Goal: Task Accomplishment & Management: Use online tool/utility

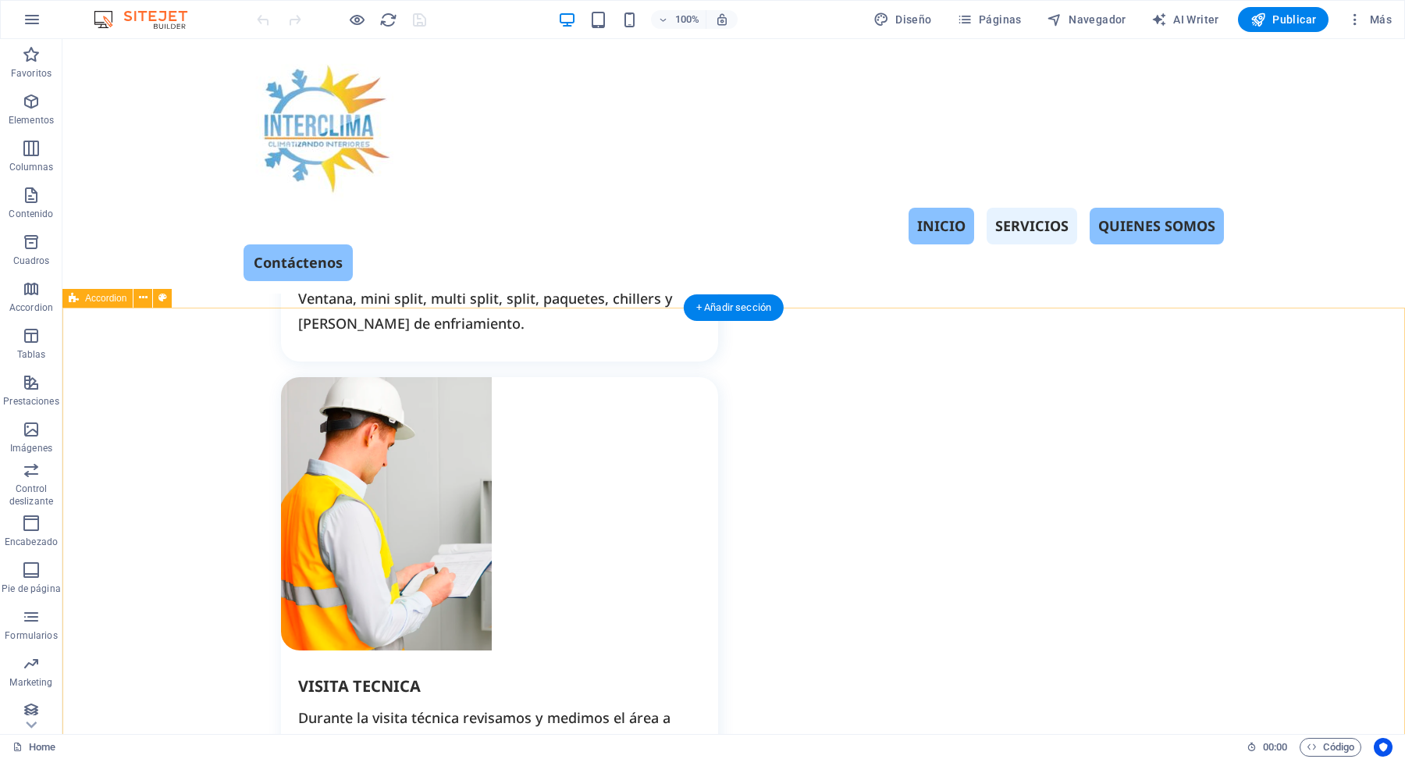
scroll to position [1995, 0]
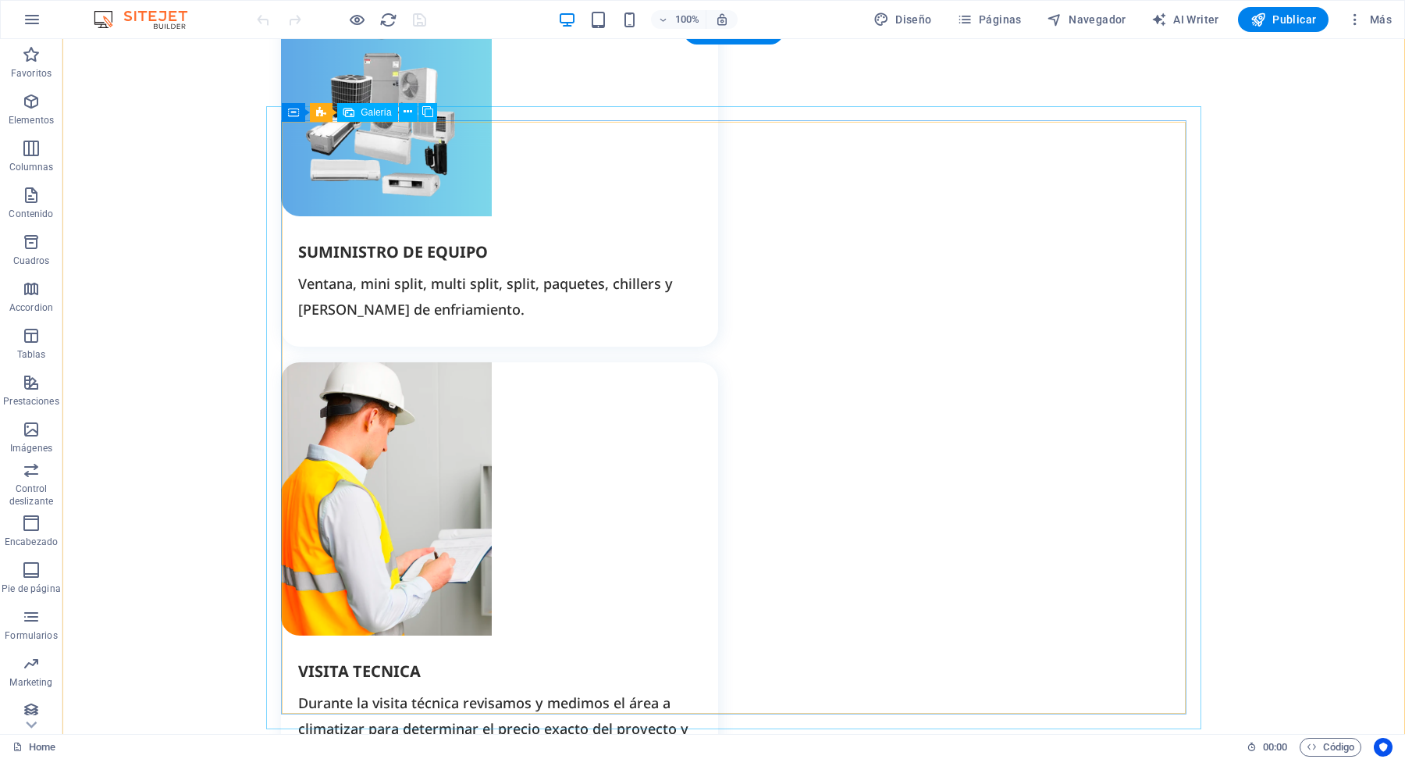
scroll to position [2271, 0]
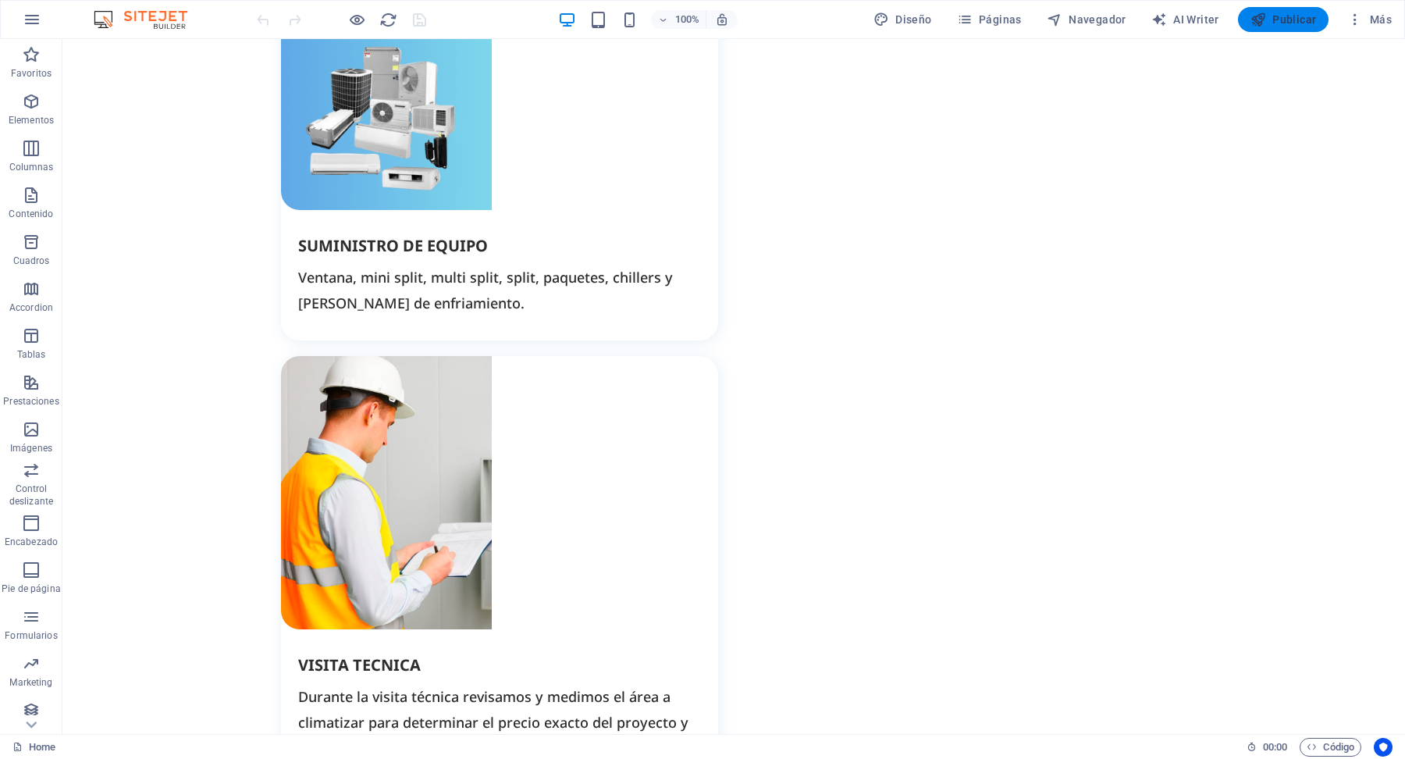
click at [1289, 23] on span "Publicar" at bounding box center [1283, 20] width 66 height 16
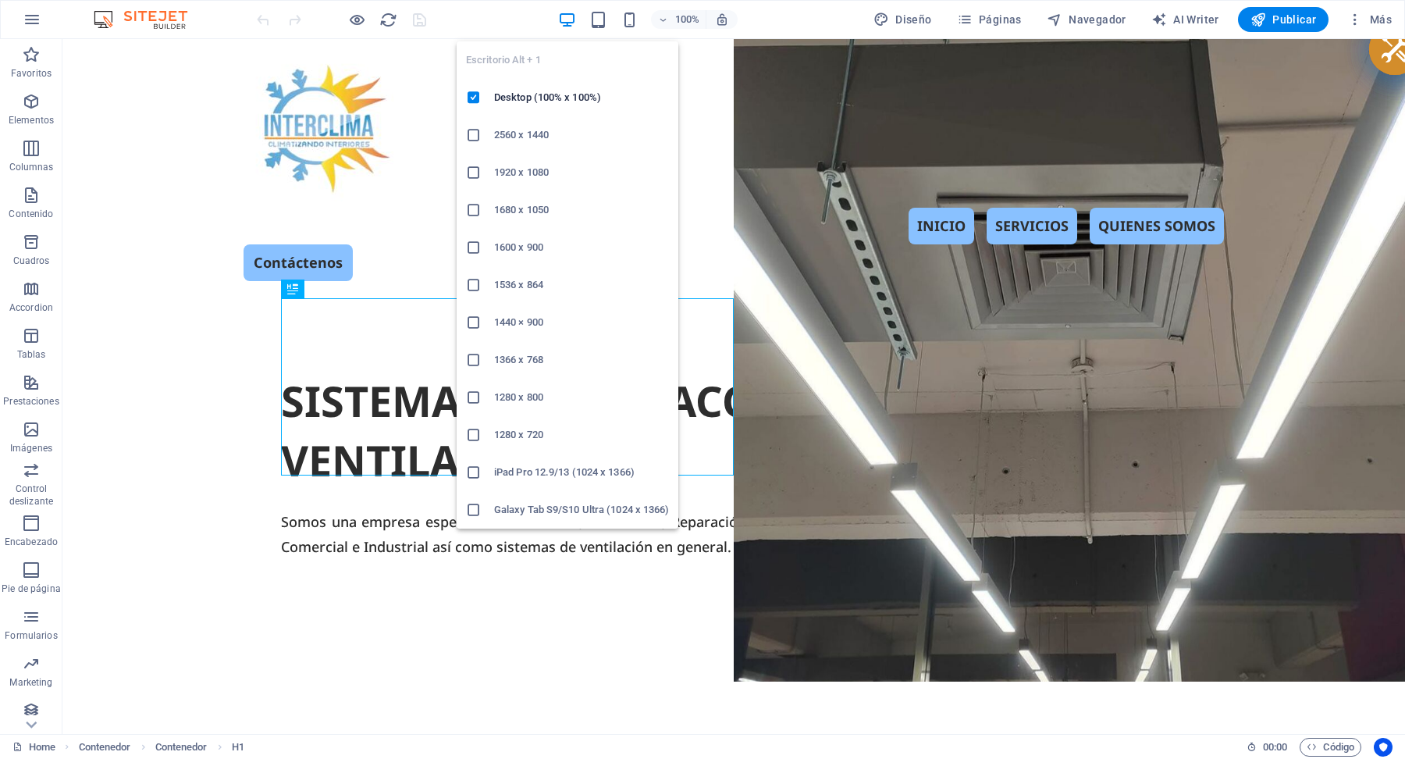
click at [566, 18] on icon "button" at bounding box center [567, 20] width 18 height 18
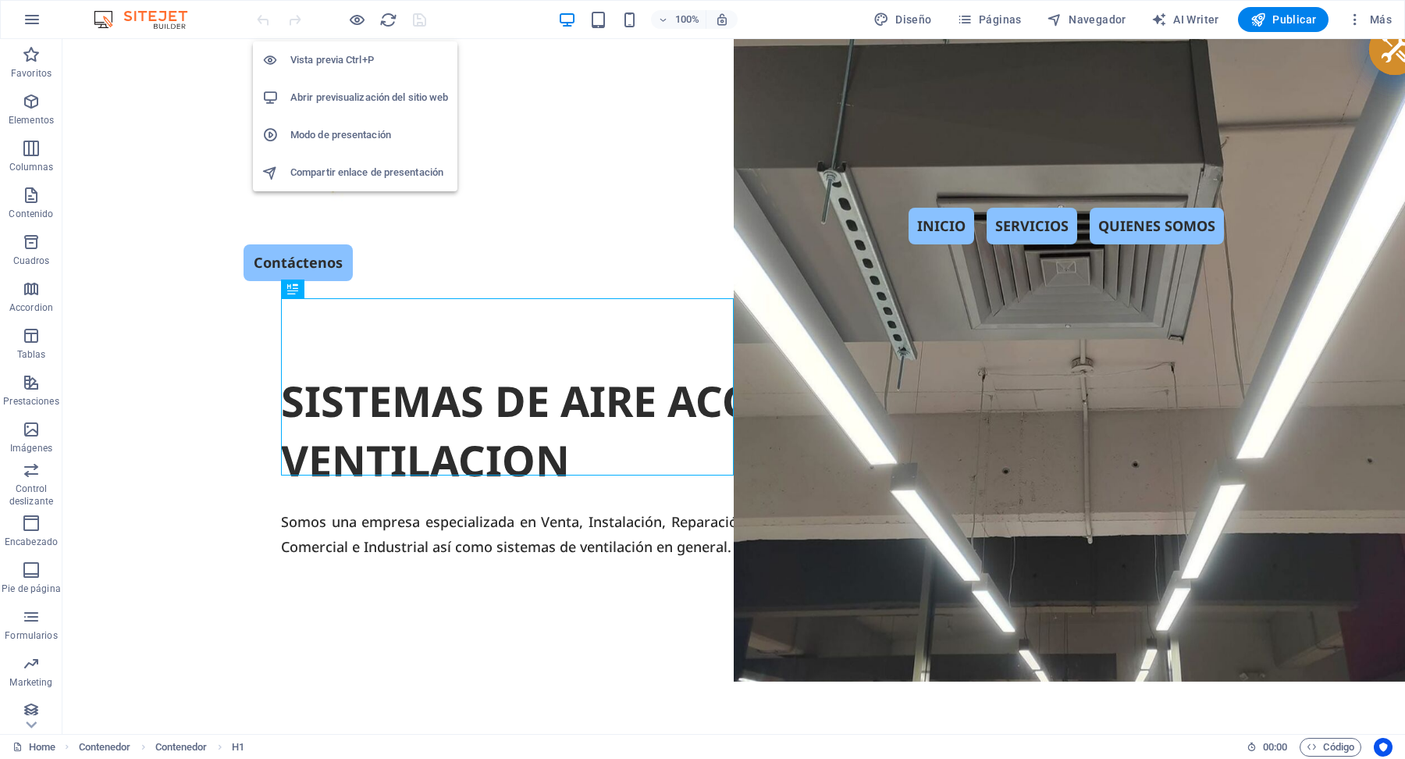
click at [373, 57] on h6 "Vista previa Ctrl+P" at bounding box center [369, 60] width 158 height 19
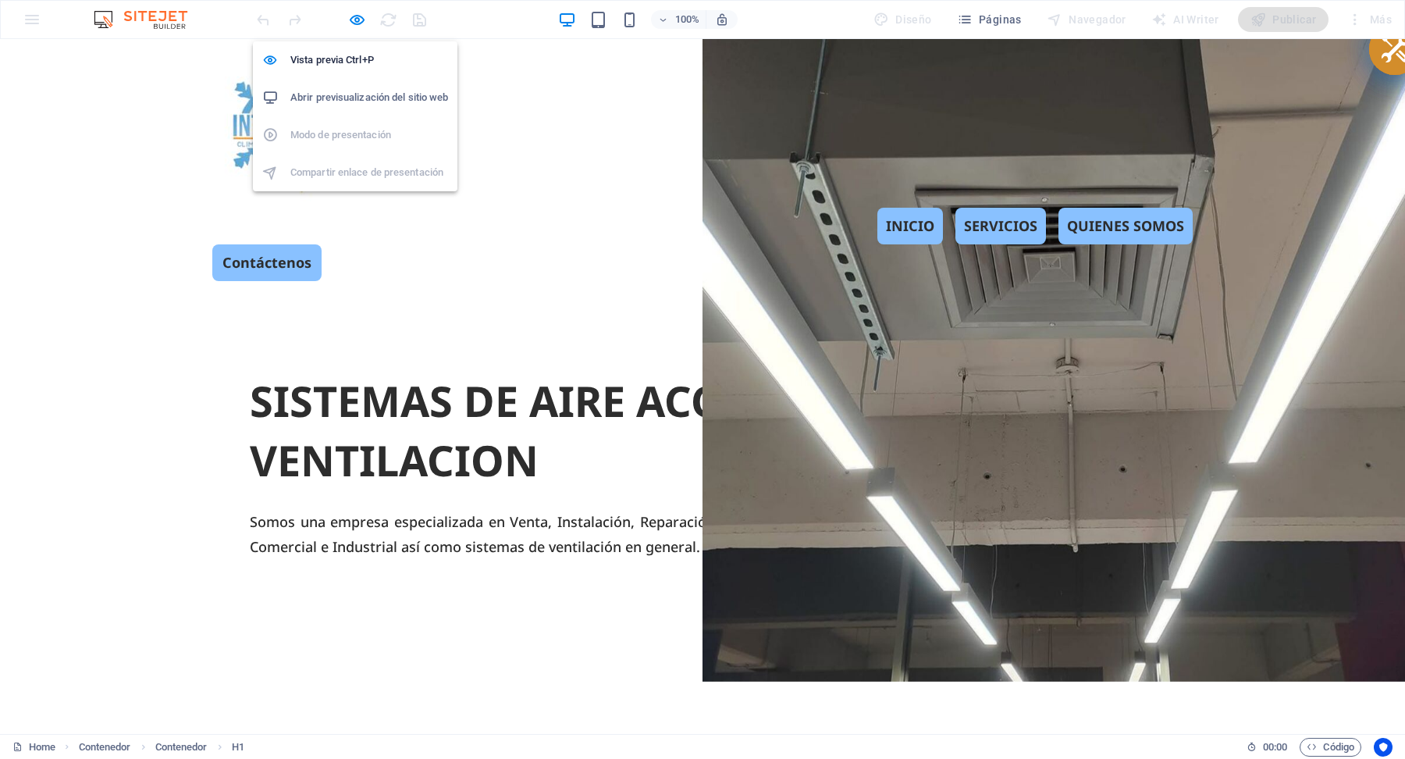
click at [418, 102] on h6 "Abrir previsualización del sitio web" at bounding box center [369, 97] width 158 height 19
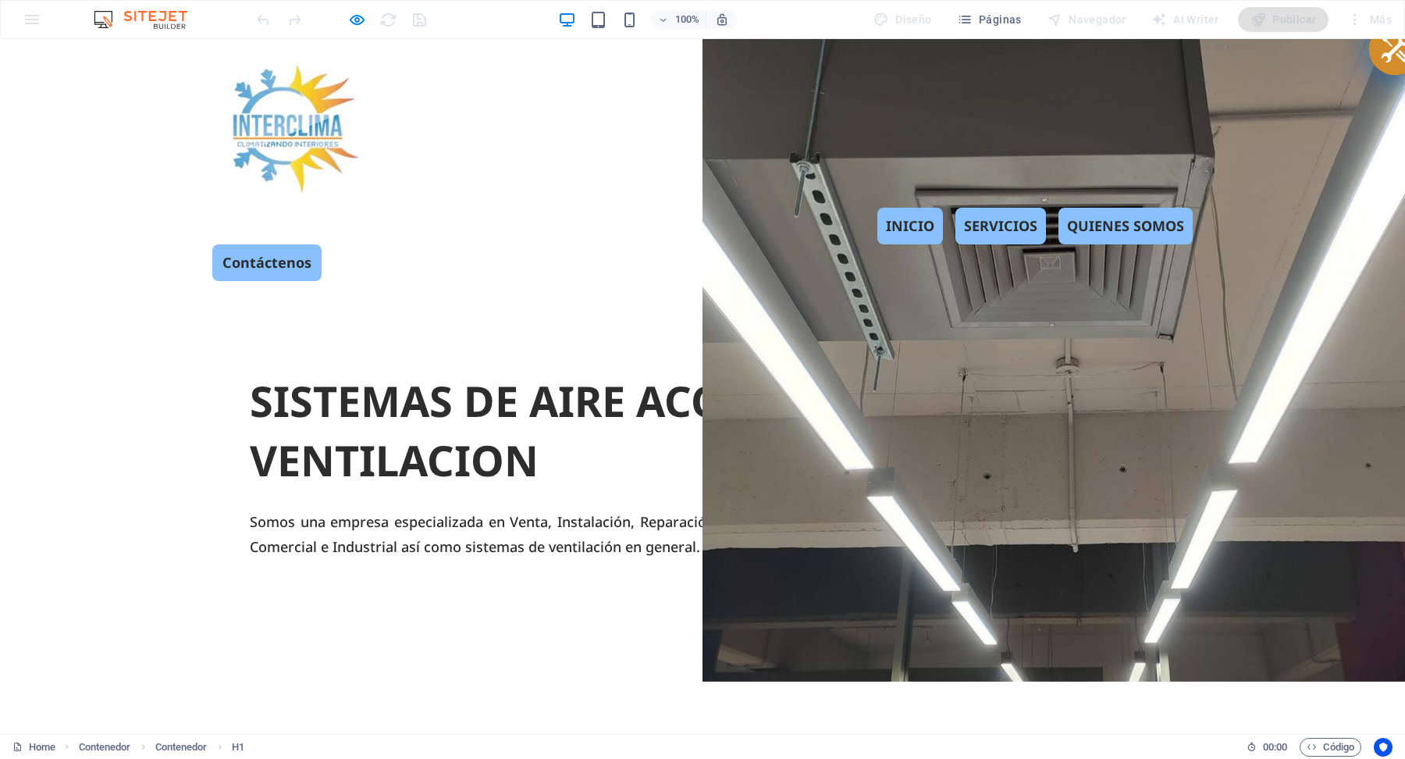
click at [538, 171] on header "INICIO SERVICIOS QUIENES SOMOS Contáctenos" at bounding box center [702, 166] width 1005 height 254
click at [542, 165] on header "INICIO SERVICIOS QUIENES SOMOS Contáctenos" at bounding box center [702, 166] width 1005 height 254
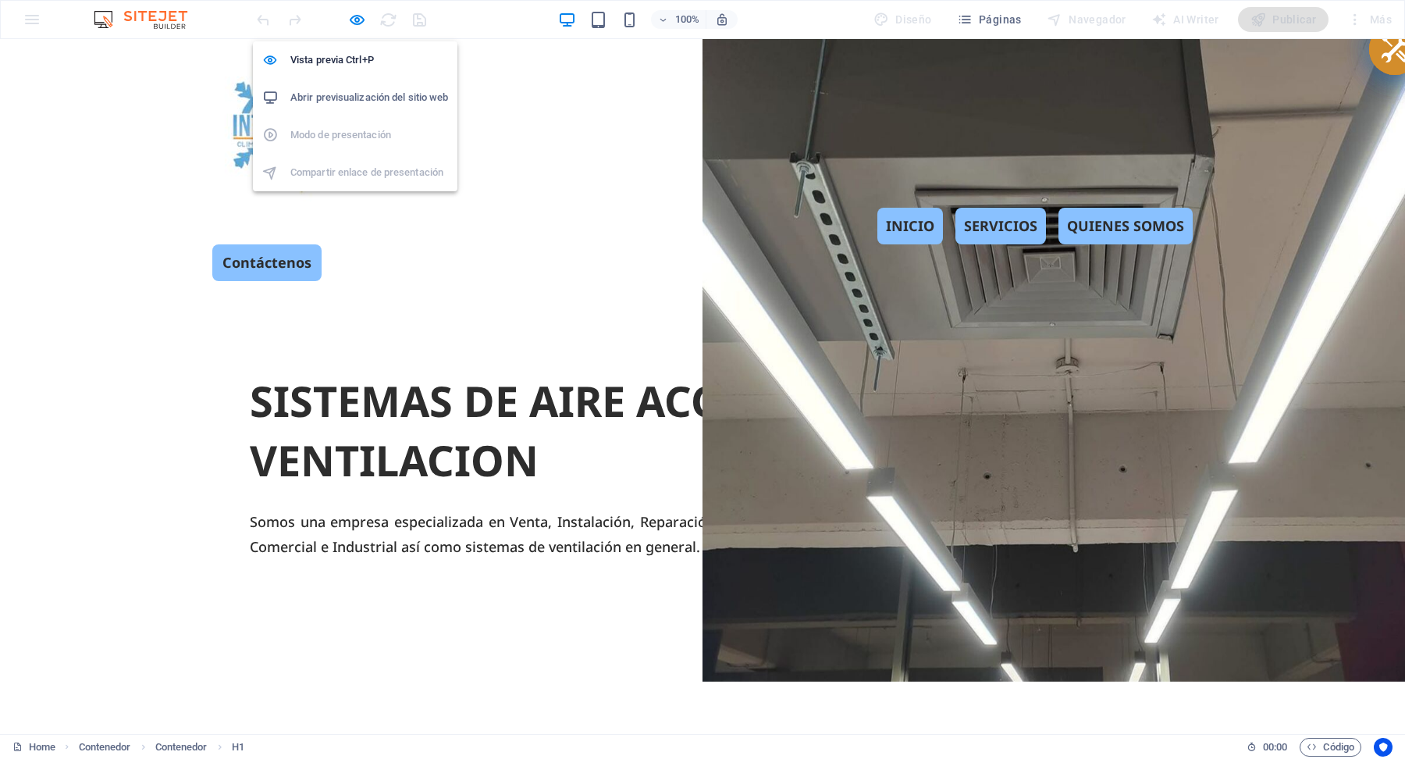
click at [384, 101] on h6 "Abrir previsualización del sitio web" at bounding box center [369, 97] width 158 height 19
click at [382, 70] on li "Vista previa Ctrl+P" at bounding box center [355, 59] width 204 height 37
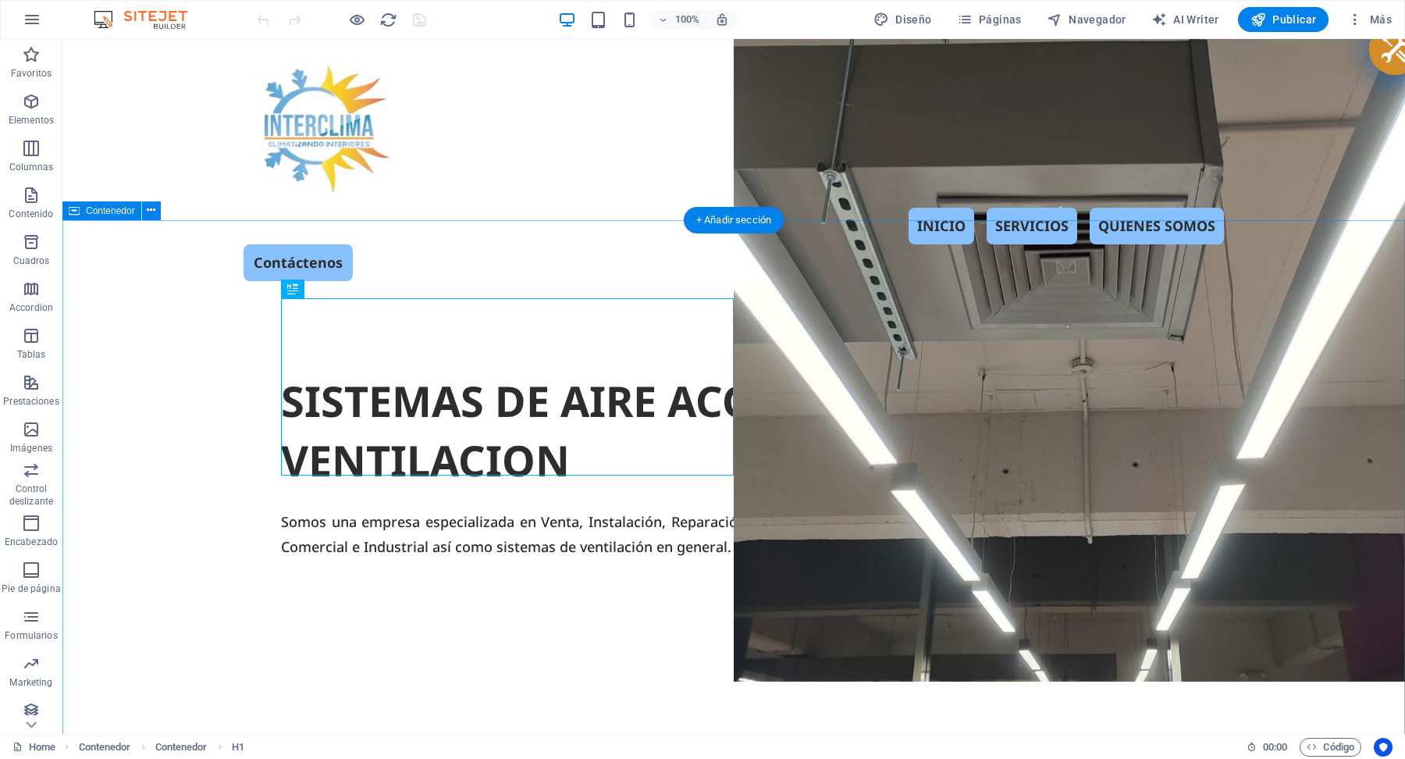
click at [205, 547] on div "SISTEMAS DE AIRE ACONDICIONADO Y VENTILACION Somos una empresa especializada en…" at bounding box center [733, 593] width 1342 height 601
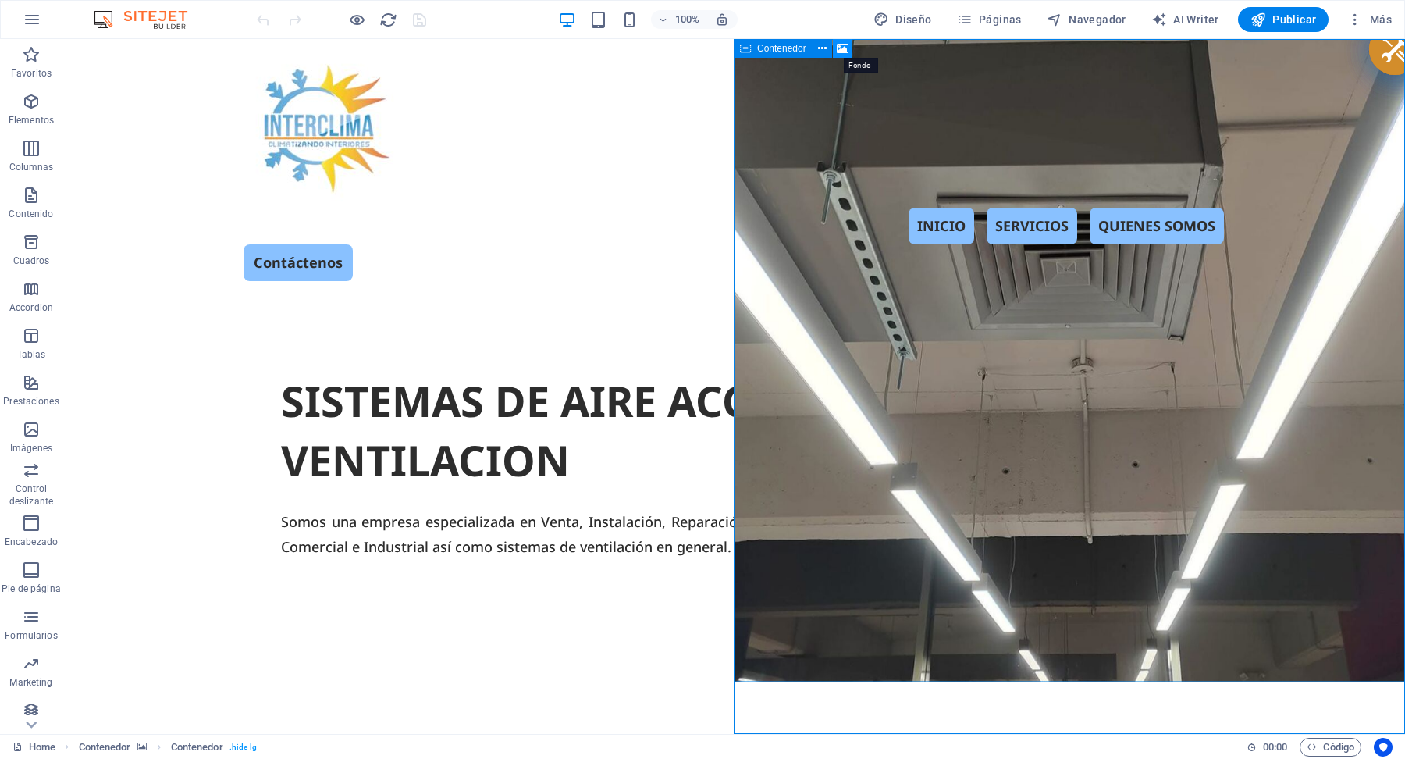
click at [840, 48] on icon at bounding box center [843, 49] width 12 height 16
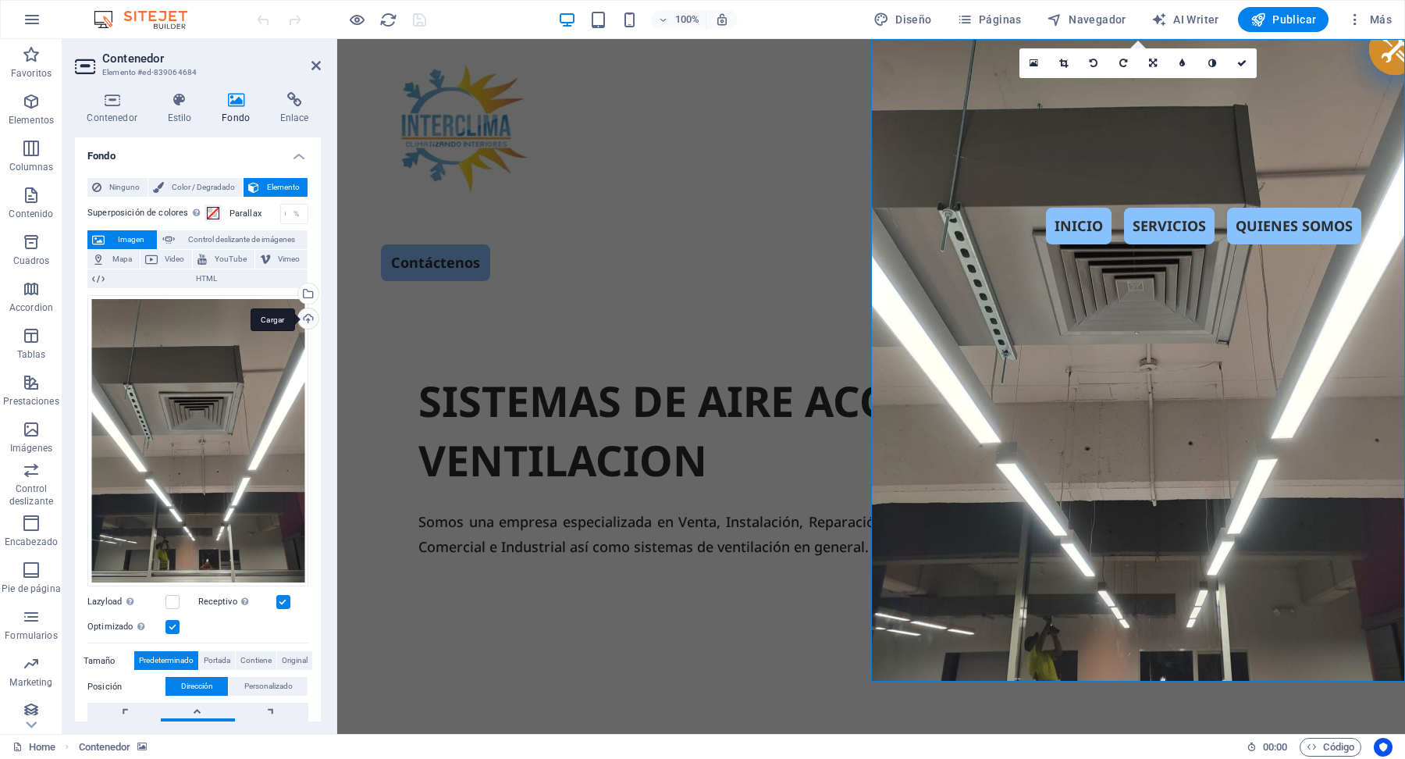
click at [304, 321] on div "Cargar" at bounding box center [306, 319] width 23 height 23
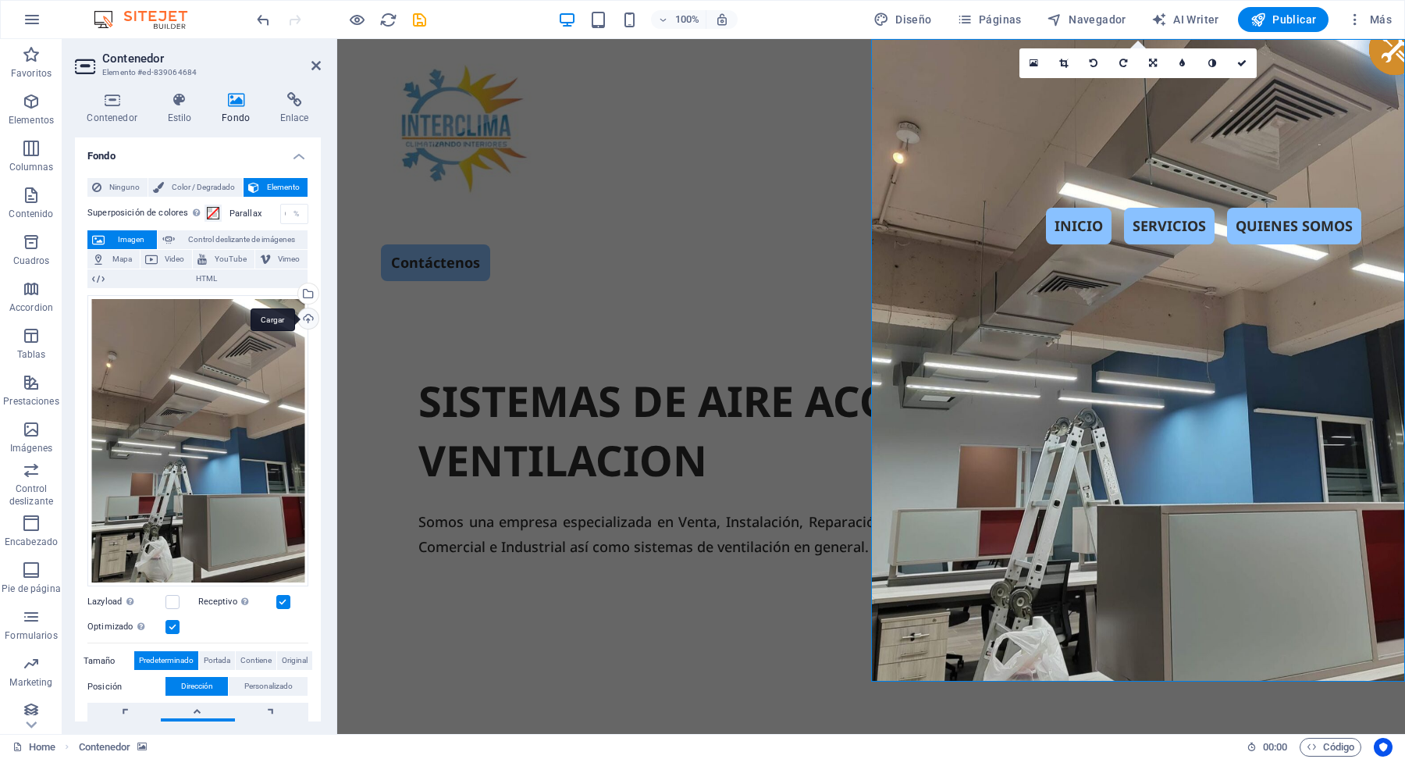
click at [301, 319] on div "Cargar" at bounding box center [306, 319] width 23 height 23
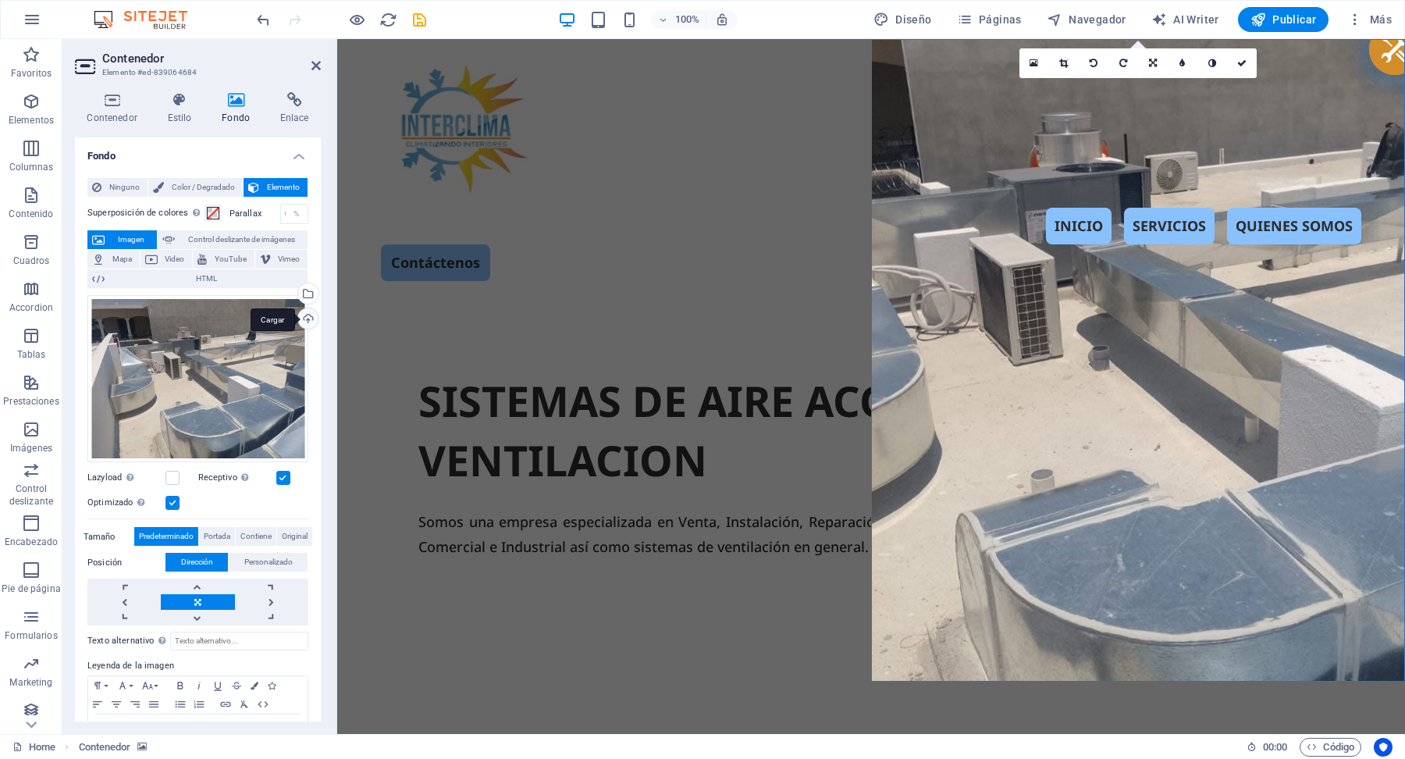
click at [308, 318] on div "Cargar" at bounding box center [306, 319] width 23 height 23
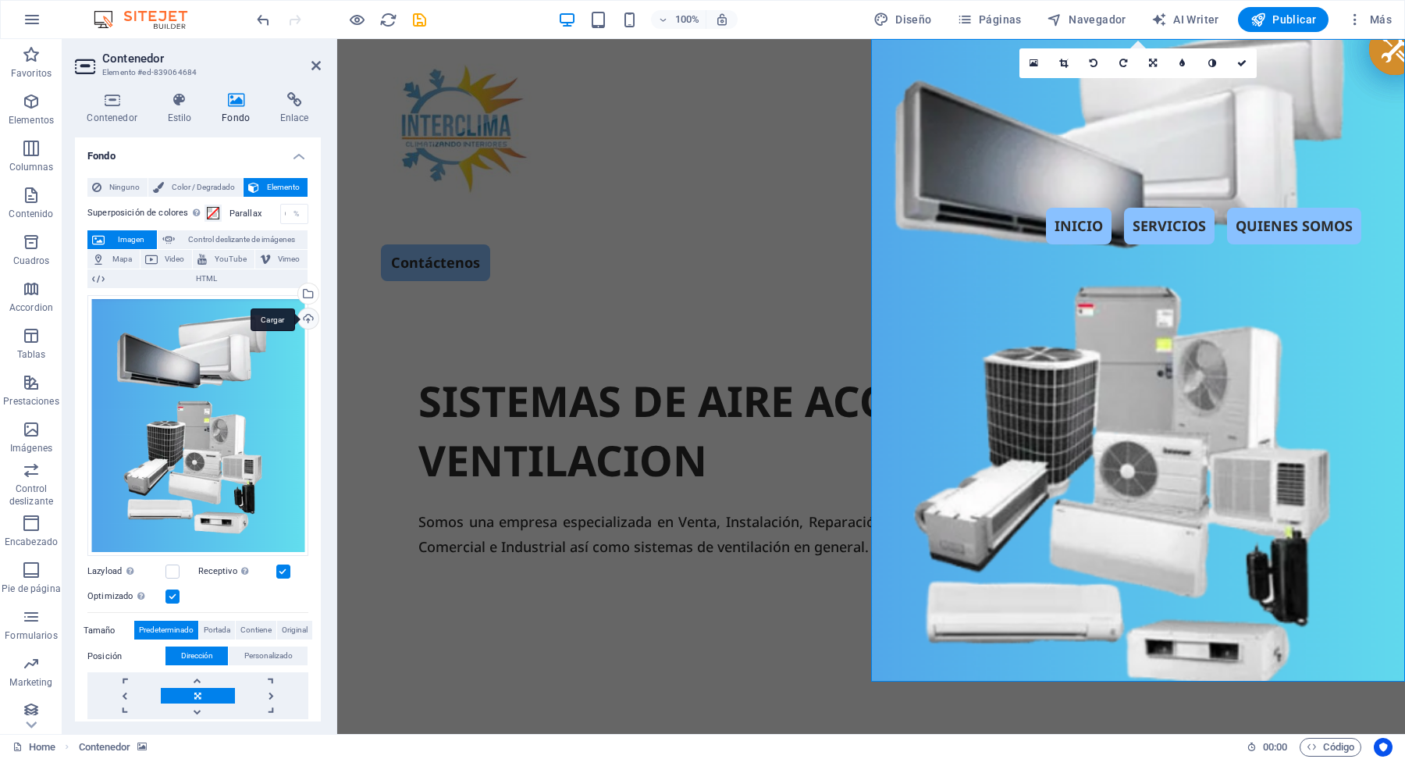
click at [307, 319] on div "Cargar" at bounding box center [306, 319] width 23 height 23
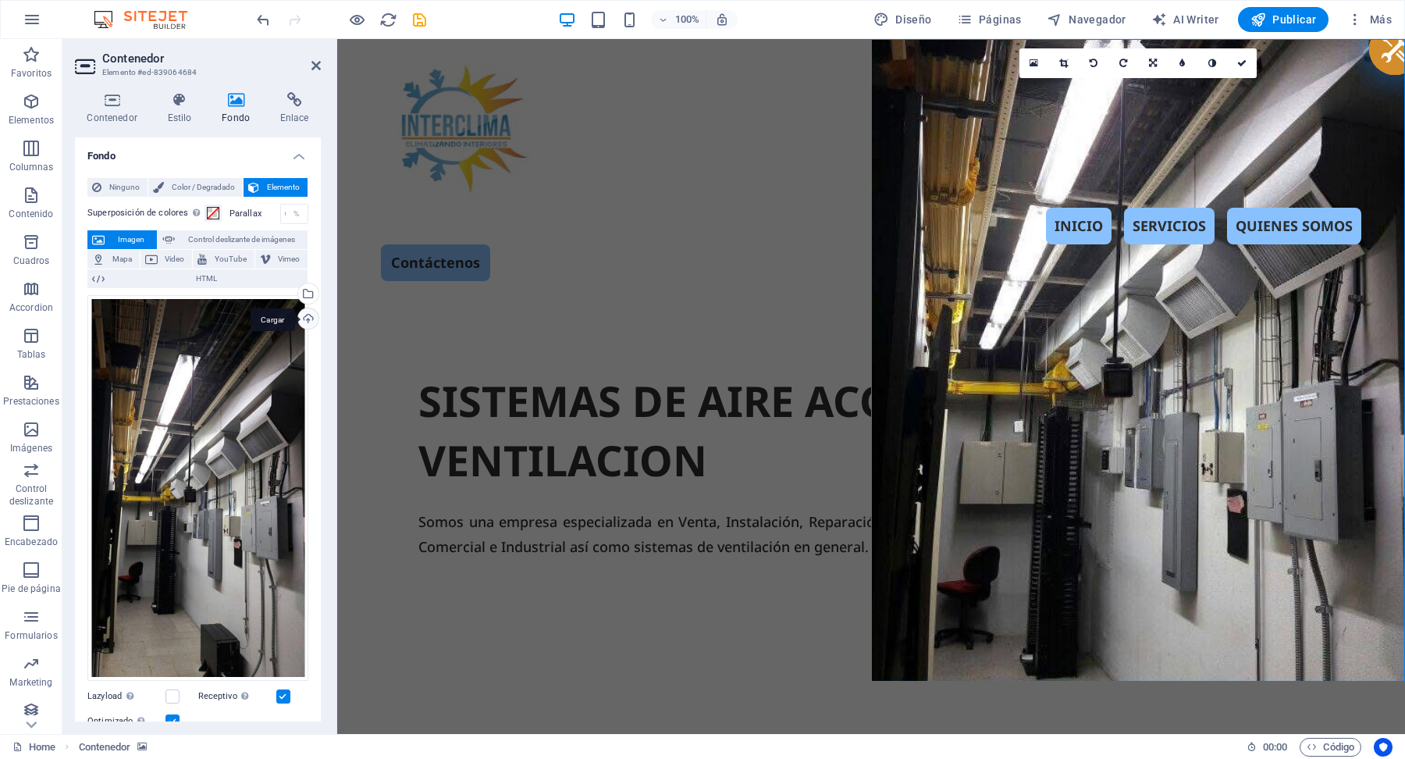
click at [306, 315] on div "Cargar" at bounding box center [306, 319] width 23 height 23
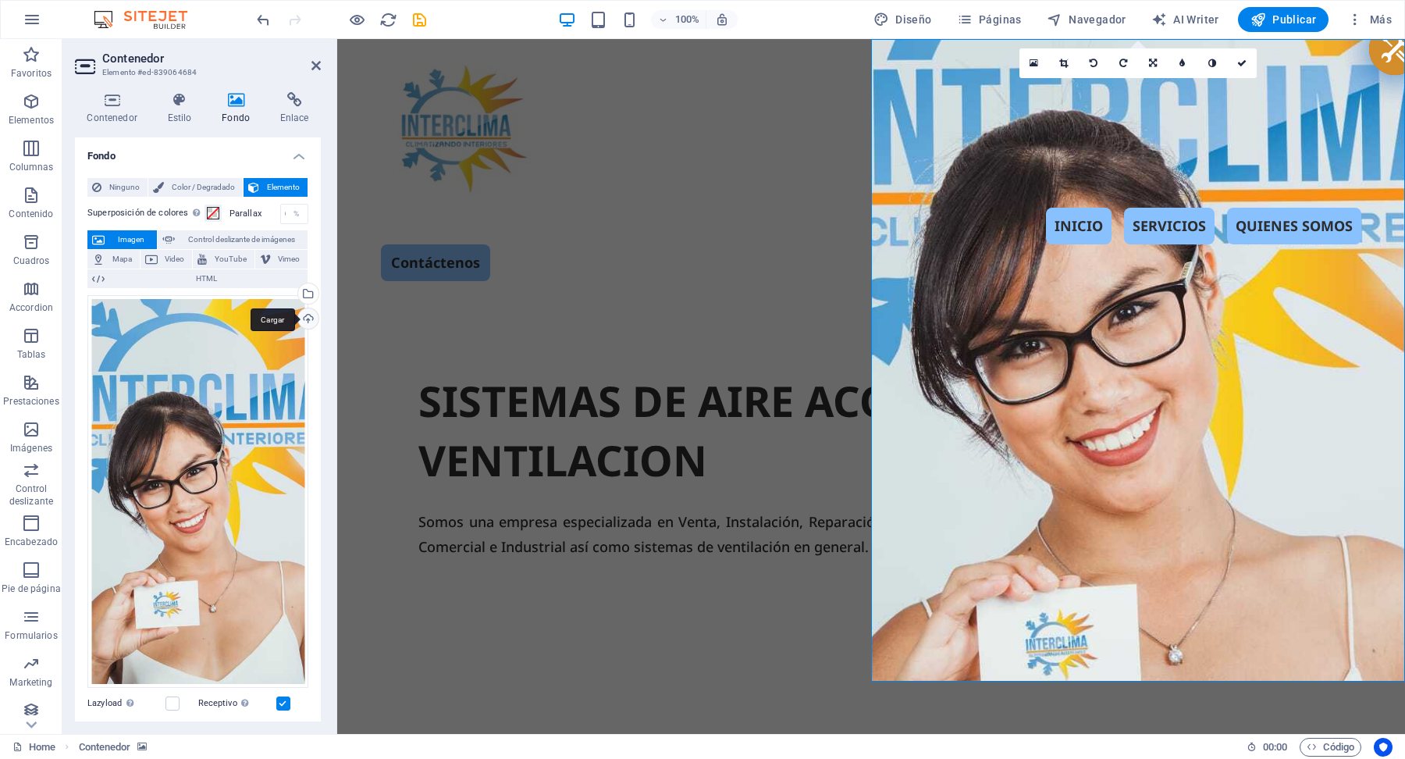
click at [305, 318] on div "Cargar" at bounding box center [306, 319] width 23 height 23
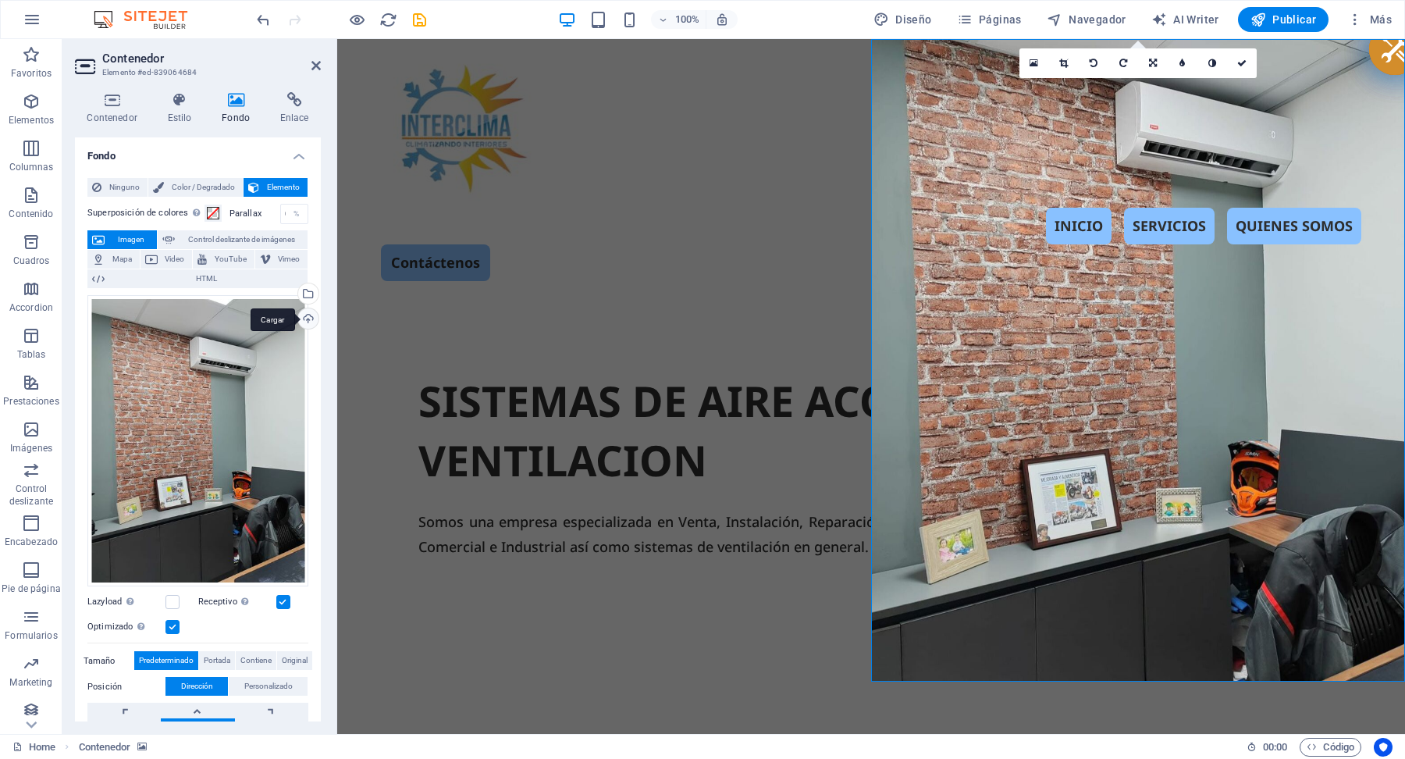
click at [305, 323] on div "Cargar" at bounding box center [306, 319] width 23 height 23
click at [307, 319] on div "Cargar" at bounding box center [306, 319] width 23 height 23
click at [307, 322] on div "Cargar" at bounding box center [306, 319] width 23 height 23
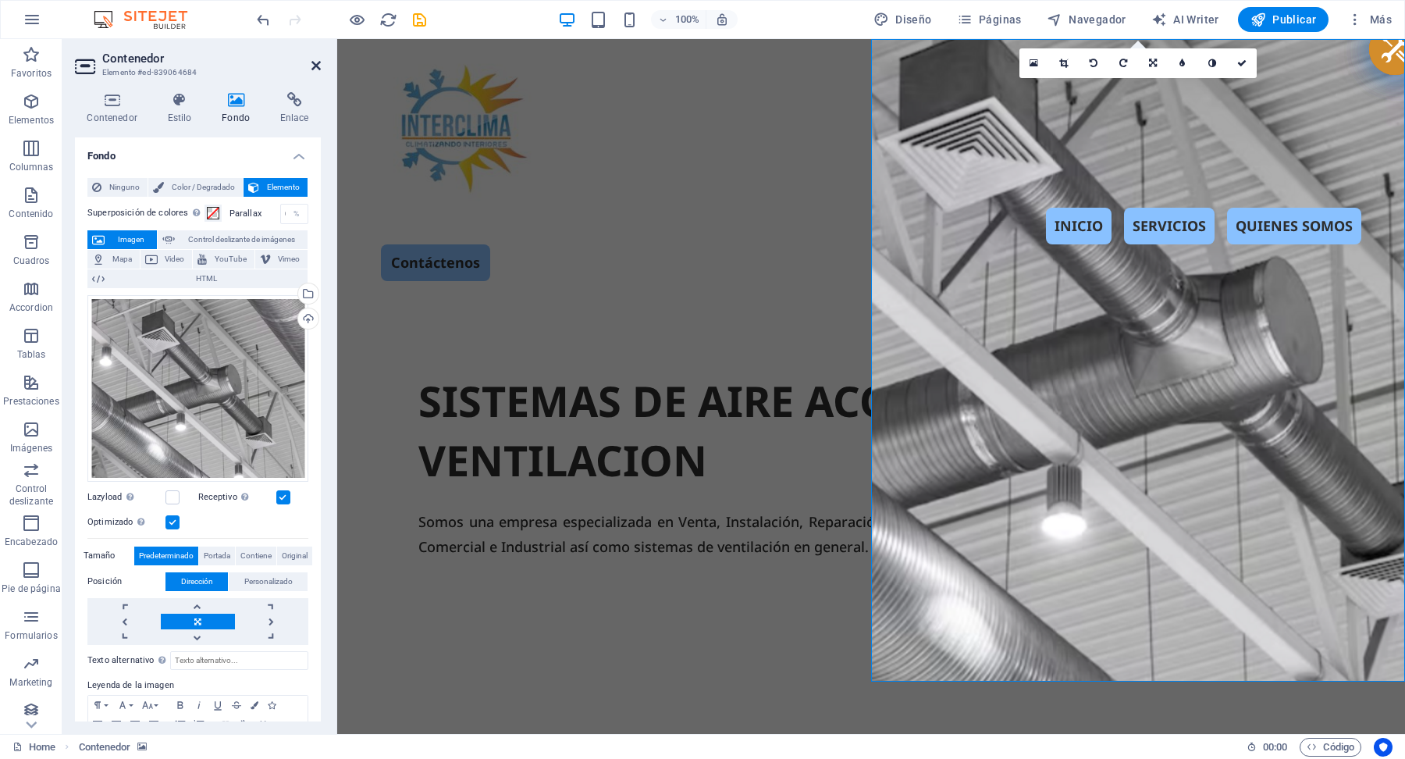
click at [316, 69] on icon at bounding box center [315, 65] width 9 height 12
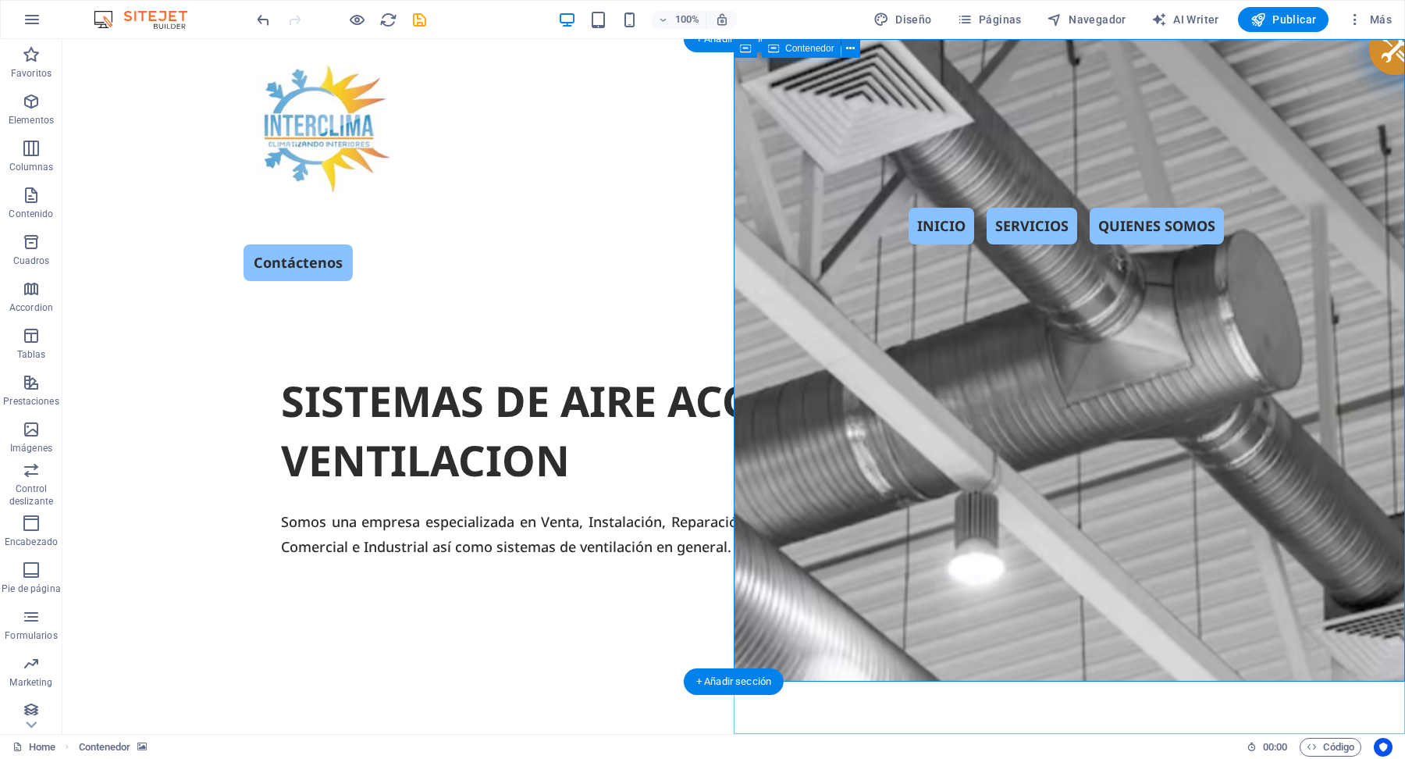
click at [841, 48] on icon at bounding box center [843, 49] width 12 height 16
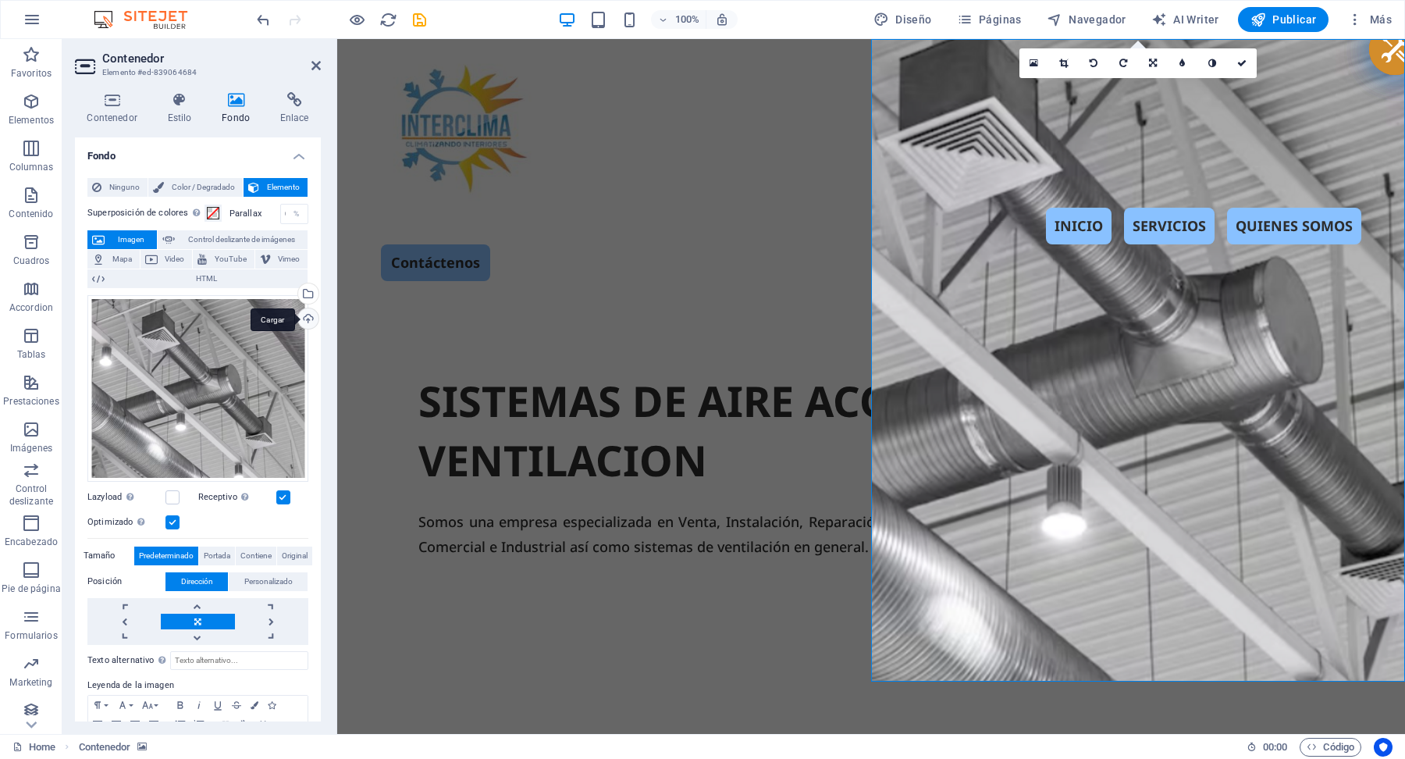
click at [305, 322] on div "Cargar" at bounding box center [306, 319] width 23 height 23
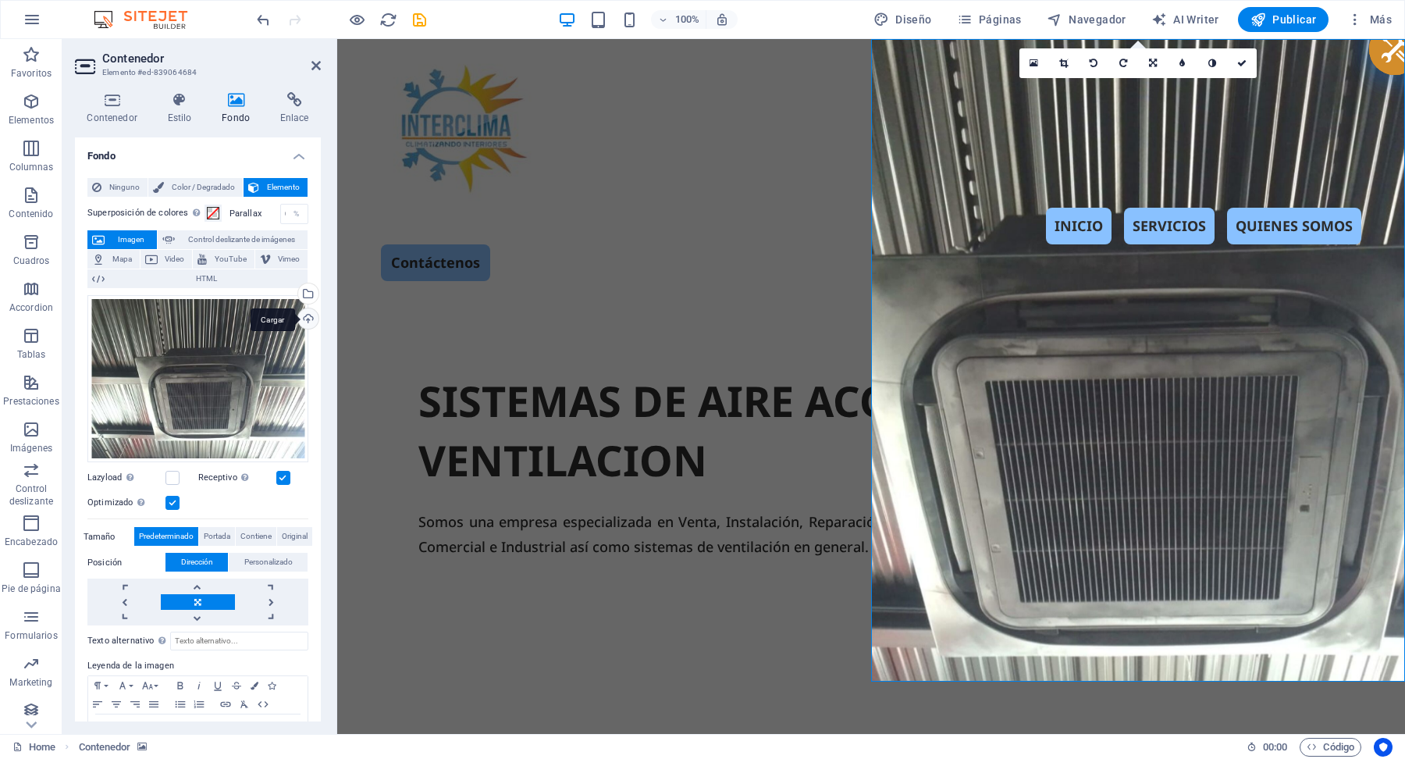
click at [307, 320] on div "Cargar" at bounding box center [306, 319] width 23 height 23
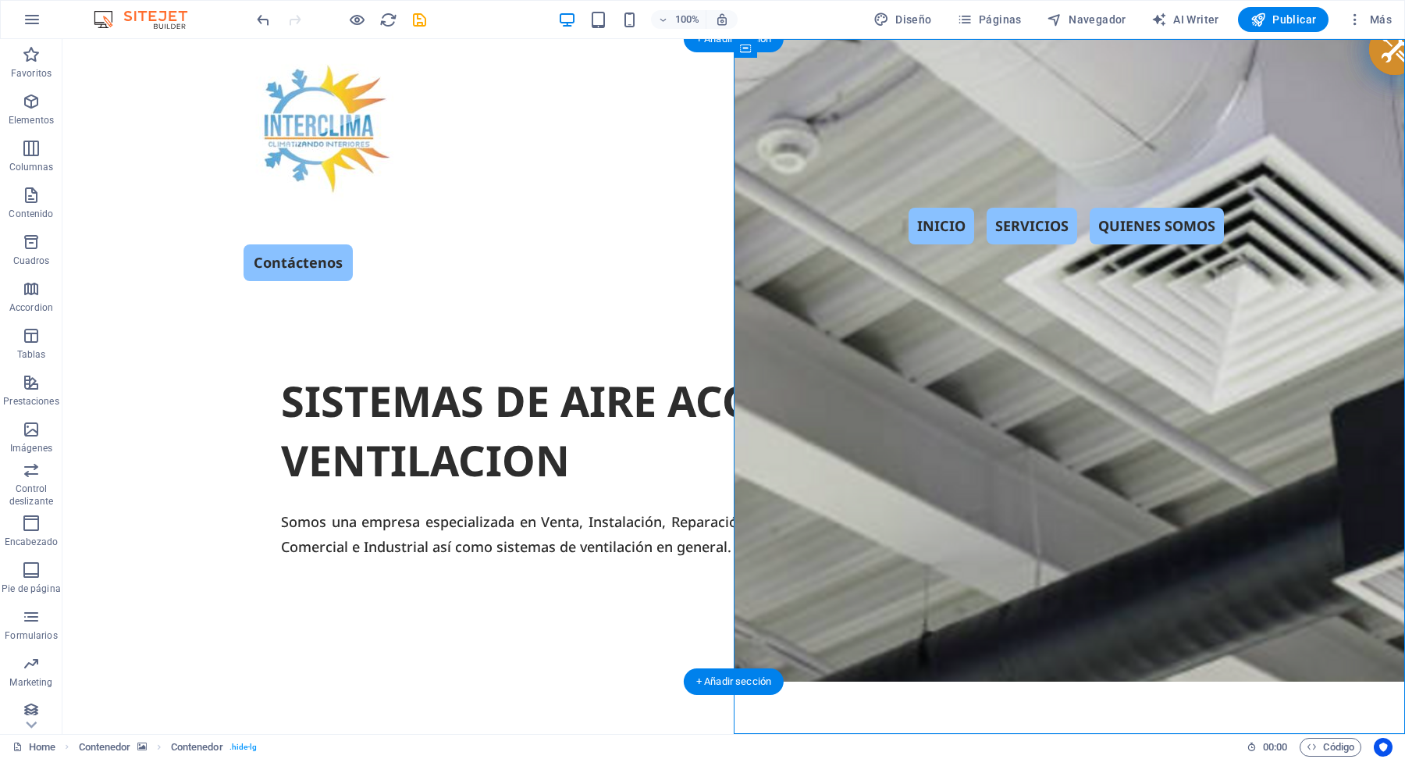
drag, startPoint x: 968, startPoint y: 521, endPoint x: 1252, endPoint y: 492, distance: 285.6
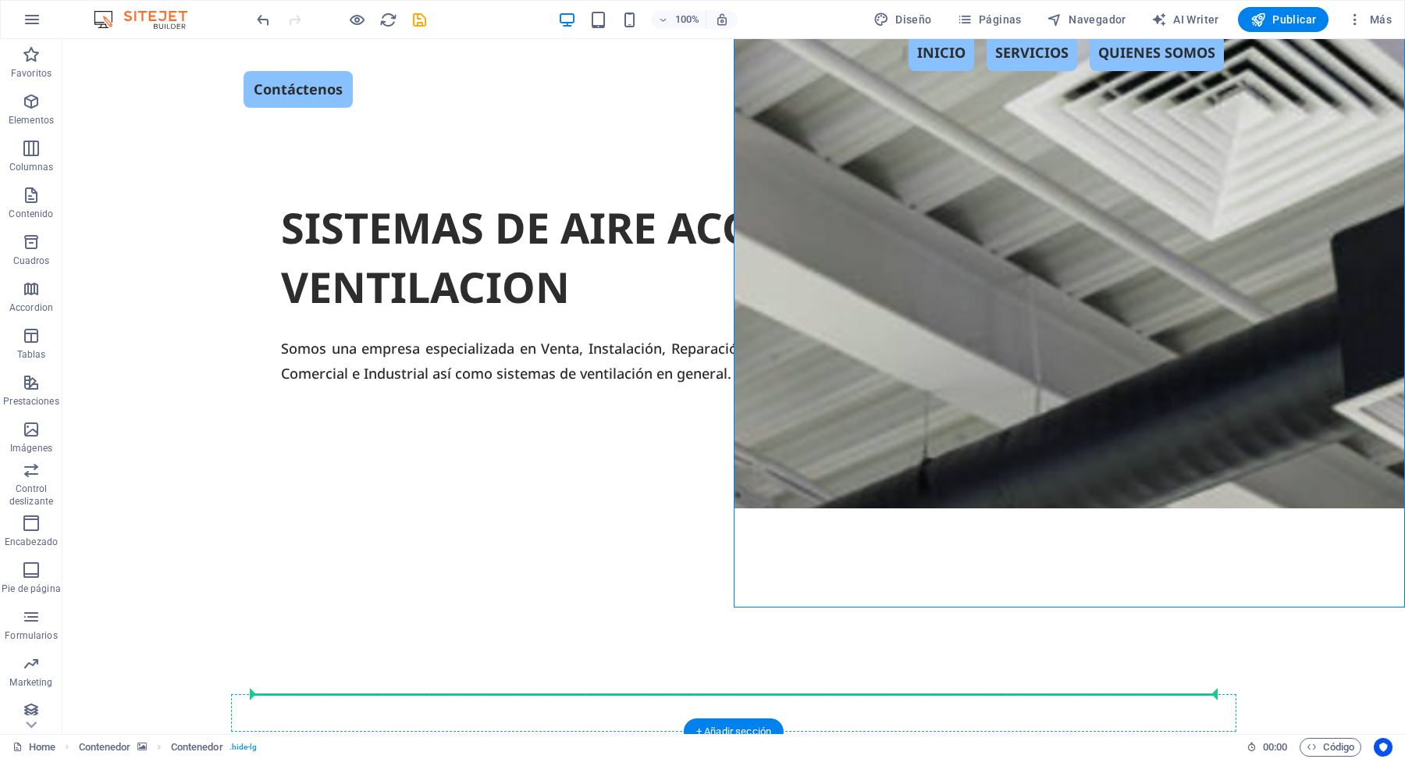
drag, startPoint x: 1153, startPoint y: 397, endPoint x: 1164, endPoint y: 732, distance: 335.0
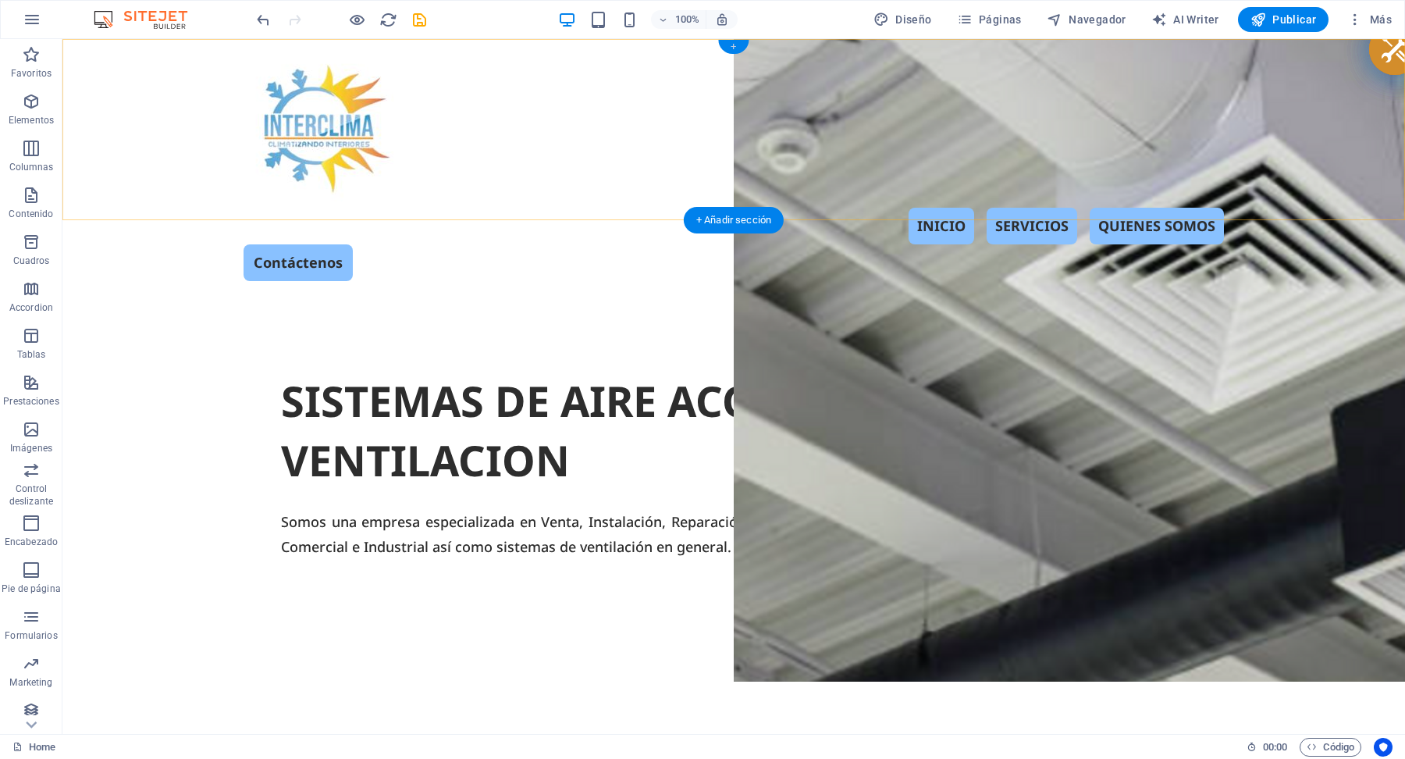
click at [736, 45] on div "+" at bounding box center [733, 47] width 30 height 14
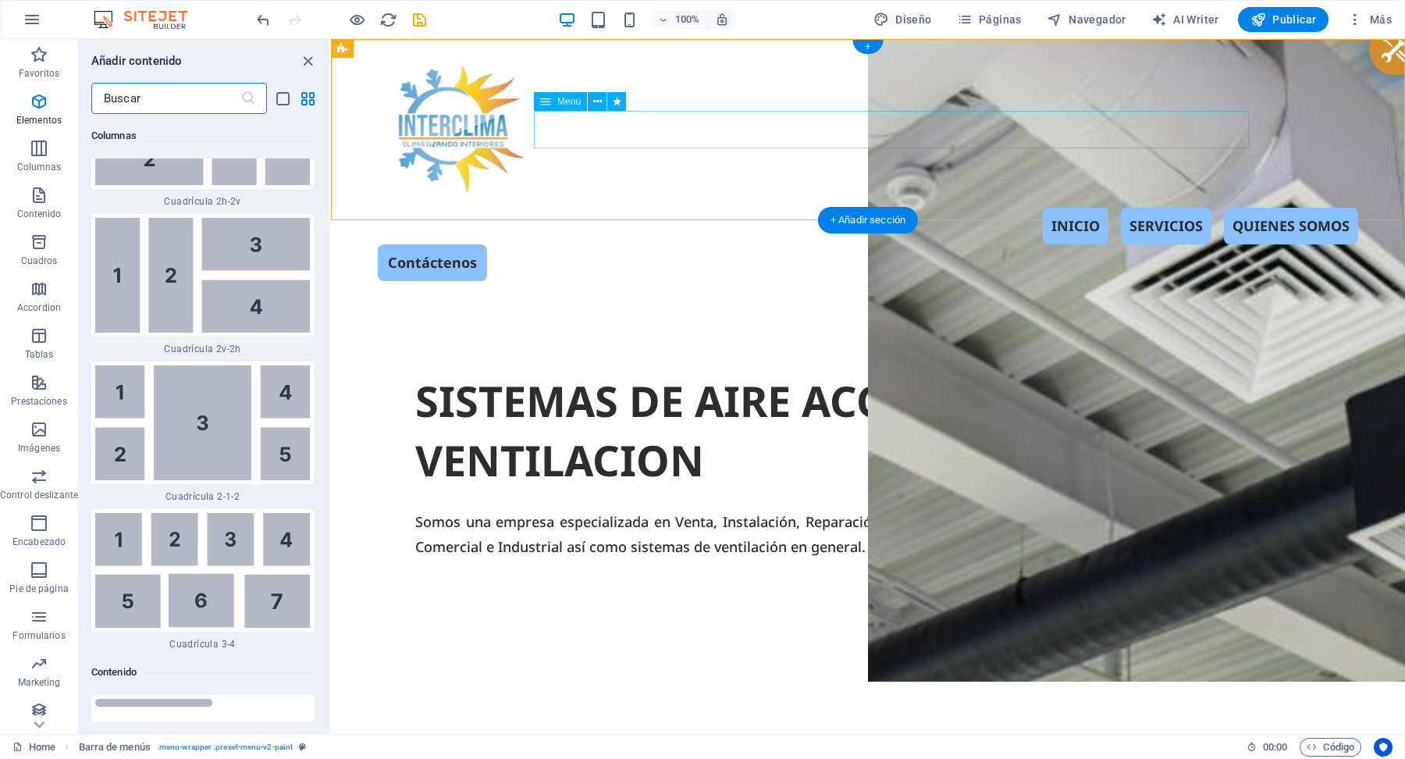
scroll to position [4961, 0]
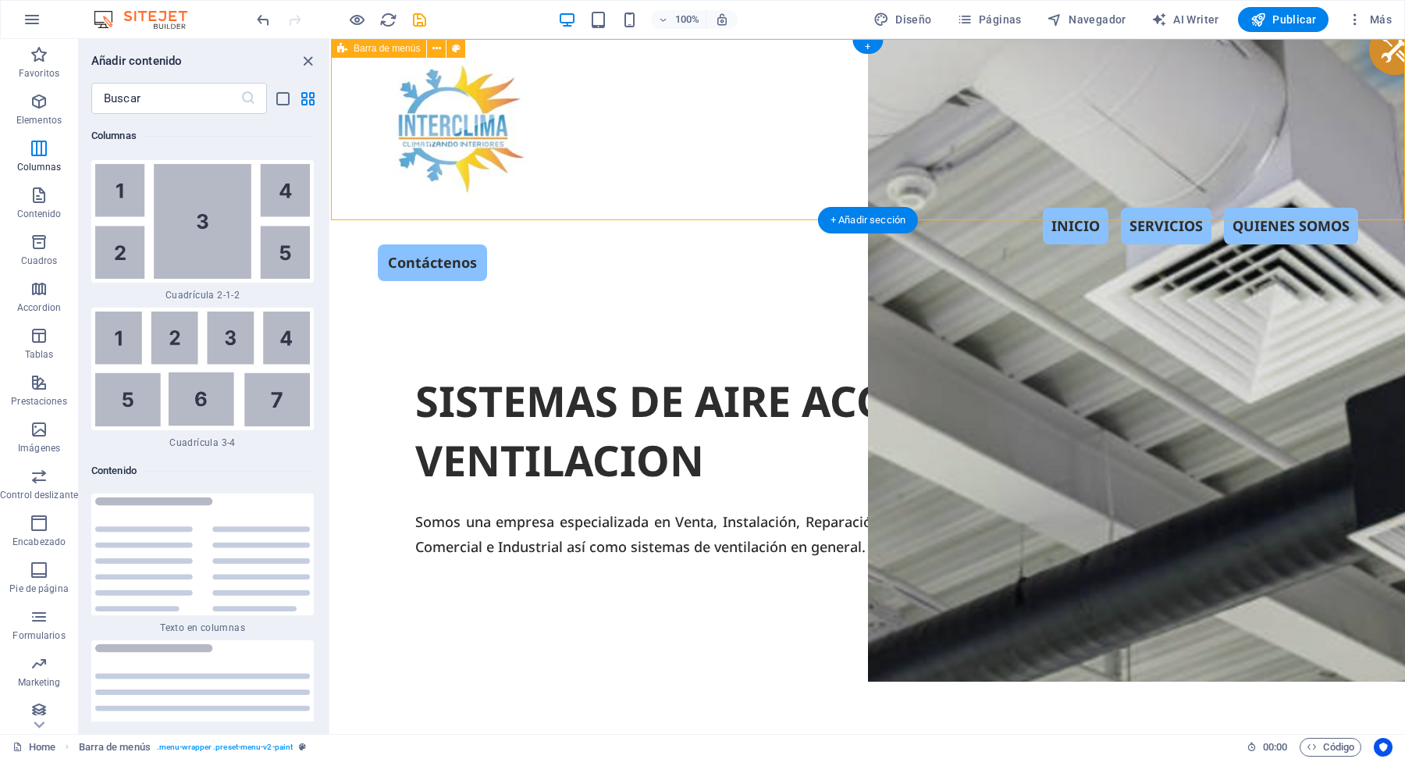
click at [948, 41] on div "INICIO SERVICIOS QUIENES SOMOS Contáctenos" at bounding box center [868, 166] width 1074 height 254
click at [307, 60] on icon "close panel" at bounding box center [308, 61] width 18 height 18
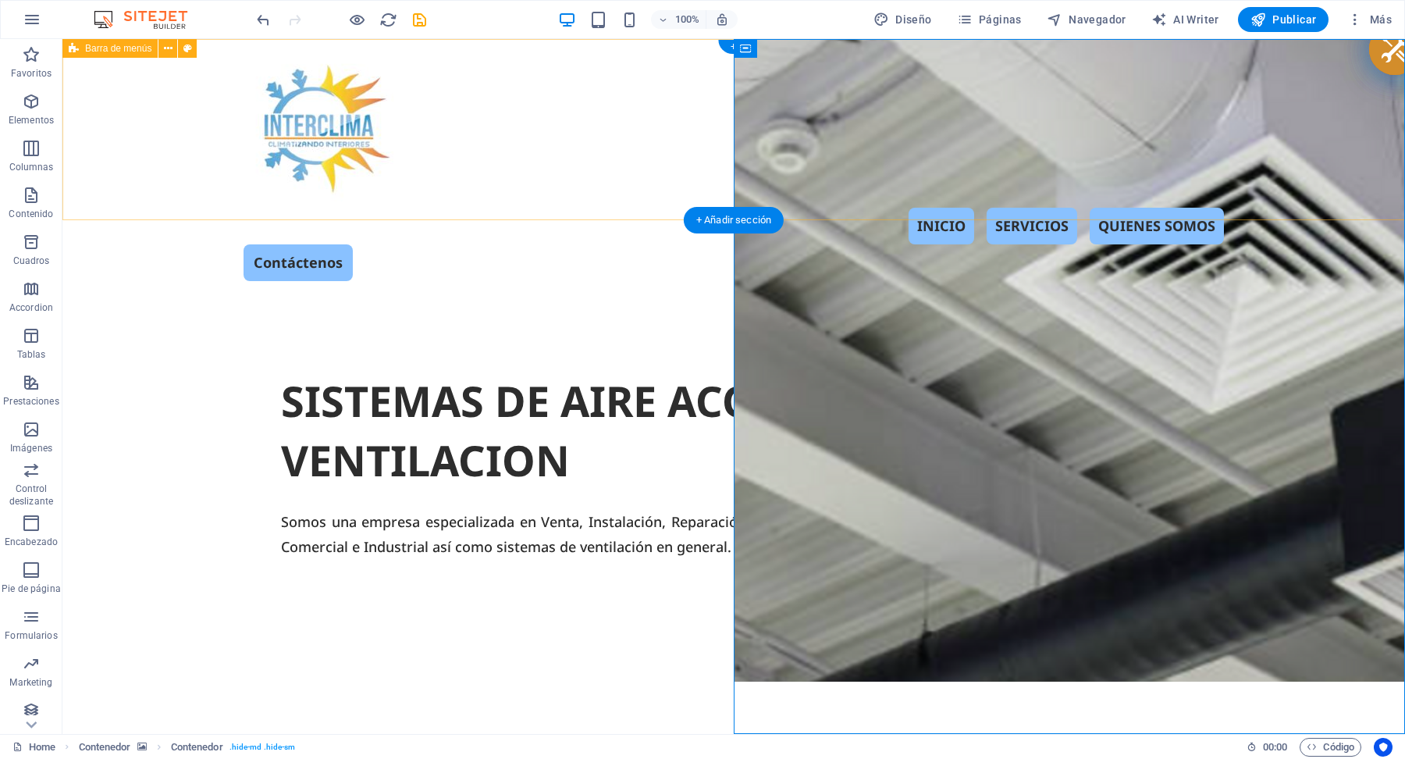
click at [813, 40] on div "INICIO SERVICIOS QUIENES SOMOS Contáctenos" at bounding box center [733, 166] width 1342 height 254
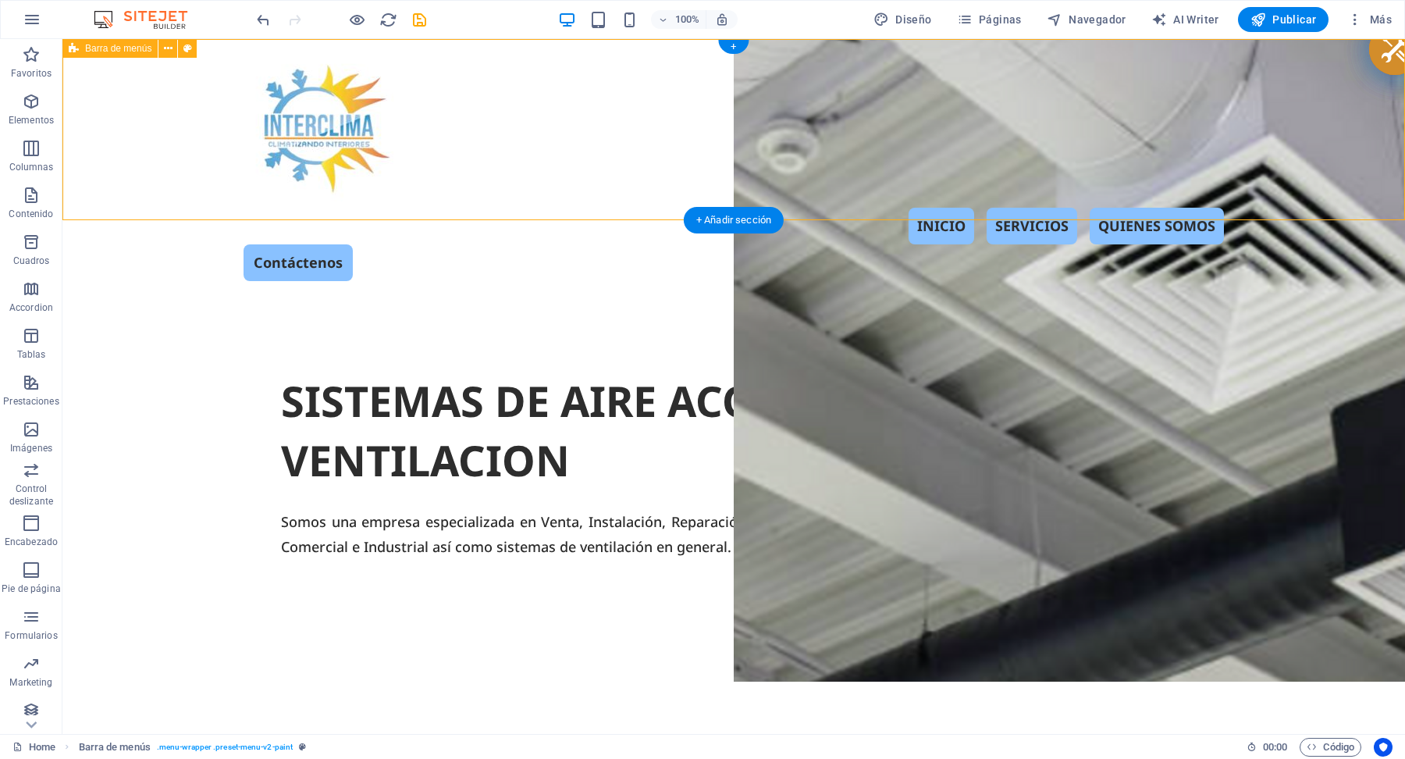
click at [810, 54] on div "INICIO SERVICIOS QUIENES SOMOS Contáctenos" at bounding box center [733, 166] width 1342 height 254
click at [819, 69] on div "INICIO SERVICIOS QUIENES SOMOS Contáctenos" at bounding box center [733, 166] width 1342 height 254
click at [938, 55] on div "INICIO SERVICIOS QUIENES SOMOS Contáctenos" at bounding box center [733, 166] width 1342 height 254
click at [814, 39] on header "100% Diseño Páginas Navegador AI Writer Publicar Más" at bounding box center [702, 19] width 1405 height 39
click at [856, 40] on div "INICIO SERVICIOS QUIENES SOMOS Contáctenos" at bounding box center [733, 166] width 1342 height 254
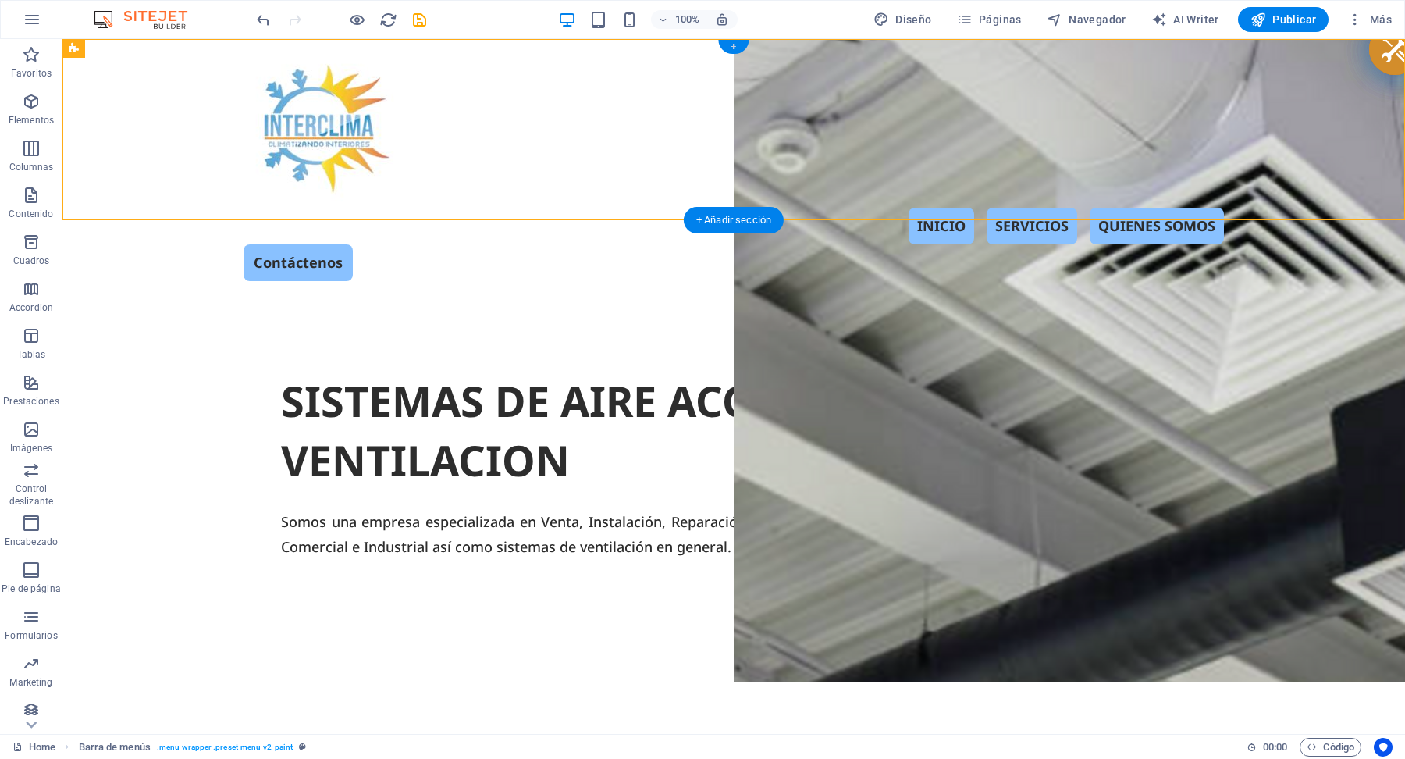
click at [737, 45] on div "+" at bounding box center [733, 47] width 30 height 14
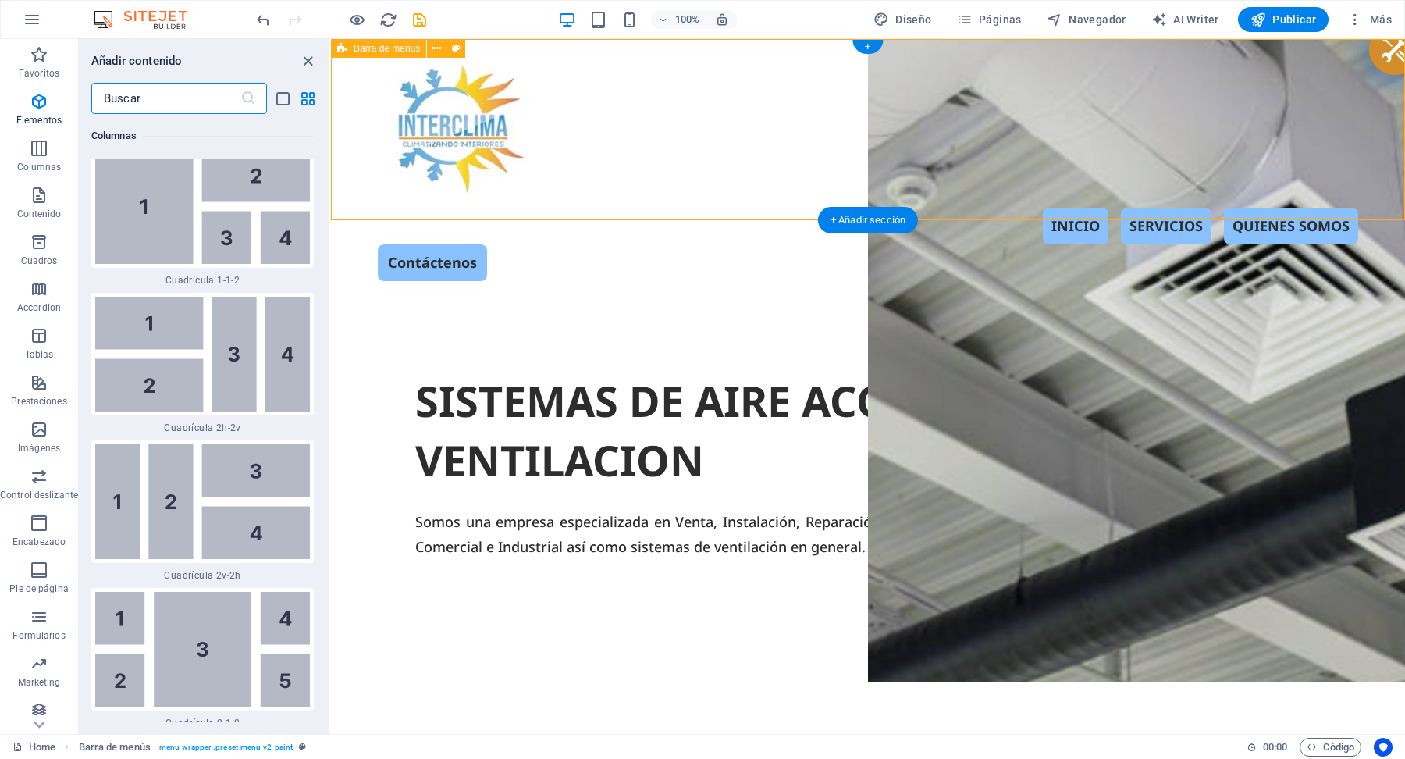
scroll to position [5300, 0]
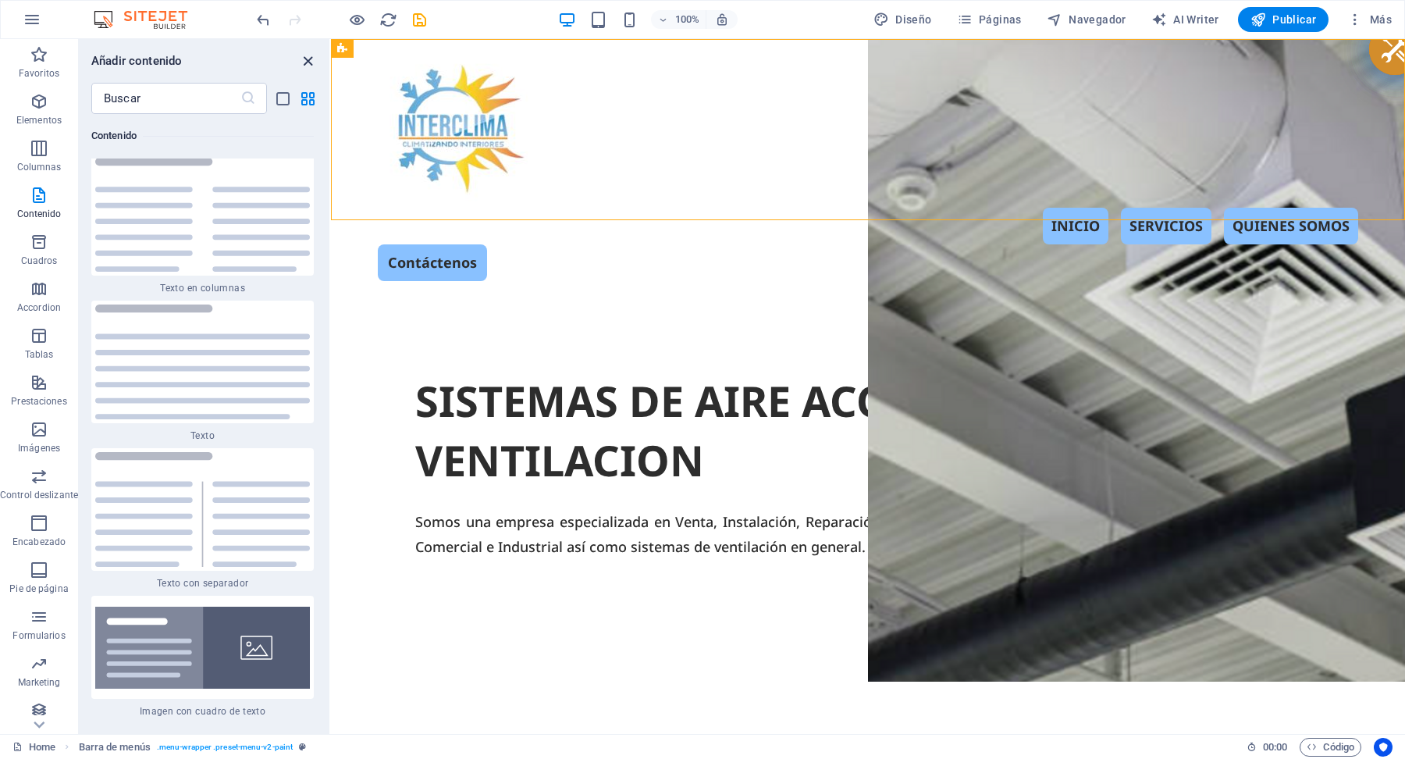
click at [307, 59] on icon "close panel" at bounding box center [308, 61] width 18 height 18
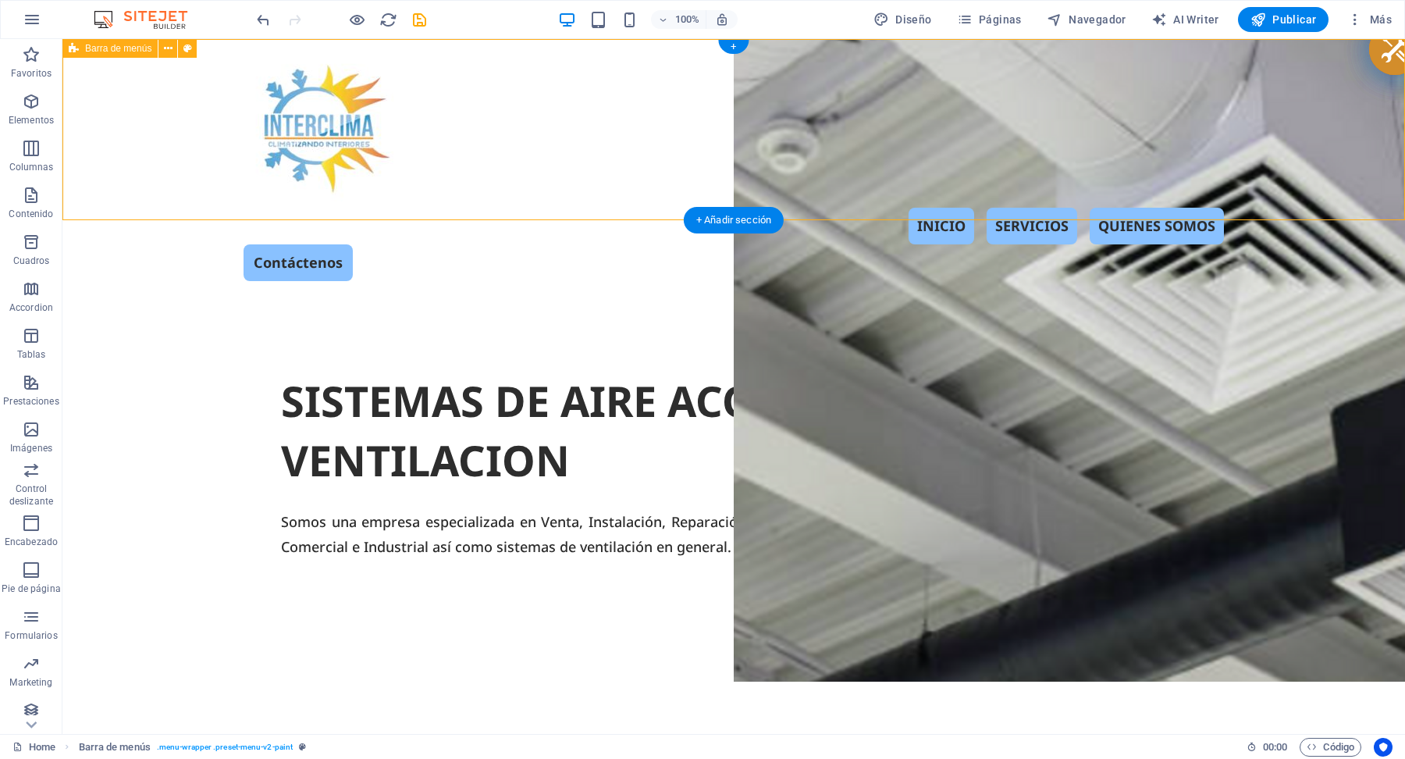
click at [827, 40] on div "INICIO SERVICIOS QUIENES SOMOS Contáctenos" at bounding box center [733, 166] width 1342 height 254
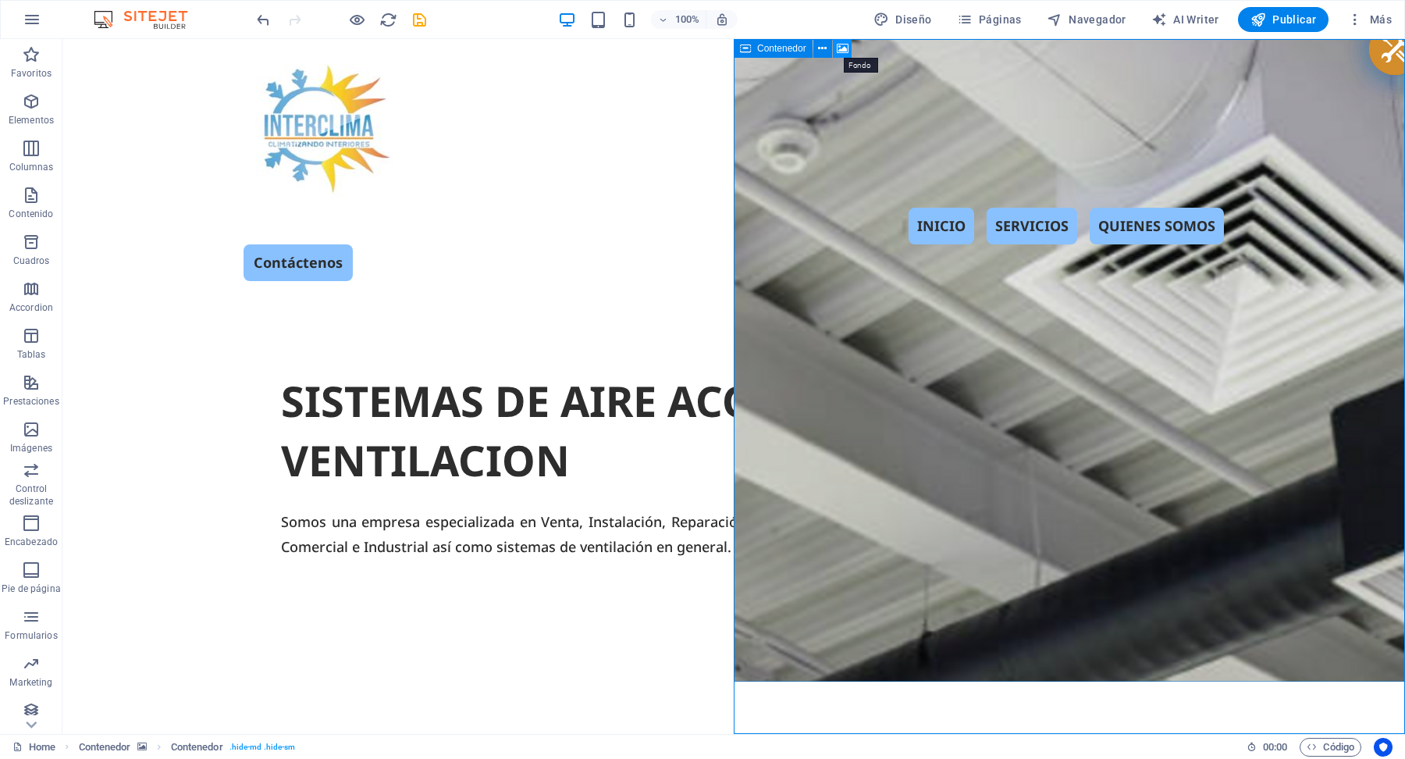
click at [841, 46] on icon at bounding box center [843, 49] width 12 height 16
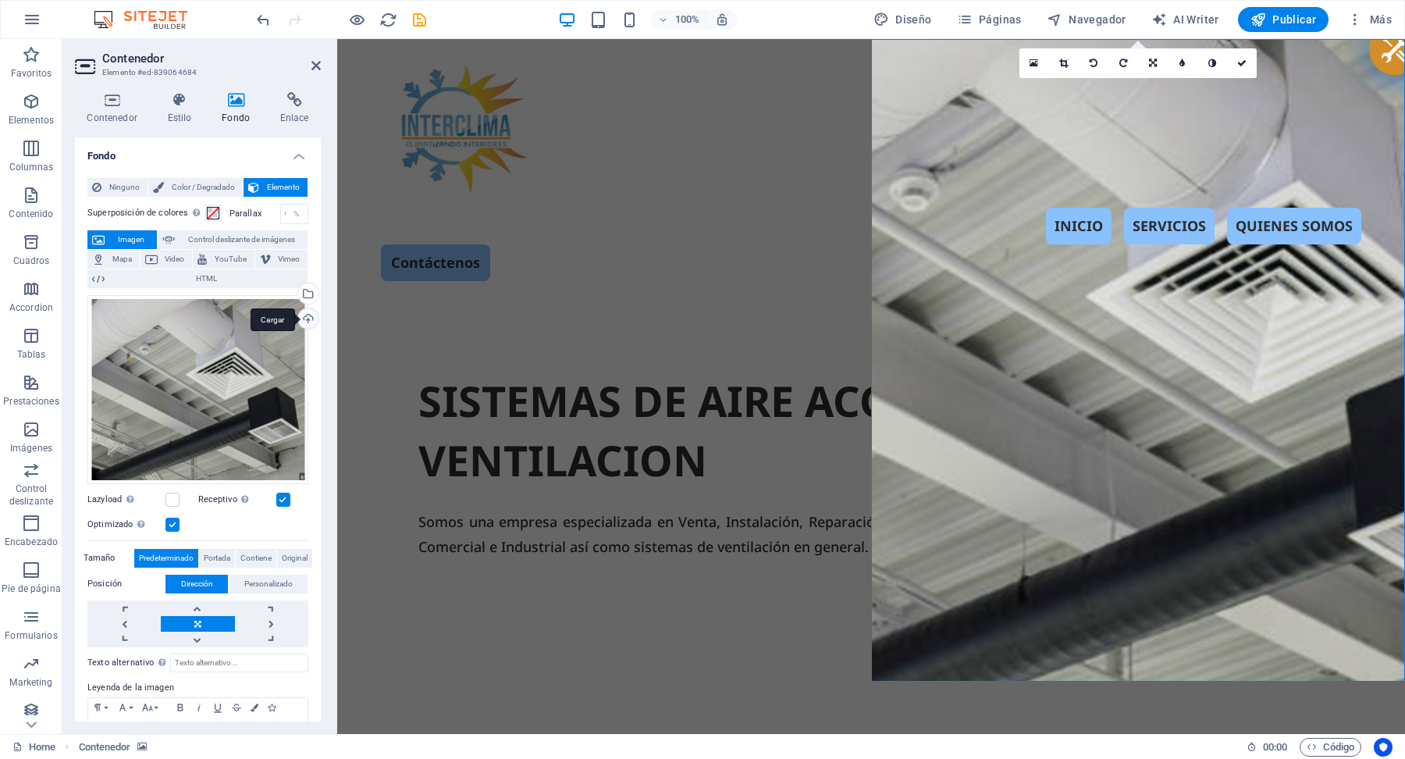
click at [310, 324] on div "Cargar" at bounding box center [306, 319] width 23 height 23
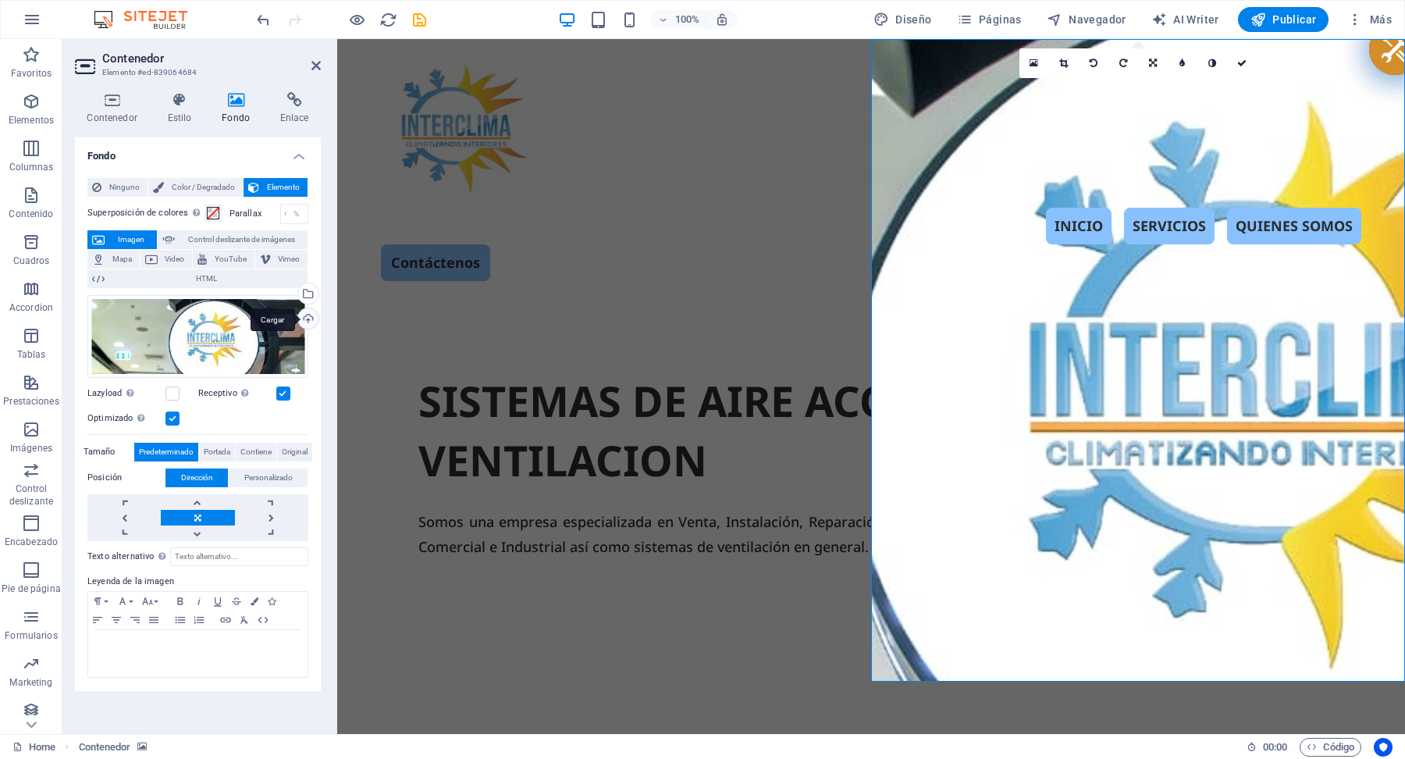
click at [308, 323] on div "Cargar" at bounding box center [306, 319] width 23 height 23
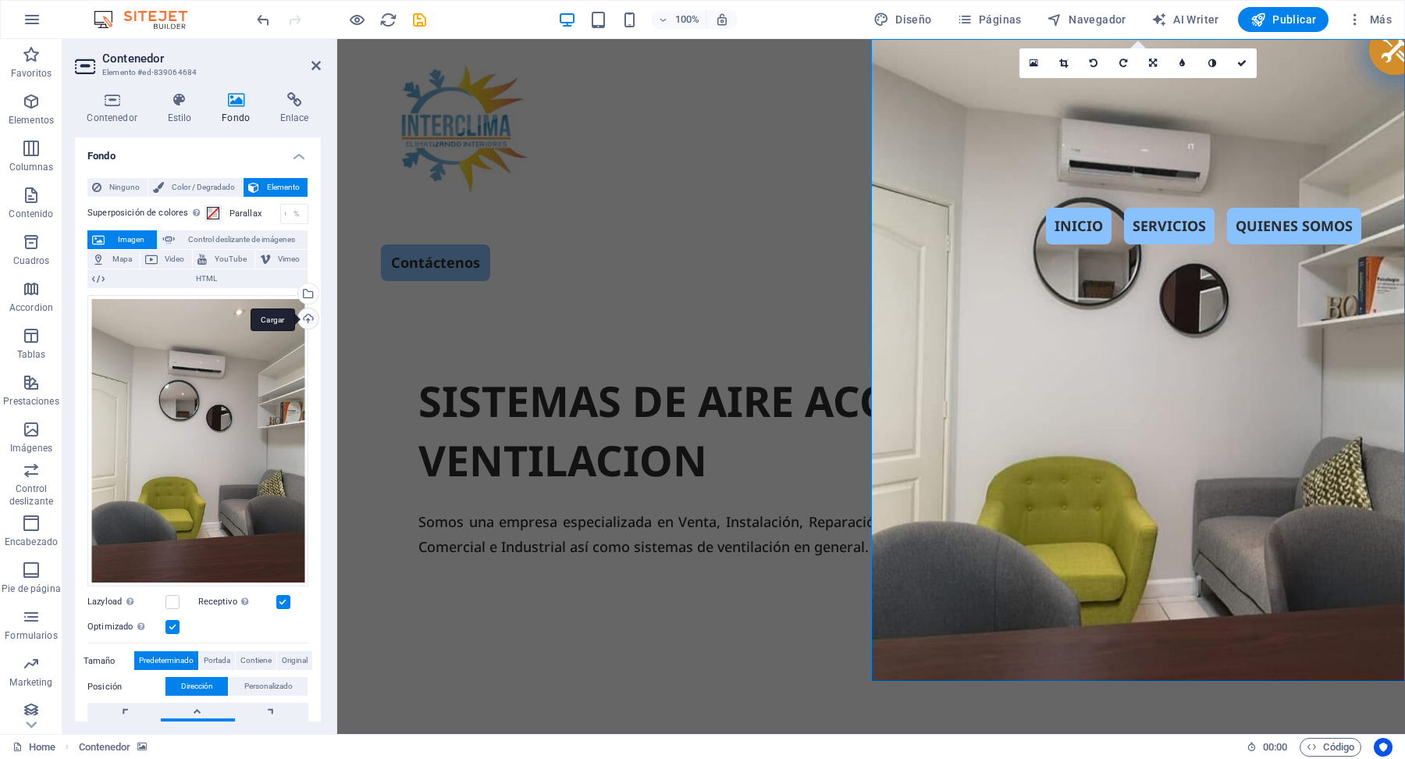
click at [310, 318] on div "Cargar" at bounding box center [306, 319] width 23 height 23
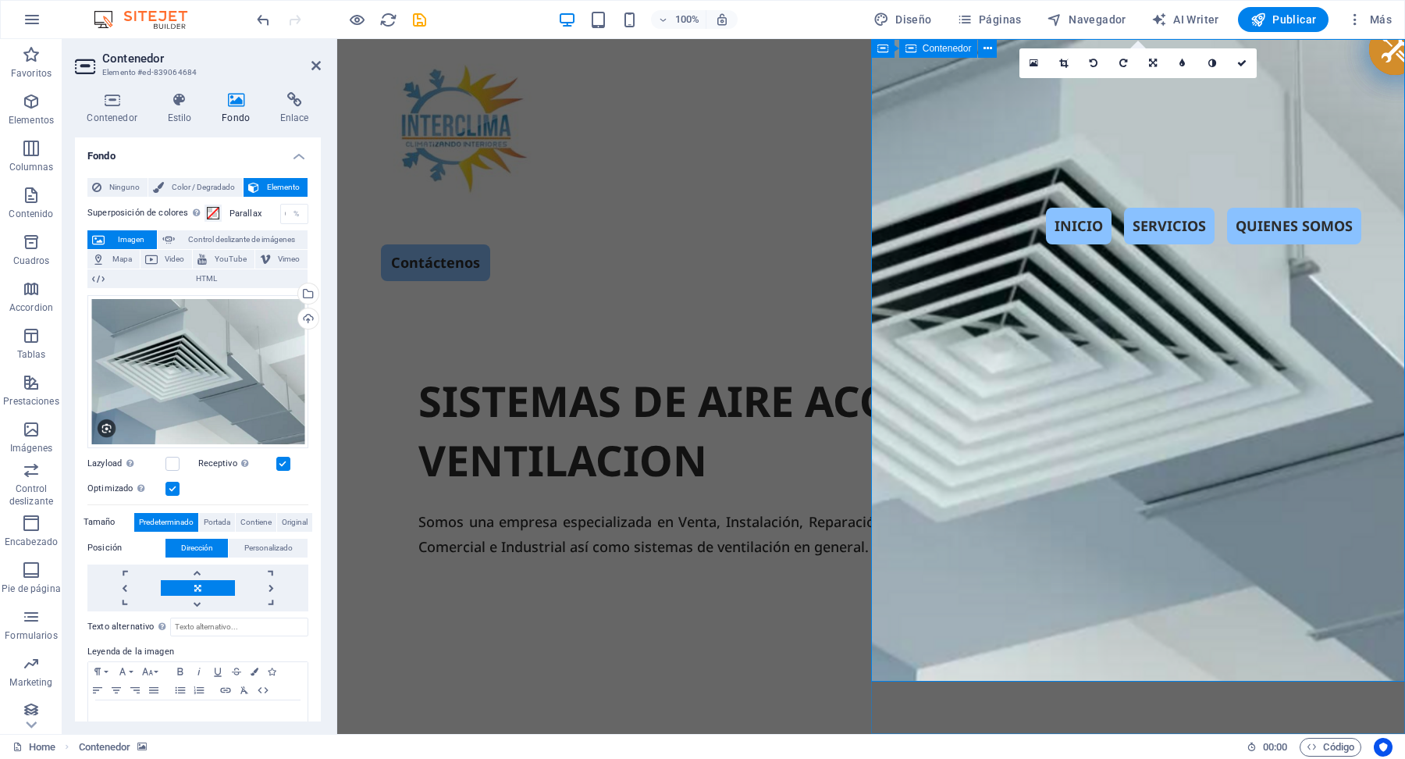
scroll to position [1, 0]
click at [316, 68] on icon at bounding box center [315, 65] width 9 height 12
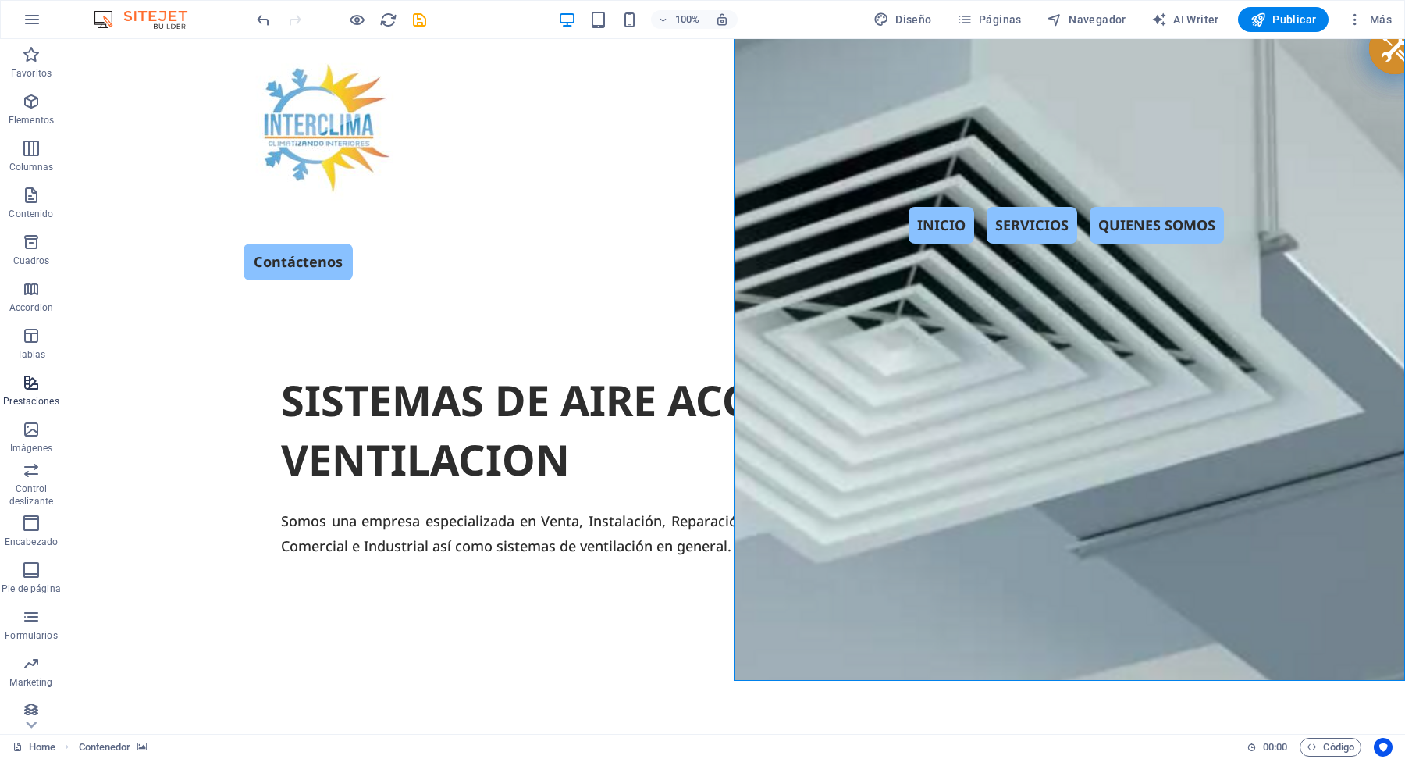
click at [30, 382] on icon "button" at bounding box center [31, 382] width 19 height 19
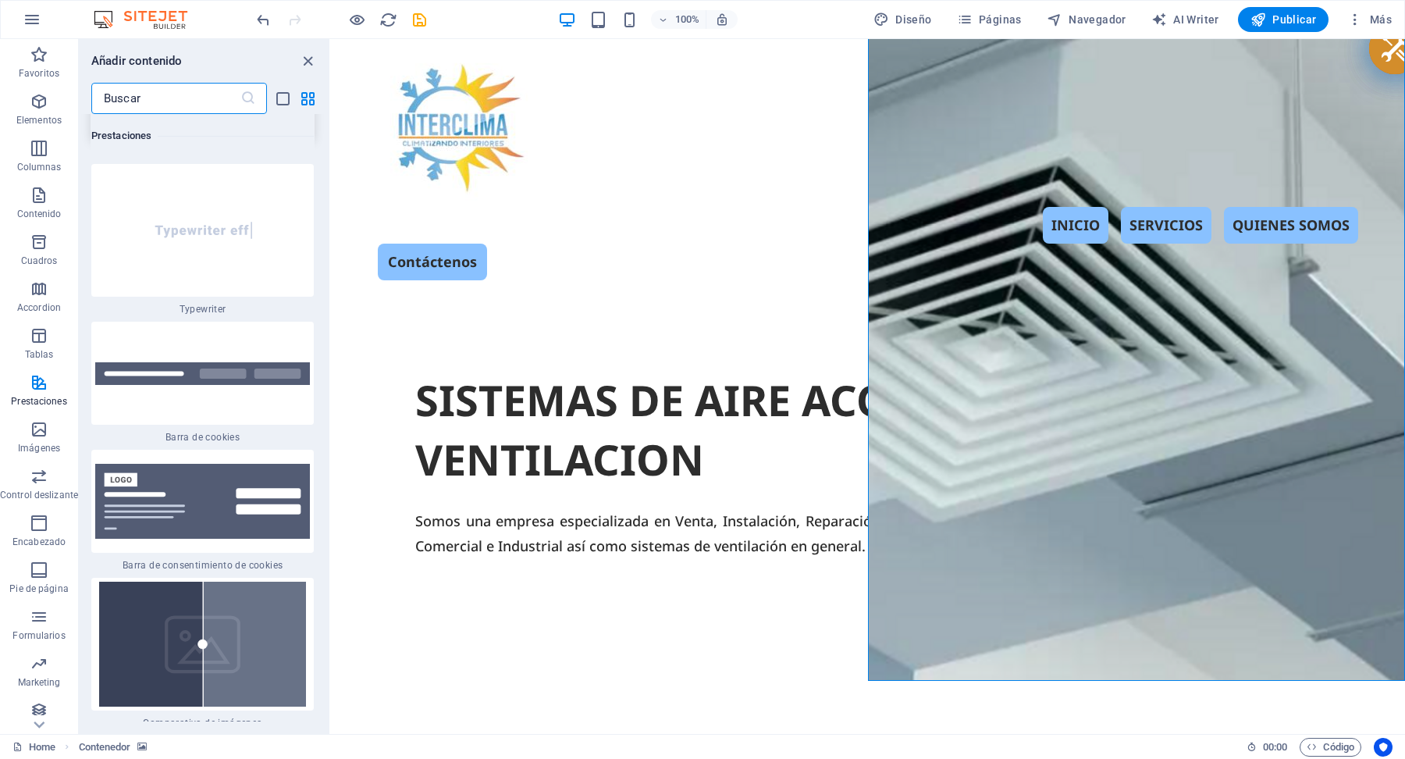
scroll to position [12209, 0]
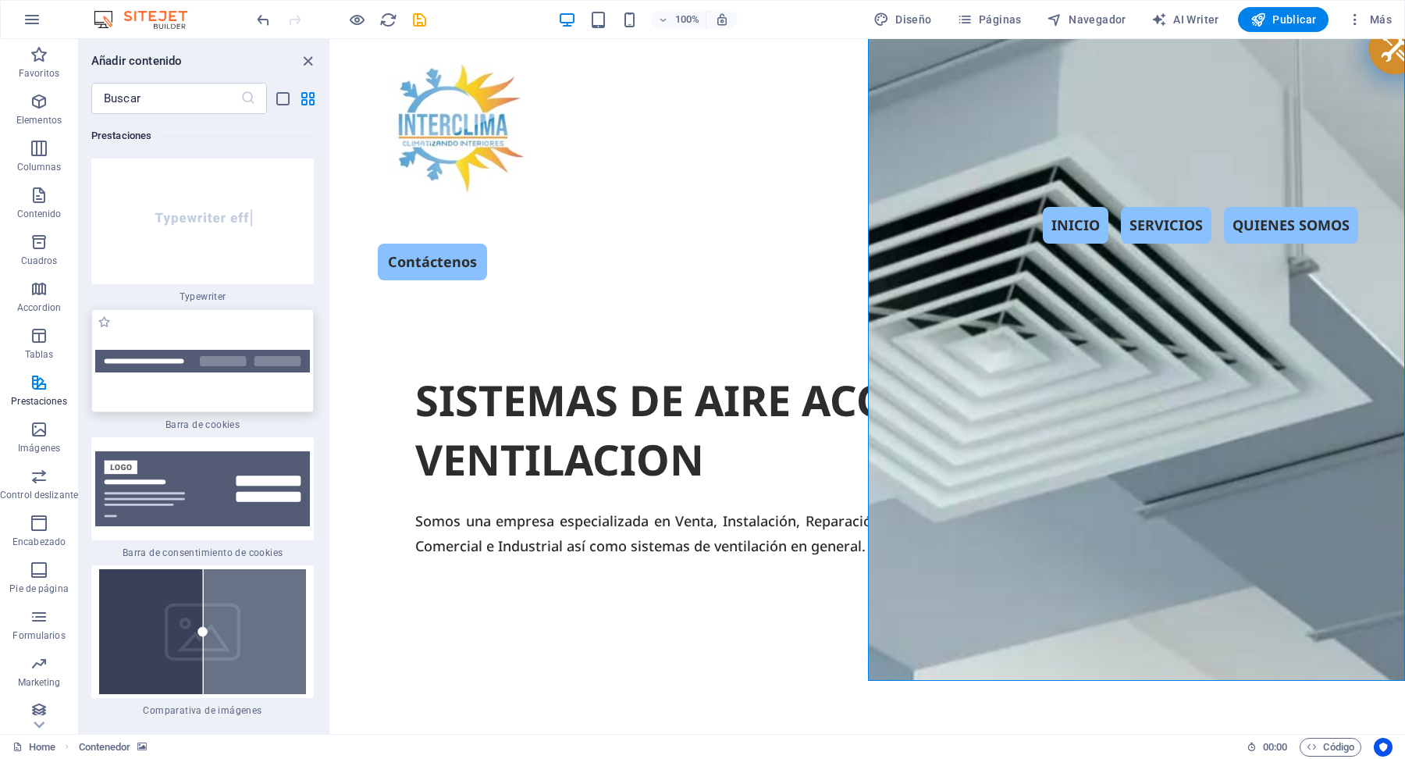
click at [208, 358] on img at bounding box center [202, 361] width 215 height 23
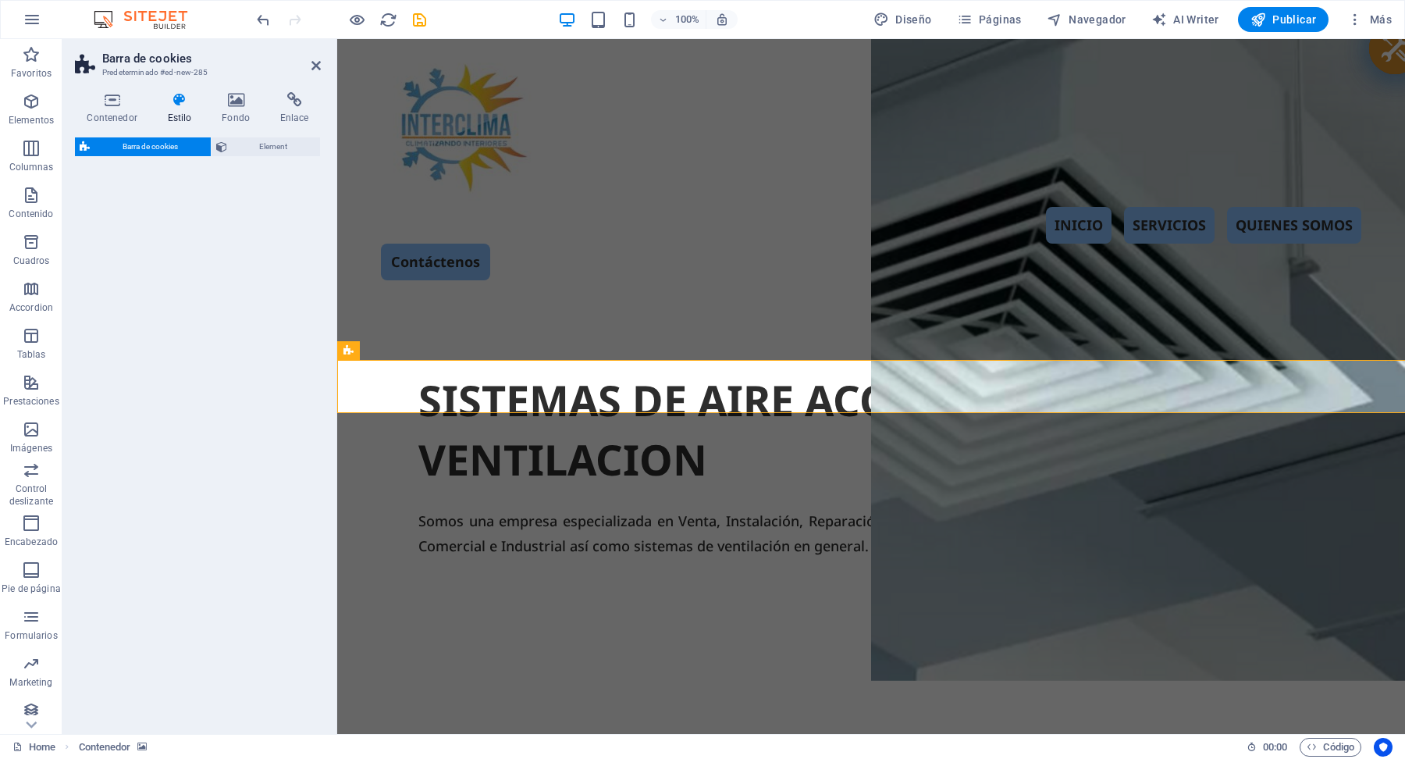
select select "px"
select select "rem"
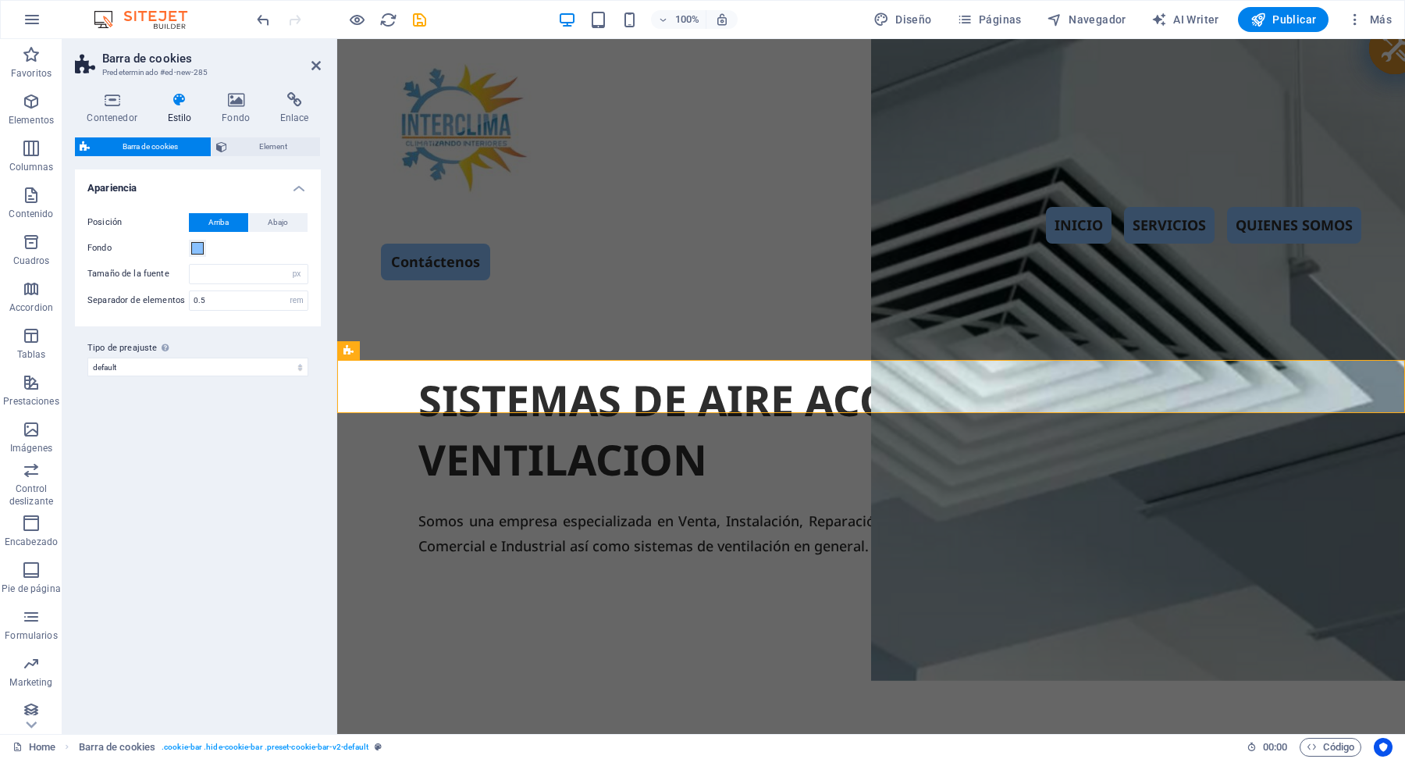
scroll to position [1193, 0]
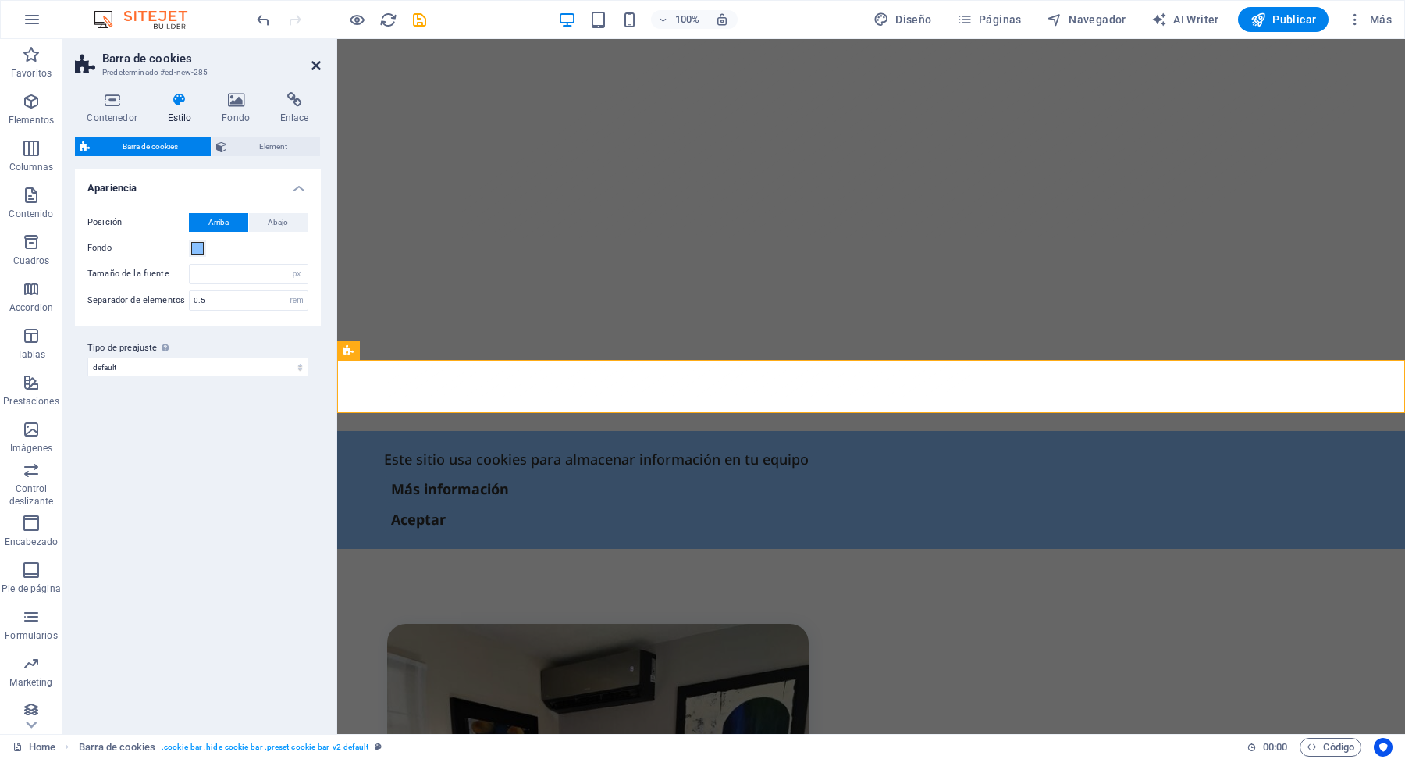
click at [317, 64] on icon at bounding box center [315, 65] width 9 height 12
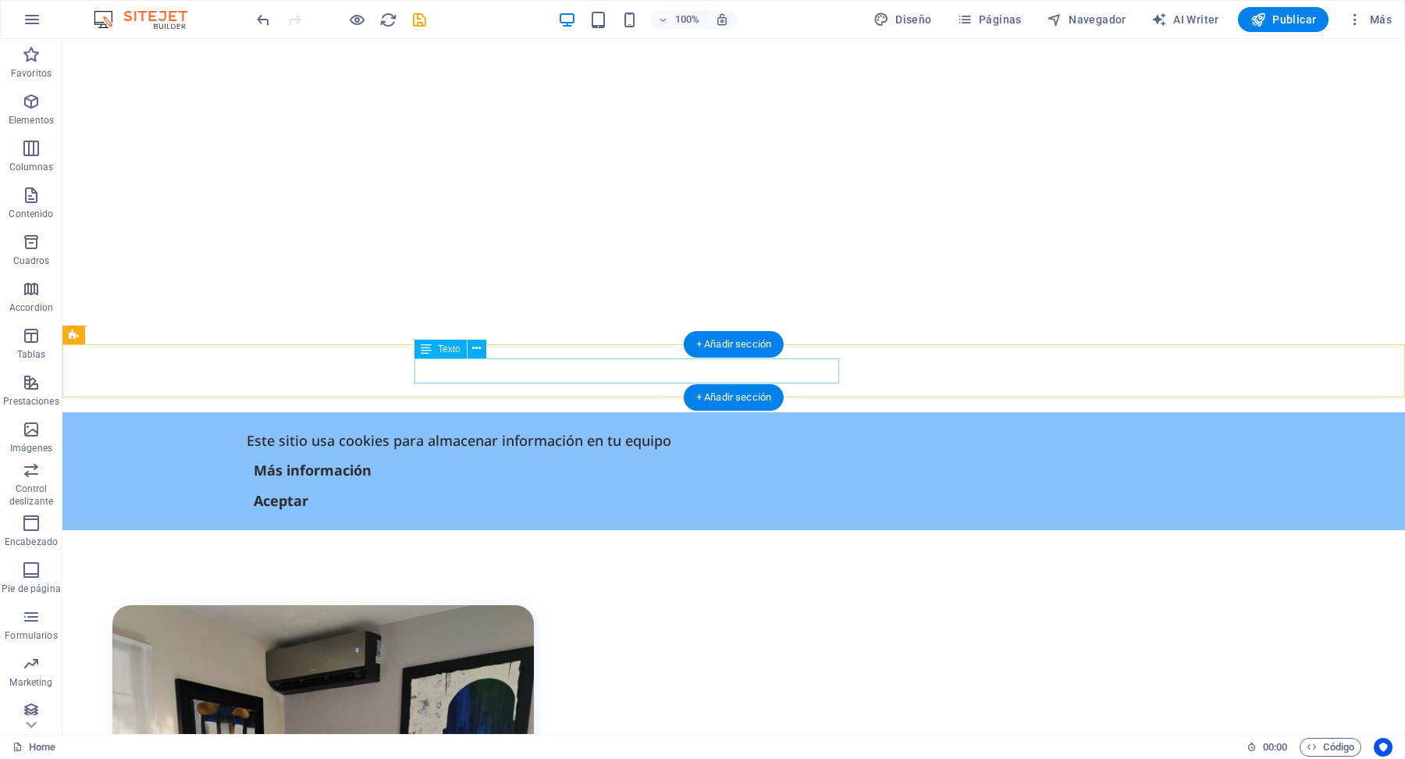
scroll to position [1215, 0]
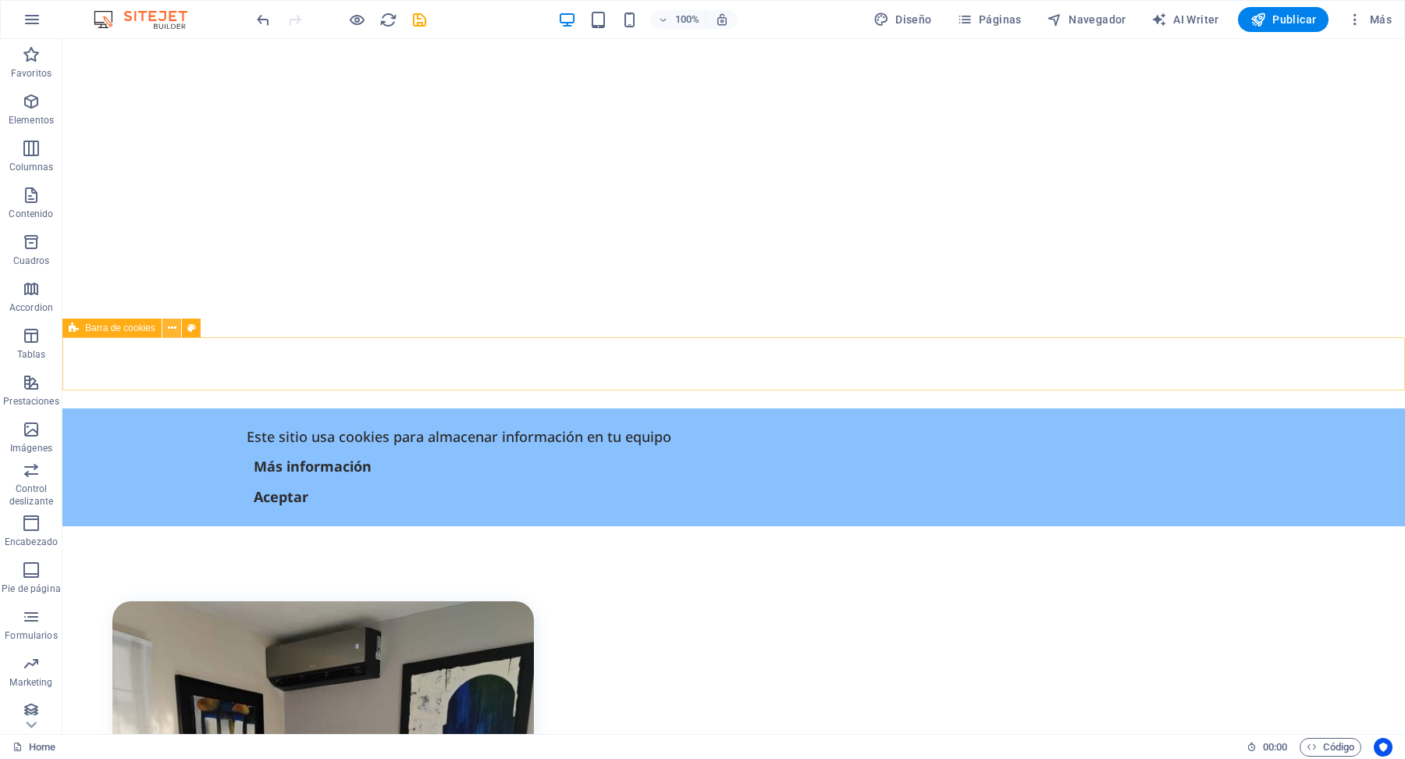
click at [171, 332] on icon at bounding box center [172, 328] width 9 height 16
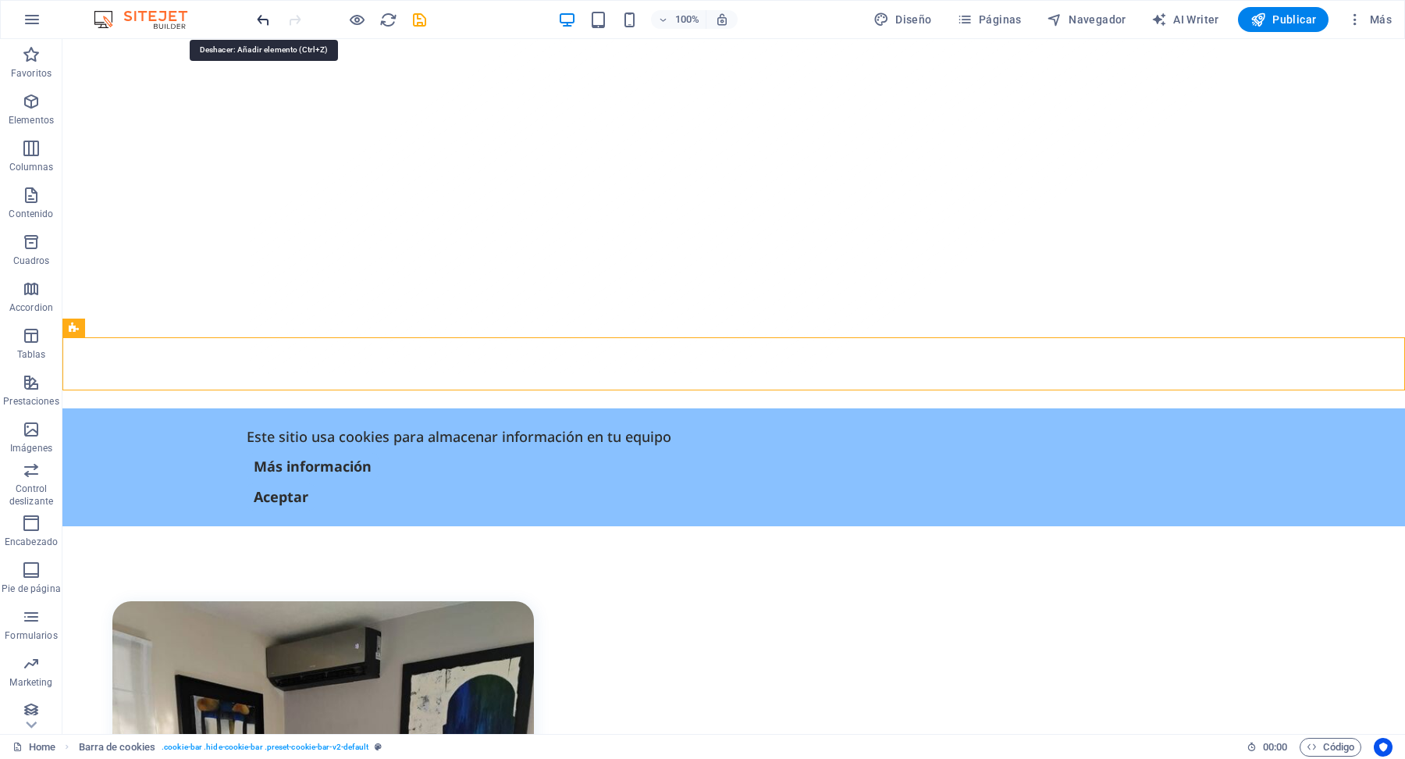
click at [265, 23] on icon "undo" at bounding box center [263, 20] width 18 height 18
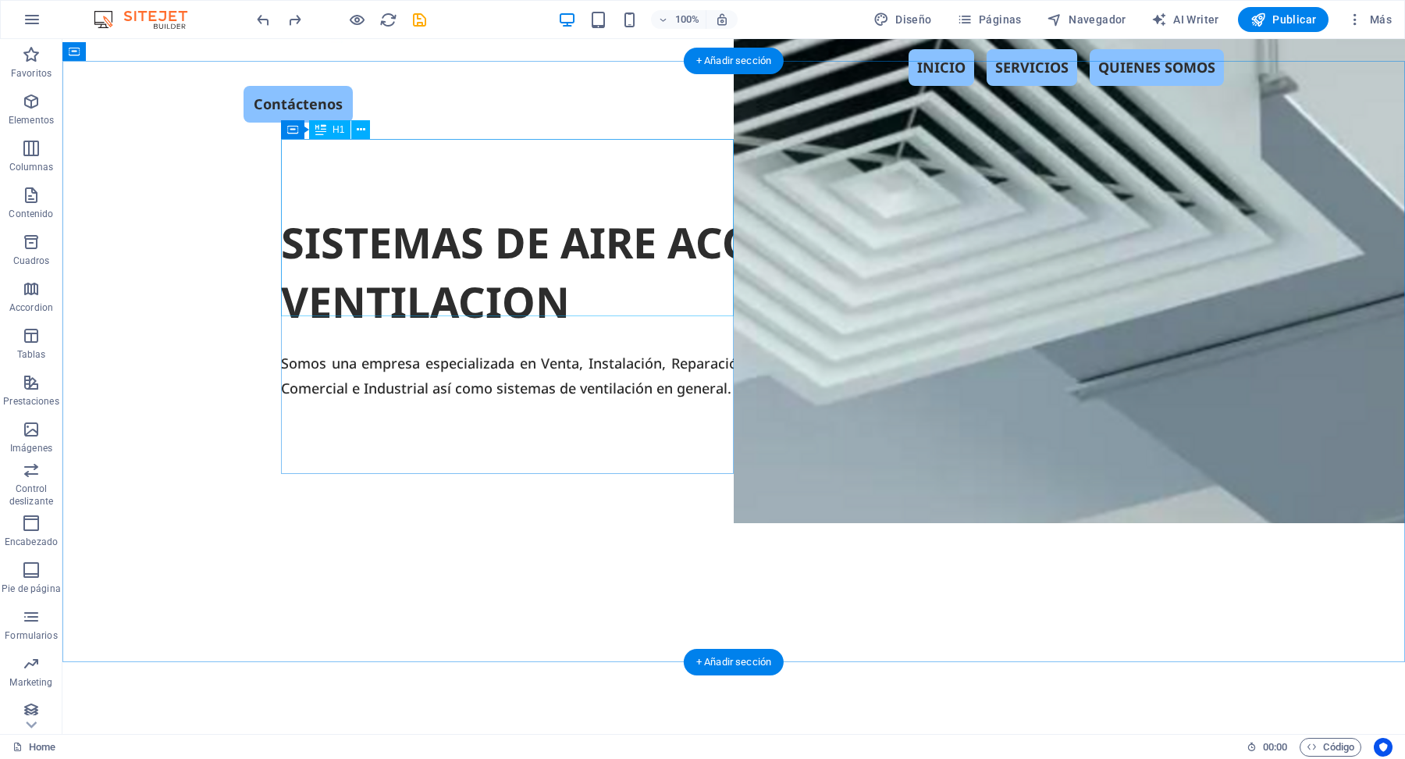
scroll to position [153, 0]
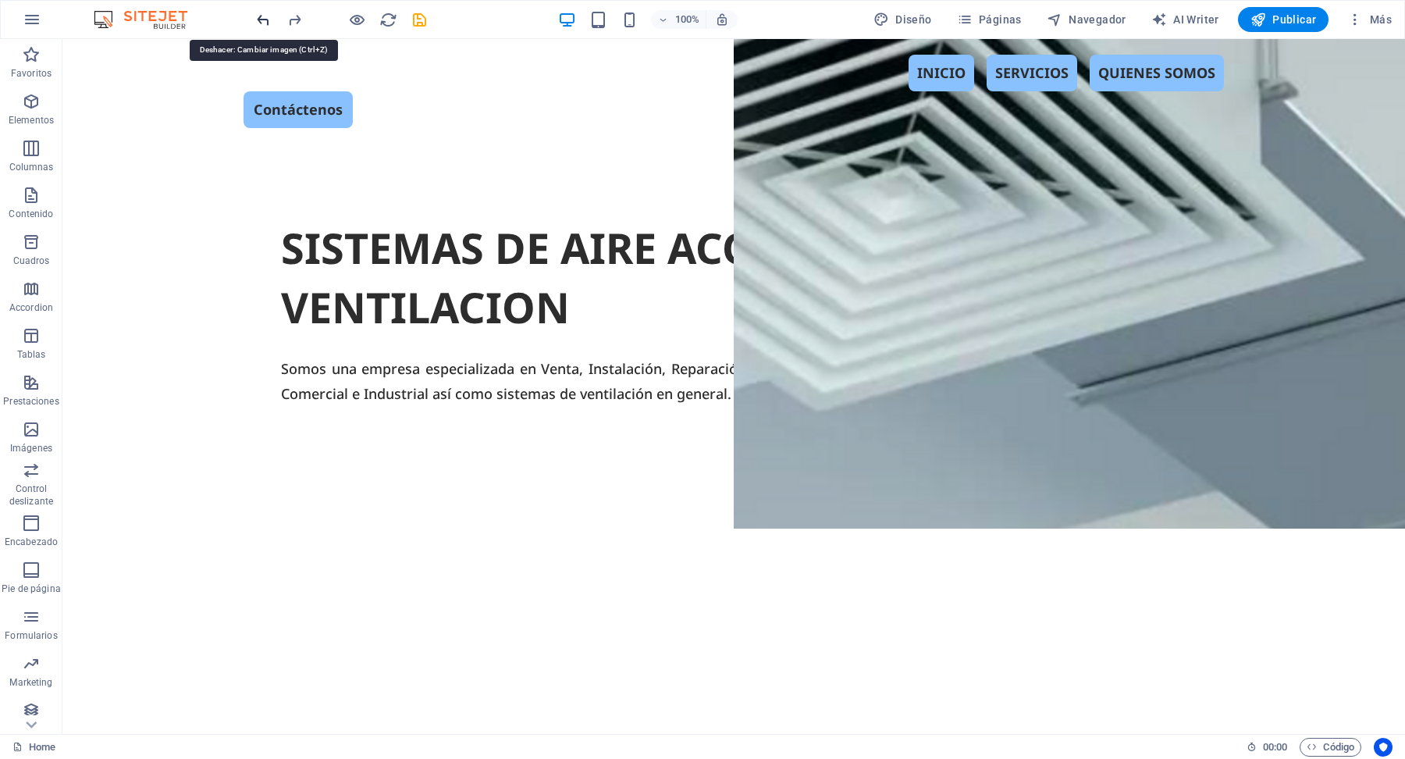
click at [261, 24] on icon "undo" at bounding box center [263, 20] width 18 height 18
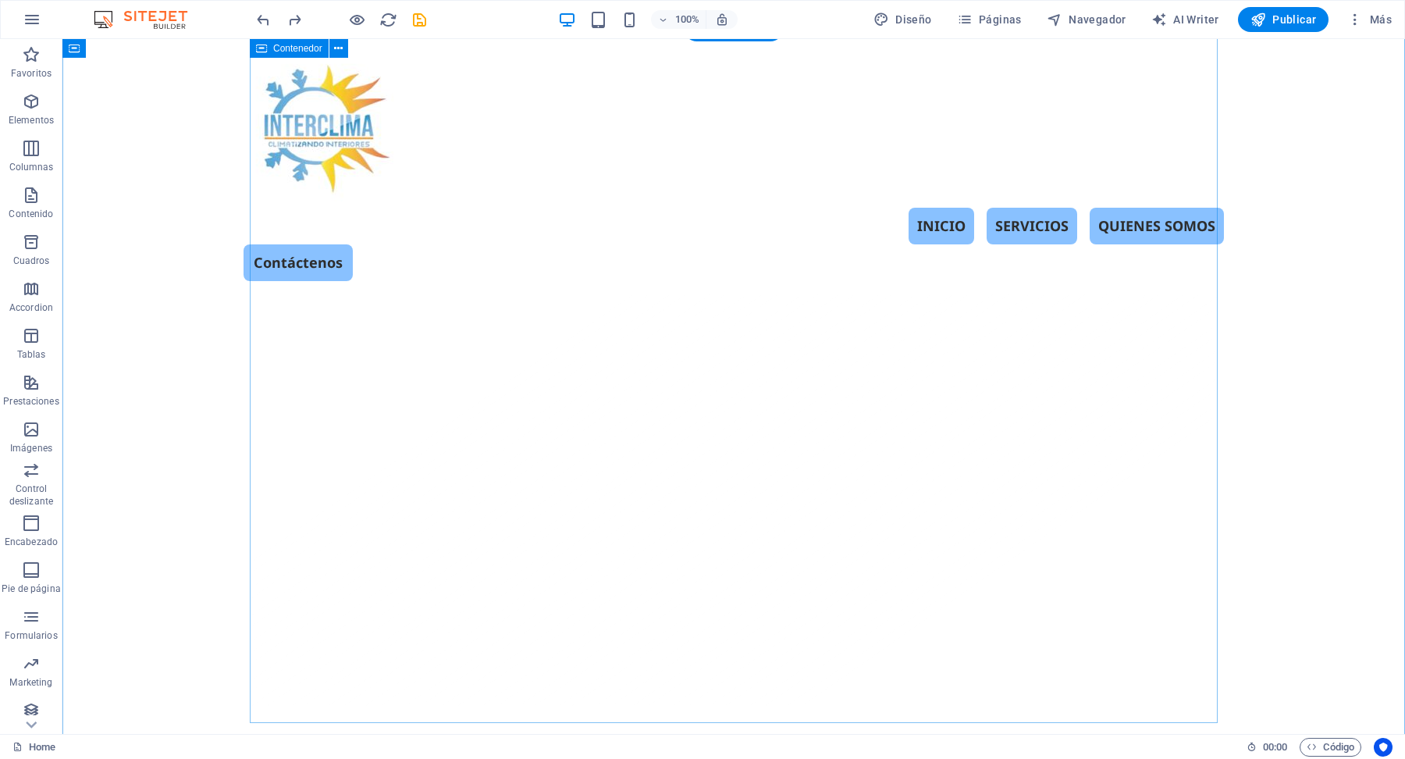
scroll to position [434, 0]
click at [294, 21] on icon "redo" at bounding box center [295, 20] width 18 height 18
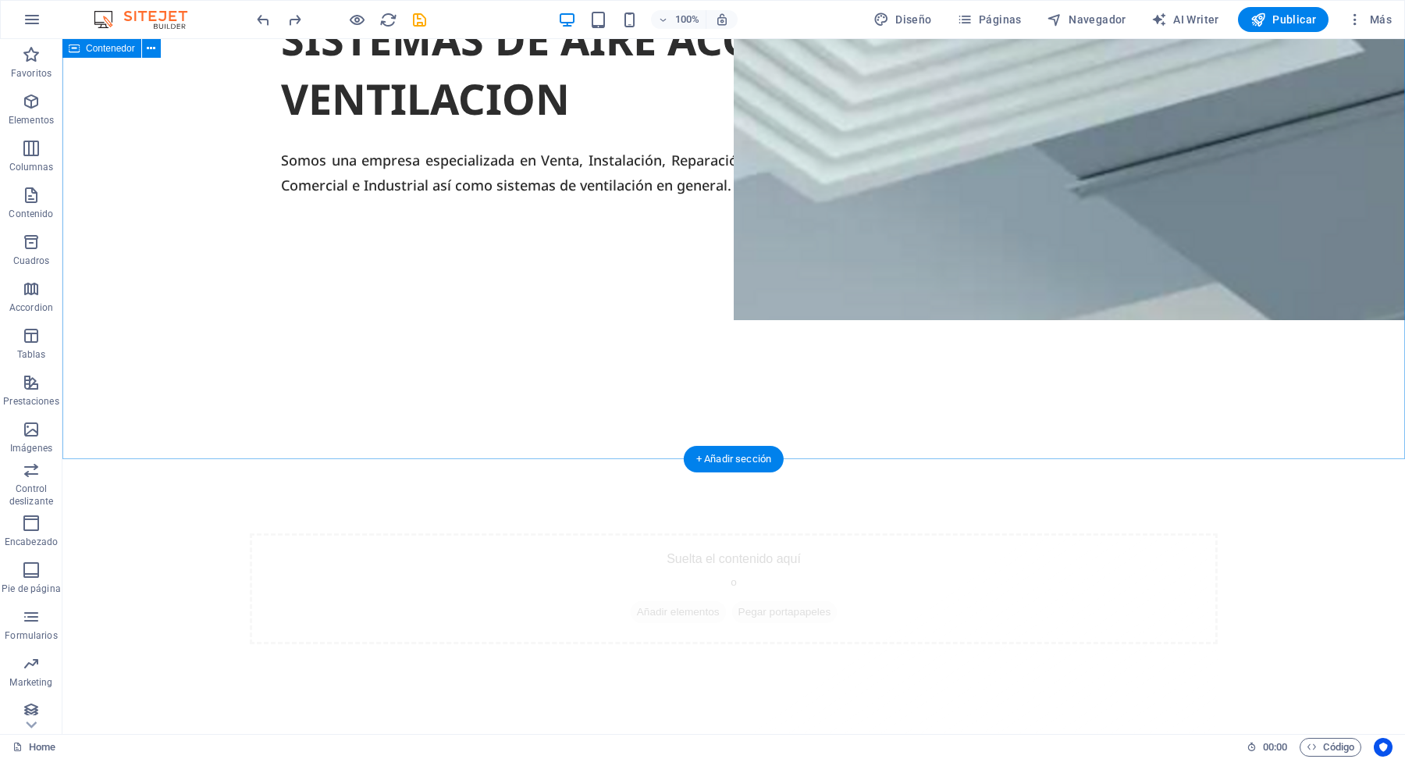
scroll to position [381, 0]
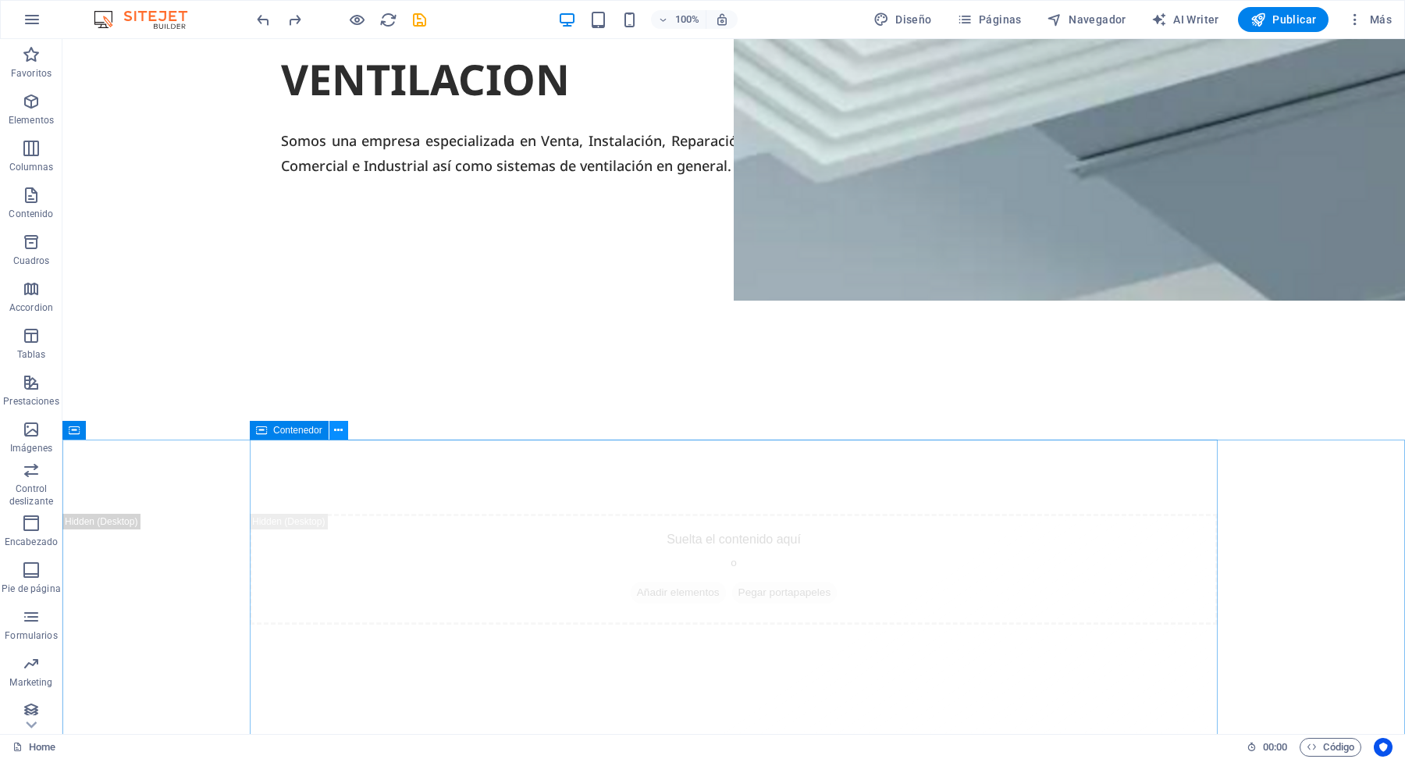
click at [343, 428] on button at bounding box center [338, 430] width 19 height 19
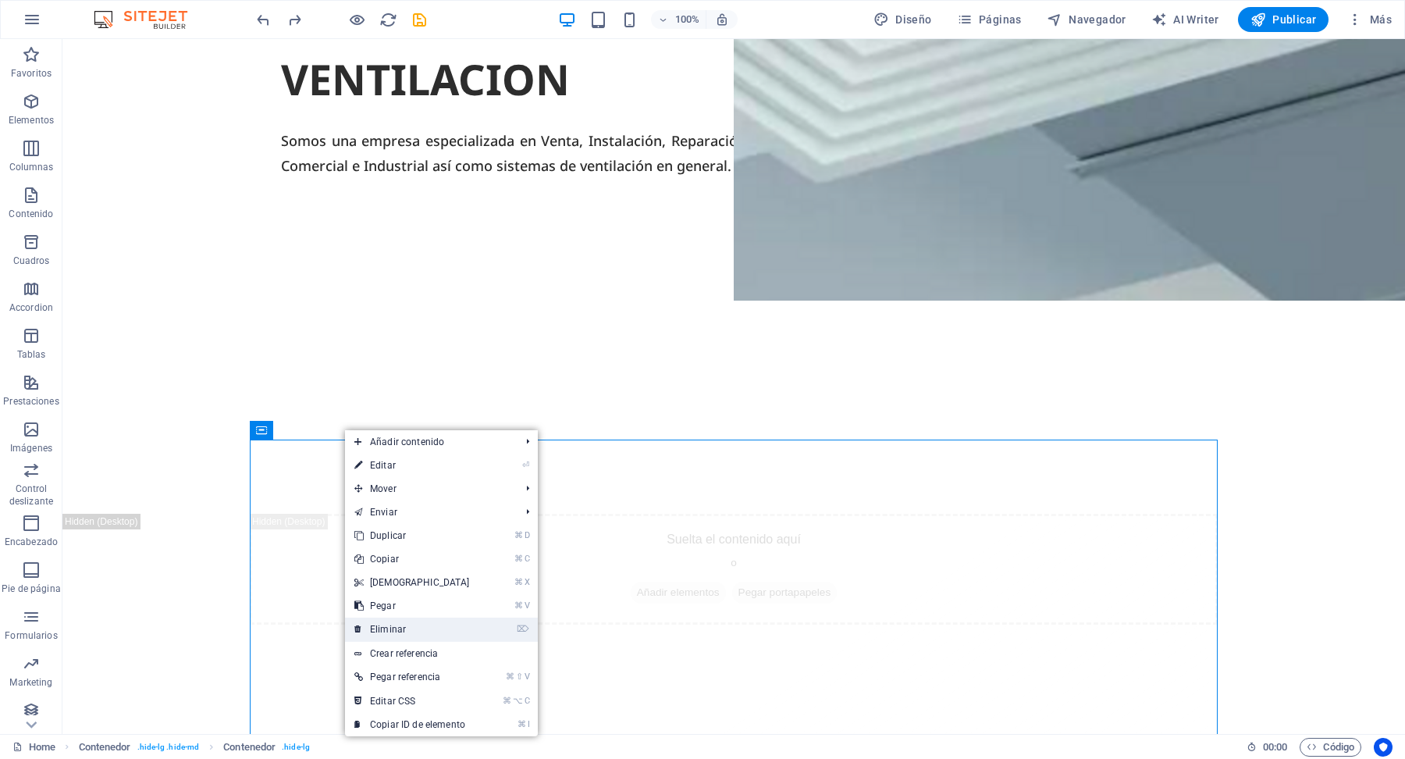
click at [405, 623] on link "⌦ Eliminar" at bounding box center [412, 628] width 134 height 23
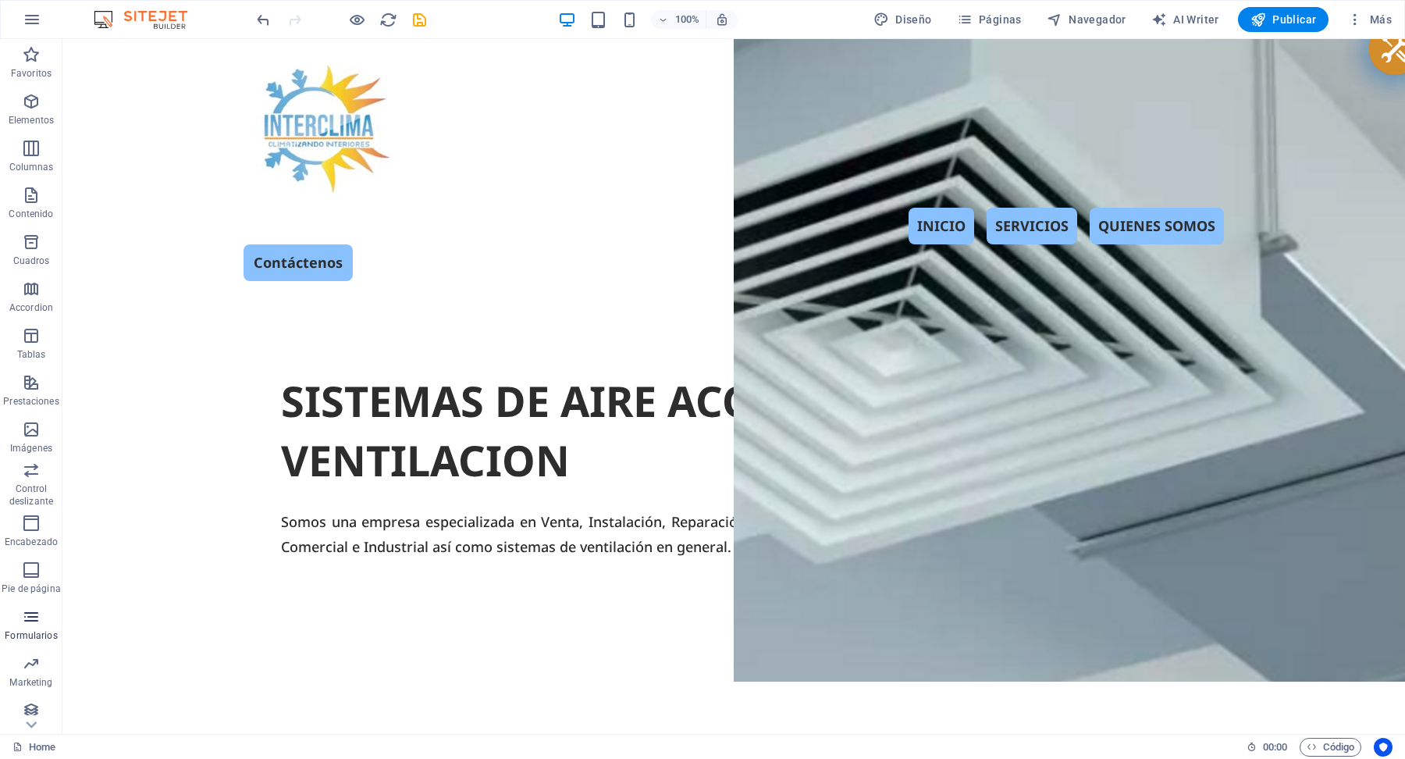
scroll to position [8, 0]
click at [41, 423] on span "Imágenes" at bounding box center [31, 430] width 62 height 37
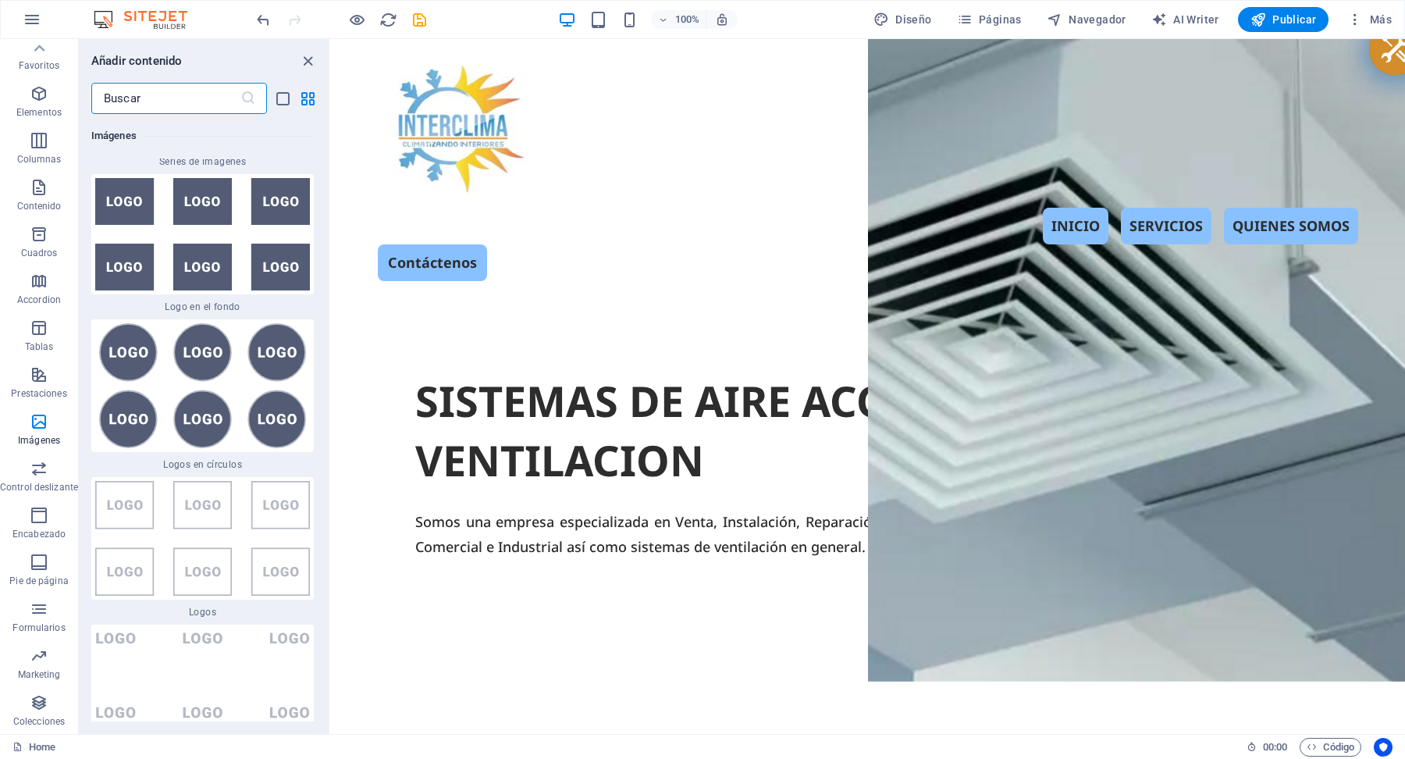
scroll to position [17117, 0]
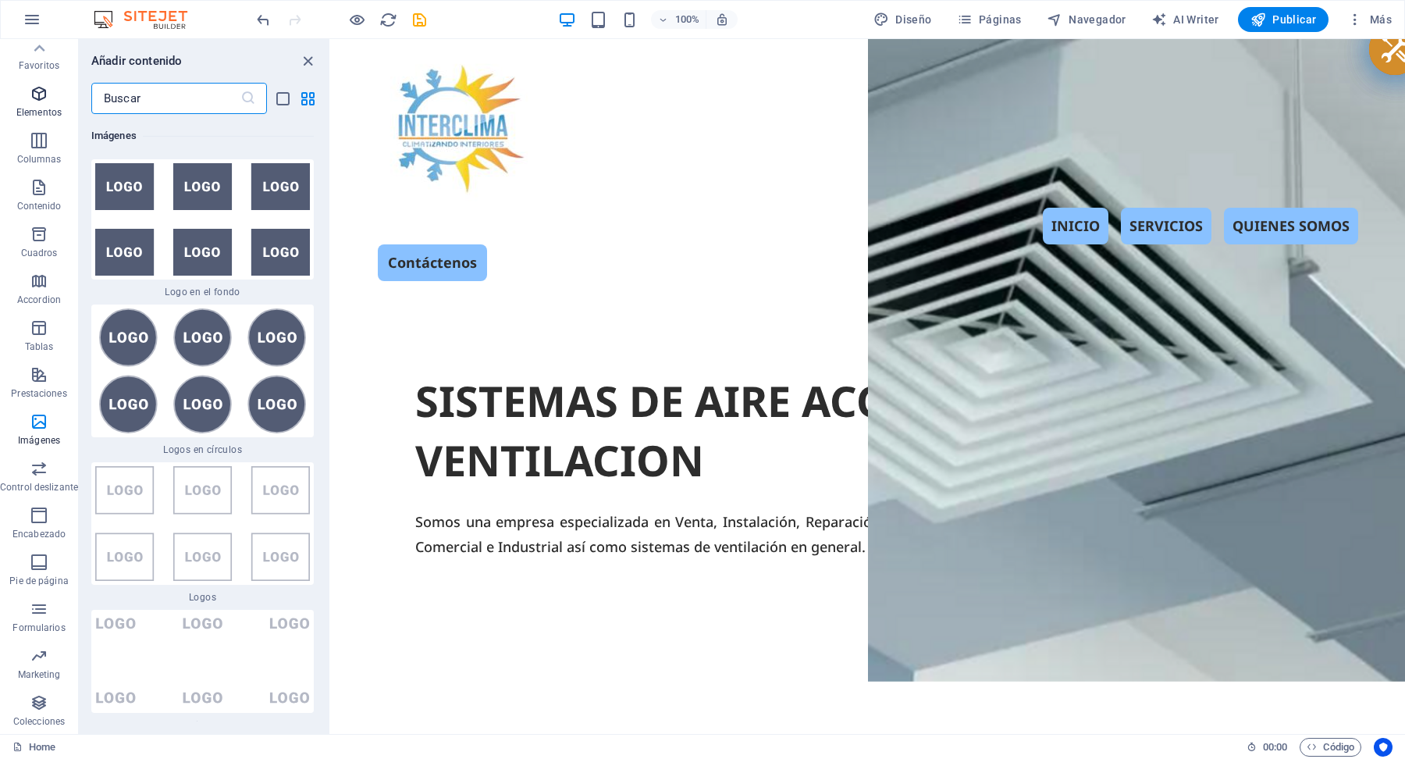
click at [34, 100] on icon "button" at bounding box center [39, 93] width 19 height 19
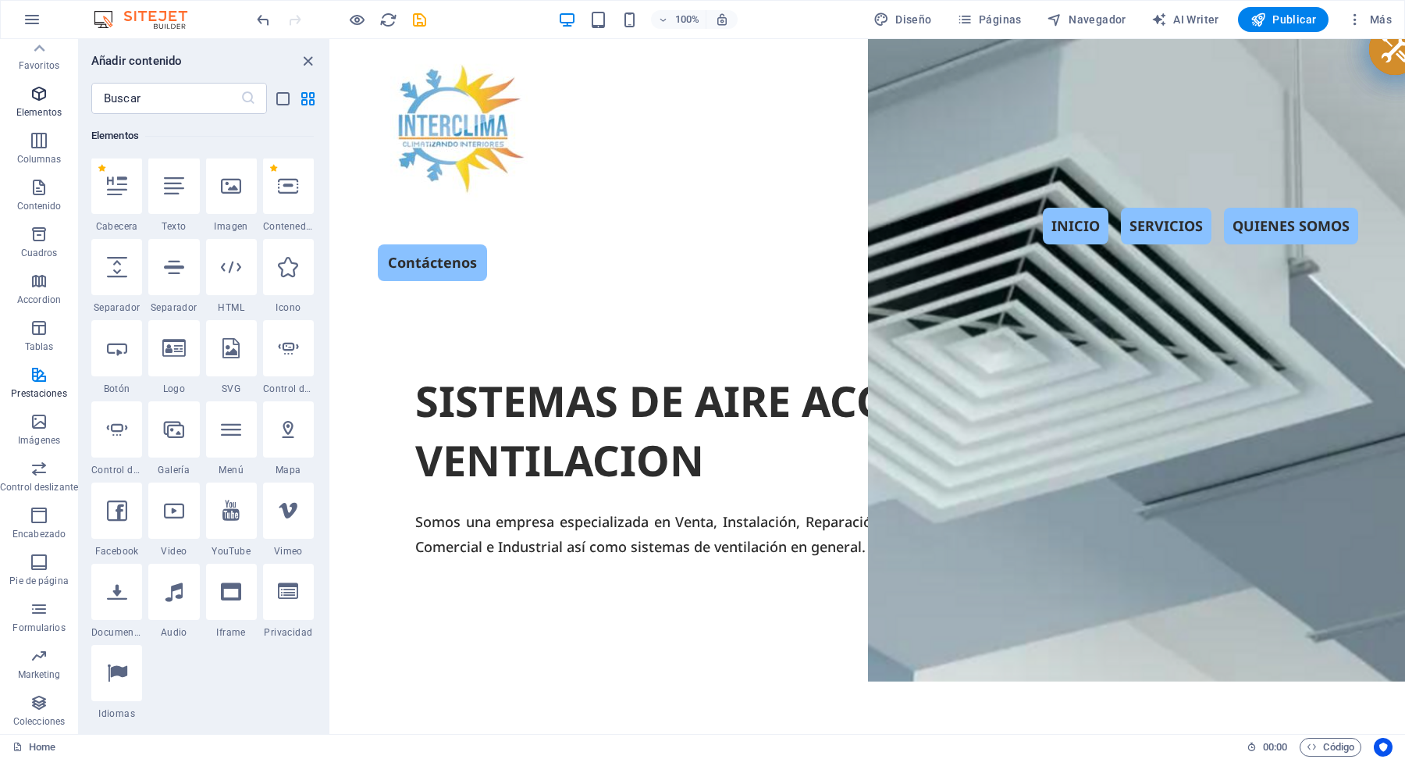
scroll to position [294, 0]
click at [34, 145] on icon "button" at bounding box center [39, 140] width 19 height 19
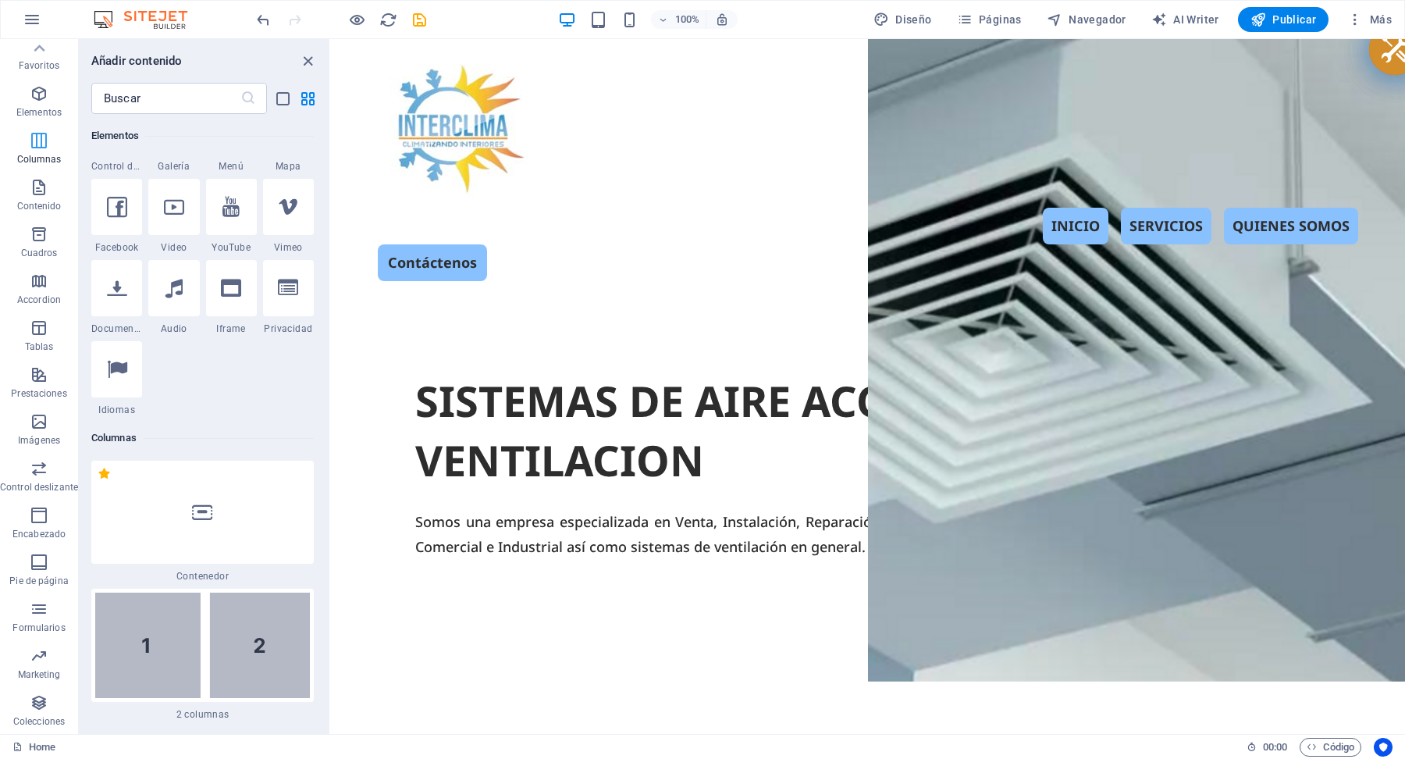
scroll to position [901, 0]
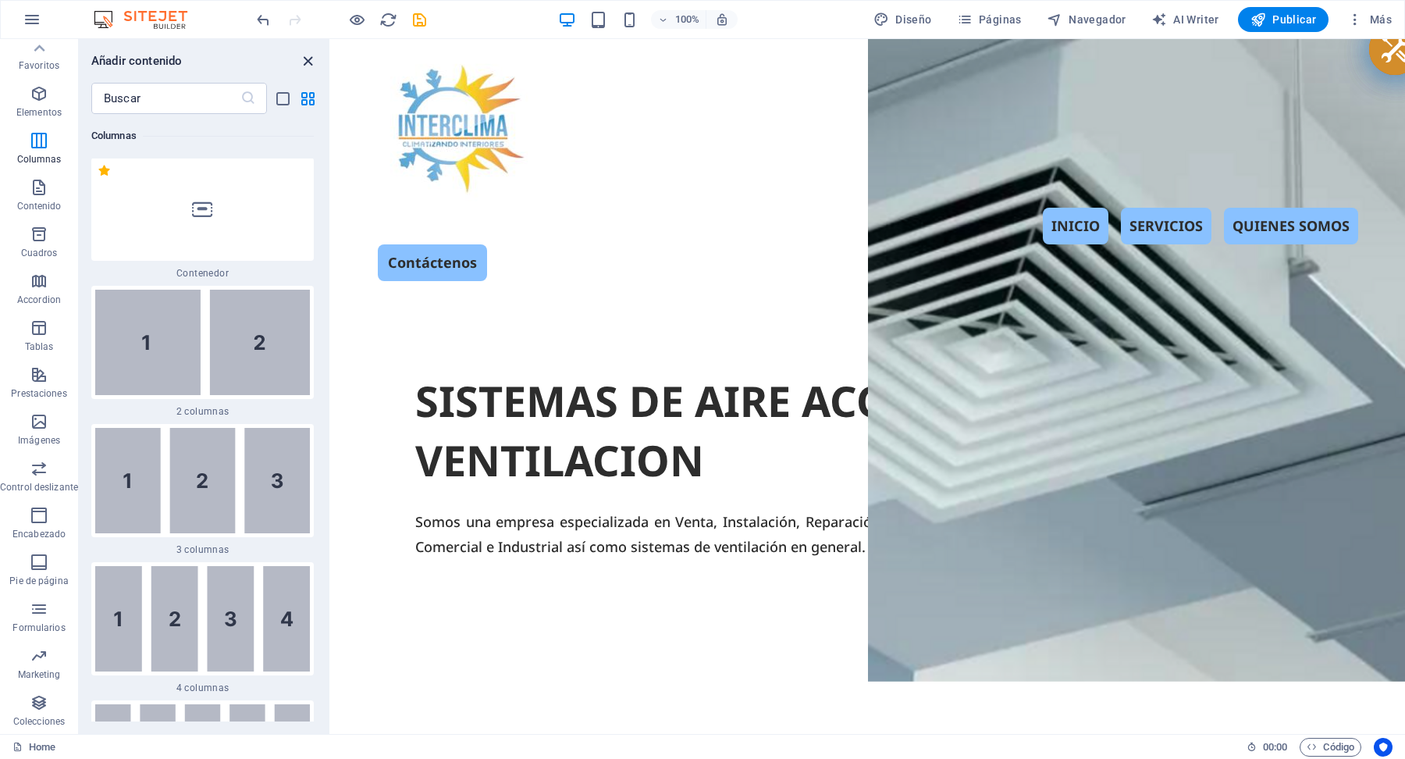
click at [312, 56] on icon "close panel" at bounding box center [308, 61] width 18 height 18
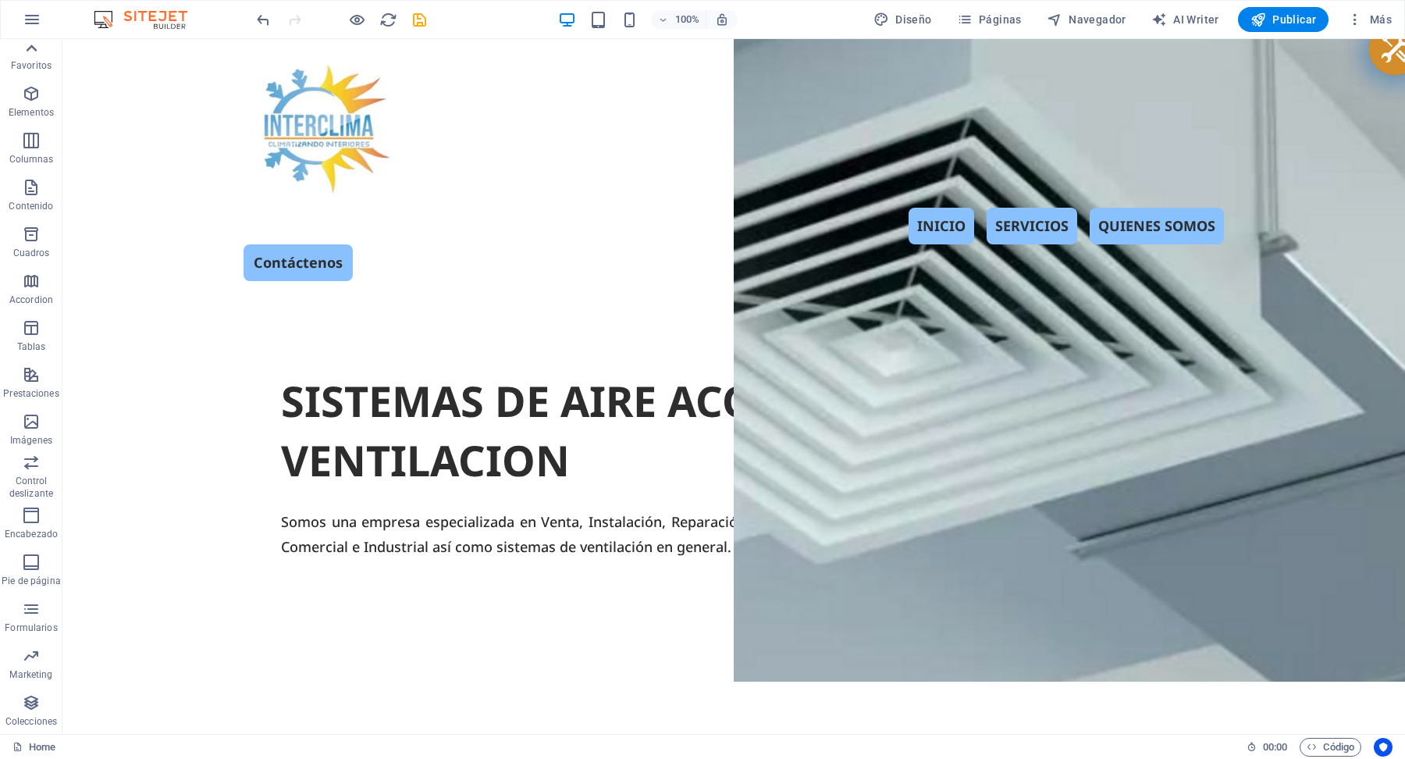
click at [27, 47] on icon at bounding box center [31, 48] width 22 height 22
click at [30, 704] on icon "button" at bounding box center [31, 702] width 19 height 19
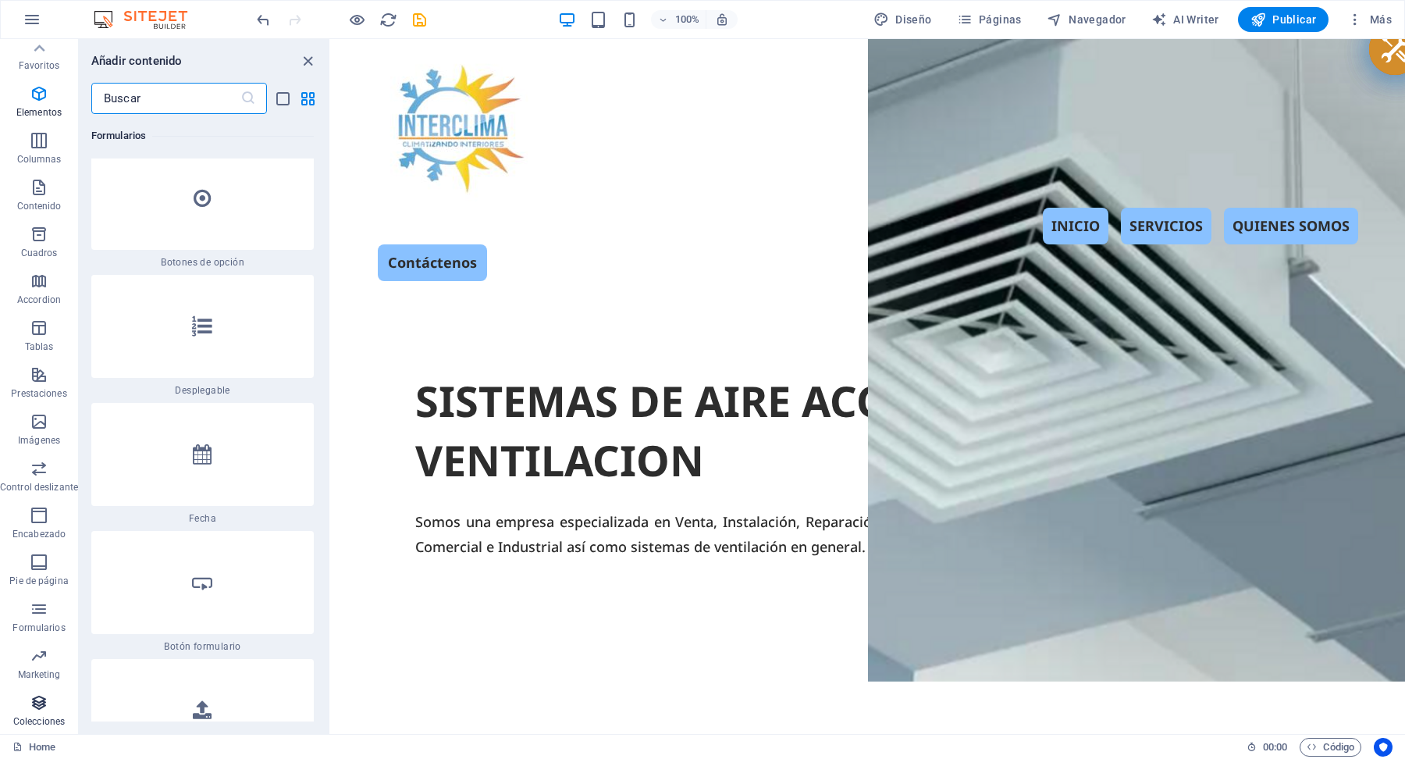
scroll to position [28837, 0]
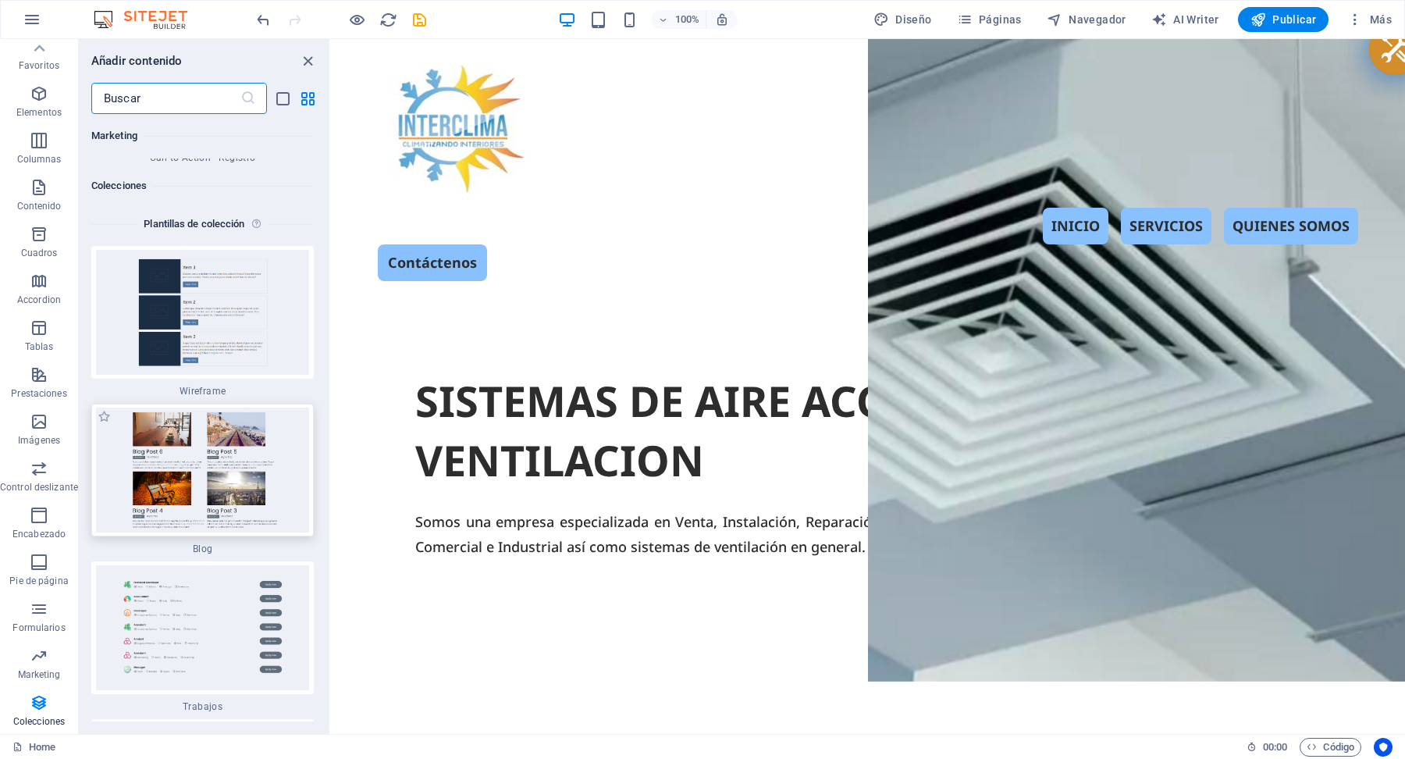
click at [198, 425] on img at bounding box center [202, 469] width 215 height 125
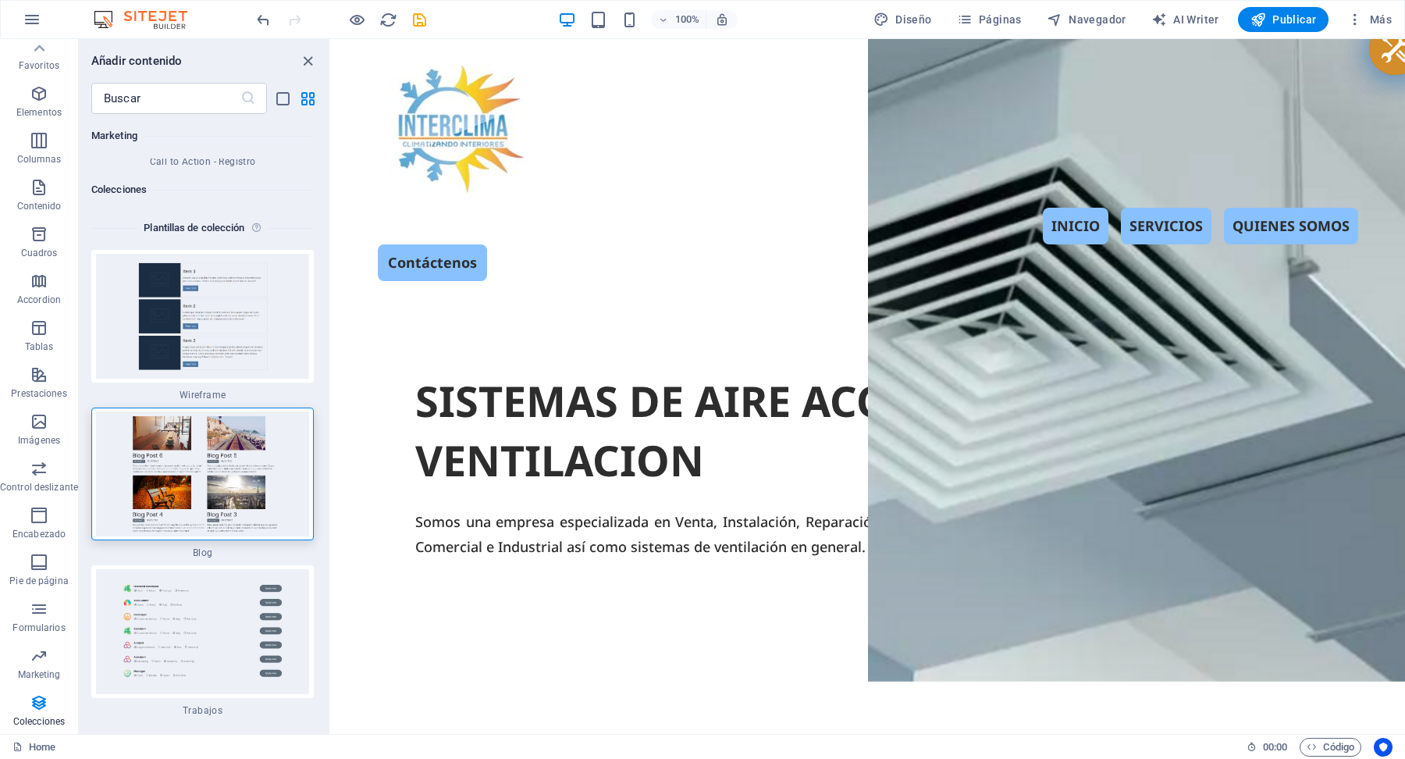
scroll to position [28832, 0]
click at [246, 412] on img at bounding box center [202, 474] width 215 height 125
click at [125, 416] on img at bounding box center [202, 474] width 215 height 125
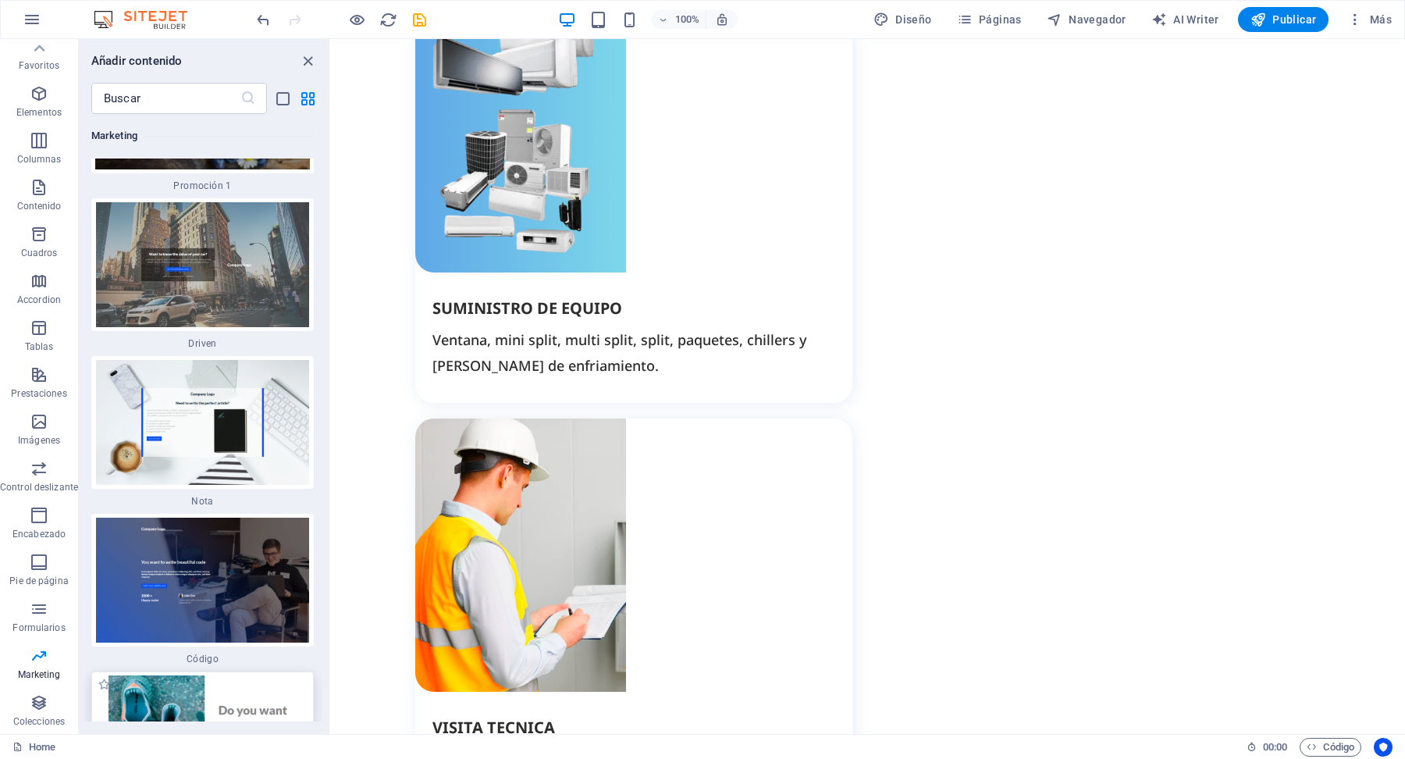
scroll to position [27333, 0]
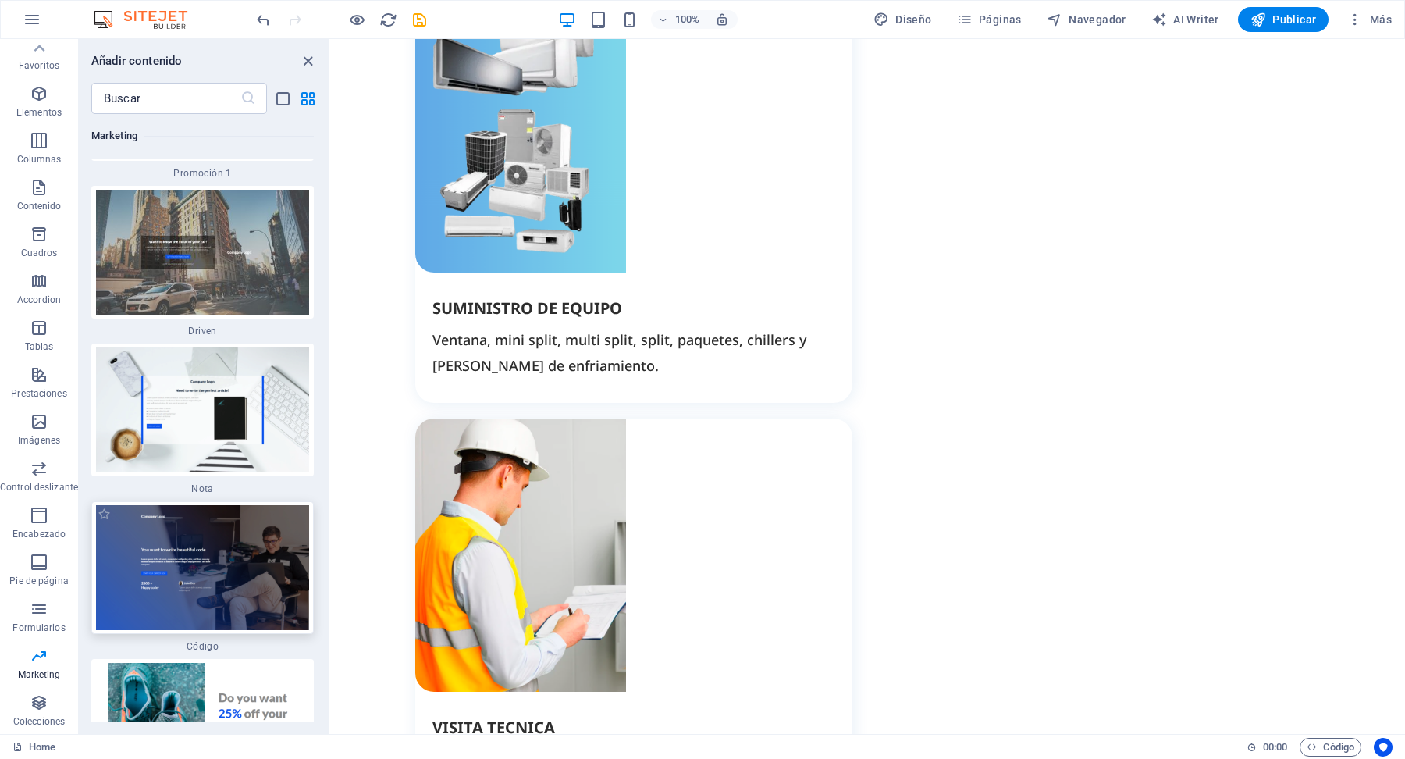
click at [244, 526] on img at bounding box center [202, 567] width 215 height 125
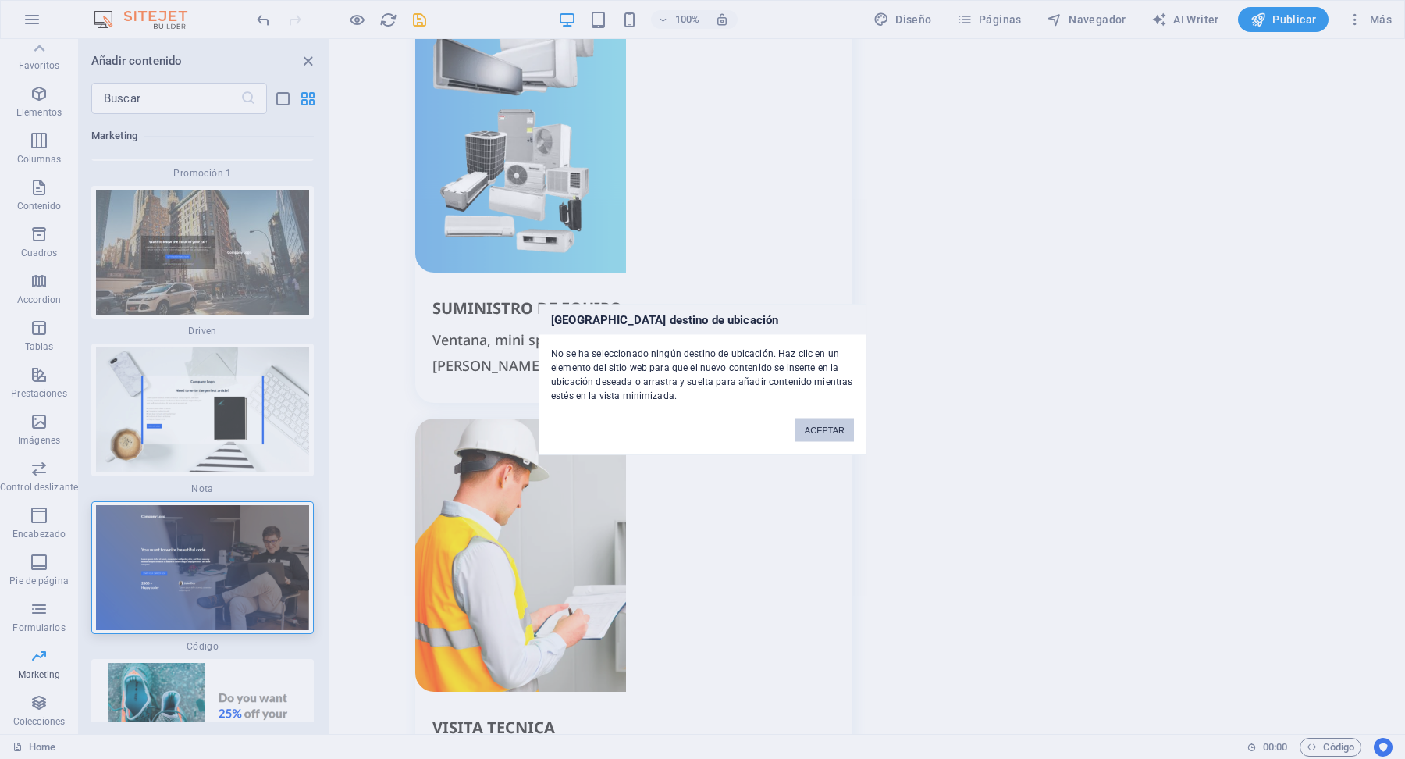
click at [824, 426] on button "ACEPTAR" at bounding box center [824, 429] width 59 height 23
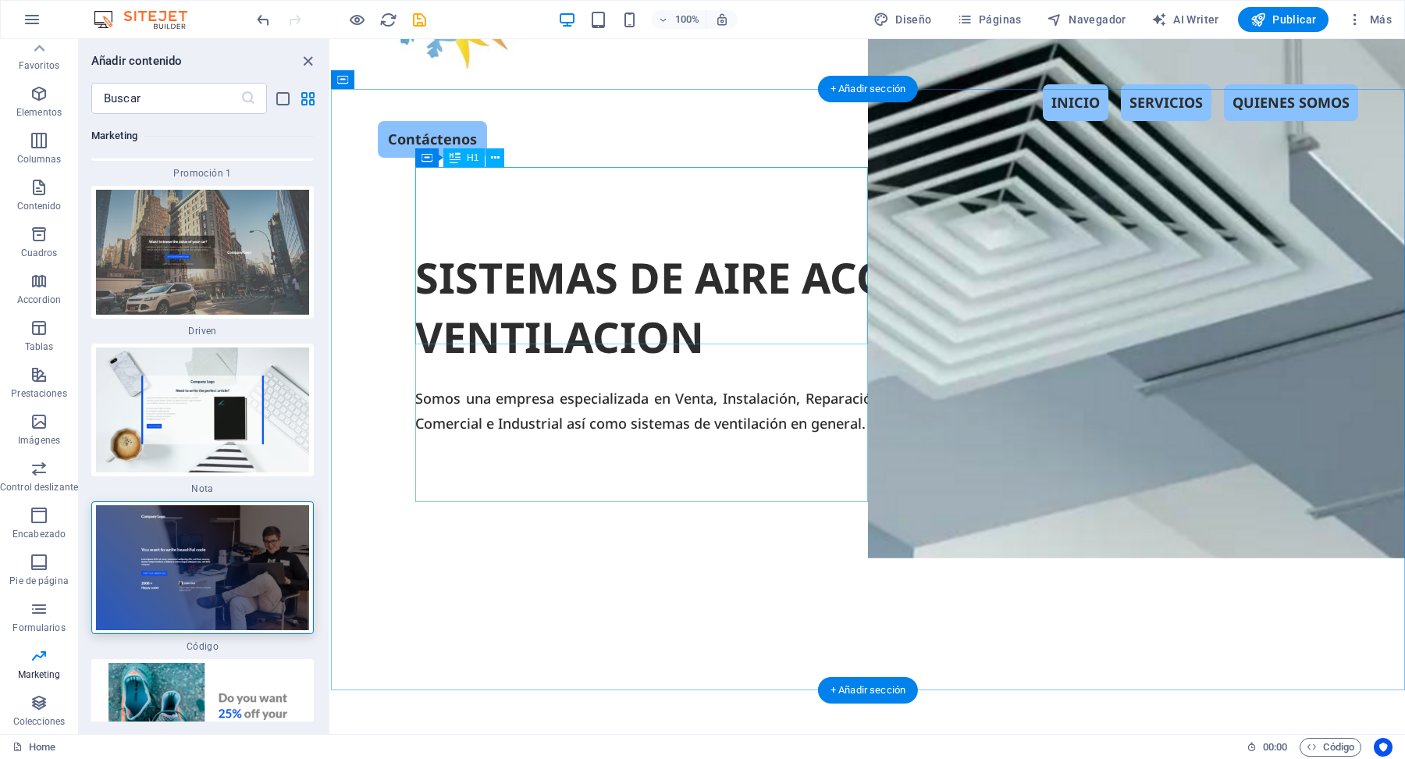
scroll to position [0, 0]
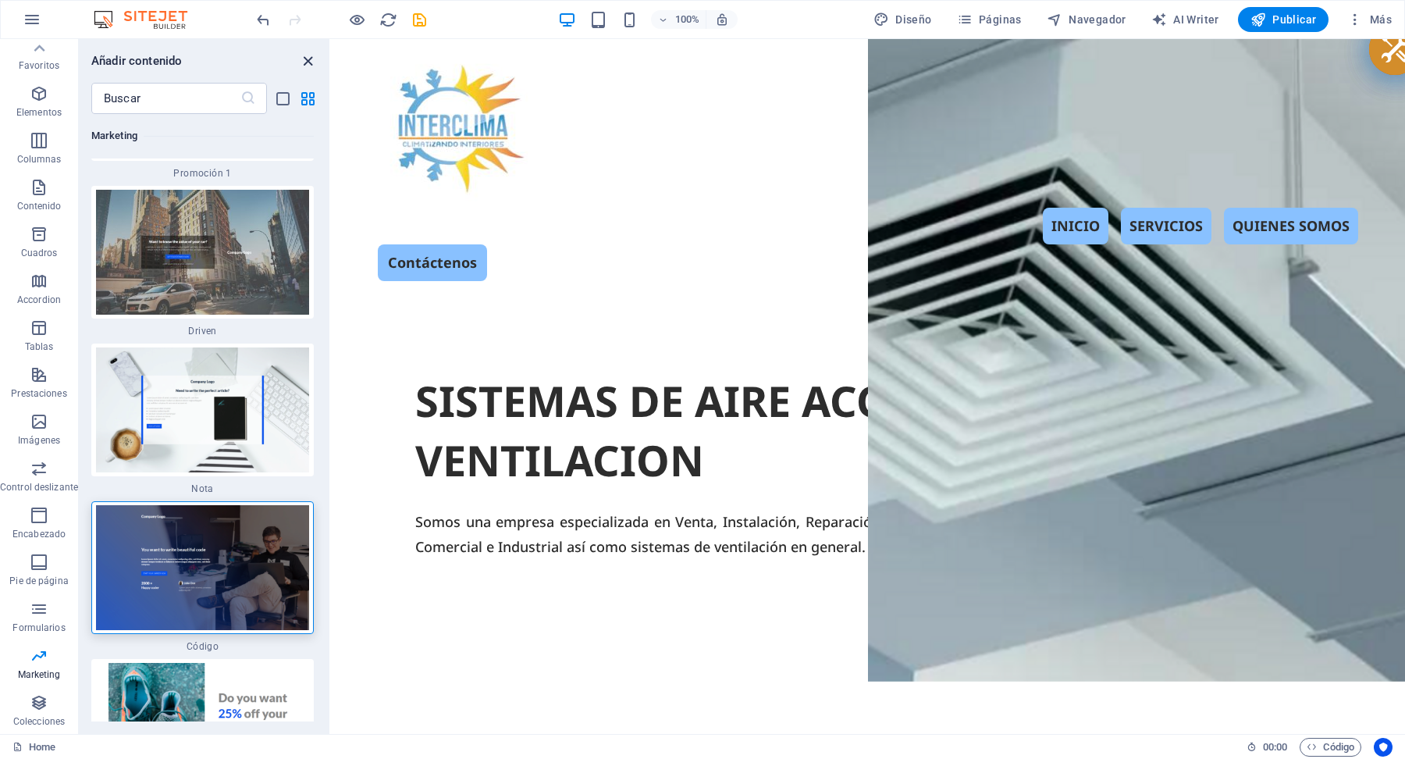
click at [307, 59] on icon "close panel" at bounding box center [308, 61] width 18 height 18
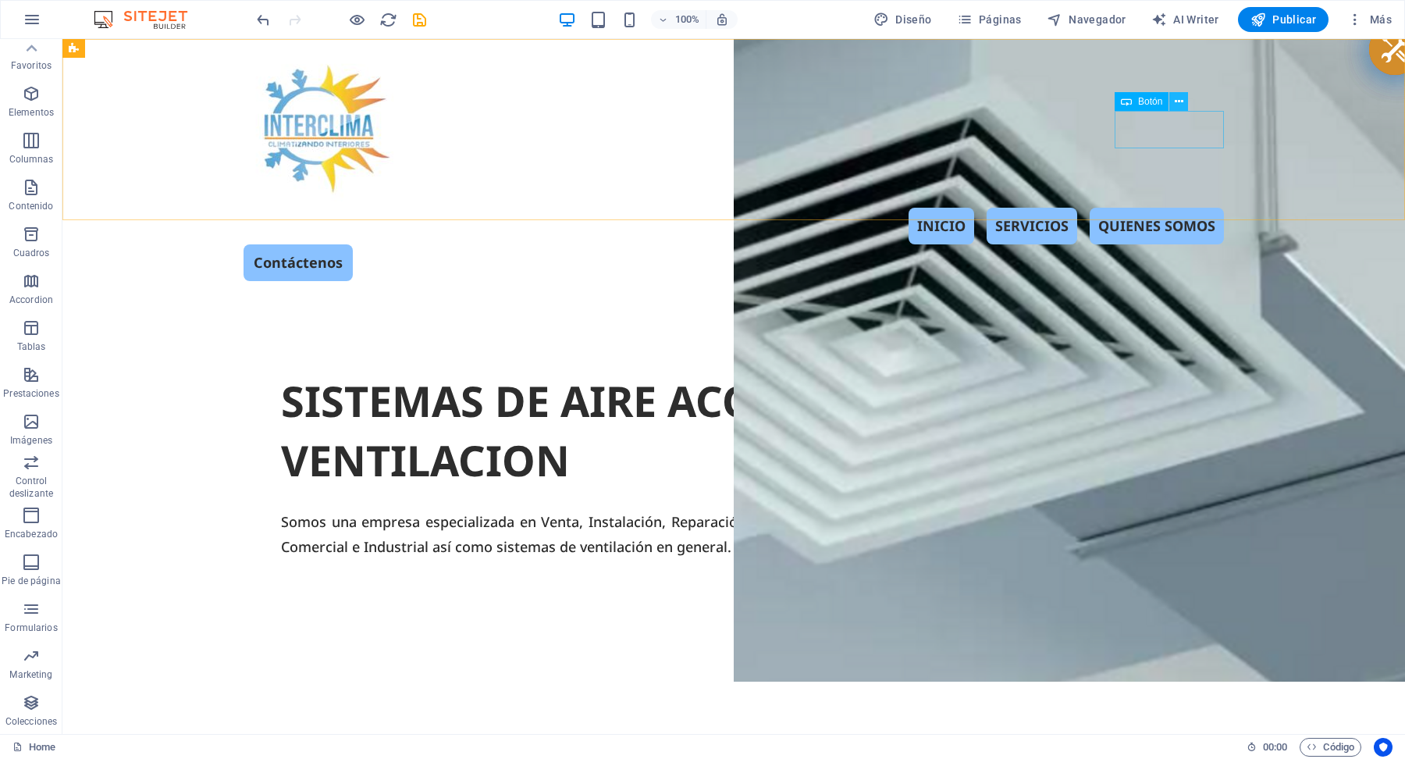
click at [1181, 107] on icon at bounding box center [1179, 102] width 9 height 16
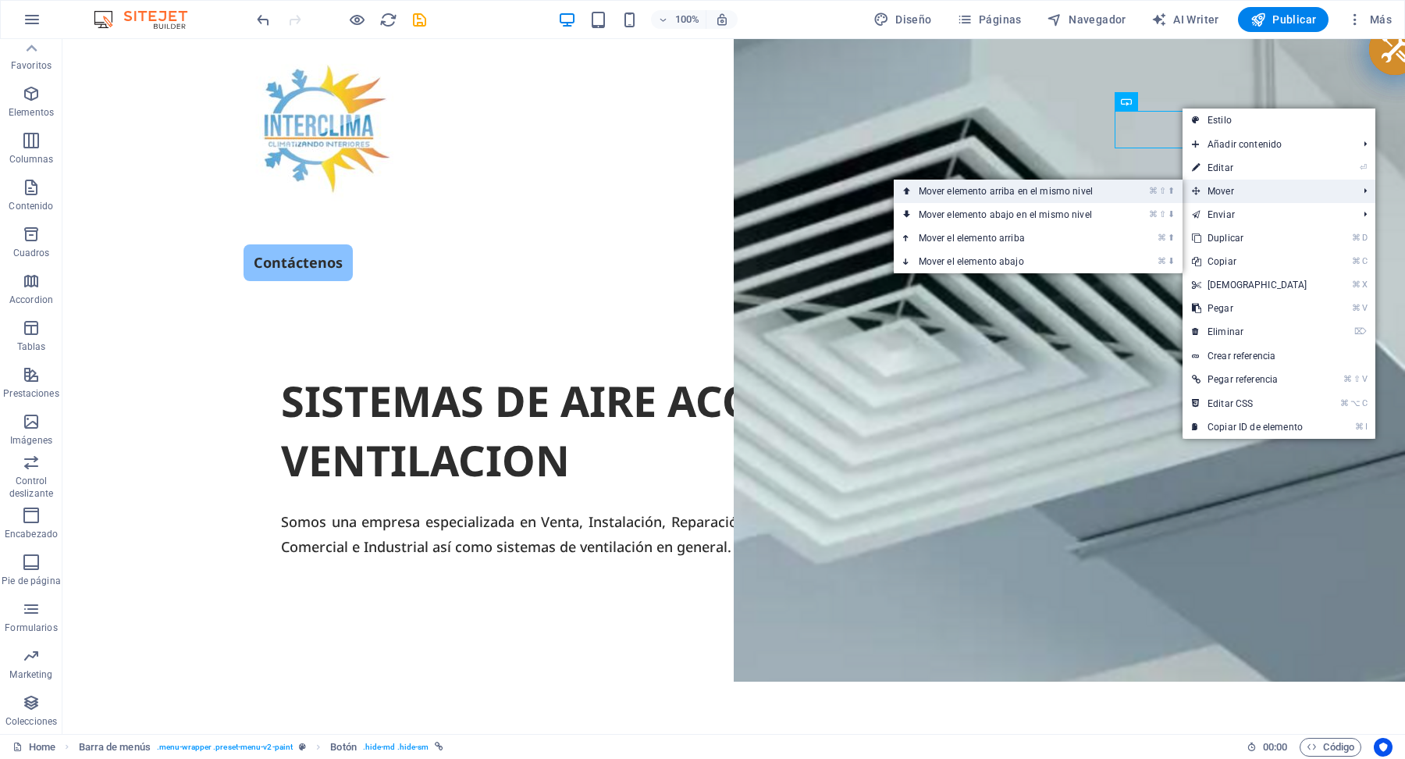
click at [1065, 194] on link "⌘ ⇧ ⬆ Mover elemento arriba en el mismo nivel" at bounding box center [1009, 191] width 230 height 23
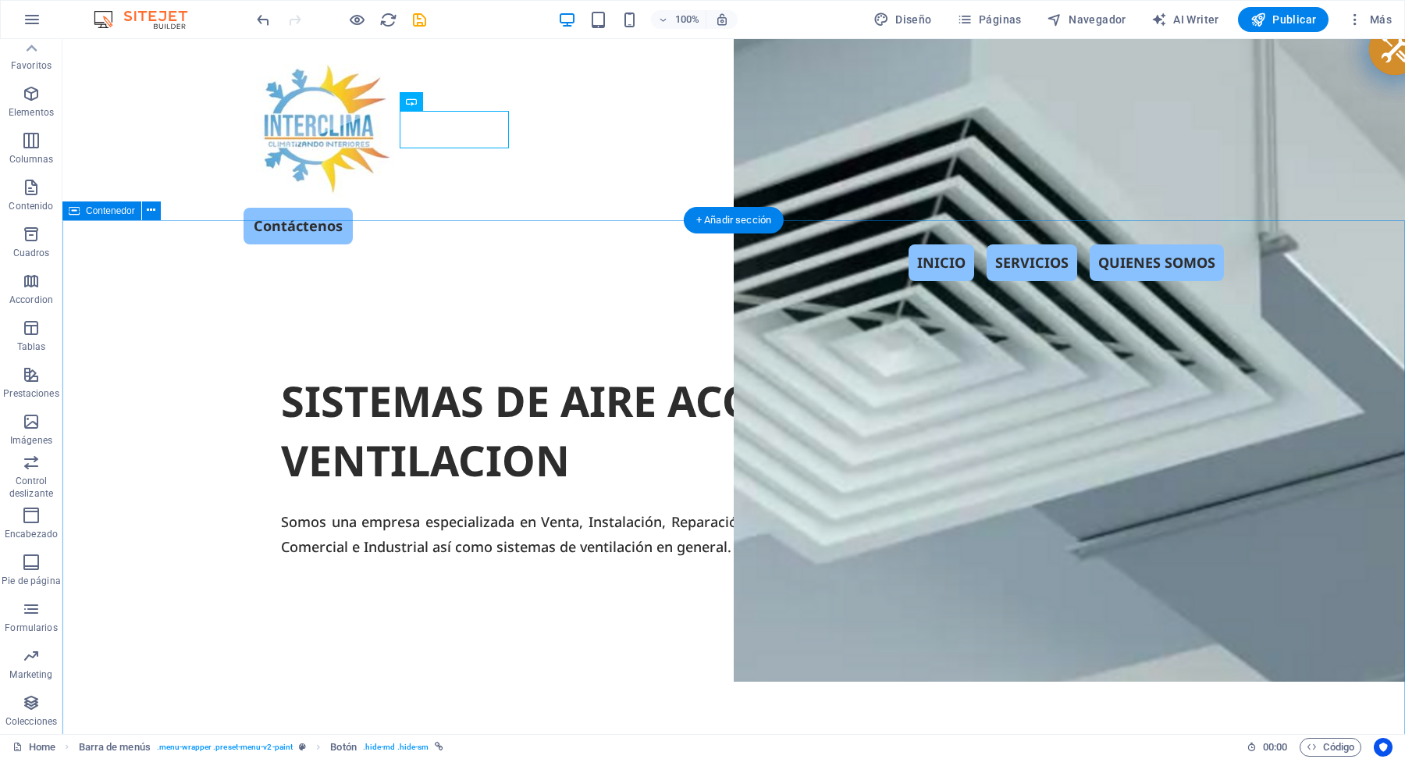
click at [182, 304] on div "SISTEMAS DE AIRE ACONDICIONADO Y VENTILACION Somos una empresa especializada en…" at bounding box center [733, 593] width 1342 height 601
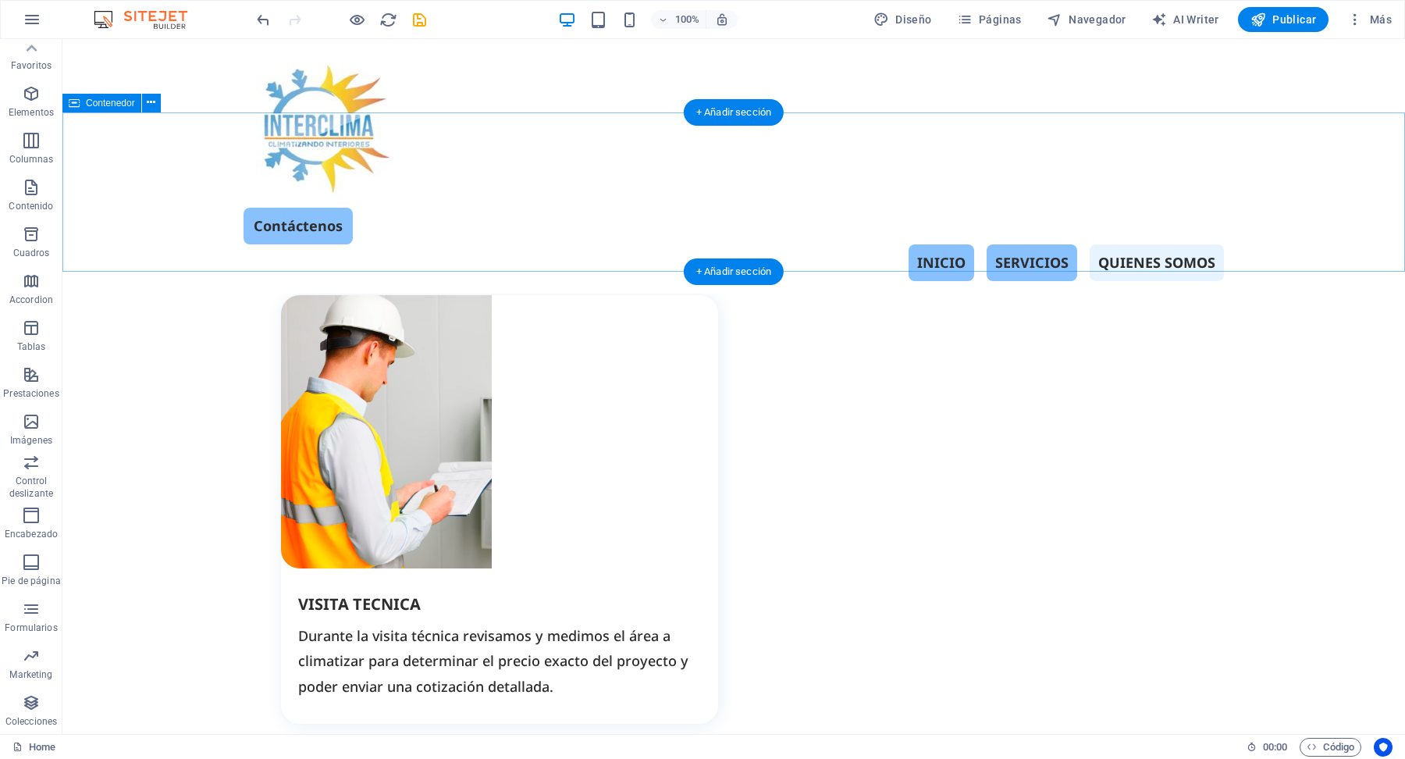
scroll to position [2026, 0]
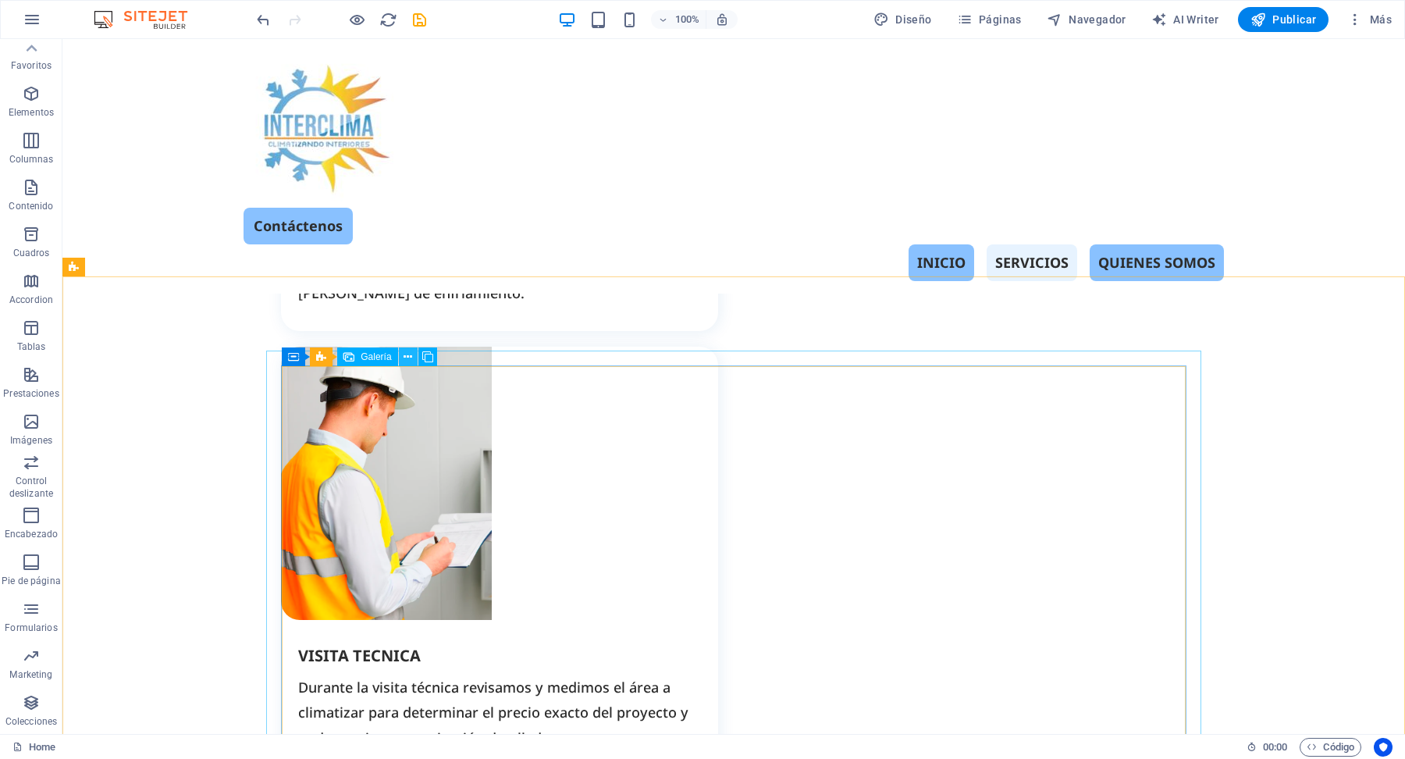
click at [410, 356] on icon at bounding box center [408, 357] width 9 height 16
click at [354, 358] on span "Galería" at bounding box center [347, 356] width 30 height 9
click at [379, 357] on icon at bounding box center [379, 357] width 9 height 16
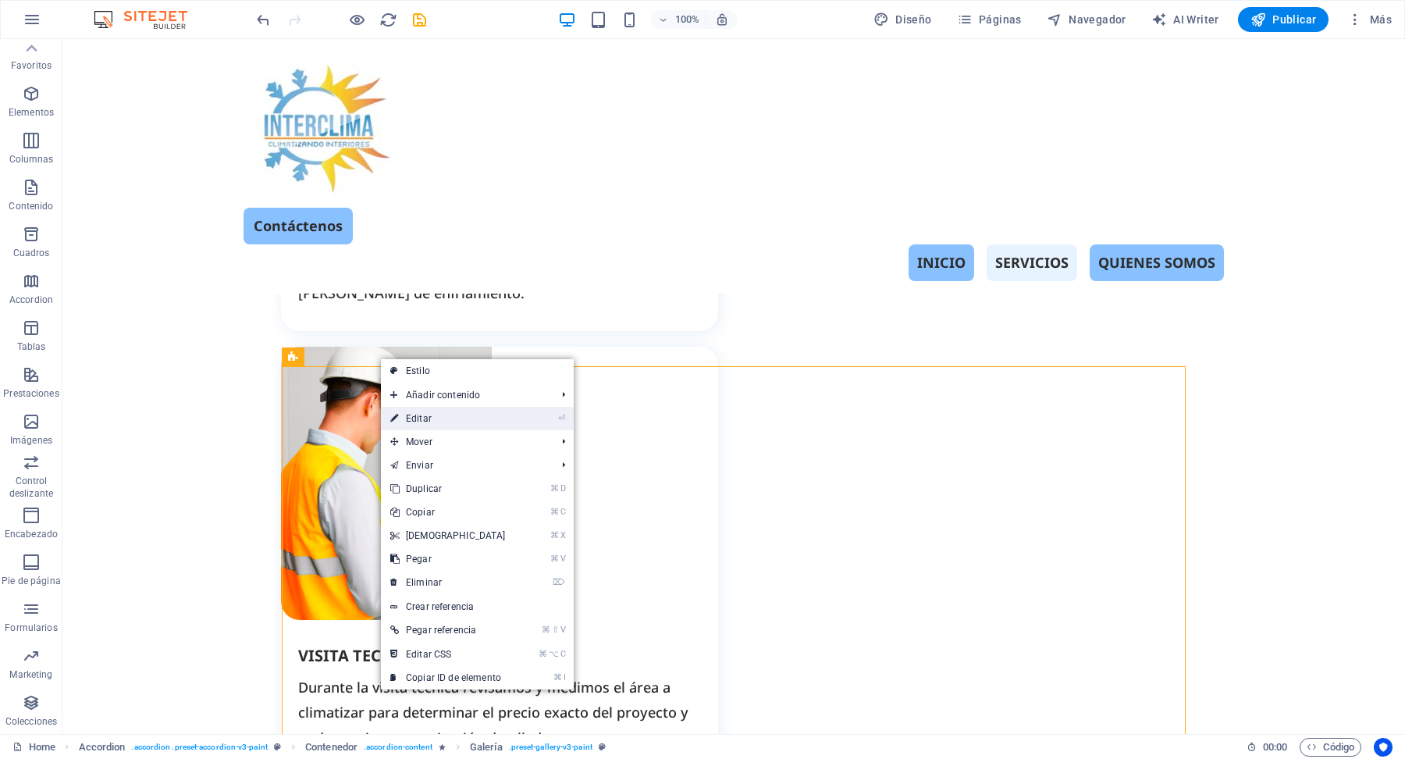
click at [421, 425] on link "⏎ Editar" at bounding box center [448, 418] width 134 height 23
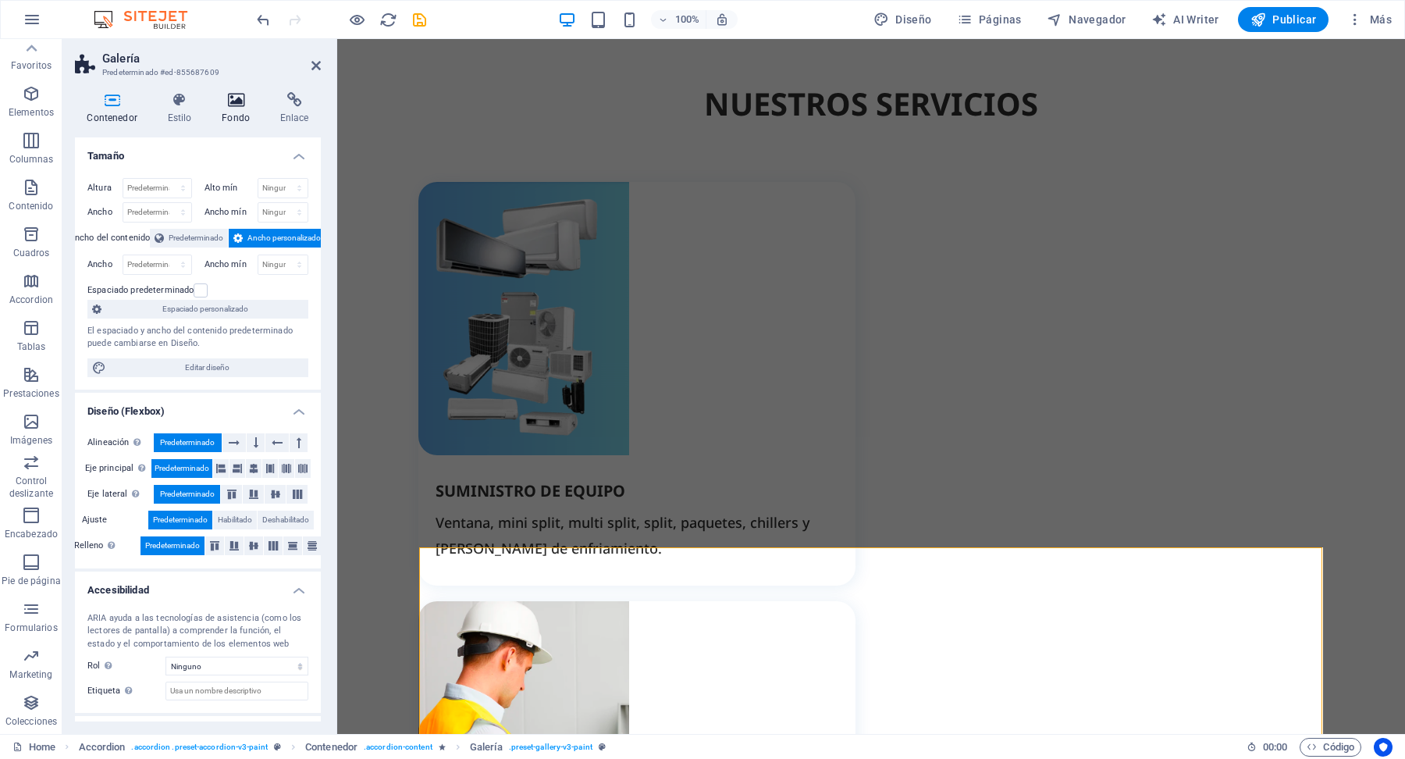
click at [236, 105] on icon at bounding box center [236, 100] width 52 height 16
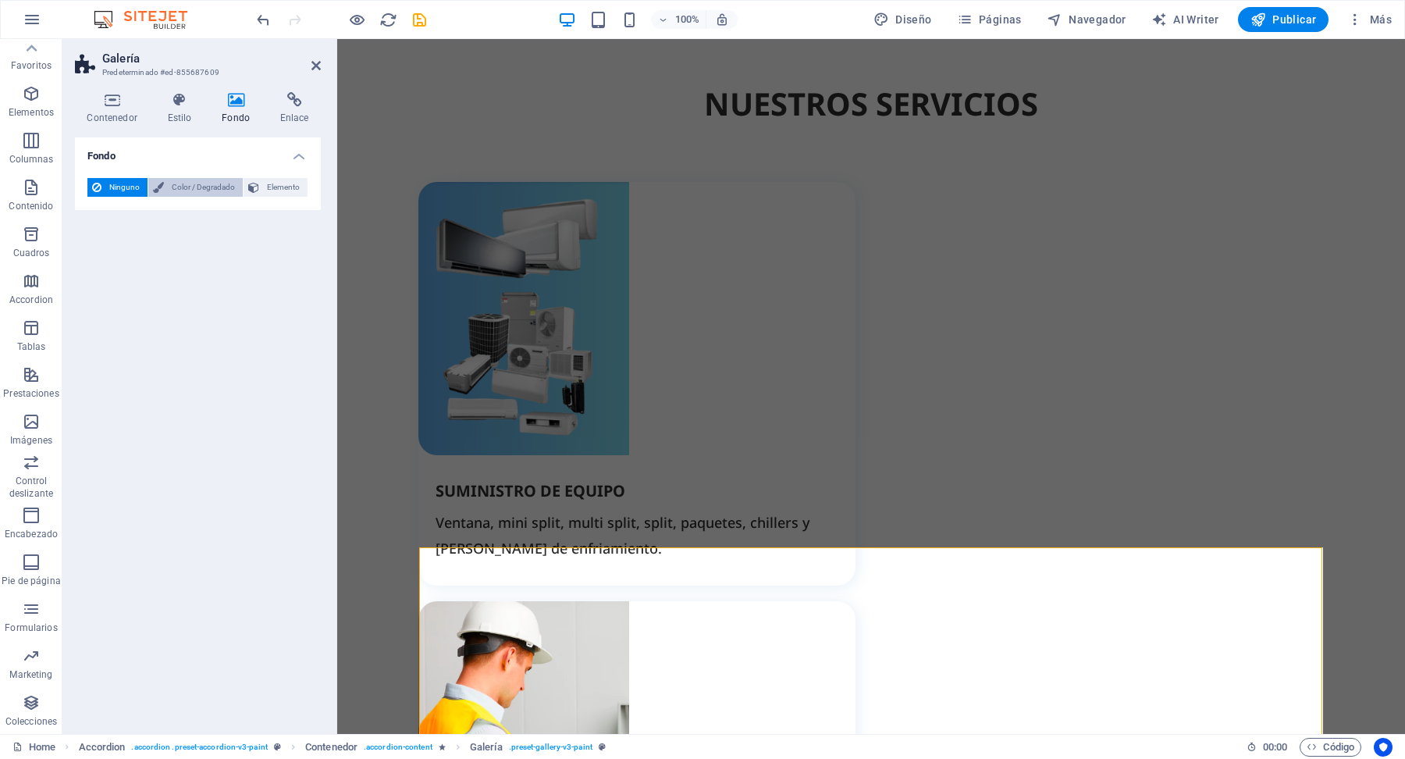
click at [174, 188] on span "Color / Degradado" at bounding box center [203, 187] width 69 height 19
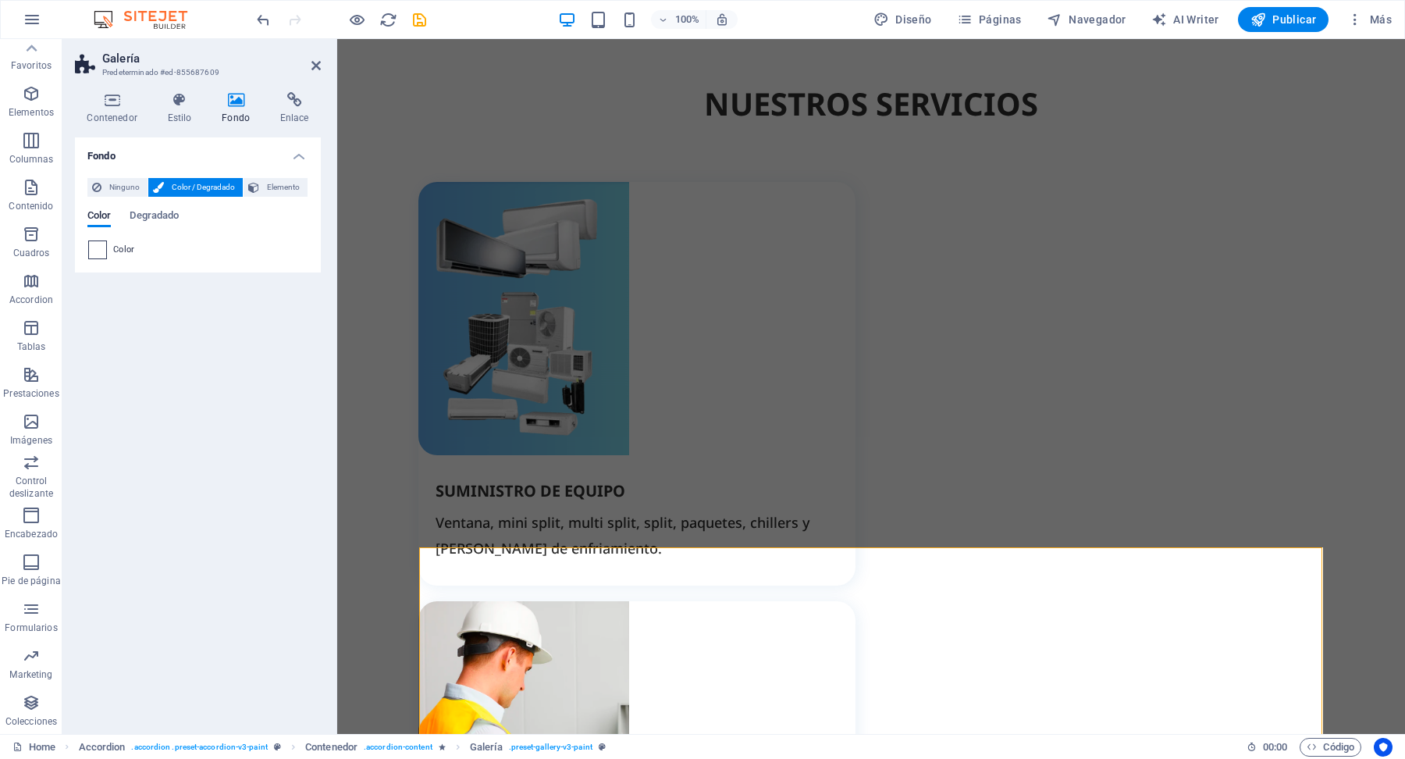
click at [101, 248] on span at bounding box center [97, 249] width 17 height 17
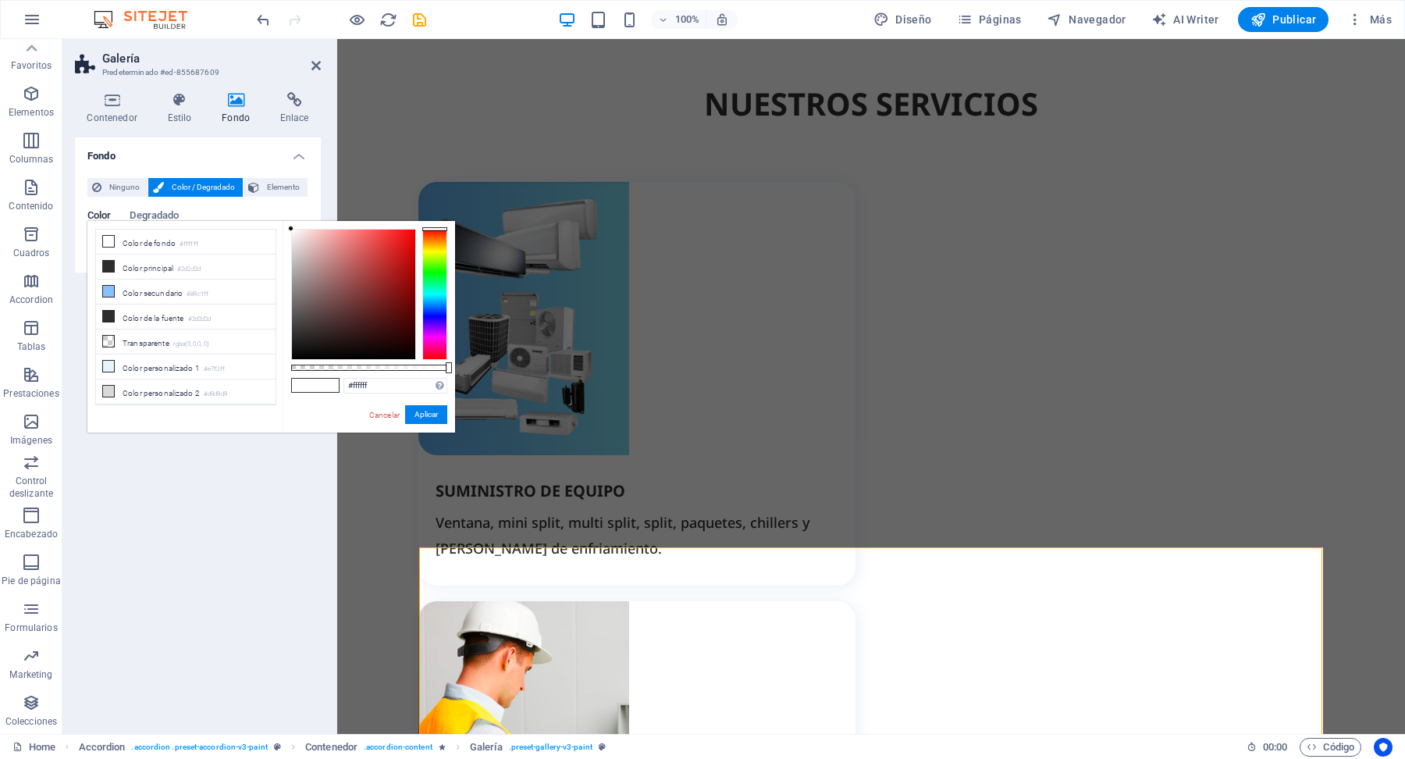
click at [436, 246] on div at bounding box center [434, 294] width 25 height 131
click at [440, 242] on div at bounding box center [434, 294] width 25 height 131
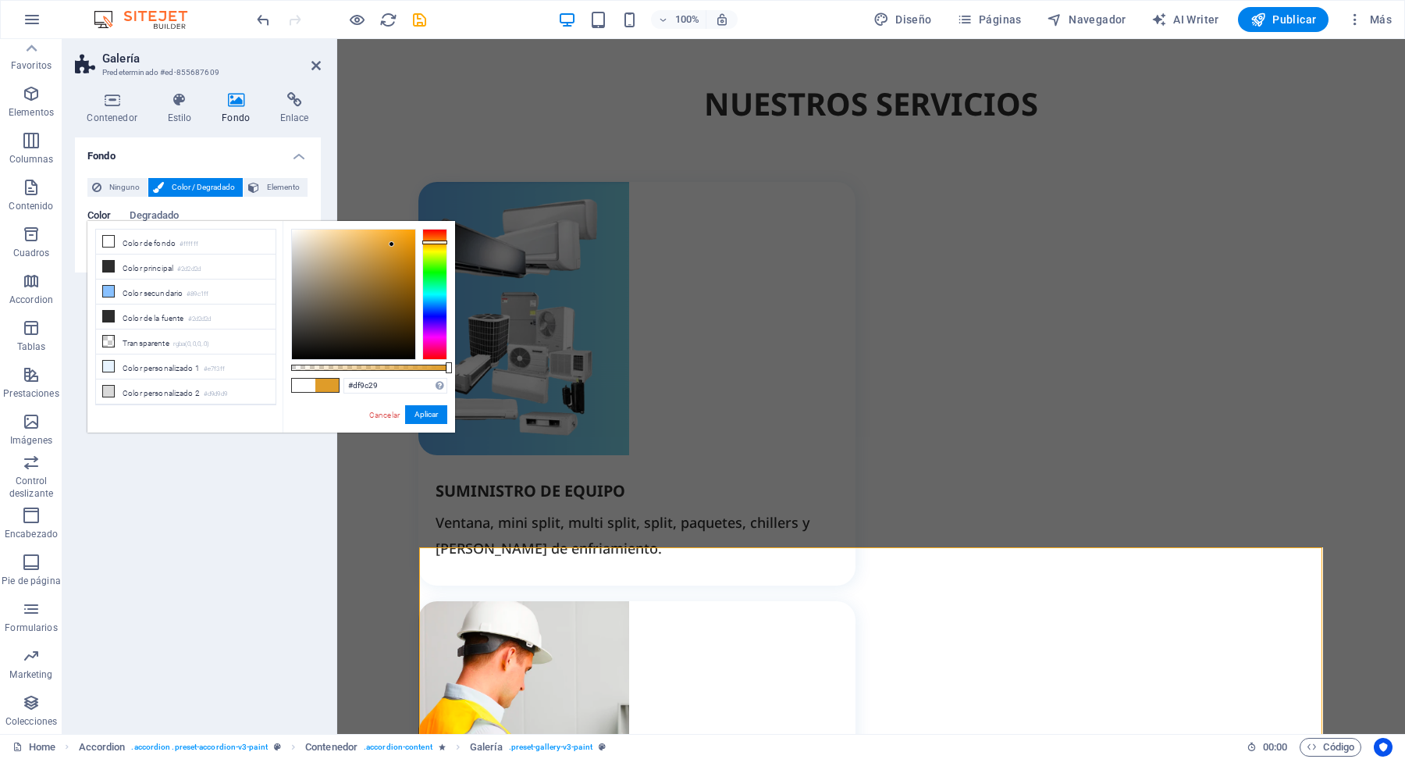
click at [392, 244] on div at bounding box center [353, 294] width 123 height 130
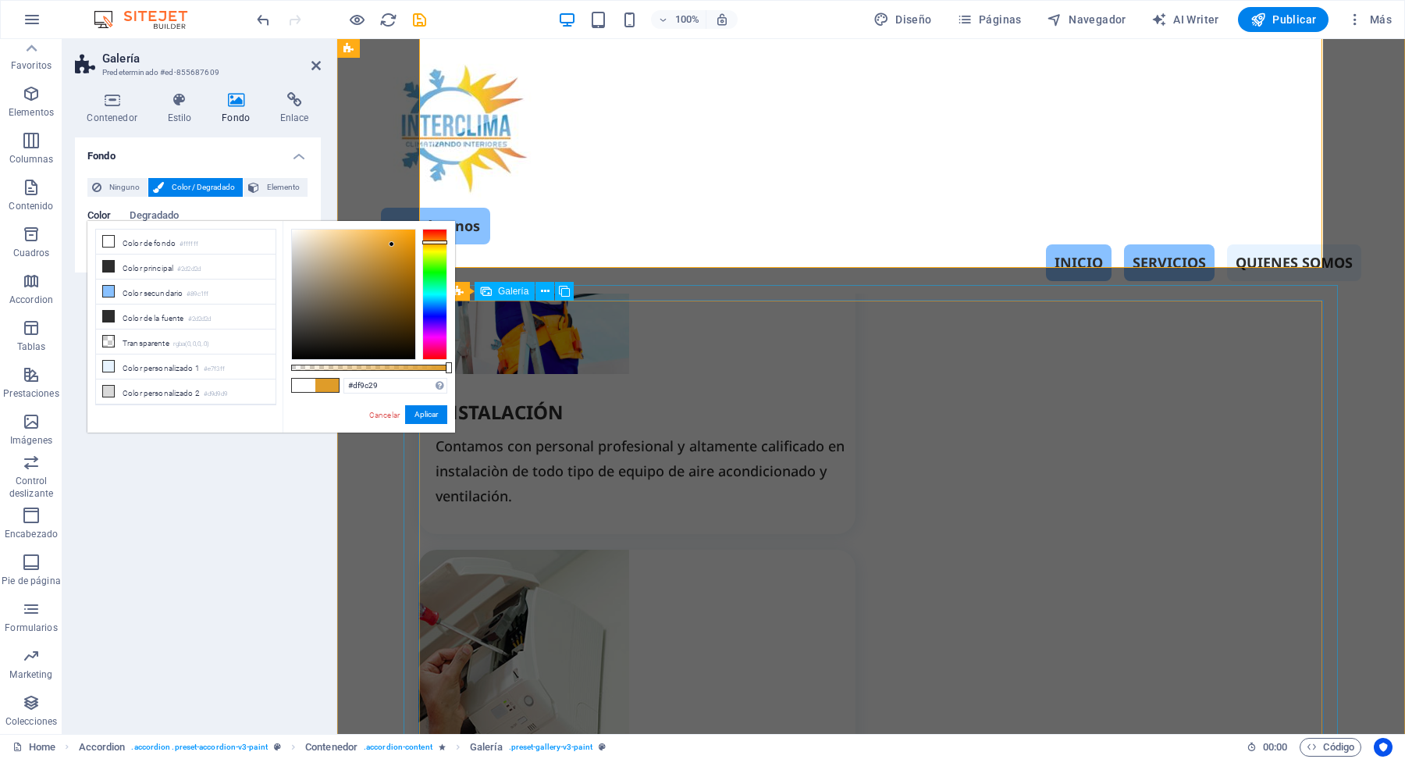
scroll to position [2714, 0]
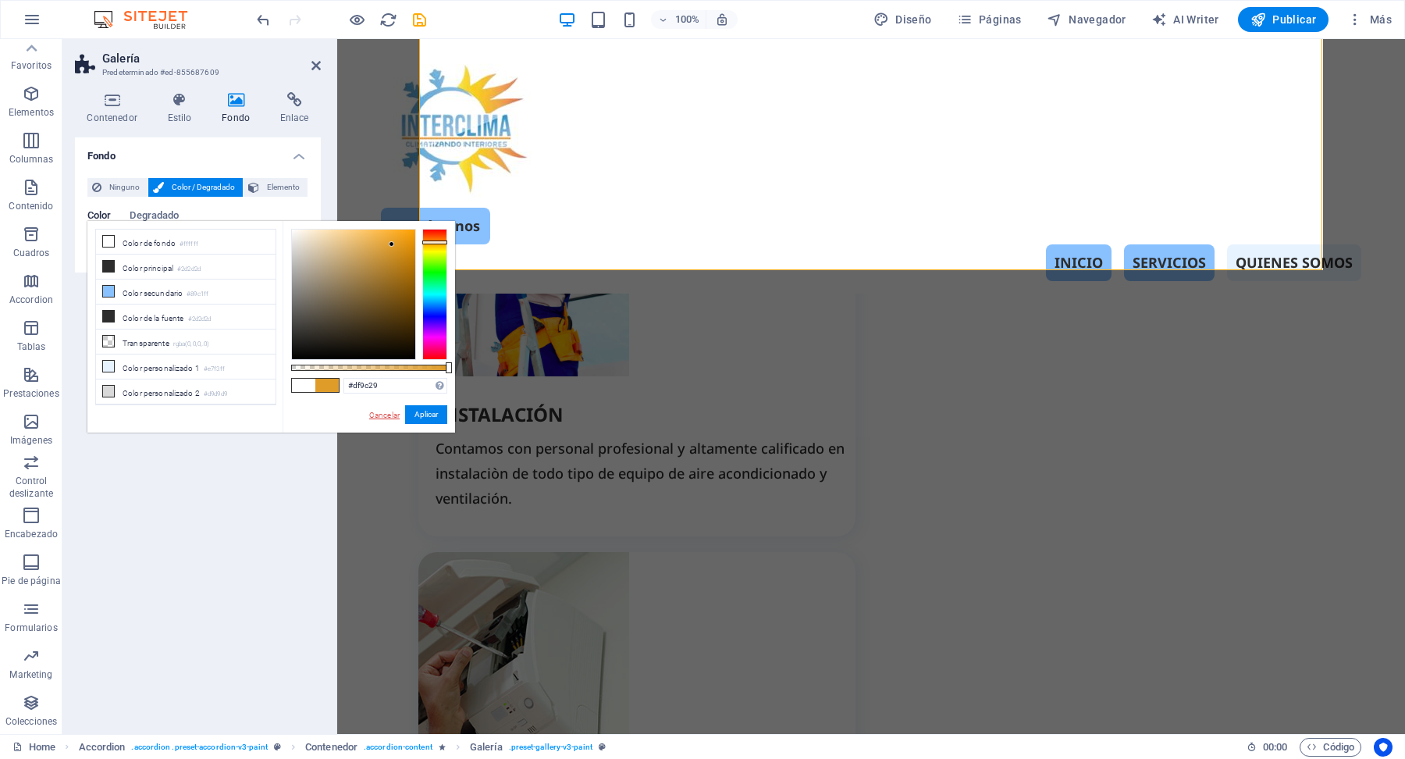
click at [383, 411] on link "Cancelar" at bounding box center [385, 415] width 34 height 12
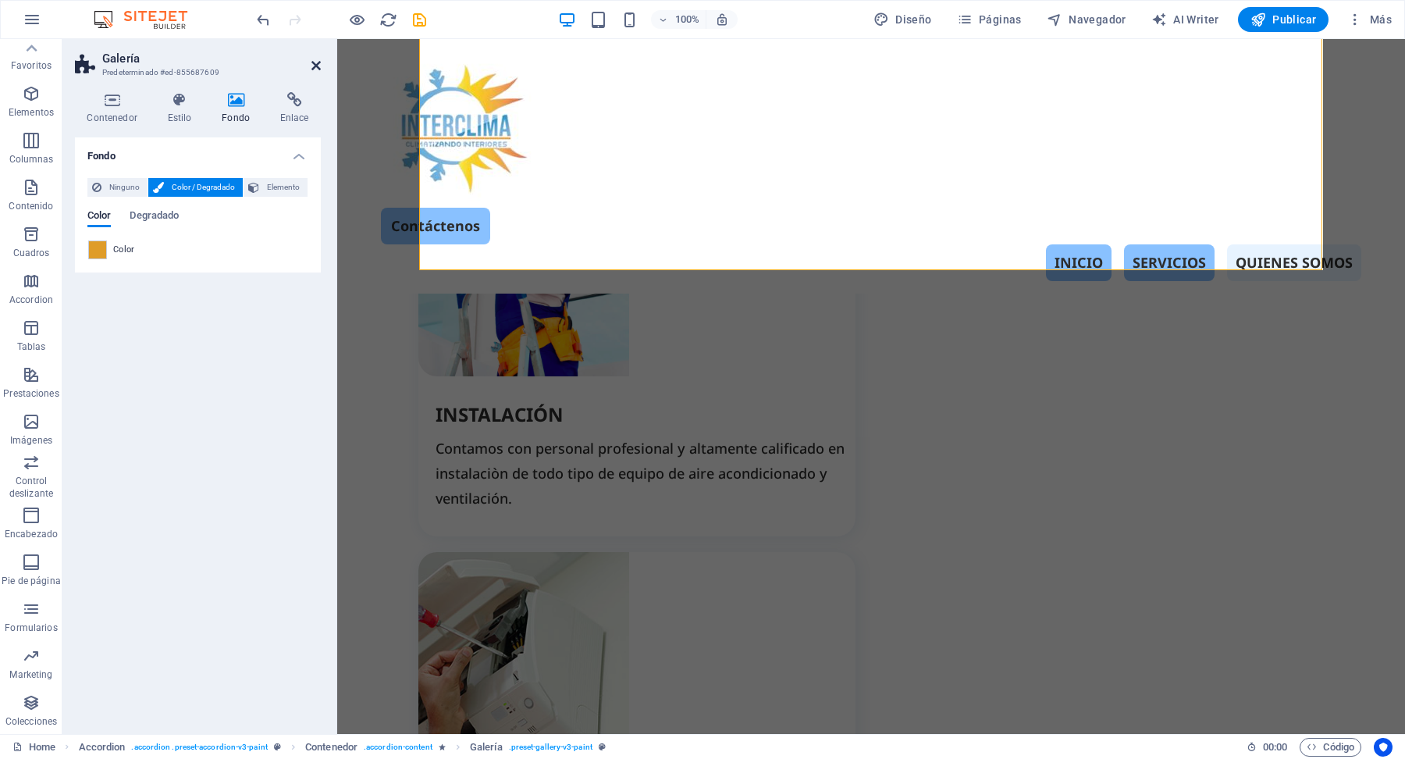
click at [312, 64] on icon at bounding box center [315, 65] width 9 height 12
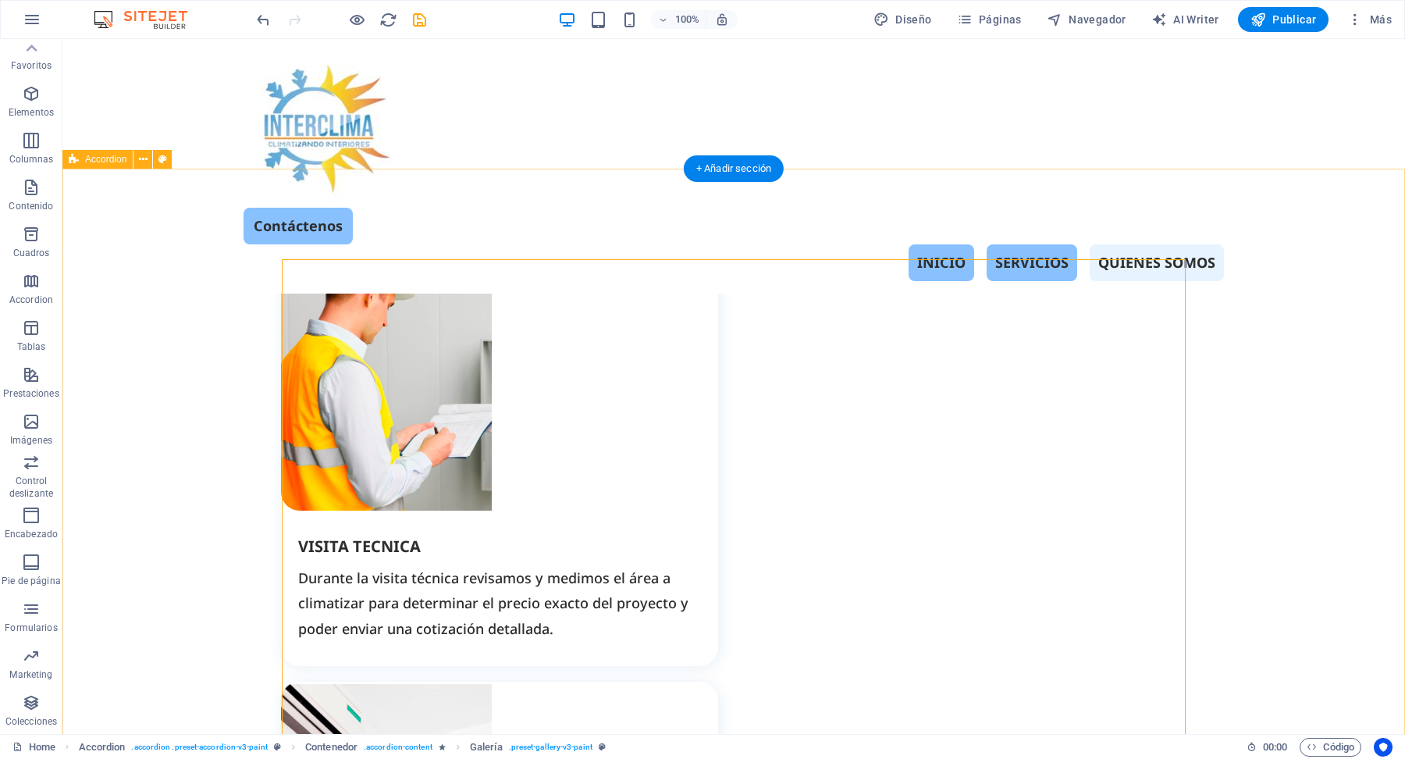
scroll to position [2133, 0]
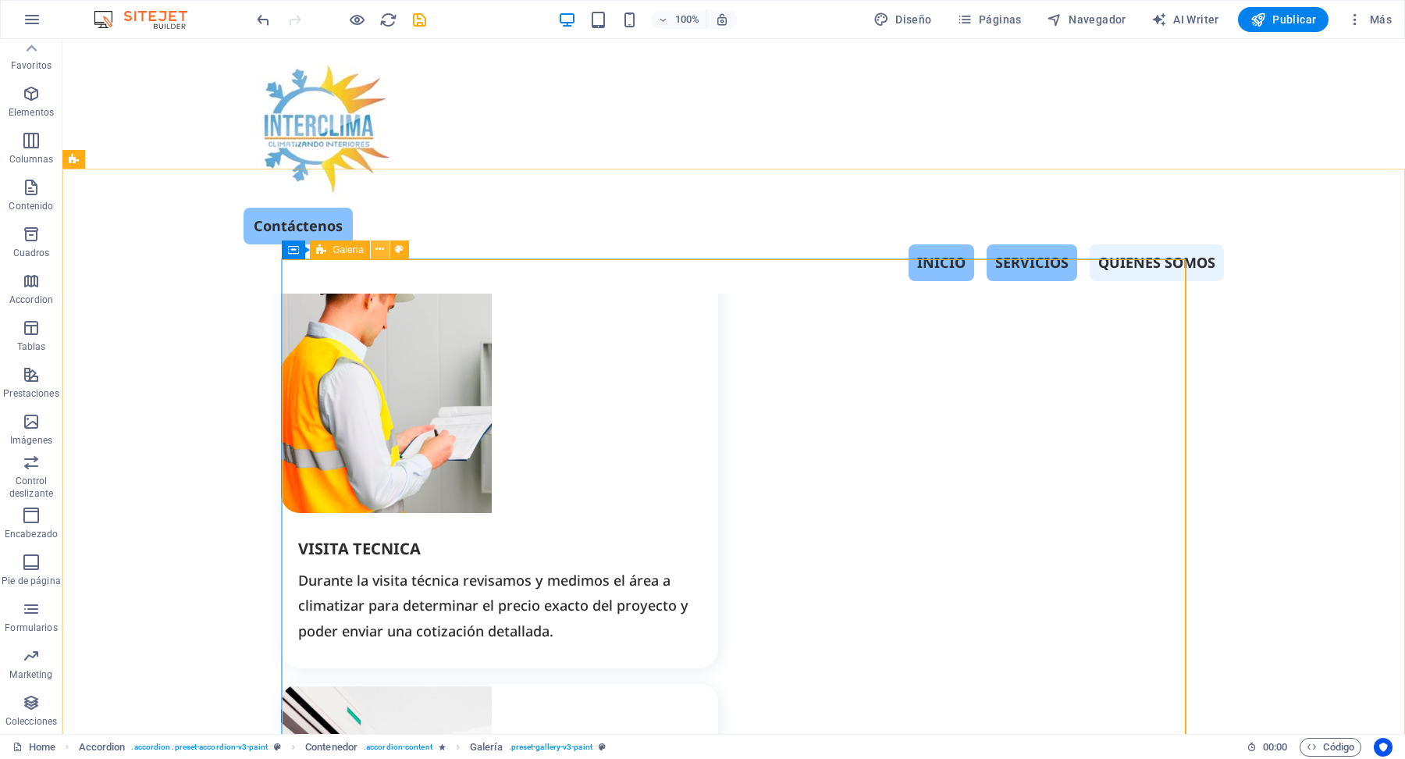
click at [378, 254] on icon at bounding box center [379, 249] width 9 height 16
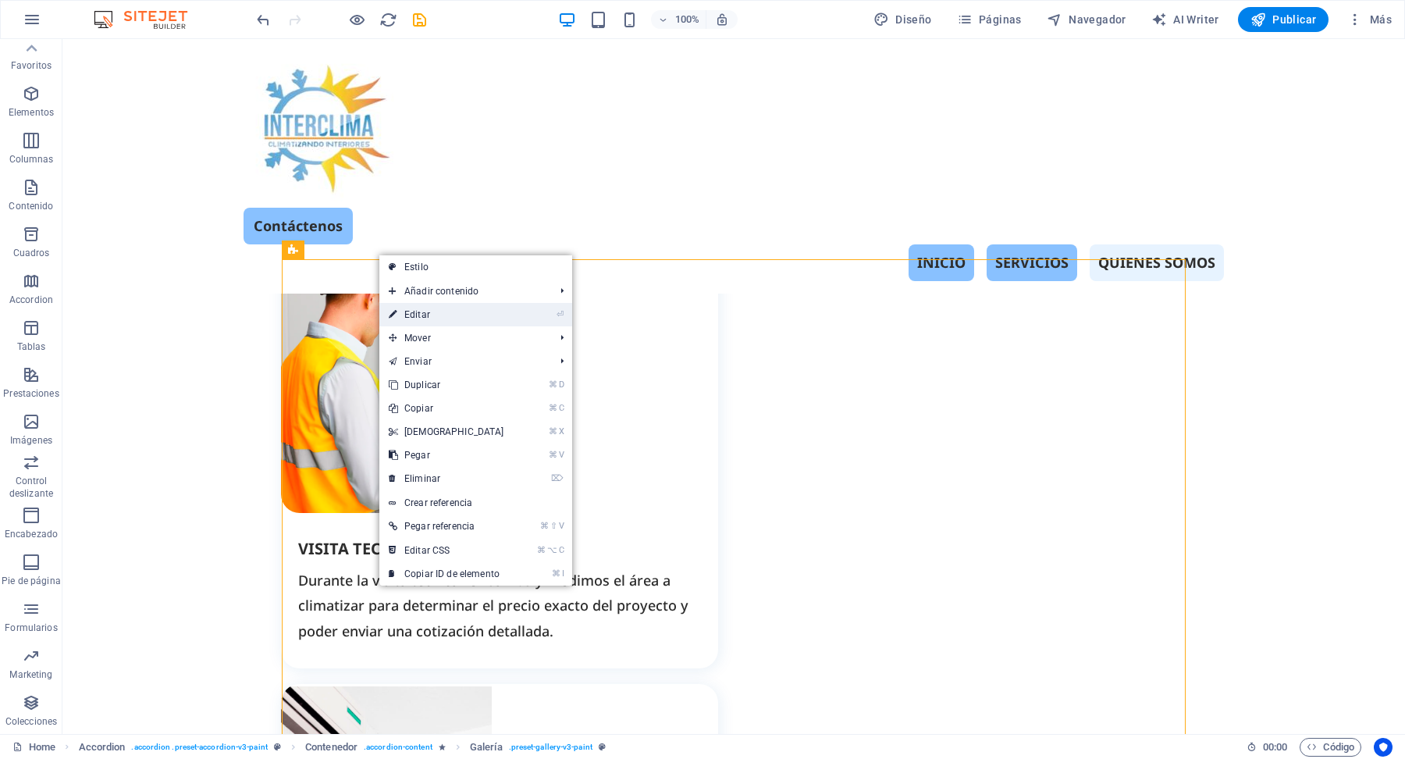
click at [436, 318] on link "⏎ Editar" at bounding box center [446, 314] width 134 height 23
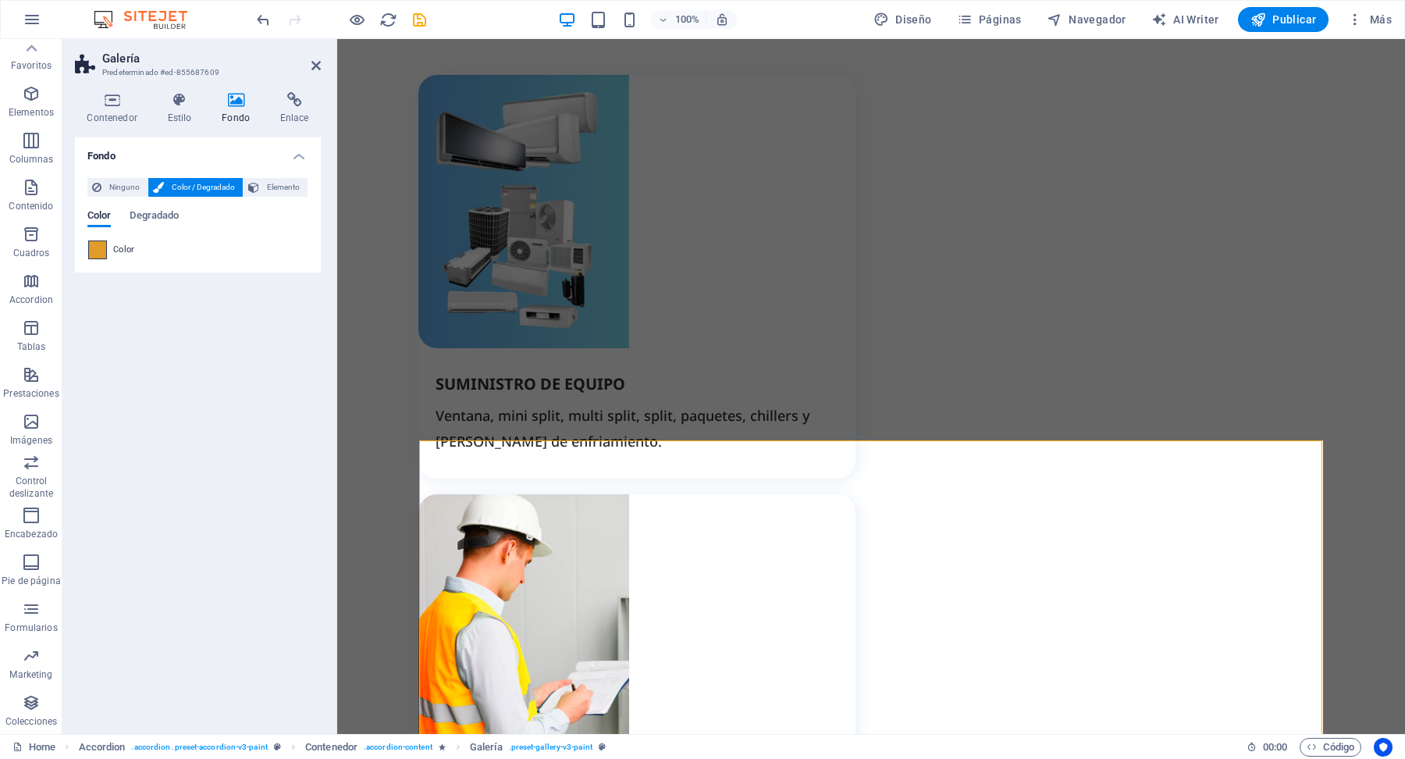
click at [100, 249] on span at bounding box center [97, 249] width 17 height 17
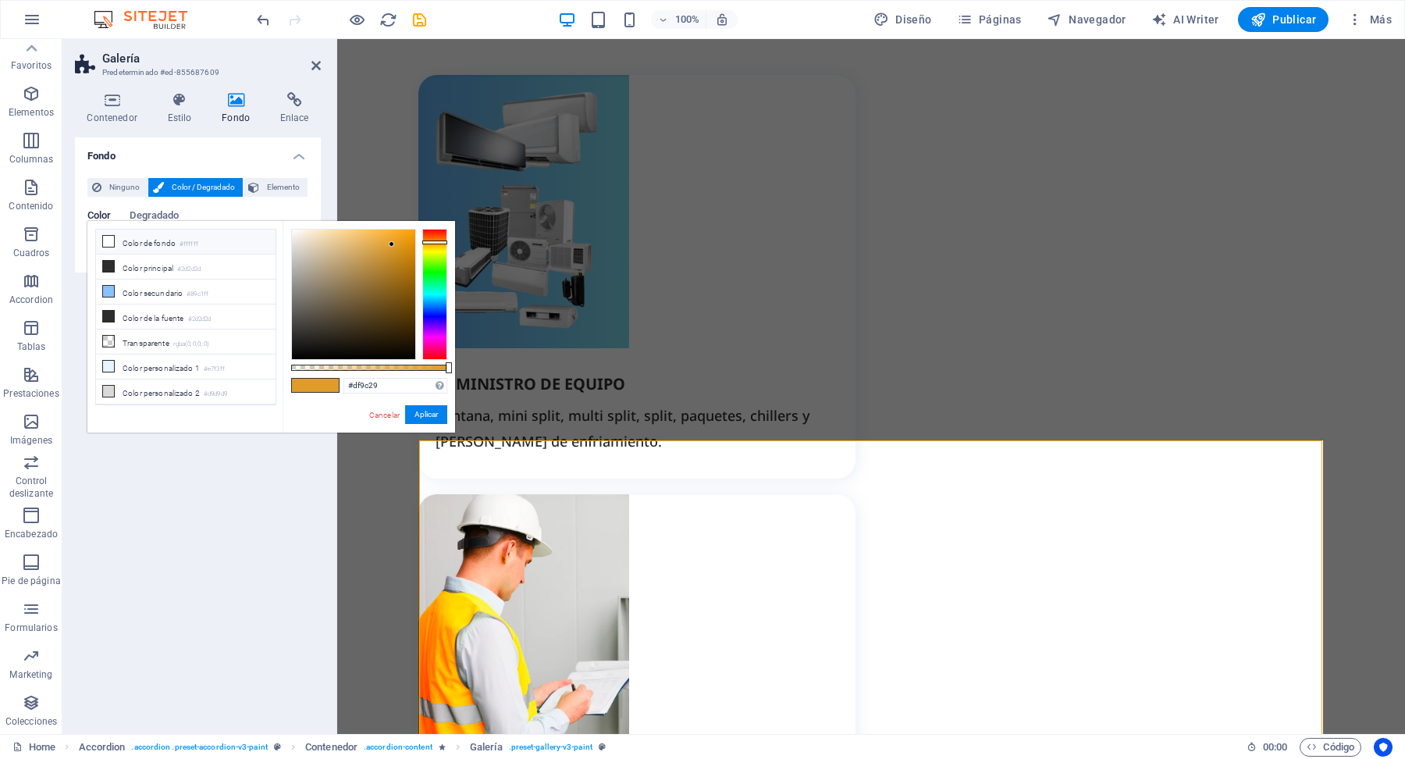
click at [109, 247] on span at bounding box center [108, 241] width 12 height 12
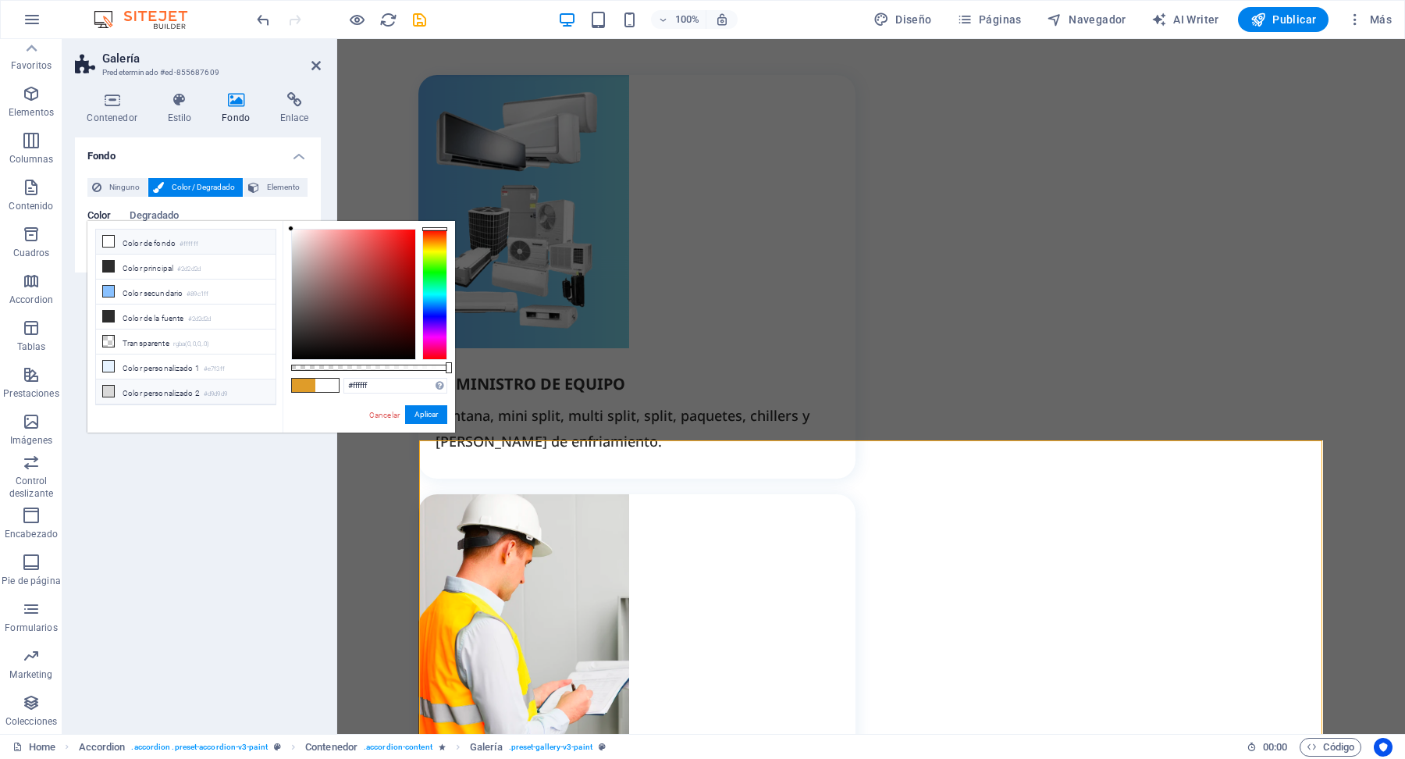
click at [118, 395] on li "Color personalizado 2 #d9d9d9" at bounding box center [186, 391] width 180 height 25
click at [133, 368] on li "Color personalizado 1 #e7f3ff" at bounding box center [186, 366] width 180 height 25
type input "#e7f3ff"
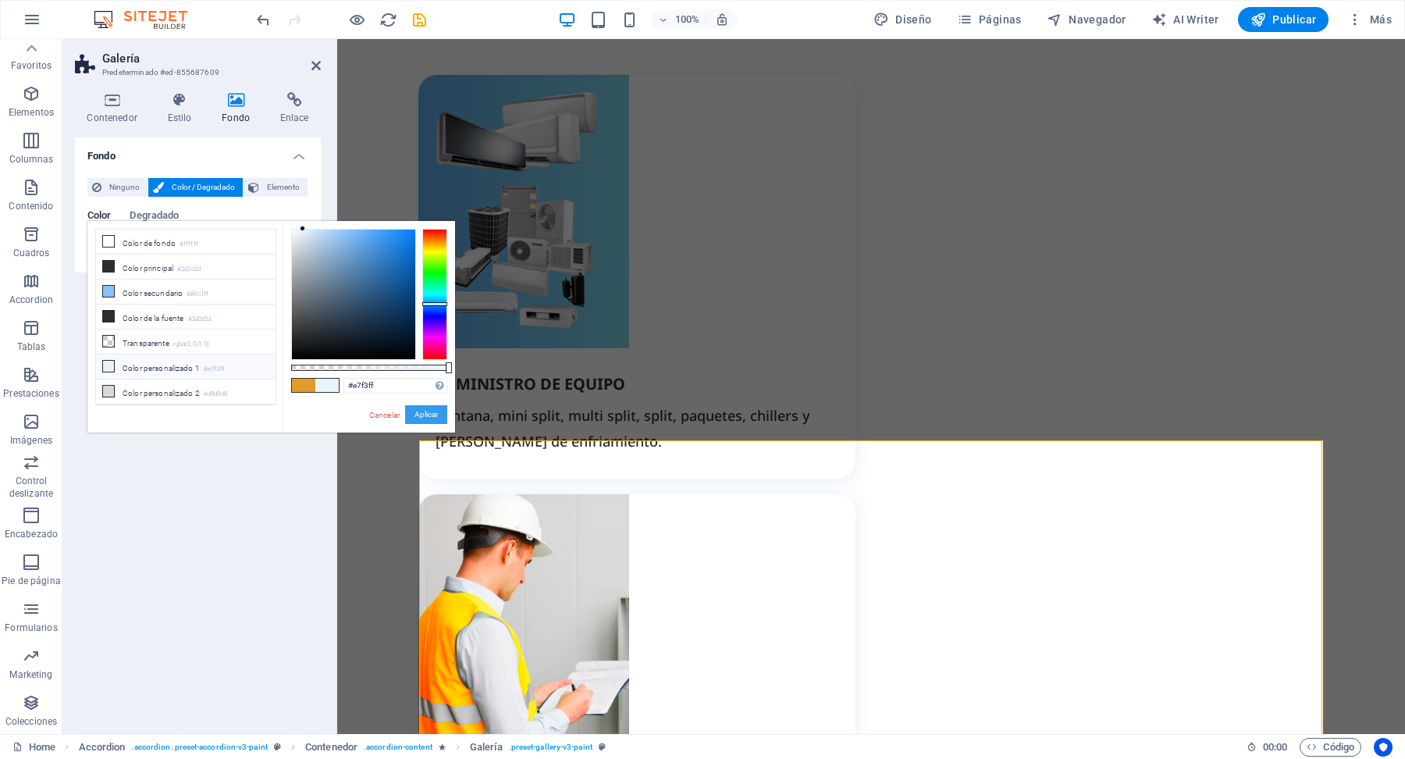
click at [427, 415] on button "Aplicar" at bounding box center [426, 414] width 42 height 19
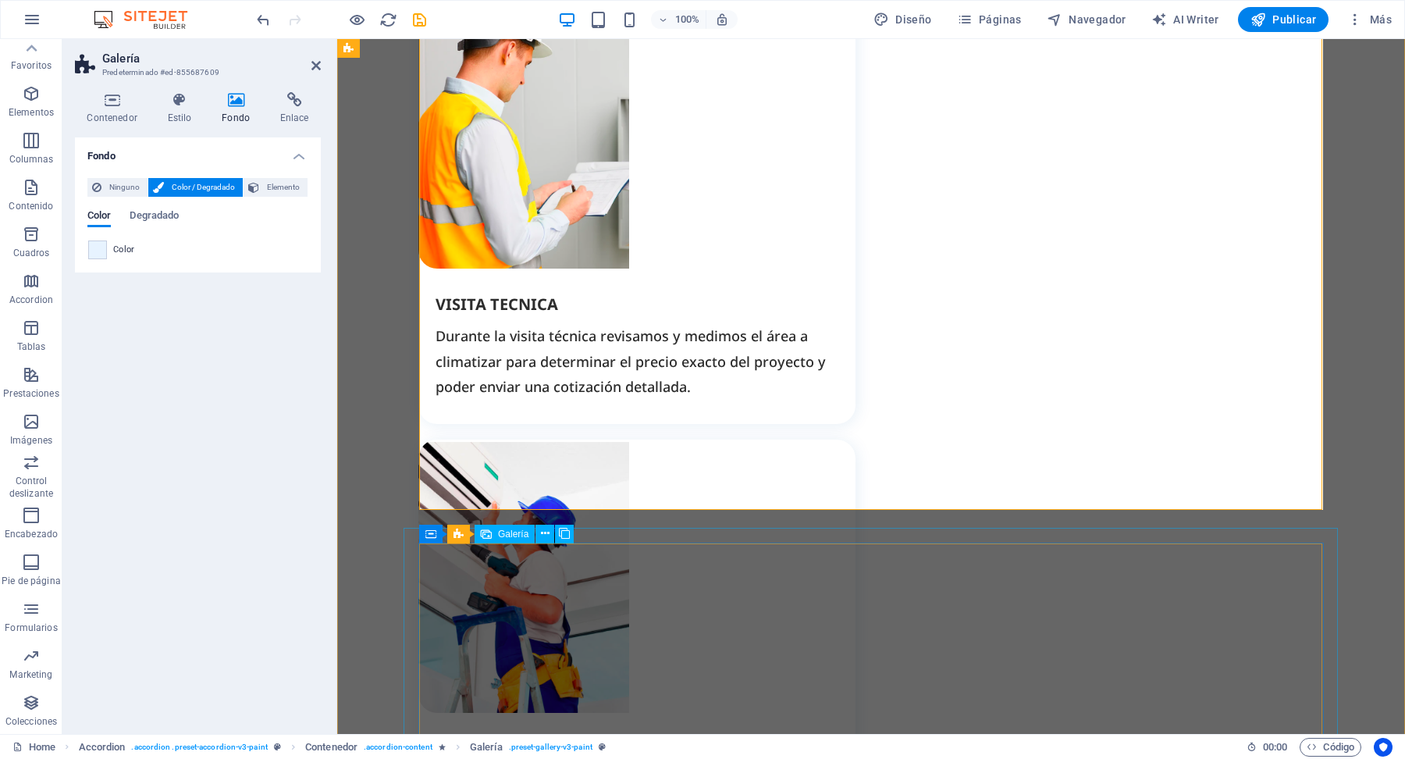
scroll to position [2658, 0]
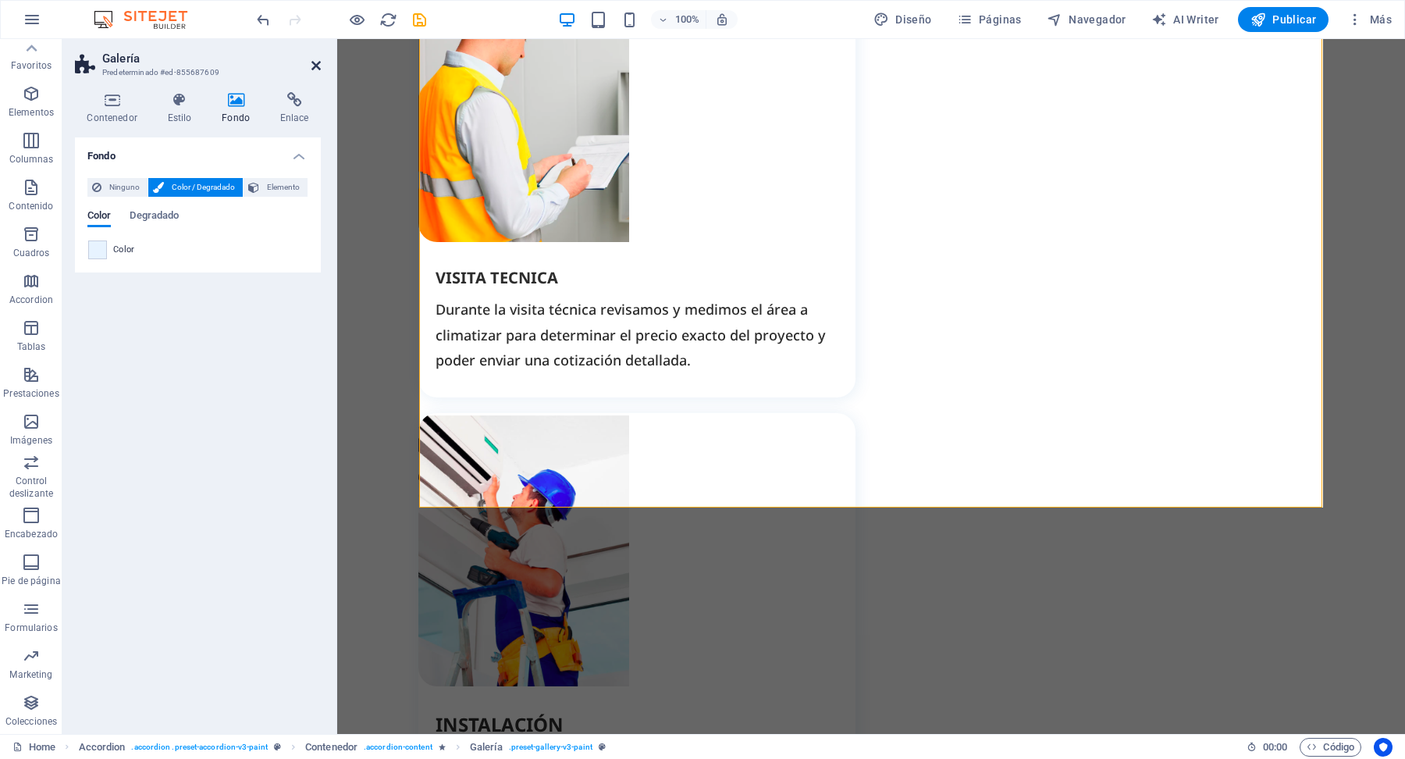
click at [315, 66] on icon at bounding box center [315, 65] width 9 height 12
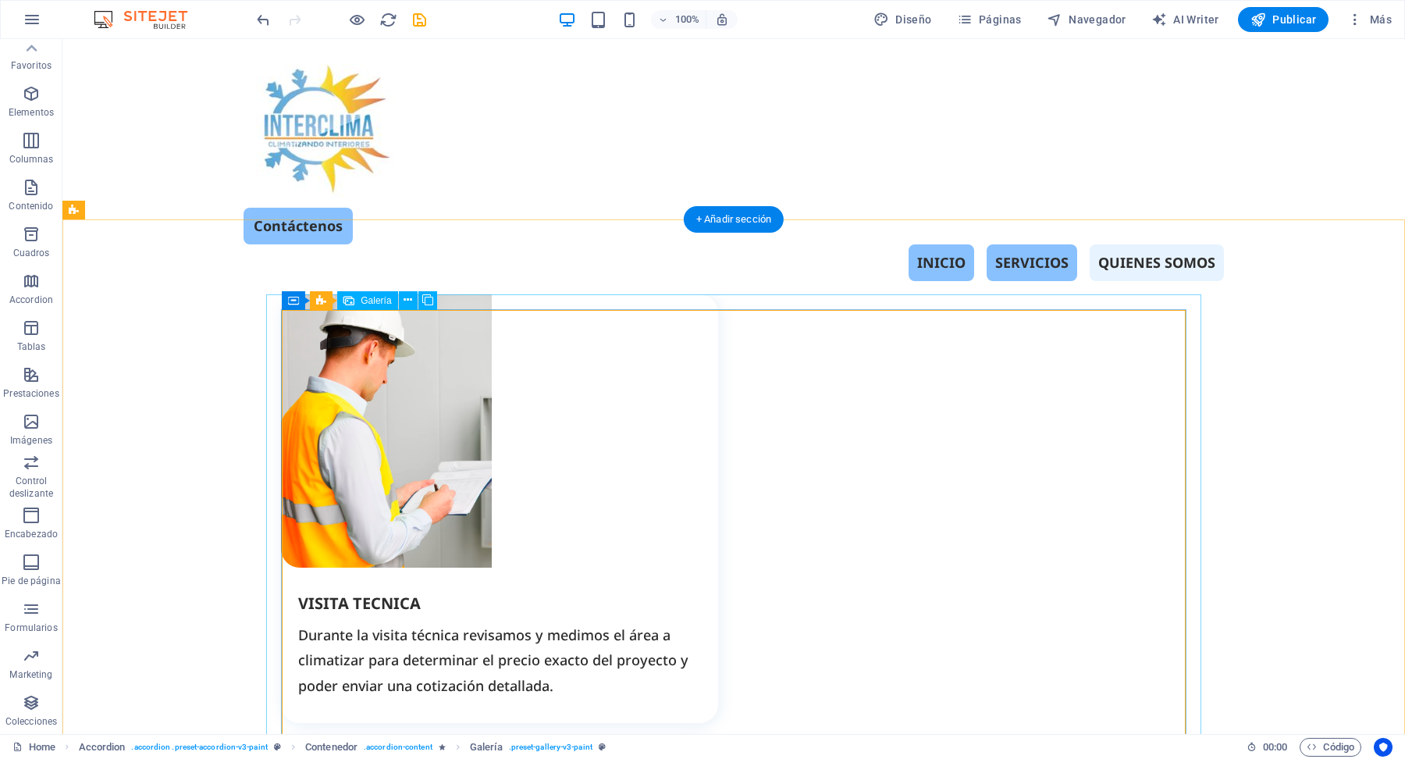
scroll to position [2077, 0]
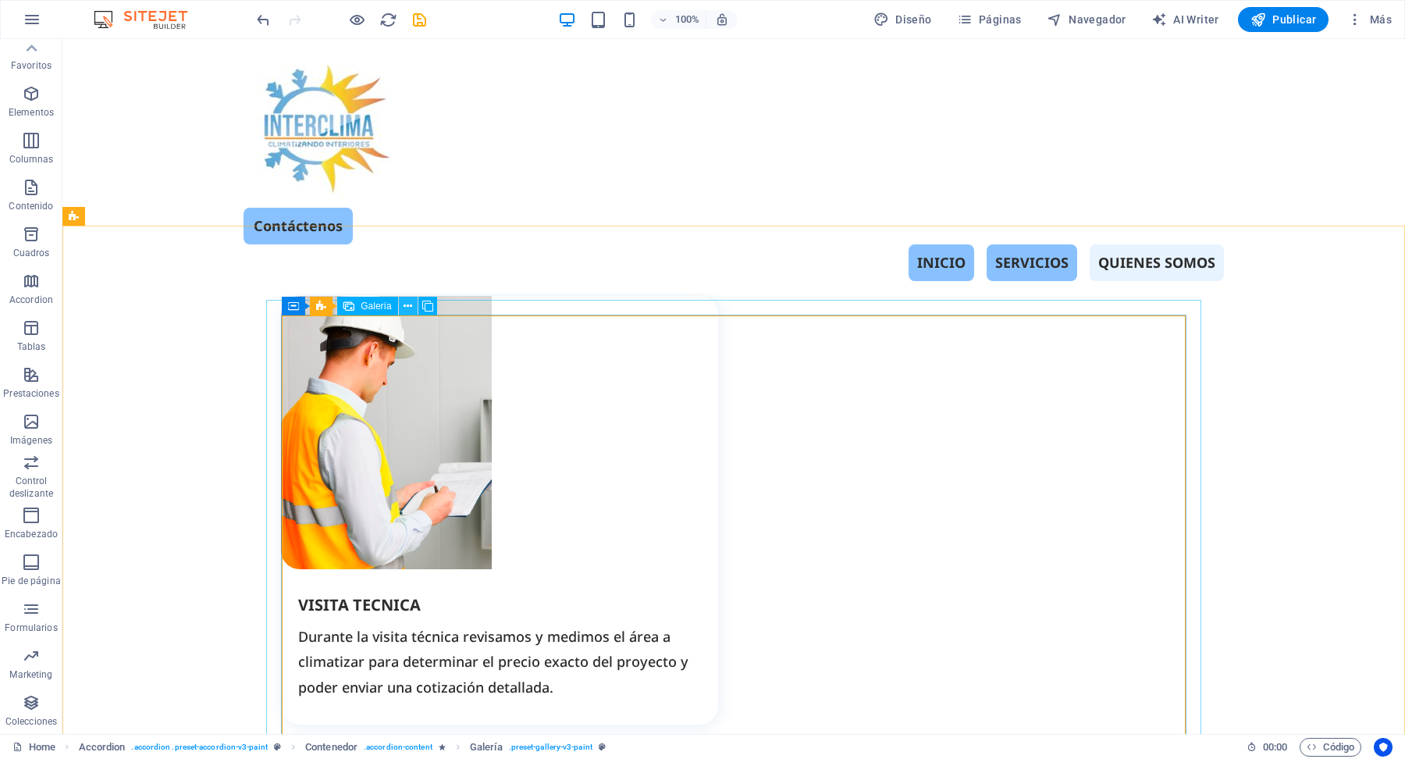
click at [401, 308] on button at bounding box center [408, 306] width 19 height 19
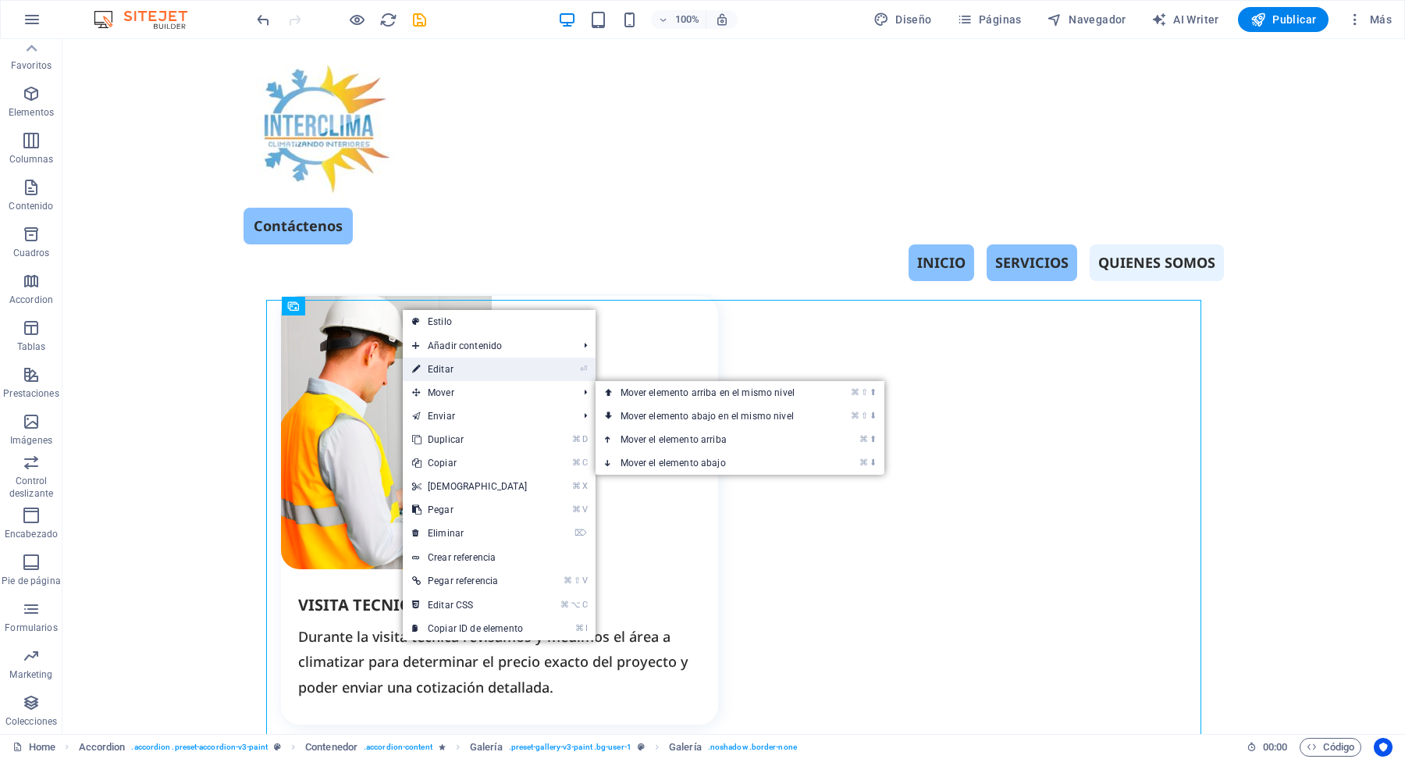
click at [461, 370] on link "⏎ Editar" at bounding box center [470, 368] width 134 height 23
select select "4"
select select "px"
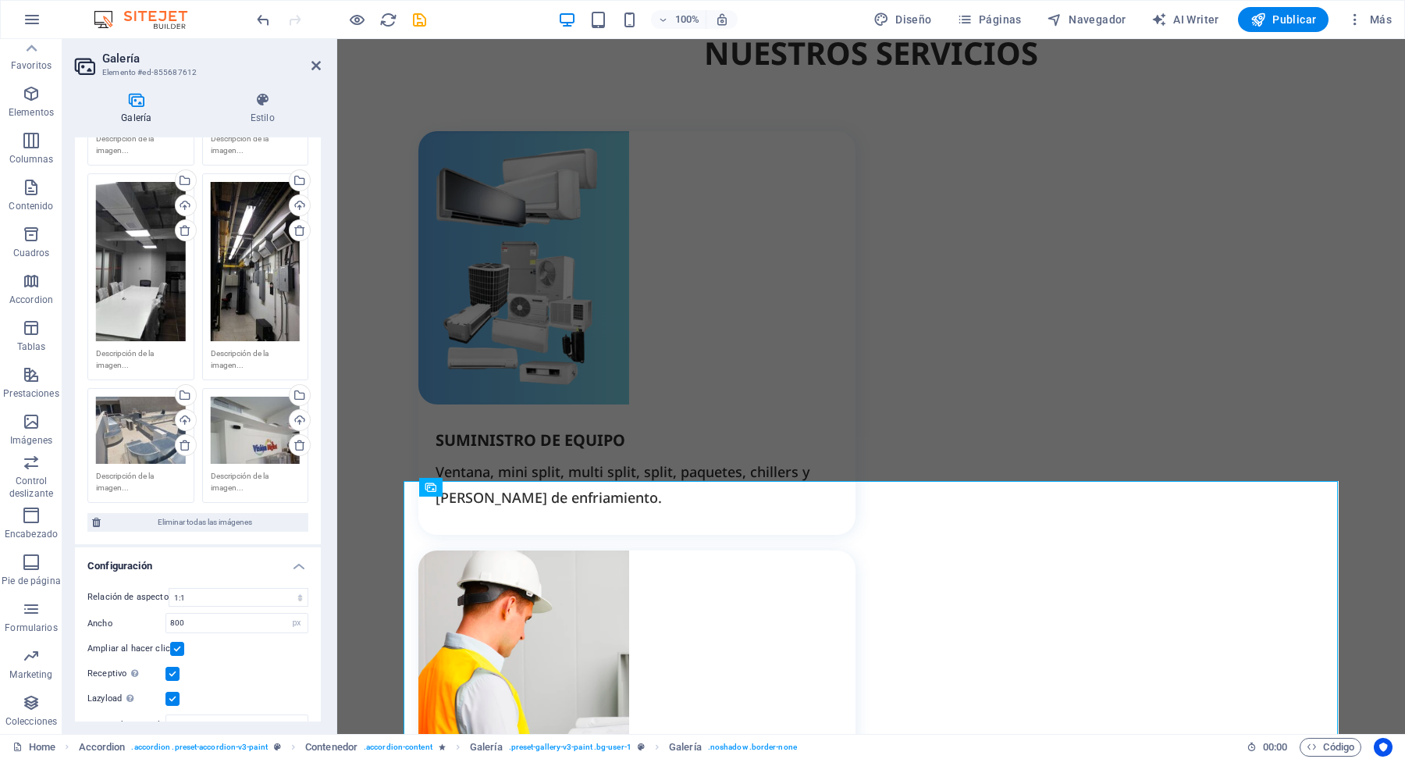
scroll to position [251, 0]
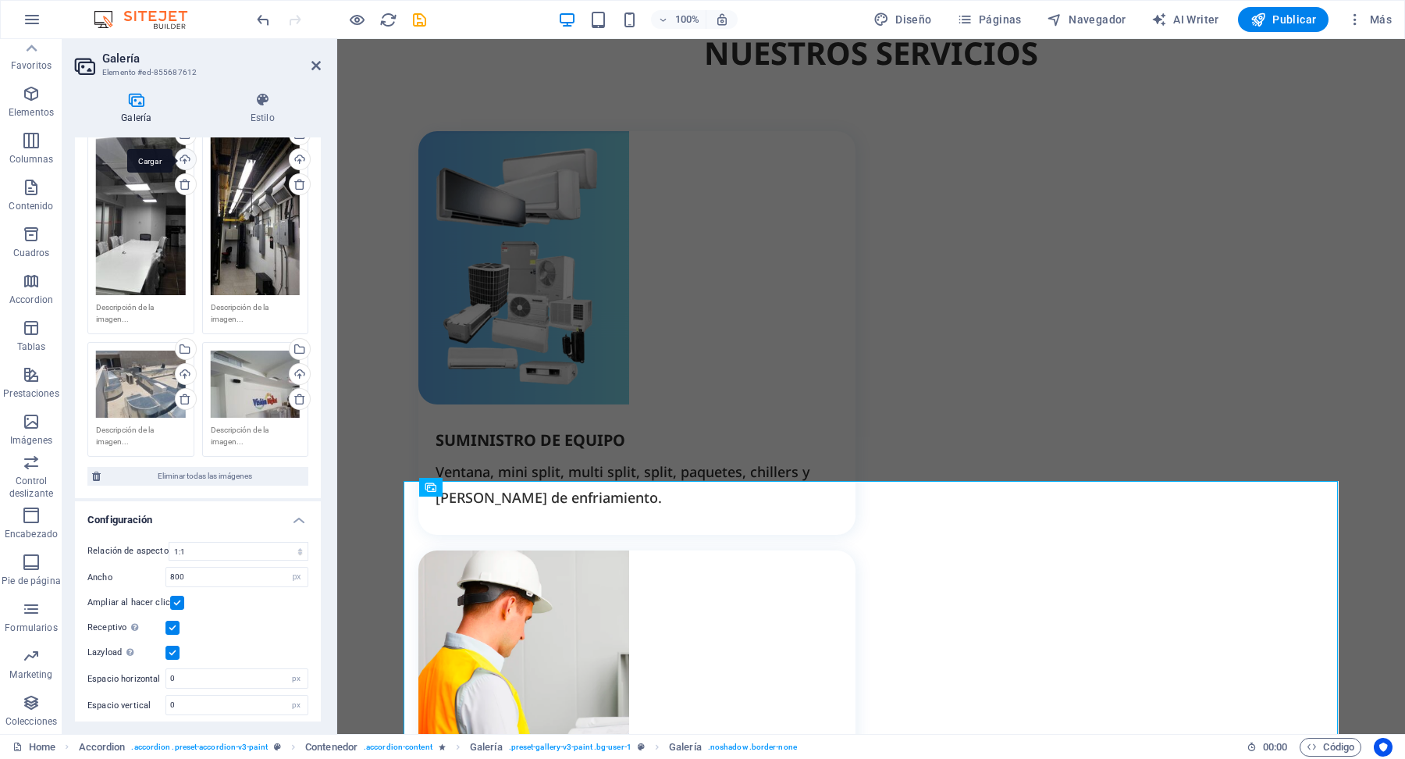
click at [184, 158] on div "Cargar" at bounding box center [183, 160] width 23 height 23
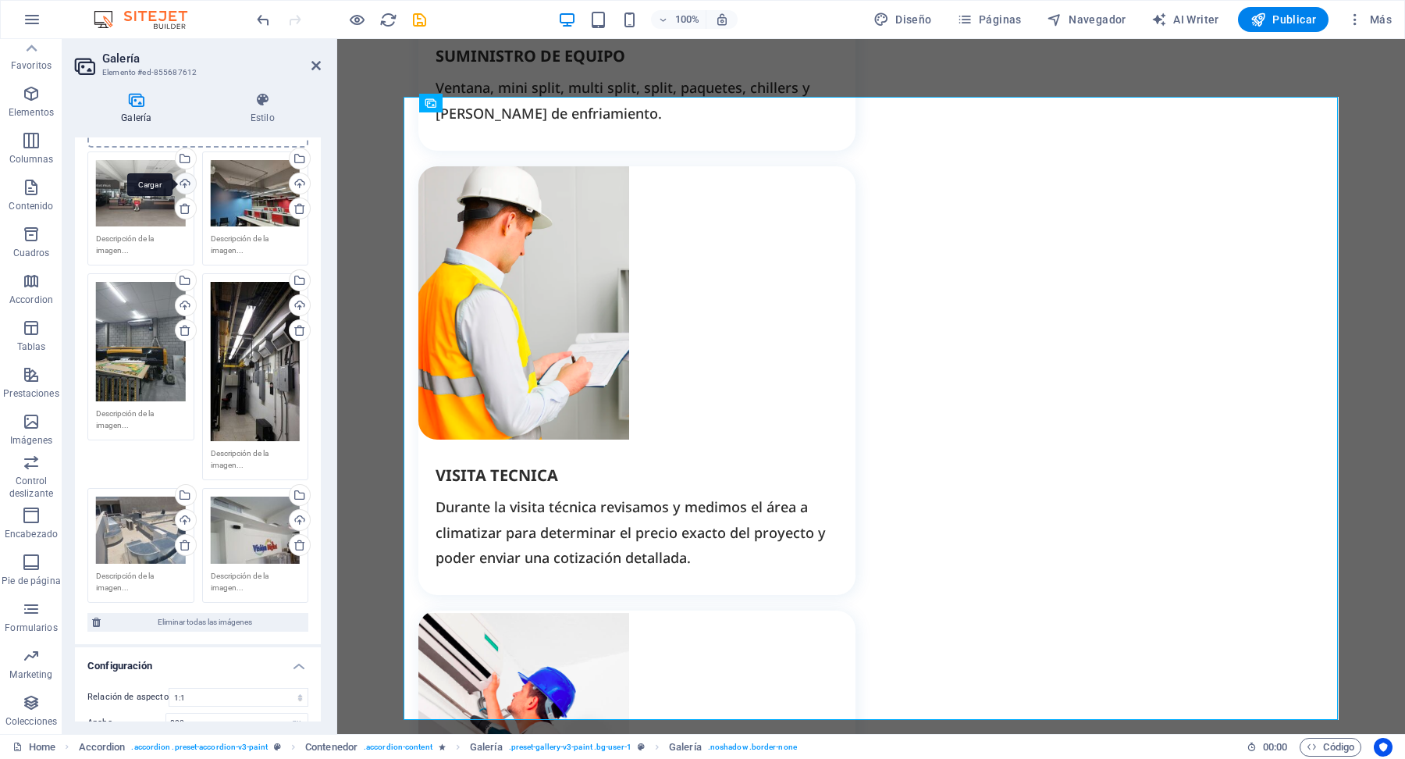
scroll to position [147, 0]
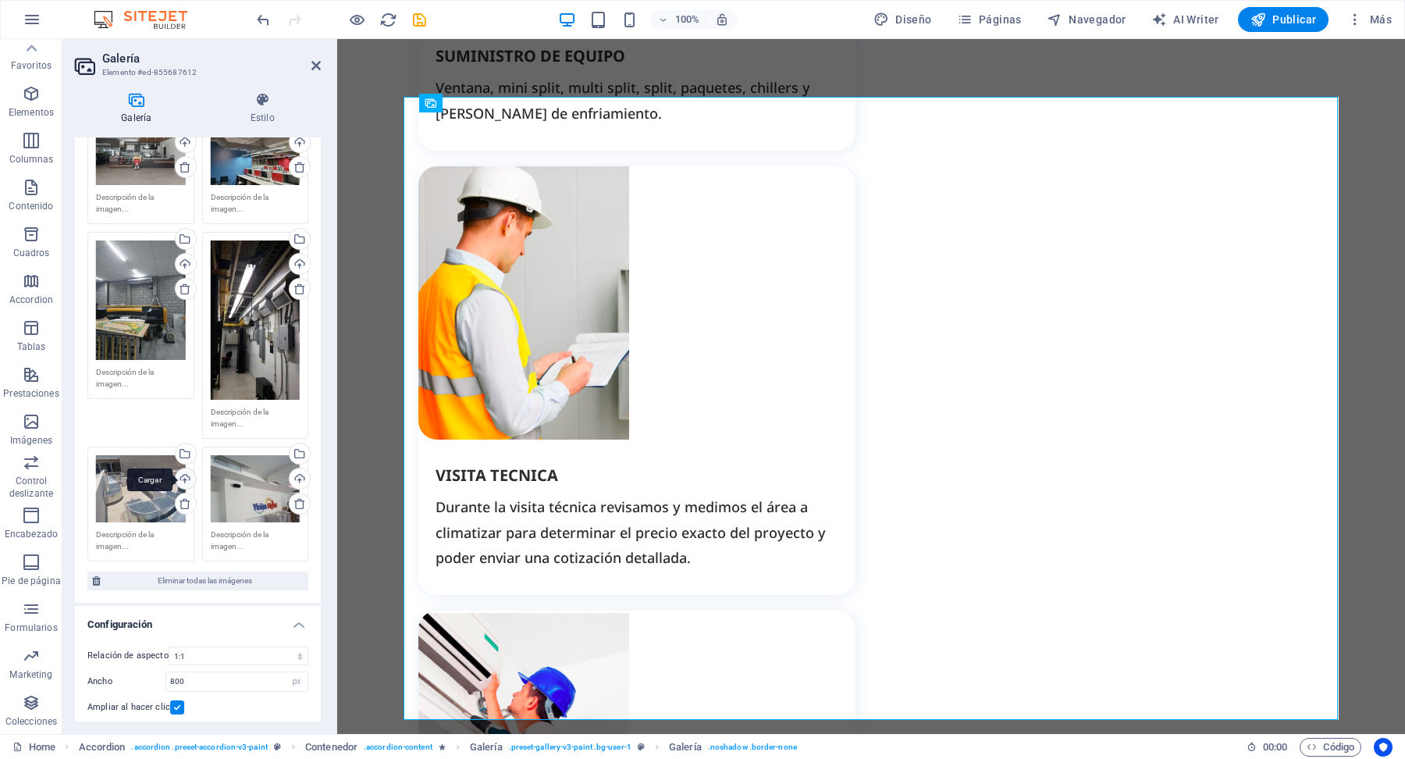
click at [183, 474] on div "Cargar" at bounding box center [183, 479] width 23 height 23
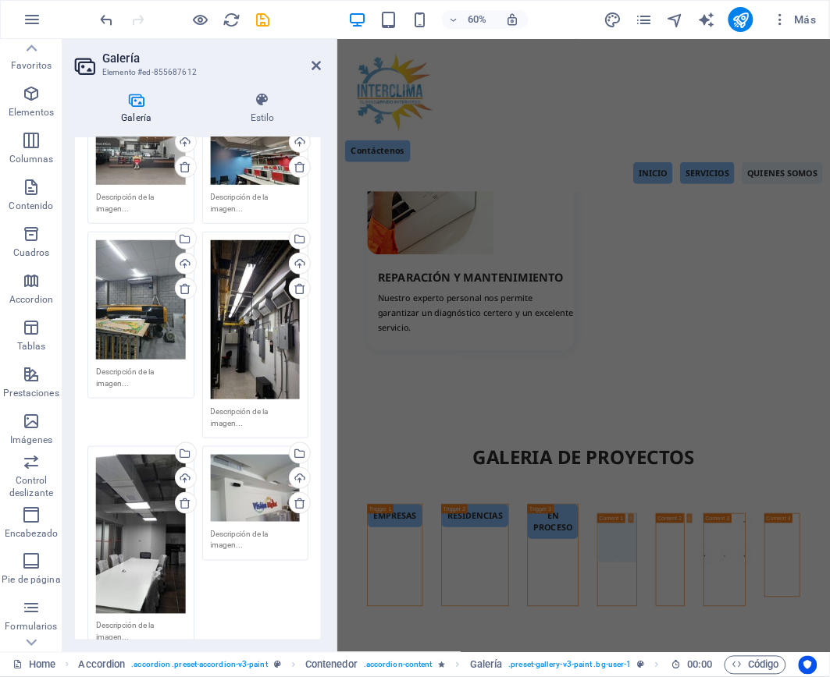
scroll to position [3212, 0]
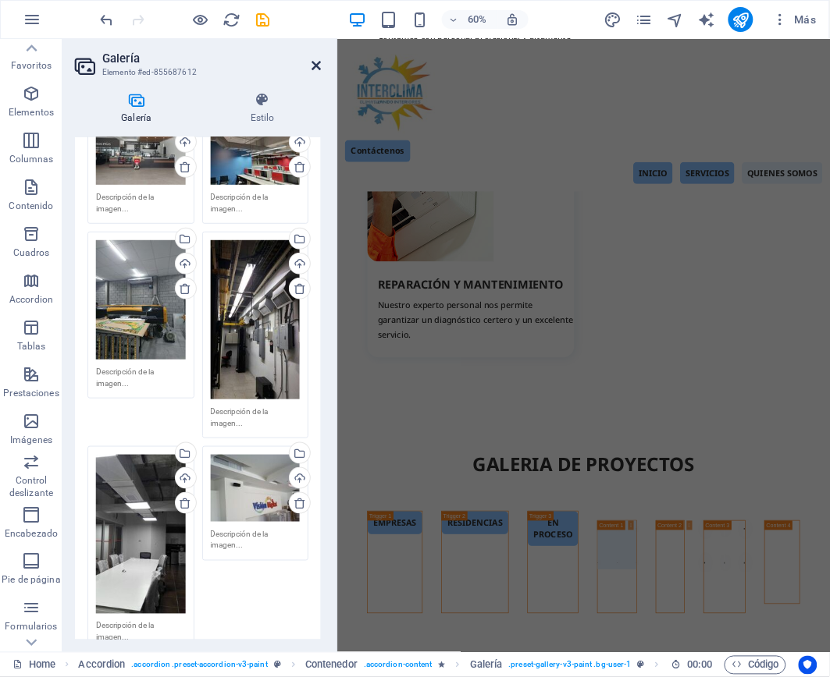
click at [319, 65] on icon at bounding box center [315, 65] width 9 height 12
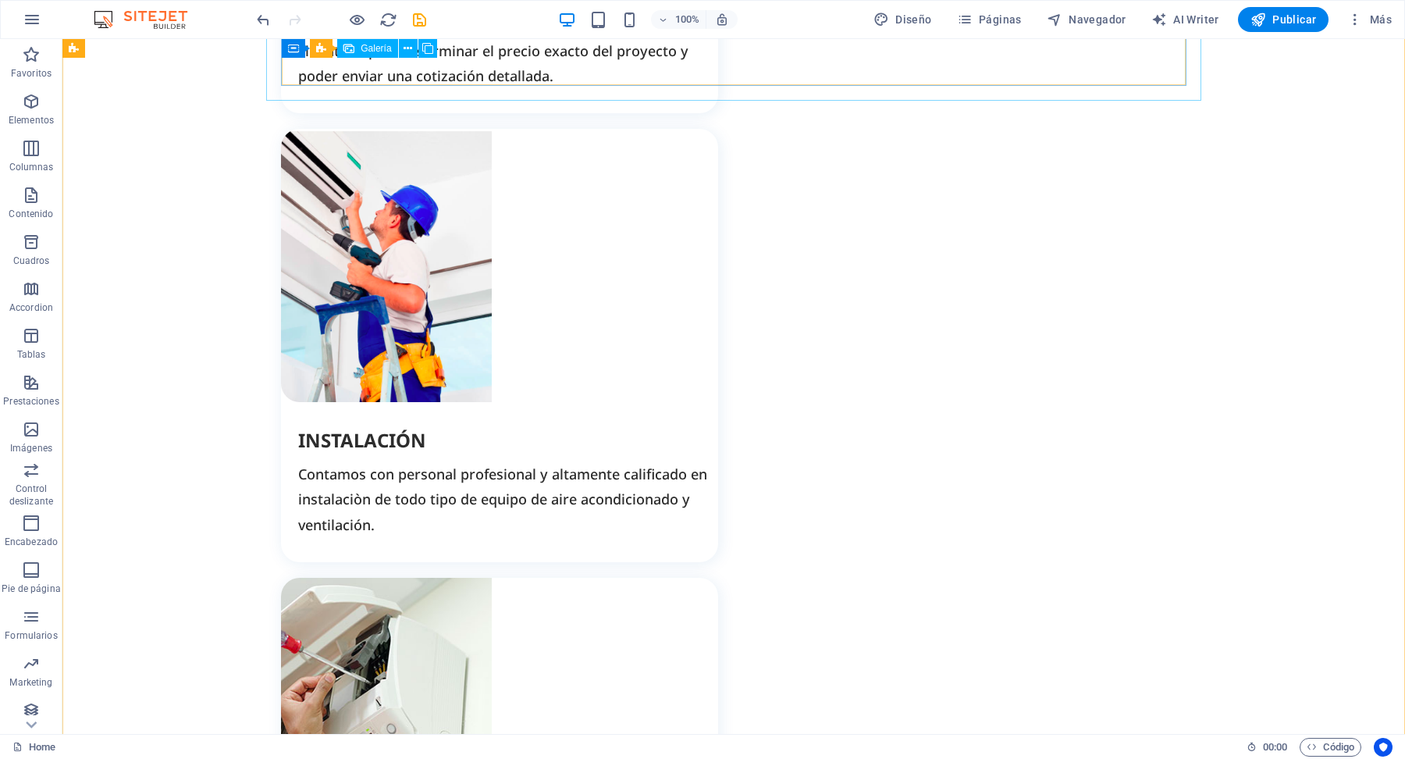
scroll to position [2967, 0]
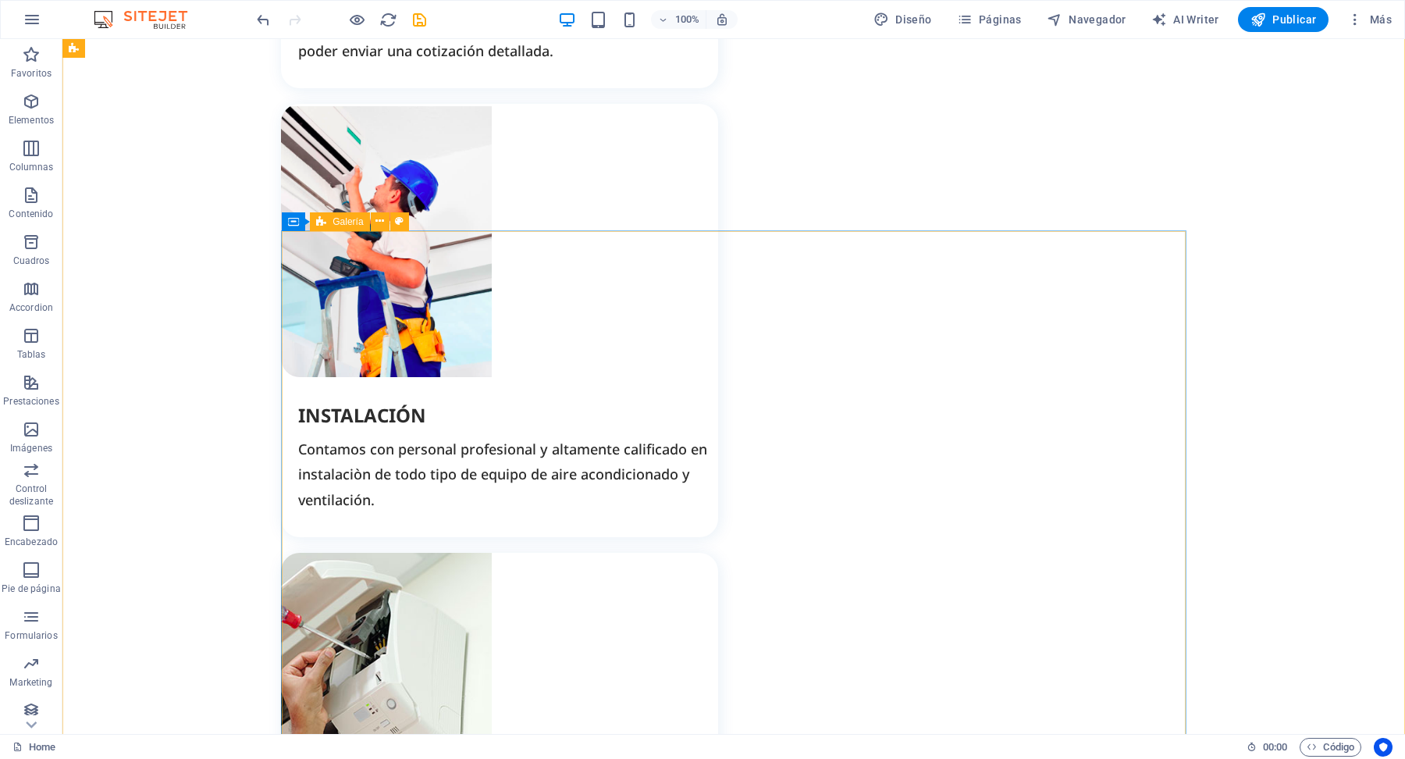
click at [350, 222] on span "Galería" at bounding box center [347, 221] width 30 height 9
click at [404, 220] on button at bounding box center [399, 221] width 19 height 19
select select "rem"
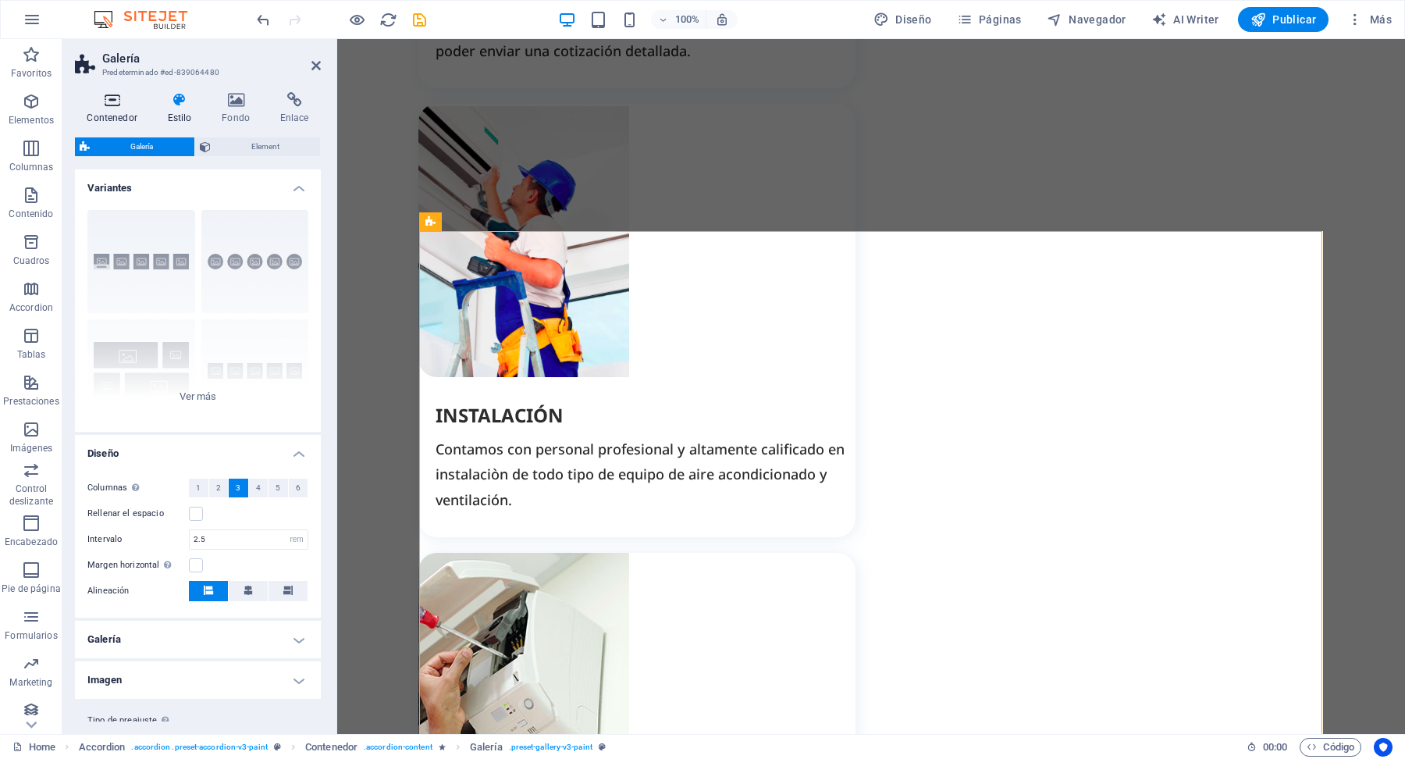
click at [119, 109] on h4 "Contenedor" at bounding box center [115, 108] width 80 height 33
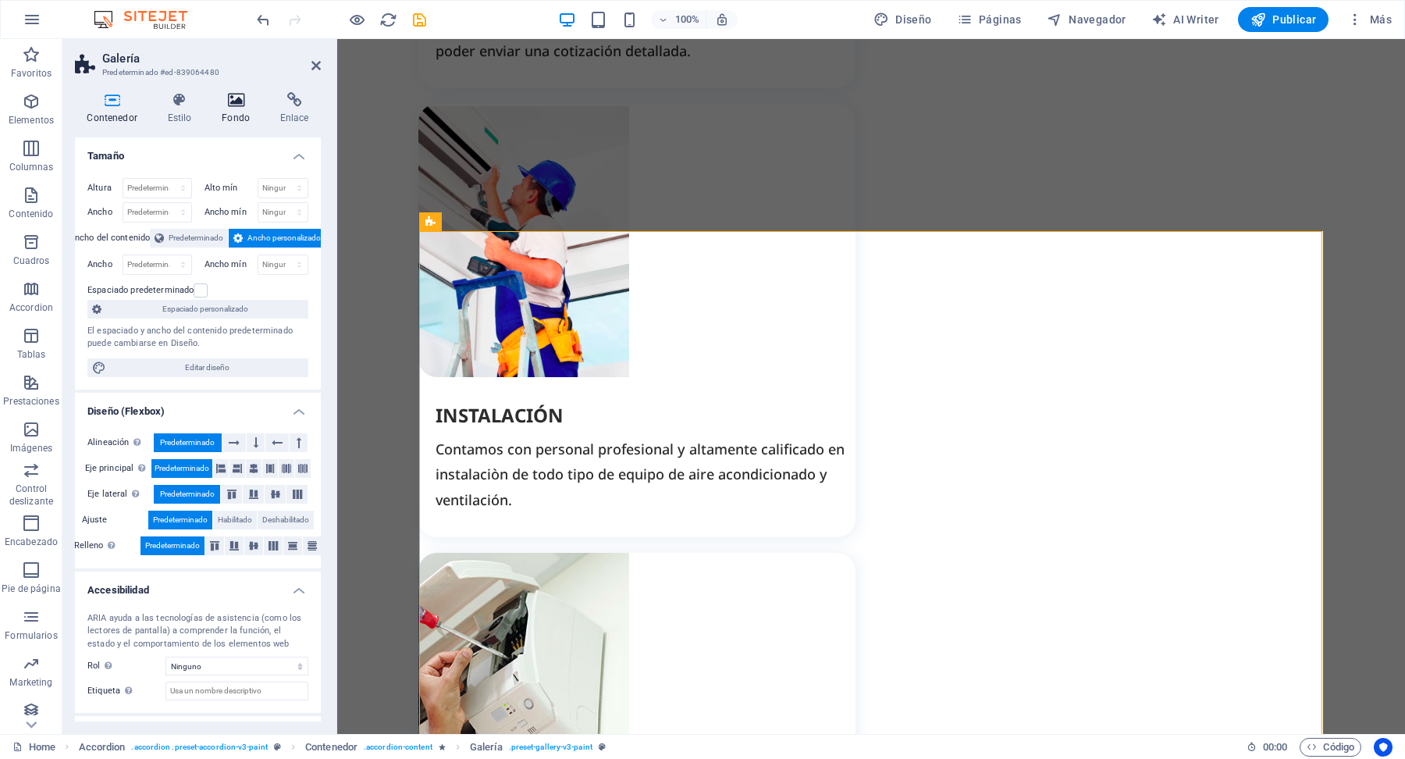
click at [243, 101] on icon at bounding box center [236, 100] width 52 height 16
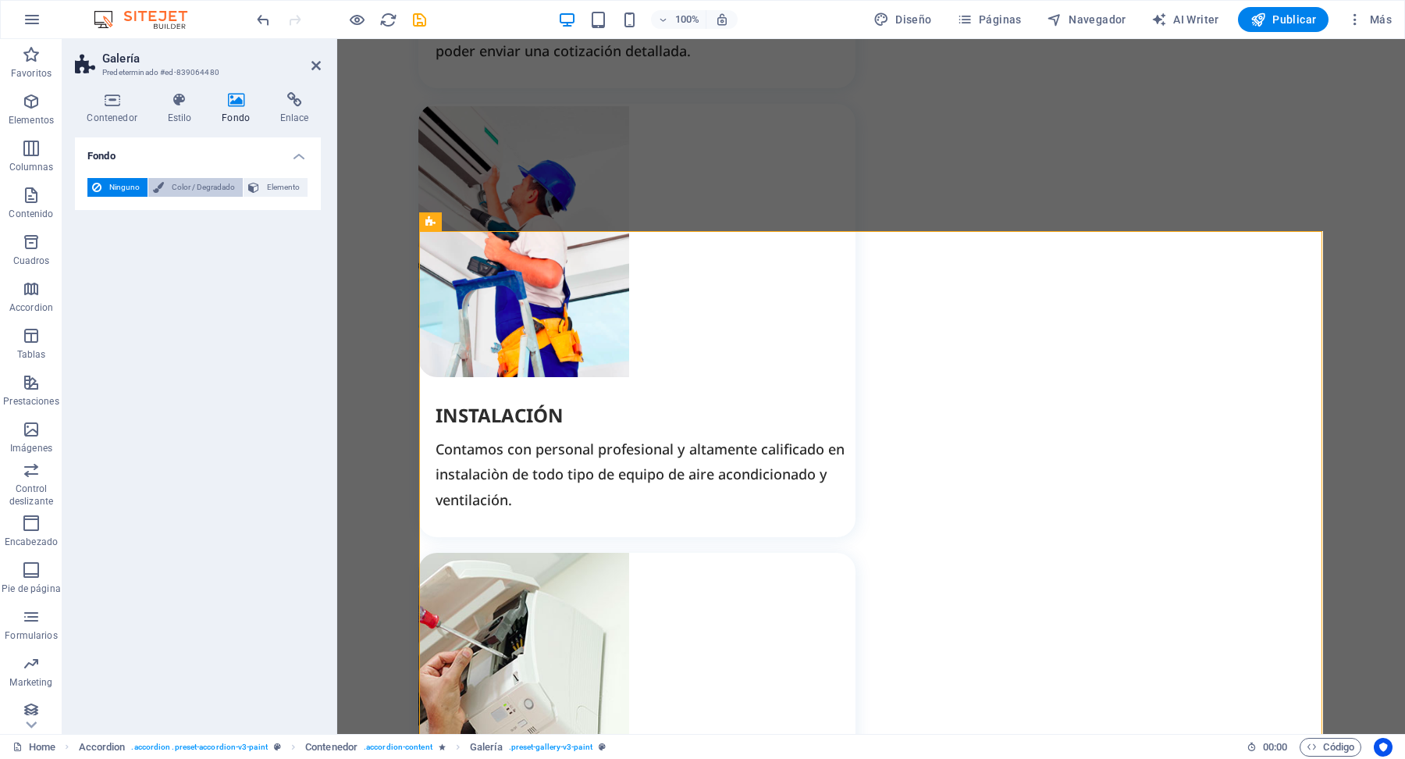
click at [186, 185] on span "Color / Degradado" at bounding box center [203, 187] width 69 height 19
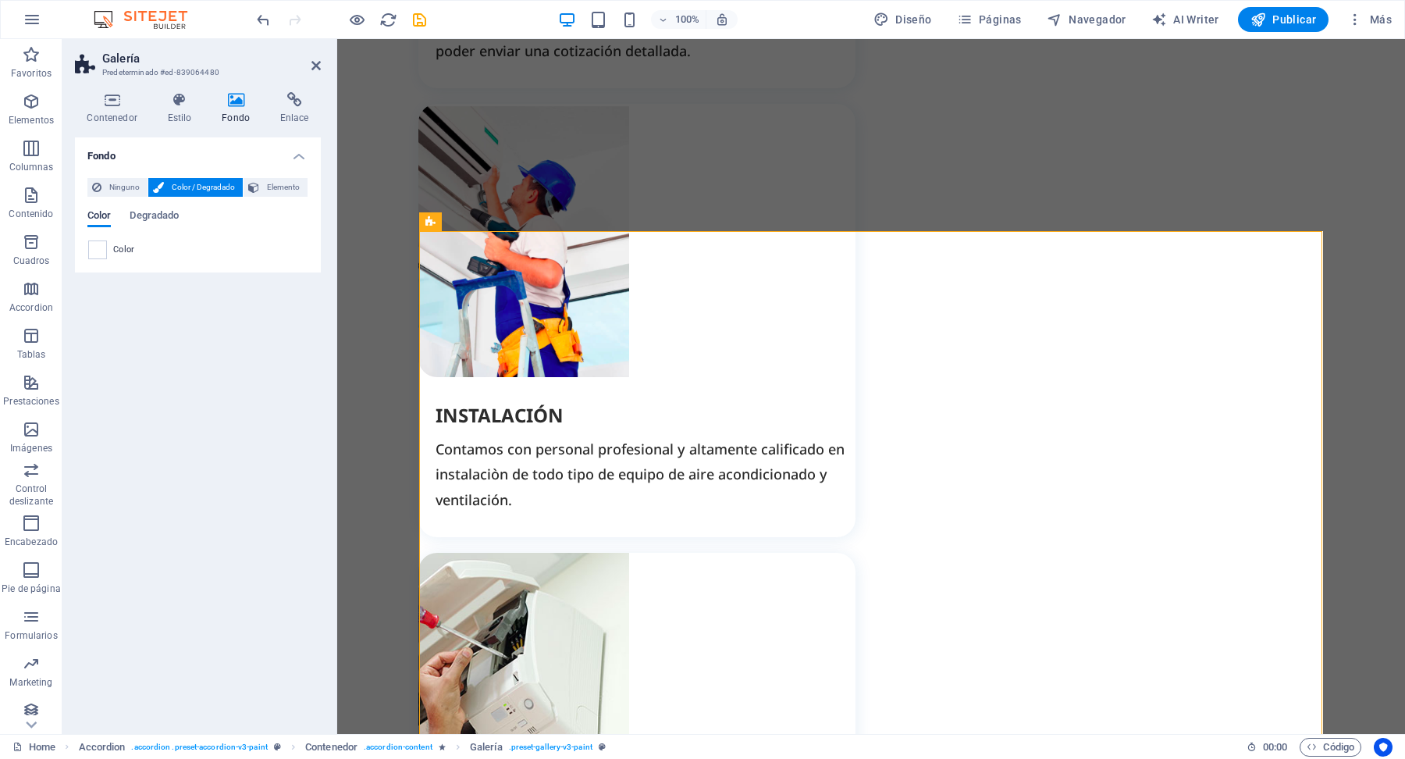
click at [100, 215] on span "Color" at bounding box center [98, 217] width 23 height 22
click at [101, 251] on span at bounding box center [97, 249] width 17 height 17
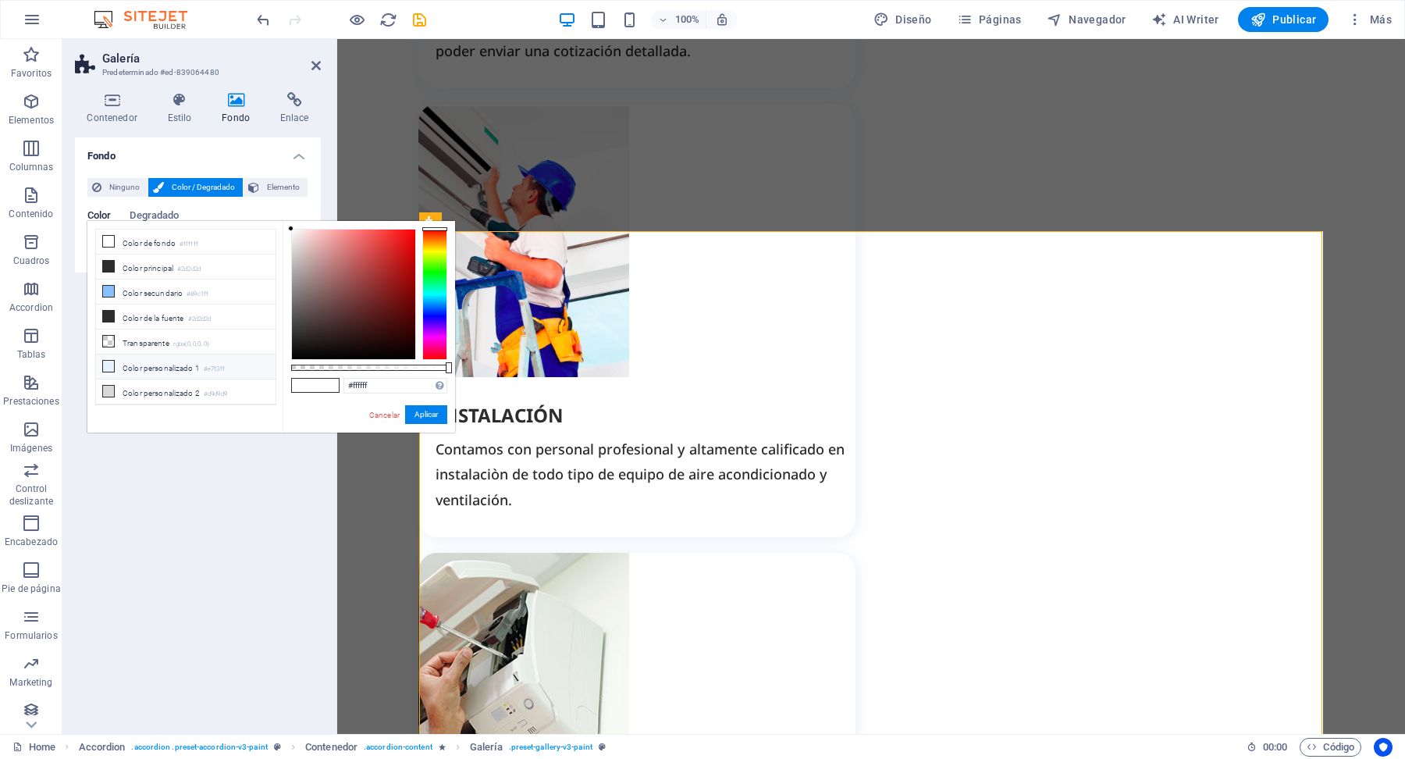
click at [127, 373] on li "Color personalizado 1 #e7f3ff" at bounding box center [186, 366] width 180 height 25
type input "#e7f3ff"
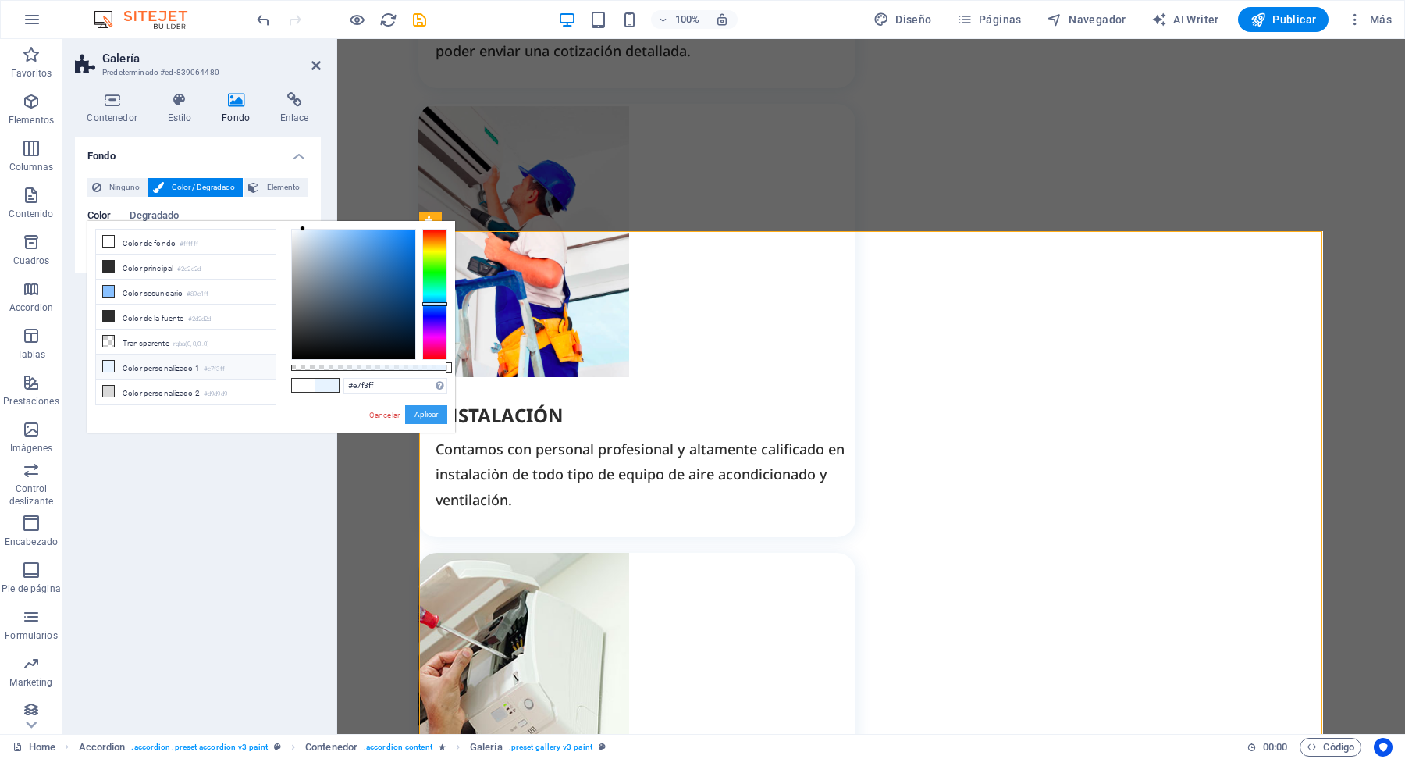
click at [428, 414] on button "Aplicar" at bounding box center [426, 414] width 42 height 19
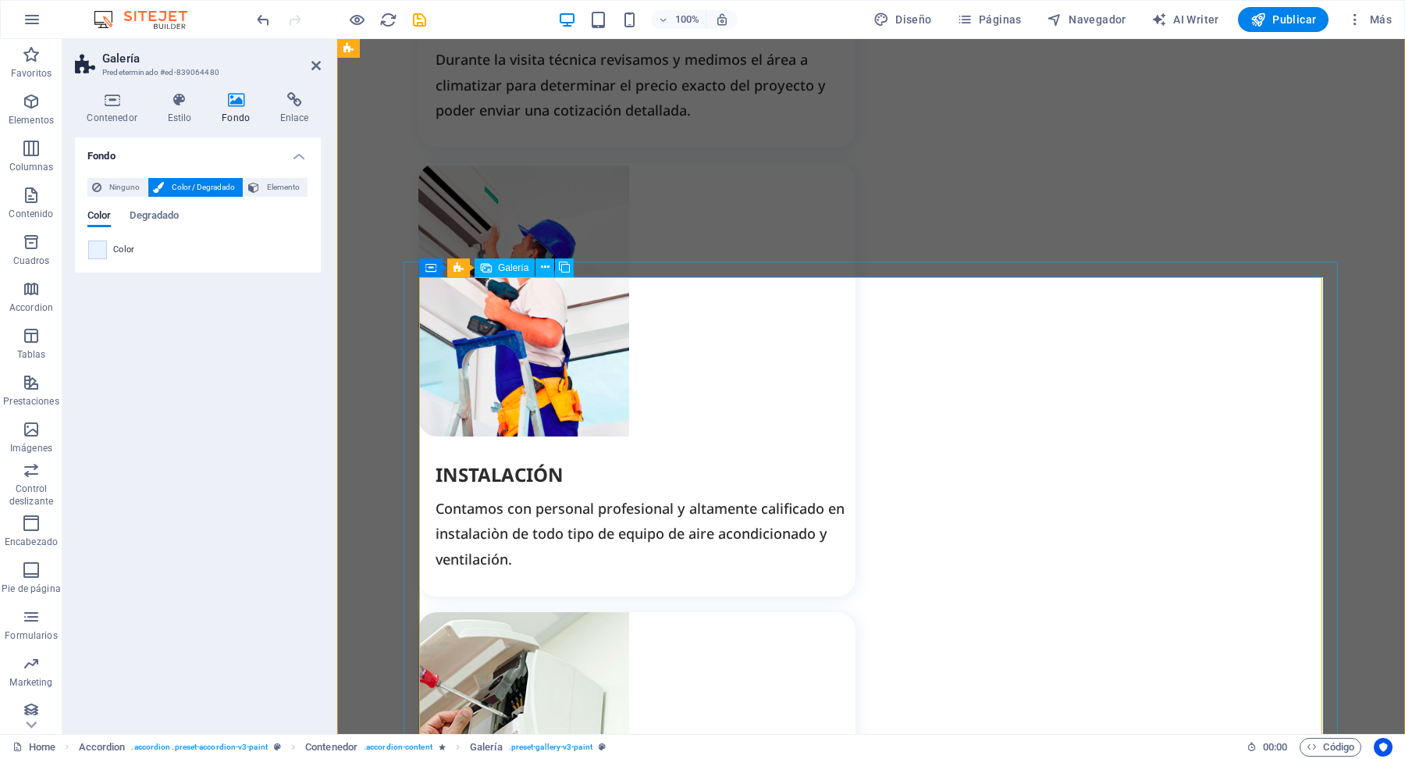
scroll to position [2939, 0]
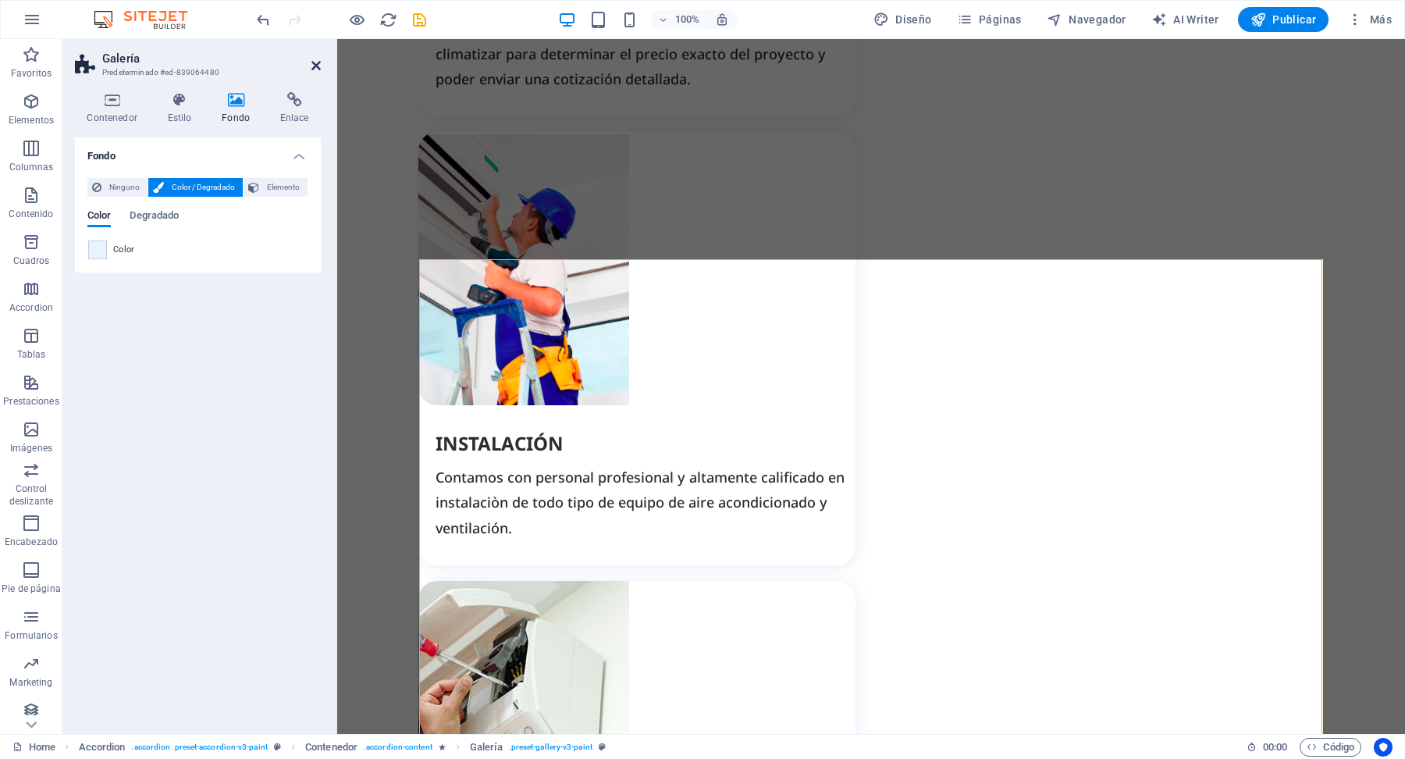
click at [313, 64] on icon at bounding box center [315, 65] width 9 height 12
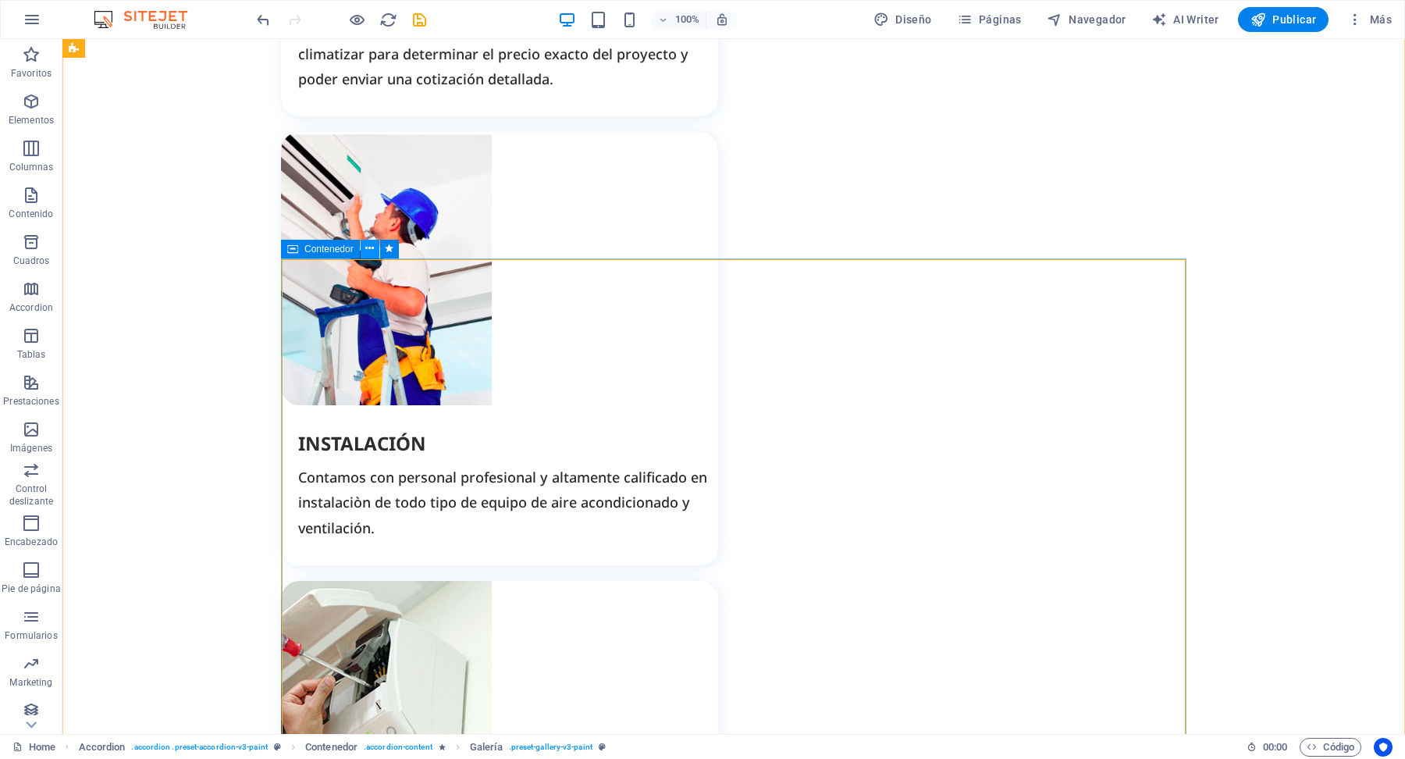
click at [373, 246] on icon at bounding box center [369, 248] width 9 height 16
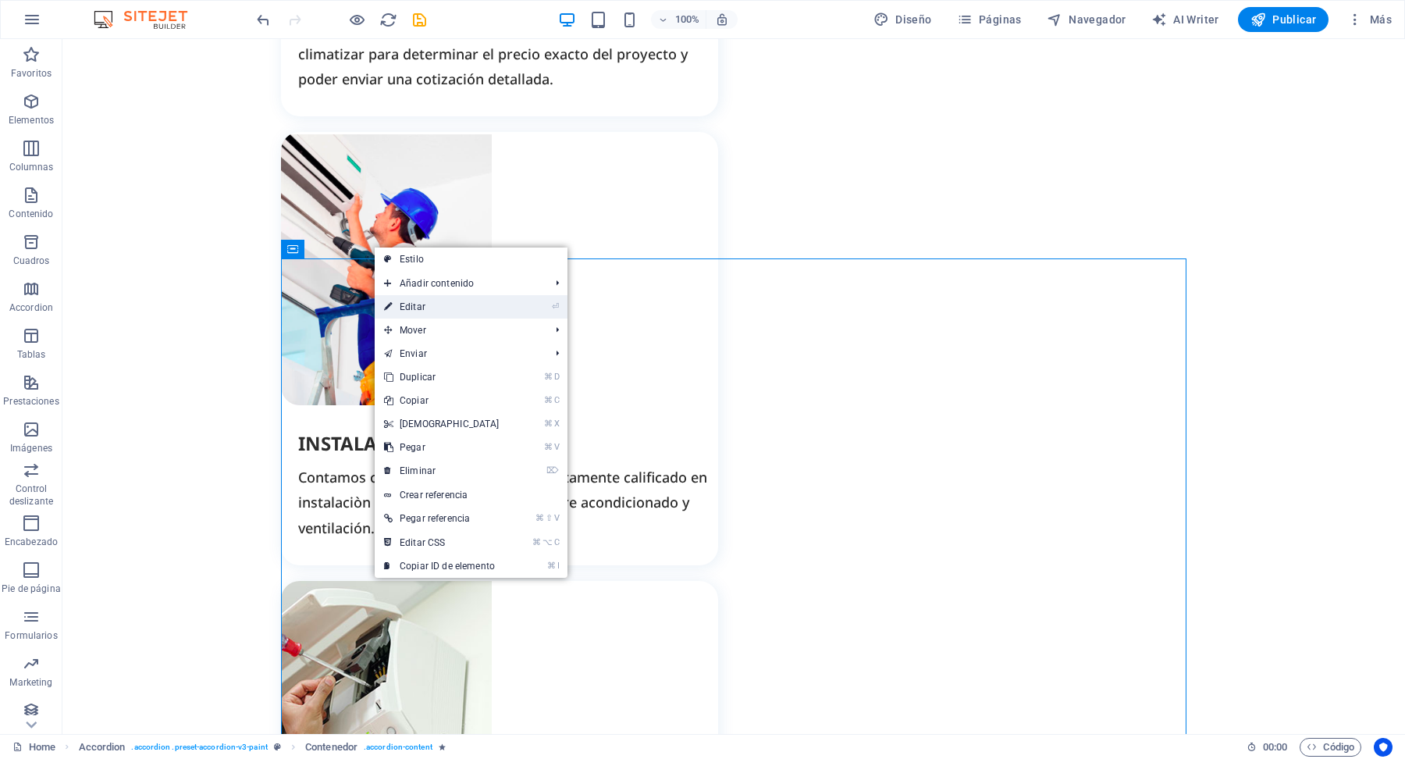
click at [432, 311] on link "⏎ Editar" at bounding box center [442, 306] width 134 height 23
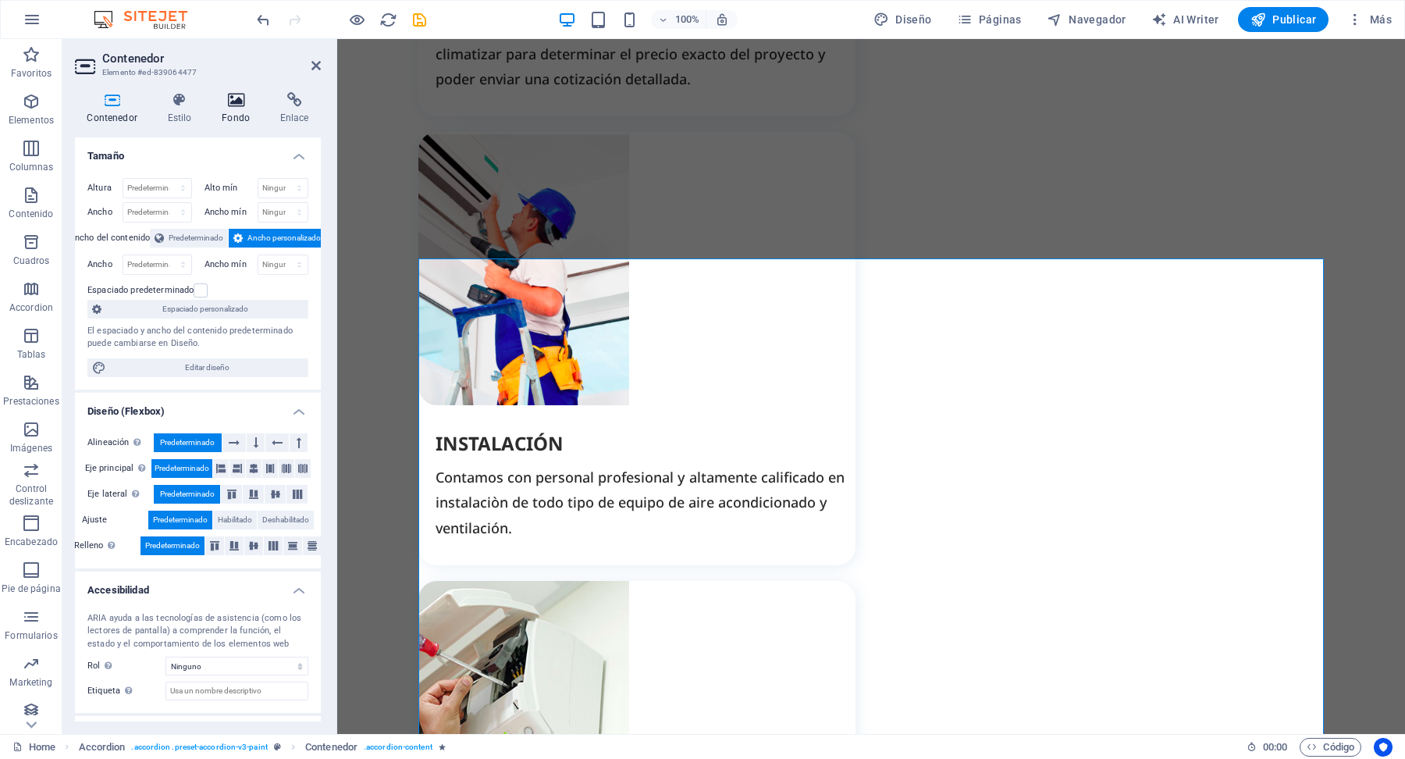
click at [244, 101] on icon at bounding box center [236, 100] width 52 height 16
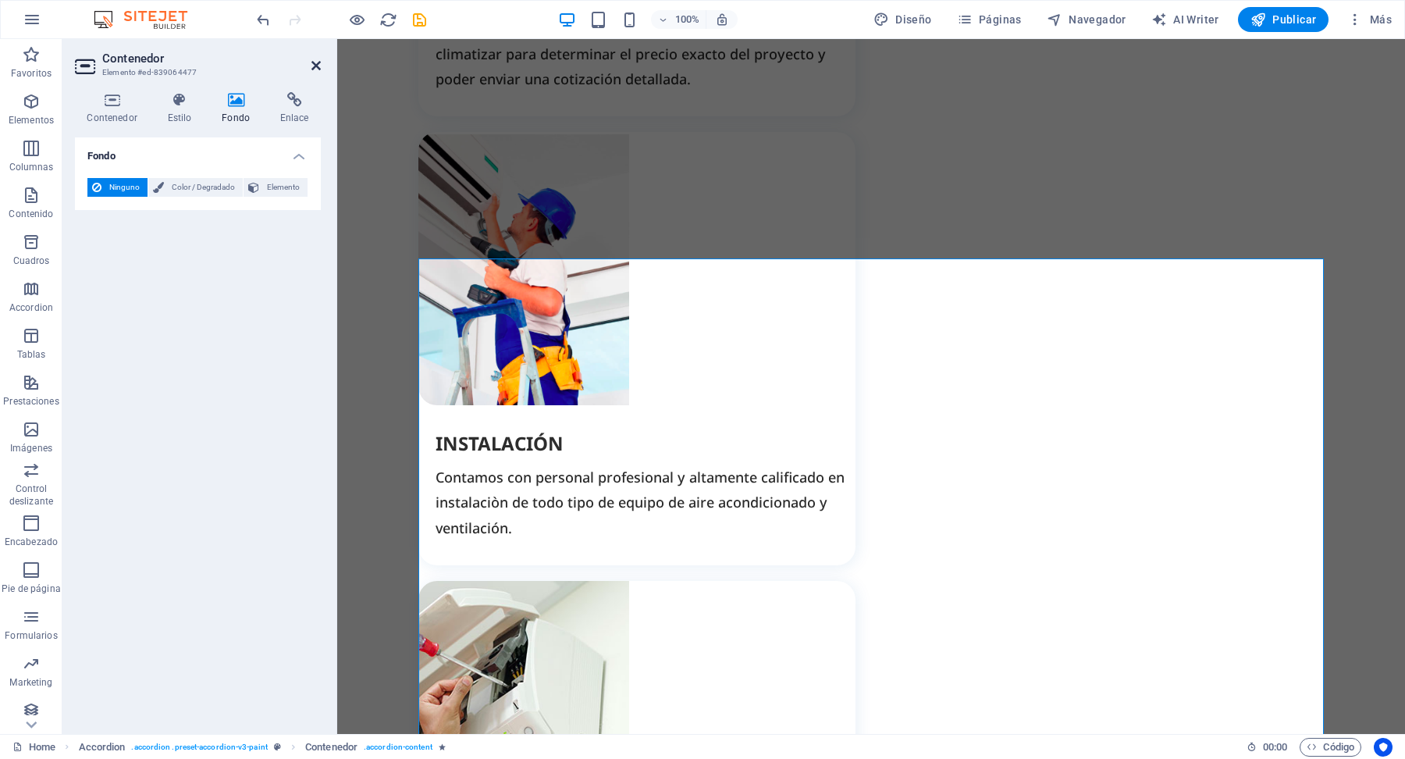
click at [318, 66] on icon at bounding box center [315, 65] width 9 height 12
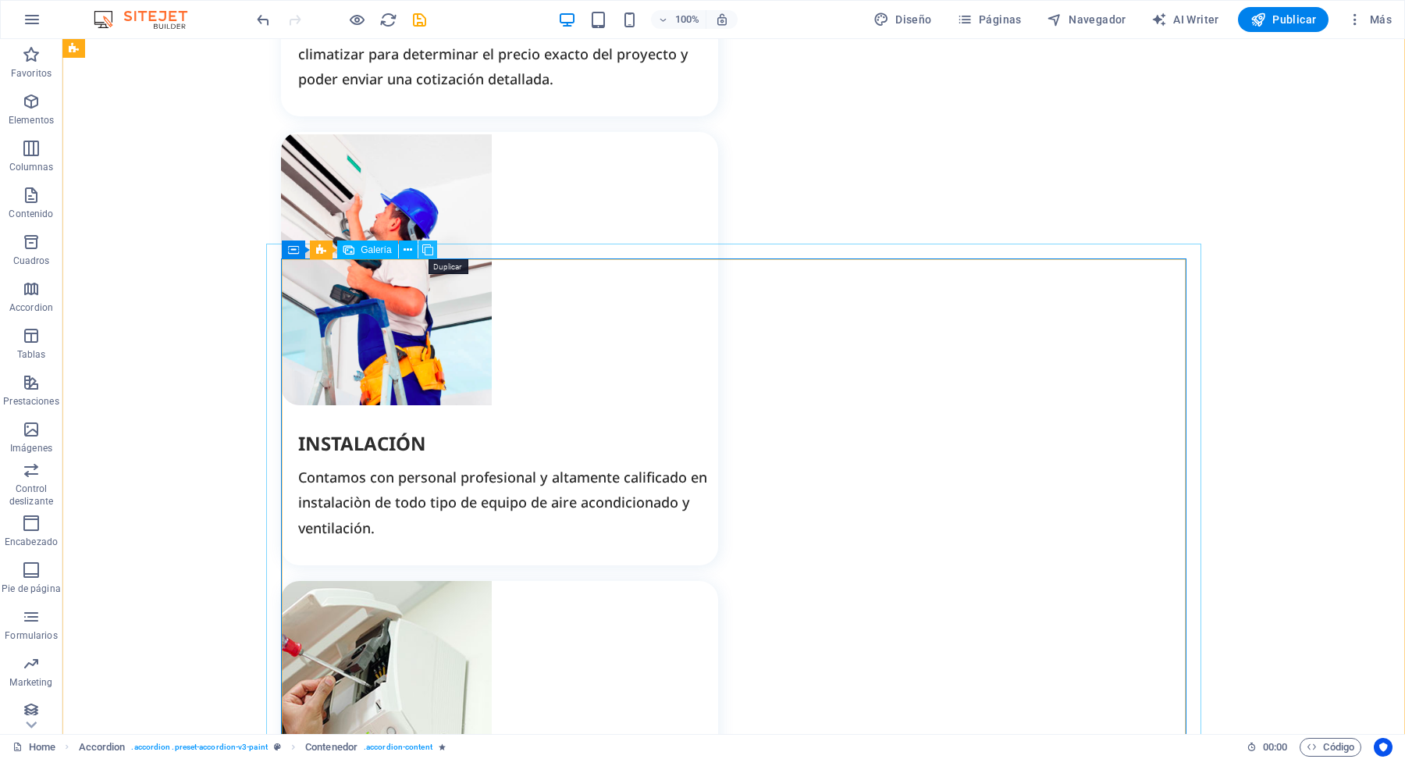
click at [427, 249] on icon at bounding box center [427, 250] width 11 height 16
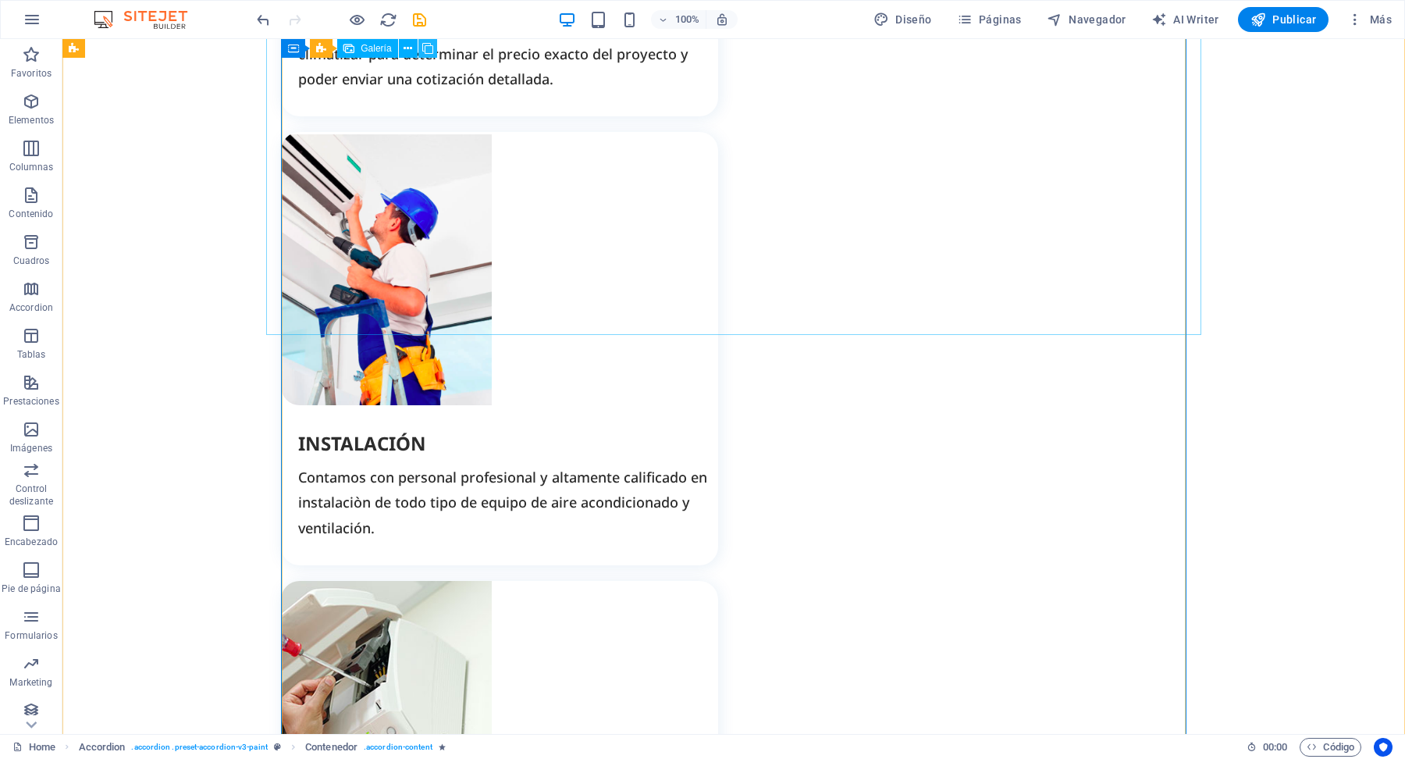
scroll to position [3732, 0]
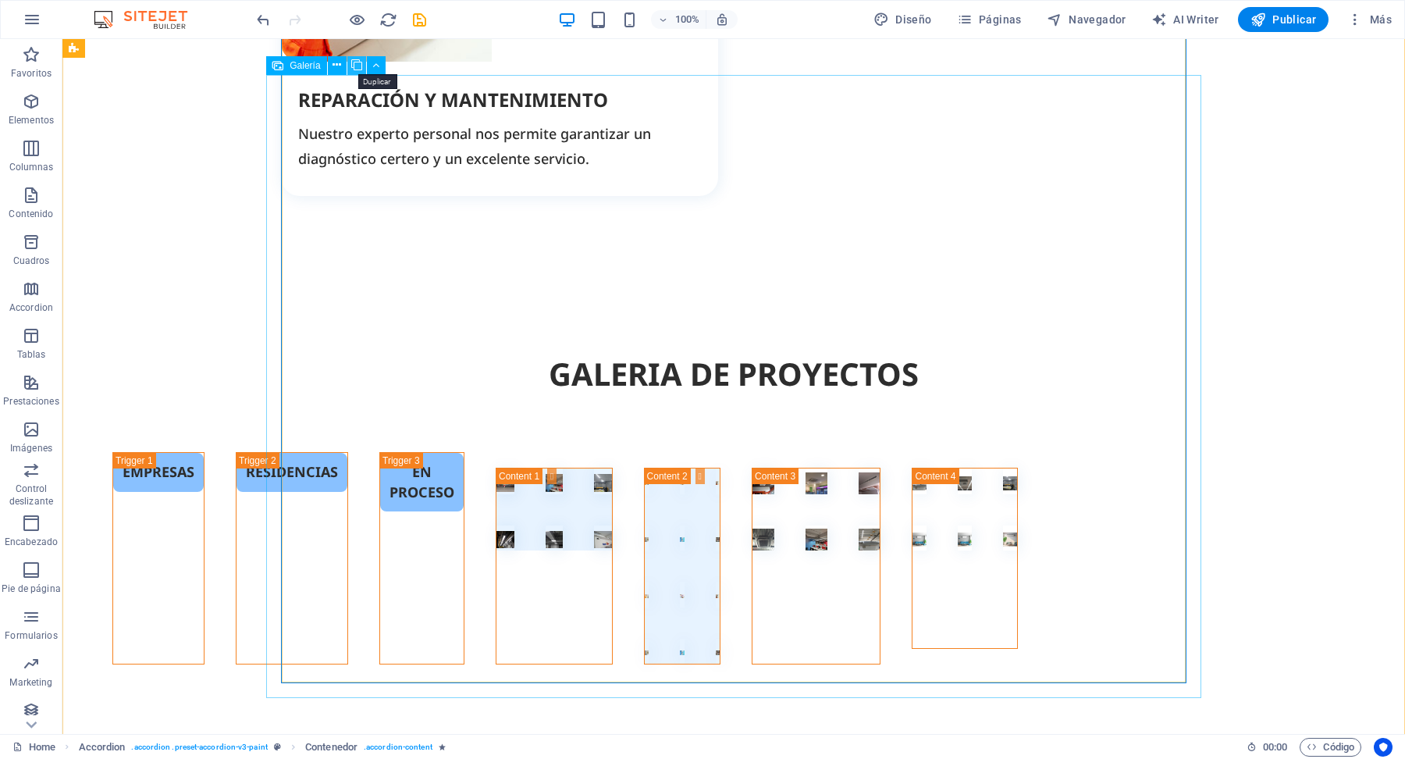
click at [358, 72] on icon at bounding box center [356, 65] width 11 height 16
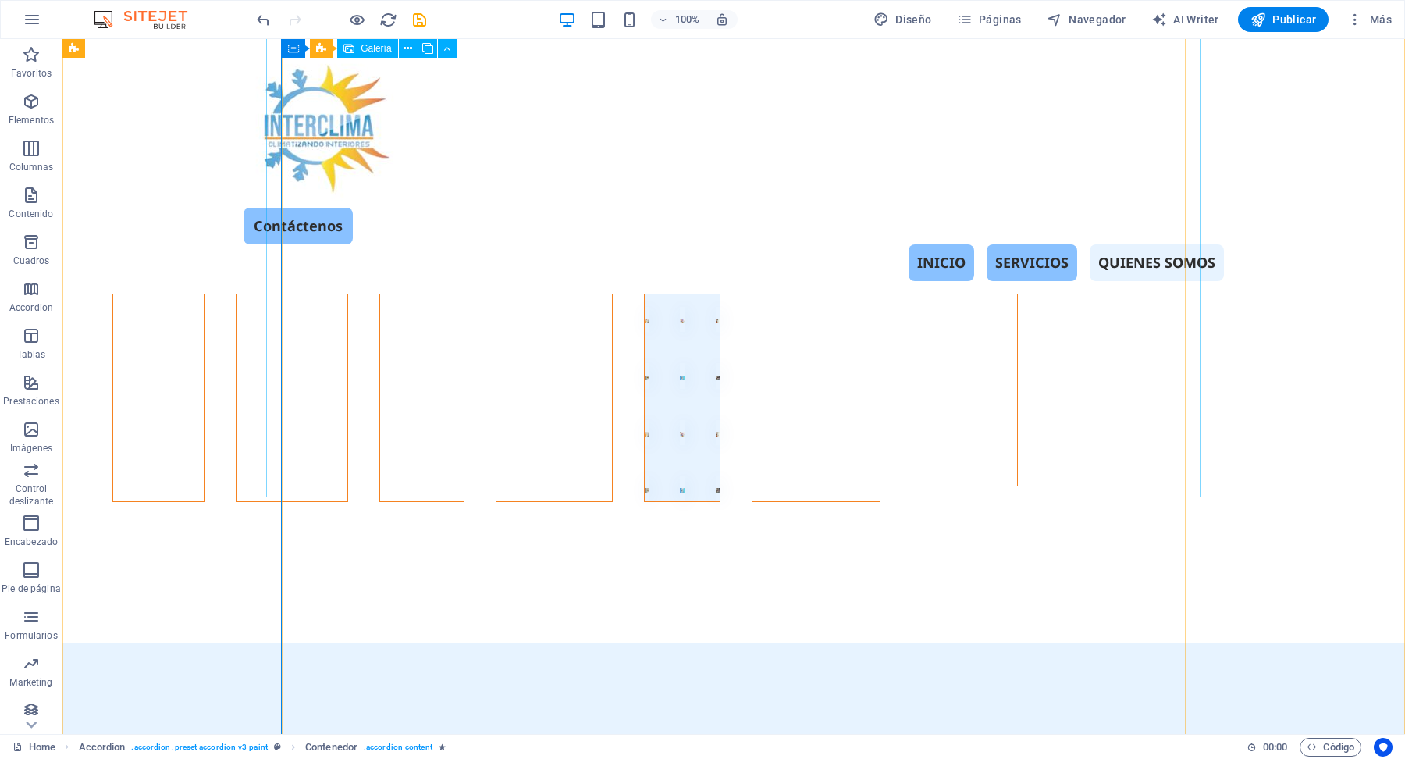
scroll to position [3750, 0]
click at [263, 18] on icon "undo" at bounding box center [263, 20] width 18 height 18
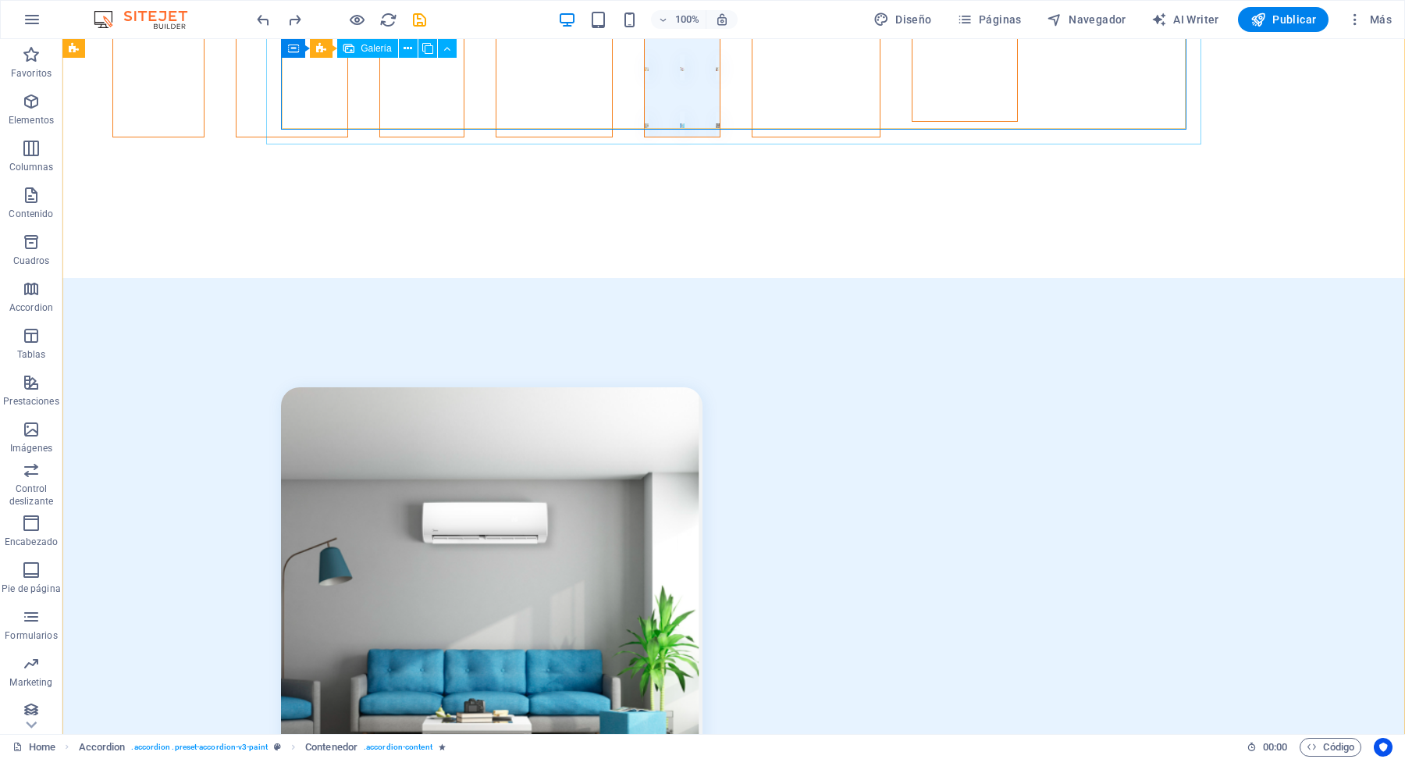
scroll to position [4285, 0]
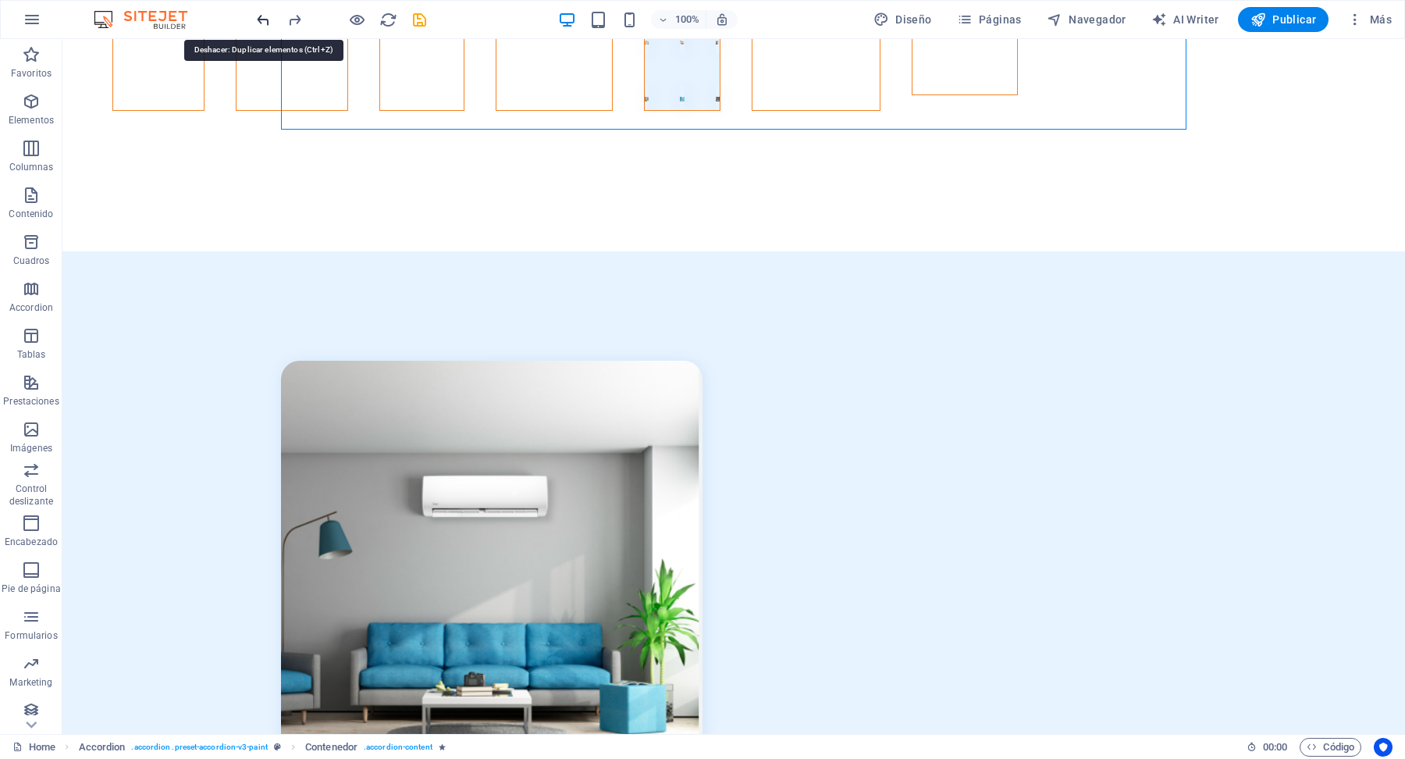
click at [265, 24] on icon "undo" at bounding box center [263, 20] width 18 height 18
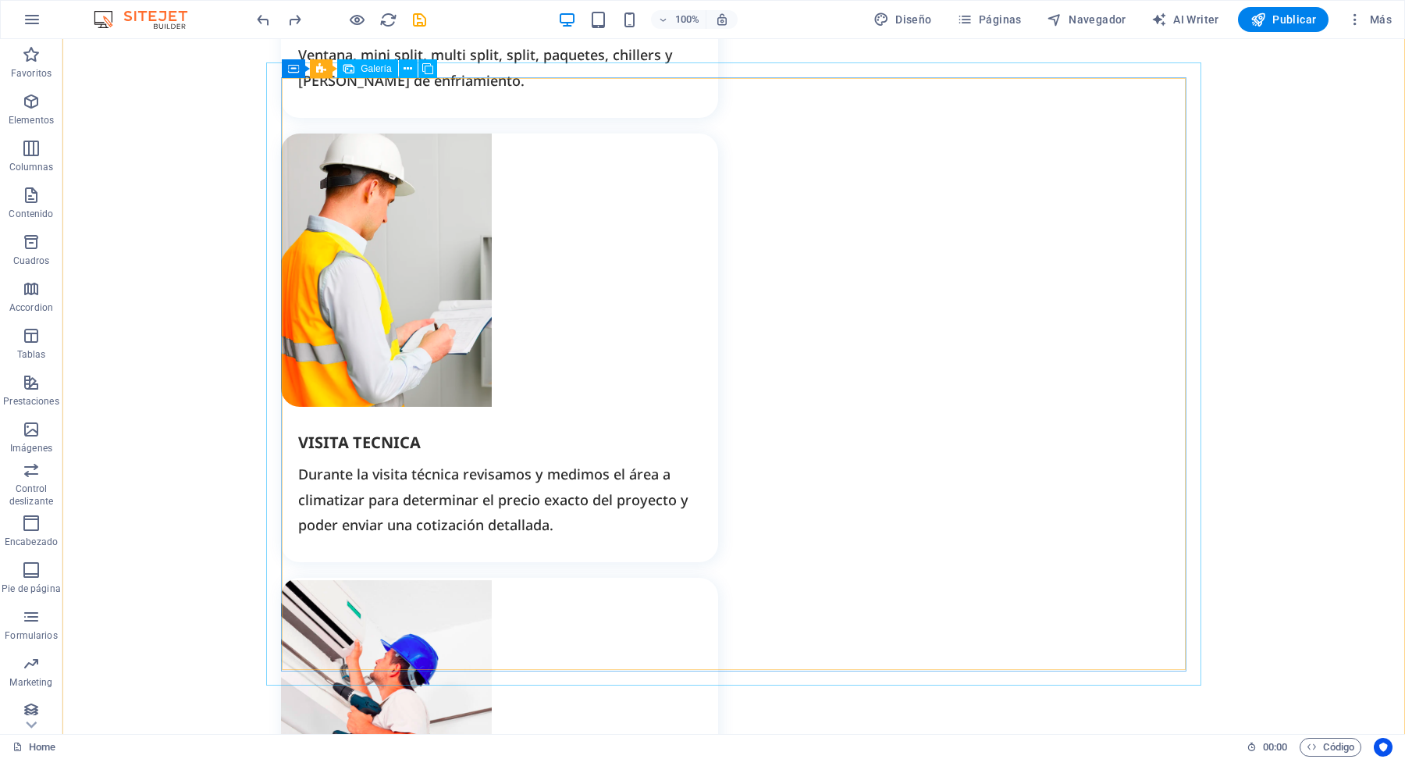
scroll to position [2495, 0]
click at [409, 69] on icon at bounding box center [408, 69] width 9 height 16
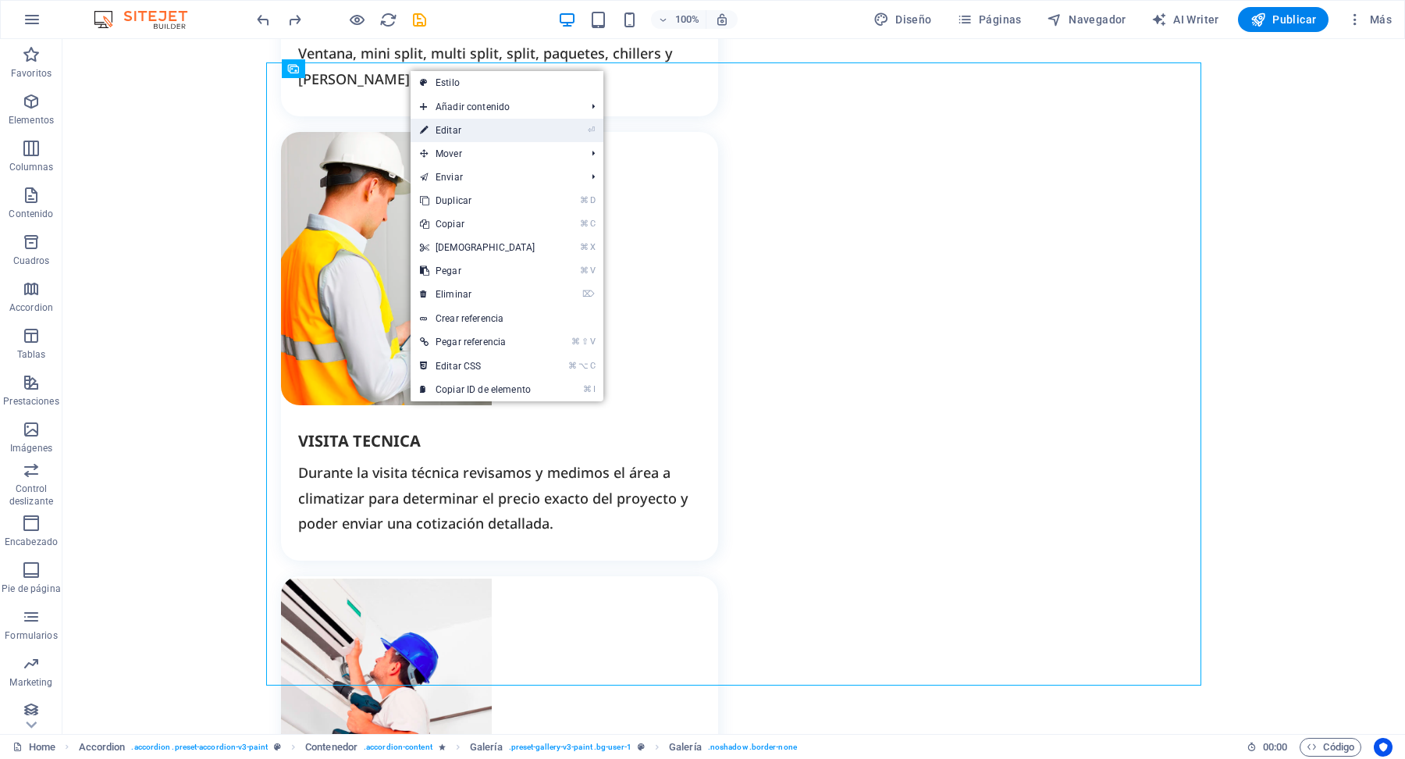
click at [452, 132] on link "⏎ Editar" at bounding box center [478, 130] width 134 height 23
select select "4"
select select "px"
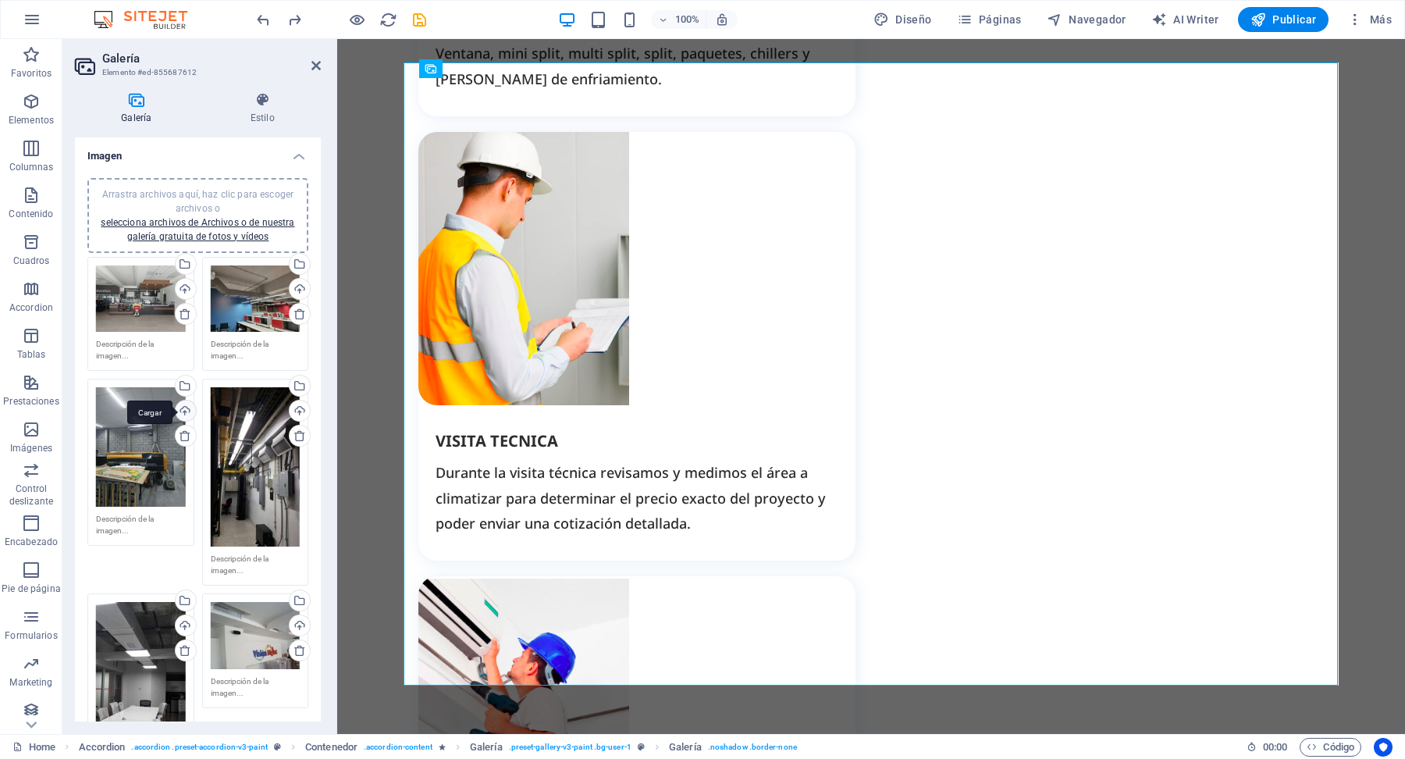
click at [183, 411] on div "Cargar" at bounding box center [183, 411] width 23 height 23
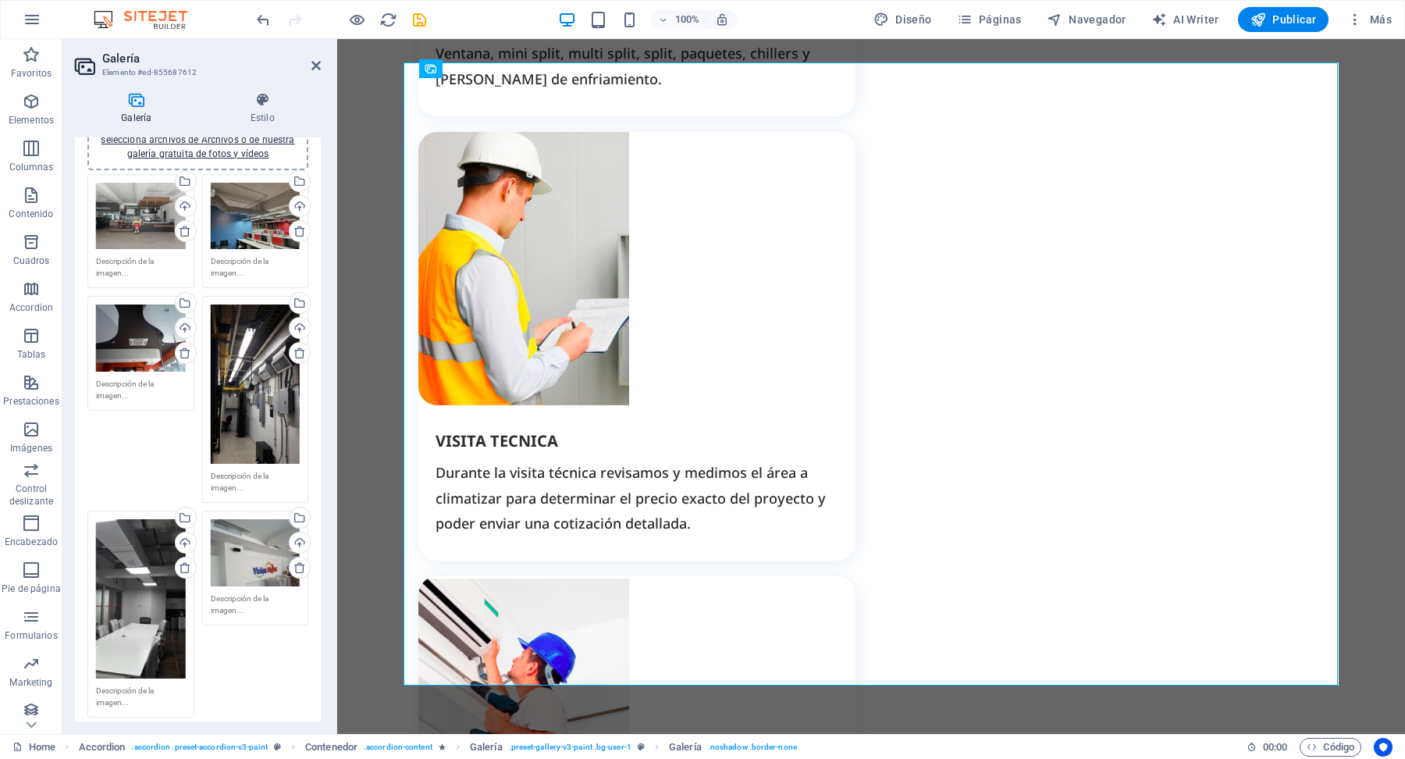
scroll to position [87, 0]
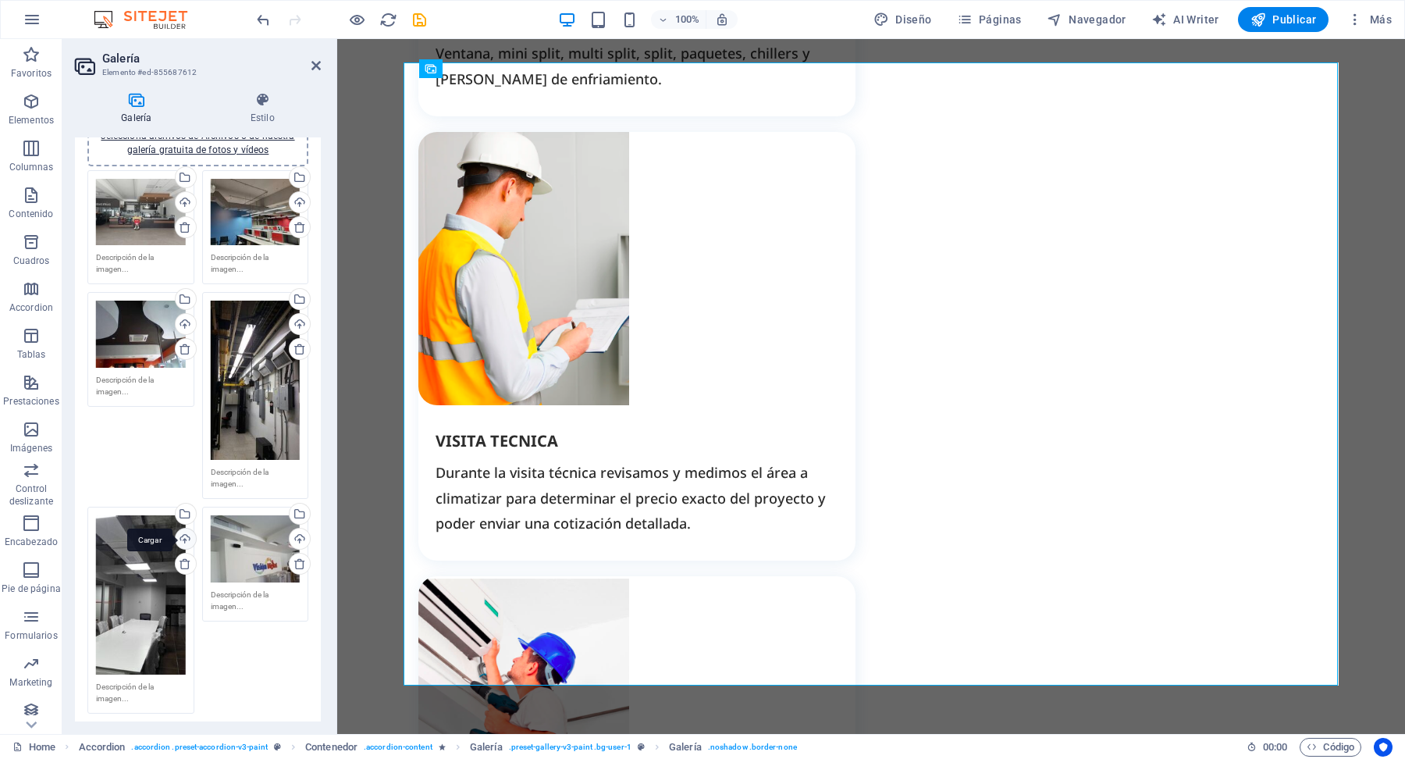
click at [183, 528] on div "Cargar" at bounding box center [183, 539] width 23 height 23
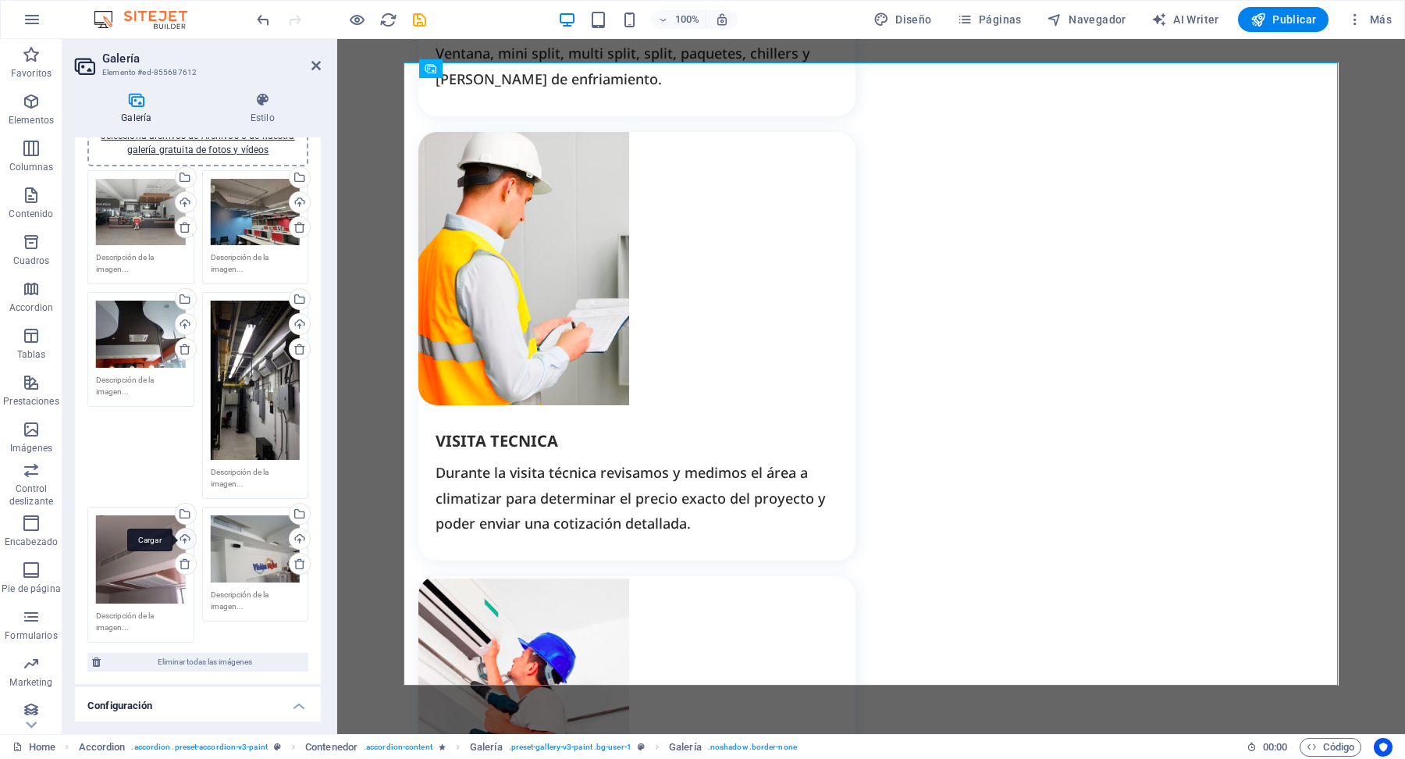
click at [182, 533] on div "Cargar" at bounding box center [183, 539] width 23 height 23
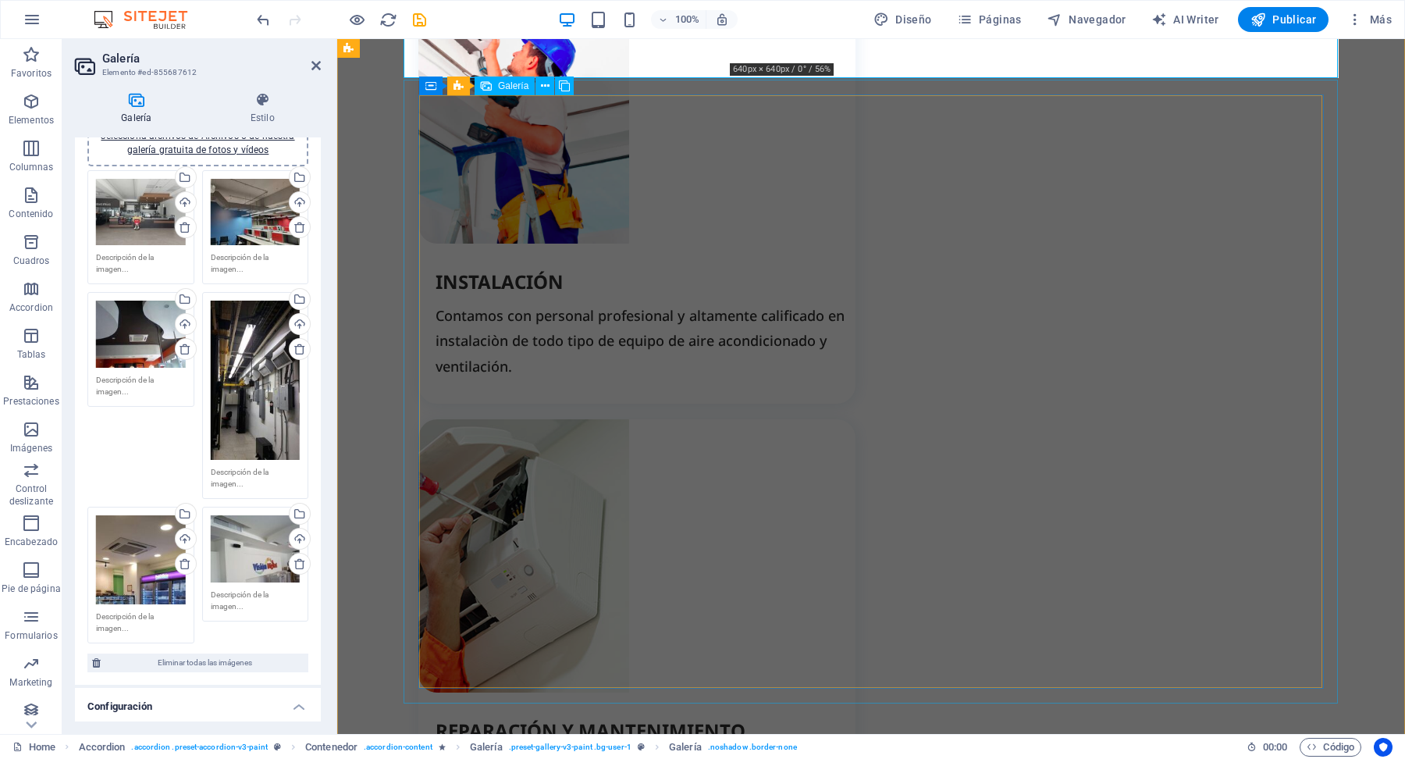
scroll to position [3103, 0]
click at [316, 67] on icon at bounding box center [315, 65] width 9 height 12
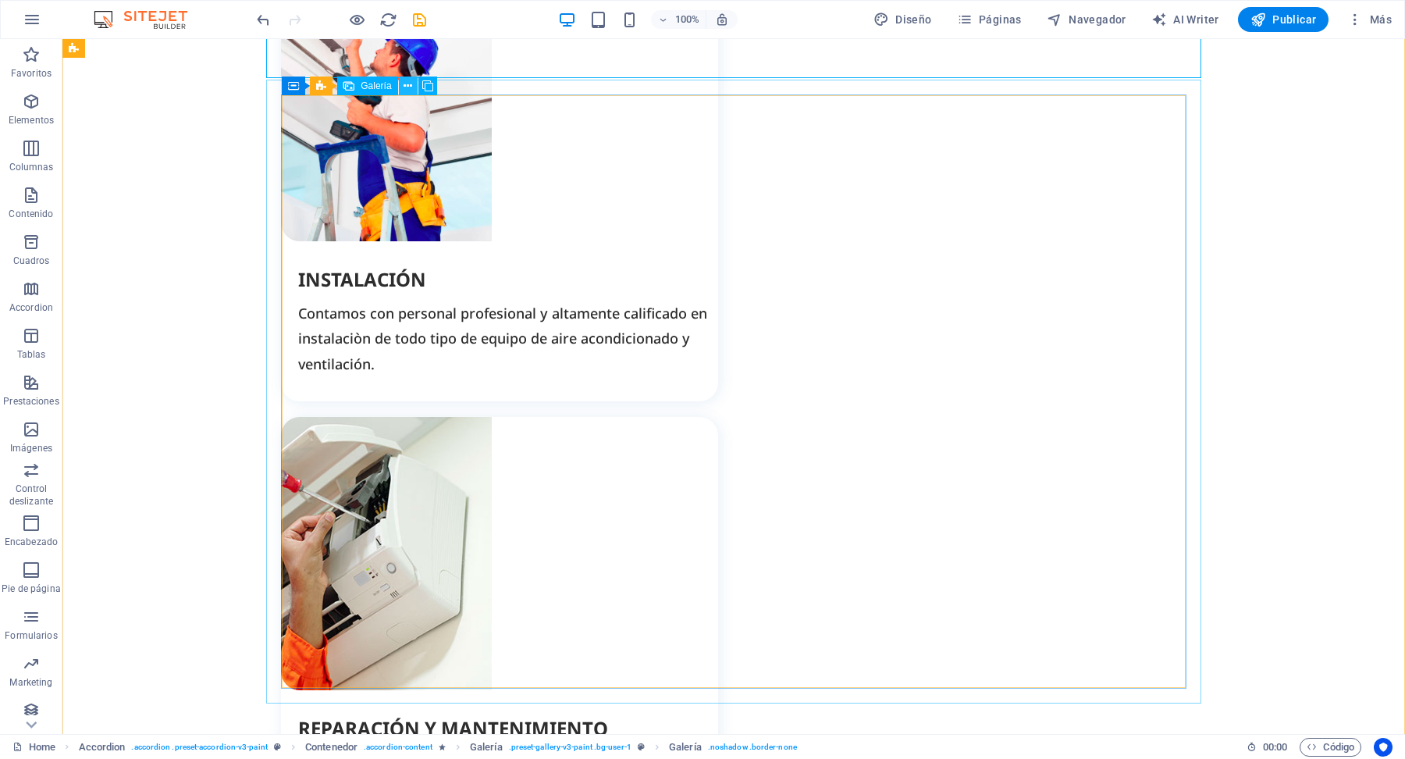
click at [409, 84] on icon at bounding box center [408, 86] width 9 height 16
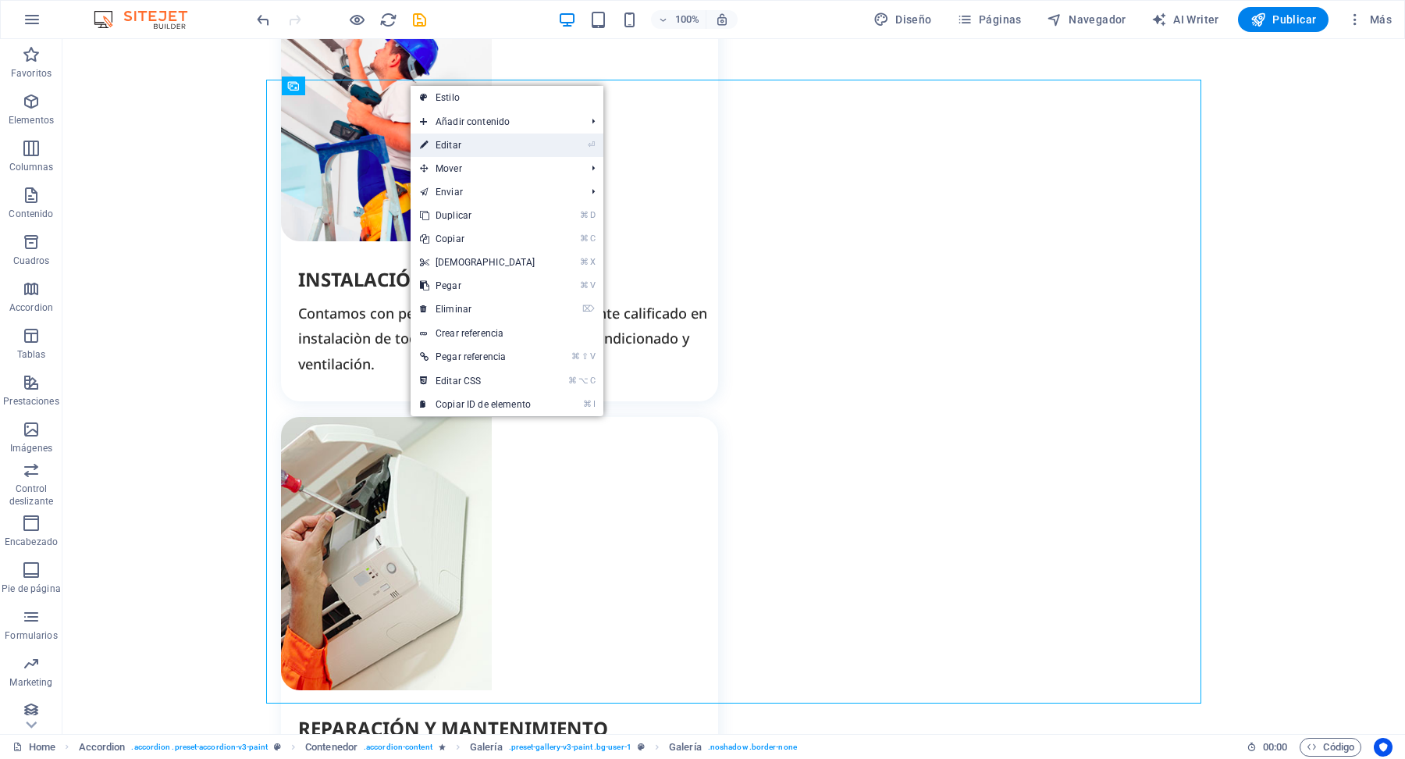
click at [468, 143] on link "⏎ Editar" at bounding box center [478, 144] width 134 height 23
select select "4"
select select "px"
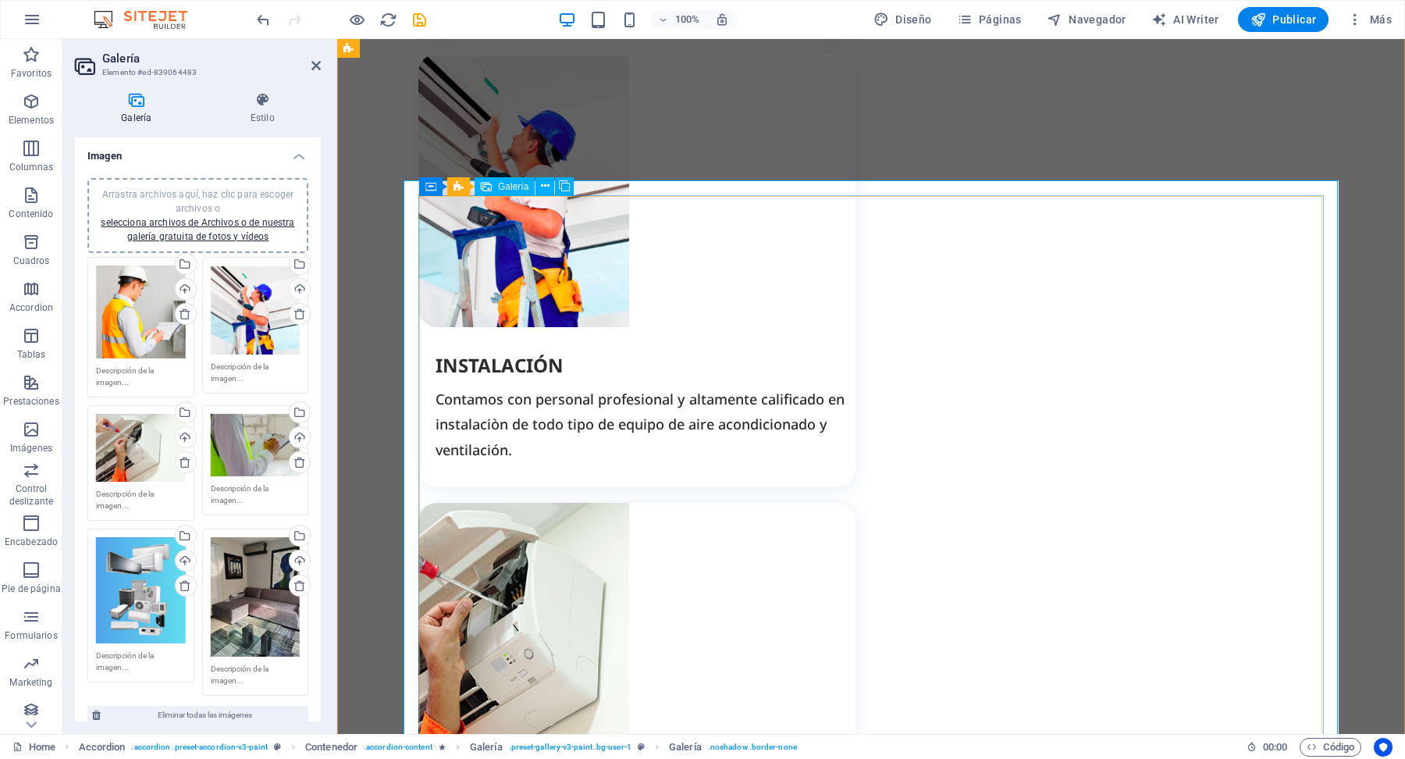
scroll to position [3025, 0]
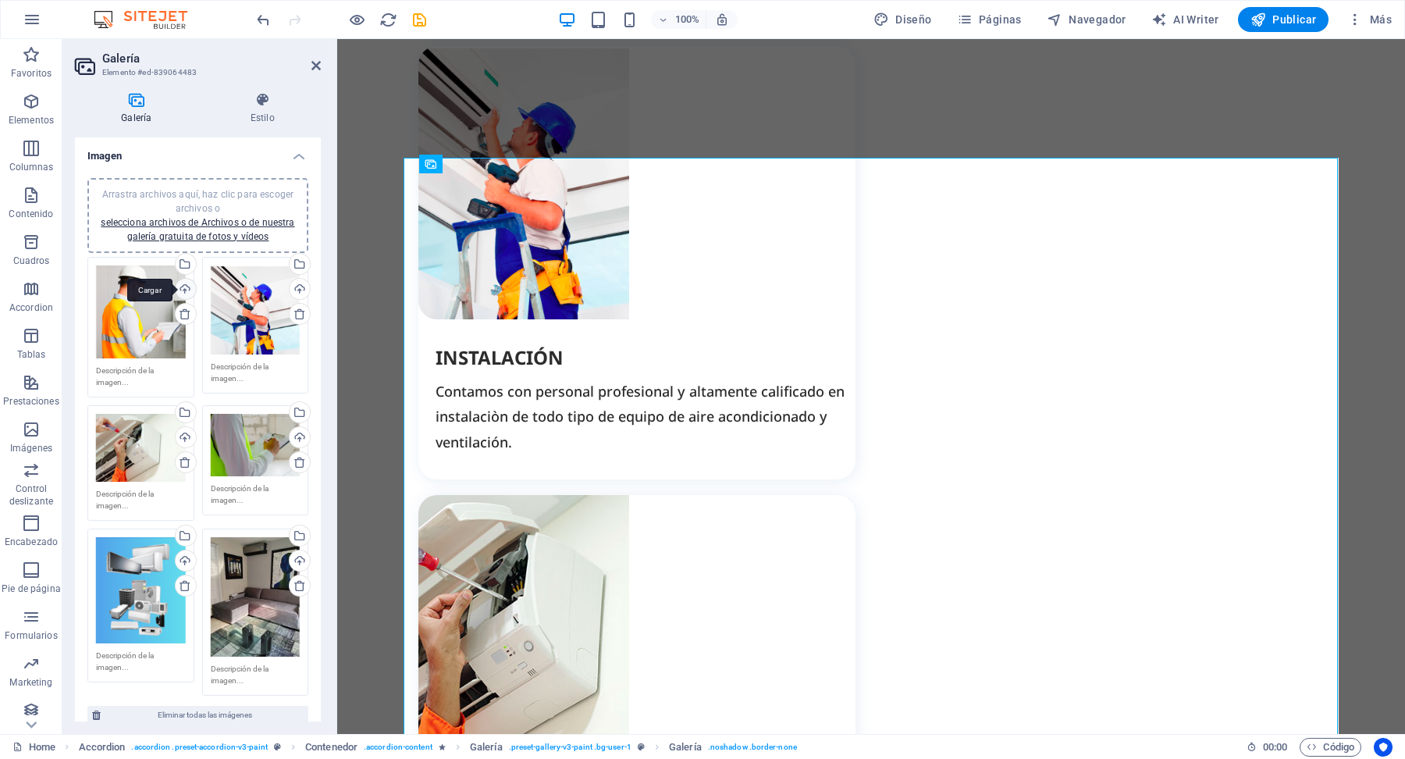
click at [181, 288] on div "Cargar" at bounding box center [183, 290] width 23 height 23
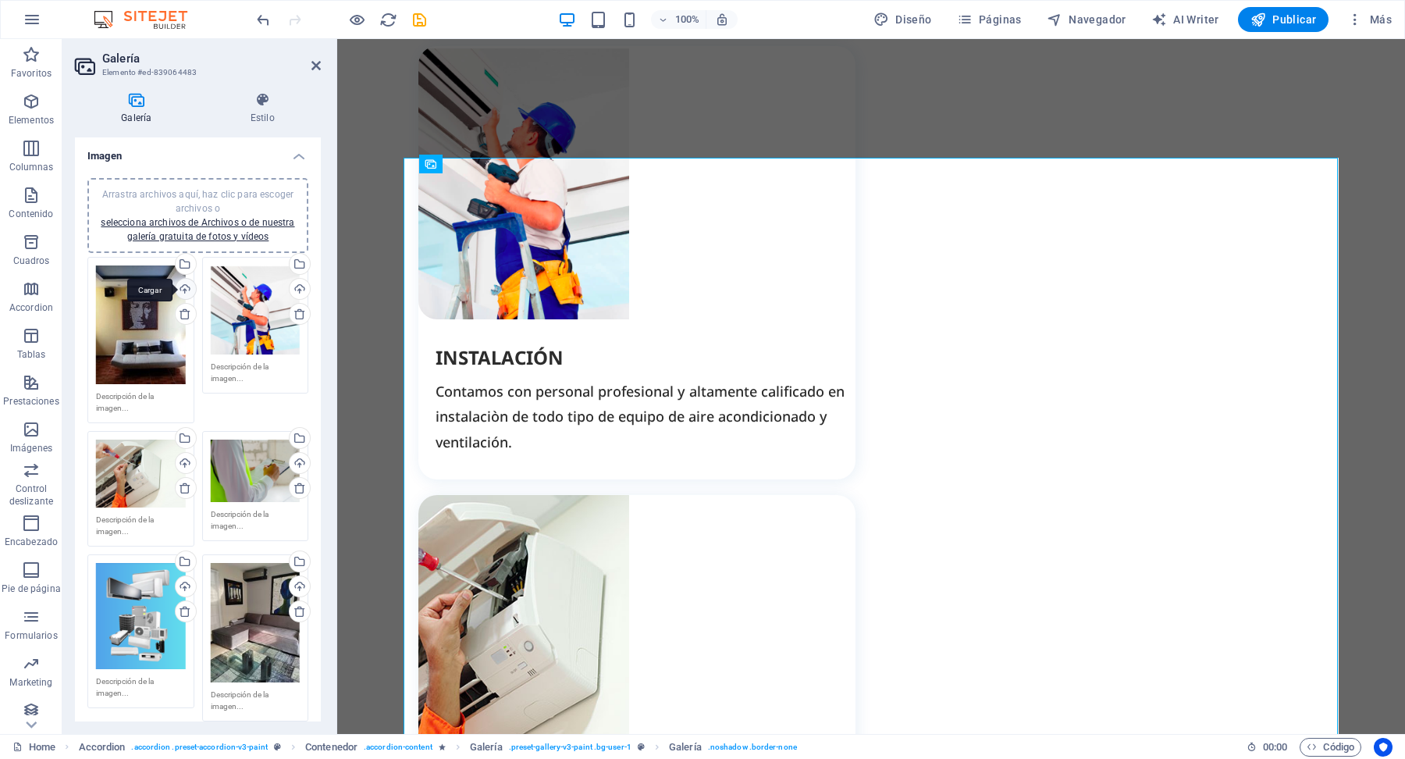
click at [188, 286] on div "Cargar" at bounding box center [183, 290] width 23 height 23
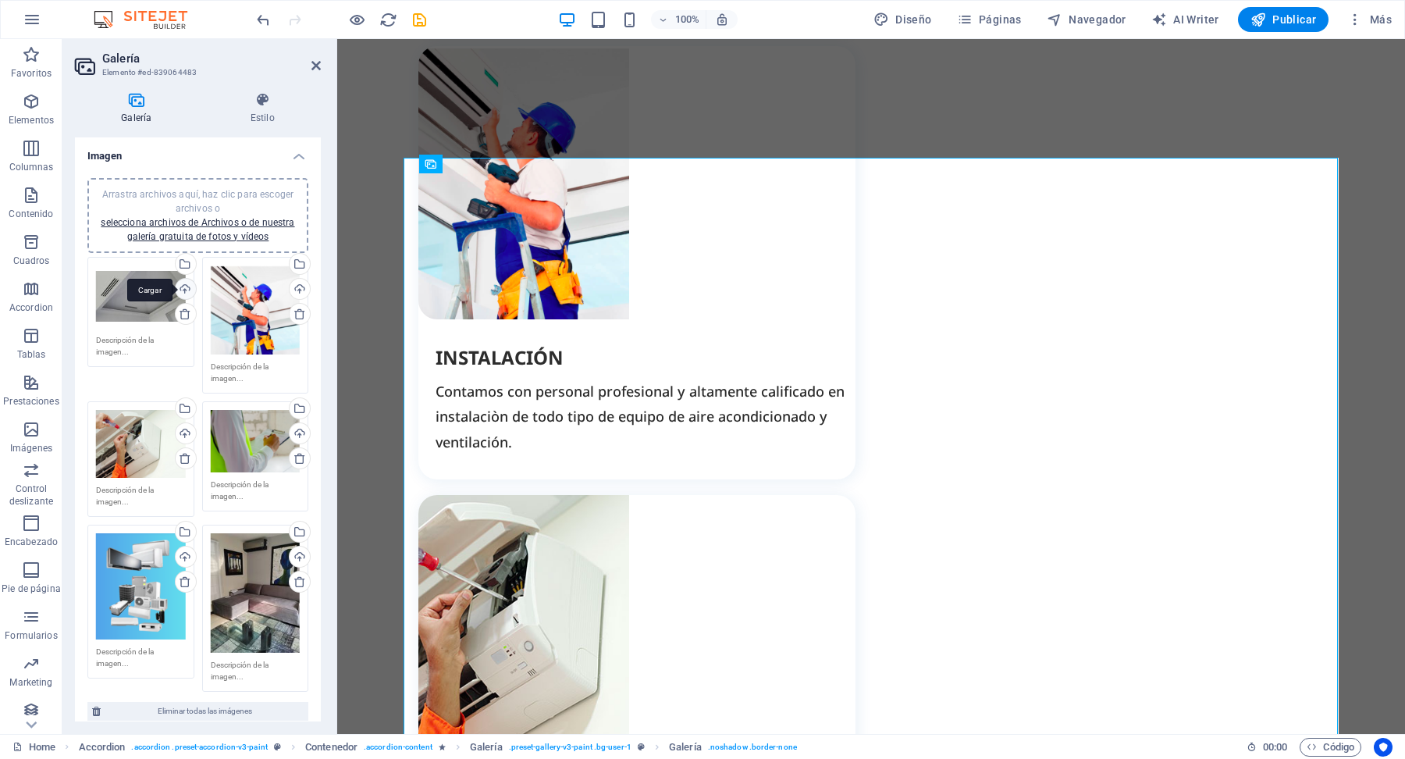
click at [184, 282] on div "Cargar" at bounding box center [183, 290] width 23 height 23
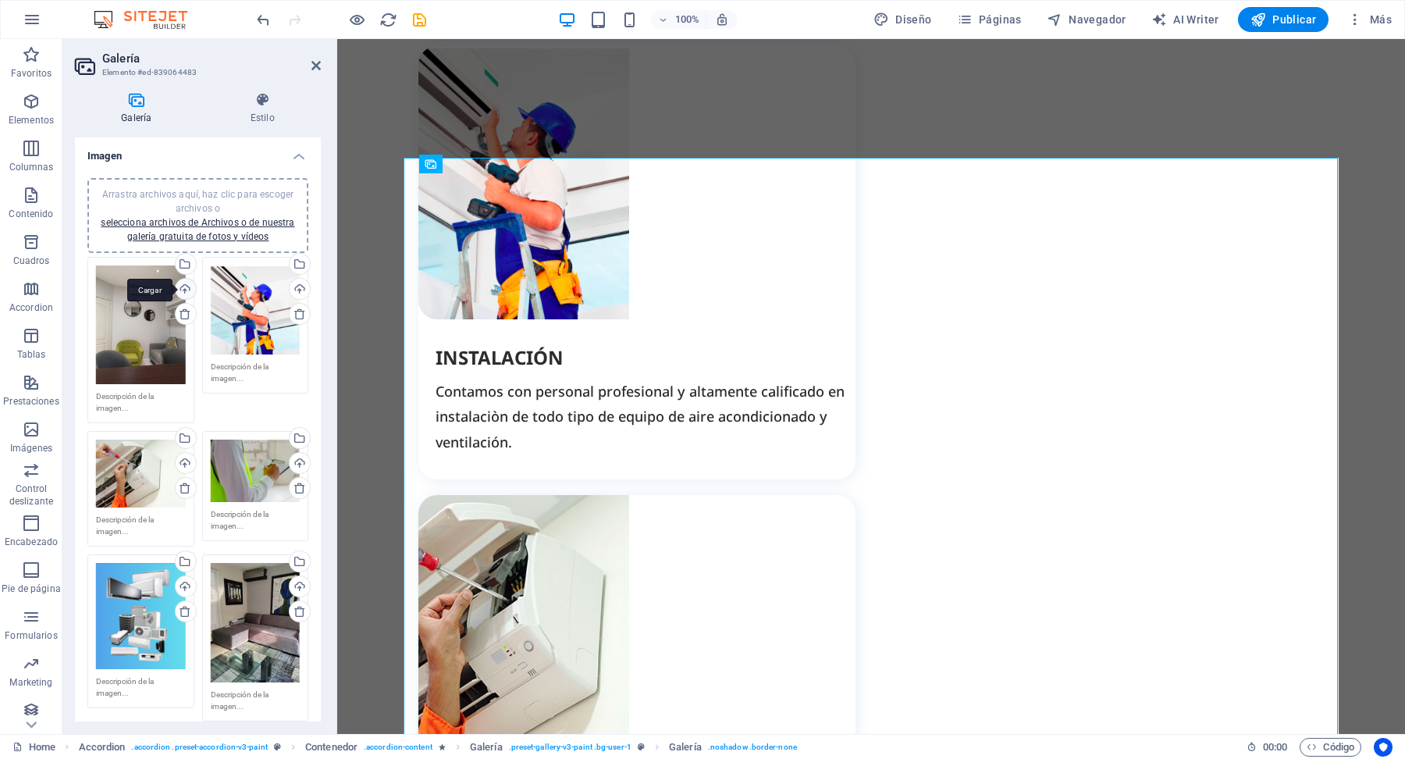
click at [187, 286] on div "Cargar" at bounding box center [183, 290] width 23 height 23
click at [182, 288] on div "Cargar" at bounding box center [183, 290] width 23 height 23
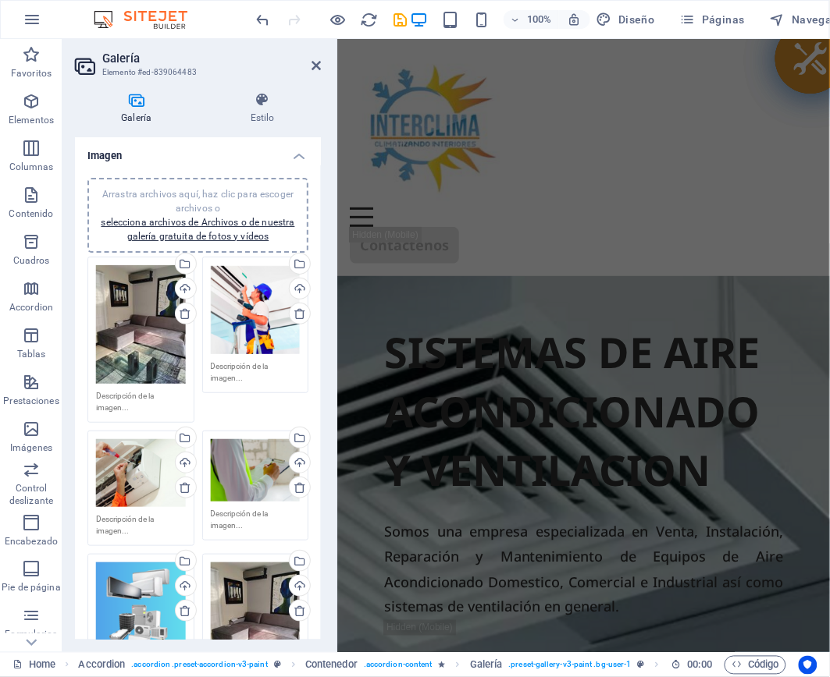
scroll to position [3167, 0]
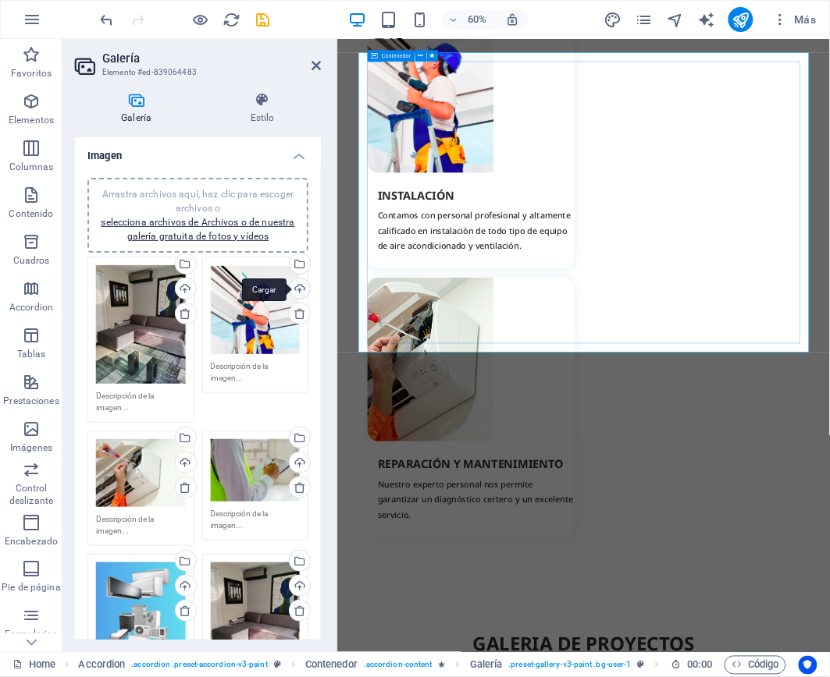
click at [296, 293] on div "Cargar" at bounding box center [297, 290] width 23 height 23
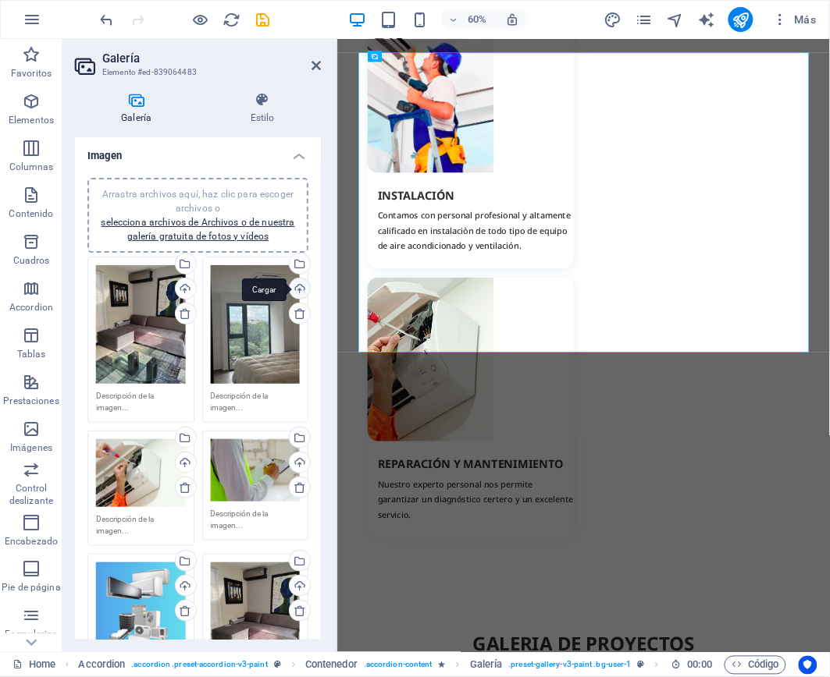
click at [299, 287] on div "Cargar" at bounding box center [297, 290] width 23 height 23
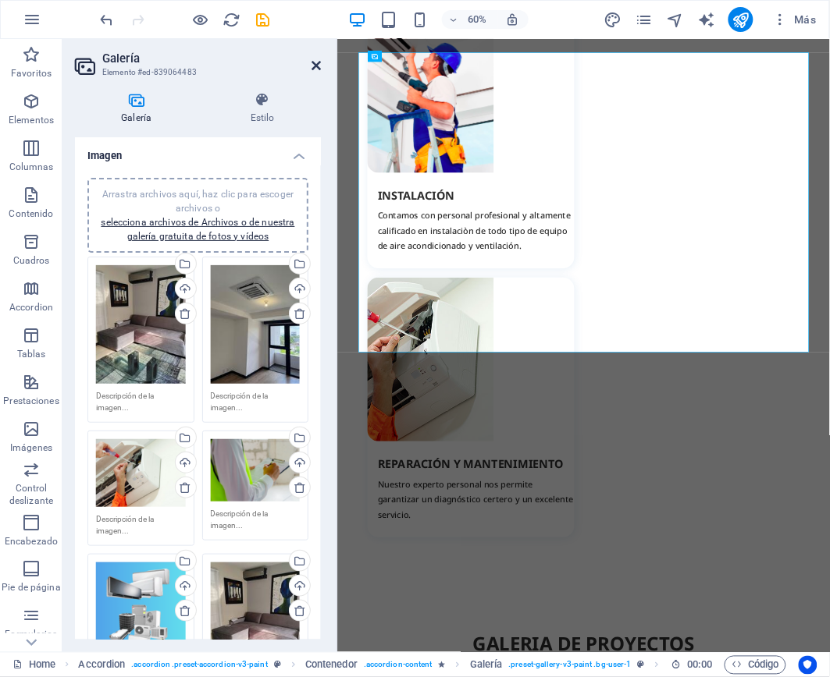
click at [317, 65] on icon at bounding box center [315, 65] width 9 height 12
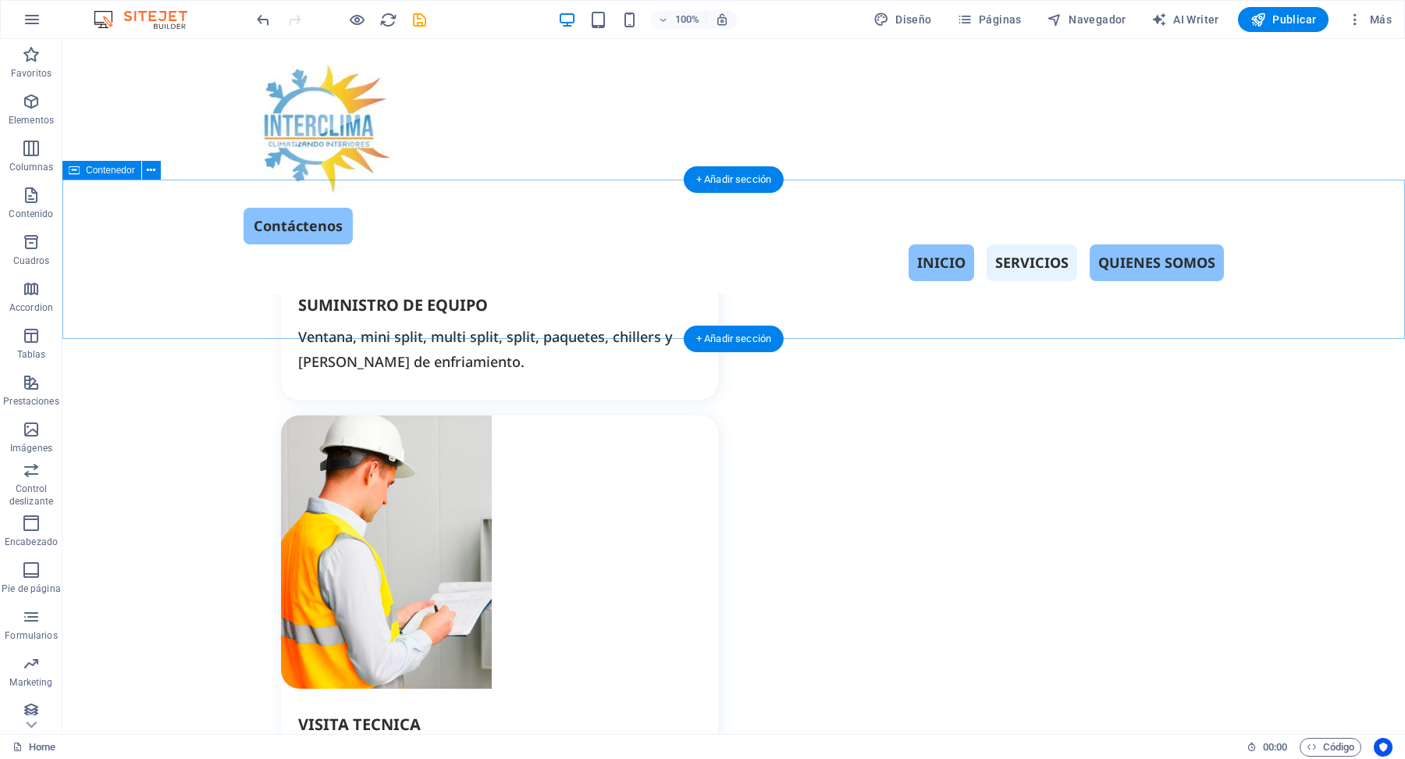
scroll to position [1953, 0]
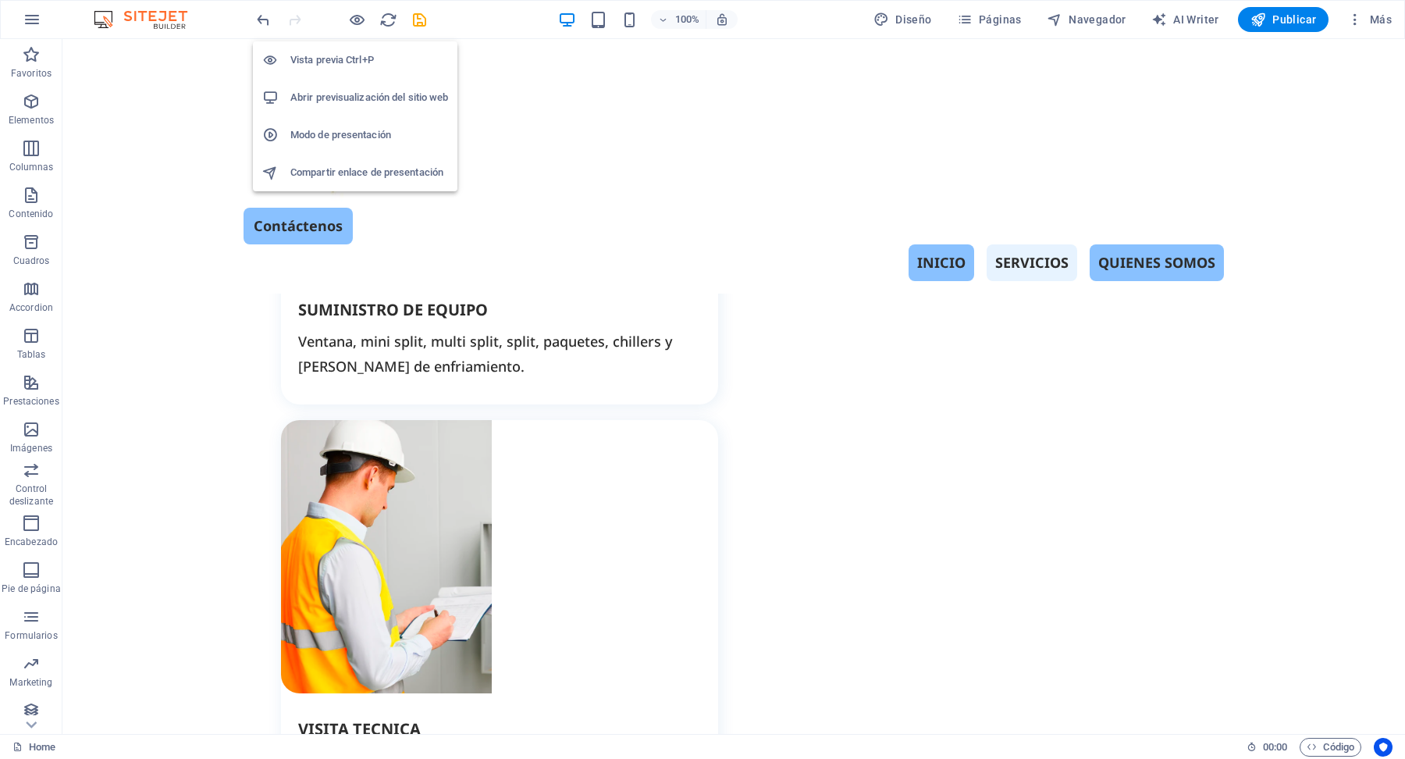
click at [415, 95] on h6 "Abrir previsualización del sitio web" at bounding box center [369, 97] width 158 height 19
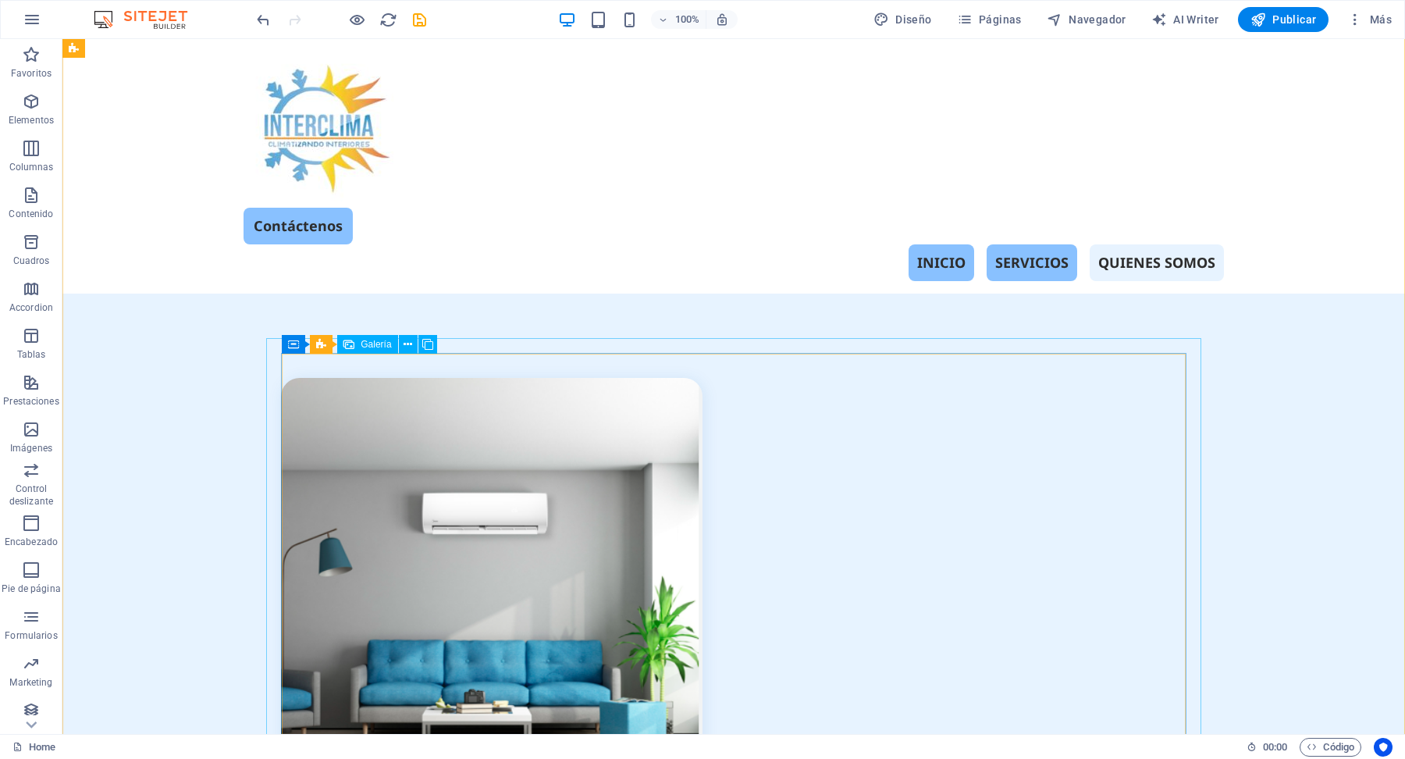
scroll to position [3911, 0]
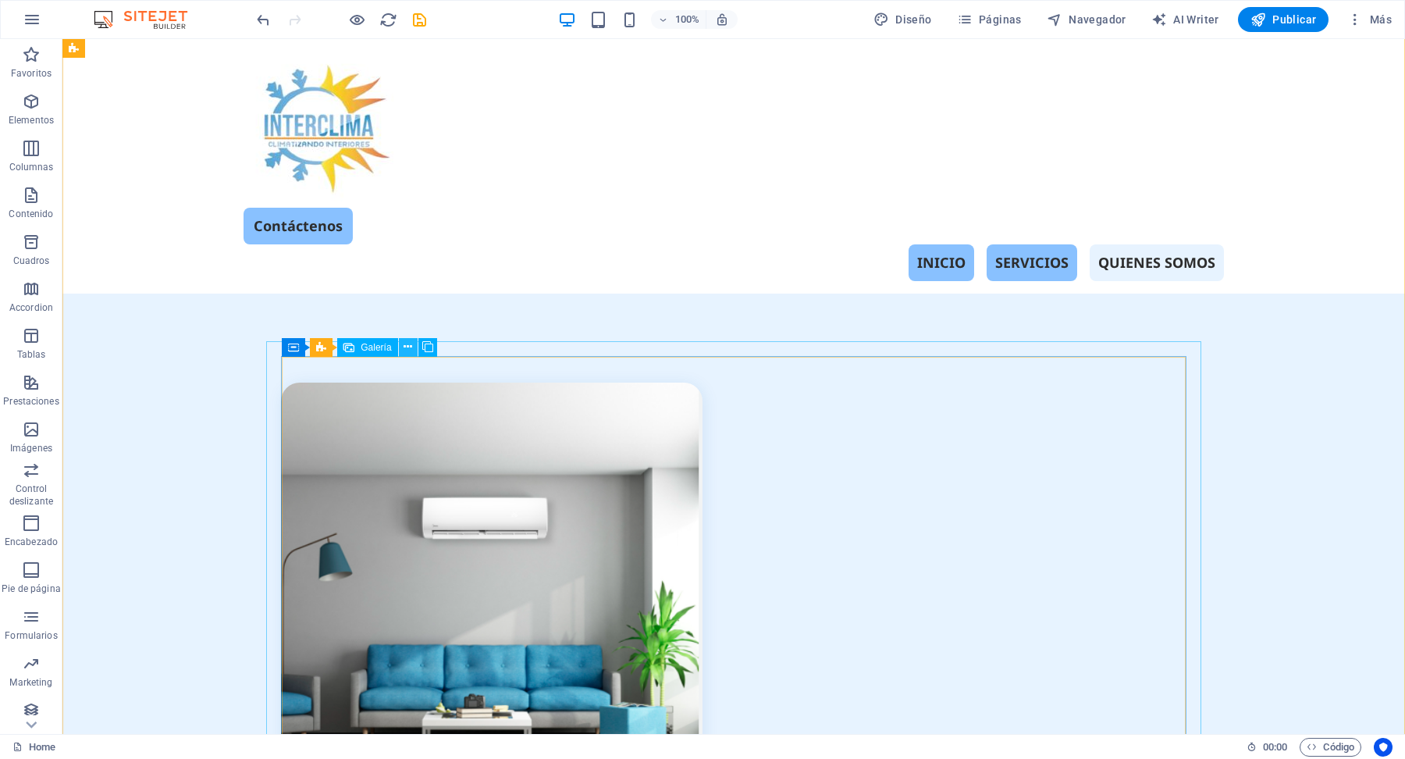
click at [409, 342] on icon at bounding box center [408, 347] width 9 height 16
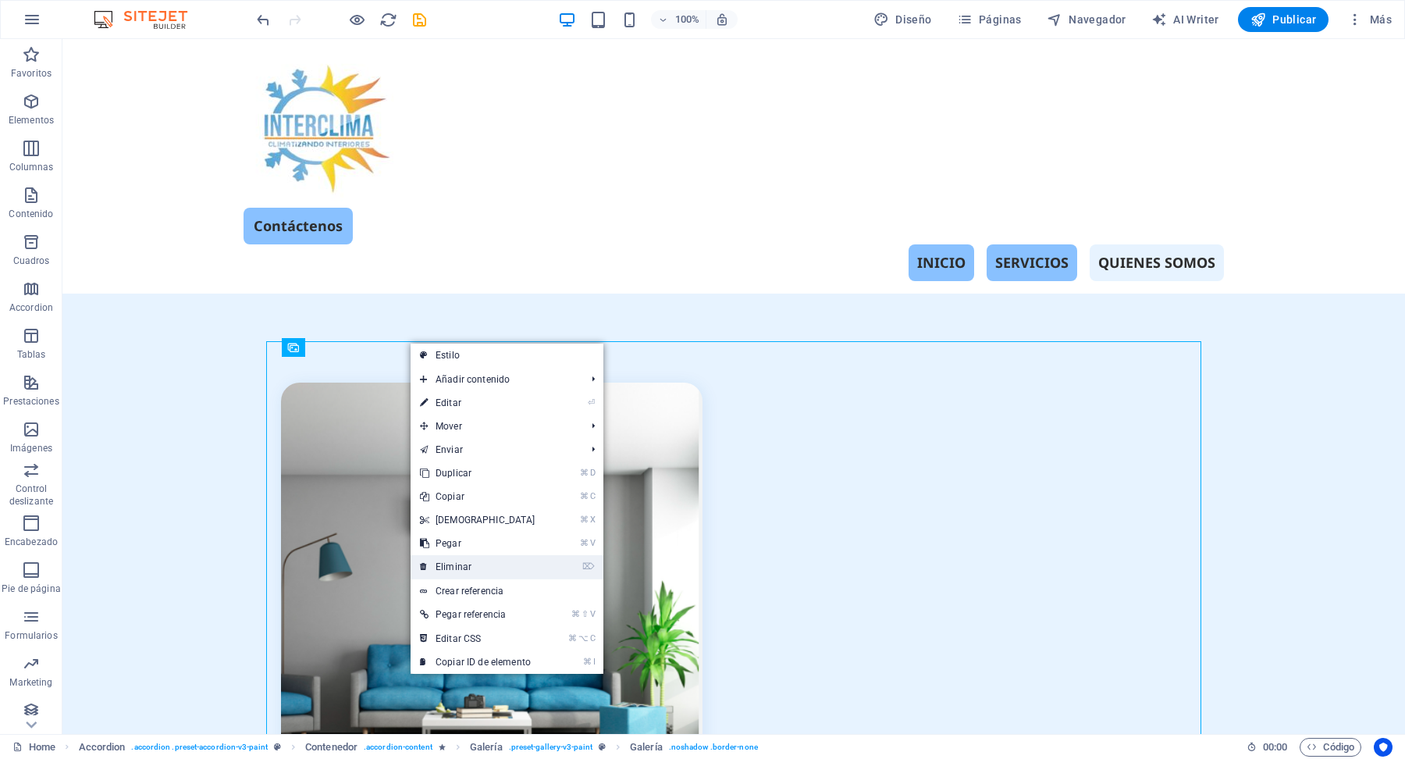
click at [507, 564] on link "⌦ Eliminar" at bounding box center [478, 566] width 134 height 23
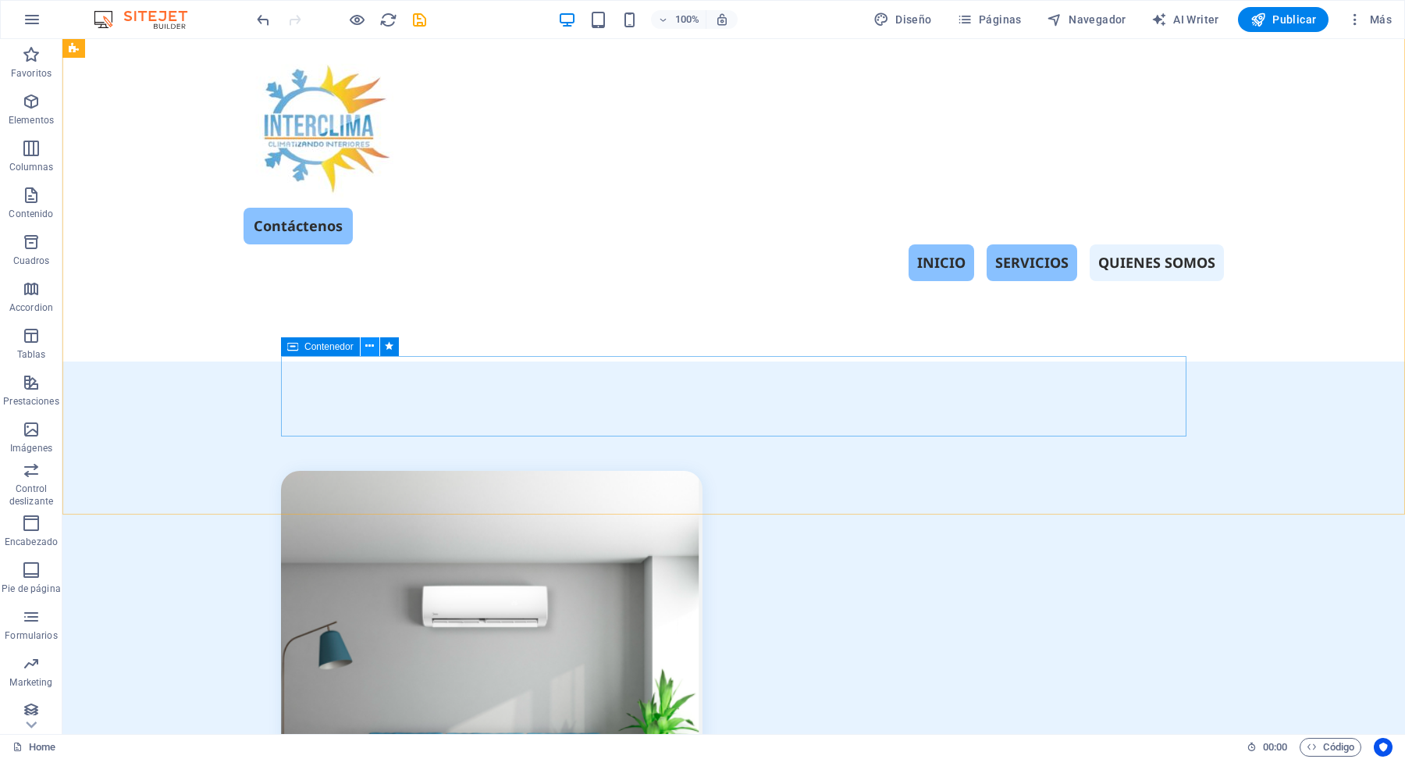
click at [371, 345] on icon at bounding box center [369, 346] width 9 height 16
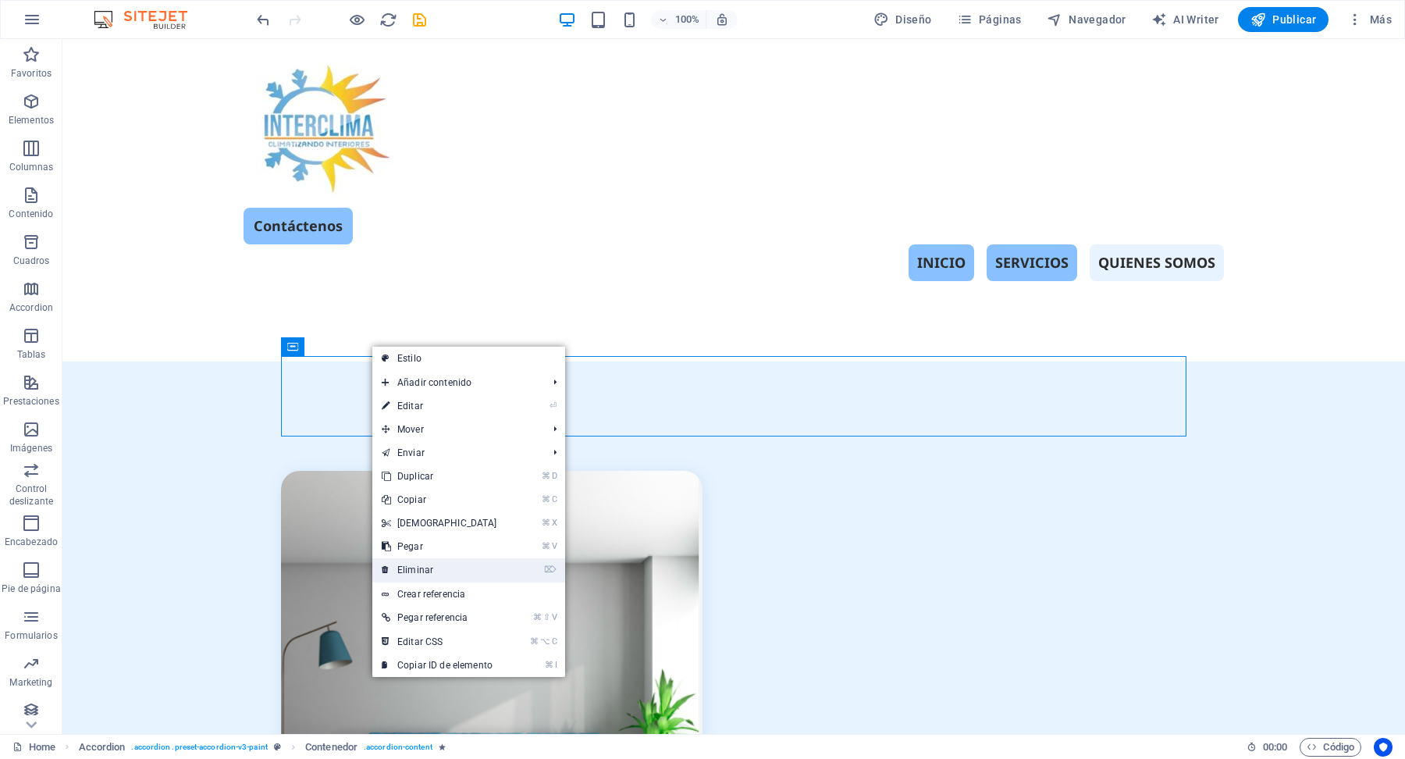
click at [447, 565] on link "⌦ Eliminar" at bounding box center [439, 569] width 134 height 23
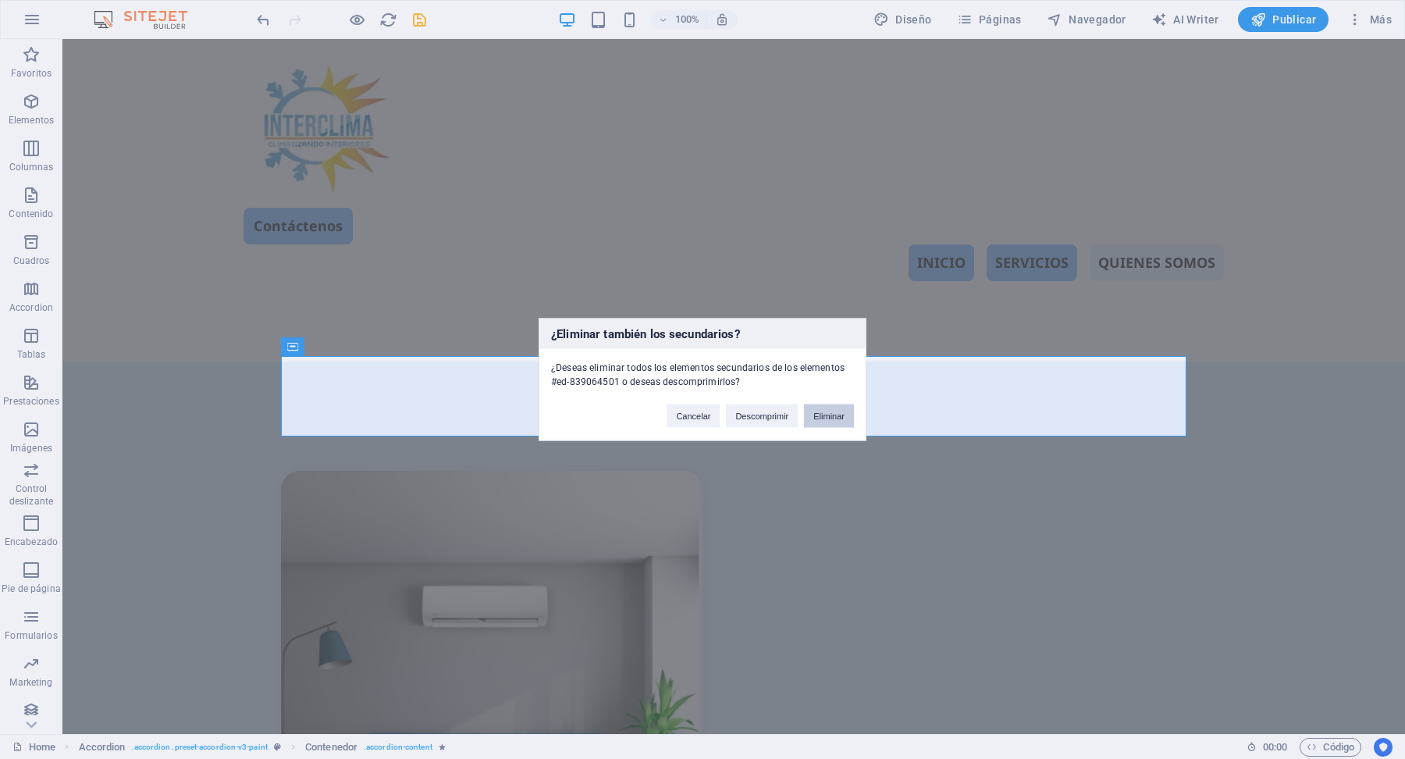
click at [832, 413] on button "Eliminar" at bounding box center [829, 415] width 50 height 23
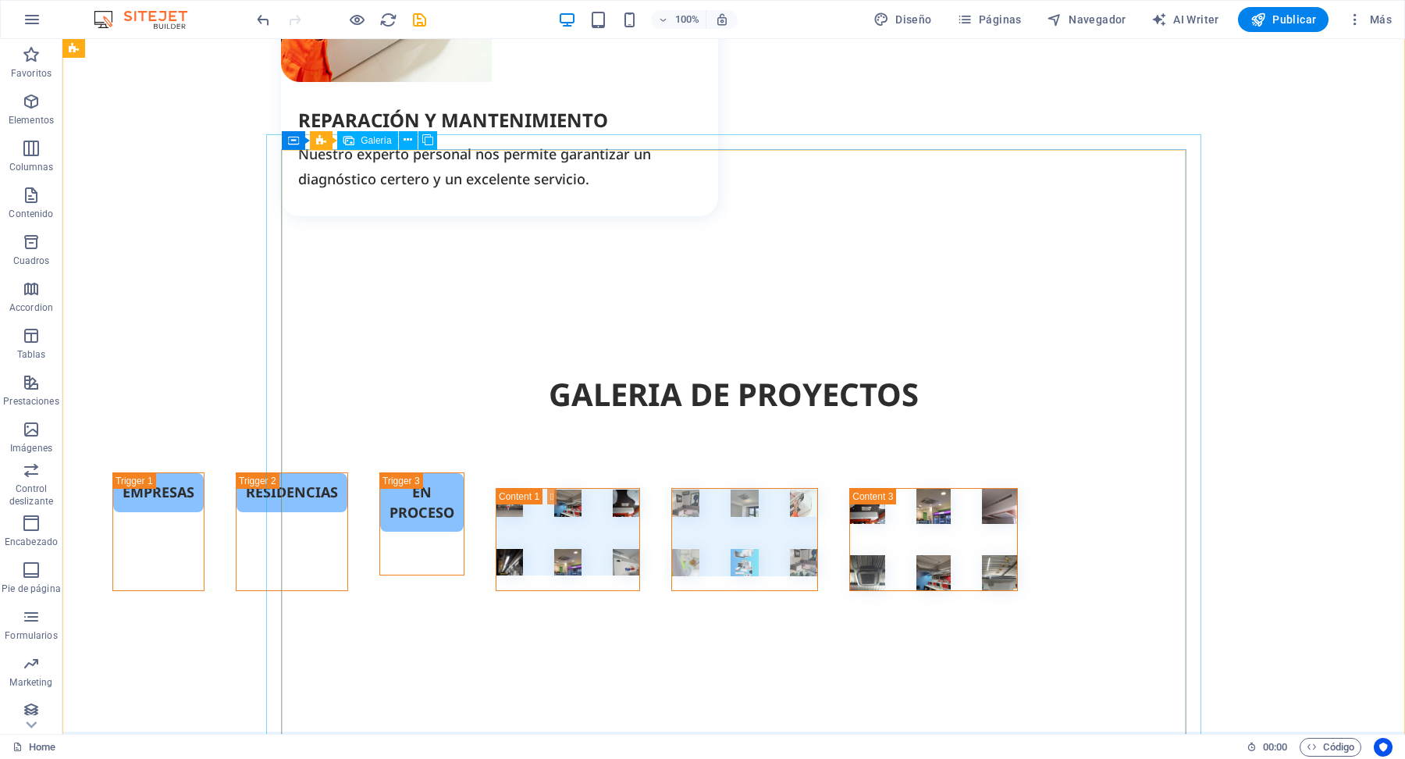
scroll to position [3755, 0]
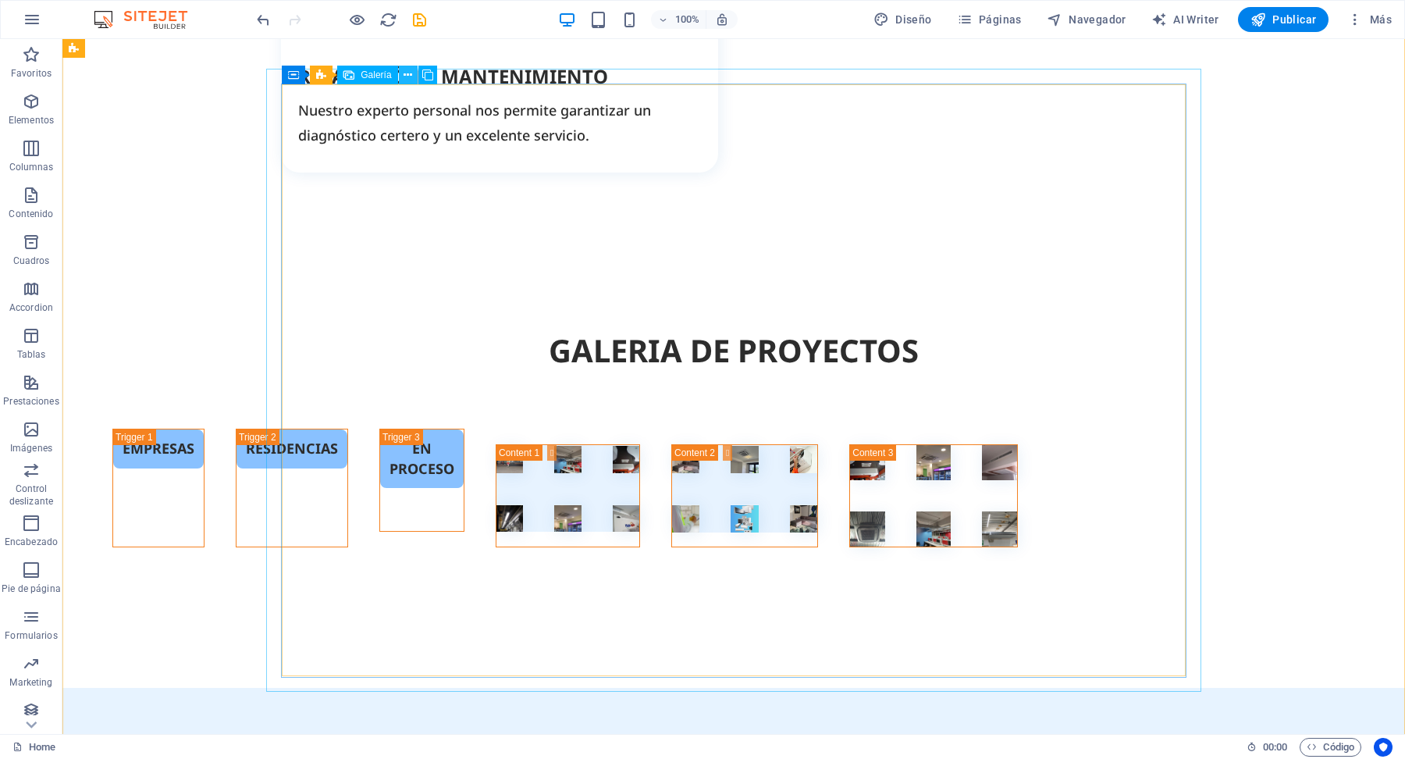
click at [406, 72] on icon at bounding box center [408, 75] width 9 height 16
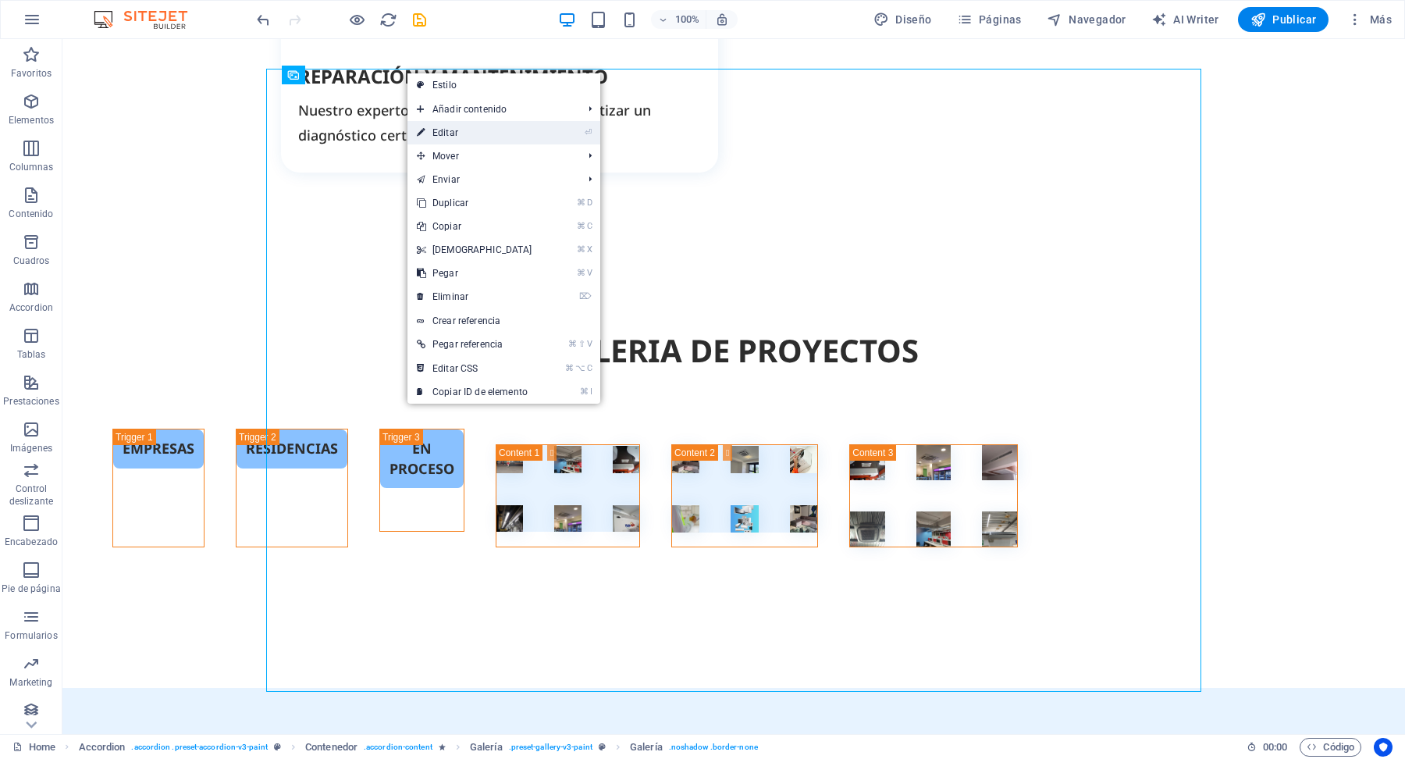
click at [448, 131] on link "⏎ Editar" at bounding box center [474, 132] width 134 height 23
select select "4"
select select "px"
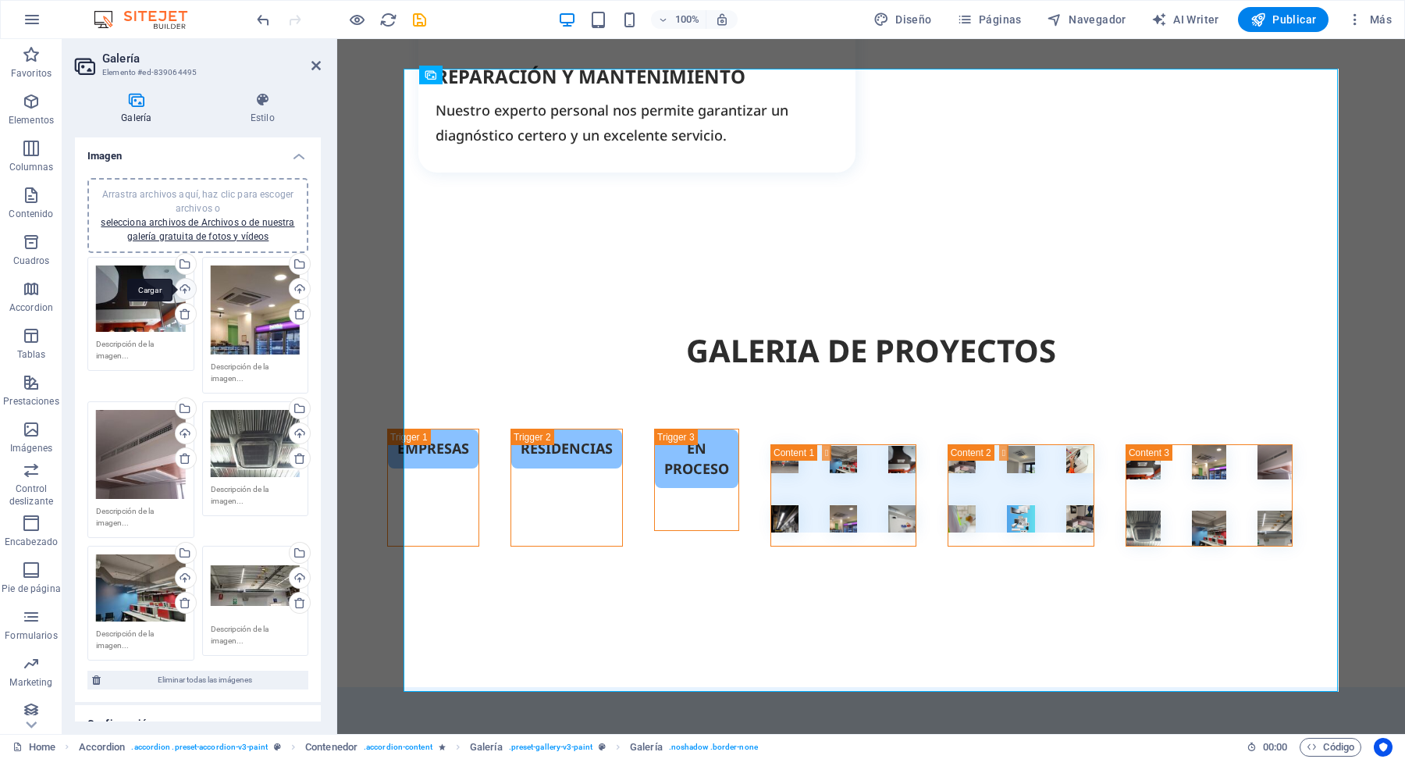
click at [183, 286] on div "Cargar" at bounding box center [183, 290] width 23 height 23
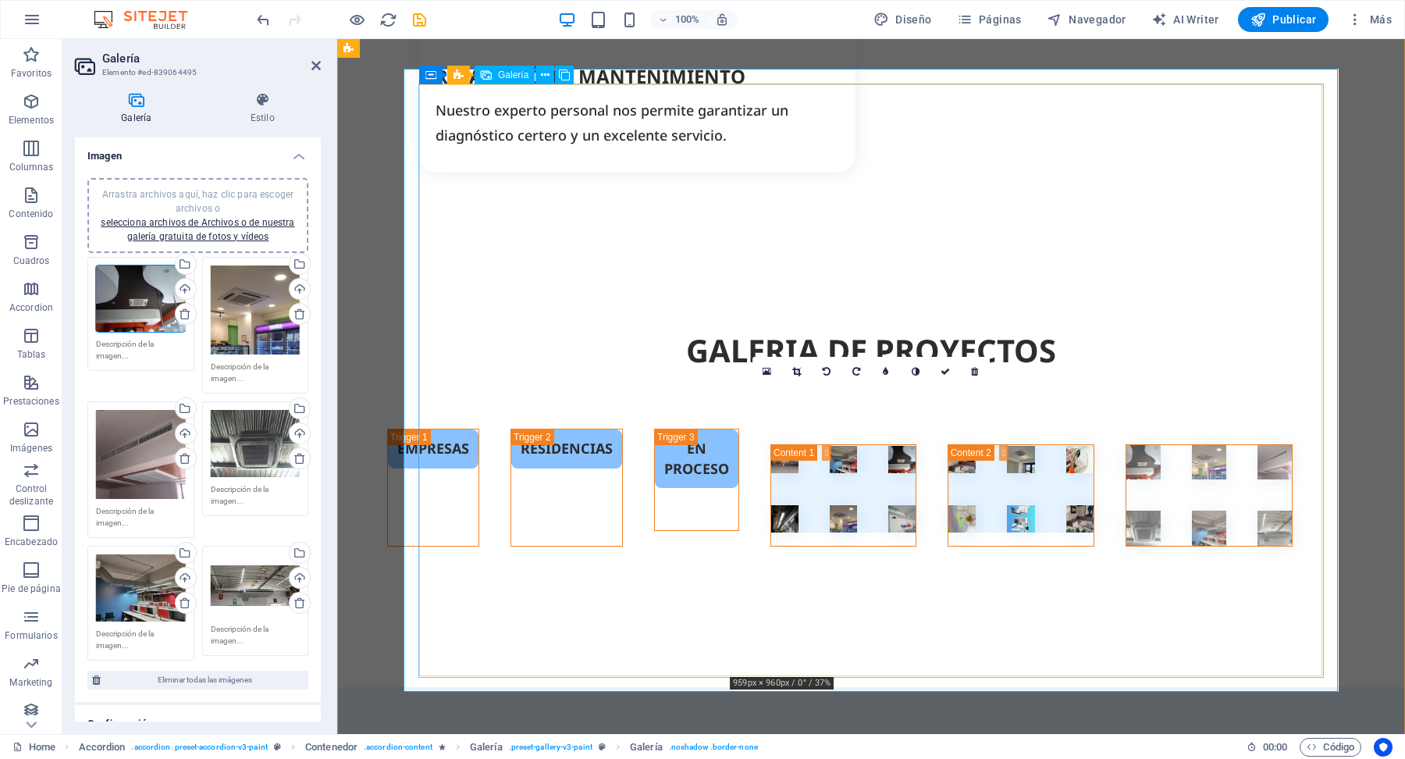
click at [1192, 510] on li at bounding box center [1209, 527] width 34 height 34
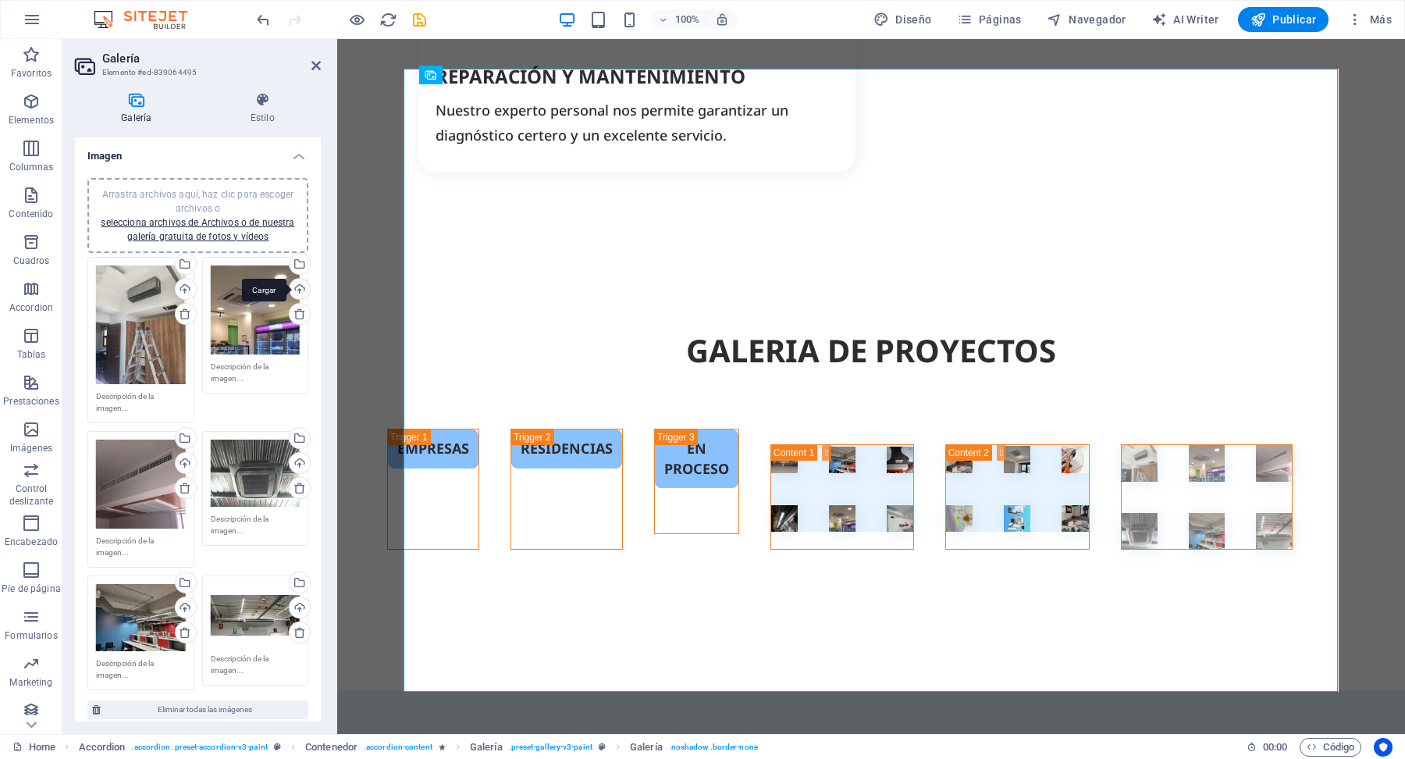
click at [296, 283] on div "Cargar" at bounding box center [297, 290] width 23 height 23
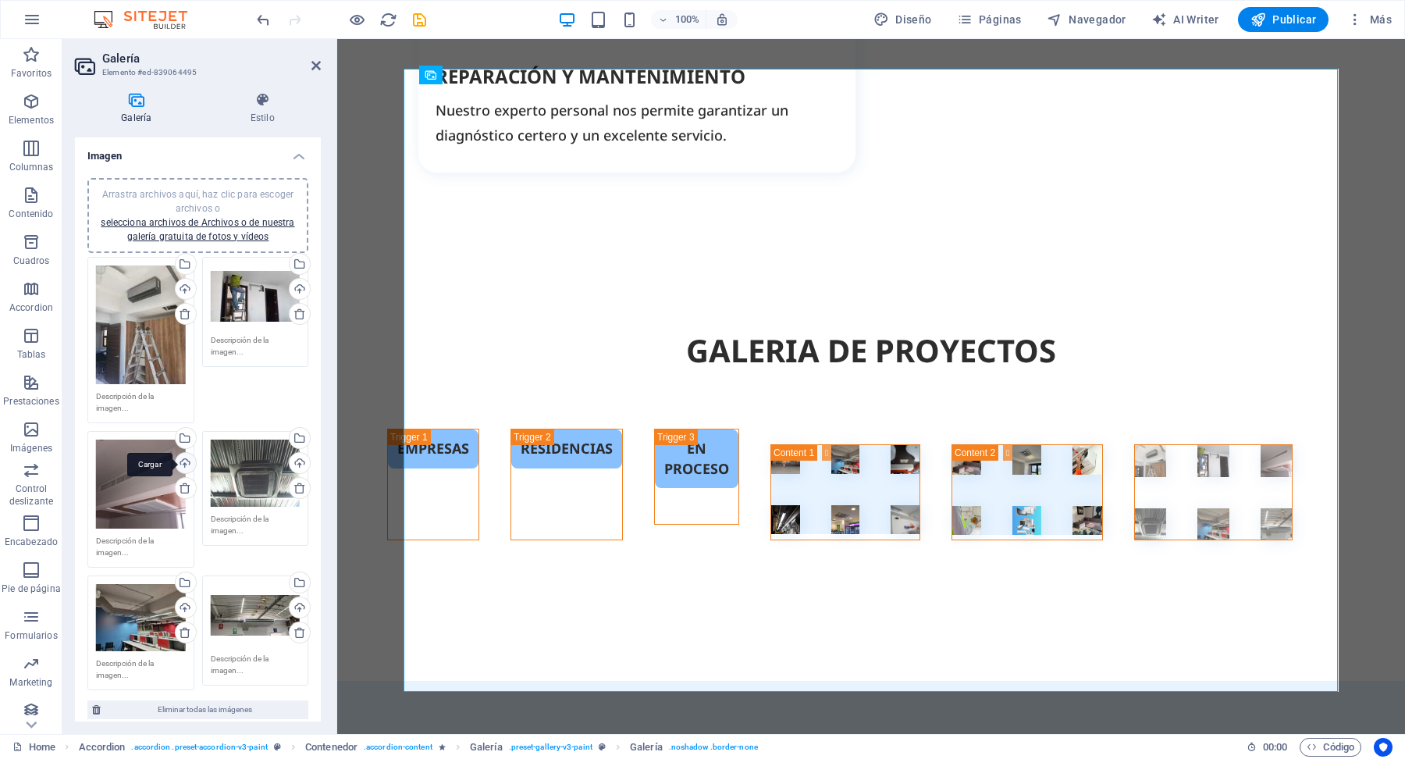
click at [183, 459] on div "Cargar" at bounding box center [183, 464] width 23 height 23
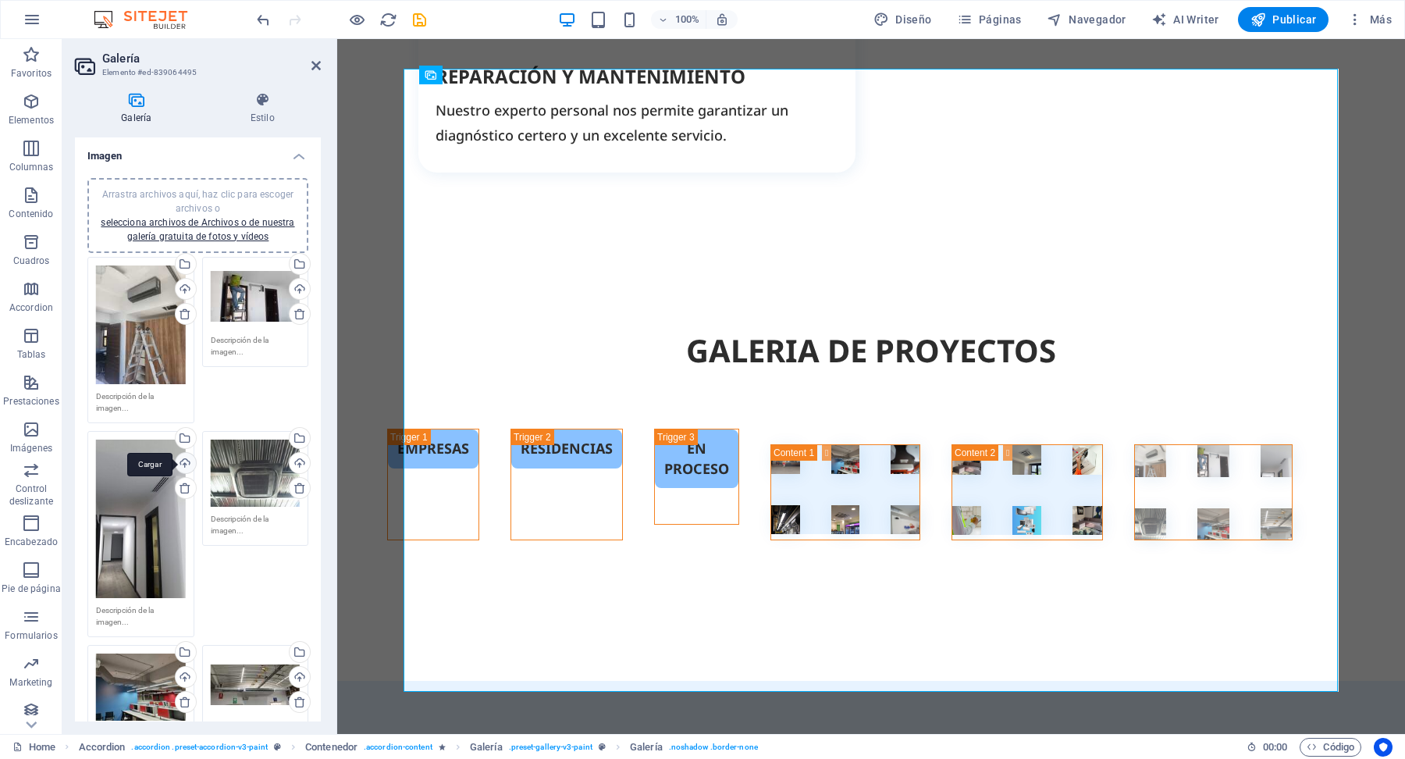
click at [182, 462] on div "Cargar" at bounding box center [183, 464] width 23 height 23
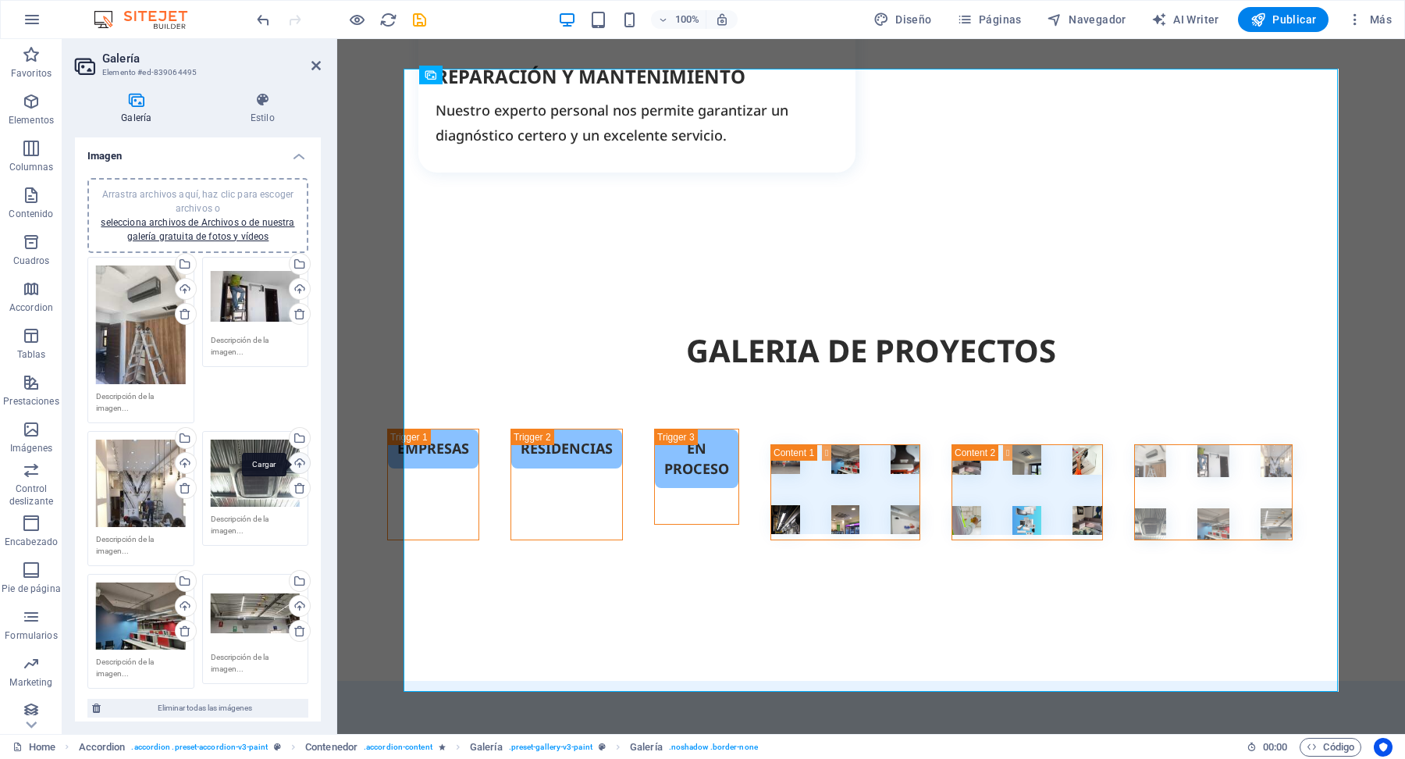
click at [300, 459] on div "Cargar" at bounding box center [297, 464] width 23 height 23
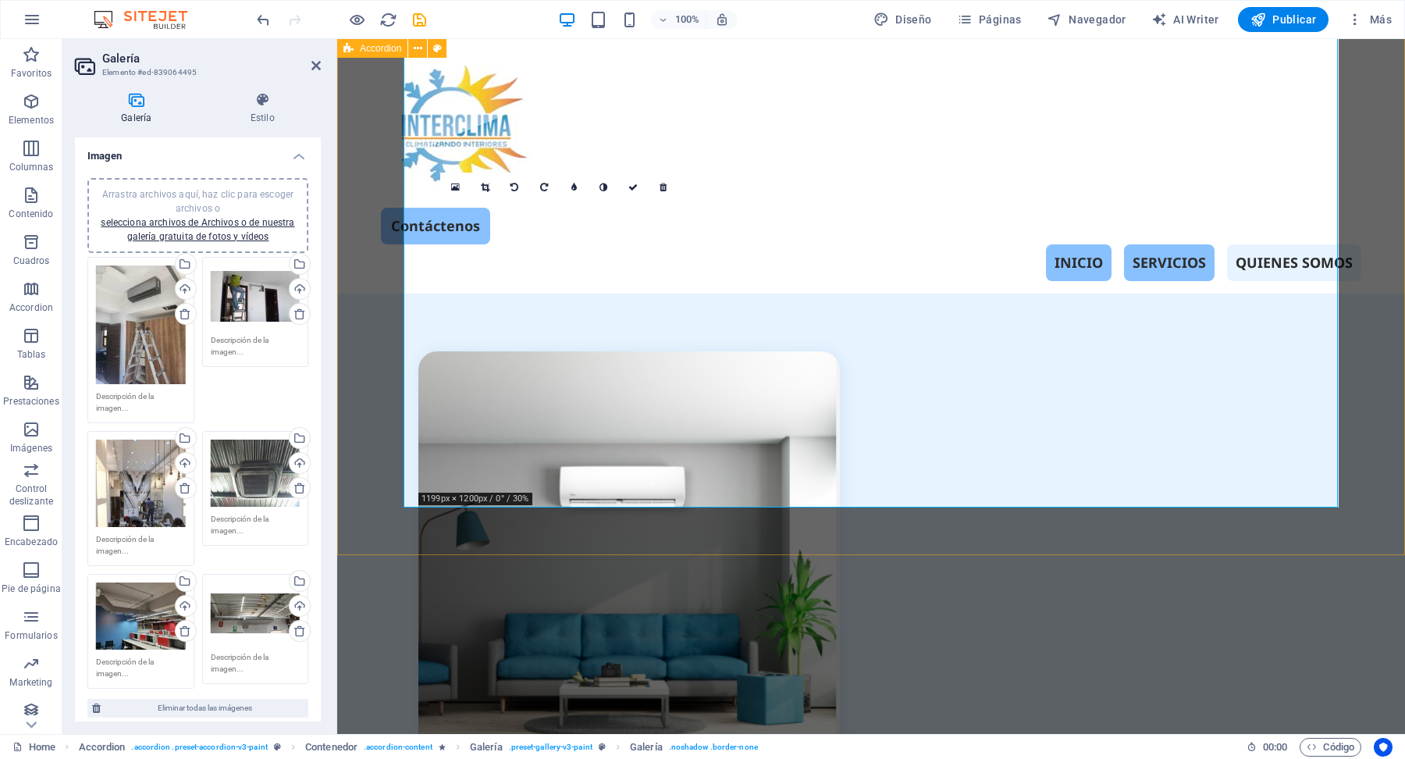
scroll to position [3881, 0]
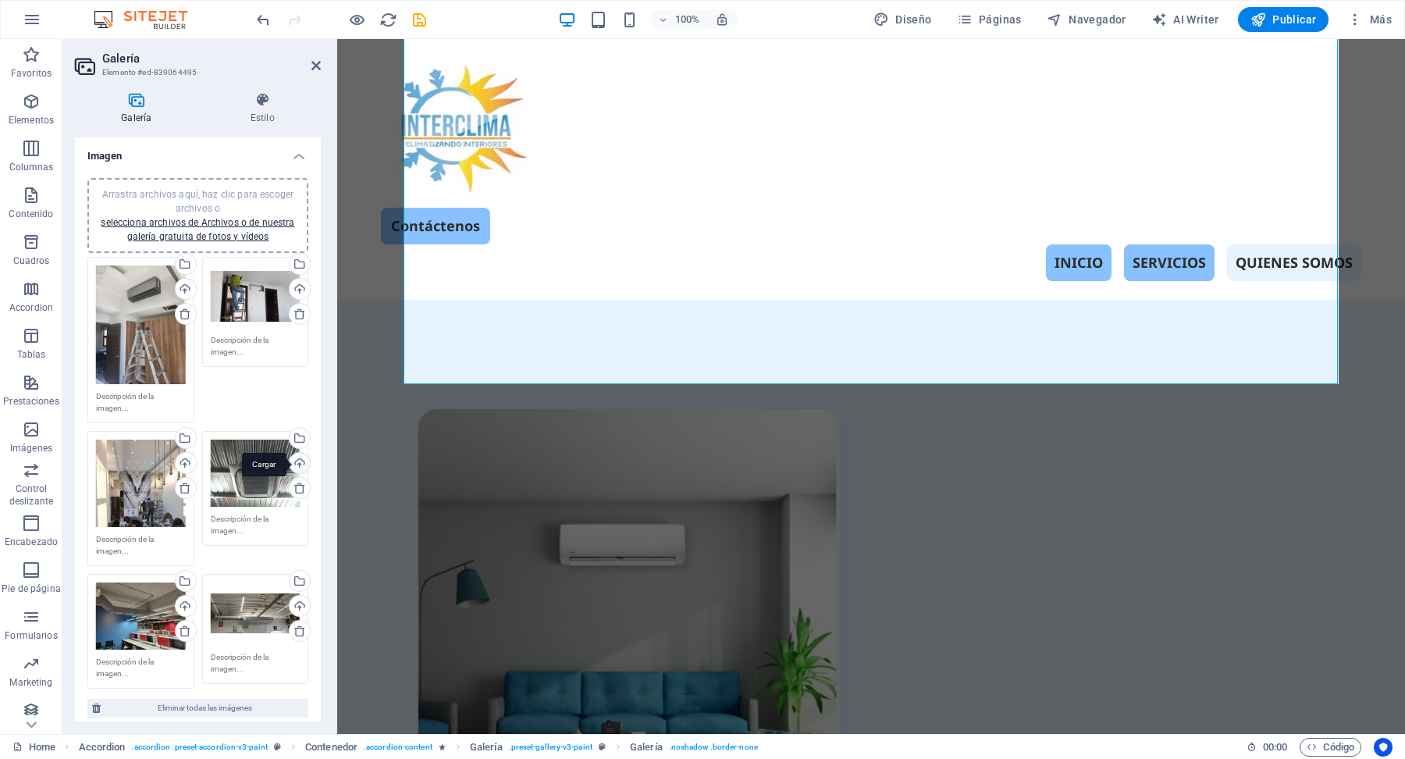
click at [299, 455] on div "Cargar" at bounding box center [297, 464] width 23 height 23
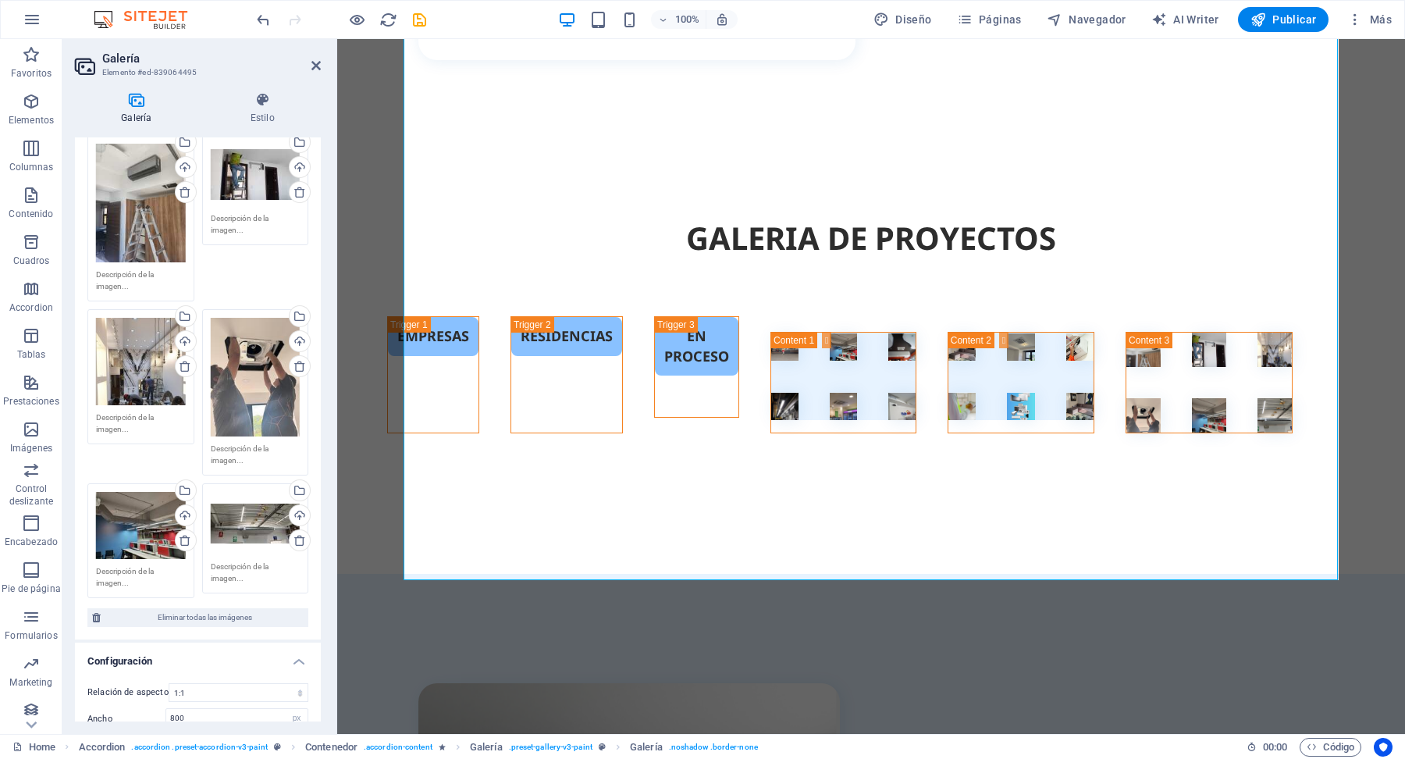
scroll to position [137, 0]
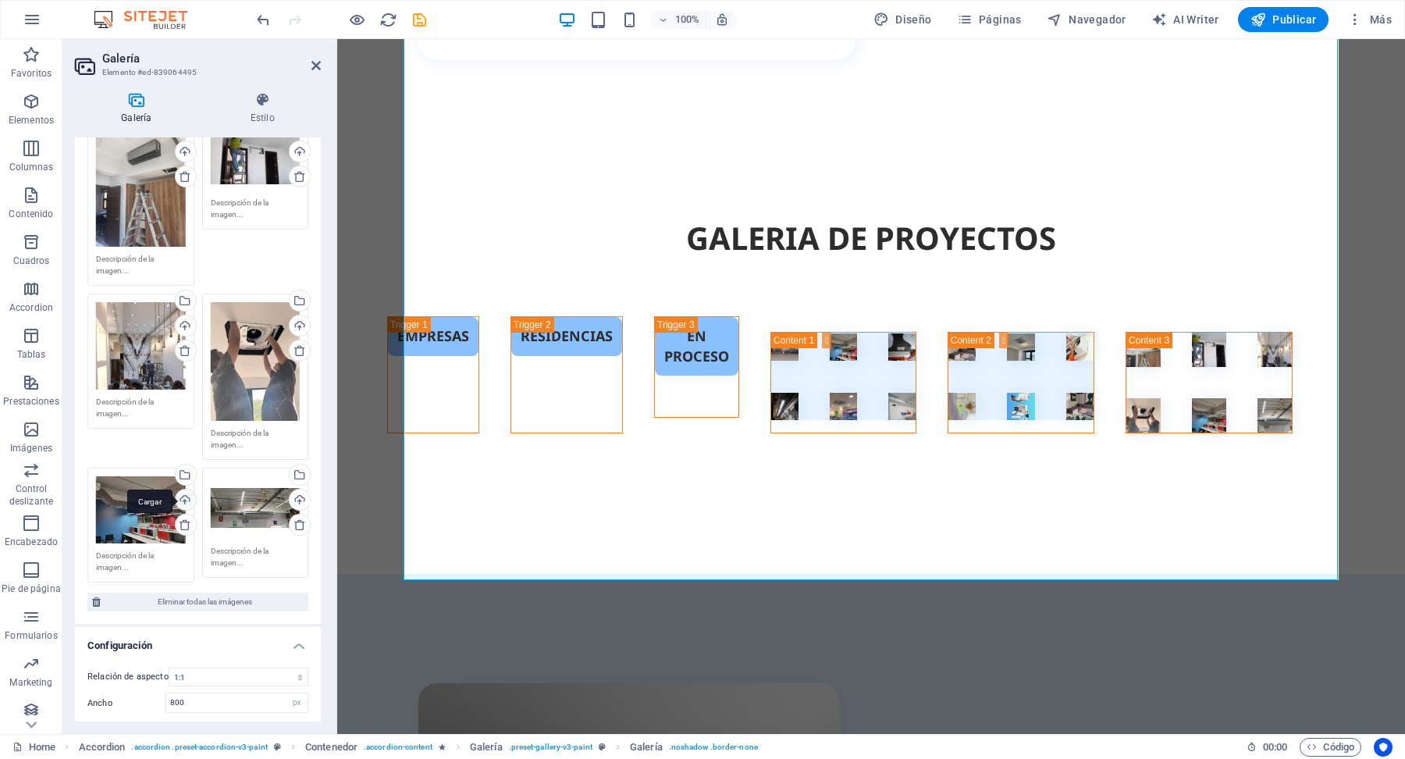
click at [185, 497] on div "Cargar" at bounding box center [183, 500] width 23 height 23
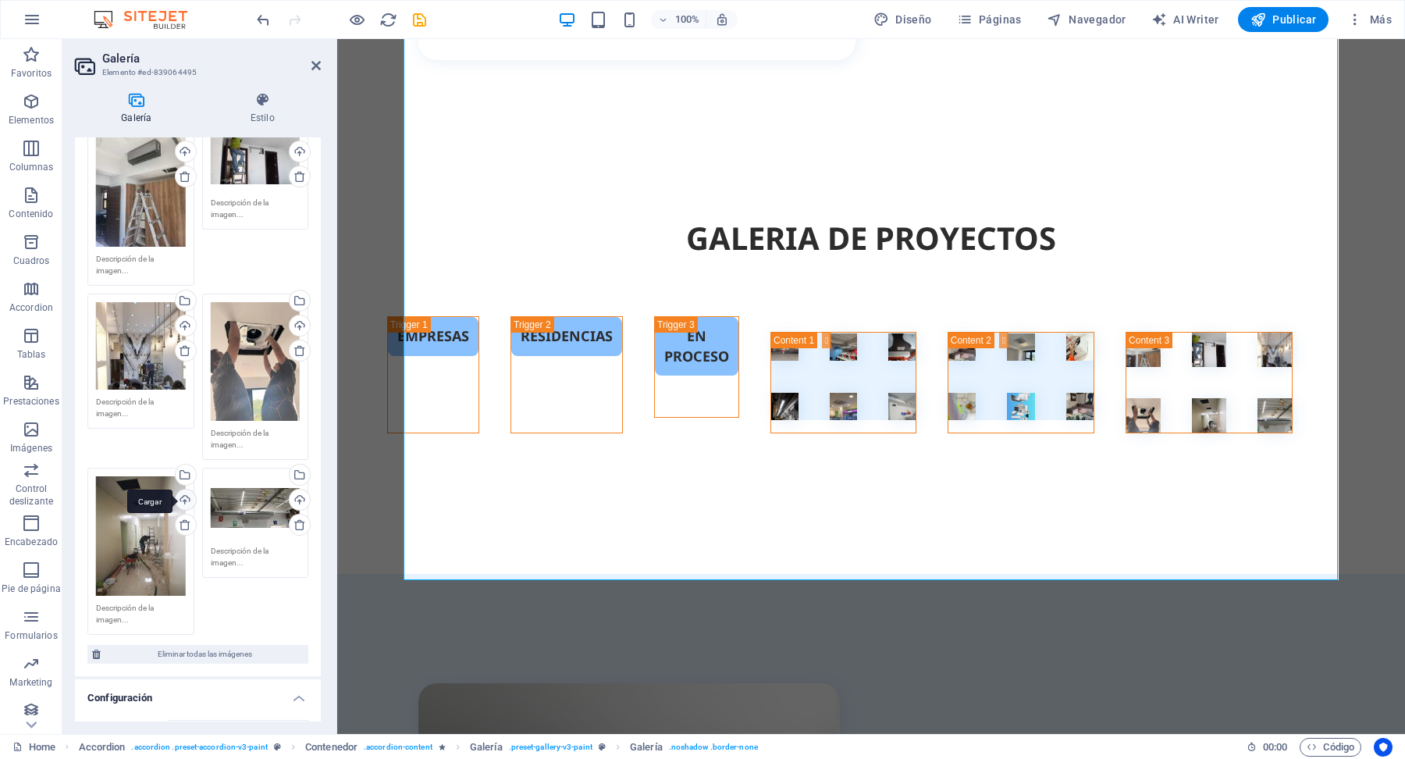
click at [187, 497] on div "Cargar" at bounding box center [183, 500] width 23 height 23
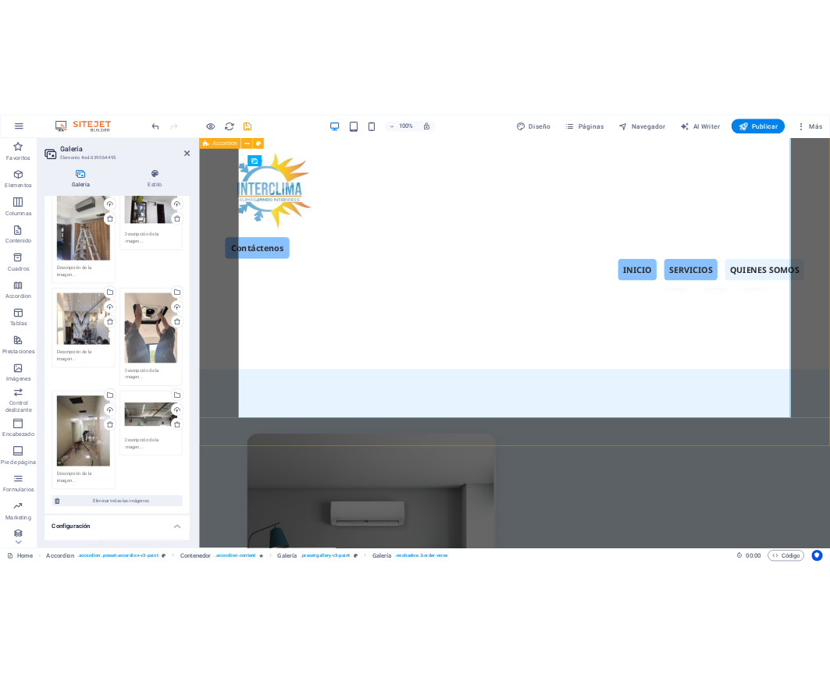
scroll to position [3752, 0]
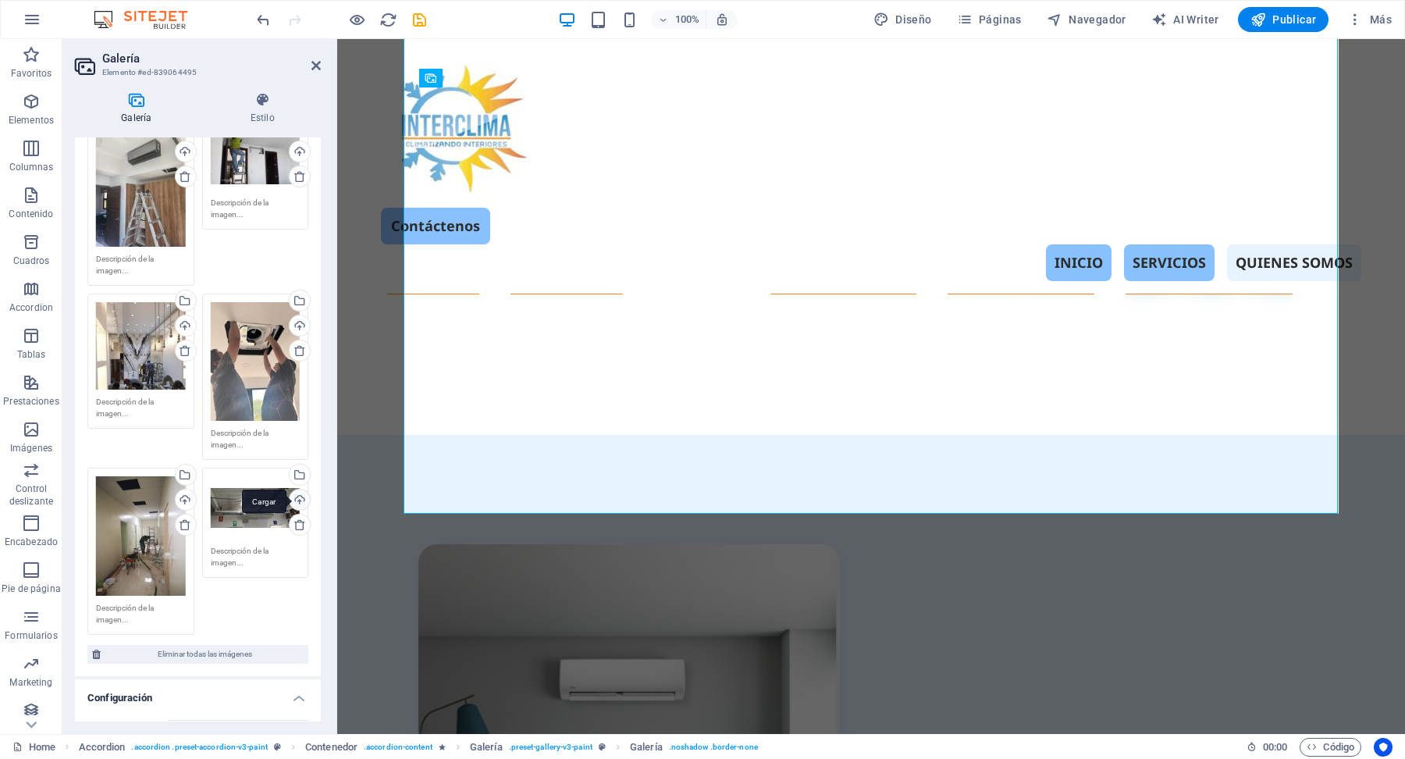
click at [297, 500] on div "Cargar" at bounding box center [297, 500] width 23 height 23
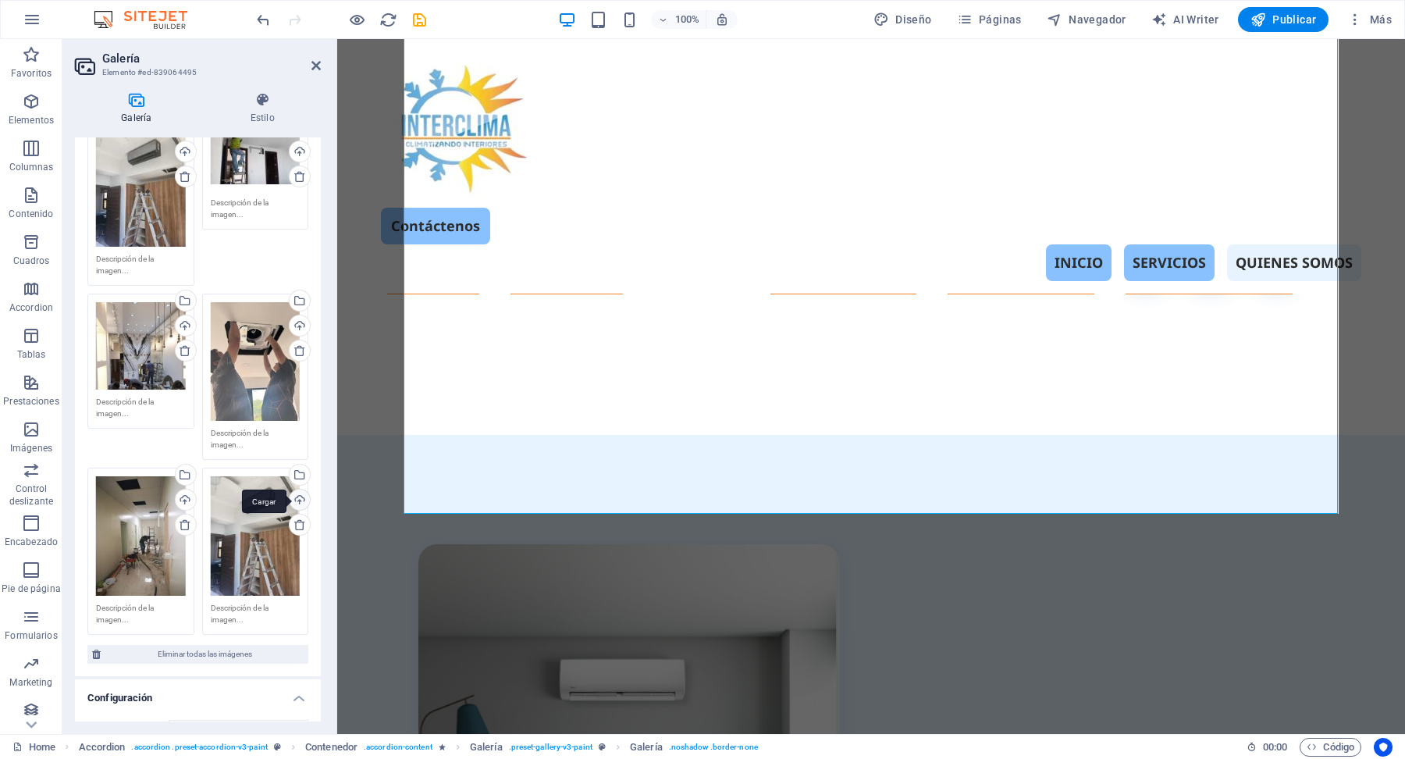
click at [298, 499] on div "Cargar" at bounding box center [297, 500] width 23 height 23
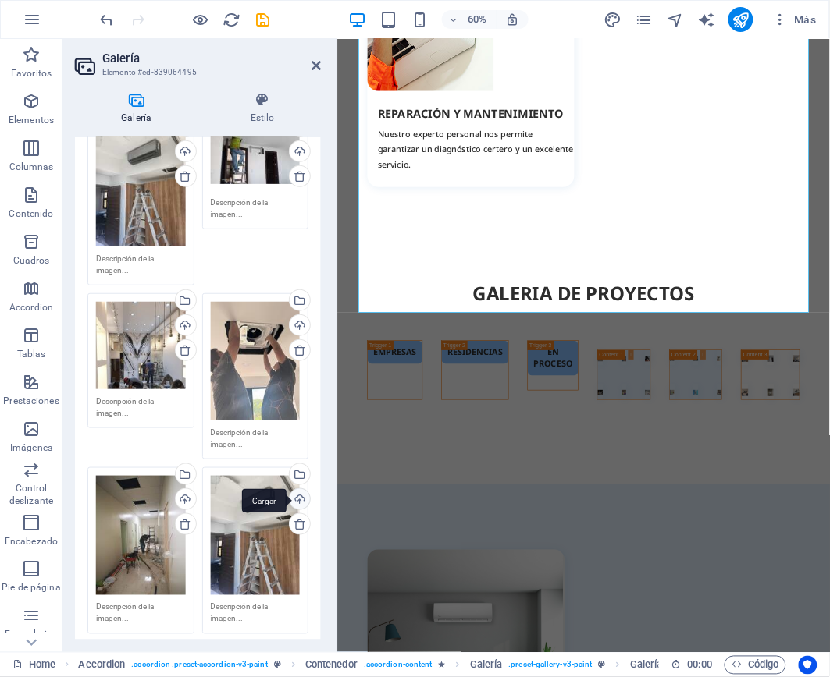
click at [296, 489] on div "Cargar" at bounding box center [297, 500] width 23 height 23
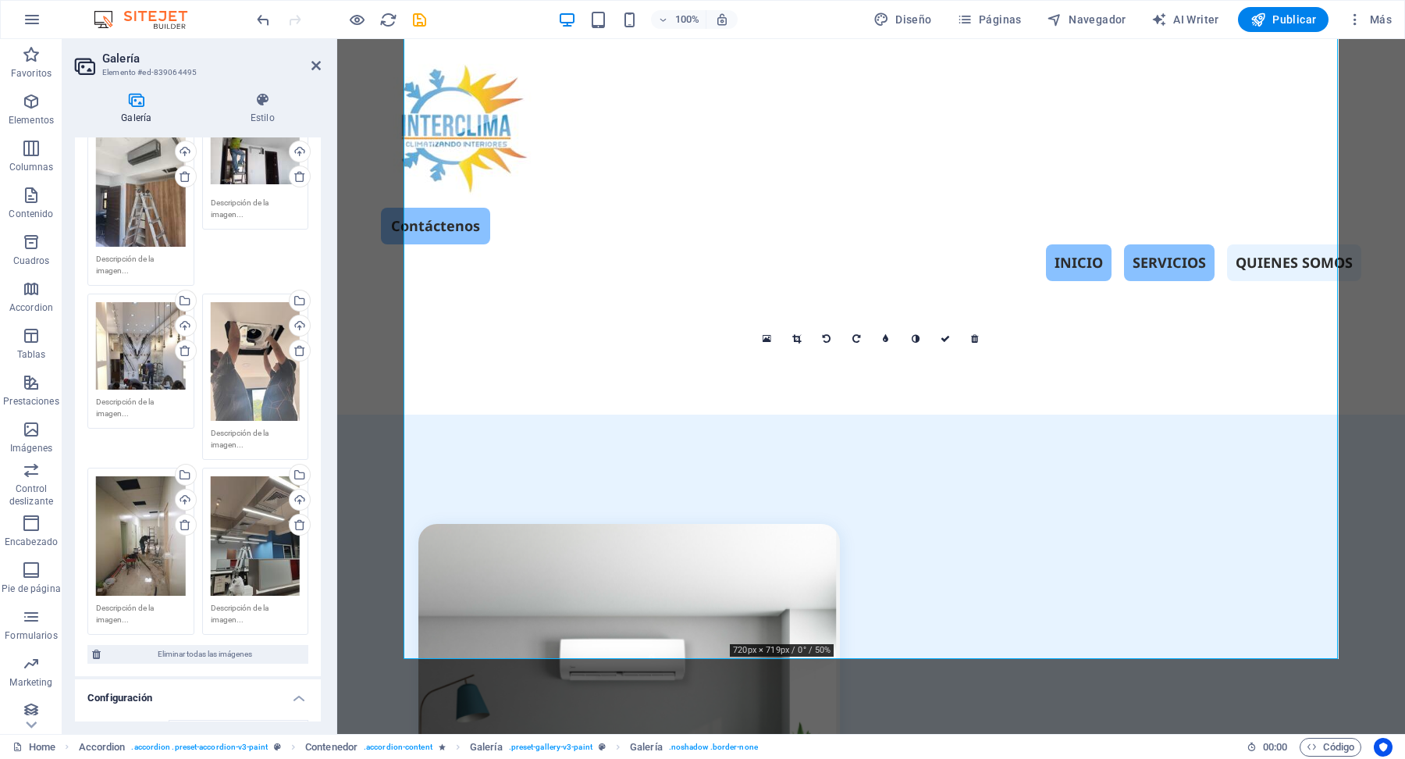
scroll to position [3771, 0]
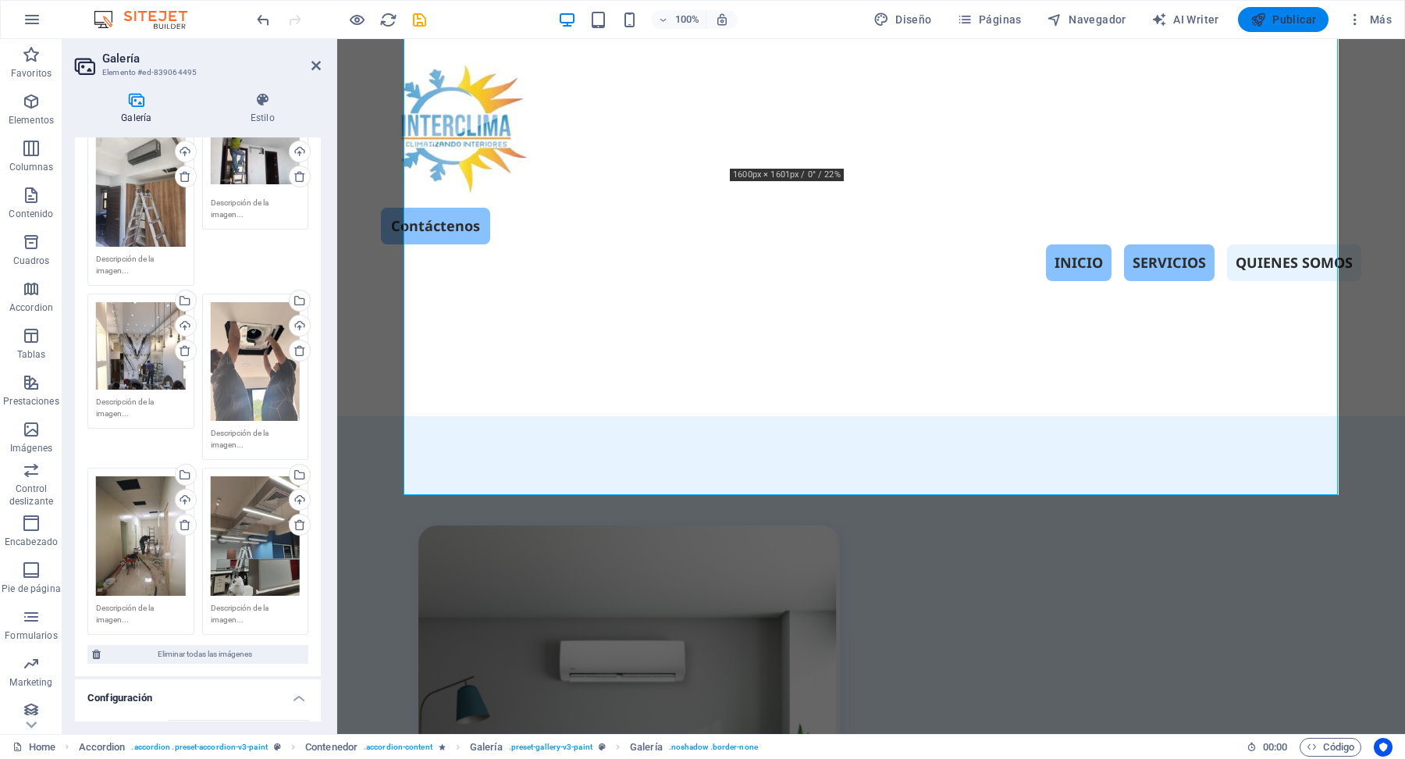
click at [1285, 17] on span "Publicar" at bounding box center [1283, 20] width 66 height 16
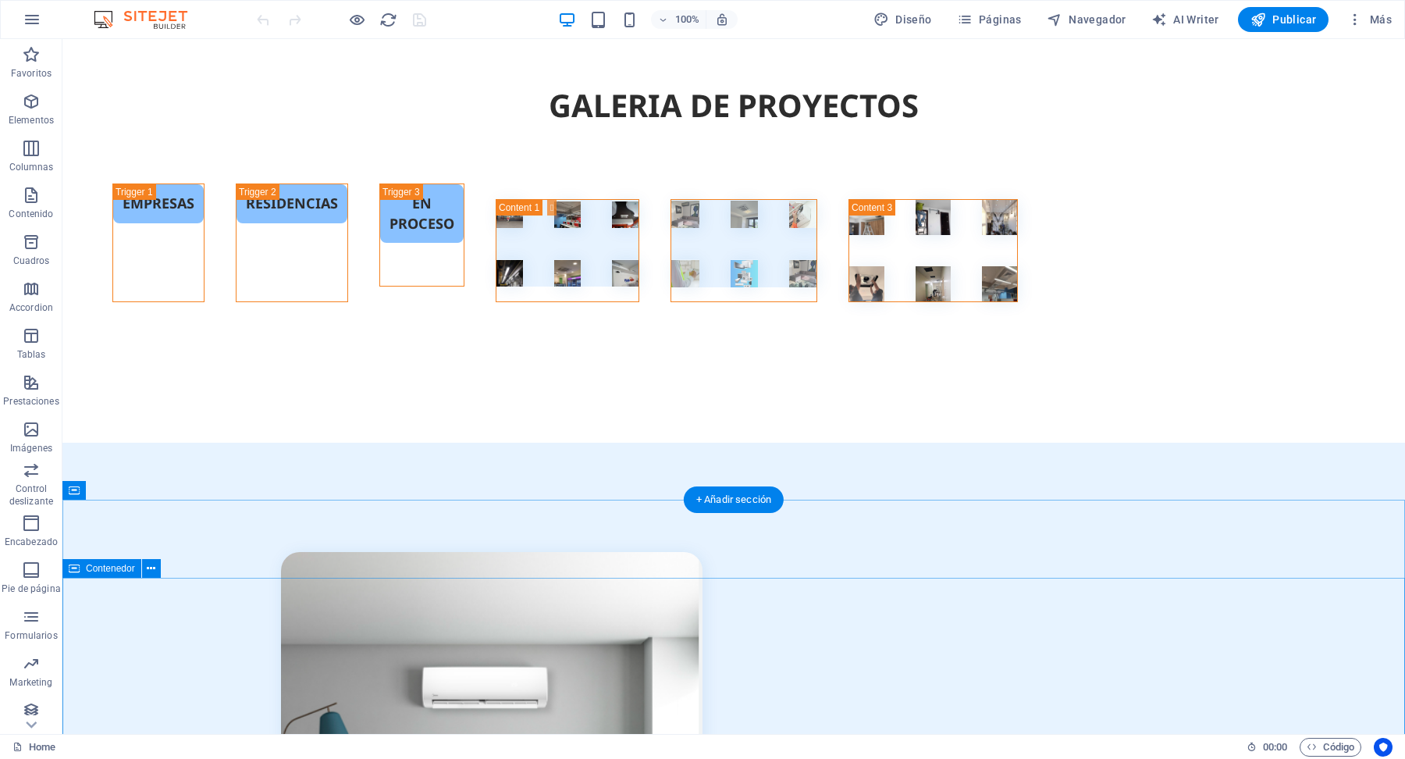
scroll to position [4002, 0]
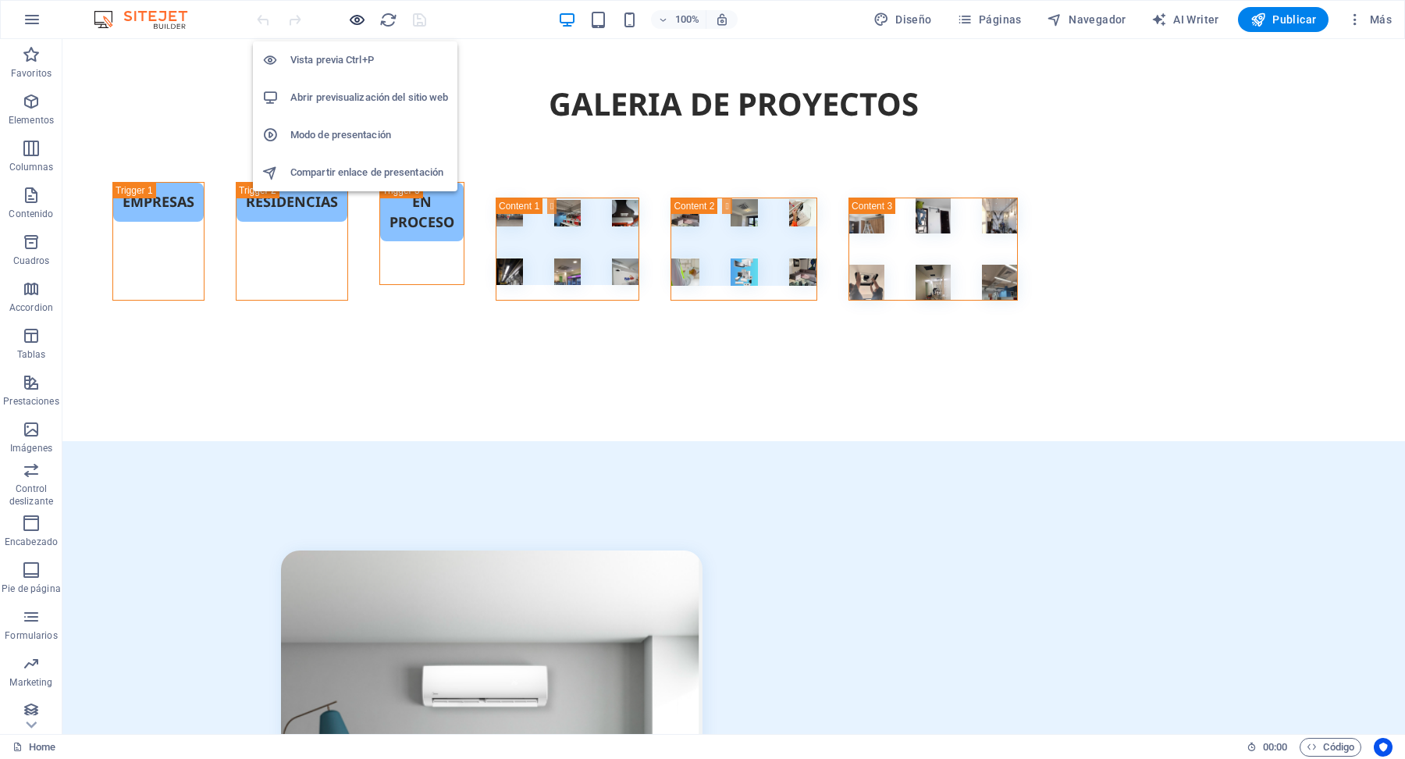
click at [355, 24] on icon "button" at bounding box center [357, 20] width 18 height 18
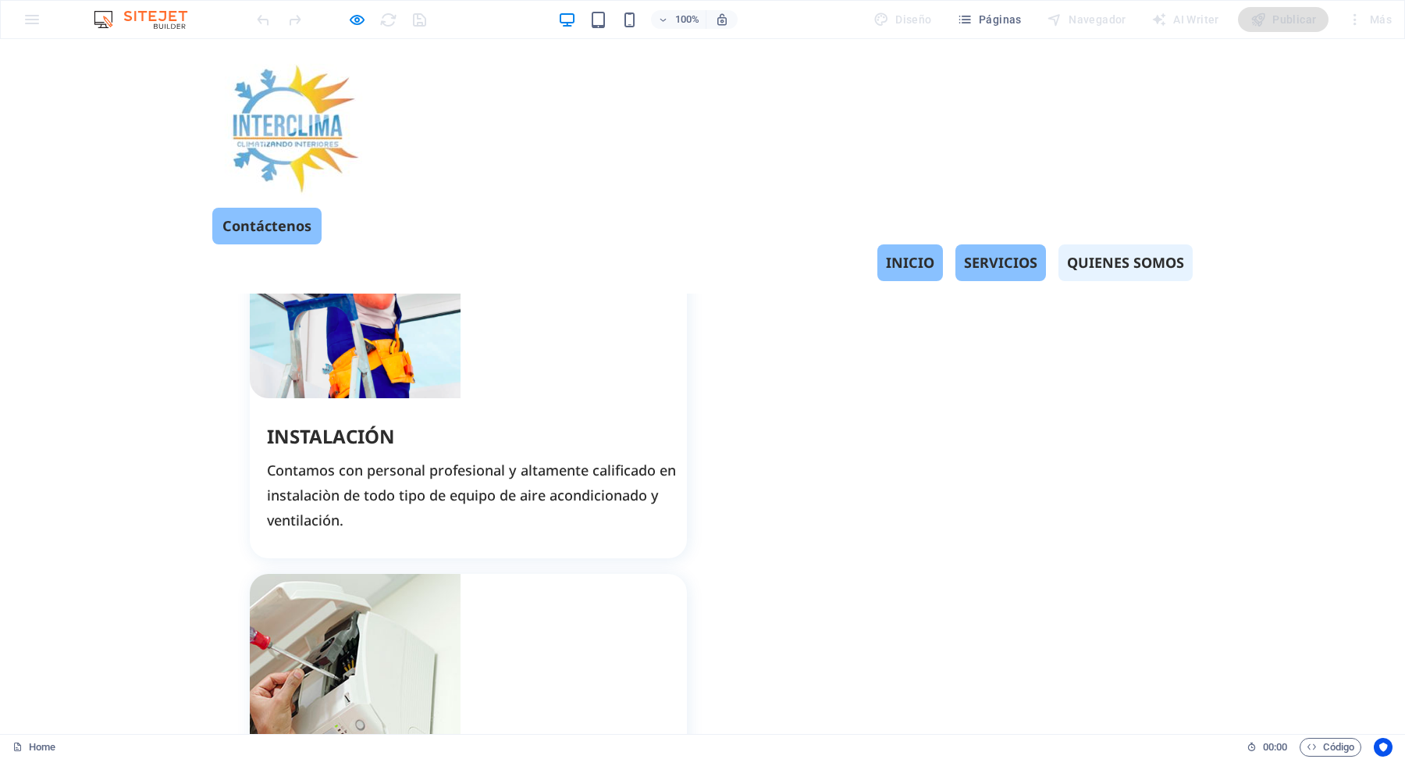
scroll to position [2647, 0]
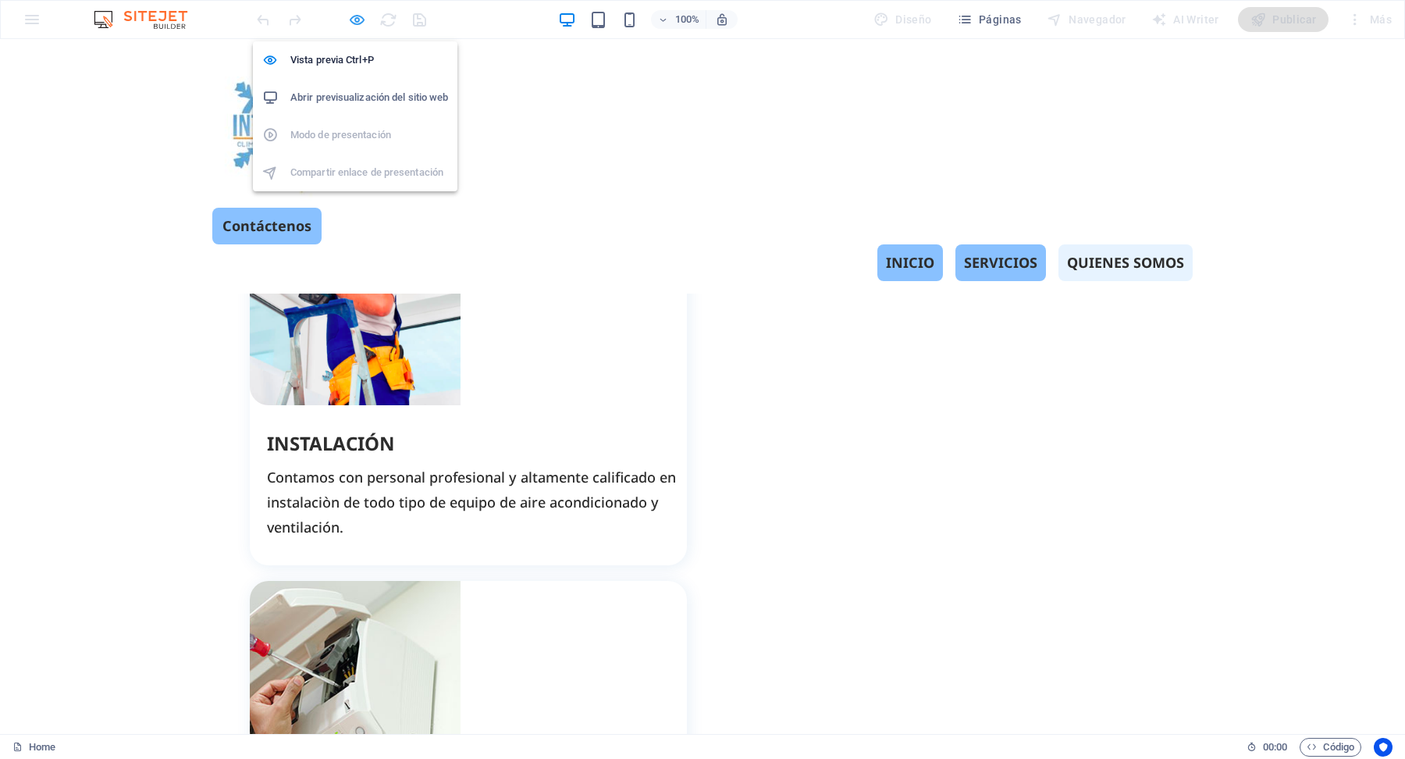
click at [355, 20] on icon "button" at bounding box center [357, 20] width 18 height 18
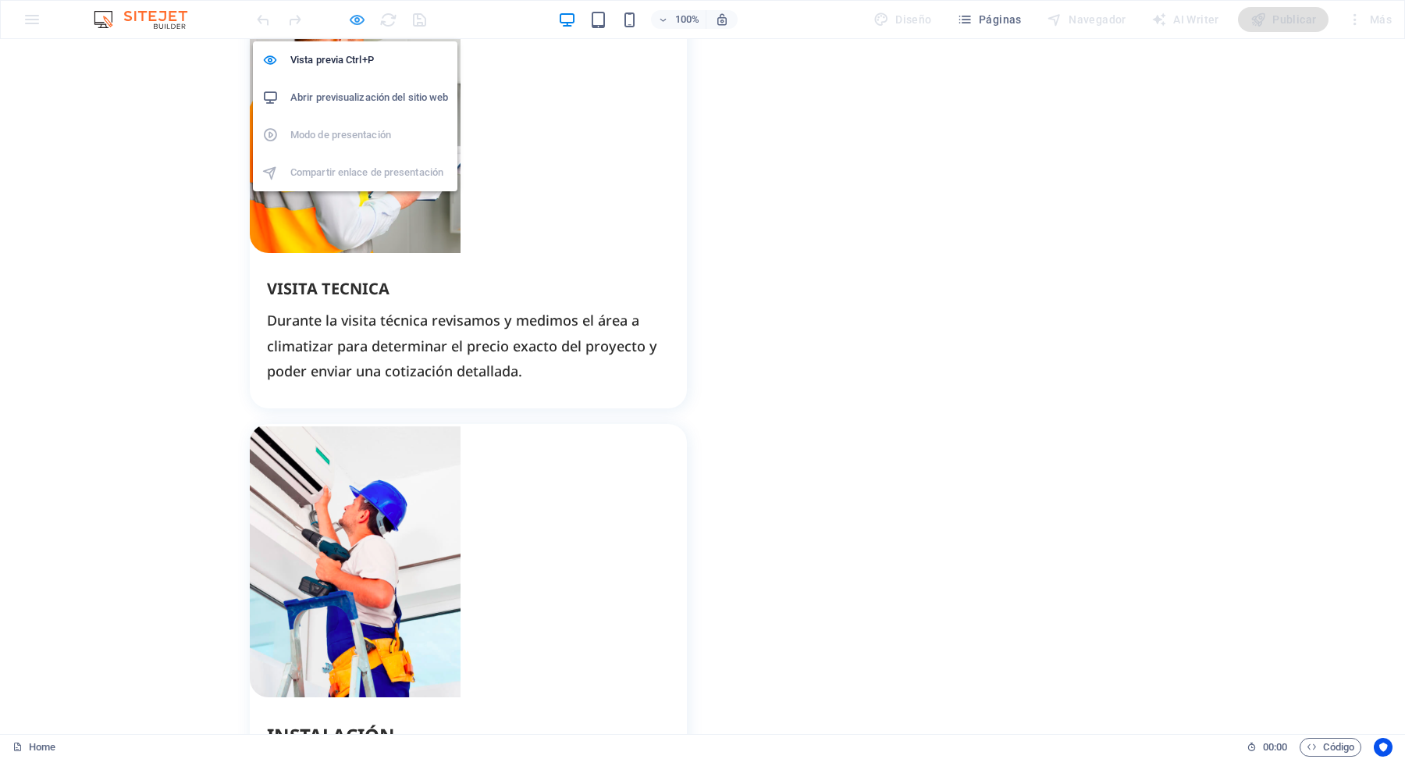
scroll to position [2687, 0]
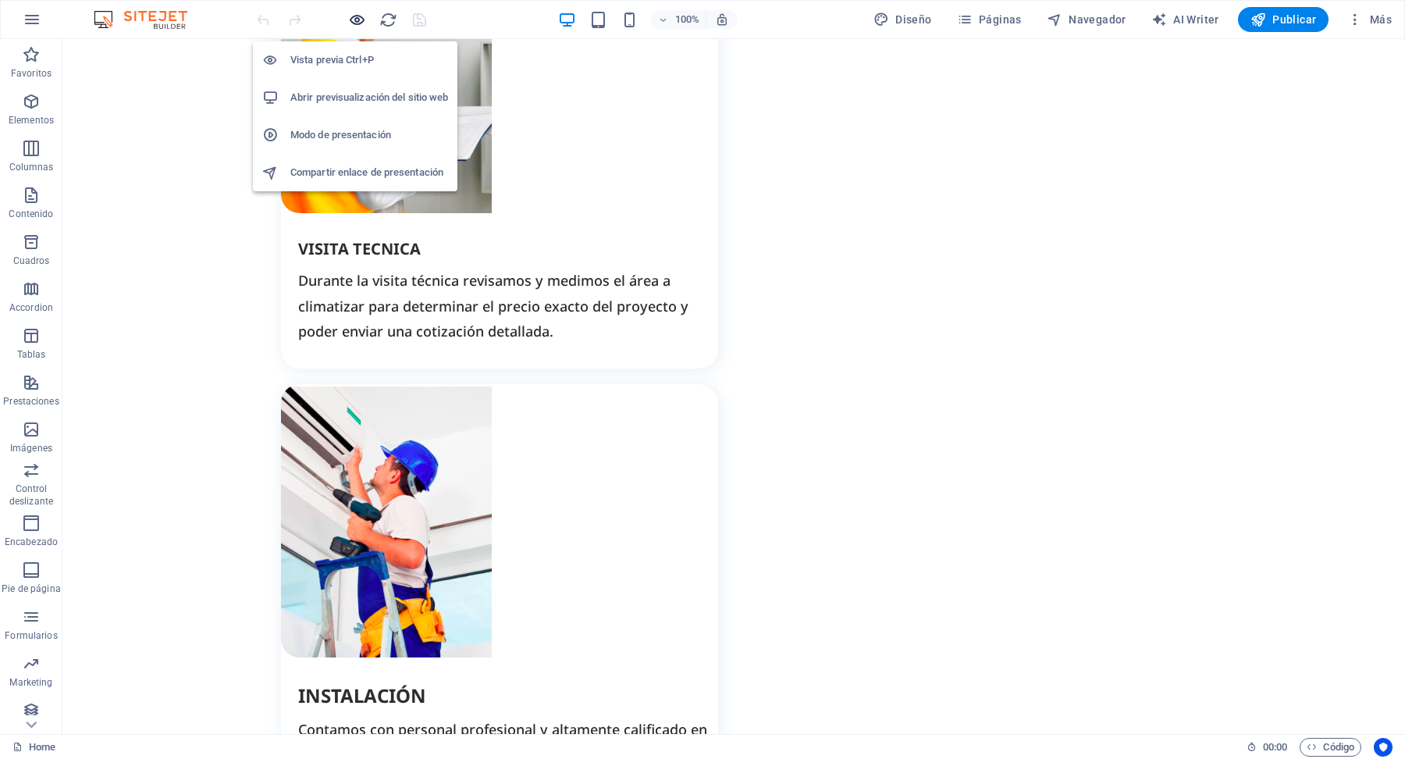
click at [355, 20] on icon "button" at bounding box center [357, 20] width 18 height 18
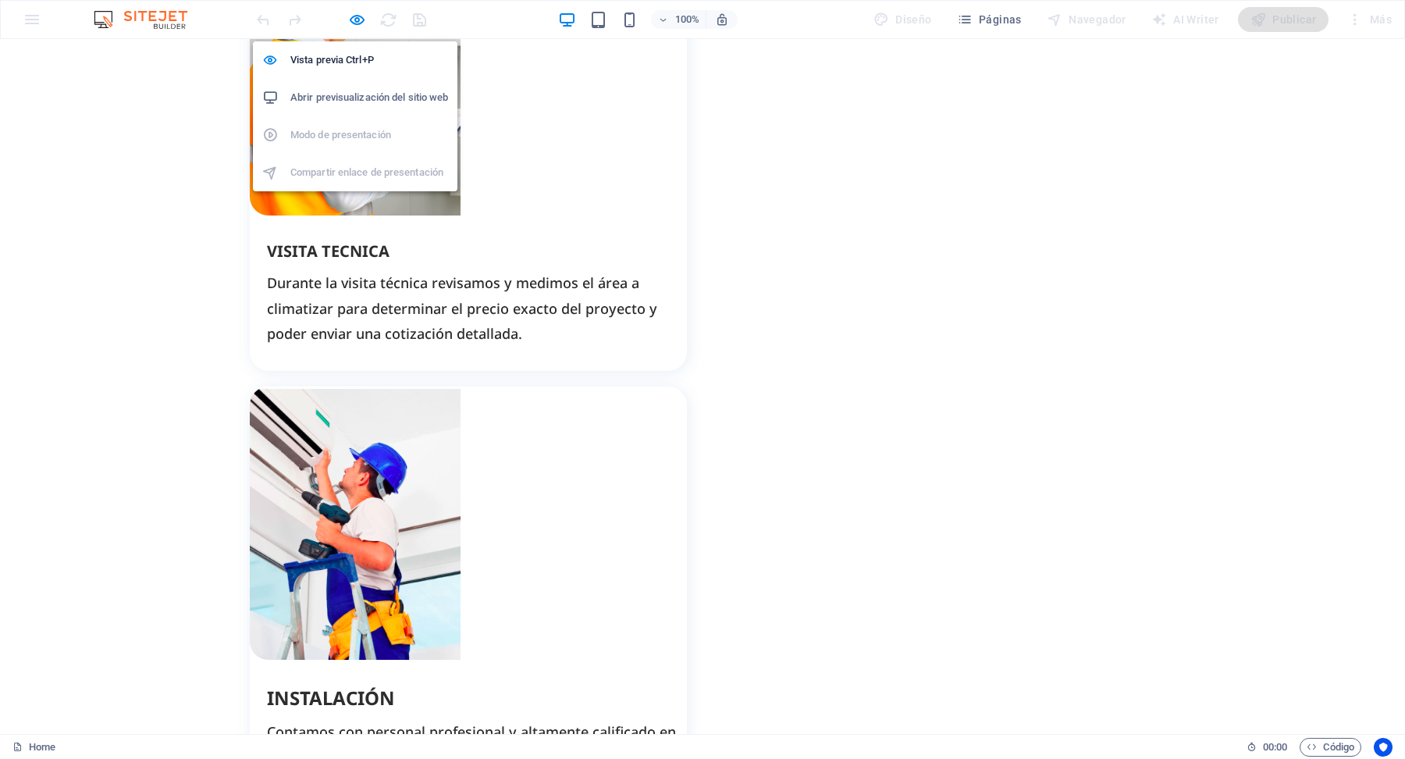
click at [393, 96] on h6 "Abrir previsualización del sitio web" at bounding box center [369, 97] width 158 height 19
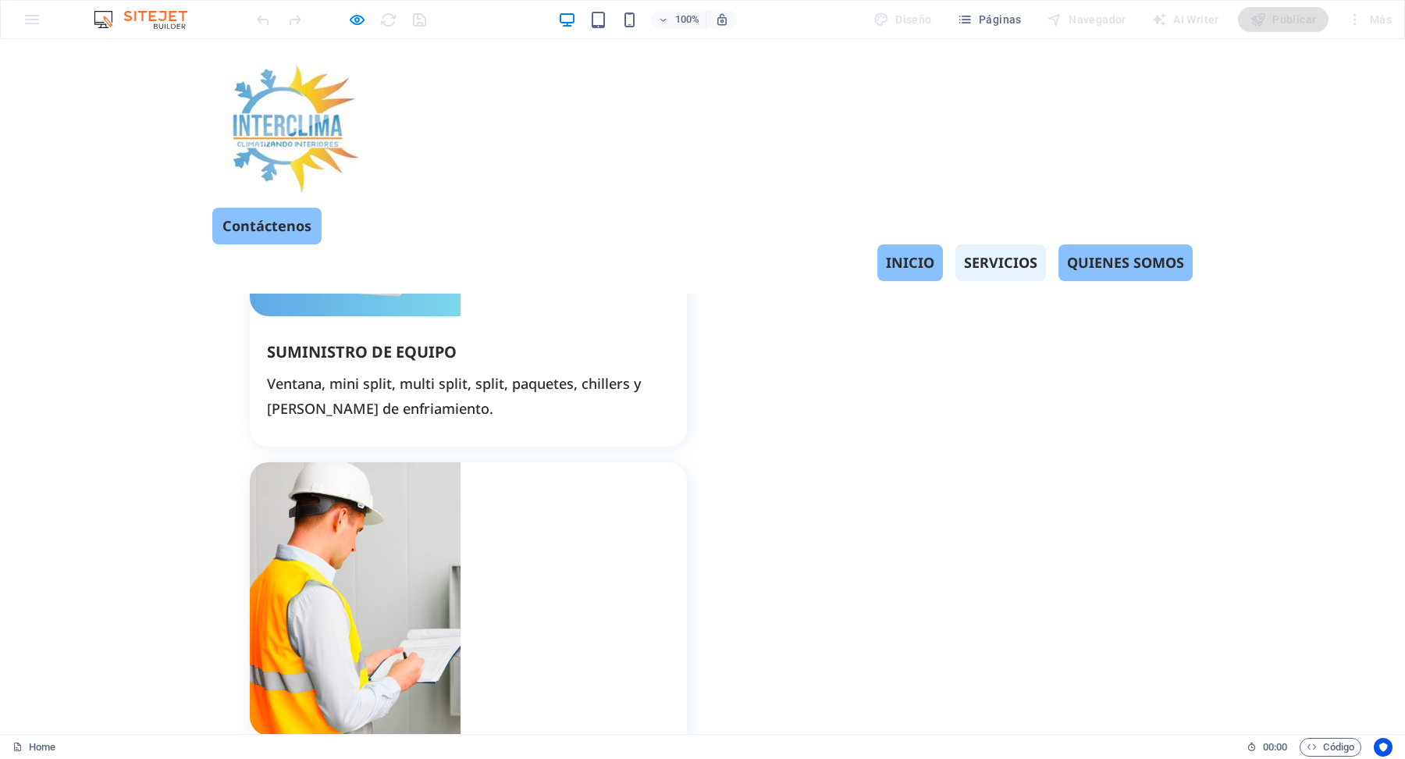
scroll to position [1864, 0]
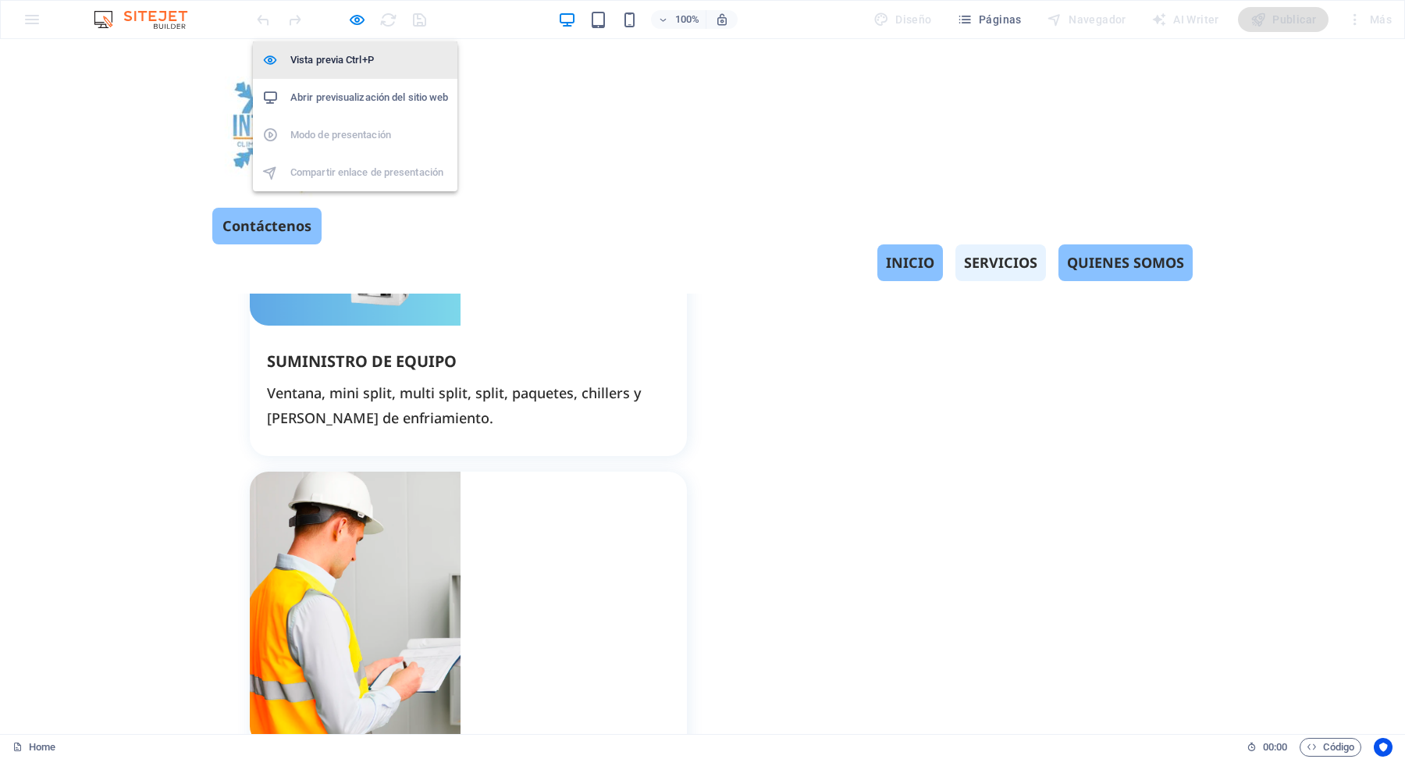
click at [376, 61] on h6 "Vista previa Ctrl+P" at bounding box center [369, 60] width 158 height 19
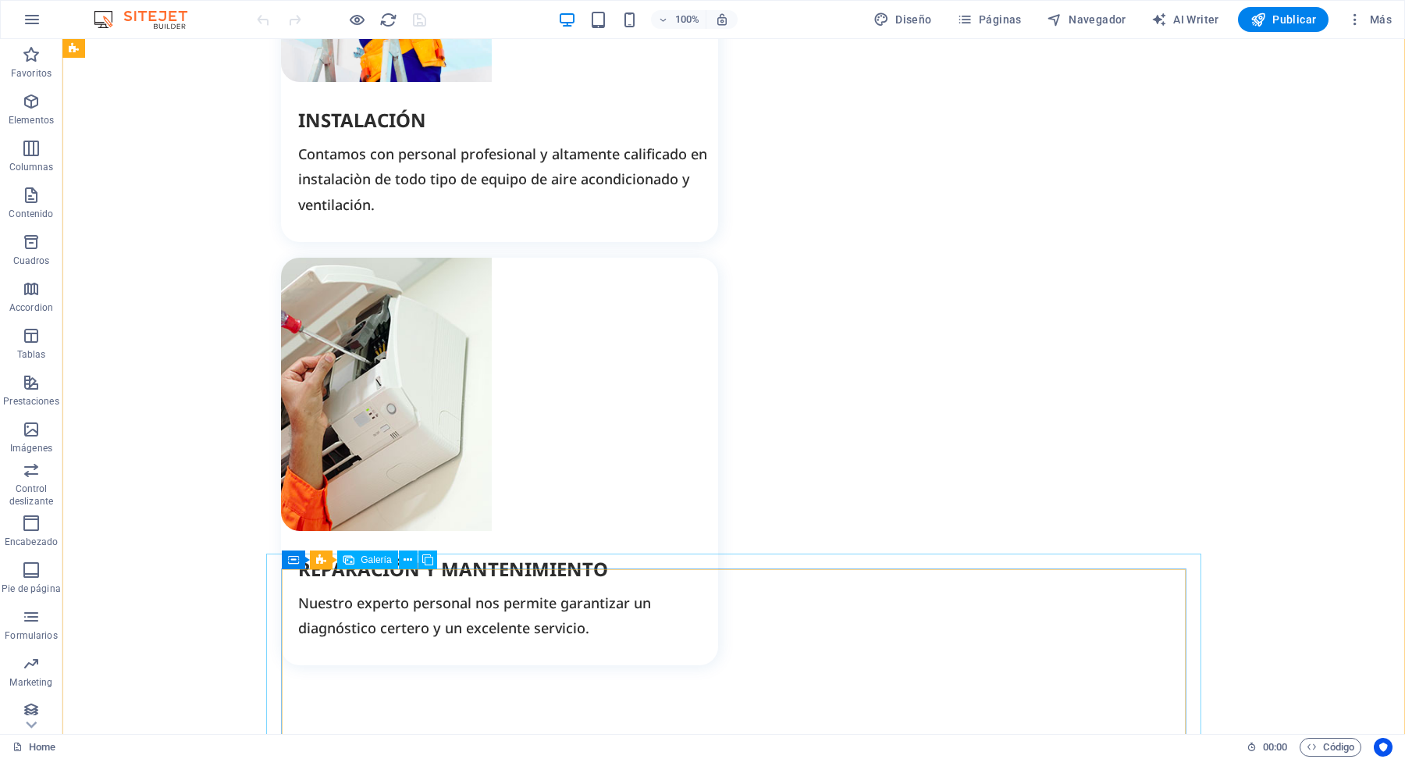
scroll to position [3270, 0]
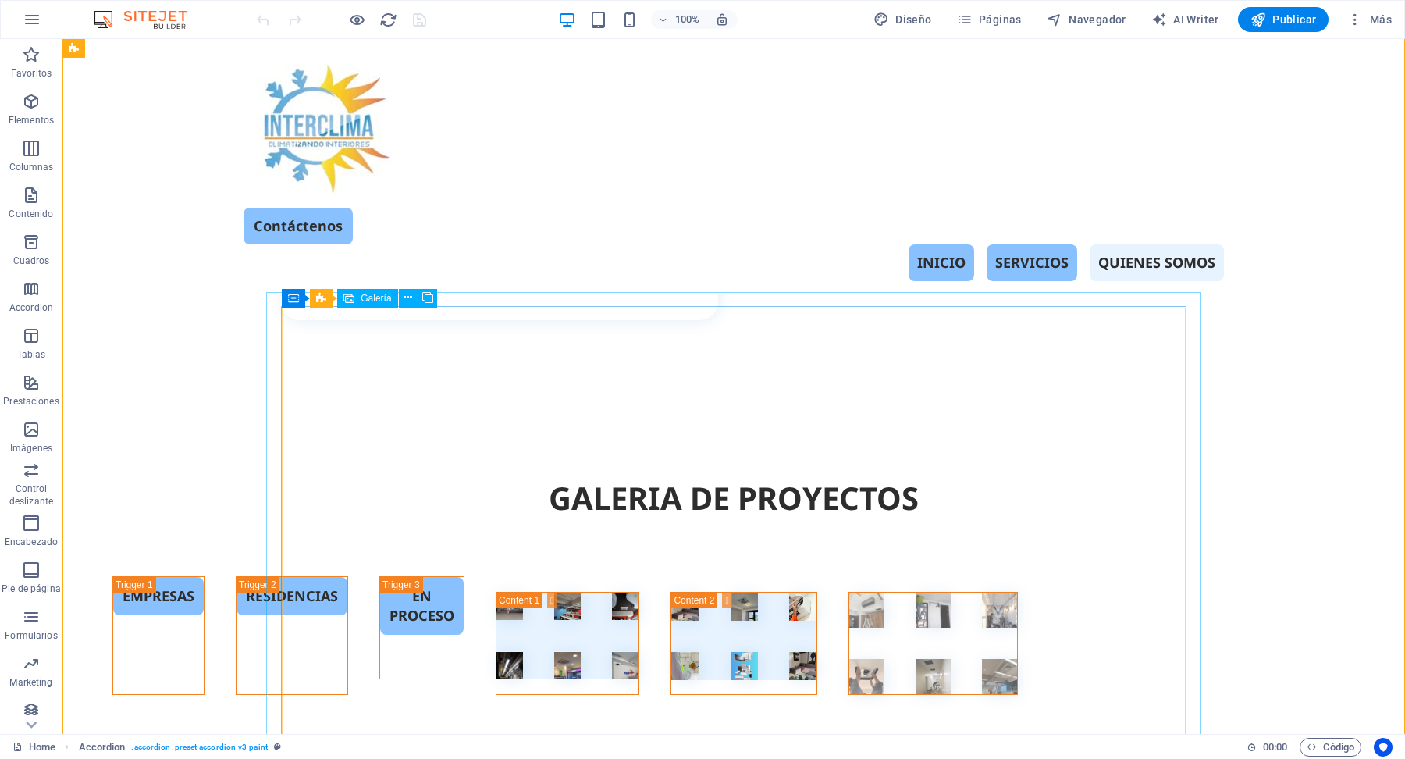
scroll to position [3351, 0]
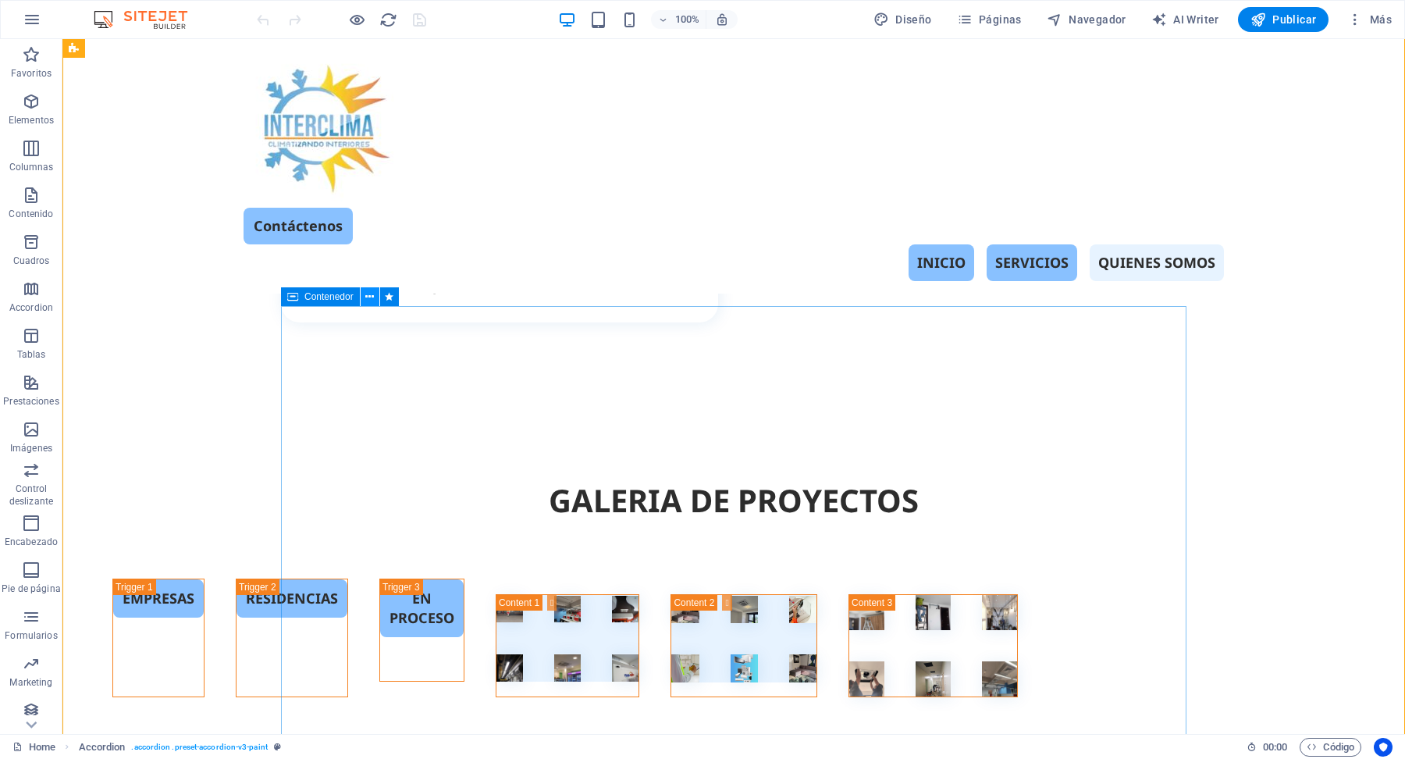
click at [372, 293] on icon at bounding box center [369, 297] width 9 height 16
click at [1229, 560] on div "EMPRESAS RESIDENCIAS EN PROCESO" at bounding box center [733, 660] width 1342 height 200
click at [1275, 560] on div "EMPRESAS RESIDENCIAS EN PROCESO" at bounding box center [733, 660] width 1342 height 200
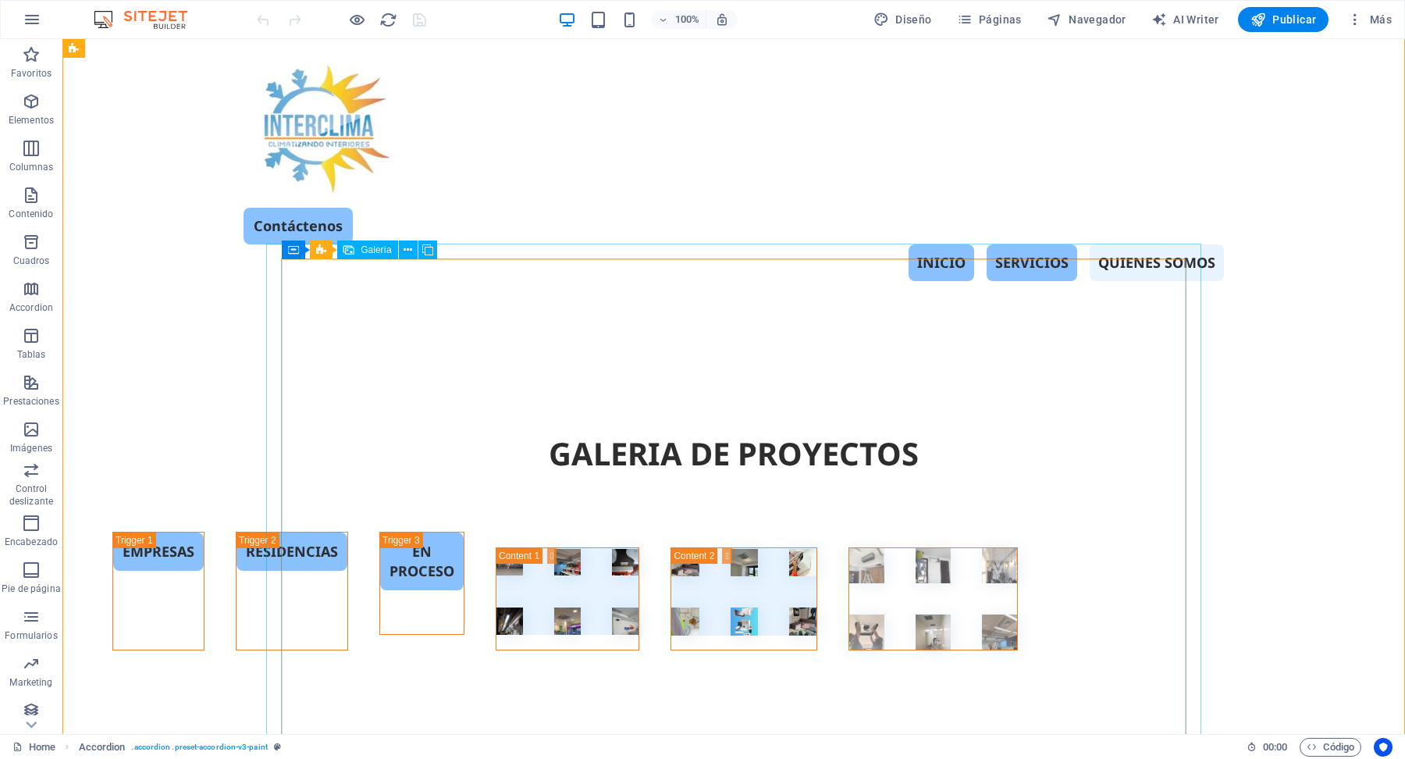
scroll to position [3397, 0]
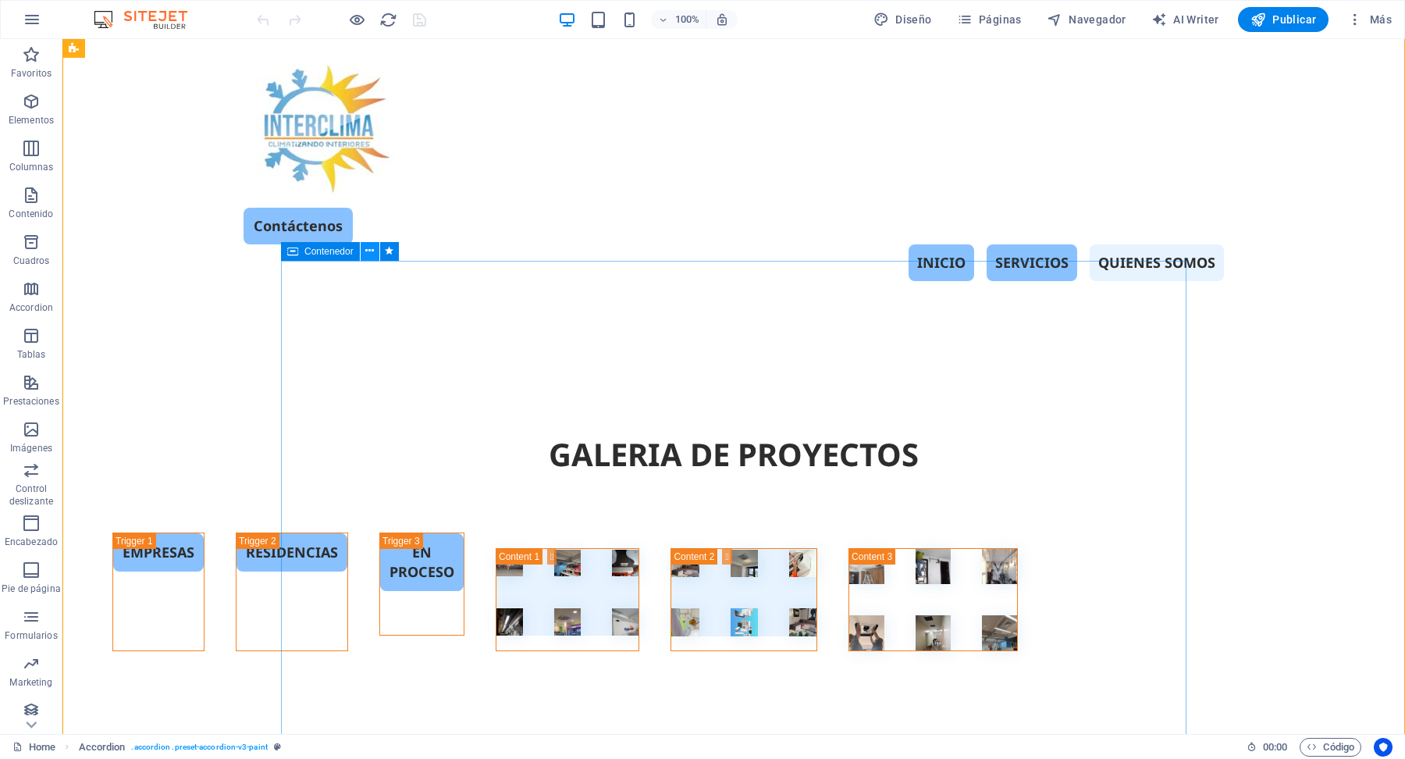
click at [371, 249] on icon at bounding box center [369, 251] width 9 height 16
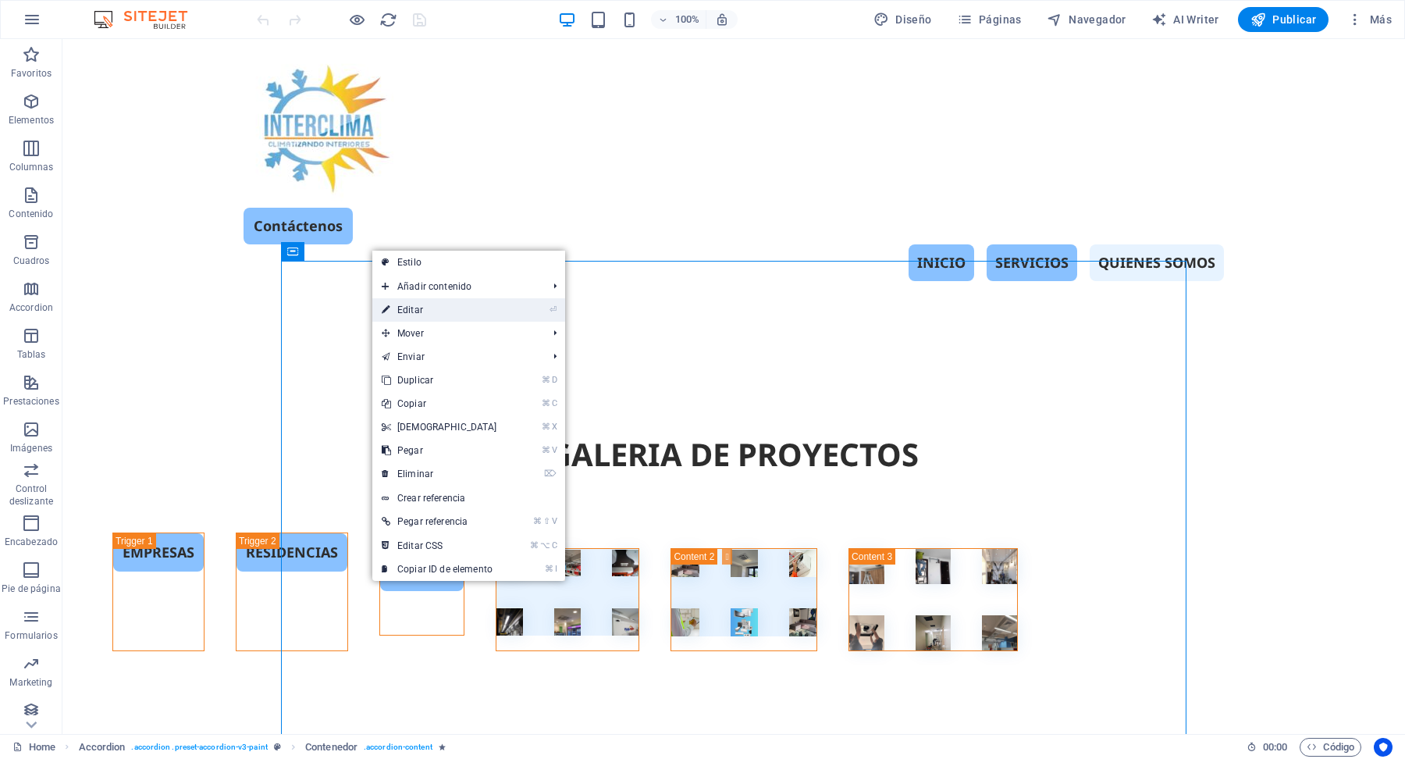
click at [428, 311] on link "⏎ Editar" at bounding box center [439, 309] width 134 height 23
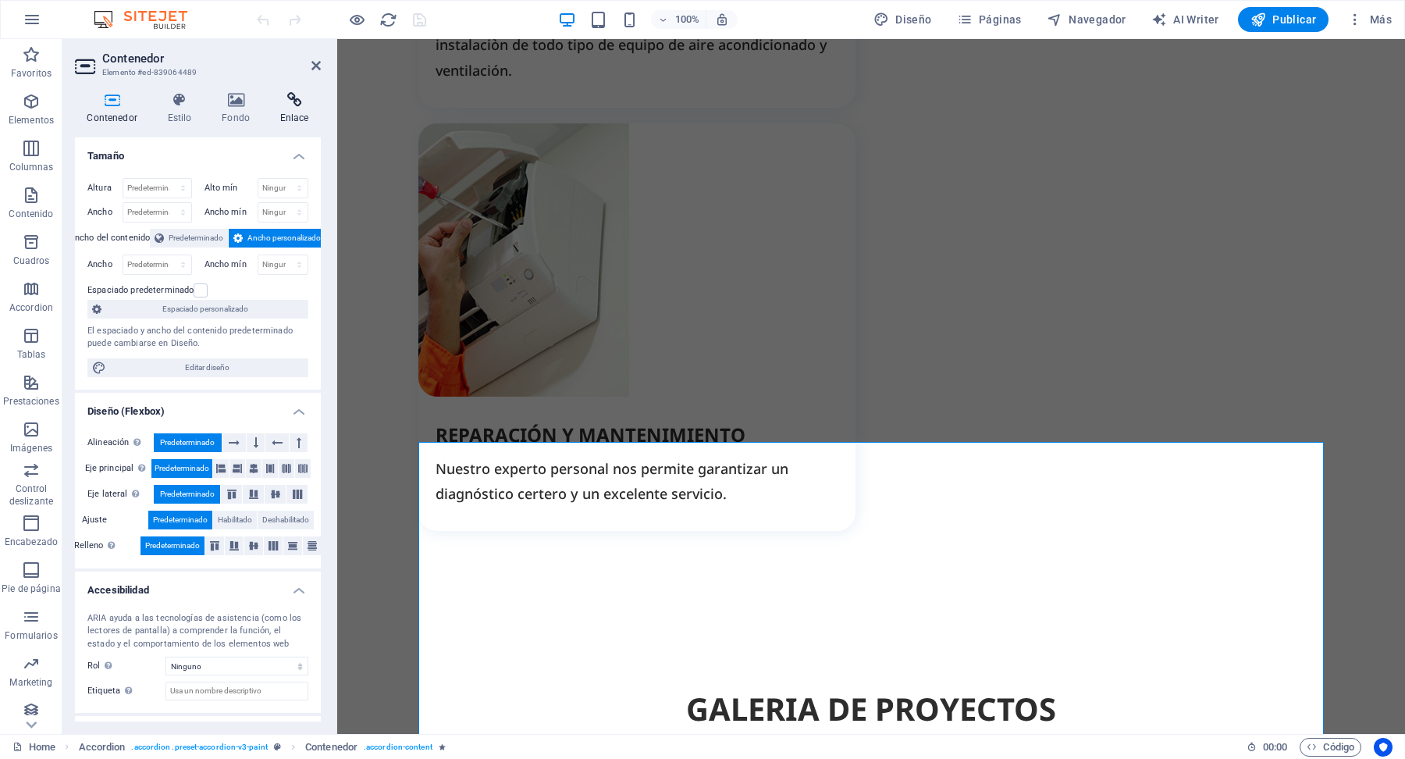
click at [297, 95] on icon at bounding box center [294, 100] width 53 height 16
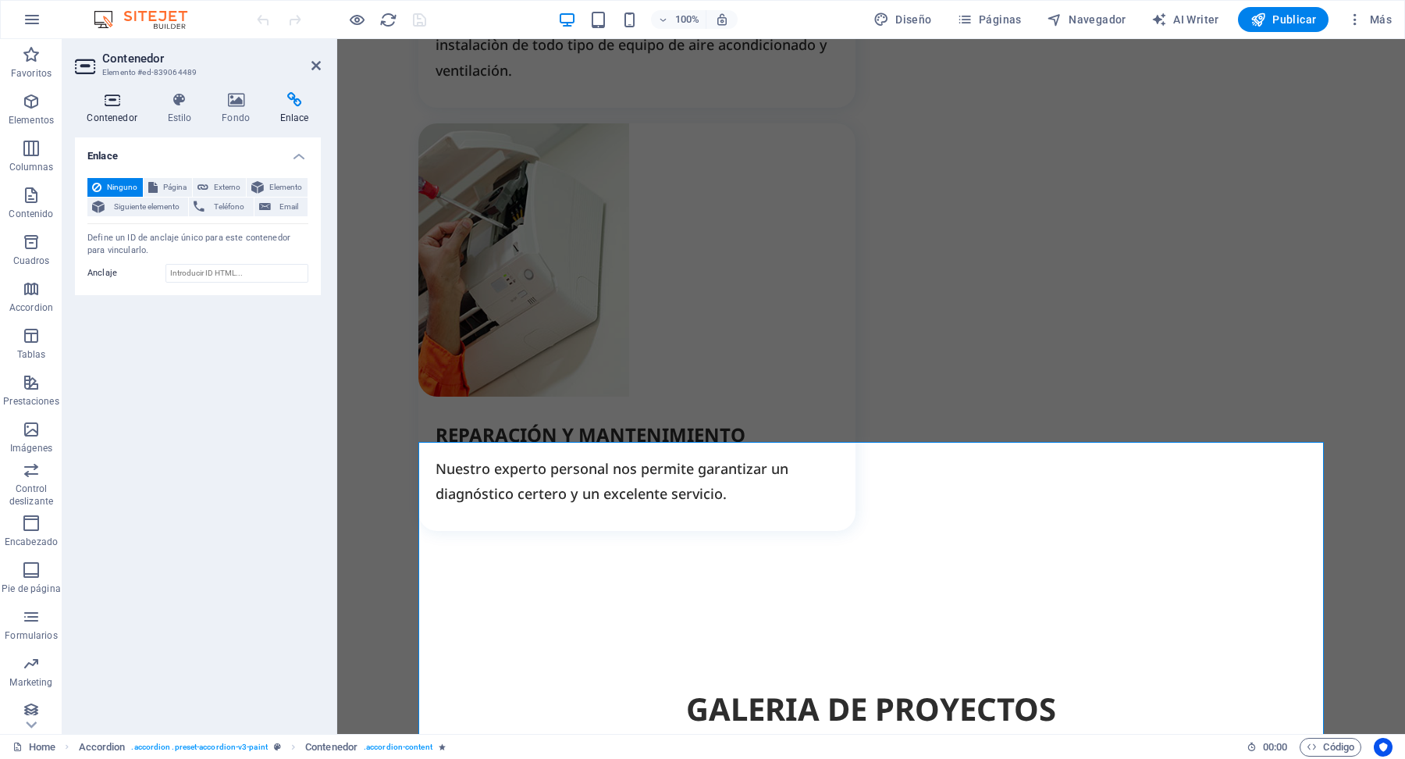
click at [104, 105] on icon at bounding box center [112, 100] width 74 height 16
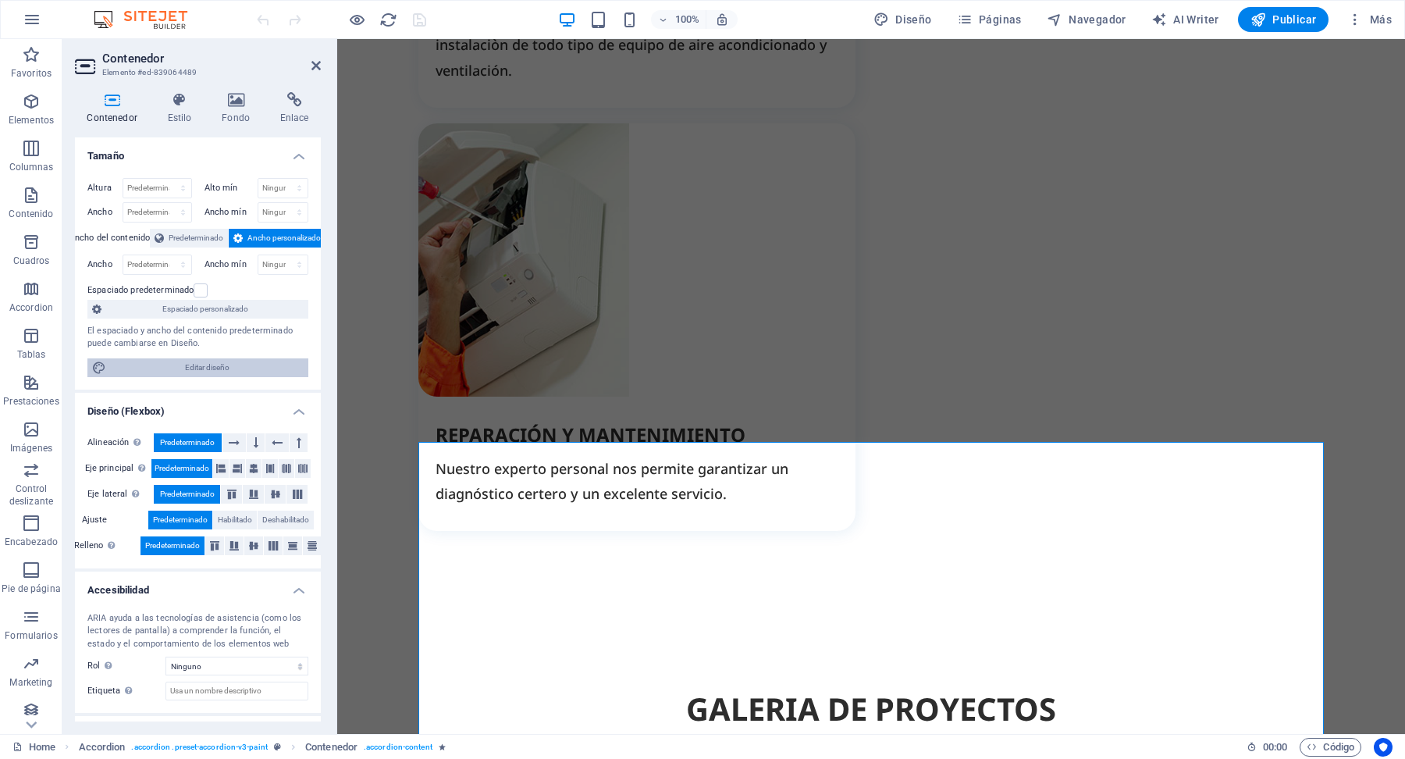
click at [237, 364] on span "Editar diseño" at bounding box center [207, 367] width 193 height 19
select select "rem"
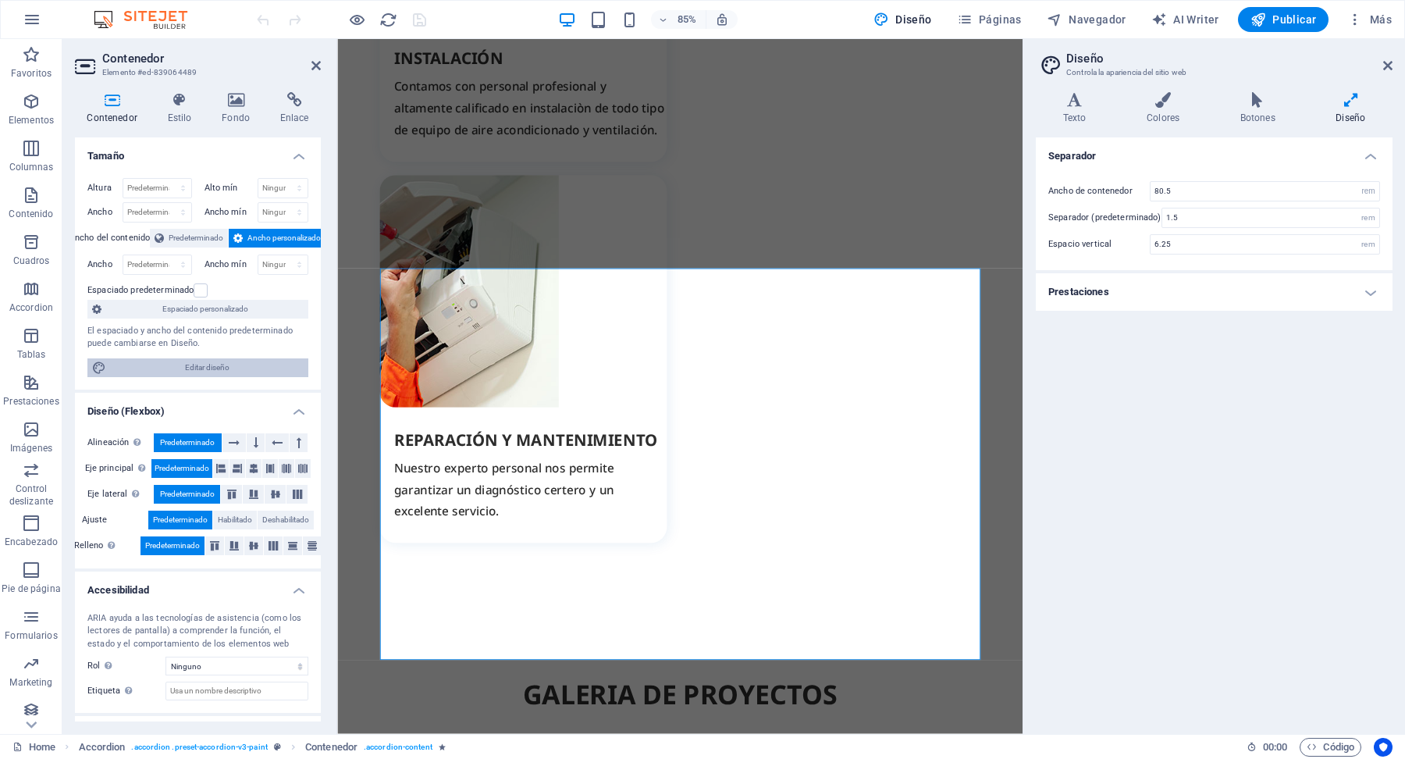
scroll to position [3483, 0]
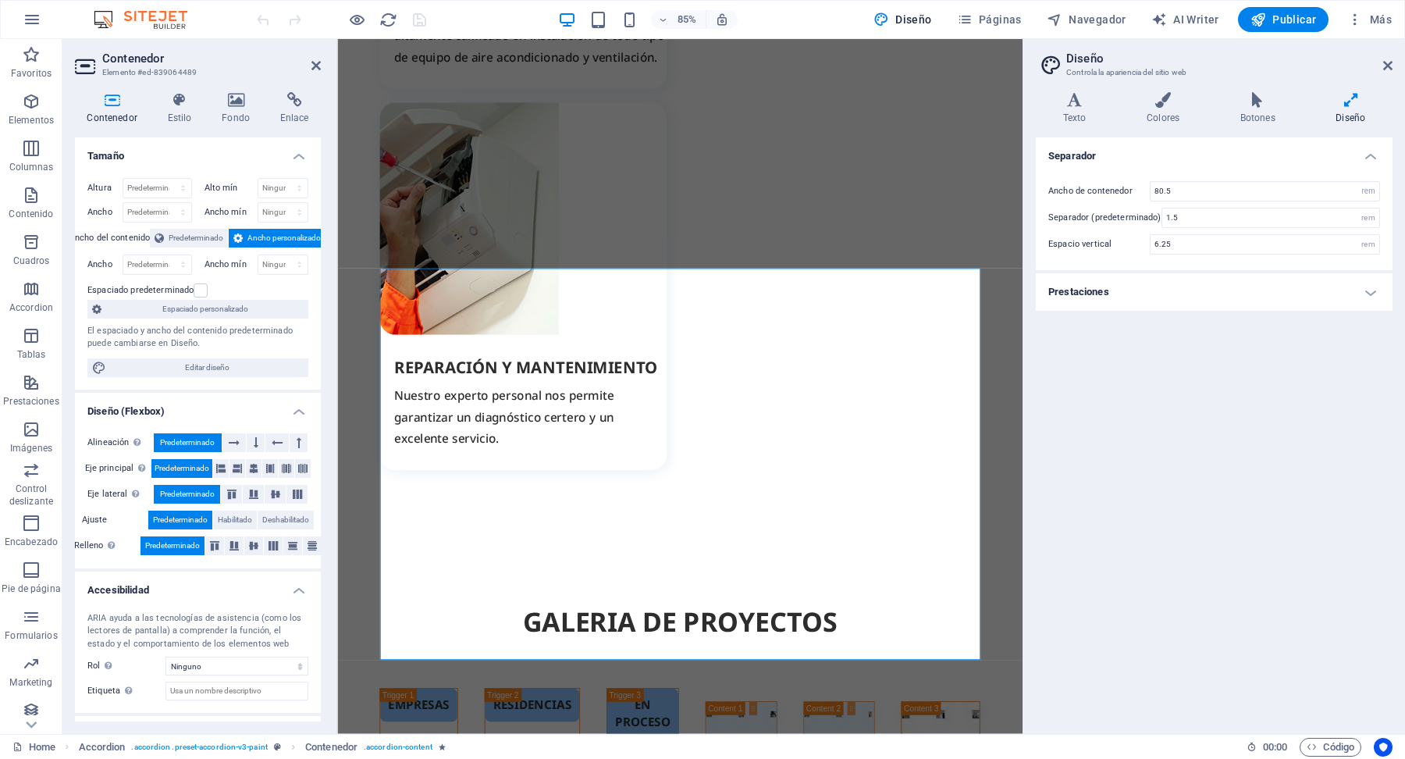
click at [1130, 467] on div "Separador Ancho de contenedor 80.5 rem px Separador (predeterminado) 1.5 rem Es…" at bounding box center [1214, 429] width 357 height 584
click at [1388, 67] on icon at bounding box center [1387, 65] width 9 height 12
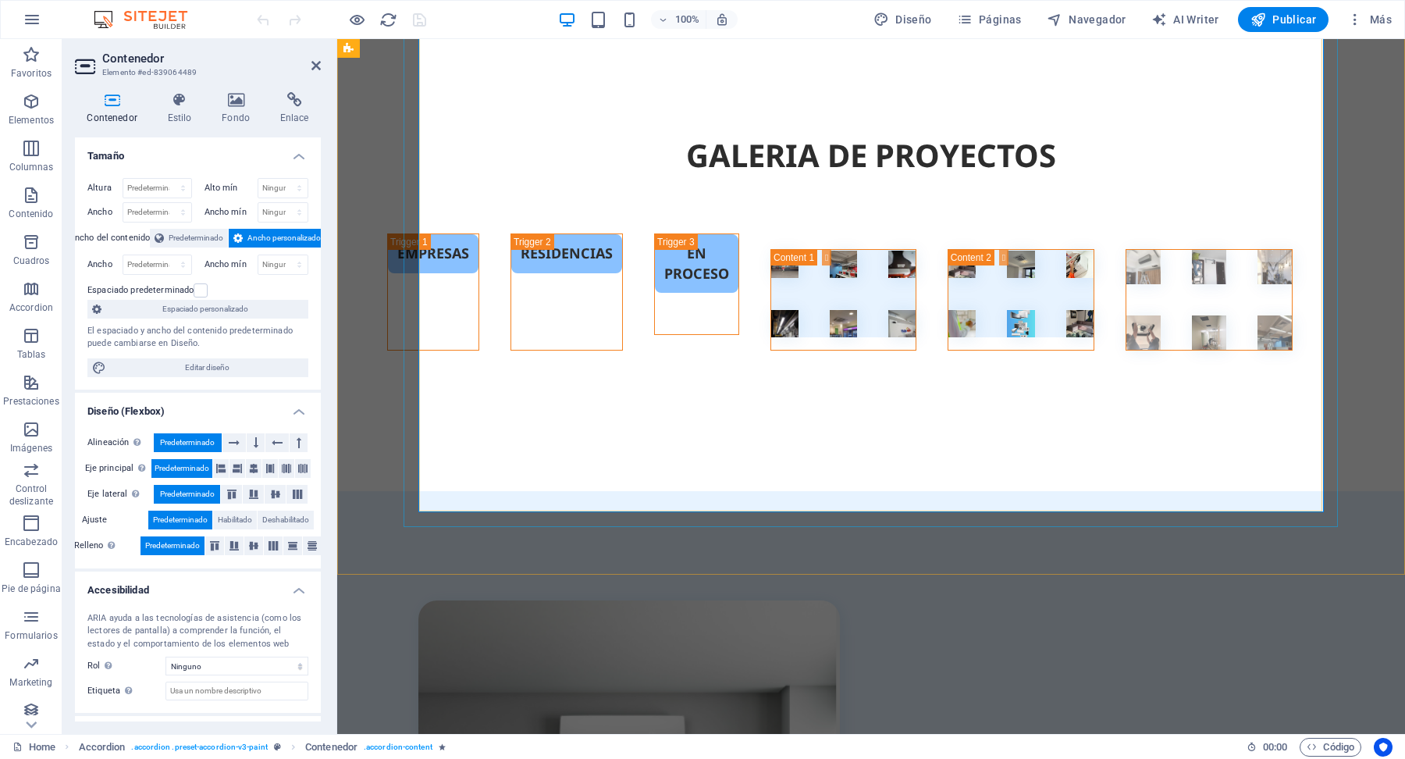
scroll to position [3957, 0]
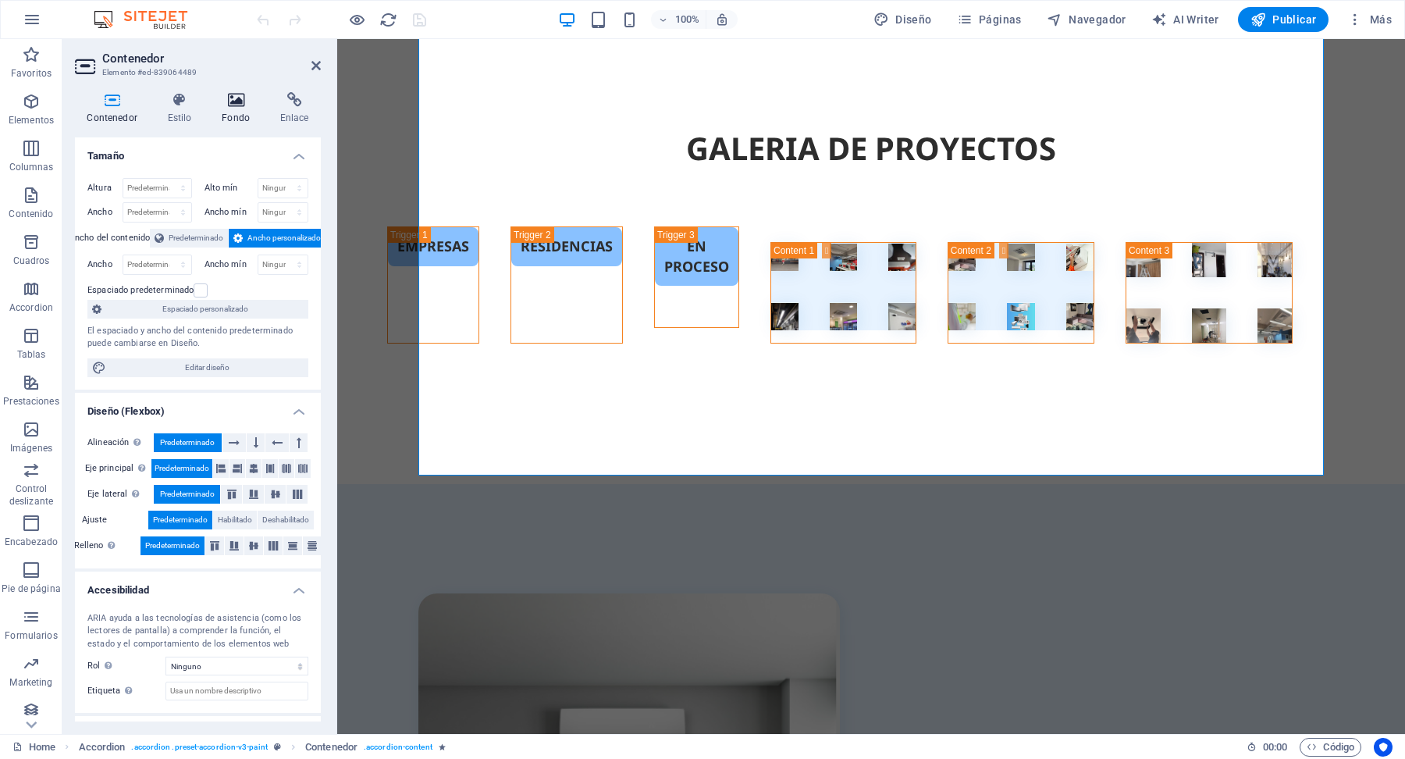
click at [243, 95] on icon at bounding box center [236, 100] width 52 height 16
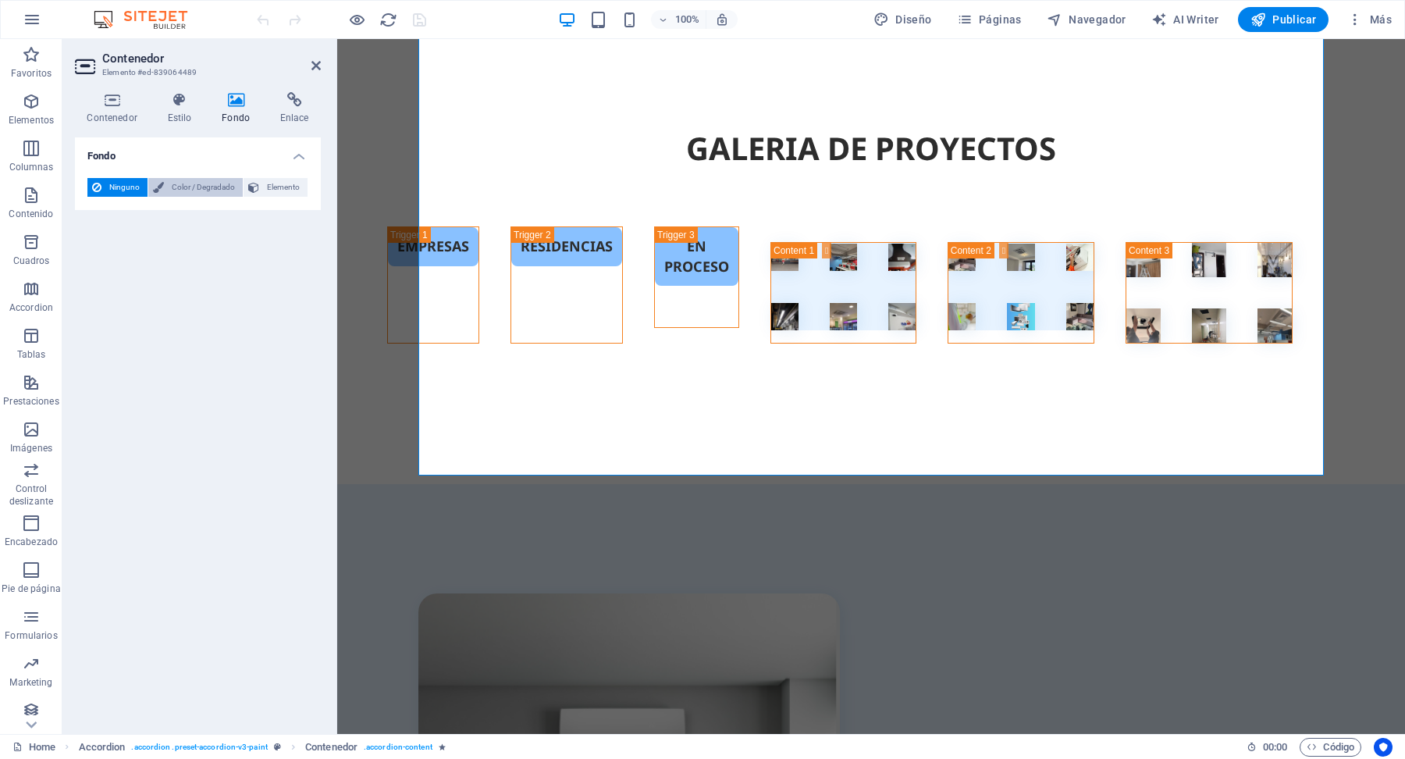
click at [198, 183] on span "Color / Degradado" at bounding box center [203, 187] width 69 height 19
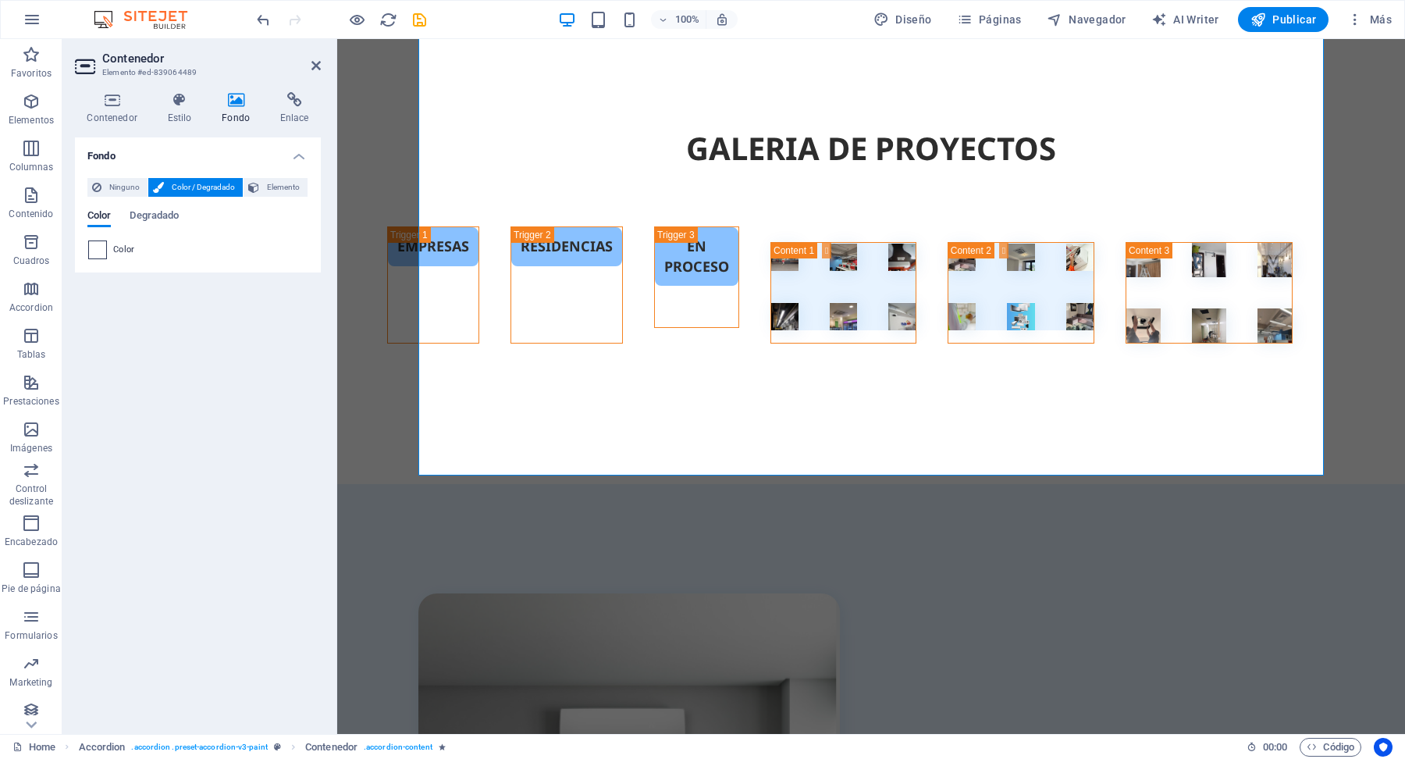
click at [101, 251] on span at bounding box center [97, 249] width 17 height 17
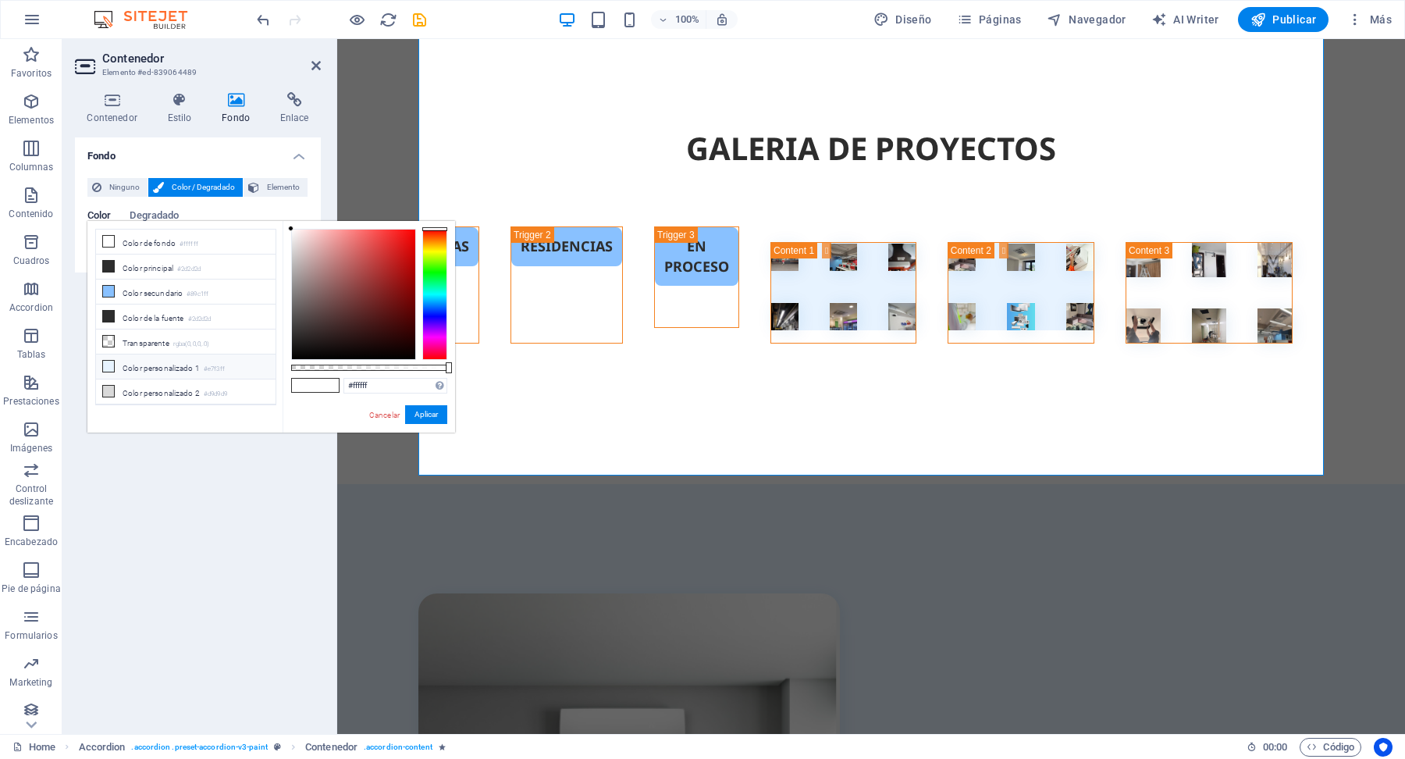
click at [167, 372] on li "Color personalizado 1 #e7f3ff" at bounding box center [186, 366] width 180 height 25
type input "#e7f3ff"
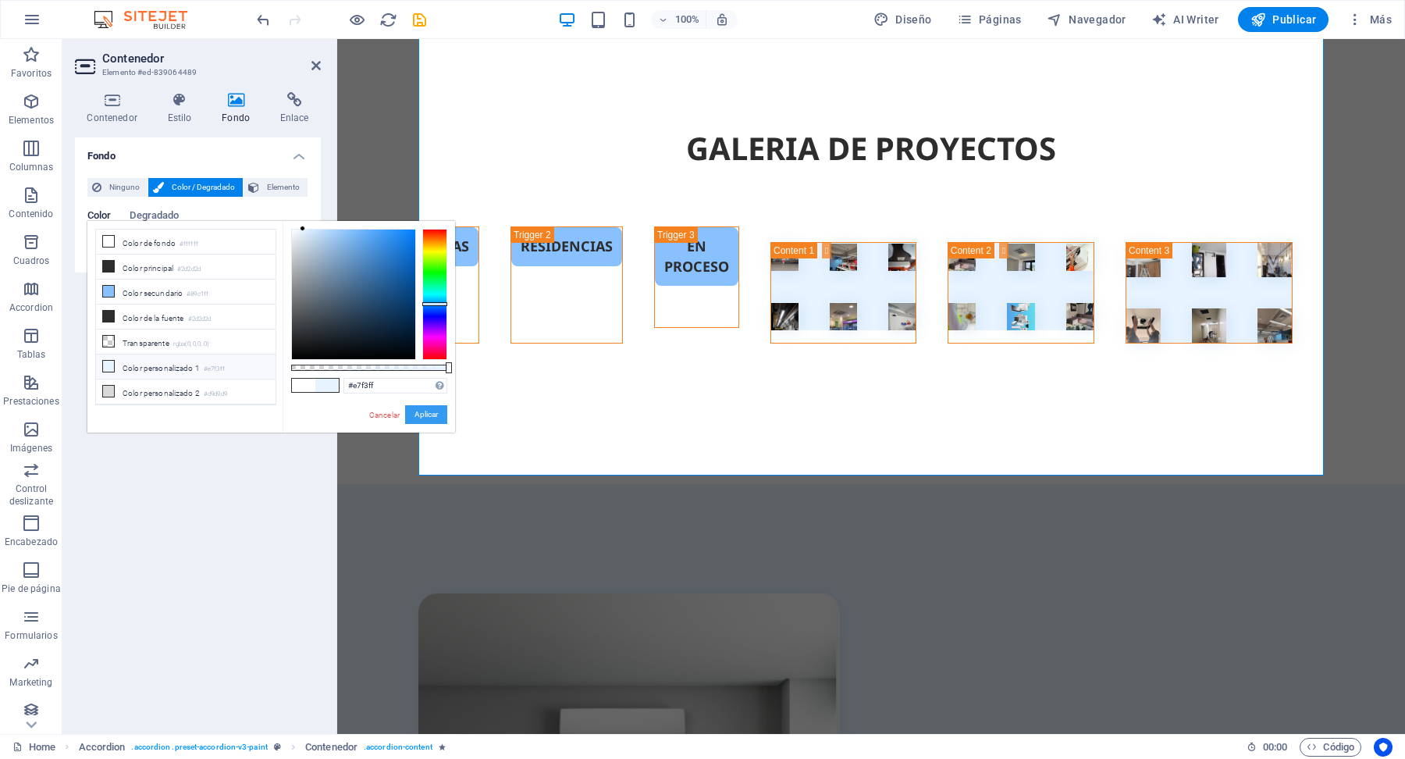
click at [432, 415] on button "Aplicar" at bounding box center [426, 414] width 42 height 19
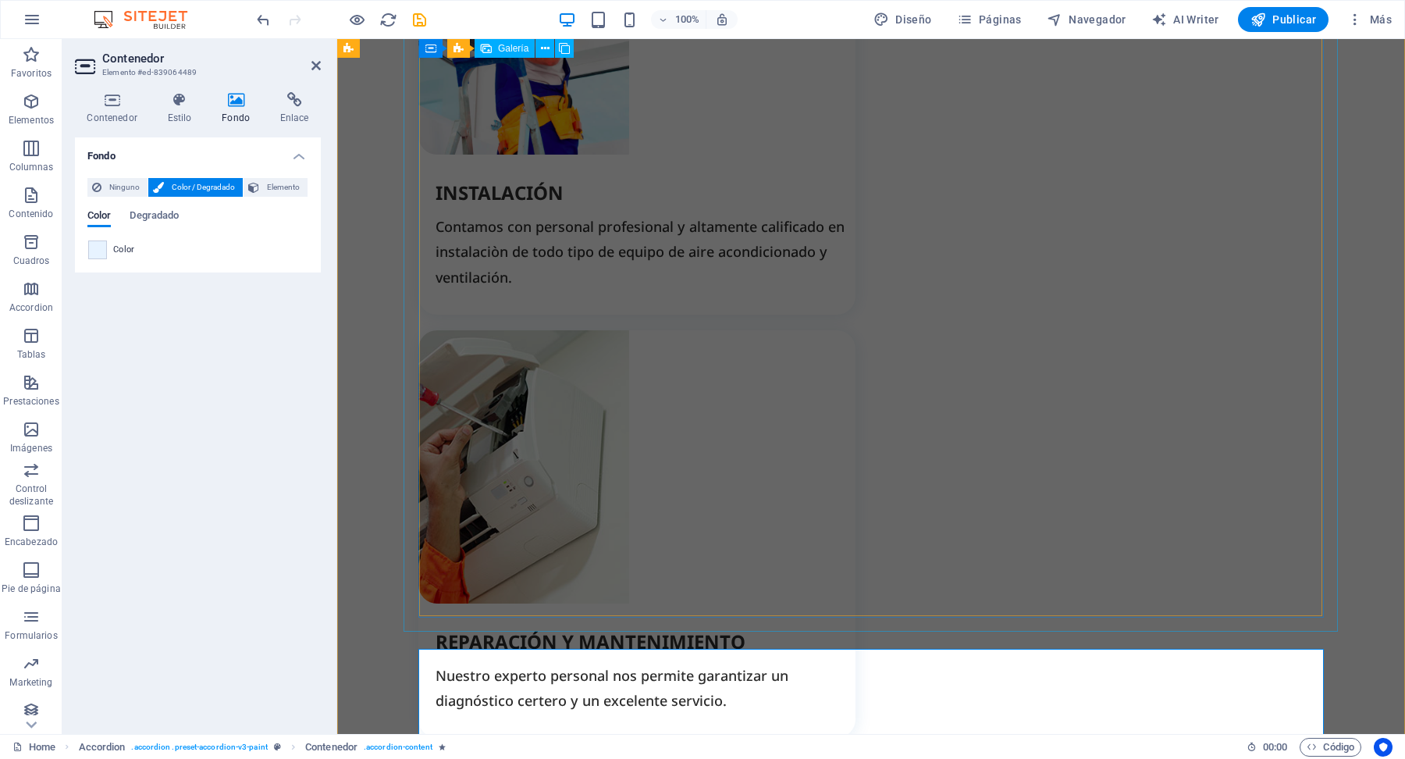
scroll to position [3210, 0]
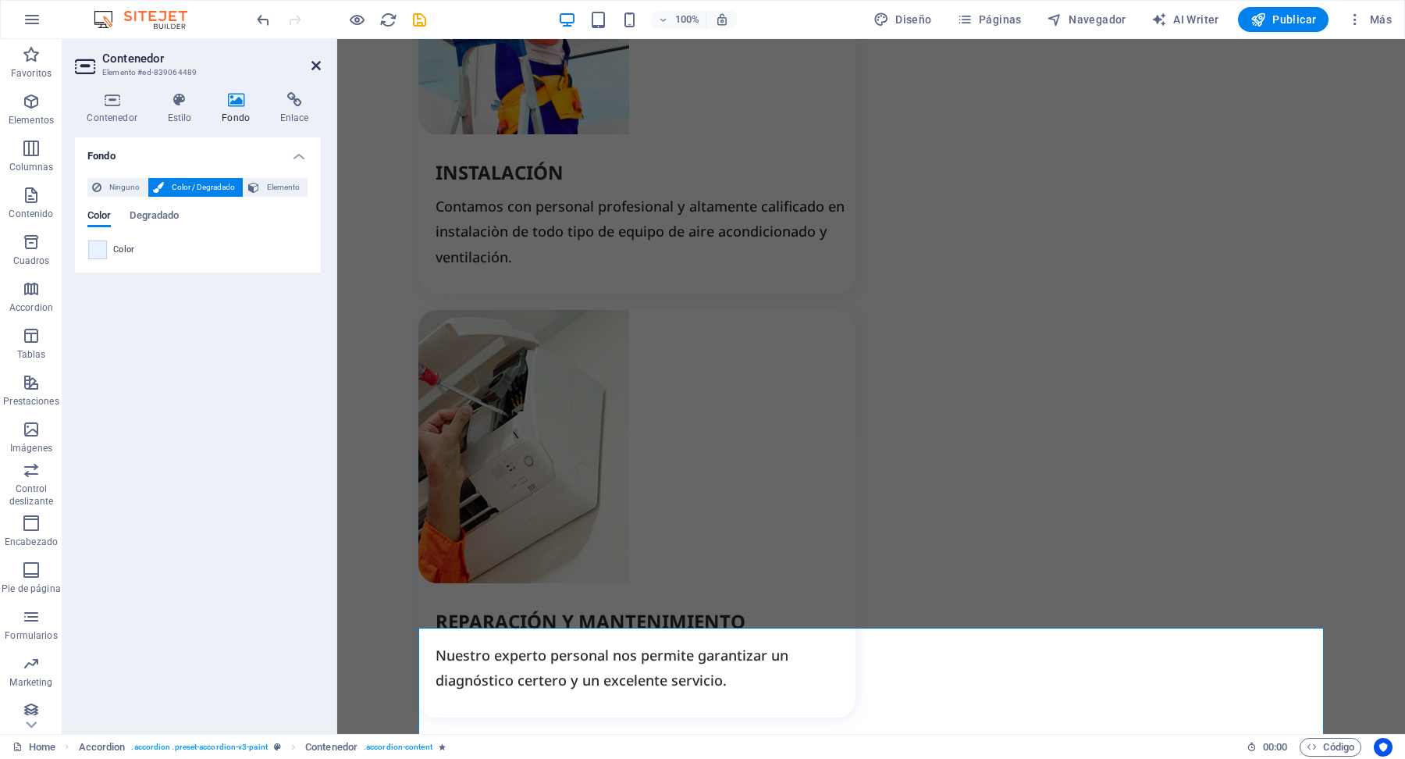
click at [317, 67] on icon at bounding box center [315, 65] width 9 height 12
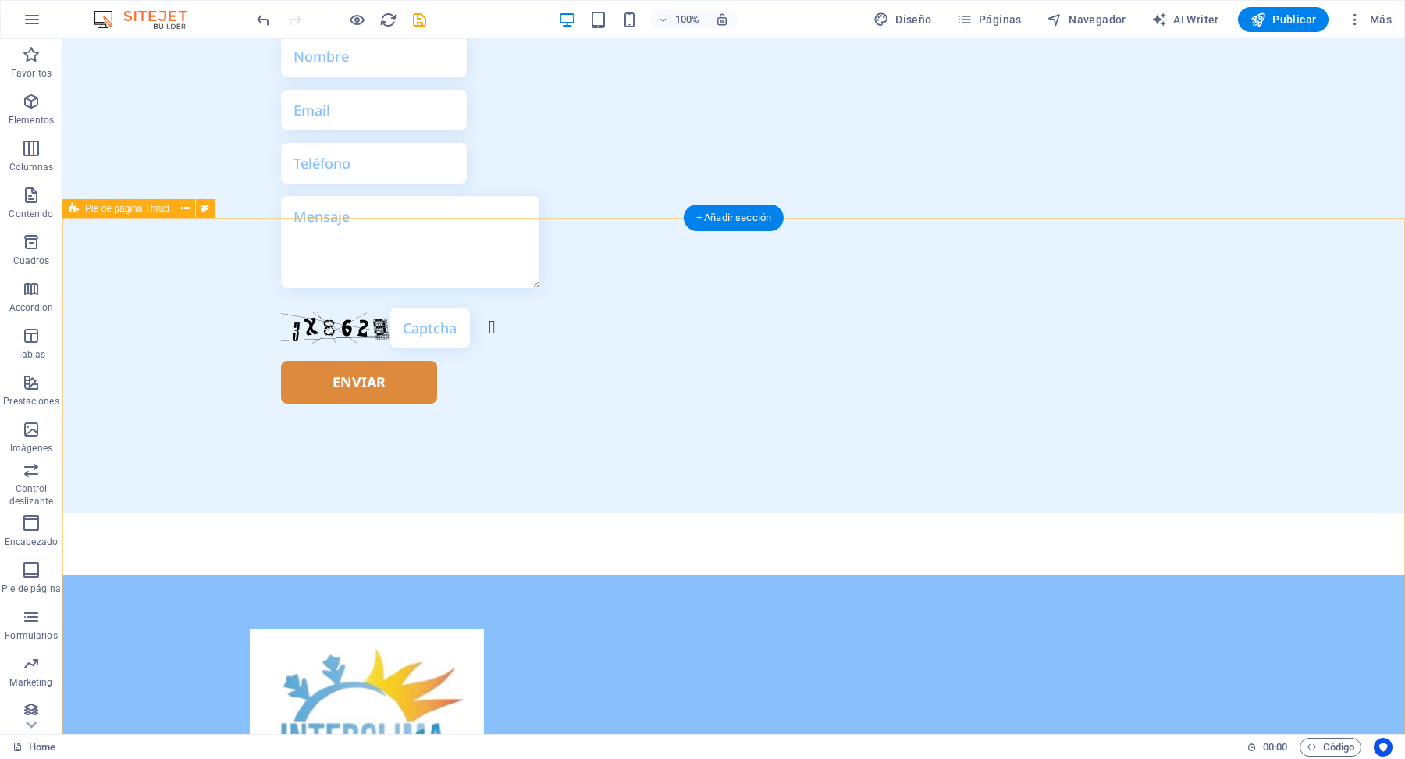
scroll to position [5076, 0]
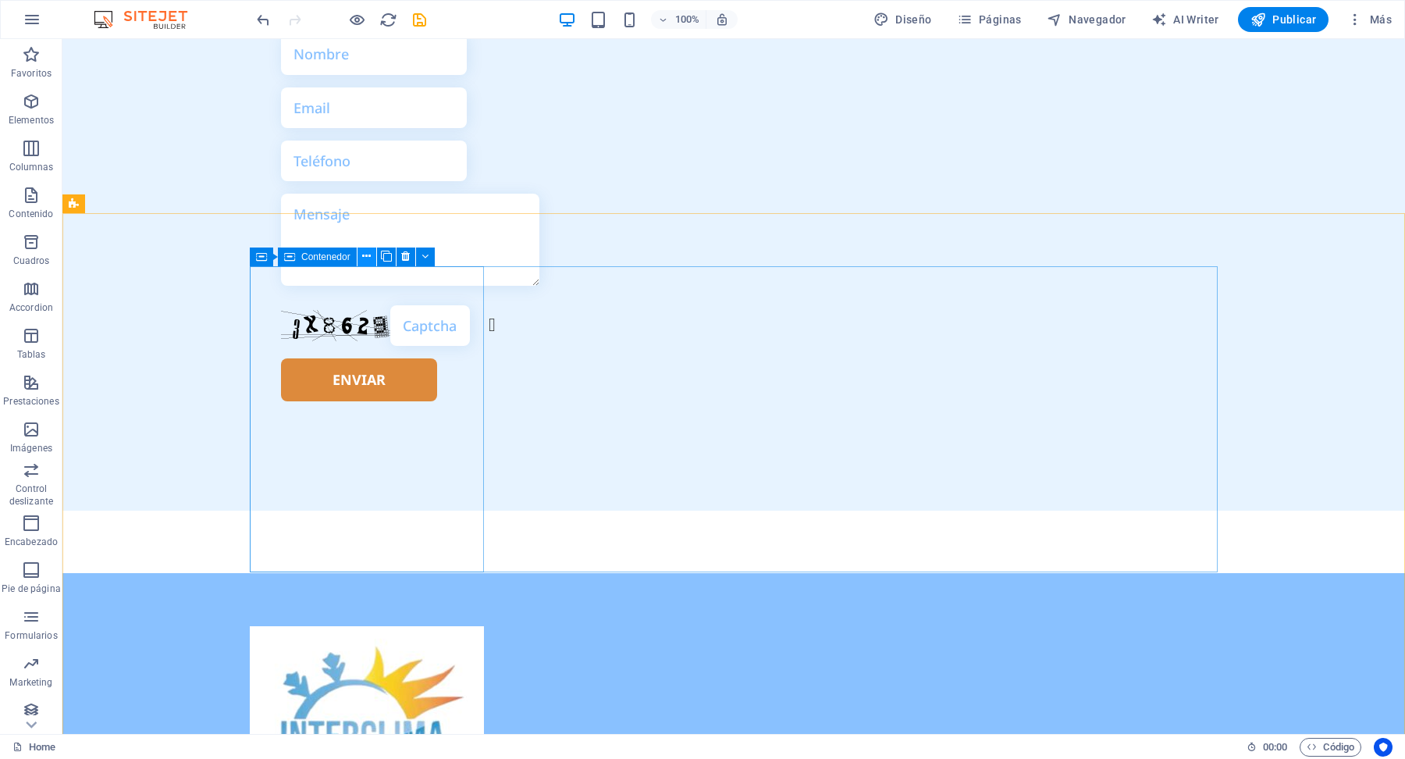
click at [365, 257] on icon at bounding box center [366, 256] width 9 height 16
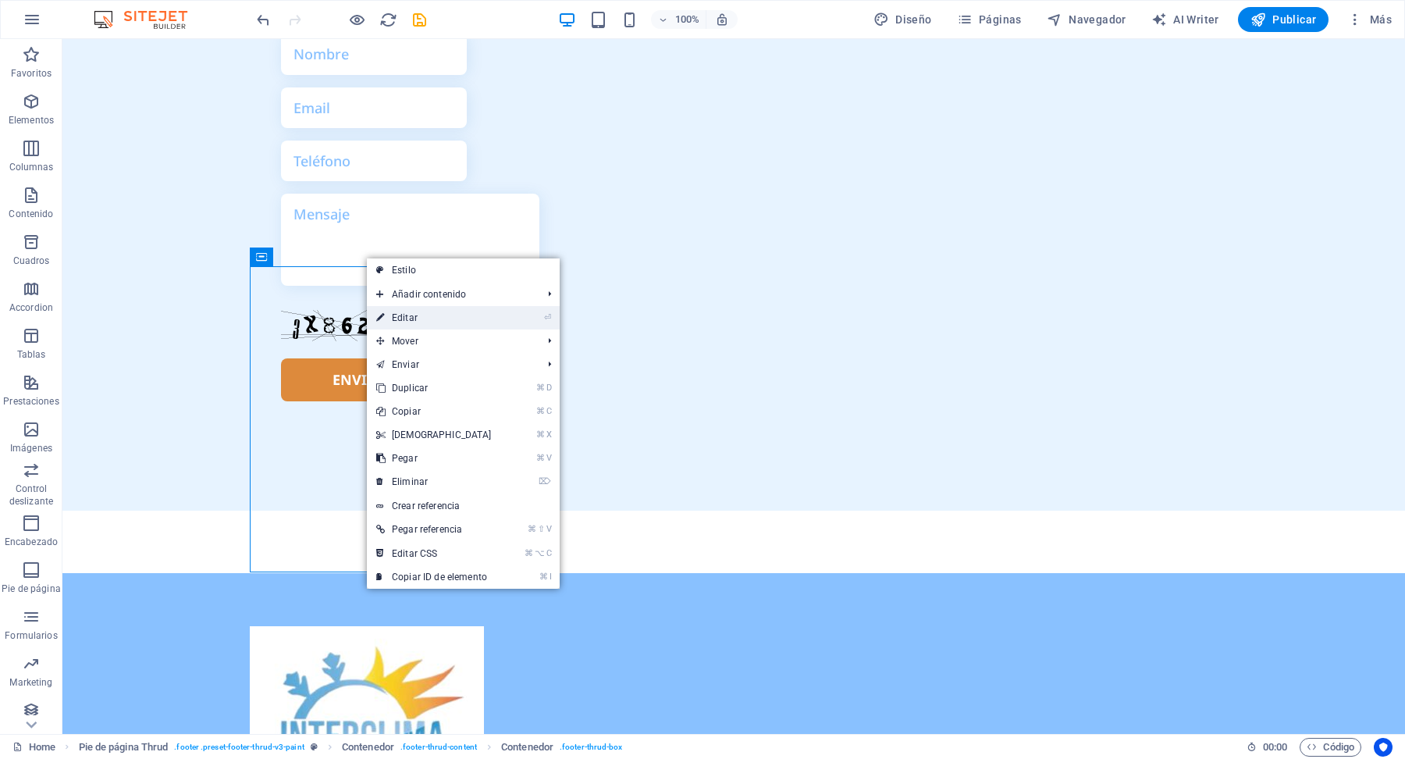
click at [419, 324] on link "⏎ Editar" at bounding box center [434, 317] width 134 height 23
select select "px"
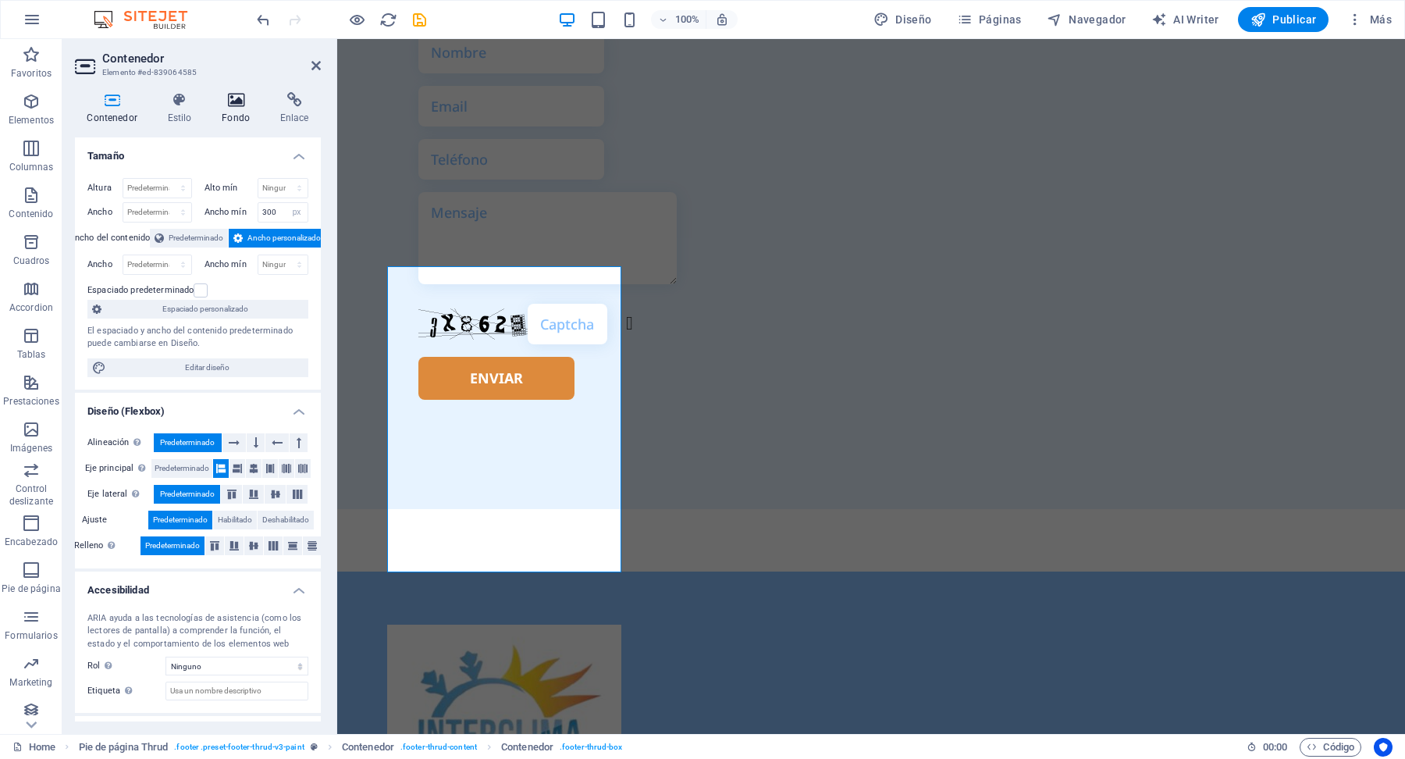
click at [241, 107] on icon at bounding box center [236, 100] width 52 height 16
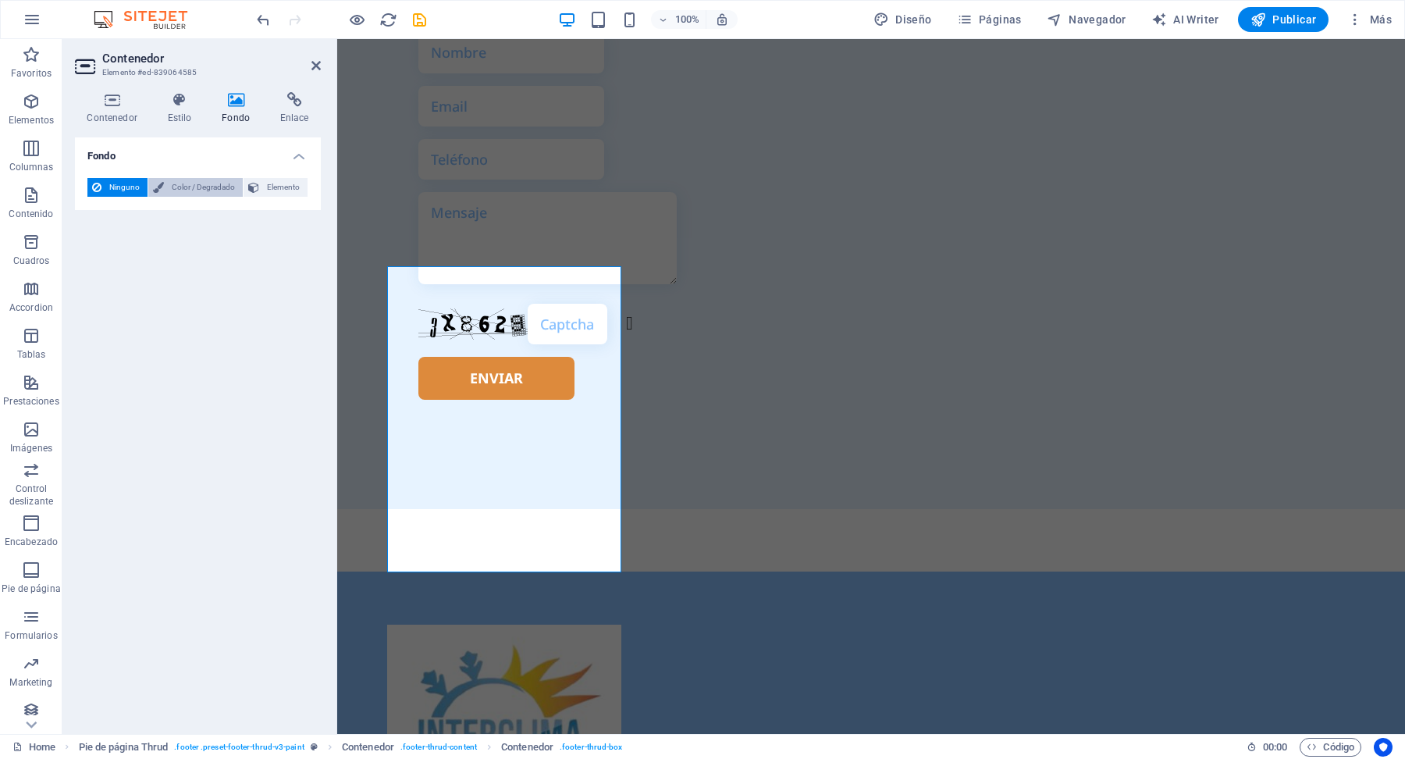
click at [207, 185] on span "Color / Degradado" at bounding box center [203, 187] width 69 height 19
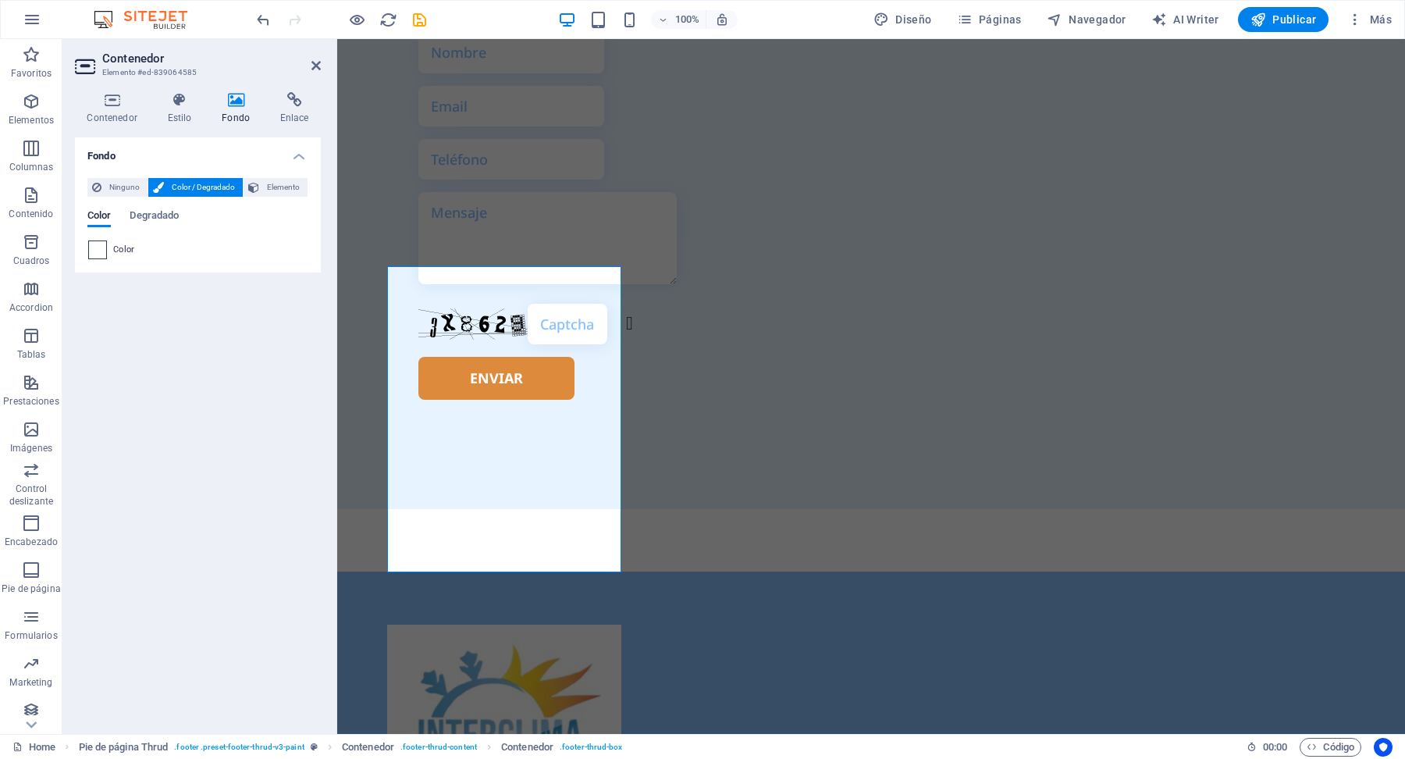
click at [103, 247] on span at bounding box center [97, 249] width 17 height 17
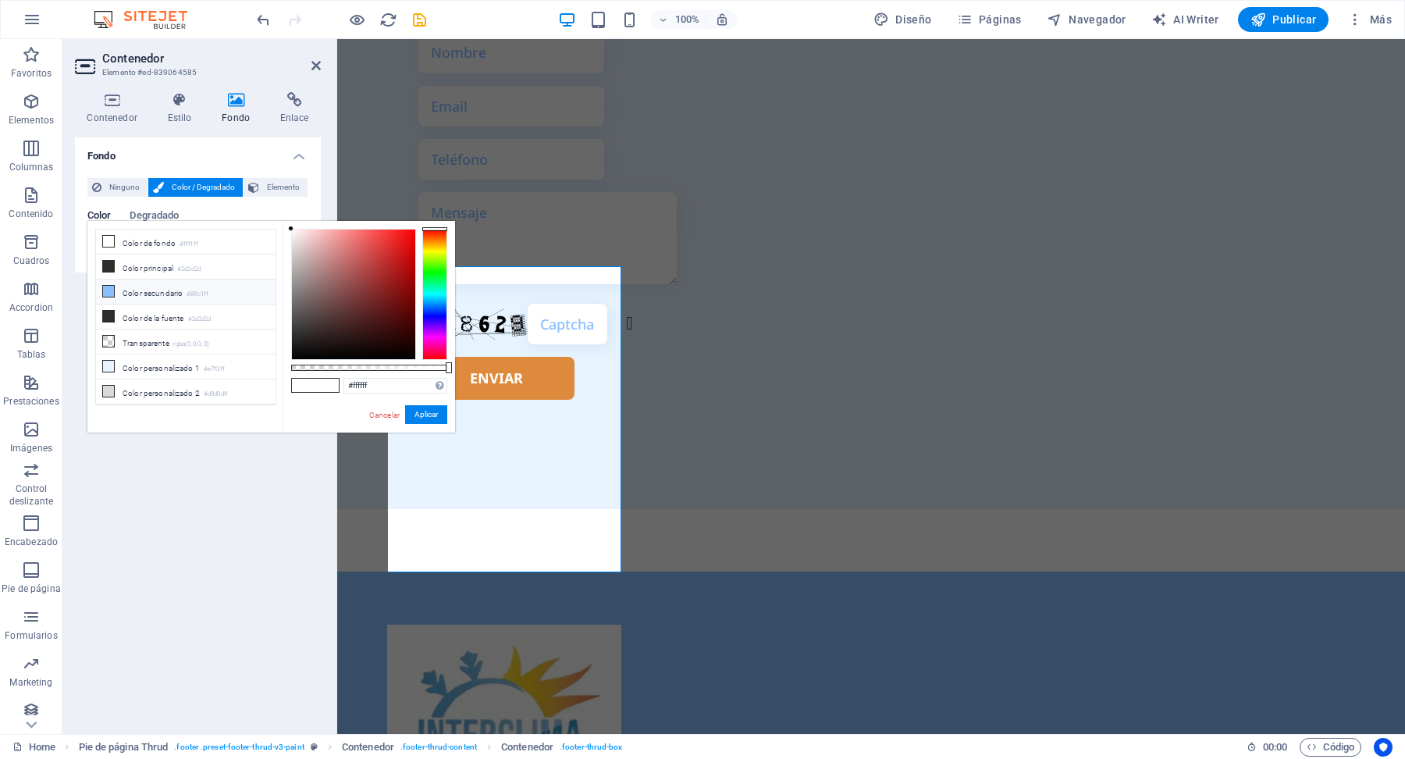
click at [135, 295] on li "Color secundario #89c1ff" at bounding box center [186, 291] width 180 height 25
type input "#89c1ff"
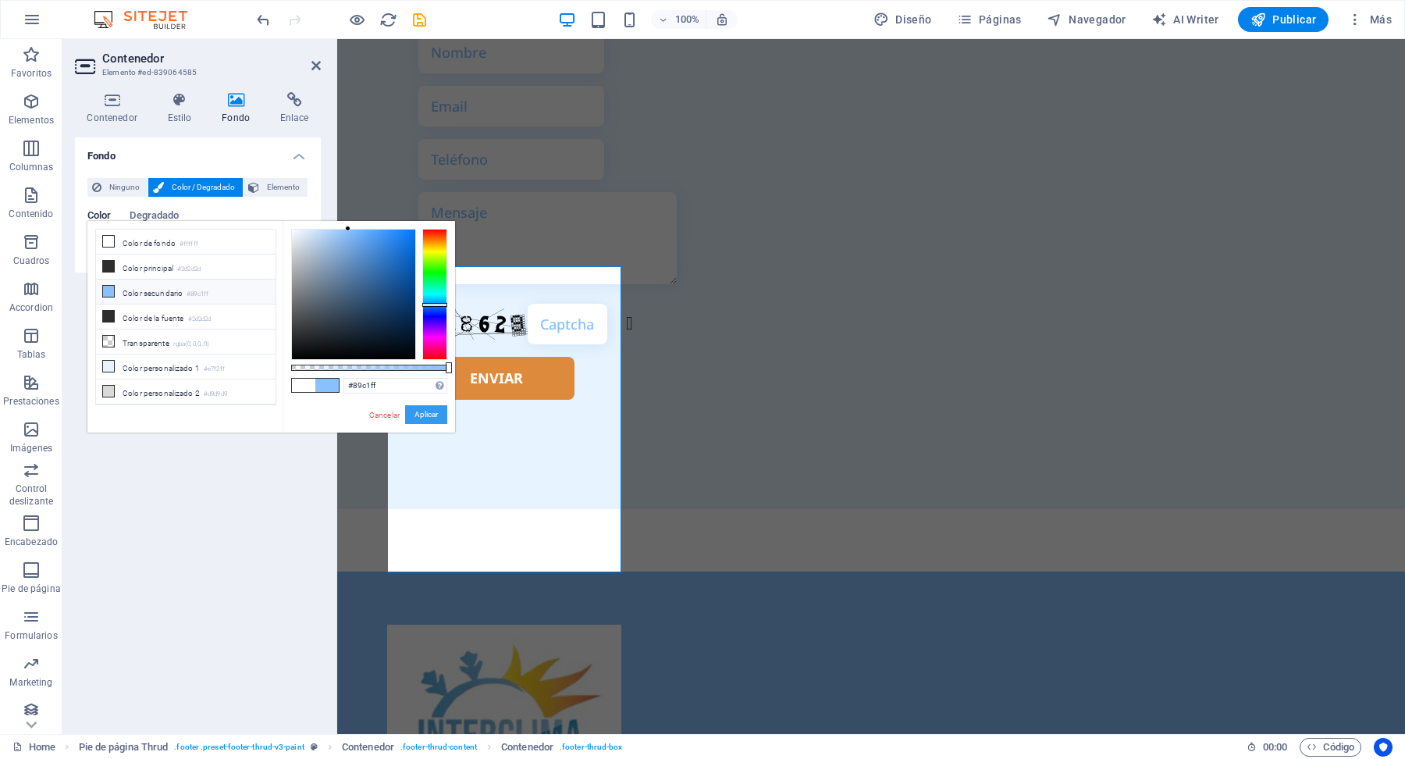
click at [439, 413] on button "Aplicar" at bounding box center [426, 414] width 42 height 19
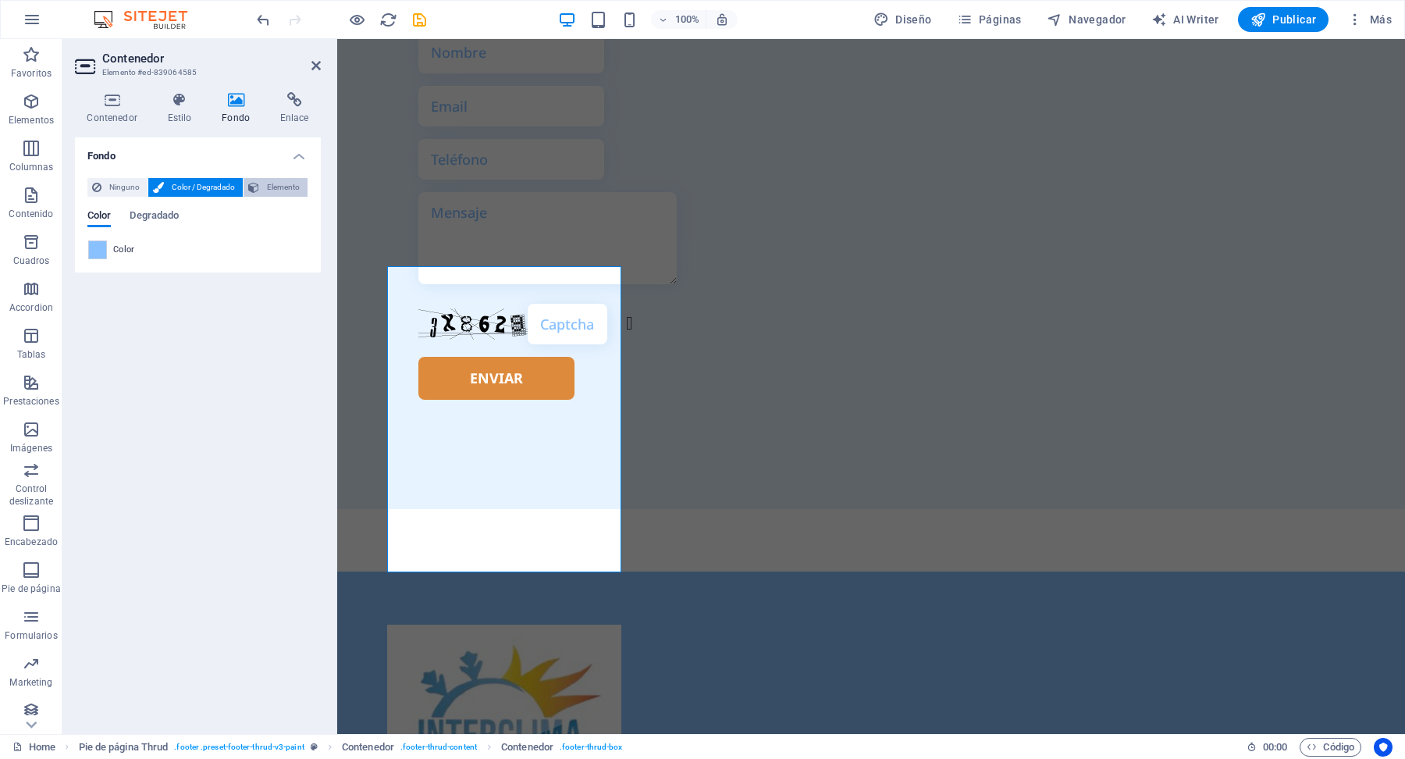
click at [286, 194] on span "Elemento" at bounding box center [283, 187] width 39 height 19
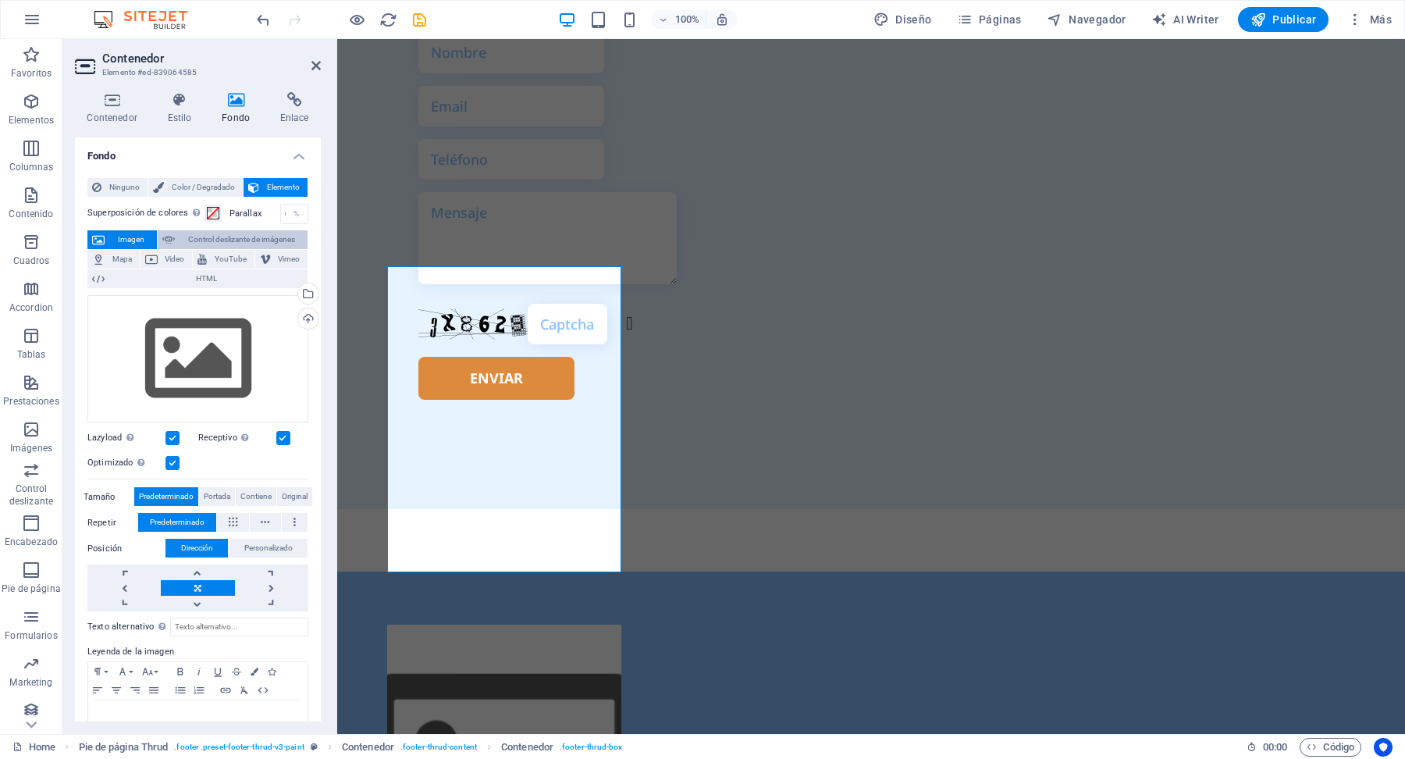
click at [215, 240] on span "Control deslizante de imágenes" at bounding box center [241, 239] width 123 height 19
select select "ms"
select select "s"
select select "progressive"
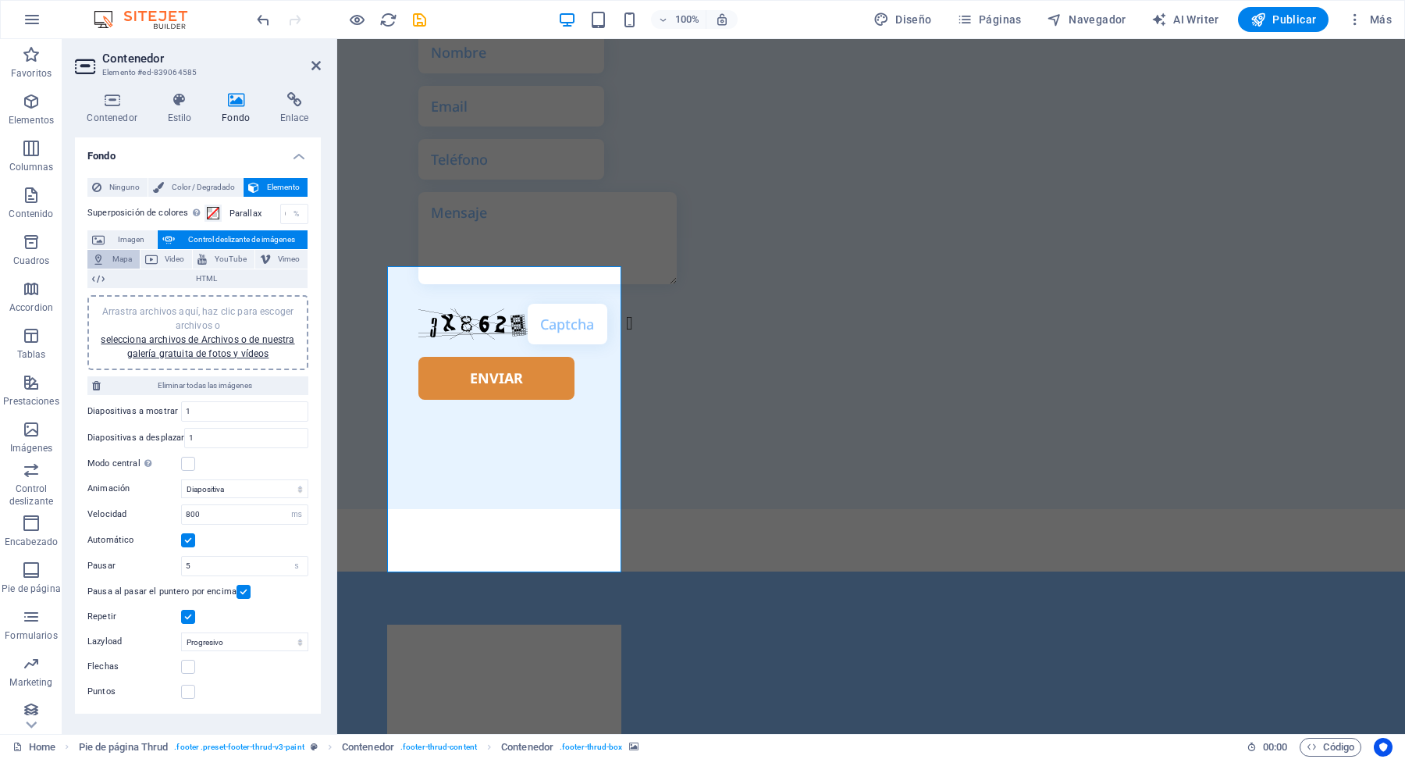
click at [126, 258] on span "Mapa" at bounding box center [122, 259] width 26 height 19
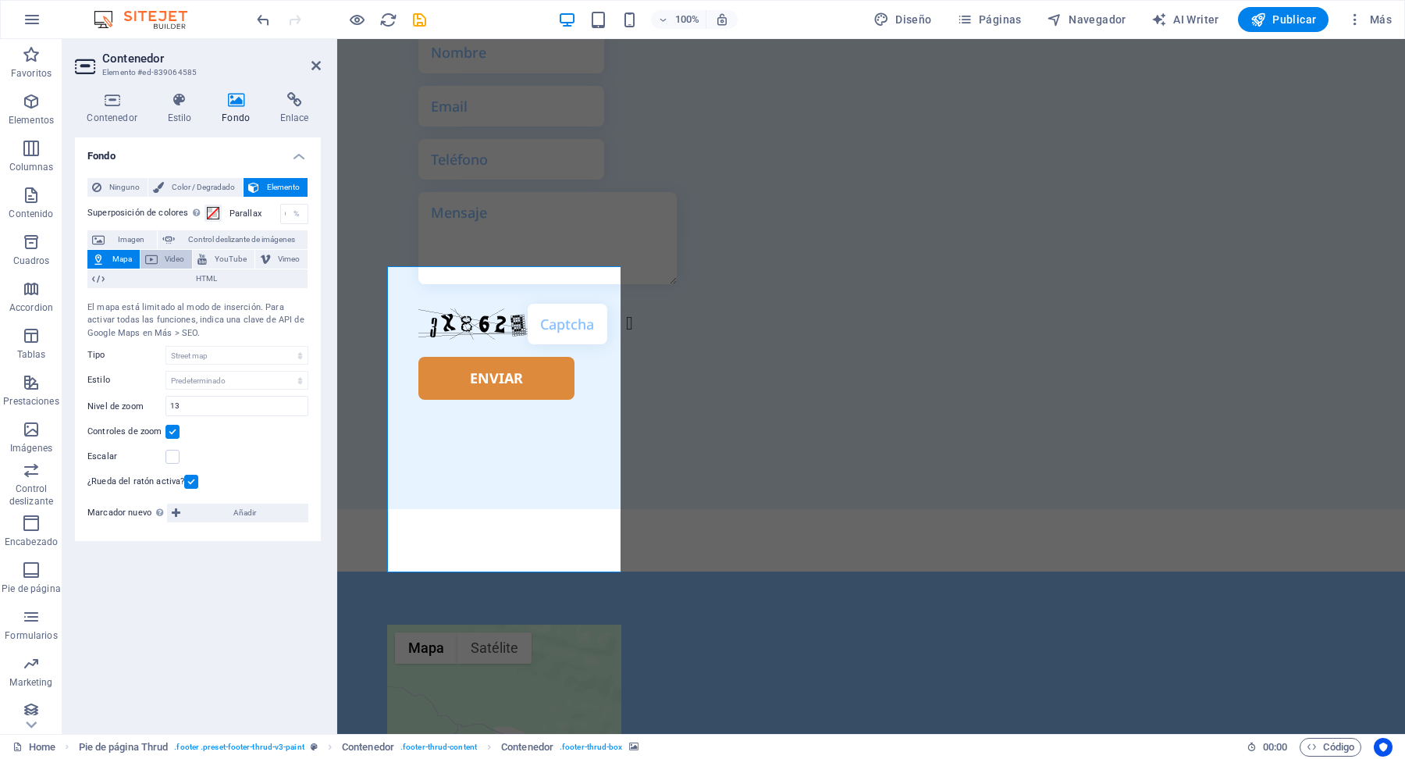
click at [169, 256] on span "Video" at bounding box center [175, 259] width 26 height 19
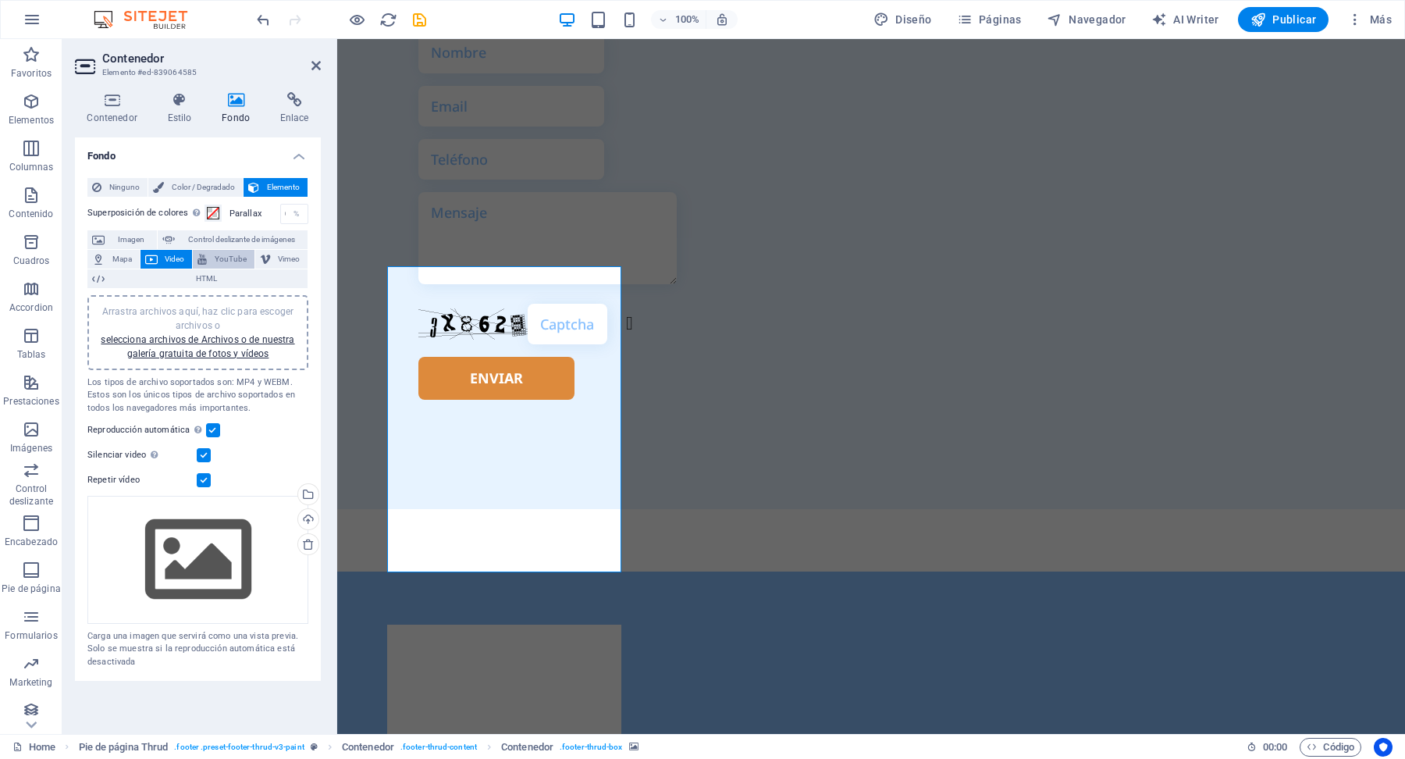
click at [233, 254] on span "YouTube" at bounding box center [231, 259] width 38 height 19
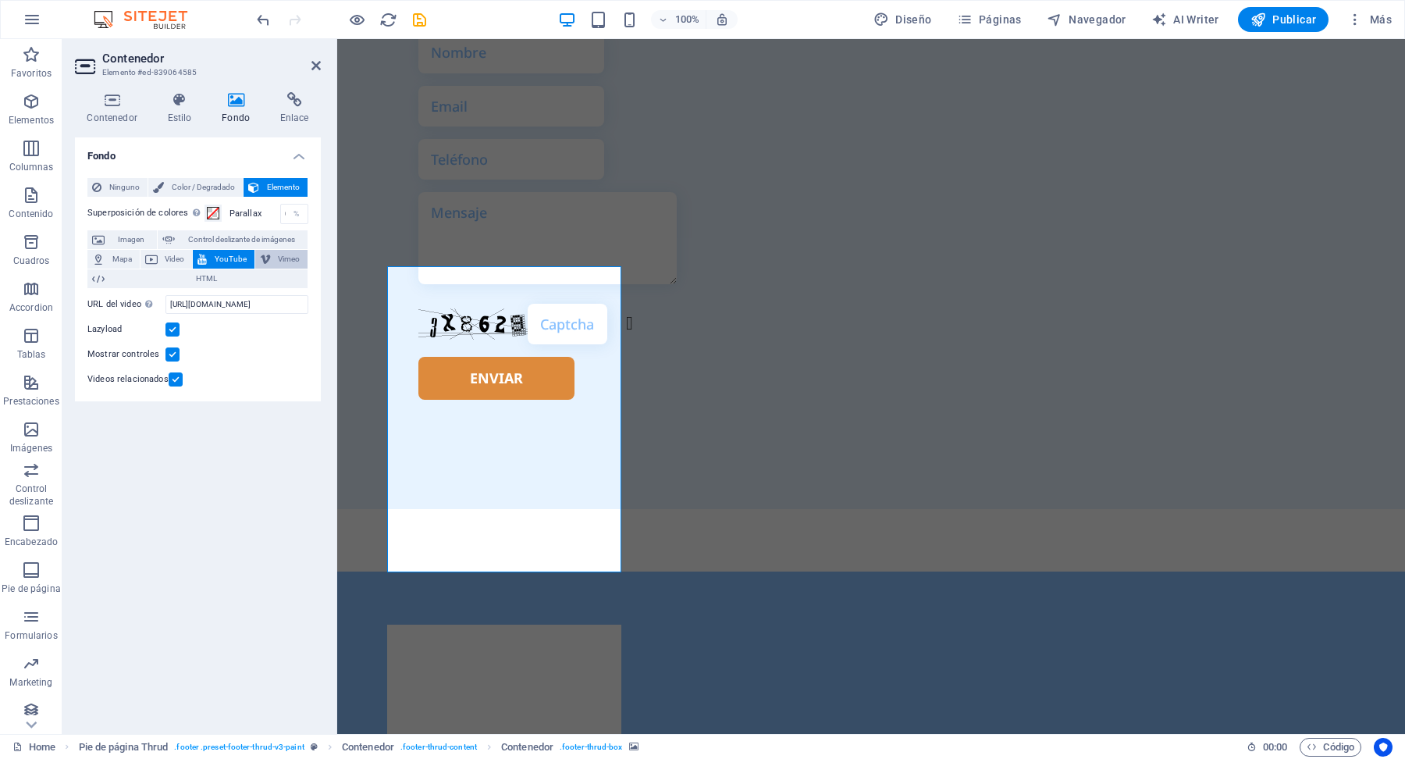
click at [283, 256] on span "Vimeo" at bounding box center [290, 259] width 28 height 19
select select "ar16_9"
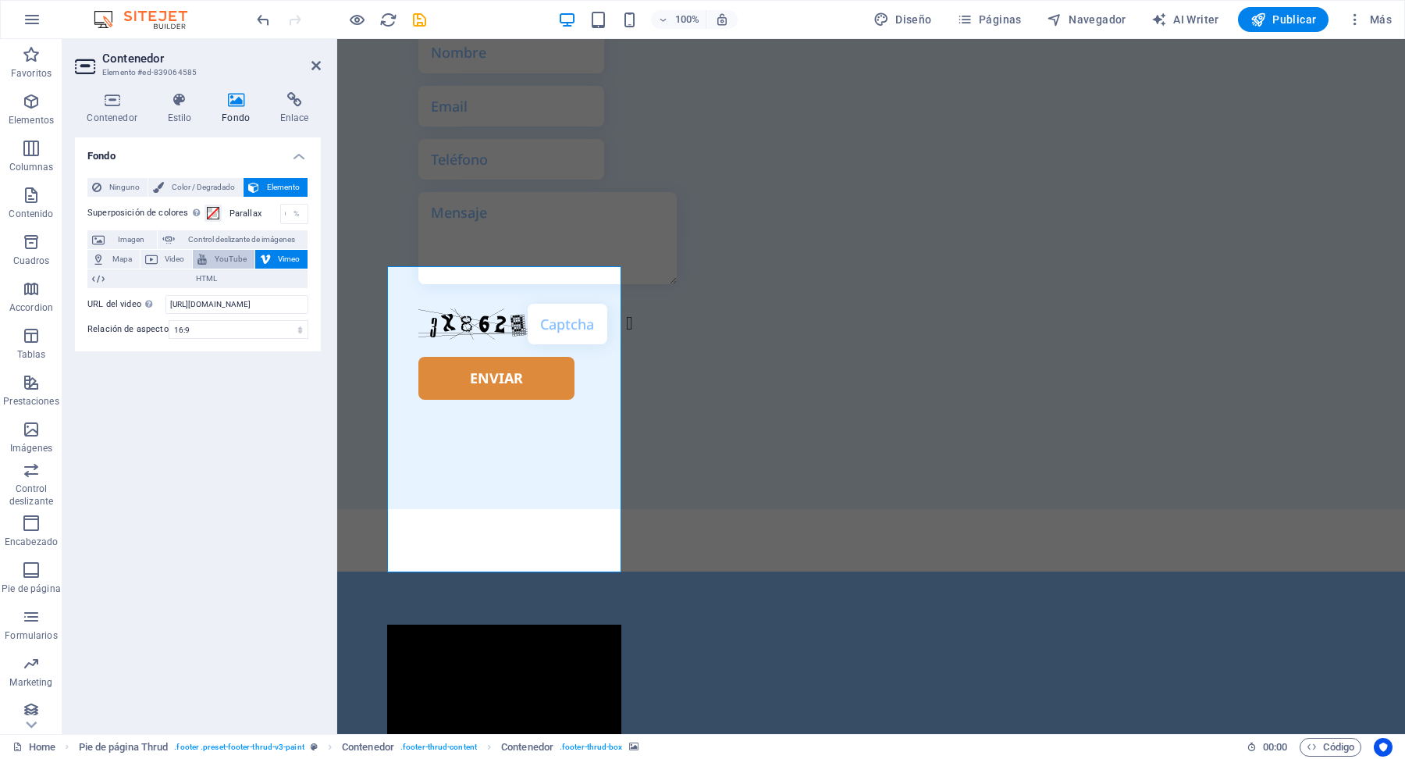
click at [205, 259] on icon at bounding box center [201, 259] width 9 height 19
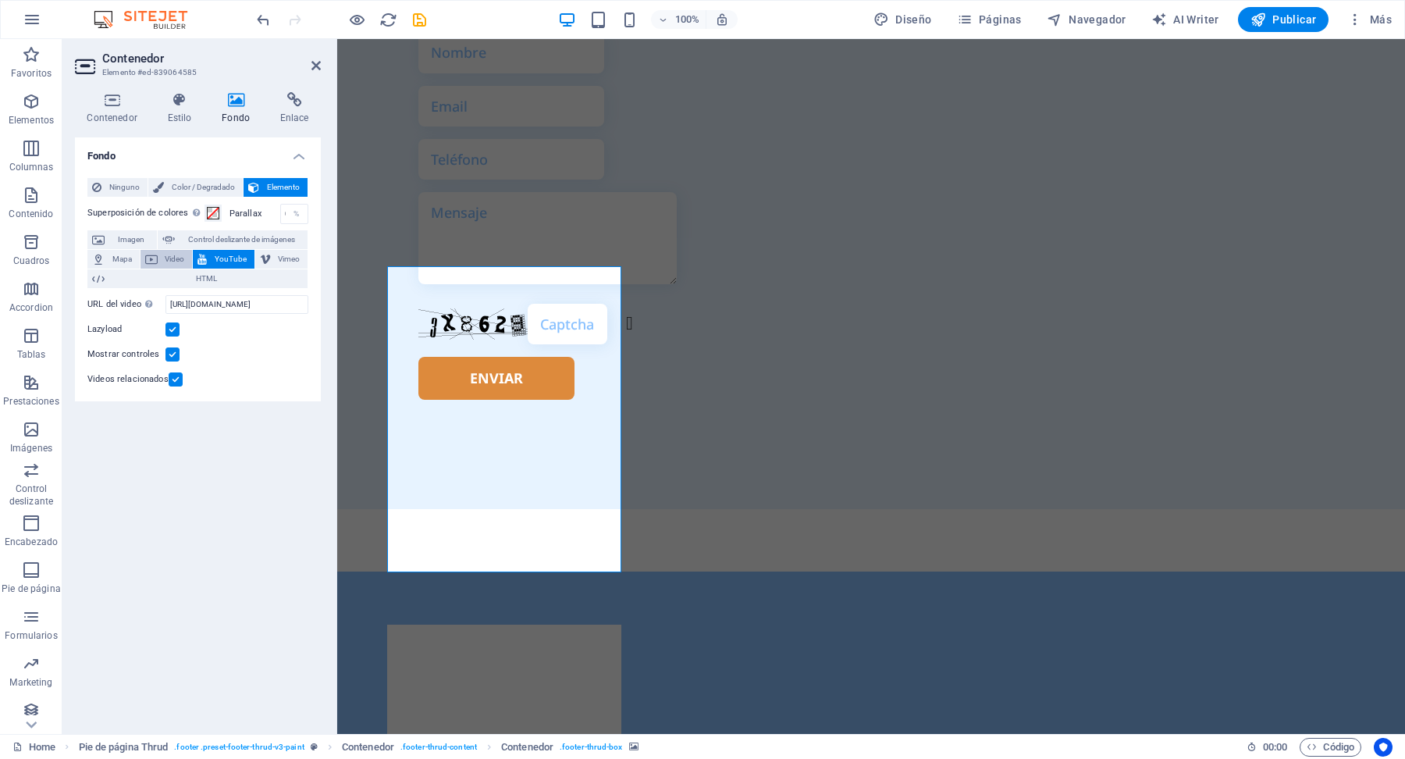
click at [174, 254] on span "Video" at bounding box center [175, 259] width 26 height 19
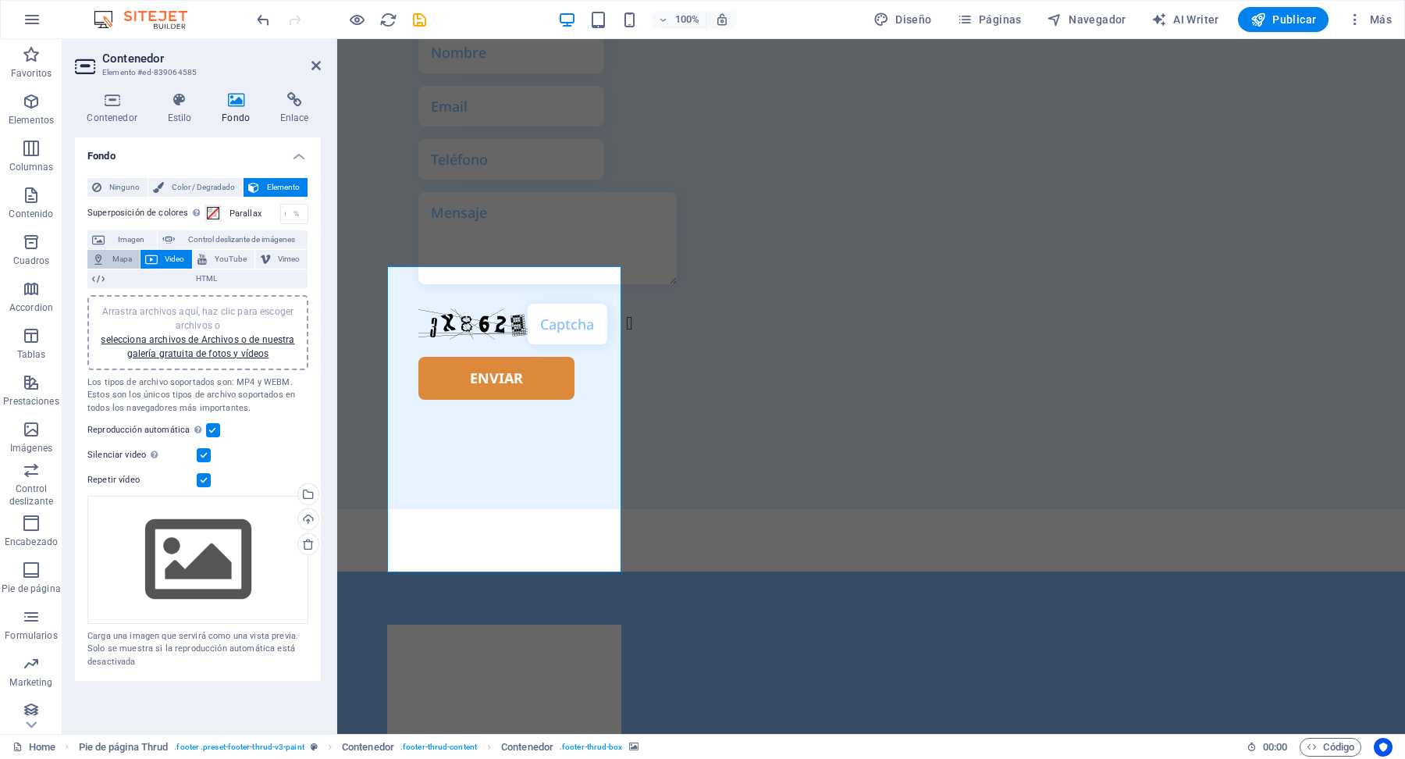
click at [120, 263] on span "Mapa" at bounding box center [122, 259] width 26 height 19
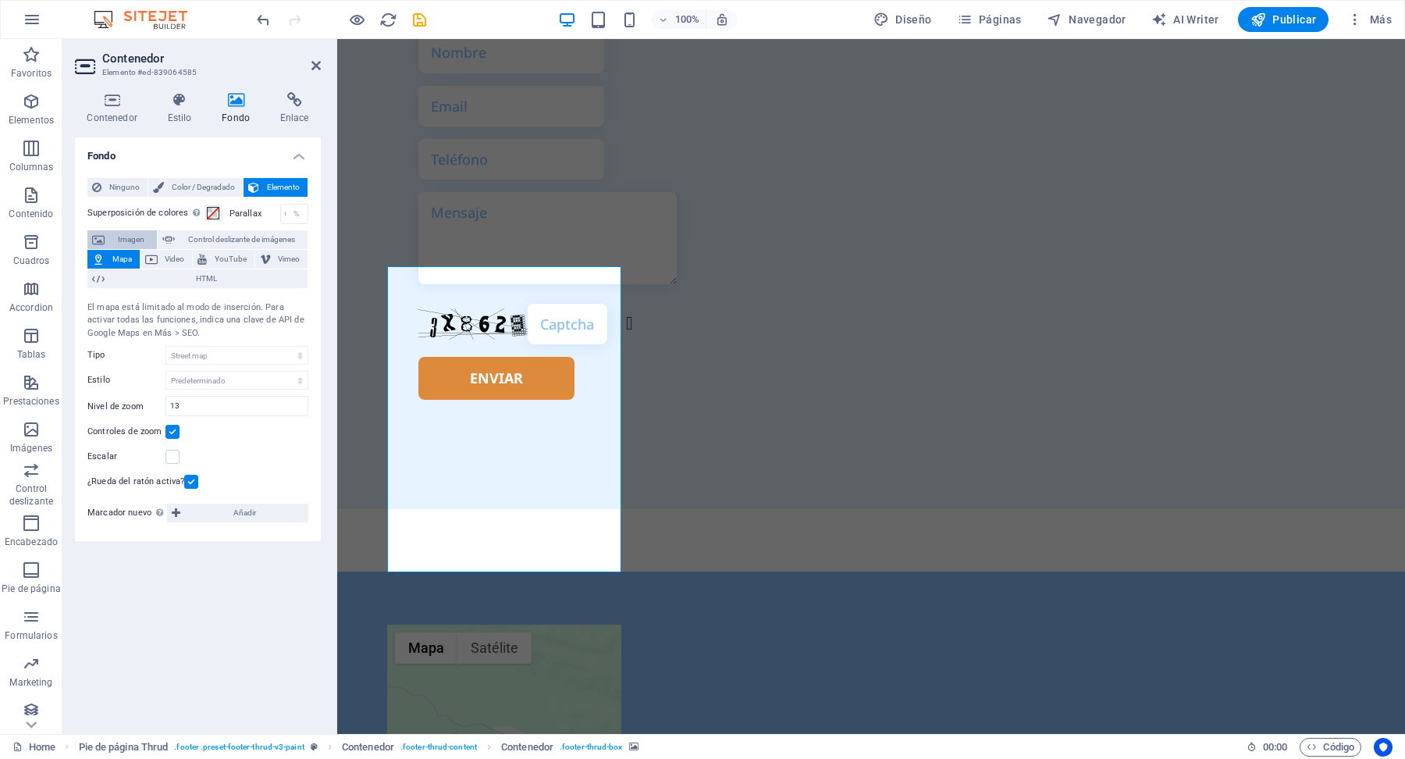
click at [130, 236] on span "Imagen" at bounding box center [130, 239] width 43 height 19
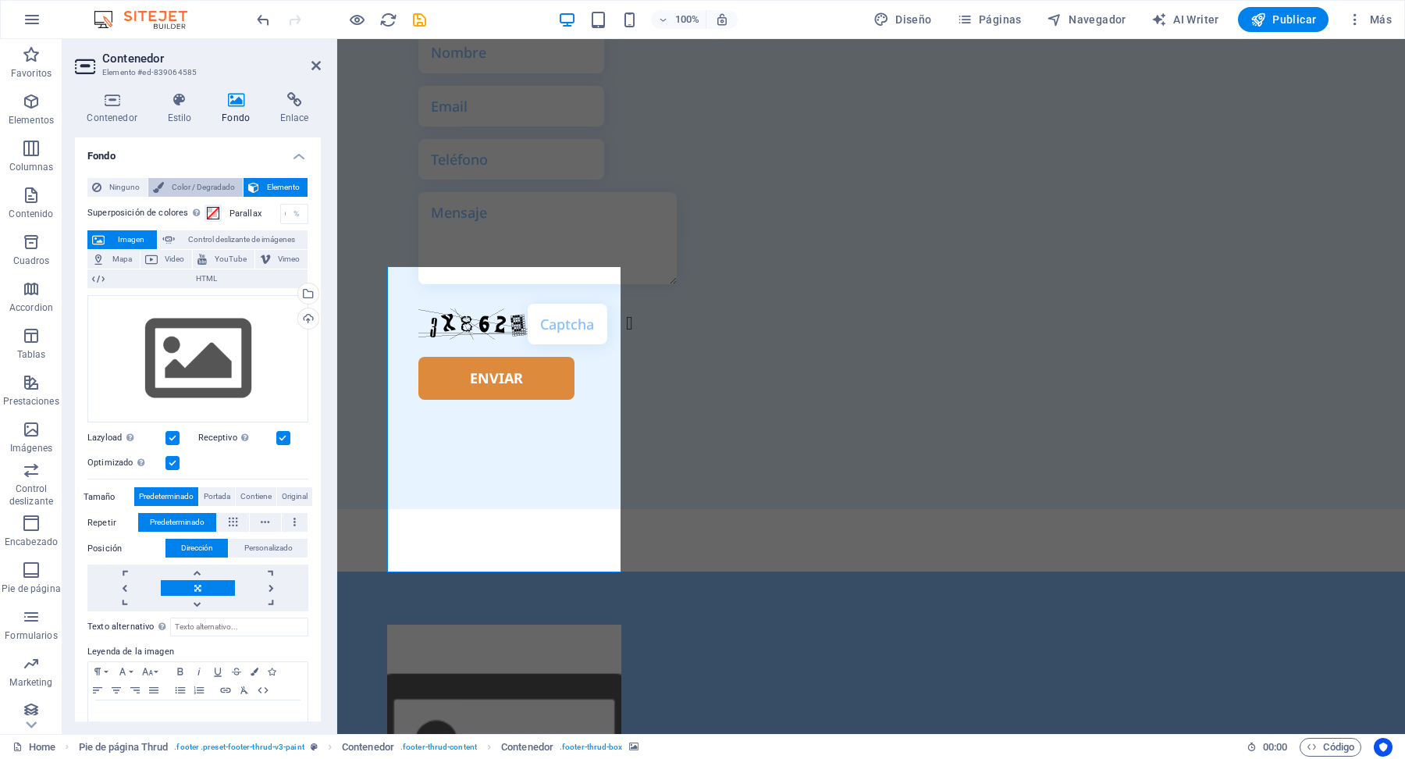
click at [216, 188] on span "Color / Degradado" at bounding box center [203, 187] width 69 height 19
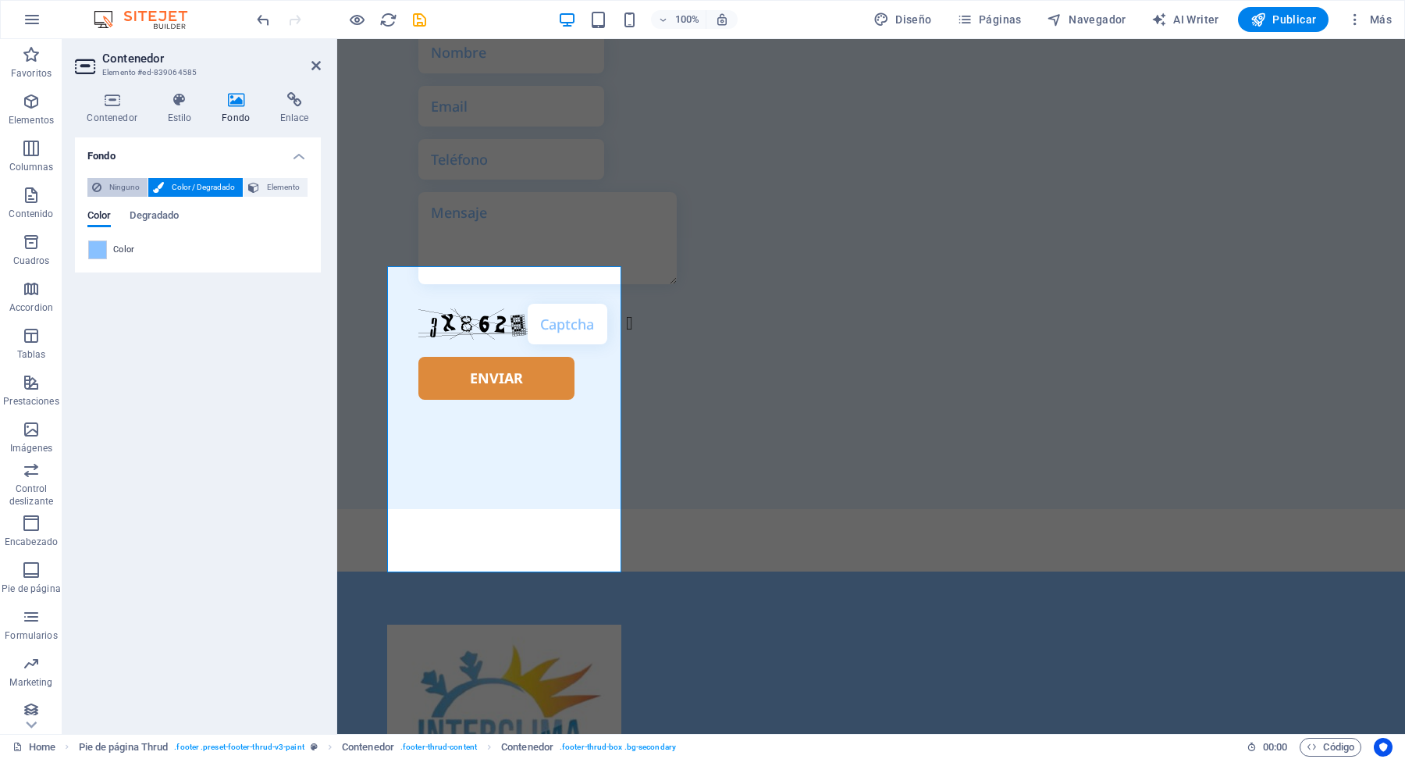
click at [123, 184] on span "Ninguno" at bounding box center [124, 187] width 37 height 19
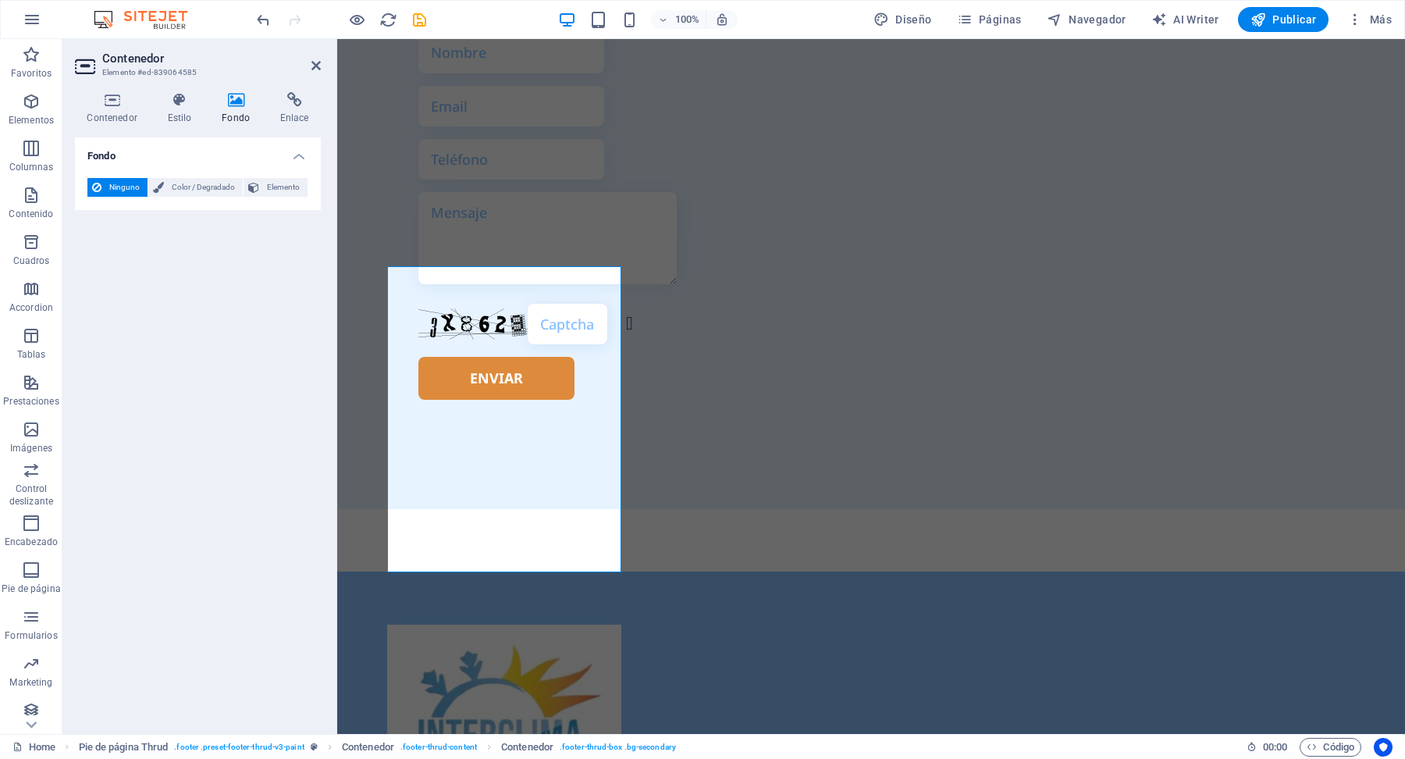
click at [123, 184] on span "Ninguno" at bounding box center [124, 187] width 37 height 19
click at [191, 185] on span "Color / Degradado" at bounding box center [203, 187] width 69 height 19
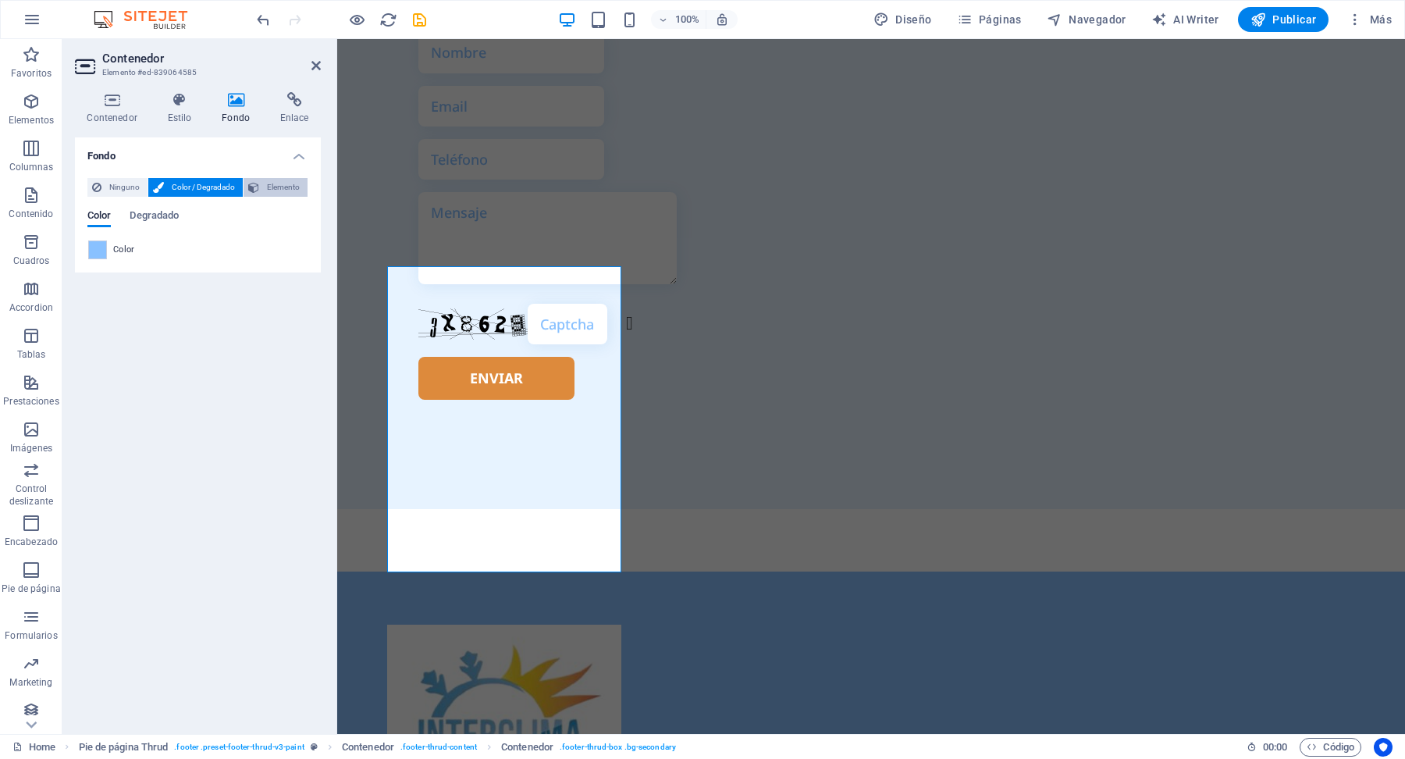
click at [288, 193] on span "Elemento" at bounding box center [283, 187] width 39 height 19
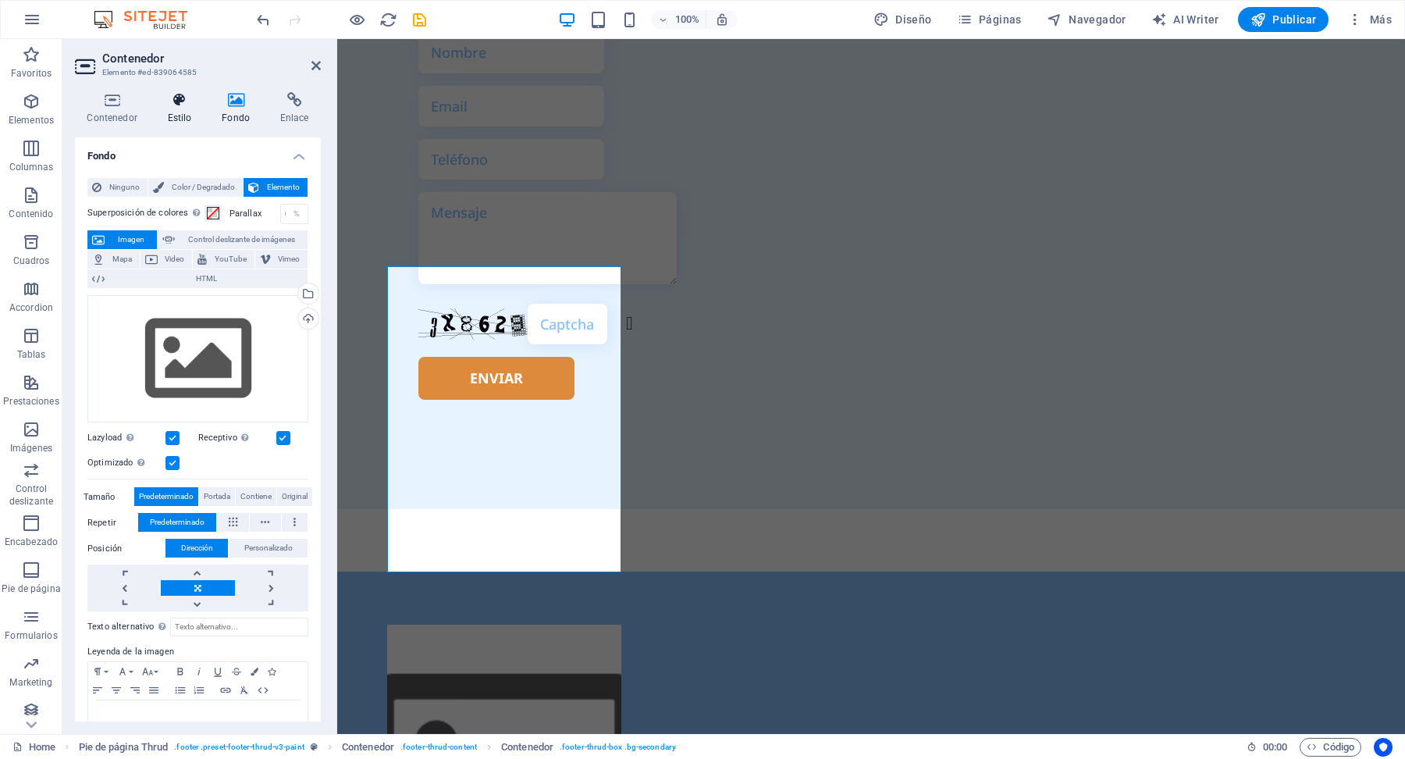
click at [172, 92] on icon at bounding box center [179, 100] width 48 height 16
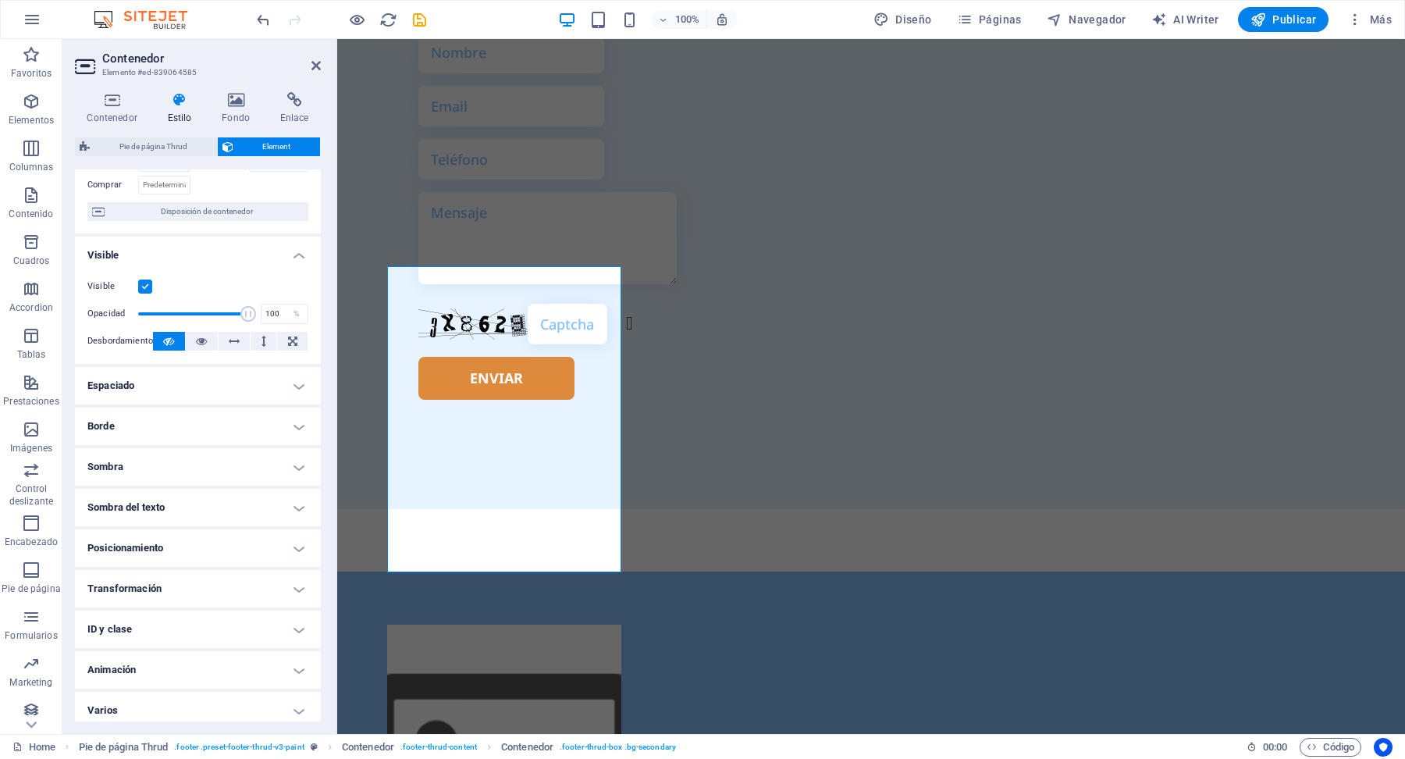
scroll to position [119, 0]
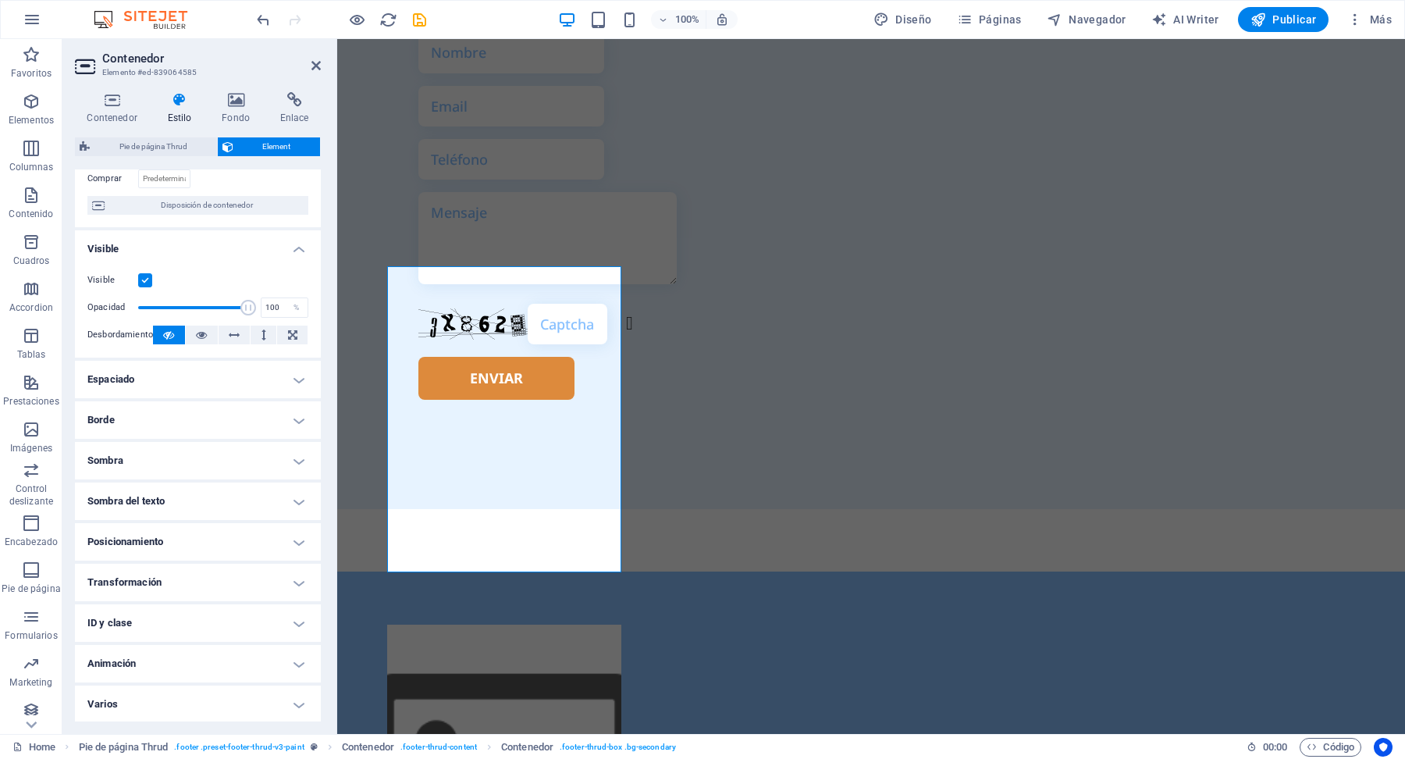
click at [246, 664] on h4 "Animación" at bounding box center [198, 663] width 246 height 37
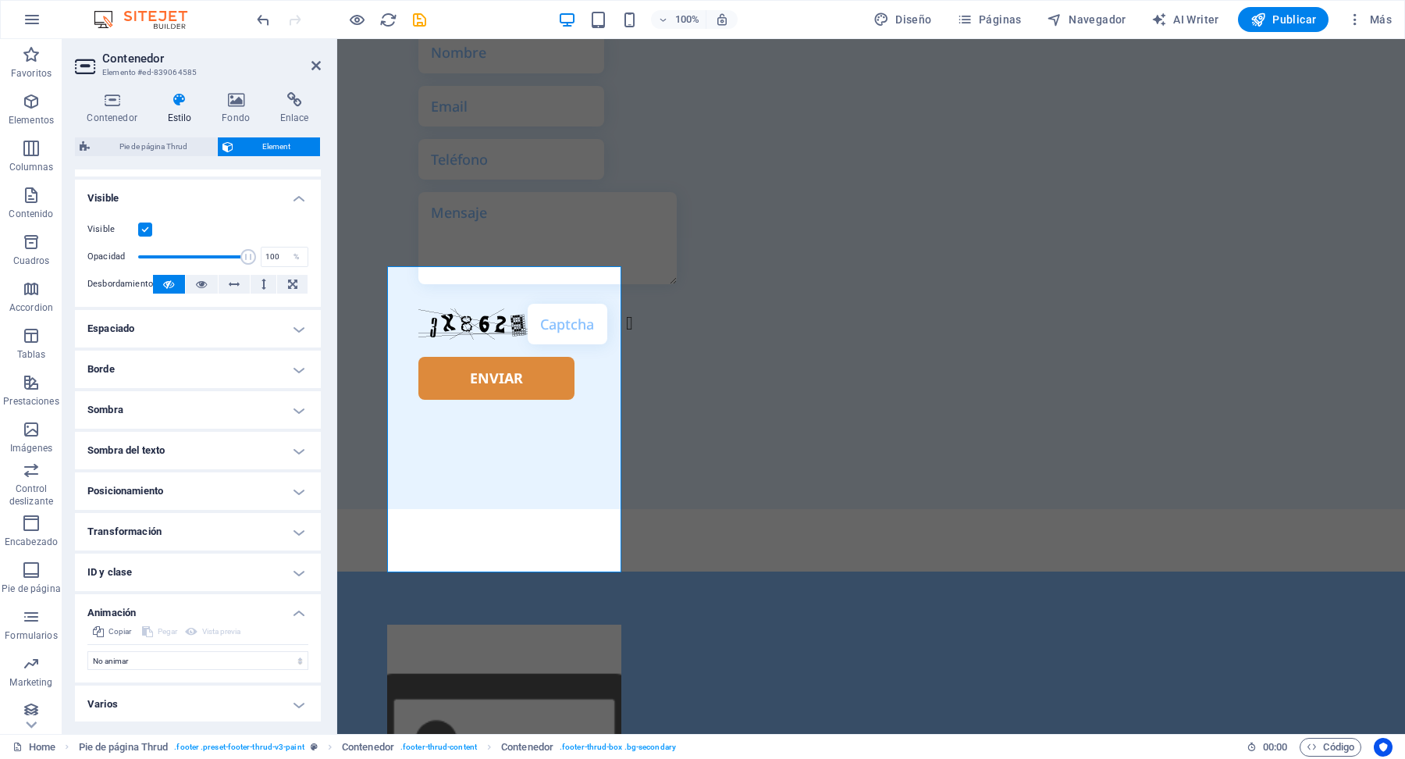
click at [293, 614] on h4 "Animación" at bounding box center [198, 608] width 246 height 28
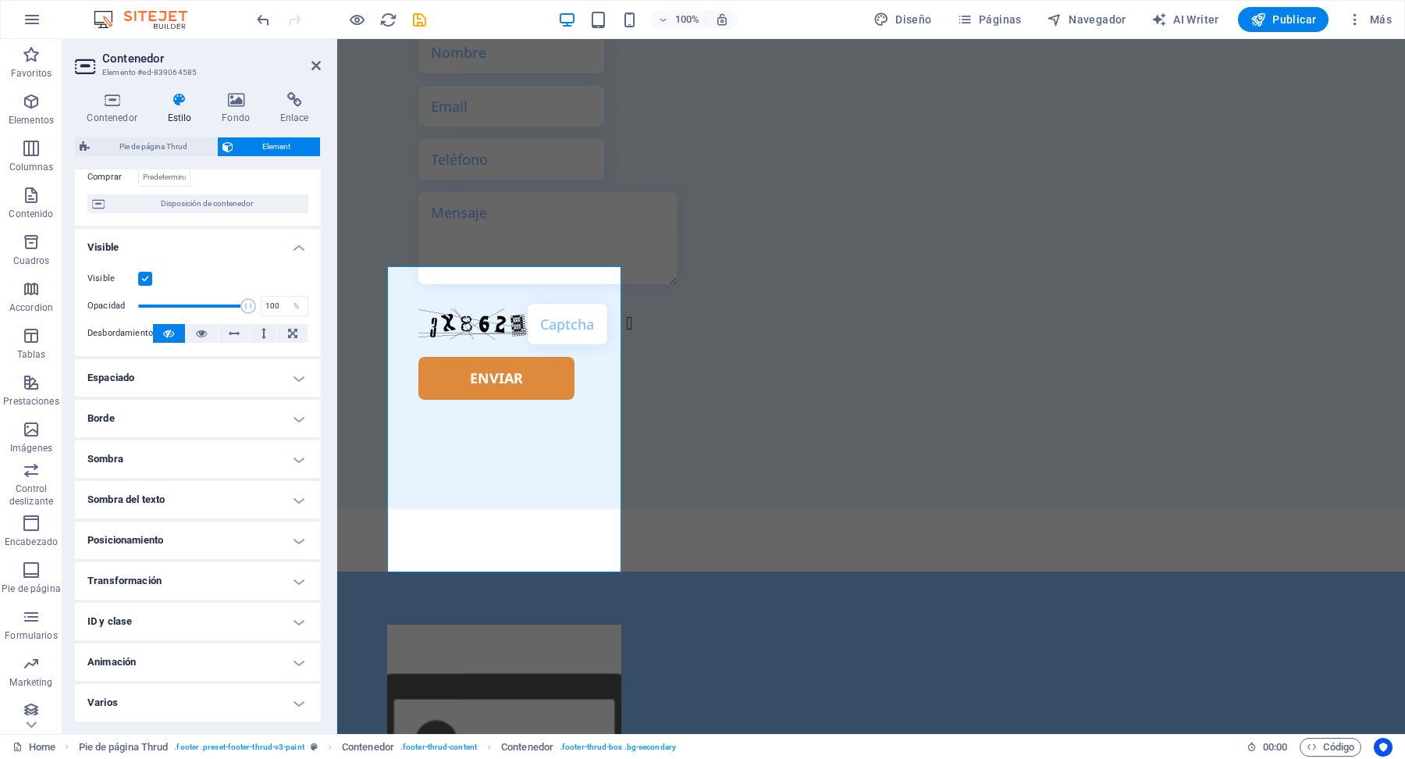
scroll to position [0, 0]
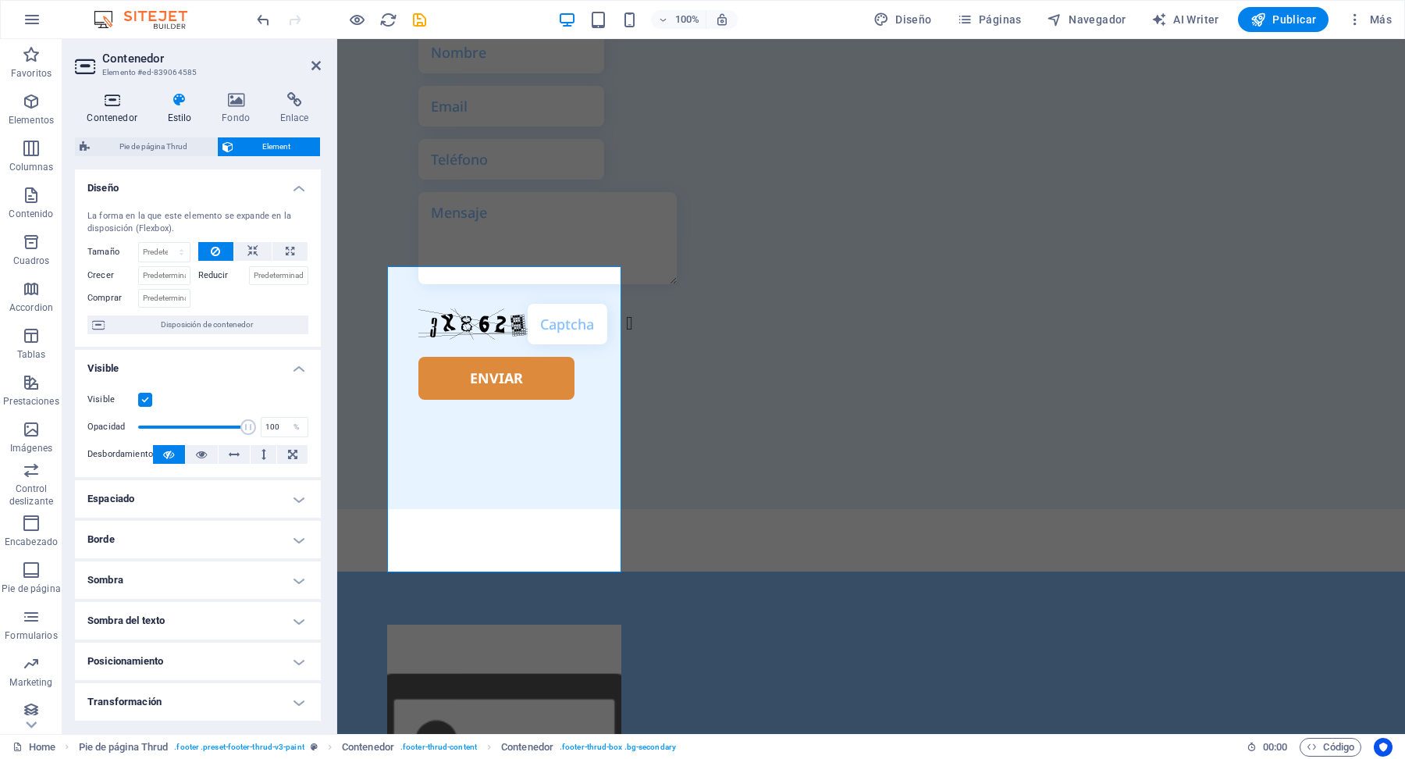
click at [112, 114] on h4 "Contenedor" at bounding box center [115, 108] width 80 height 33
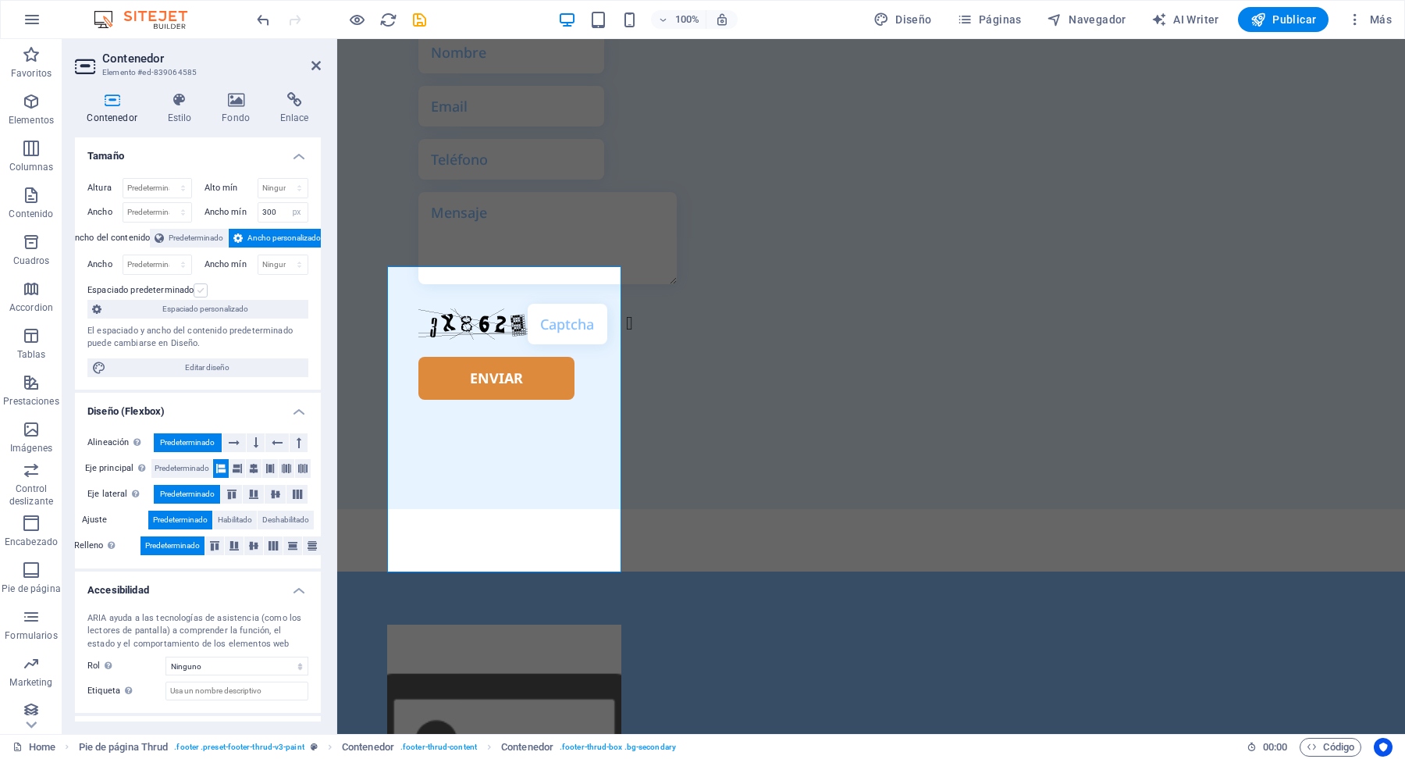
click at [202, 295] on label at bounding box center [201, 290] width 14 height 14
click at [0, 0] on input "Espaciado predeterminado" at bounding box center [0, 0] width 0 height 0
click at [202, 295] on label at bounding box center [201, 290] width 14 height 14
click at [0, 0] on input "Espaciado predeterminado" at bounding box center [0, 0] width 0 height 0
click at [202, 308] on span "Espaciado personalizado" at bounding box center [204, 309] width 197 height 19
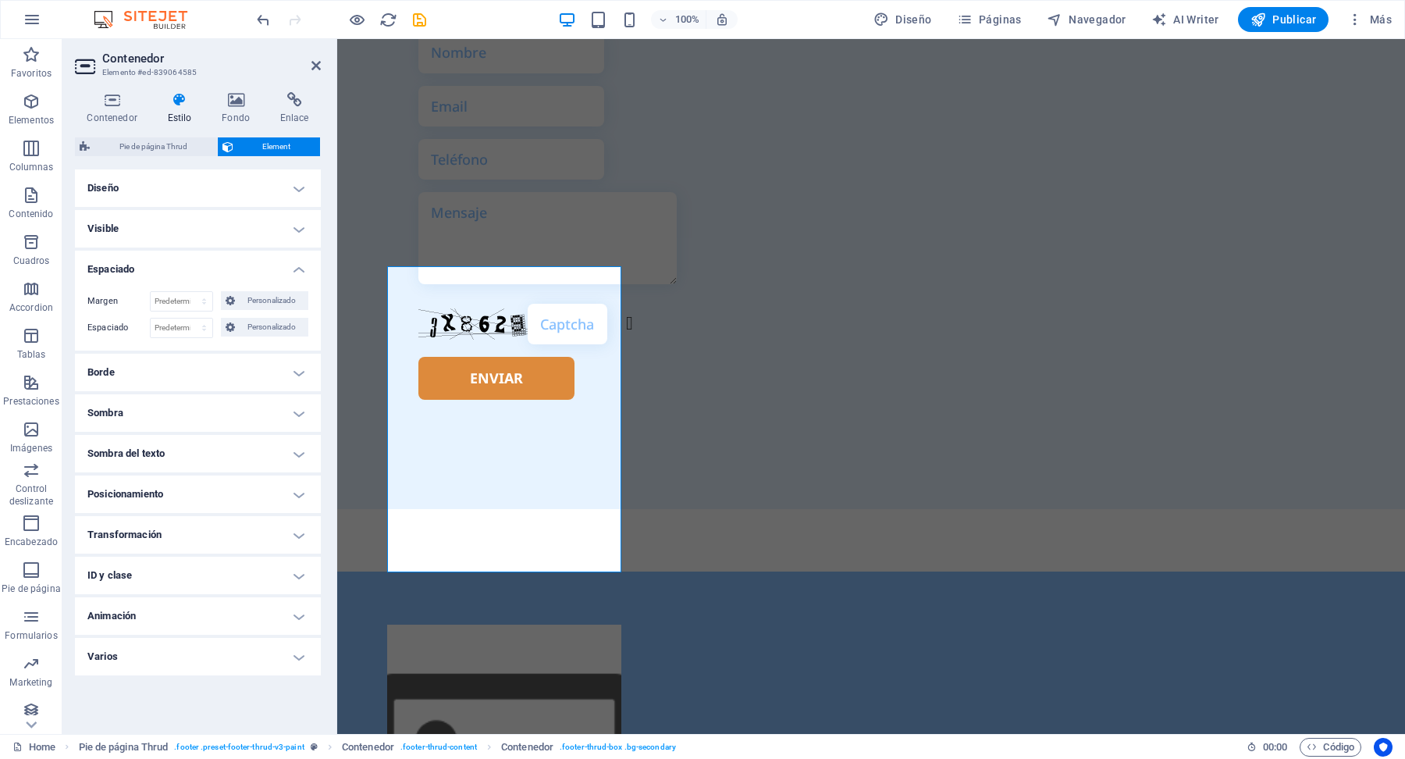
click at [299, 223] on h4 "Visible" at bounding box center [198, 228] width 246 height 37
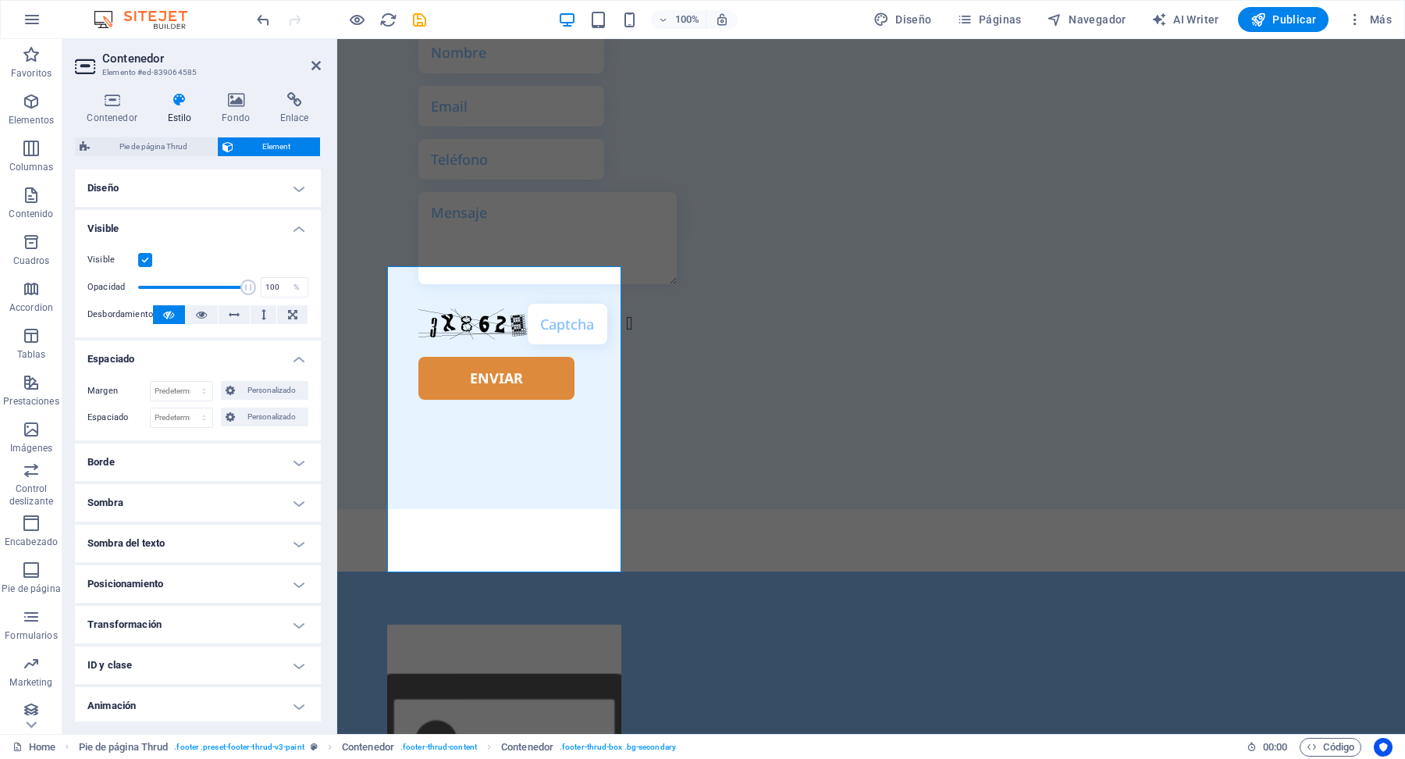
click at [299, 223] on h4 "Visible" at bounding box center [198, 224] width 246 height 28
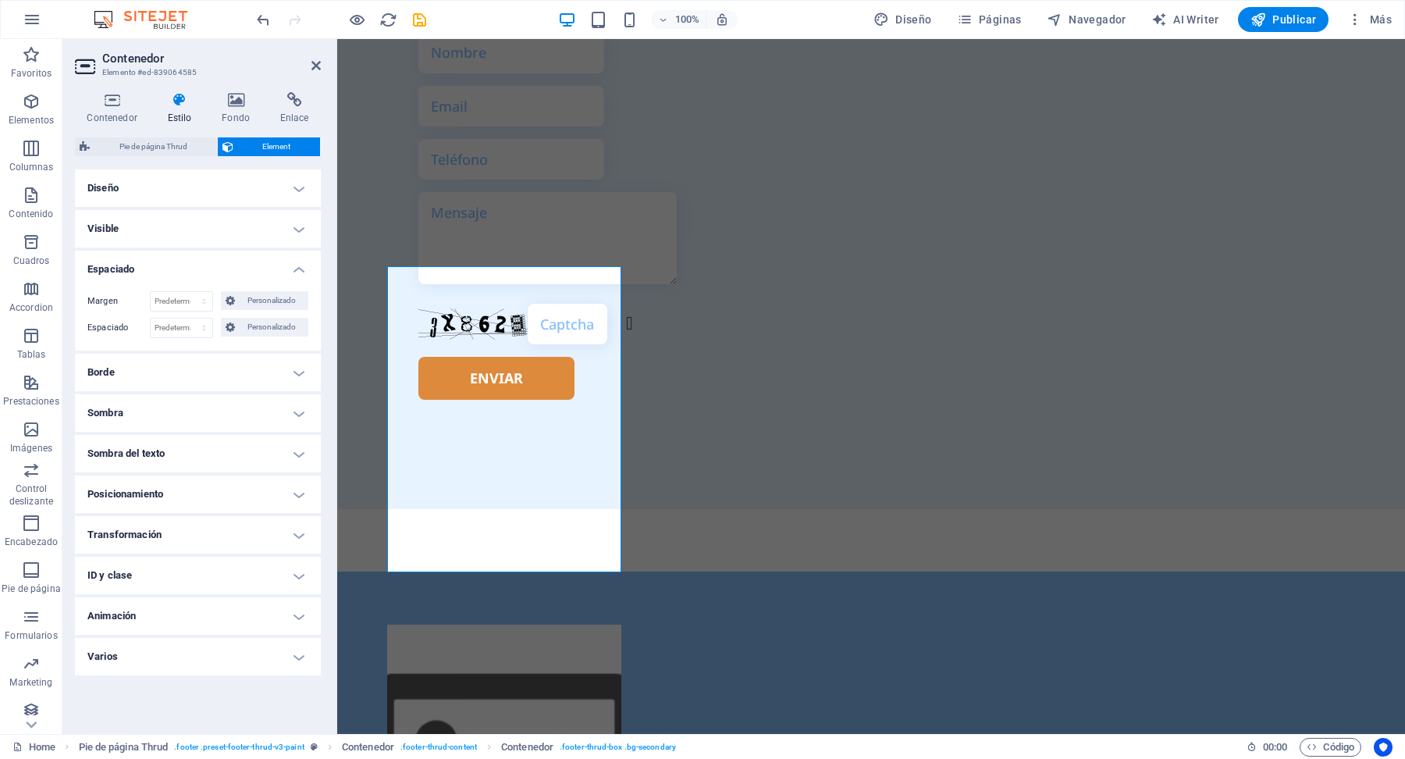
click at [209, 540] on h4 "Transformación" at bounding box center [198, 534] width 246 height 37
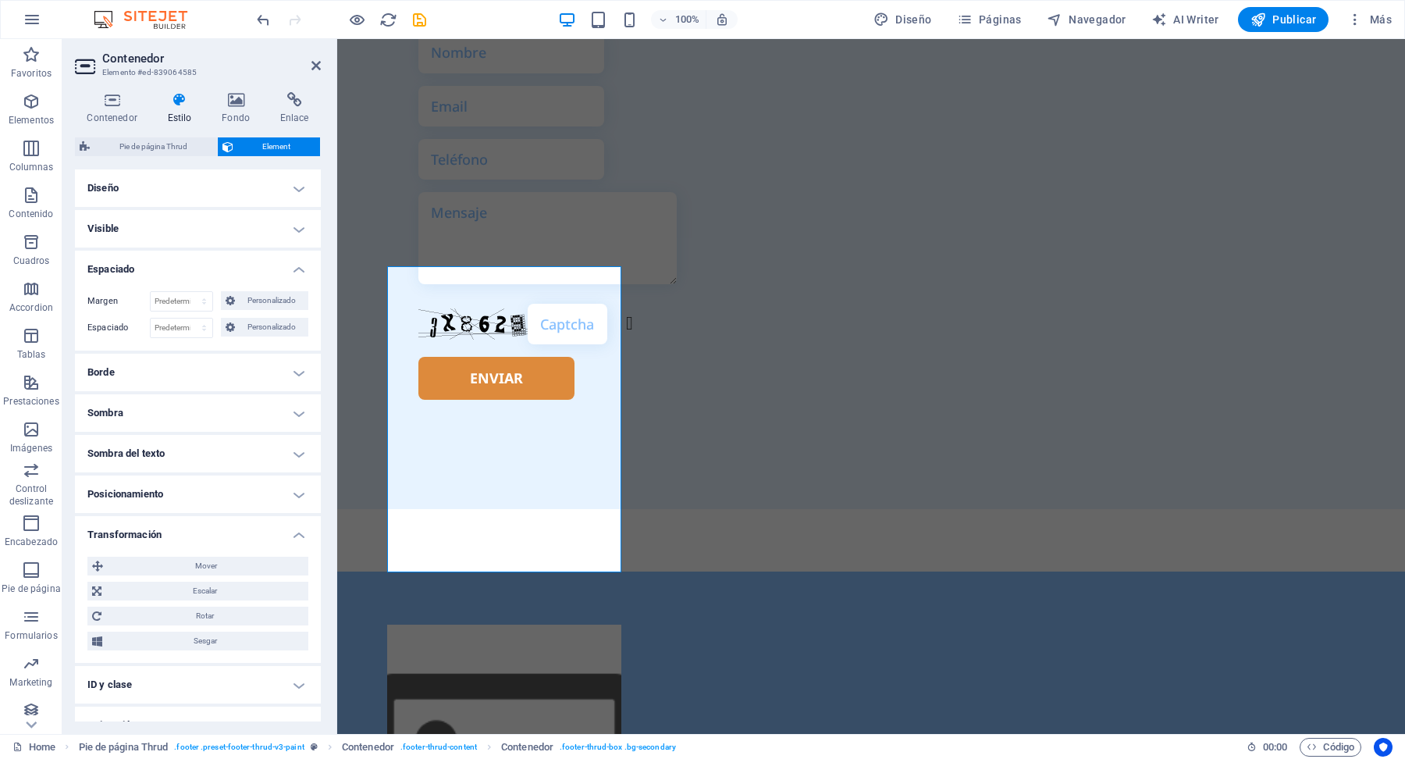
click at [205, 684] on h4 "ID y clase" at bounding box center [198, 684] width 246 height 37
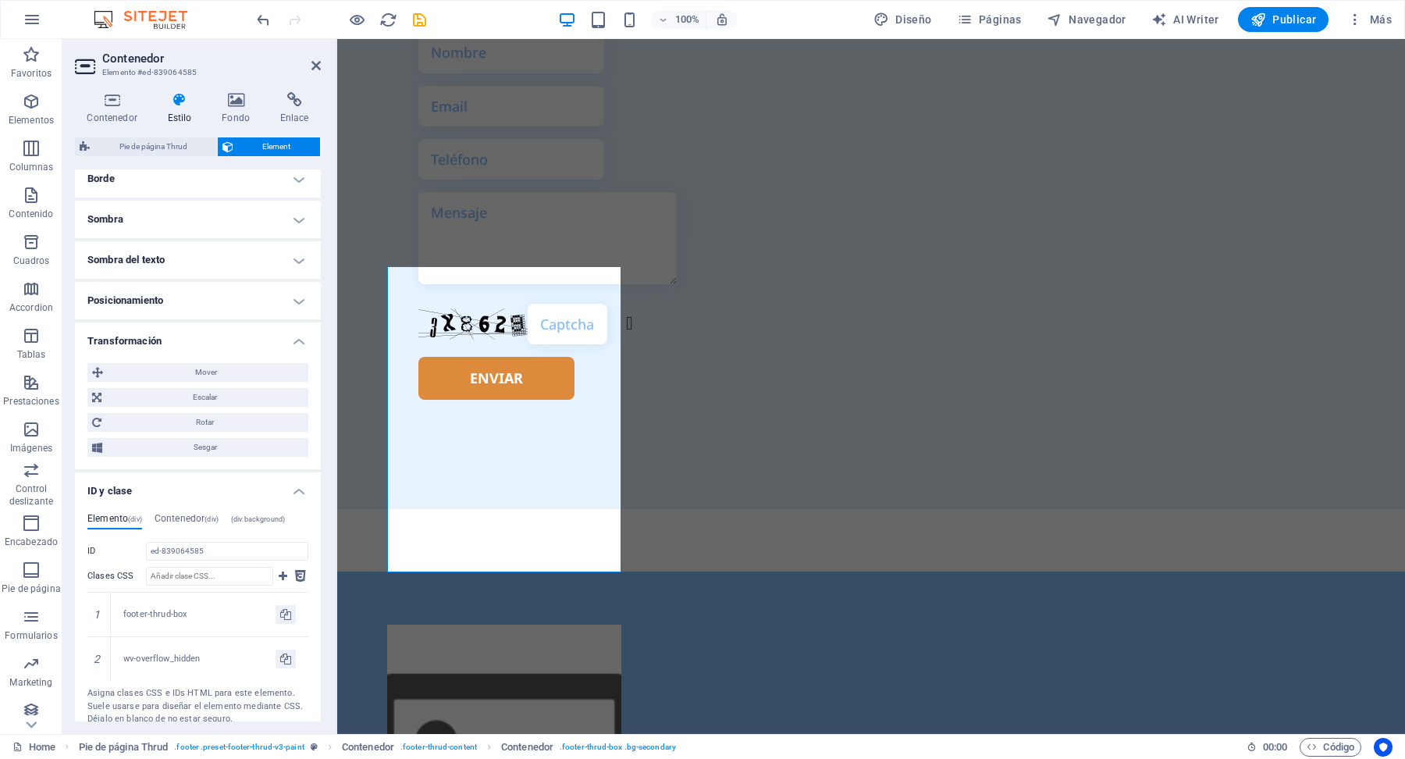
scroll to position [290, 0]
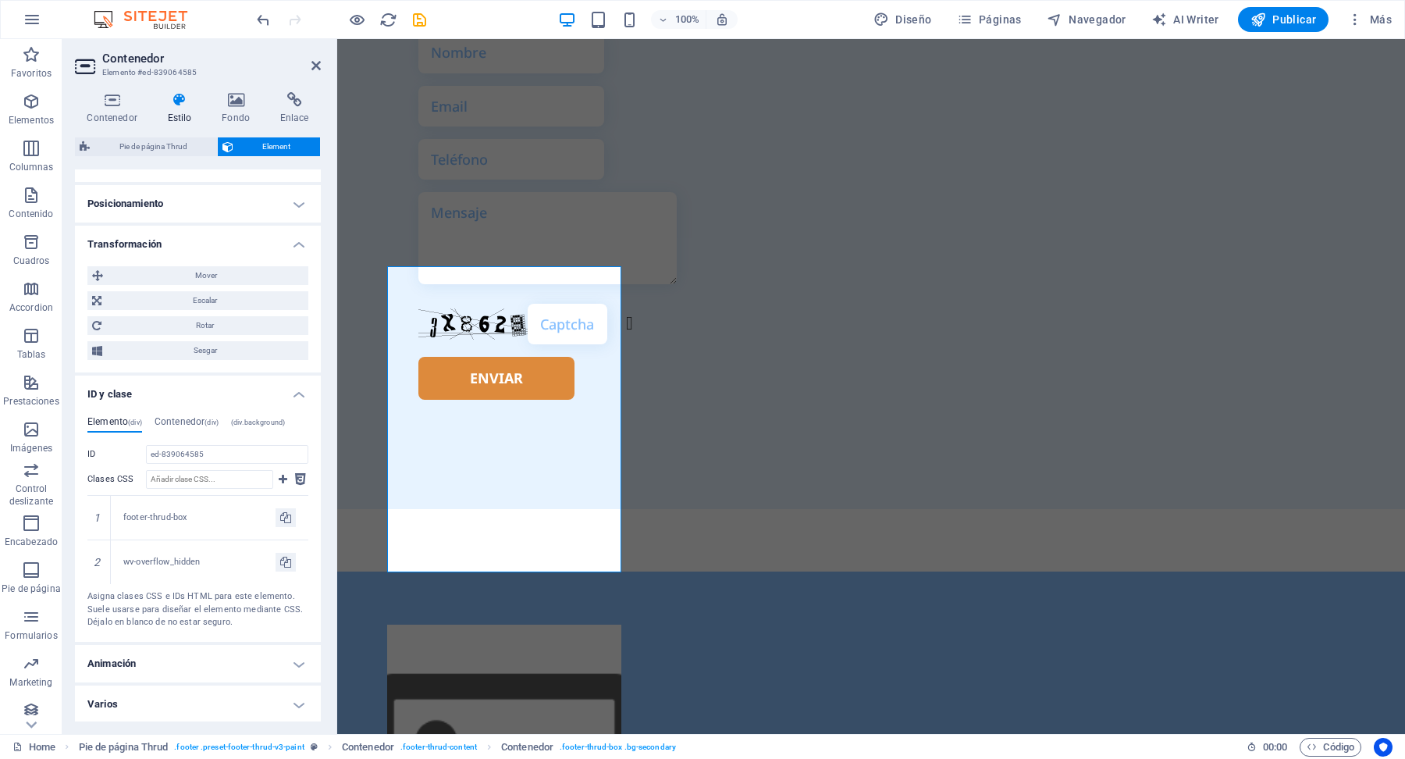
click at [273, 659] on h4 "Animación" at bounding box center [198, 663] width 246 height 37
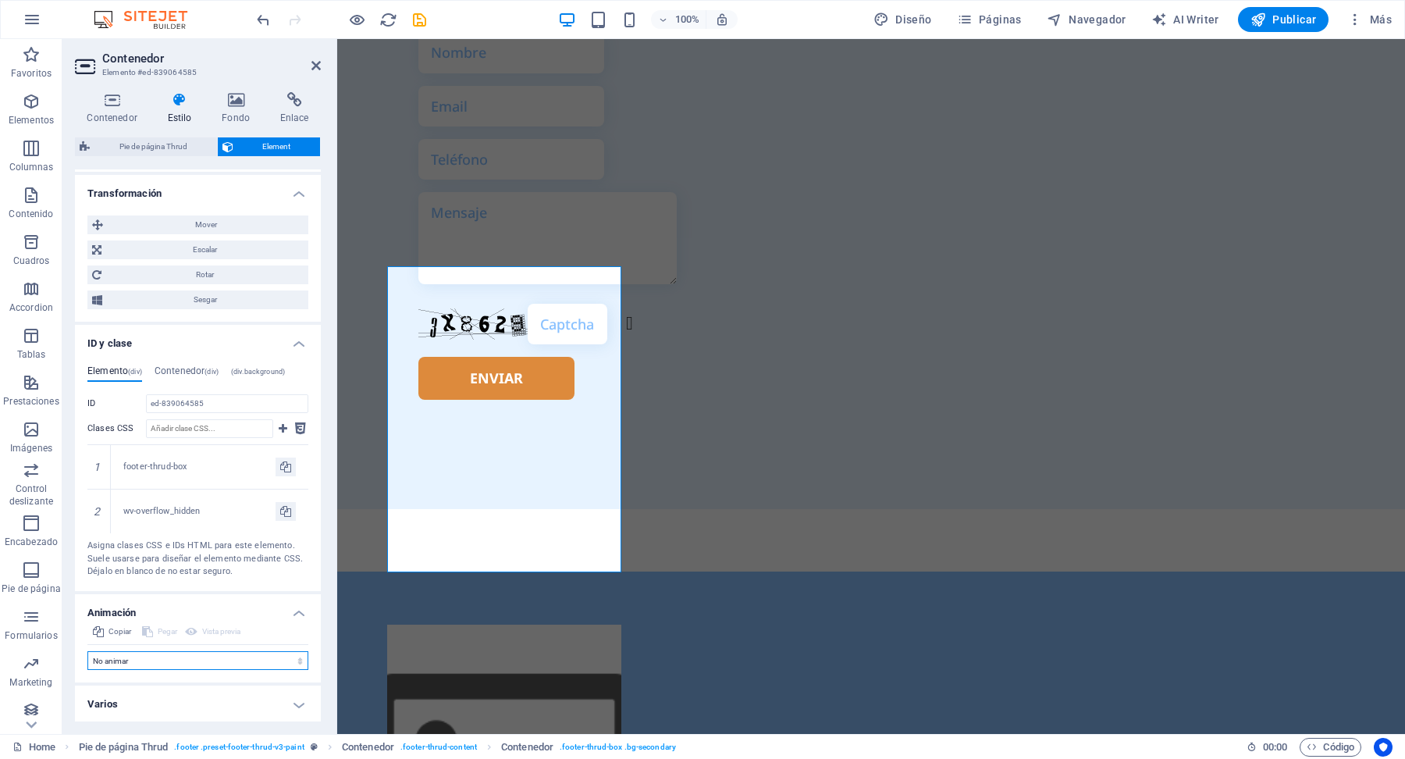
click at [302, 667] on select "No animar Mostrar / Ocultar Subir/bajar Acercar/alejar Deslizar de izquierda a …" at bounding box center [197, 660] width 221 height 19
select select "fade"
click at [87, 670] on select "No animar Mostrar / Ocultar Subir/bajar Acercar/alejar Deslizar de izquierda a …" at bounding box center [197, 660] width 221 height 19
select select "scroll"
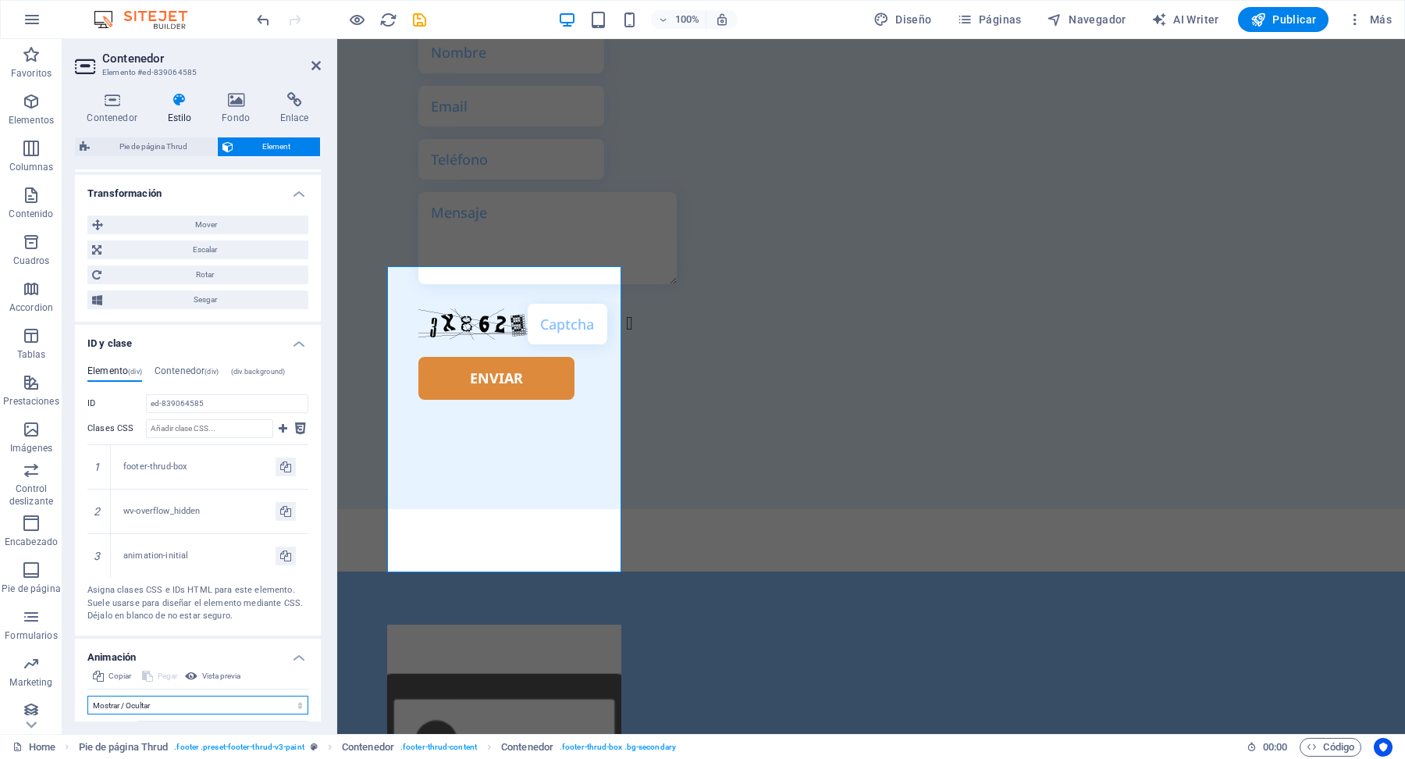
scroll to position [496, 0]
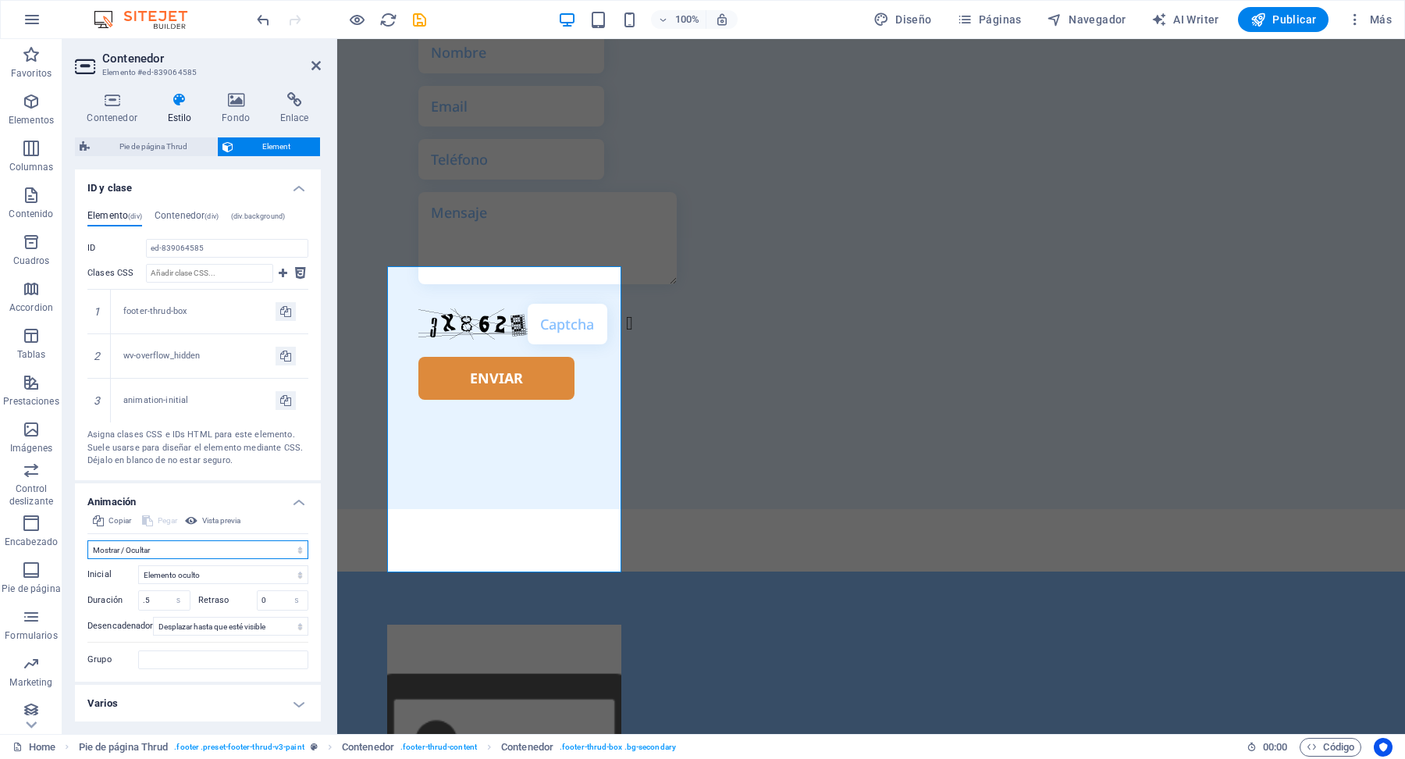
click at [300, 549] on select "No animar Mostrar / Ocultar Subir/bajar Acercar/alejar Deslizar de izquierda a …" at bounding box center [197, 549] width 221 height 19
click at [87, 540] on select "No animar Mostrar / Ocultar Subir/bajar Acercar/alejar Deslizar de izquierda a …" at bounding box center [197, 549] width 221 height 19
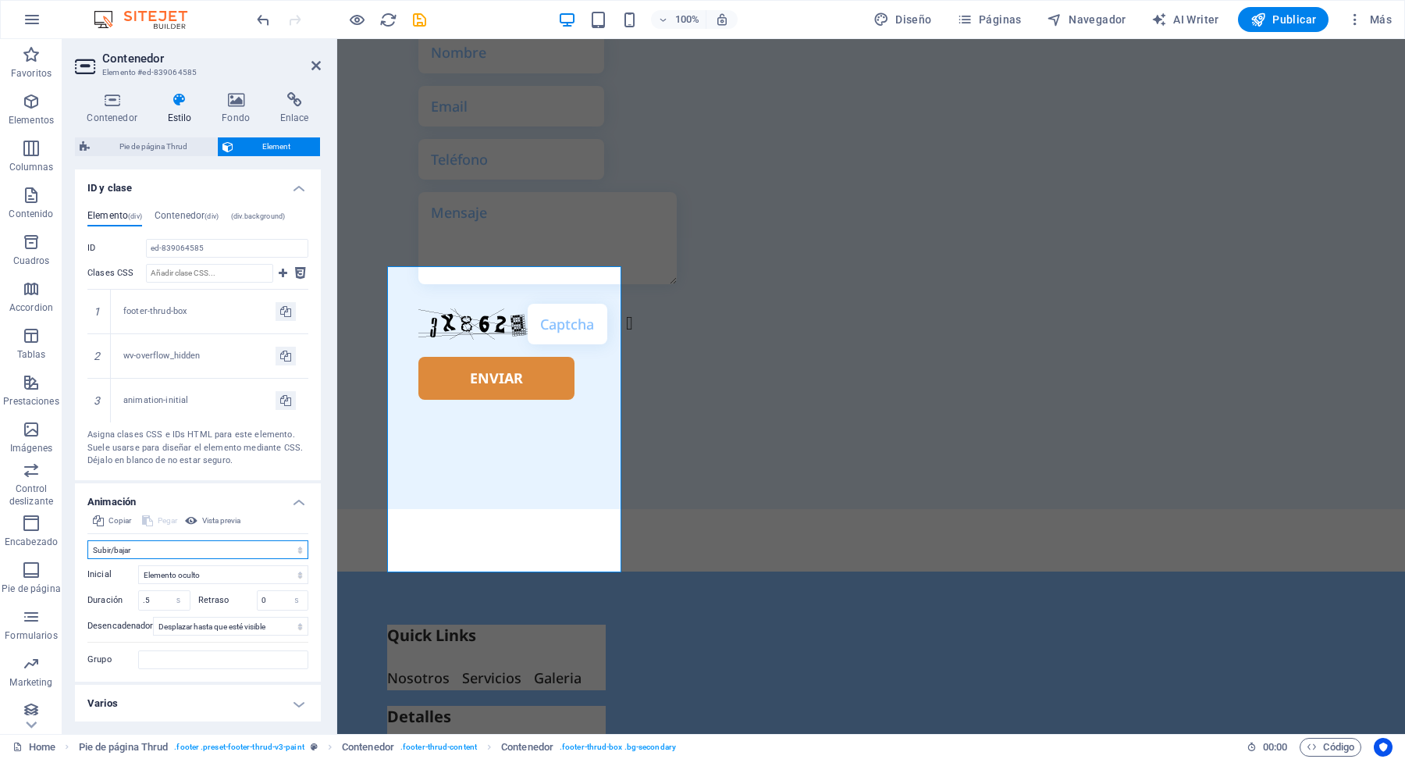
scroll to position [4724, 0]
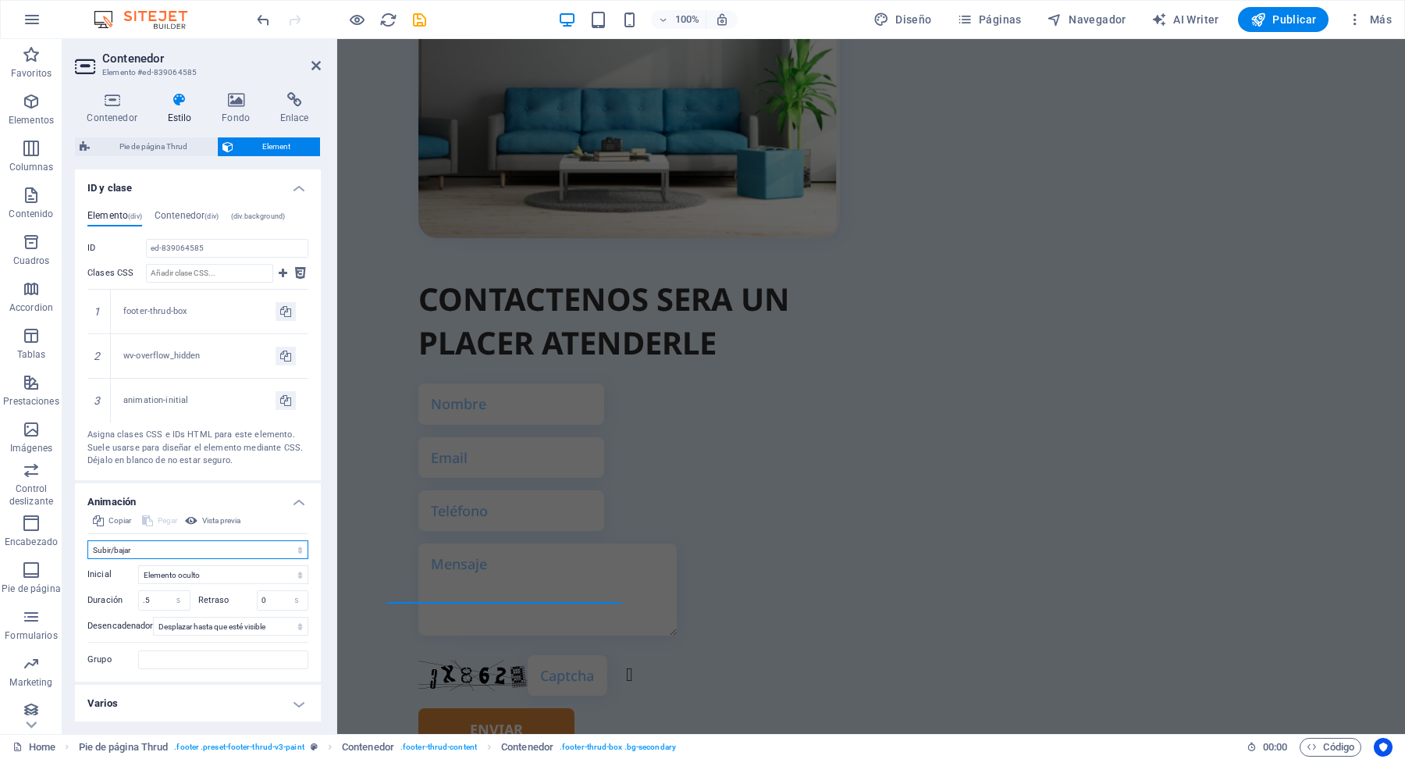
click at [297, 549] on select "No animar Mostrar / Ocultar Subir/bajar Acercar/alejar Deslizar de izquierda a …" at bounding box center [197, 549] width 221 height 19
click at [87, 540] on select "No animar Mostrar / Ocultar Subir/bajar Acercar/alejar Deslizar de izquierda a …" at bounding box center [197, 549] width 221 height 19
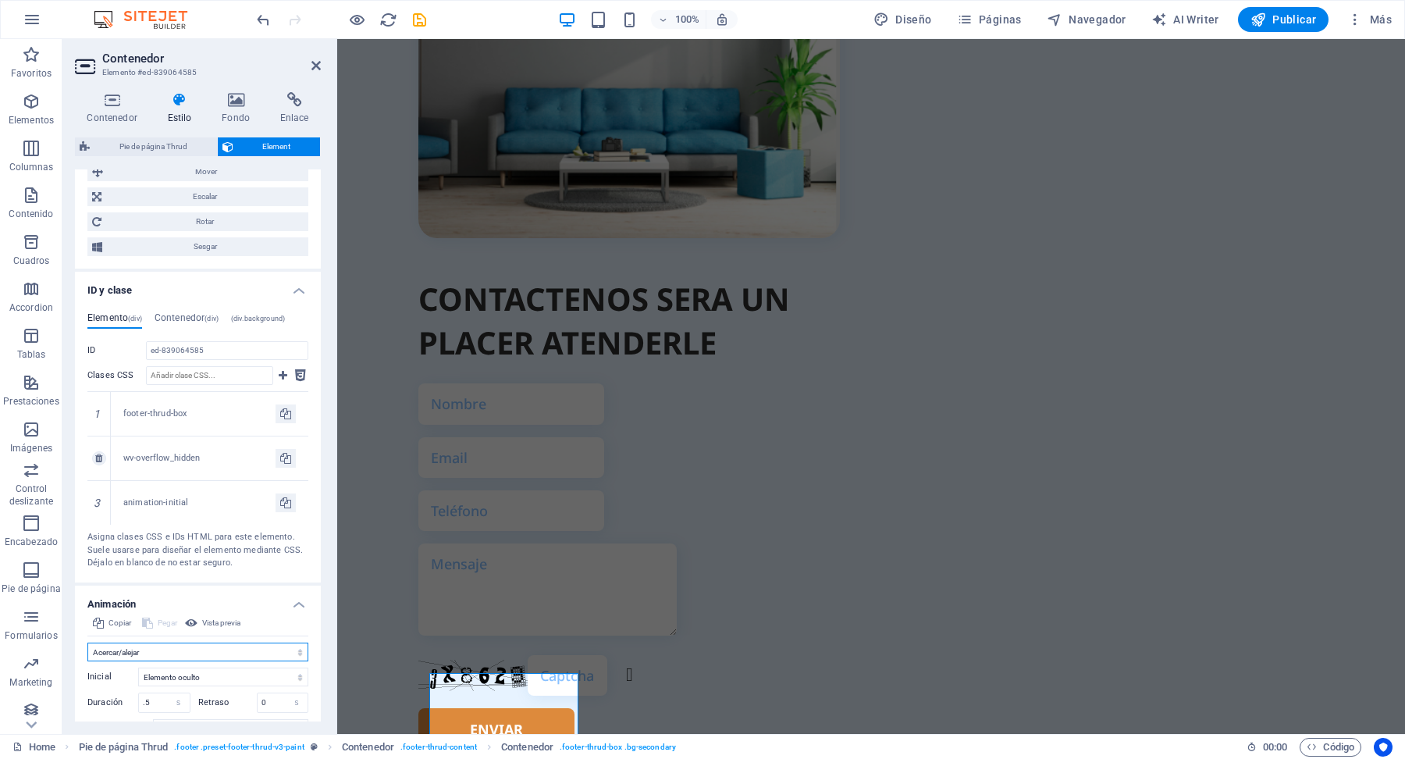
scroll to position [388, 0]
click at [296, 300] on h4 "ID y clase" at bounding box center [198, 292] width 246 height 28
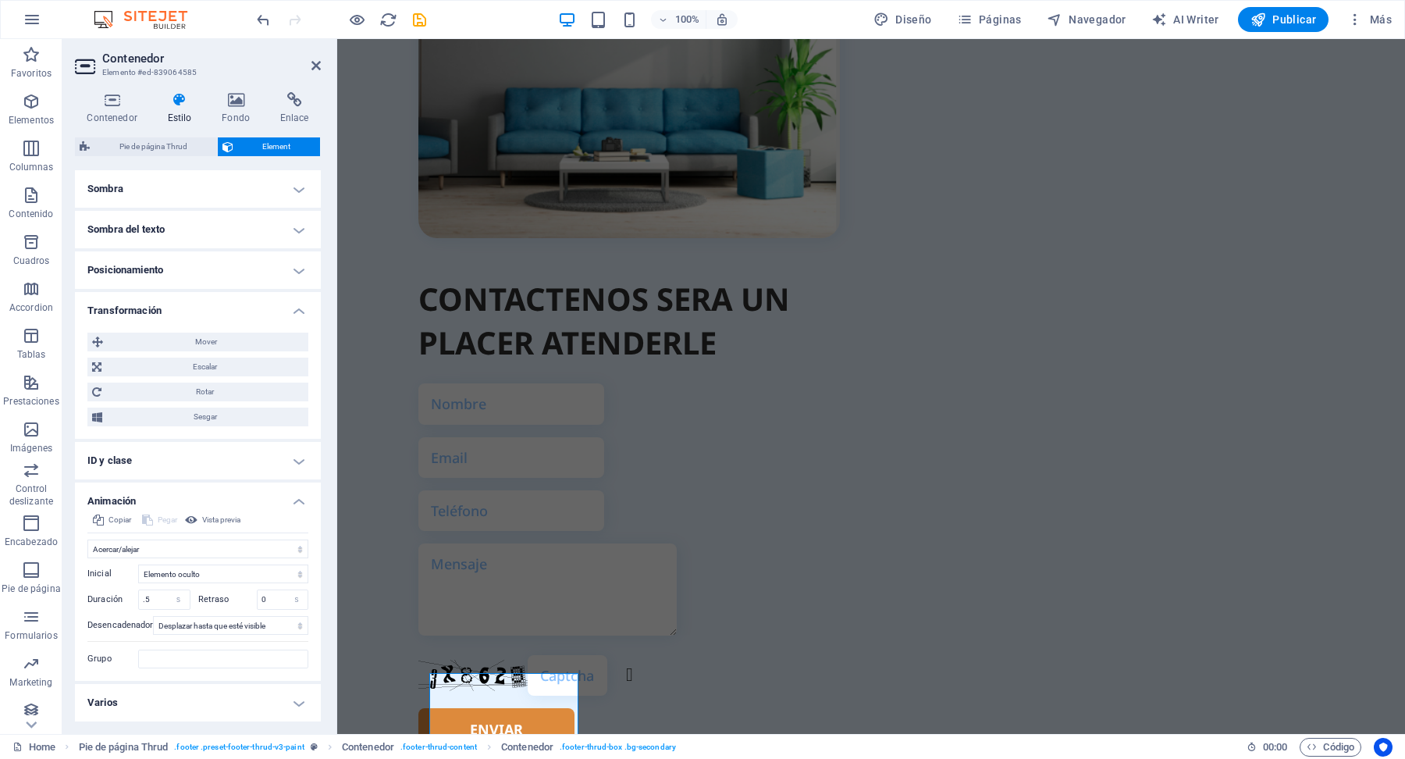
click at [297, 313] on h4 "Transformación" at bounding box center [198, 306] width 246 height 28
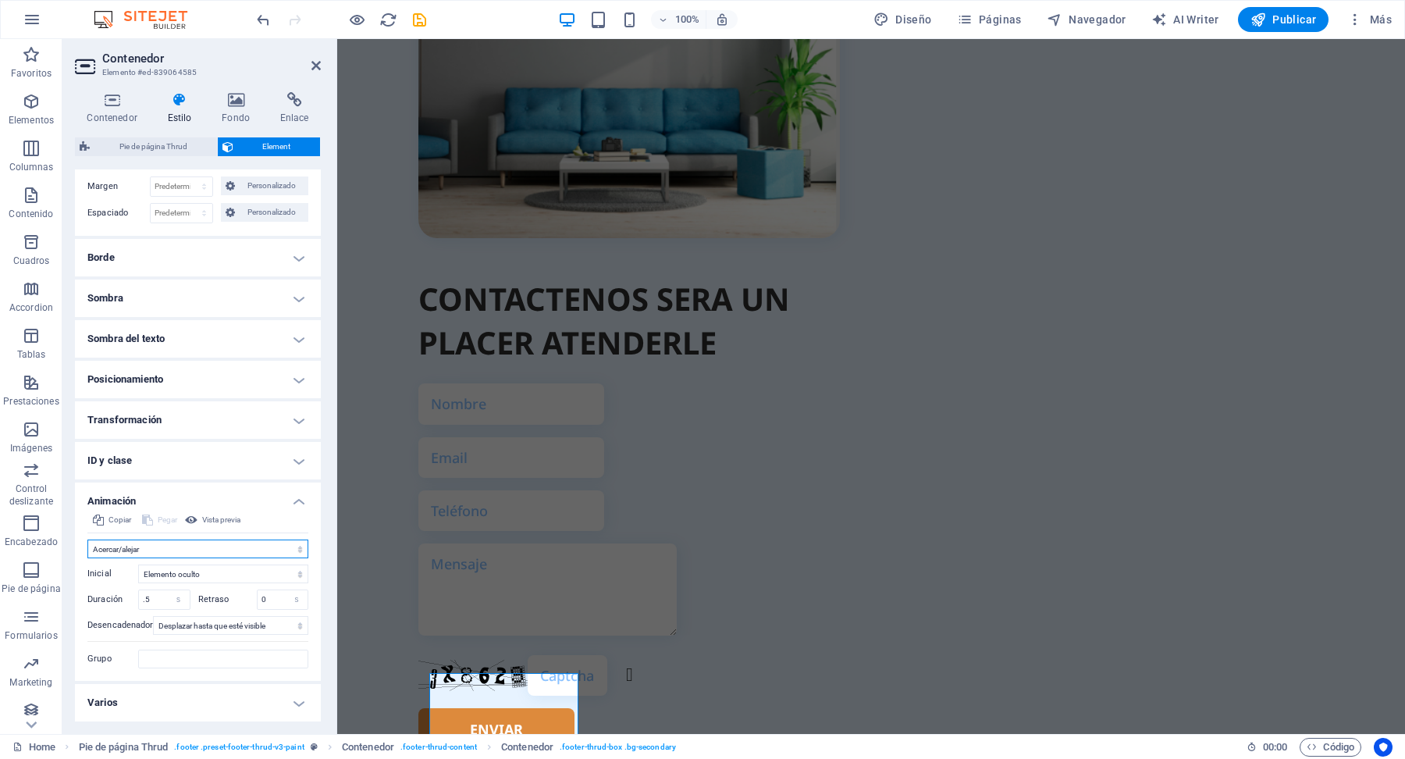
click at [296, 549] on select "No animar Mostrar / Ocultar Subir/bajar Acercar/alejar Deslizar de izquierda a …" at bounding box center [197, 548] width 221 height 19
click at [87, 539] on select "No animar Mostrar / Ocultar Subir/bajar Acercar/alejar Deslizar de izquierda a …" at bounding box center [197, 548] width 221 height 19
click at [297, 550] on select "No animar Mostrar / Ocultar Subir/bajar Acercar/alejar Deslizar de izquierda a …" at bounding box center [197, 548] width 221 height 19
click at [87, 539] on select "No animar Mostrar / Ocultar Subir/bajar Acercar/alejar Deslizar de izquierda a …" at bounding box center [197, 548] width 221 height 19
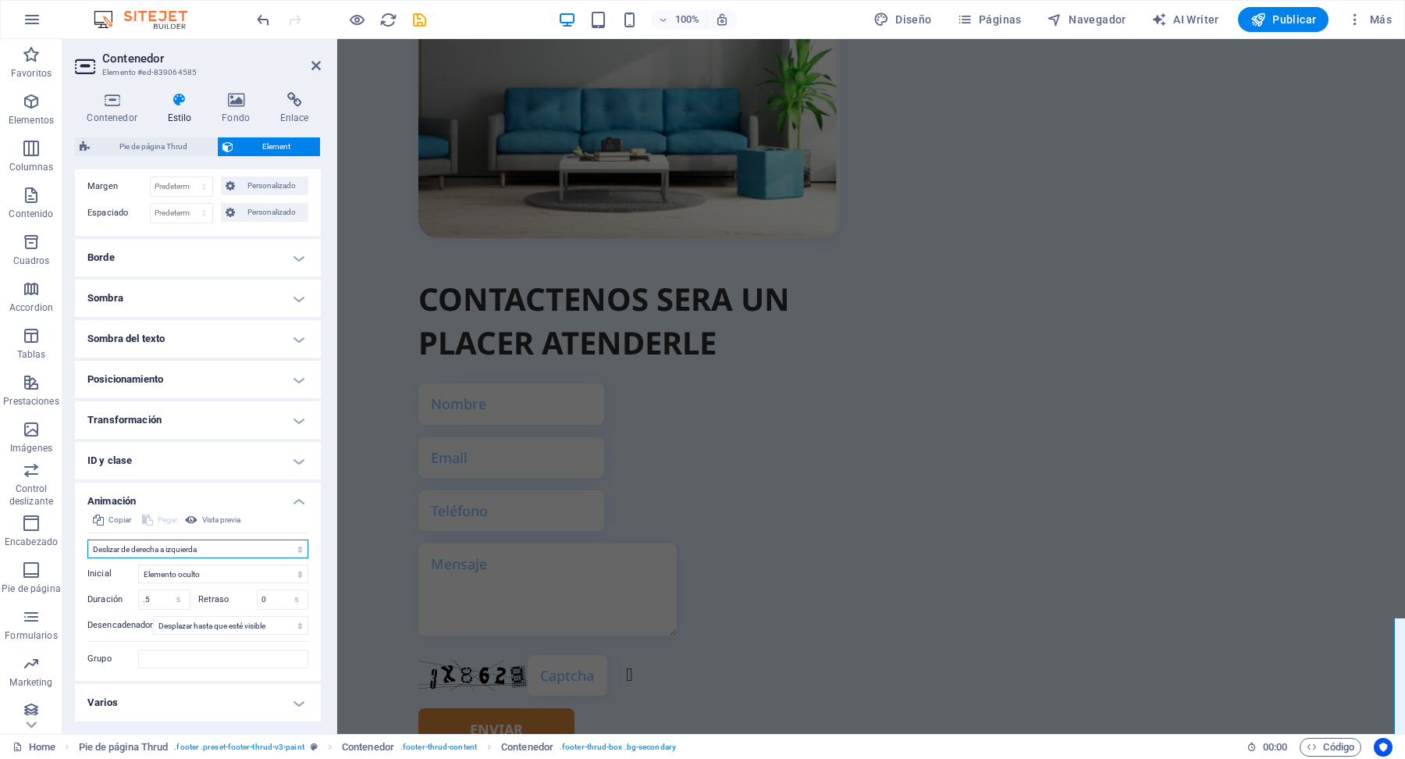
click at [298, 550] on select "No animar Mostrar / Ocultar Subir/bajar Acercar/alejar Deslizar de izquierda a …" at bounding box center [197, 548] width 221 height 19
select select "pulse"
click at [87, 557] on select "No animar Mostrar / Ocultar Subir/bajar Acercar/alejar Deslizar de izquierda a …" at bounding box center [197, 548] width 221 height 19
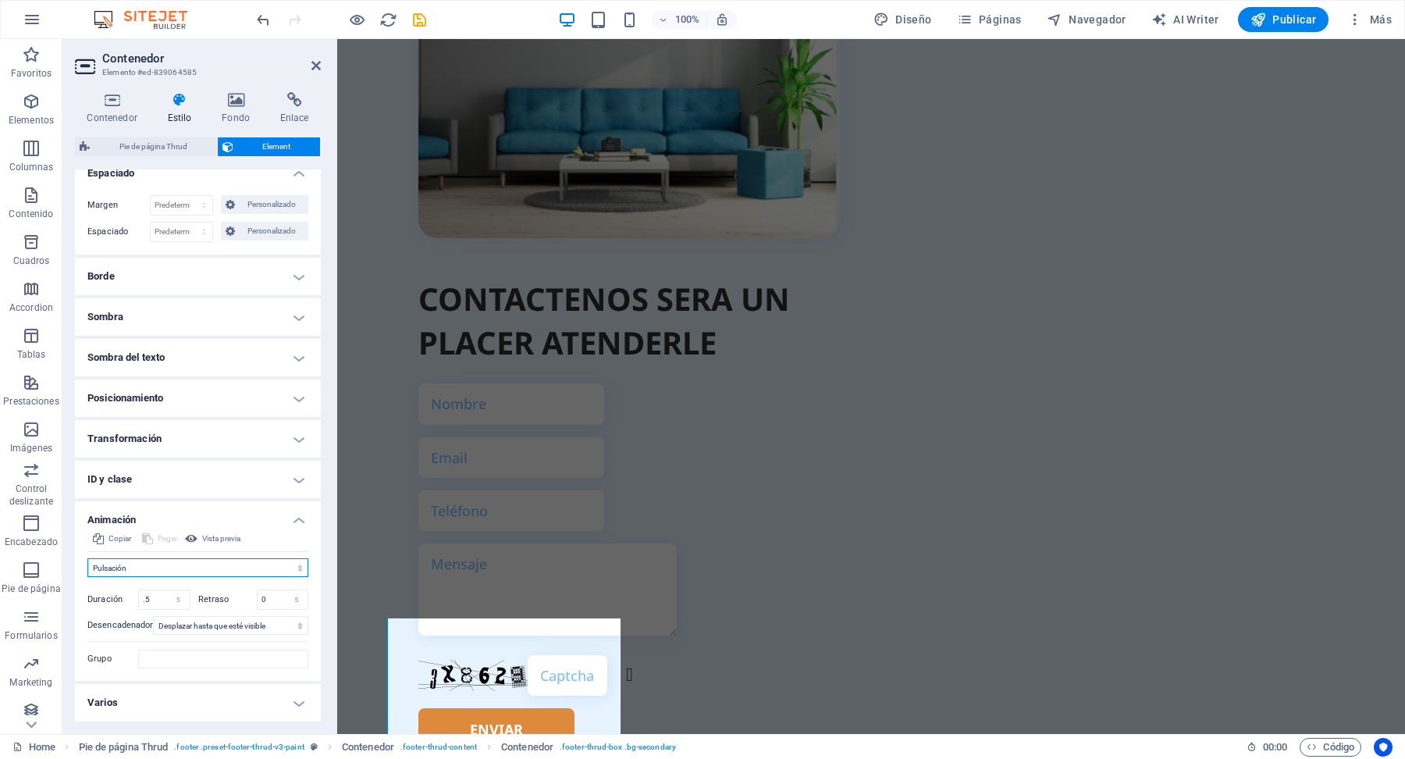
scroll to position [95, 0]
click at [180, 602] on select "s ms" at bounding box center [179, 600] width 22 height 19
click at [168, 591] on select "s ms" at bounding box center [179, 600] width 22 height 19
click at [300, 521] on h4 "Animación" at bounding box center [198, 516] width 246 height 28
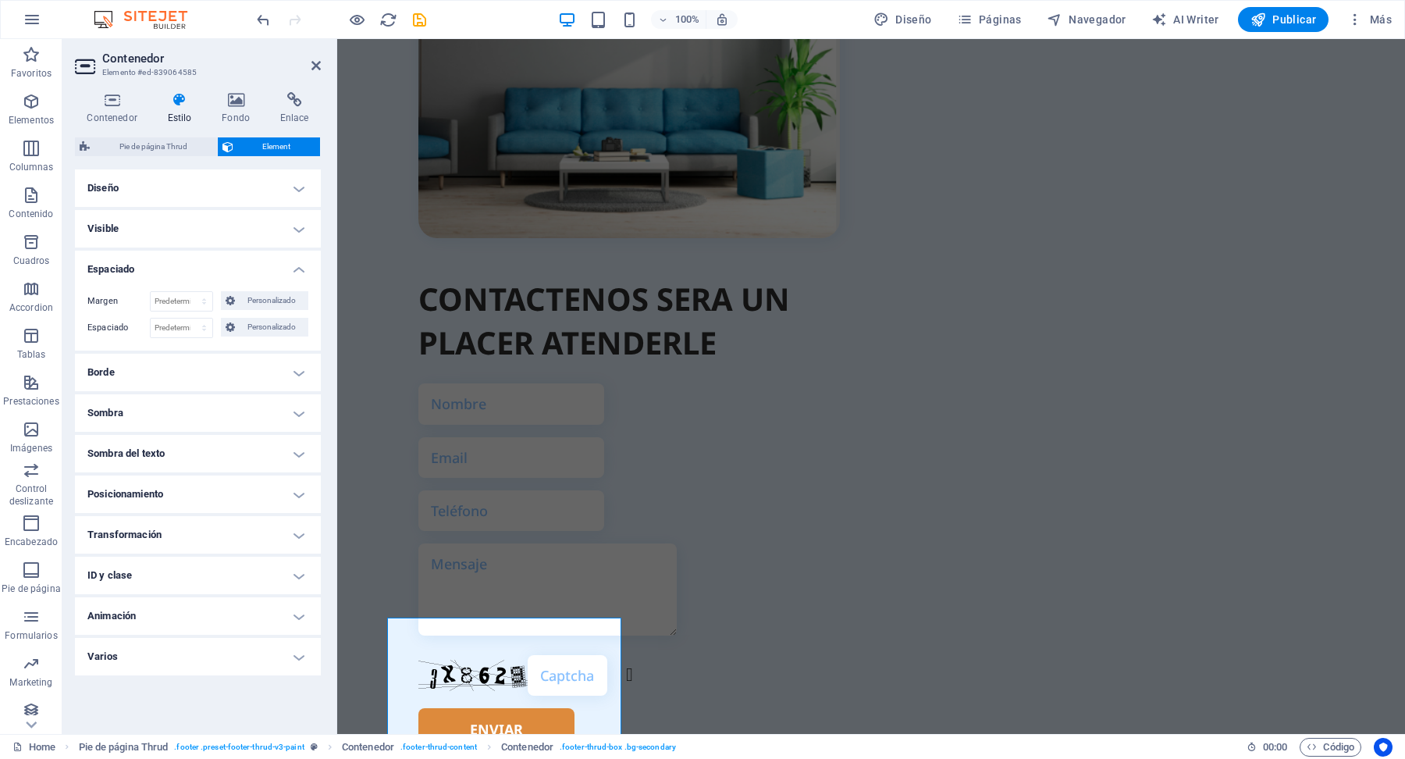
click at [299, 656] on h4 "Varios" at bounding box center [198, 656] width 246 height 37
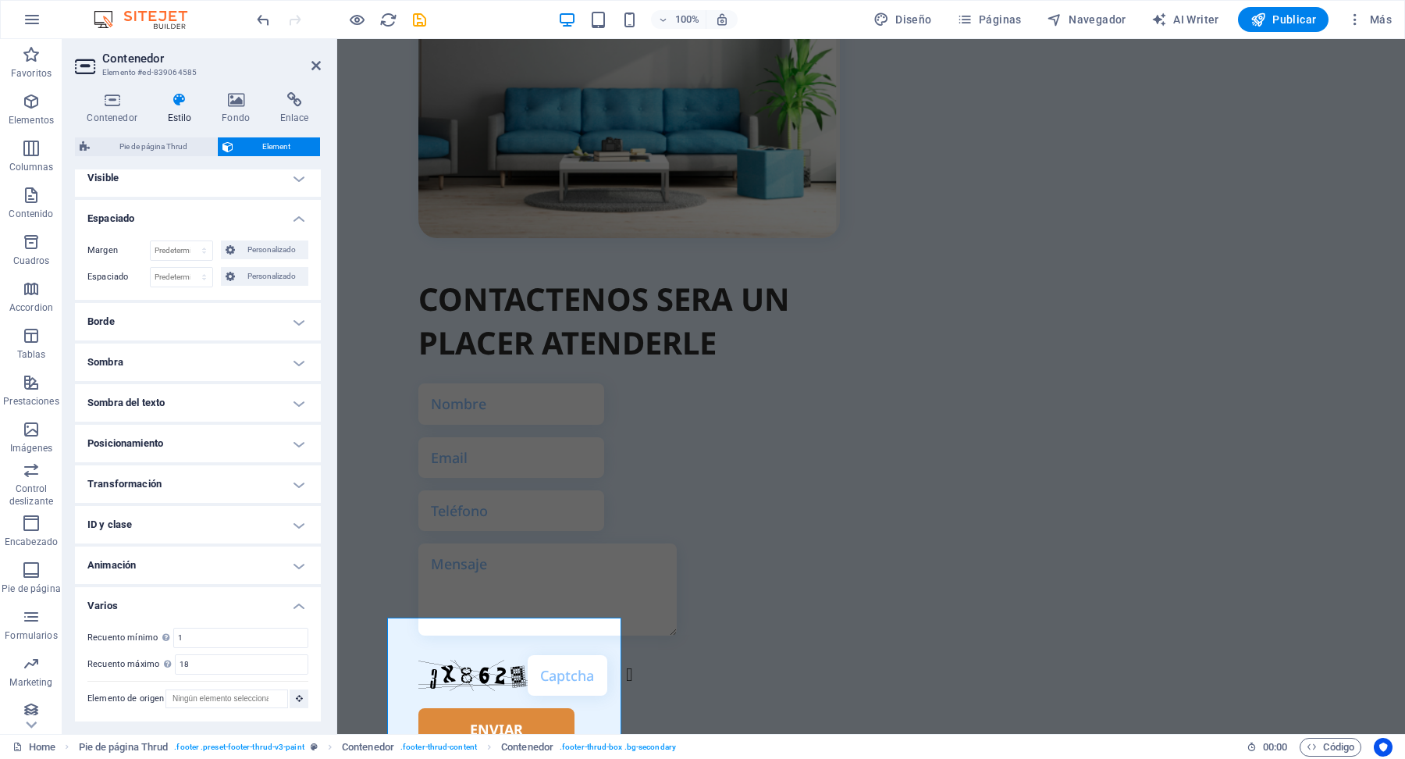
click at [300, 604] on h4 "Varios" at bounding box center [198, 601] width 246 height 28
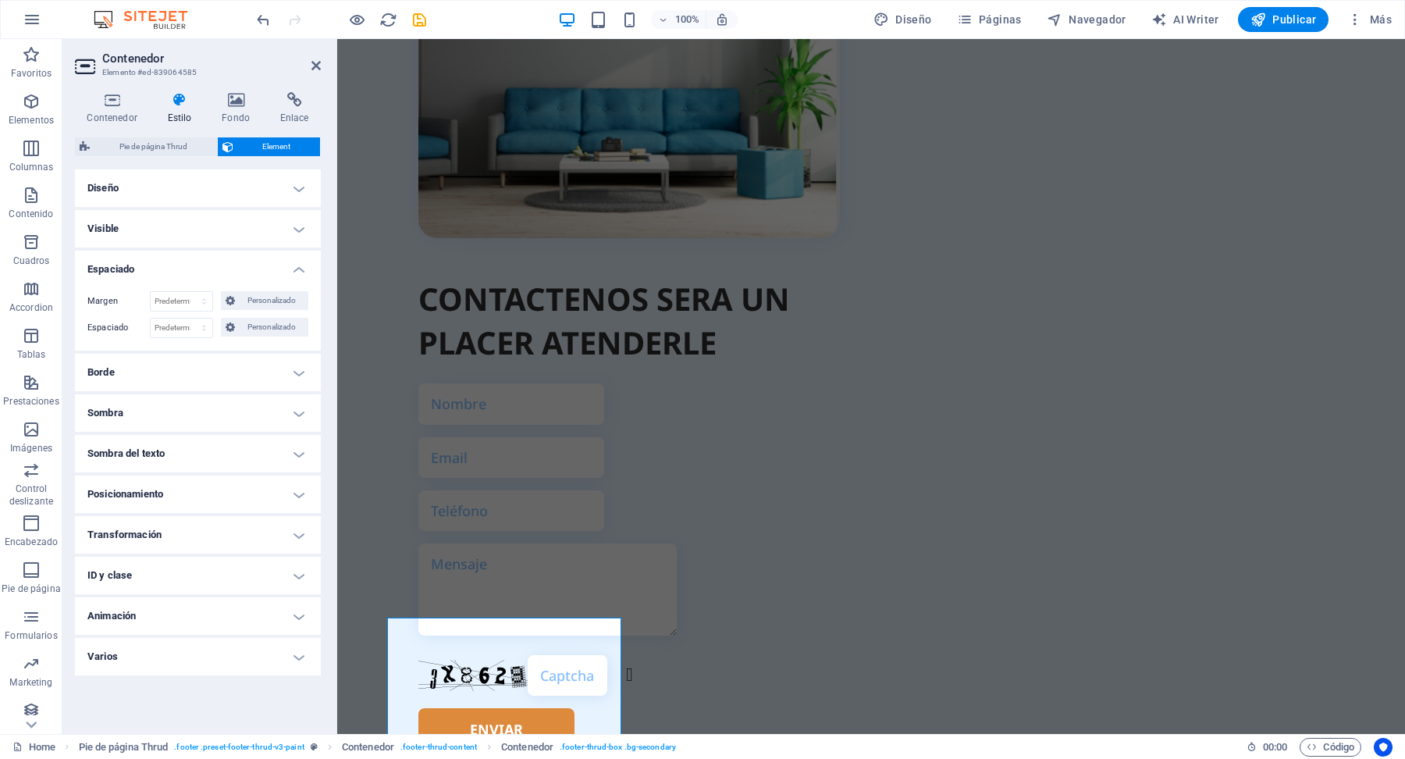
scroll to position [0, 0]
click at [298, 268] on h4 "Espaciado" at bounding box center [198, 265] width 246 height 28
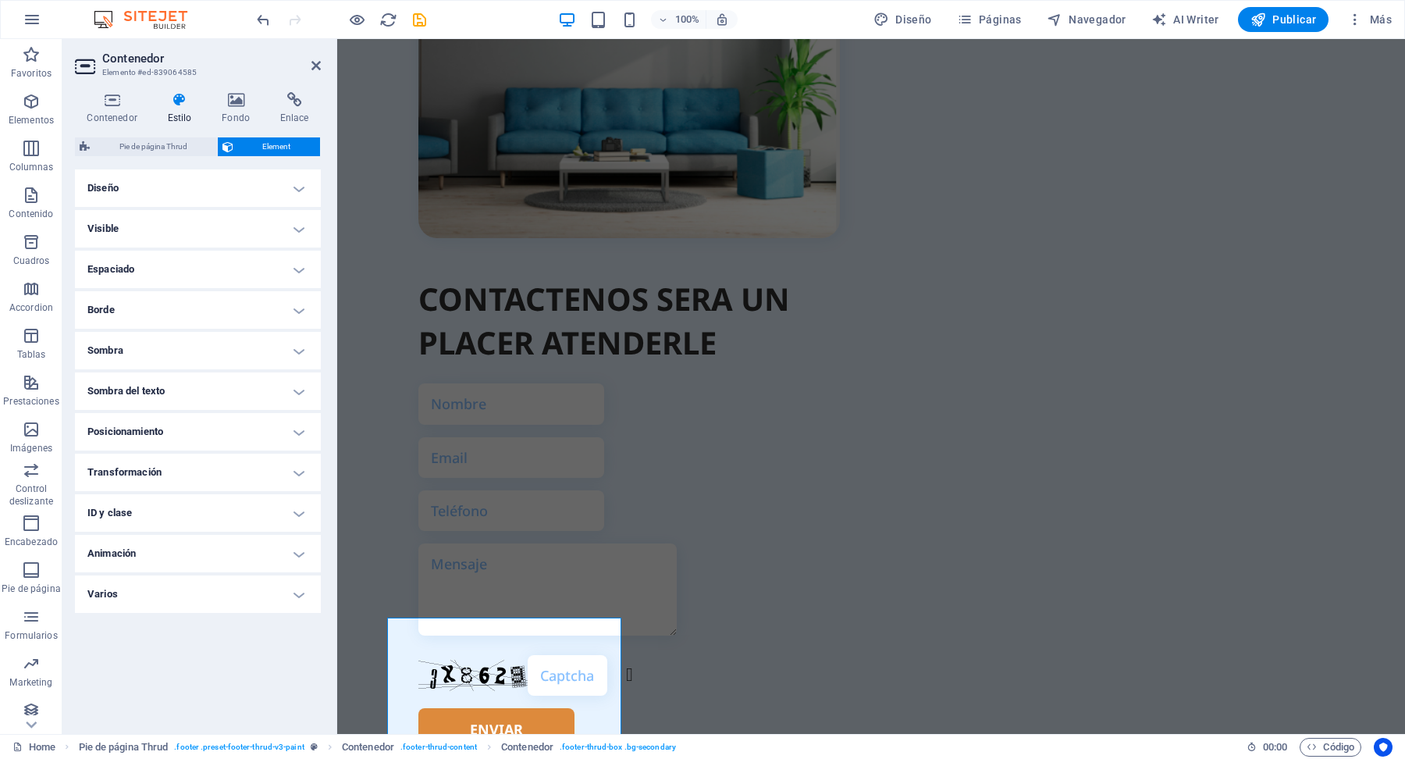
click at [293, 190] on h4 "Diseño" at bounding box center [198, 187] width 246 height 37
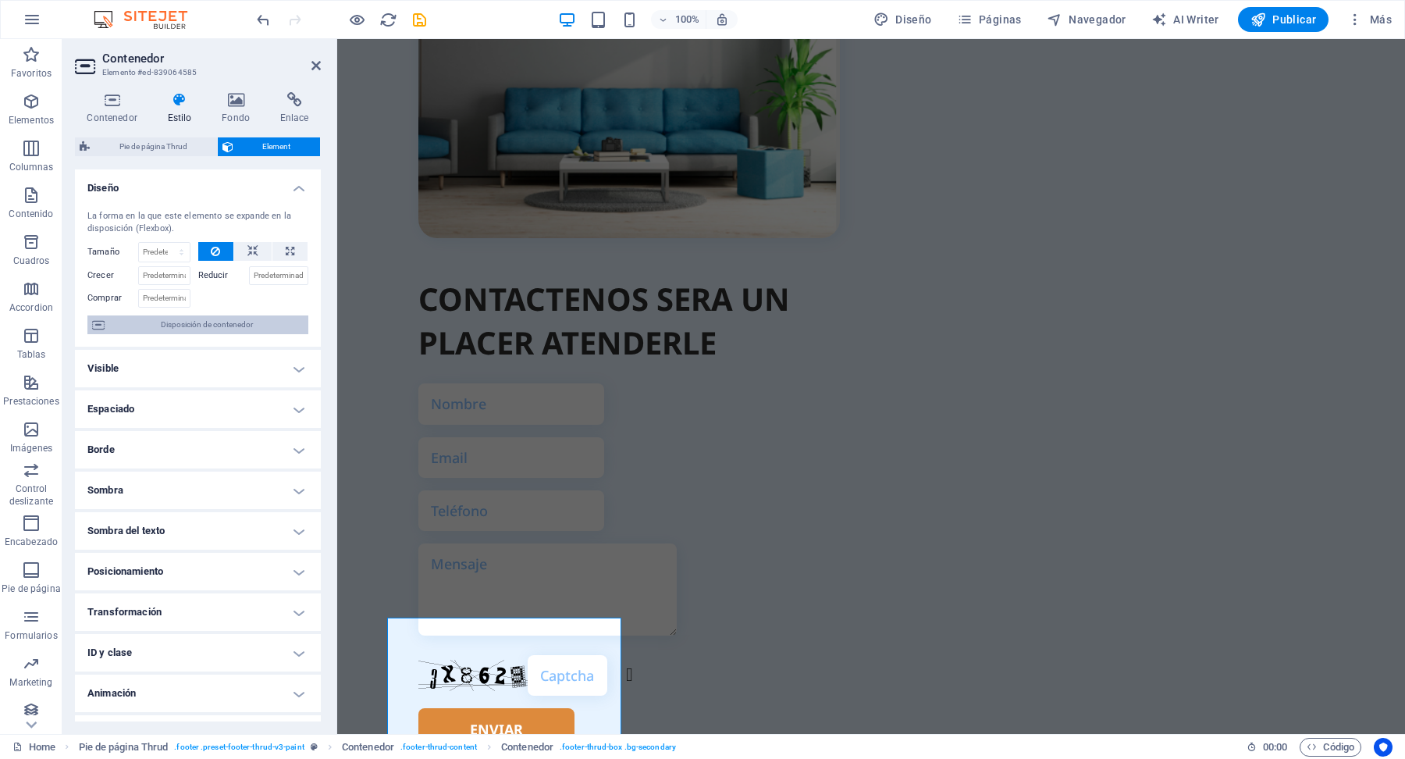
click at [204, 326] on span "Disposición de contenedor" at bounding box center [206, 324] width 194 height 19
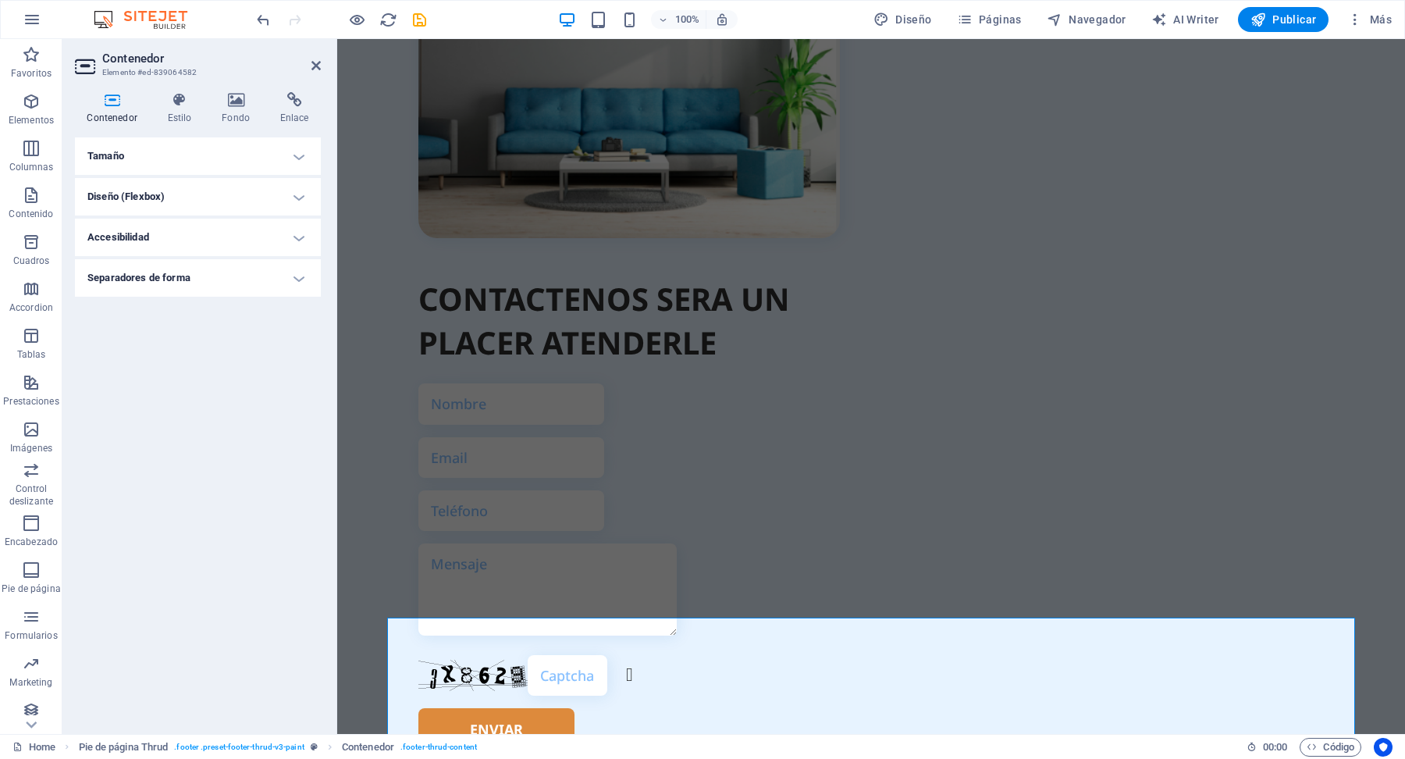
click at [298, 200] on h4 "Diseño (Flexbox)" at bounding box center [198, 196] width 246 height 37
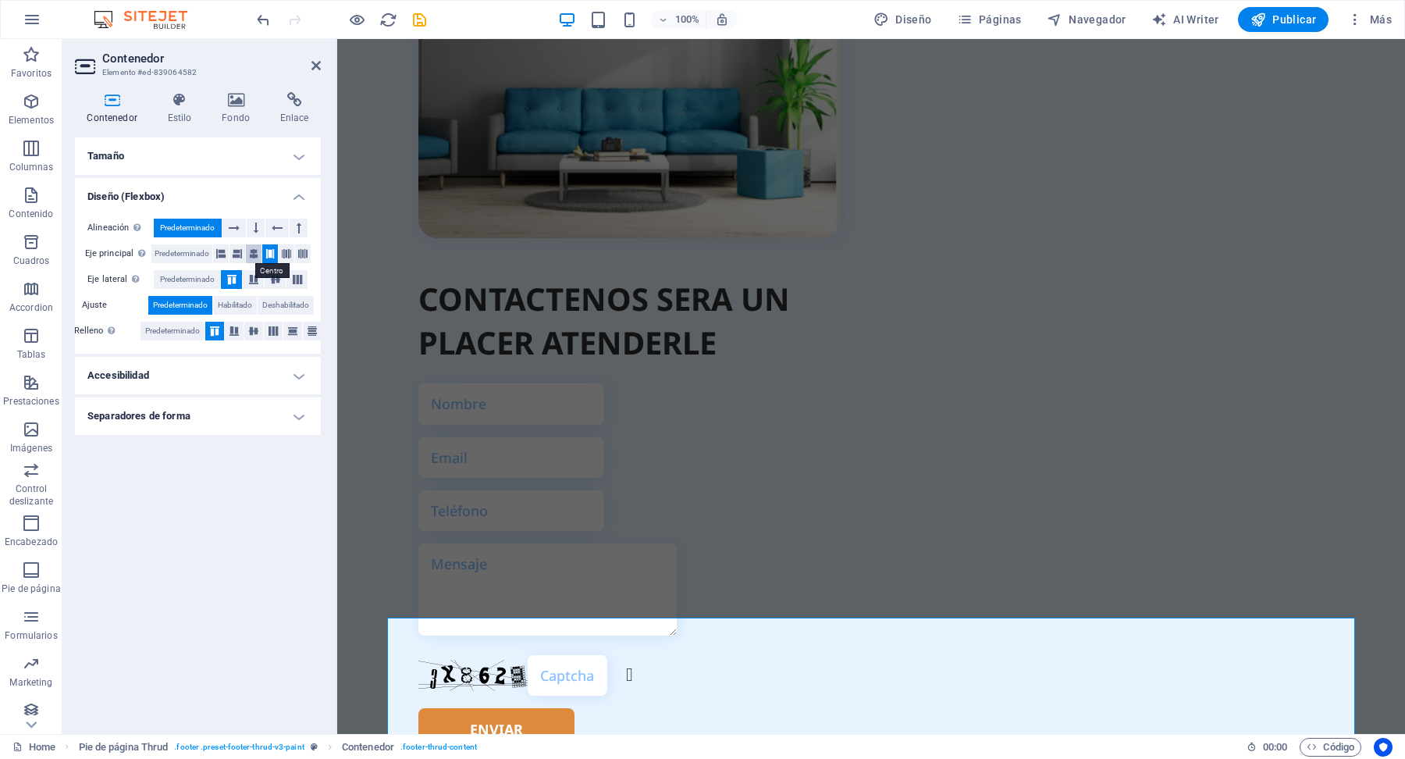
click at [252, 251] on icon at bounding box center [253, 253] width 9 height 19
click at [240, 252] on icon at bounding box center [237, 253] width 9 height 19
click at [222, 252] on icon at bounding box center [220, 253] width 9 height 19
click at [300, 253] on icon at bounding box center [302, 253] width 9 height 19
click at [221, 256] on icon at bounding box center [220, 253] width 9 height 19
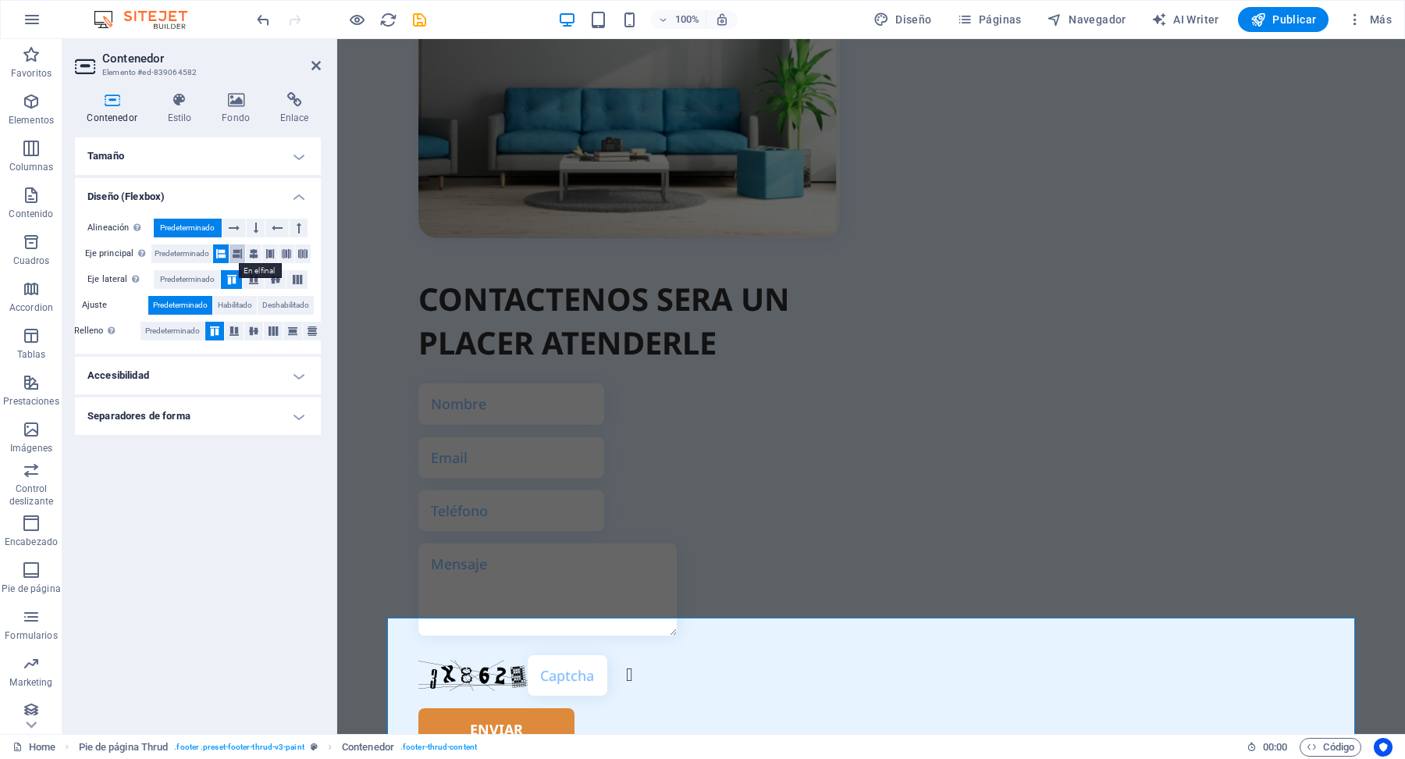
click at [239, 257] on icon at bounding box center [237, 253] width 9 height 19
click at [252, 254] on icon at bounding box center [253, 253] width 9 height 19
click at [271, 257] on icon at bounding box center [269, 253] width 9 height 19
click at [288, 259] on icon at bounding box center [286, 253] width 9 height 19
click at [304, 258] on icon at bounding box center [302, 253] width 9 height 19
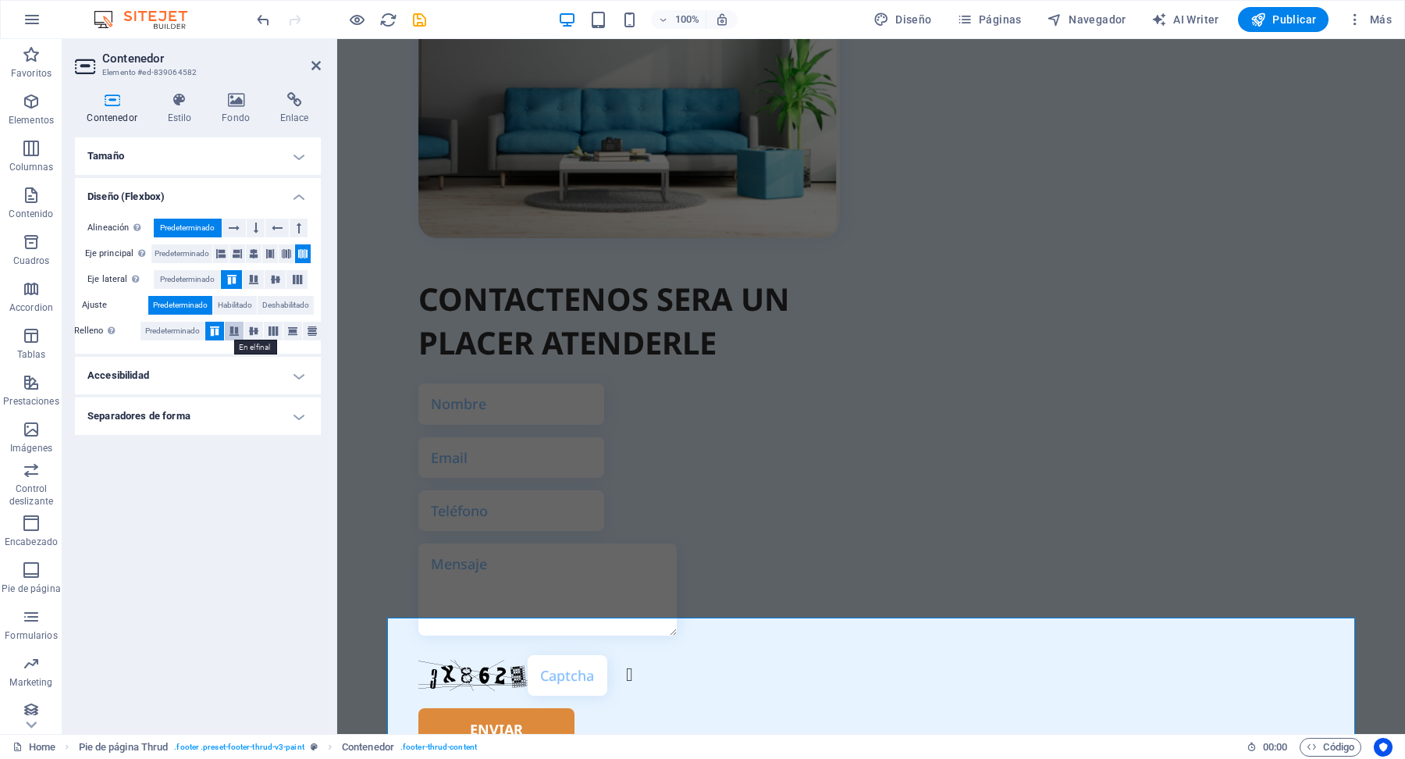
click at [236, 336] on button at bounding box center [234, 331] width 19 height 19
click at [260, 328] on icon at bounding box center [253, 330] width 19 height 9
click at [215, 332] on icon at bounding box center [214, 330] width 19 height 9
click at [240, 304] on span "Habilitado" at bounding box center [235, 305] width 34 height 19
click at [197, 304] on span "Predeterminado" at bounding box center [180, 305] width 55 height 19
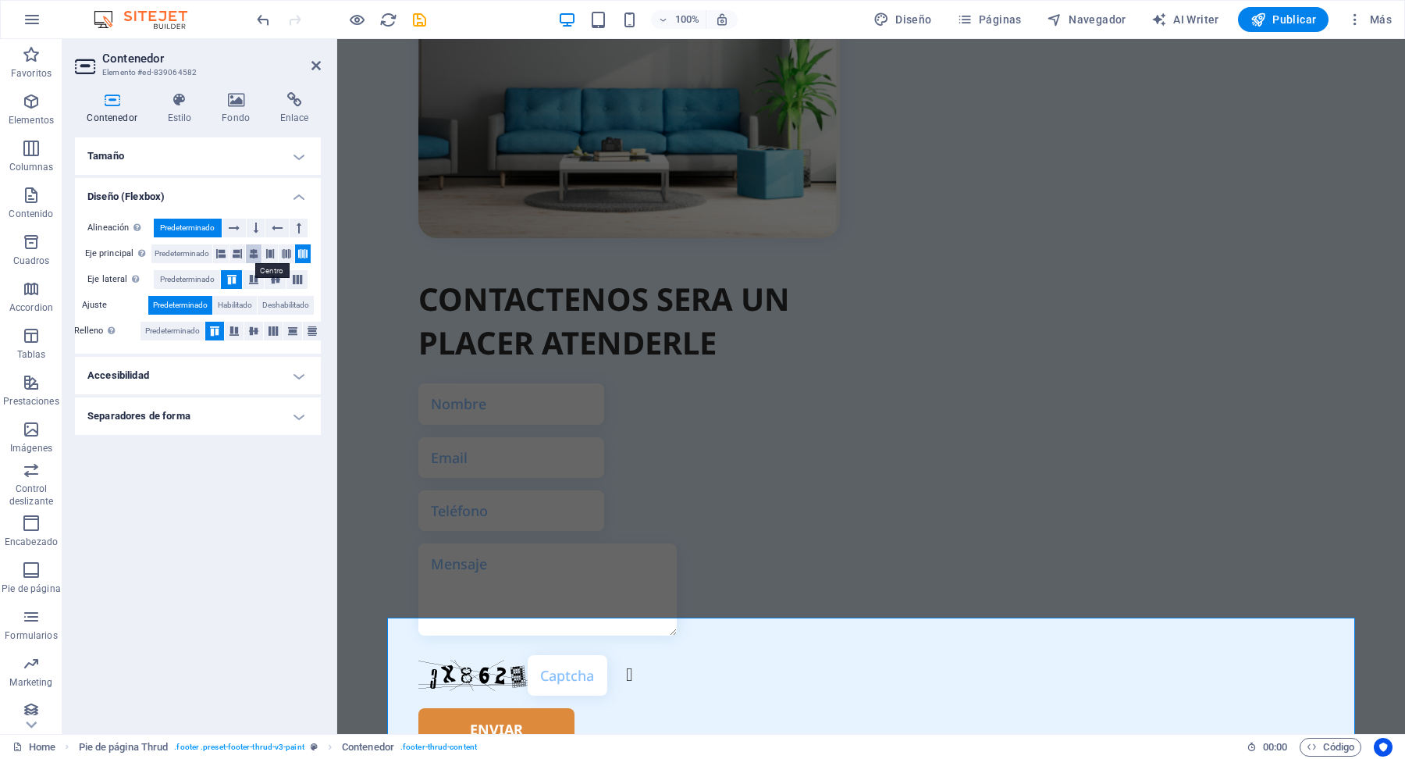
click at [251, 251] on icon at bounding box center [253, 253] width 9 height 19
click at [298, 200] on h4 "Diseño (Flexbox)" at bounding box center [198, 192] width 246 height 28
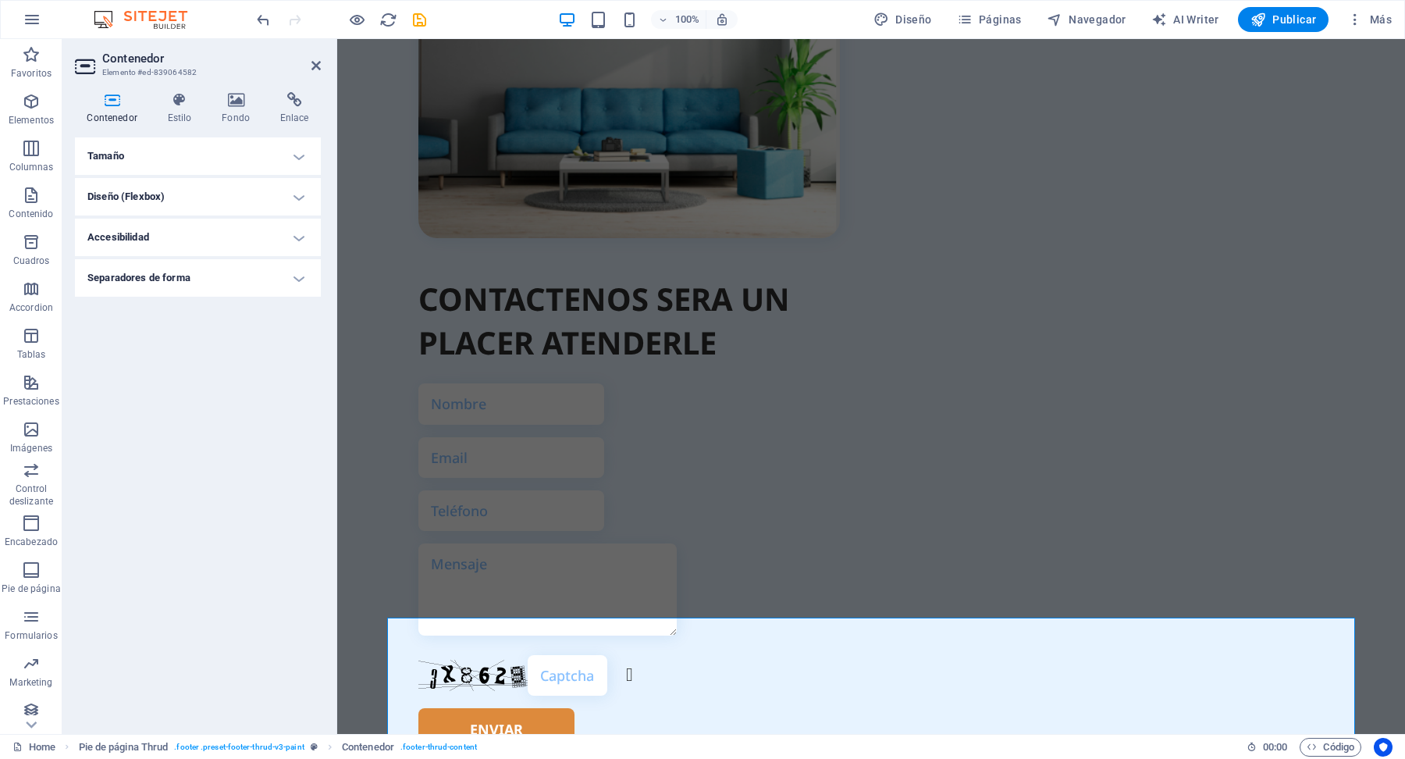
click at [299, 240] on h4 "Accesibilidad" at bounding box center [198, 237] width 246 height 37
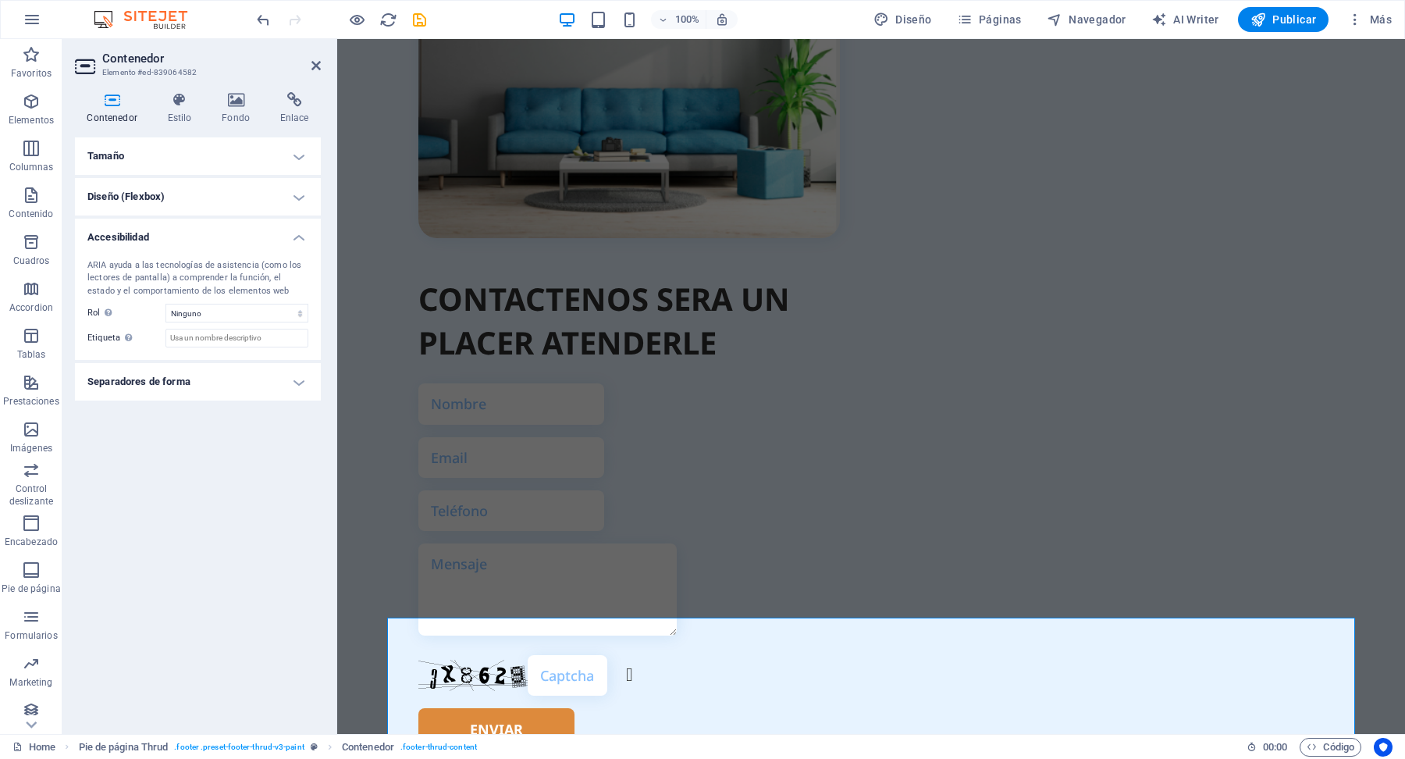
click at [300, 382] on h4 "Separadores de forma" at bounding box center [198, 381] width 246 height 37
click at [300, 415] on select "Ninguno Triángulo Cuadrado Diagonal Polígono 1 Polígono 2 Zigzag Múltiples zigz…" at bounding box center [236, 413] width 143 height 19
click at [165, 404] on select "Ninguno Triángulo Cuadrado Diagonal Polígono 1 Polígono 2 Zigzag Múltiples zigz…" at bounding box center [236, 413] width 143 height 19
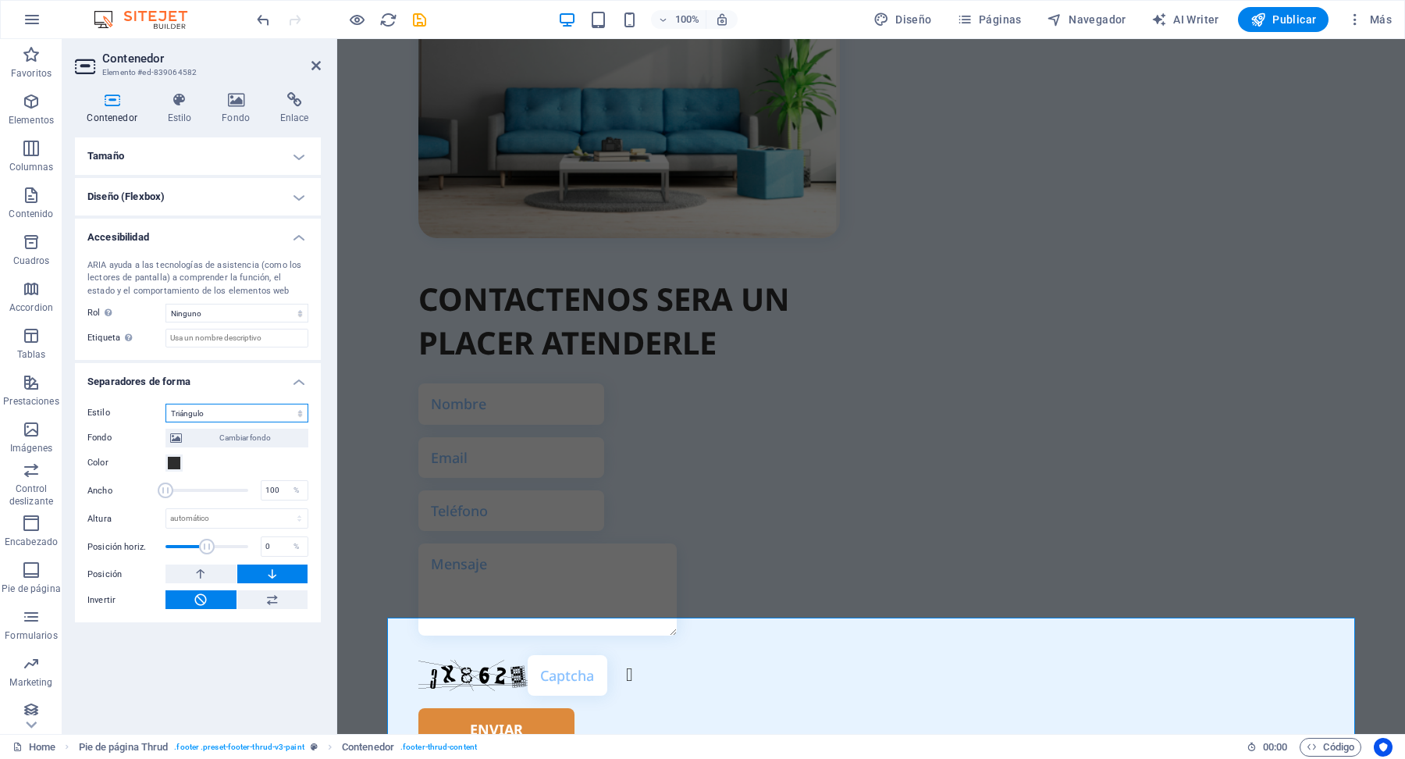
click at [300, 414] on select "Ninguno Triángulo Cuadrado Diagonal Polígono 1 Polígono 2 Zigzag Múltiples zigz…" at bounding box center [236, 413] width 143 height 19
select select "square"
click at [165, 404] on select "Ninguno Triángulo Cuadrado Diagonal Polígono 1 Polígono 2 Zigzag Múltiples zigz…" at bounding box center [236, 413] width 143 height 19
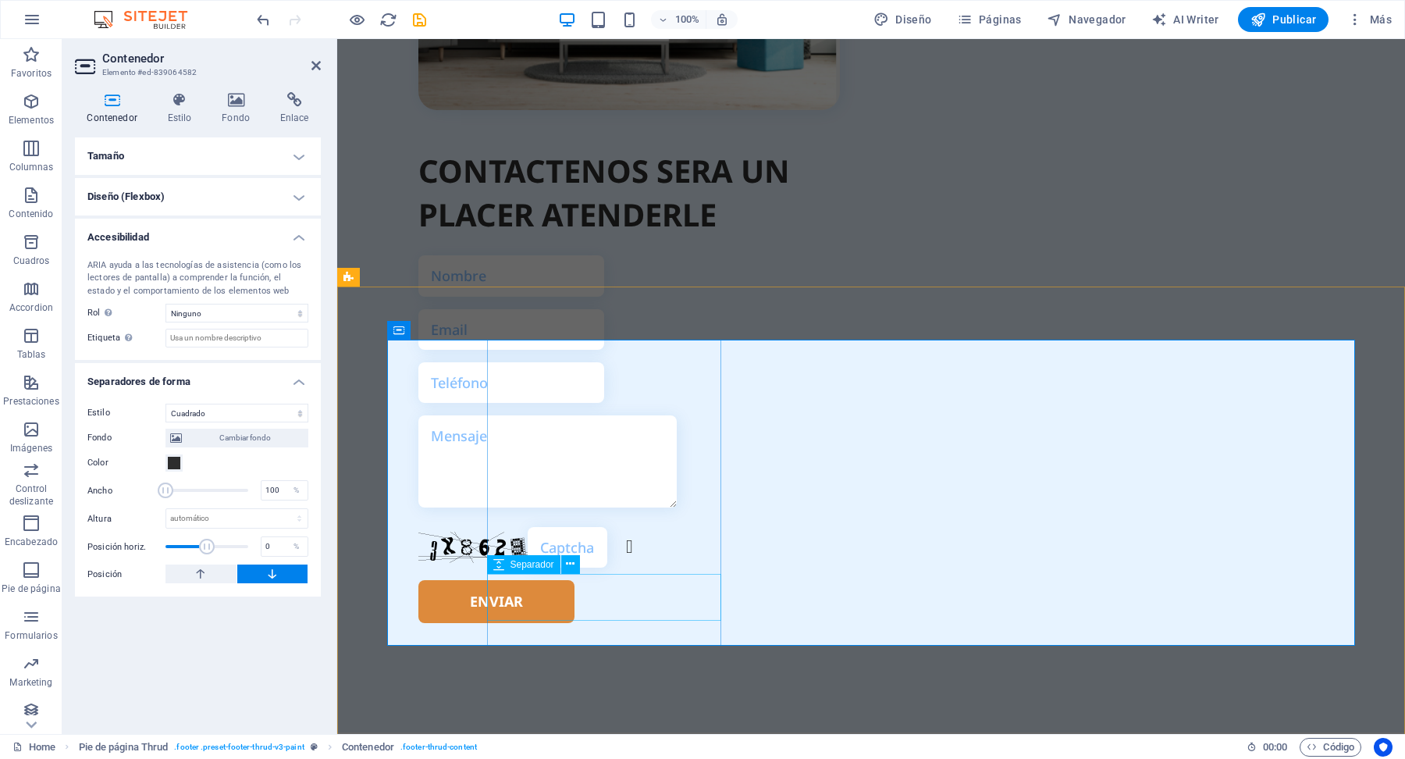
scroll to position [5094, 0]
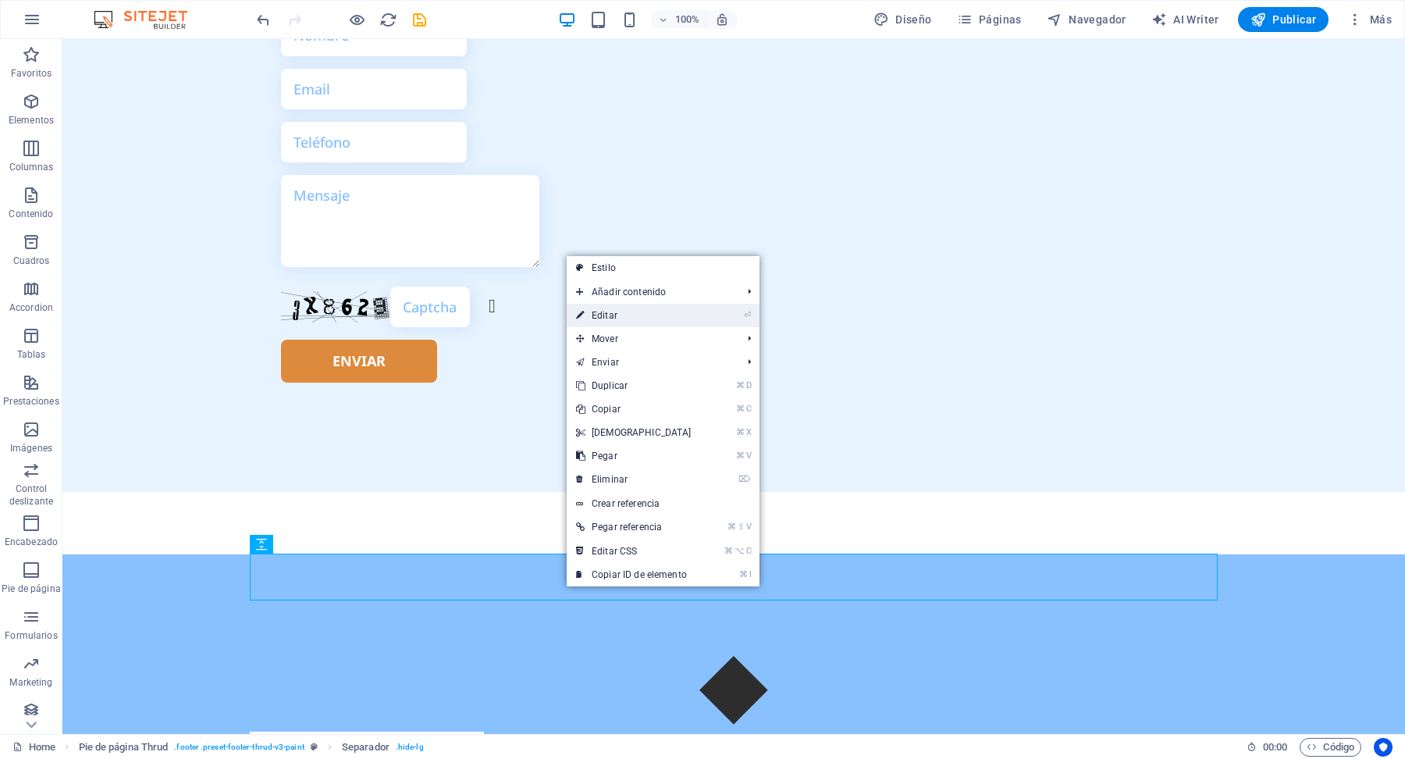
click at [677, 322] on link "⏎ Editar" at bounding box center [634, 315] width 134 height 23
select select "px"
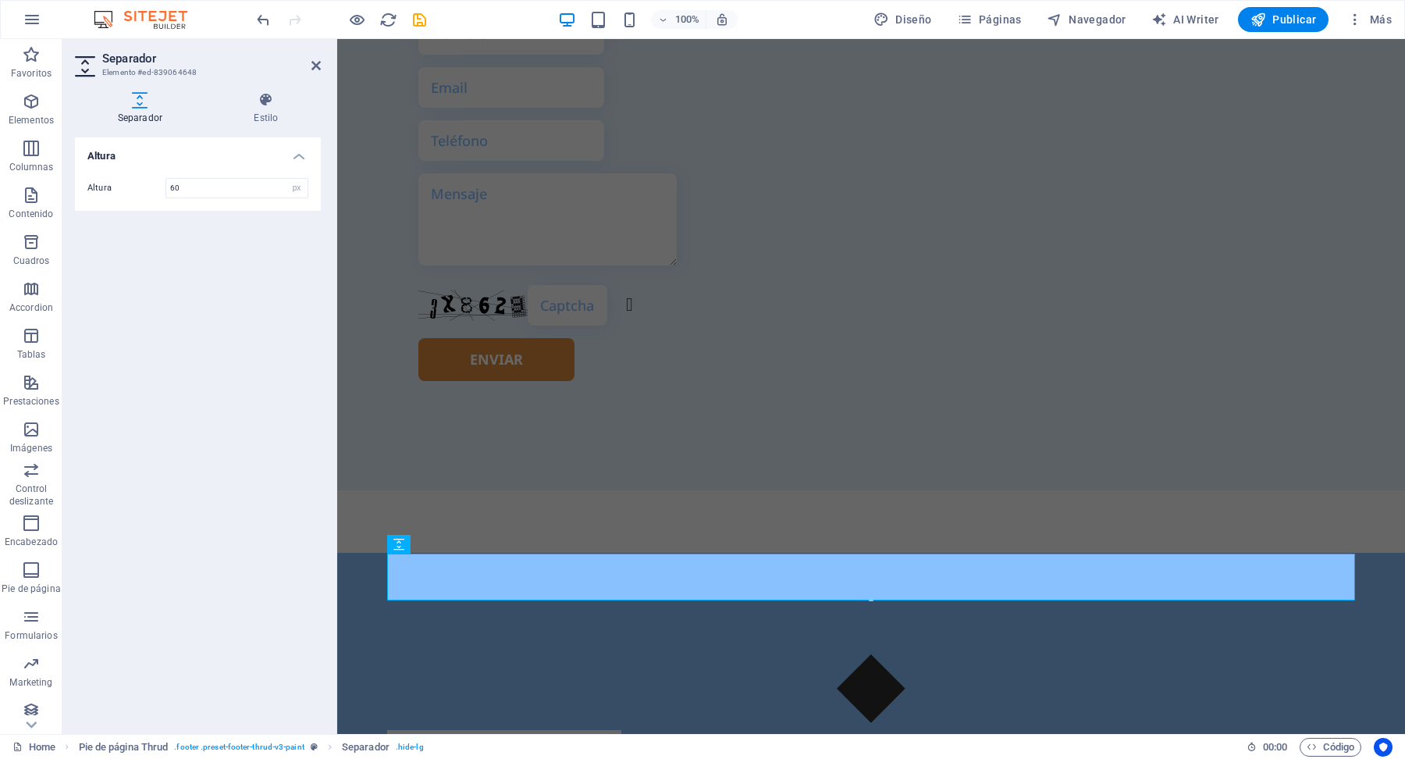
click at [299, 160] on h4 "Altura" at bounding box center [198, 151] width 246 height 28
click at [299, 160] on h4 "Altura" at bounding box center [198, 155] width 246 height 37
click at [299, 160] on h4 "Altura" at bounding box center [198, 151] width 246 height 28
click at [307, 61] on h2 "Separador" at bounding box center [211, 59] width 219 height 14
click at [313, 62] on icon at bounding box center [315, 65] width 9 height 12
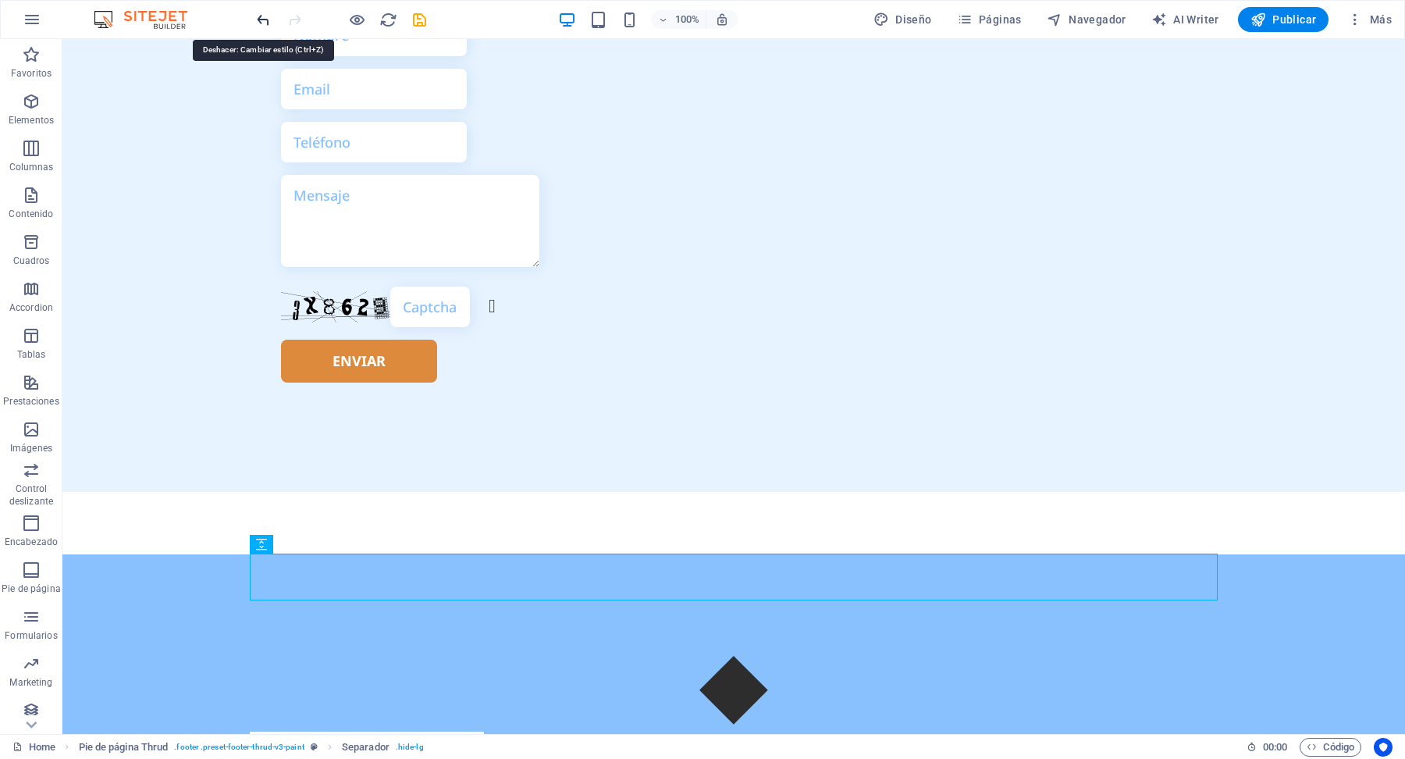
click at [261, 16] on icon "undo" at bounding box center [263, 20] width 18 height 18
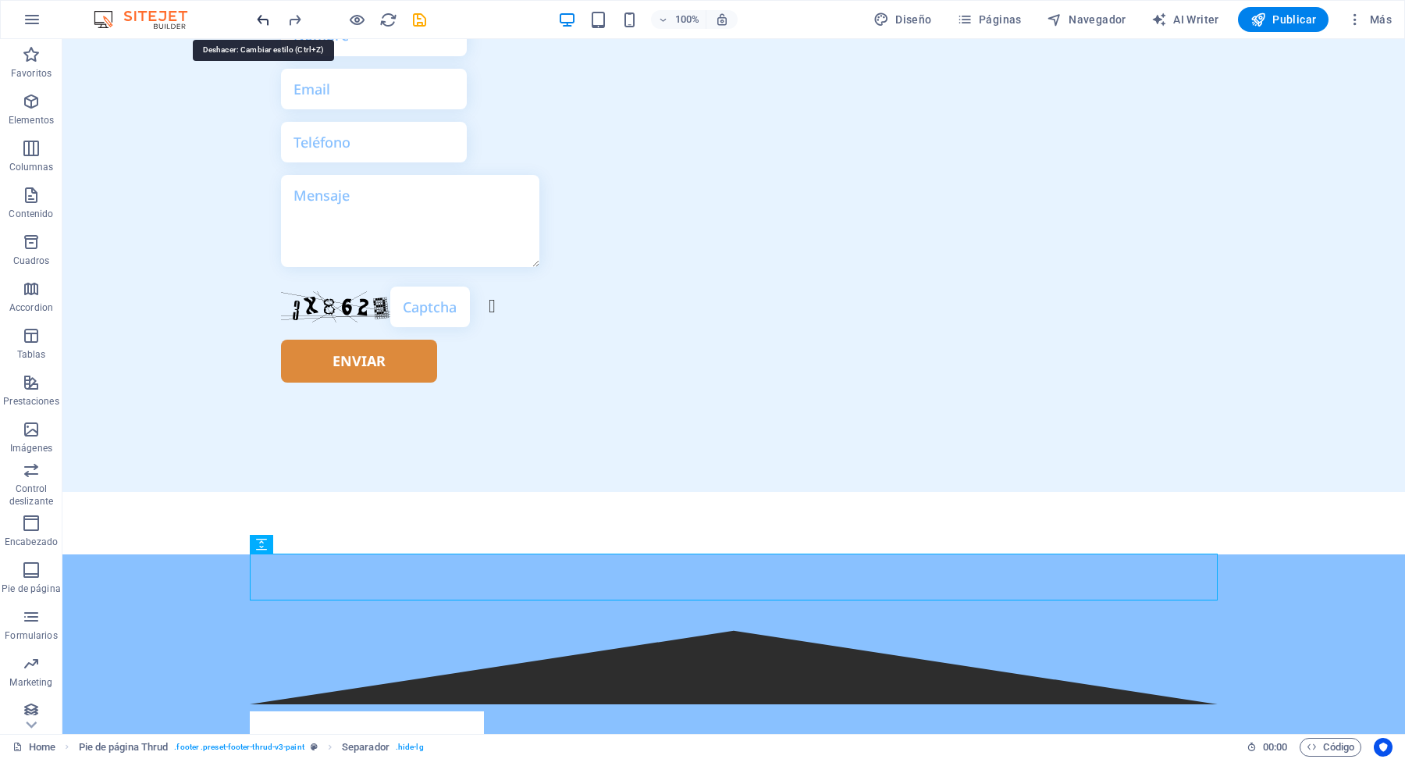
click at [261, 16] on icon "undo" at bounding box center [263, 20] width 18 height 18
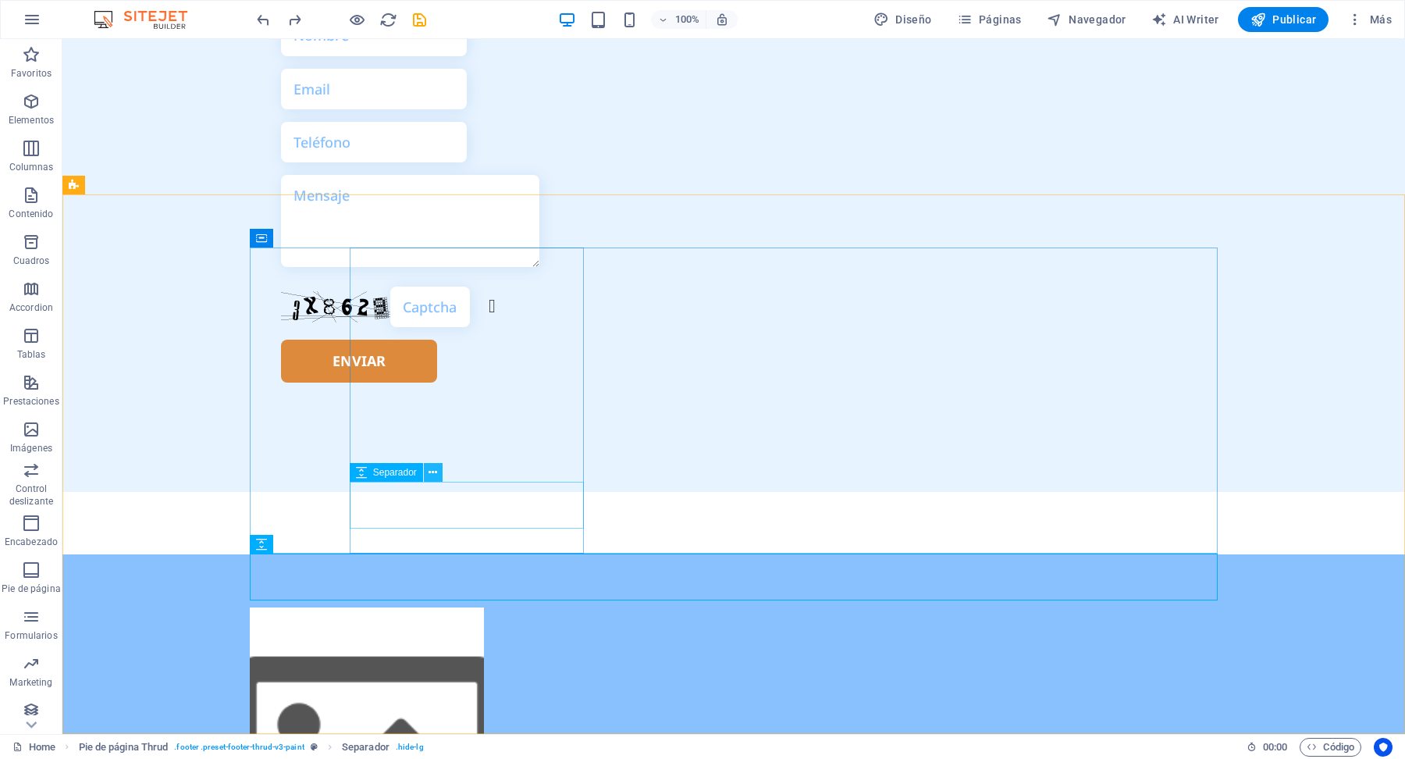
click at [433, 477] on icon at bounding box center [432, 472] width 9 height 16
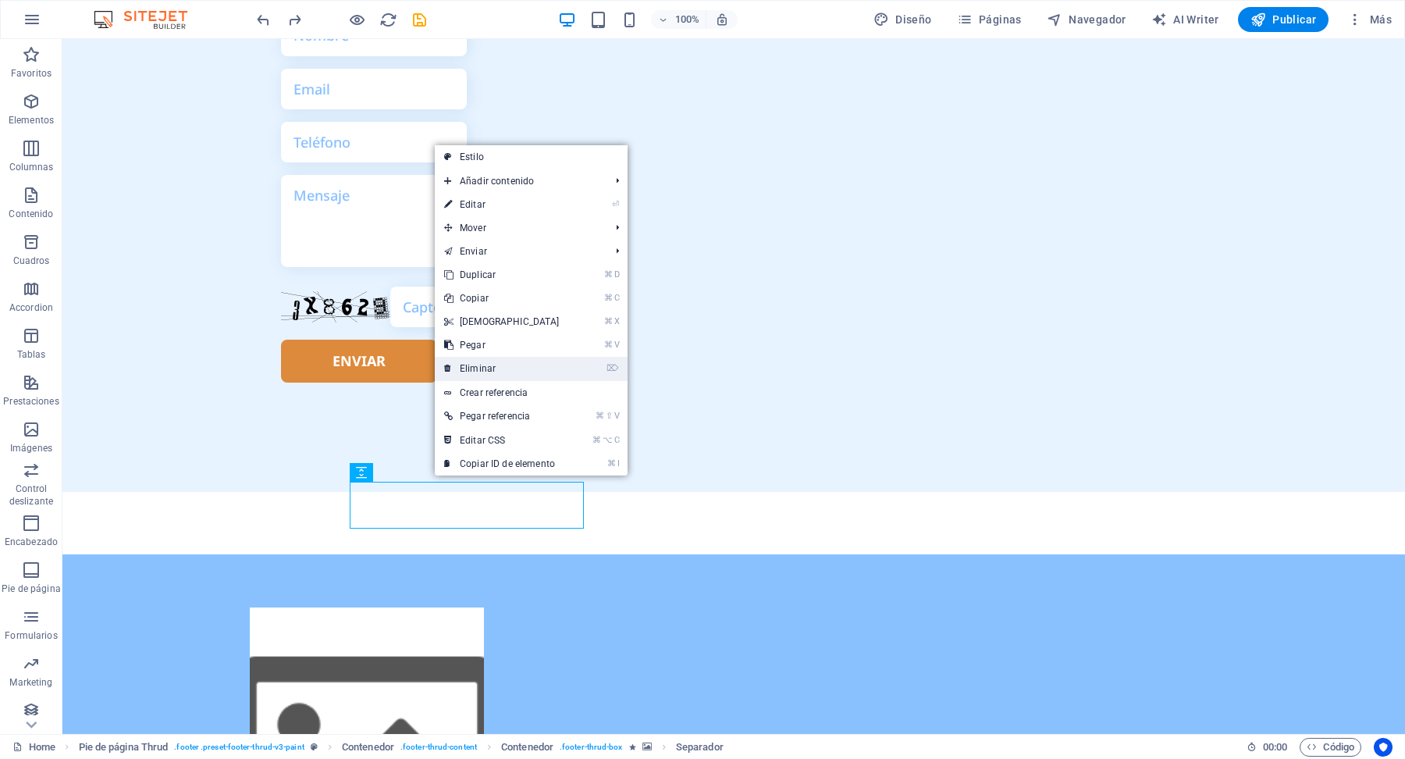
click at [507, 364] on link "⌦ Eliminar" at bounding box center [502, 368] width 134 height 23
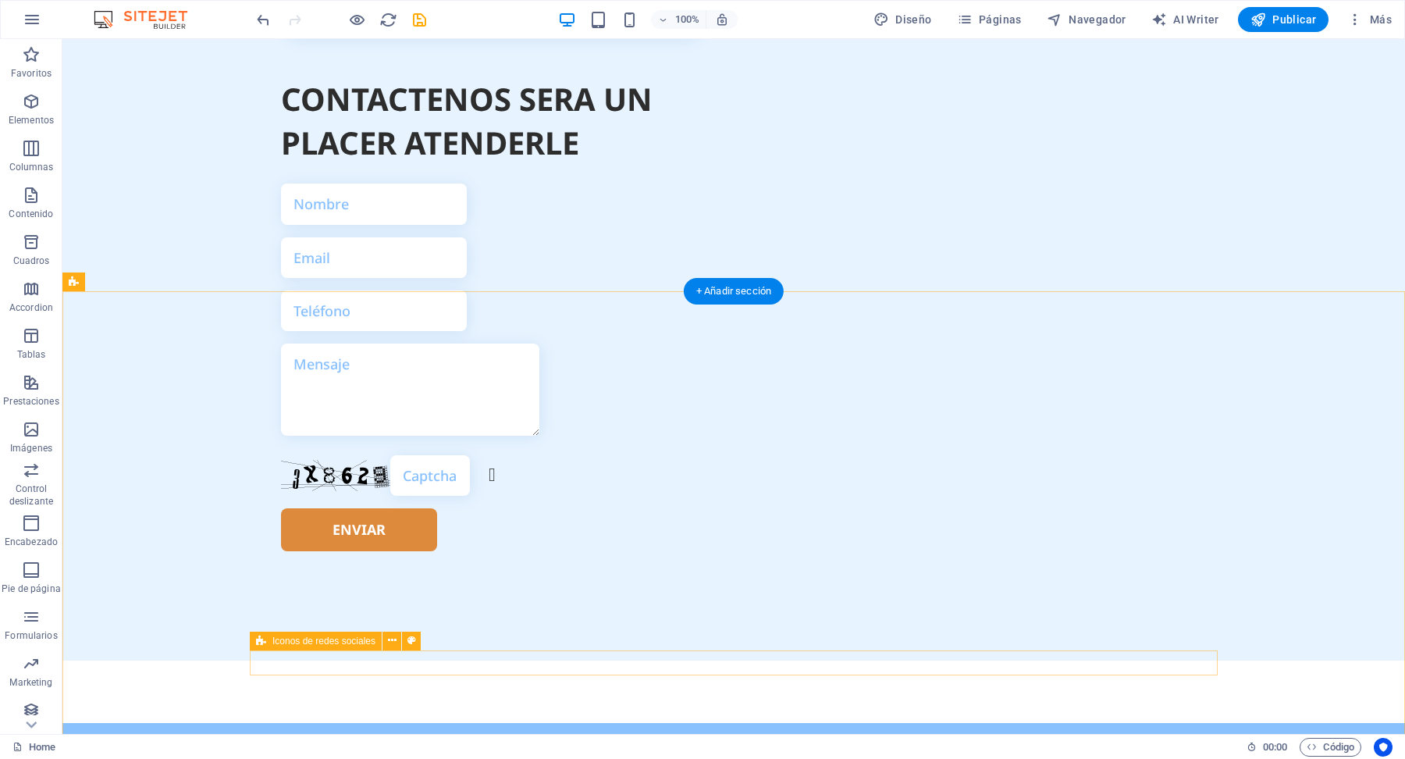
scroll to position [5047, 0]
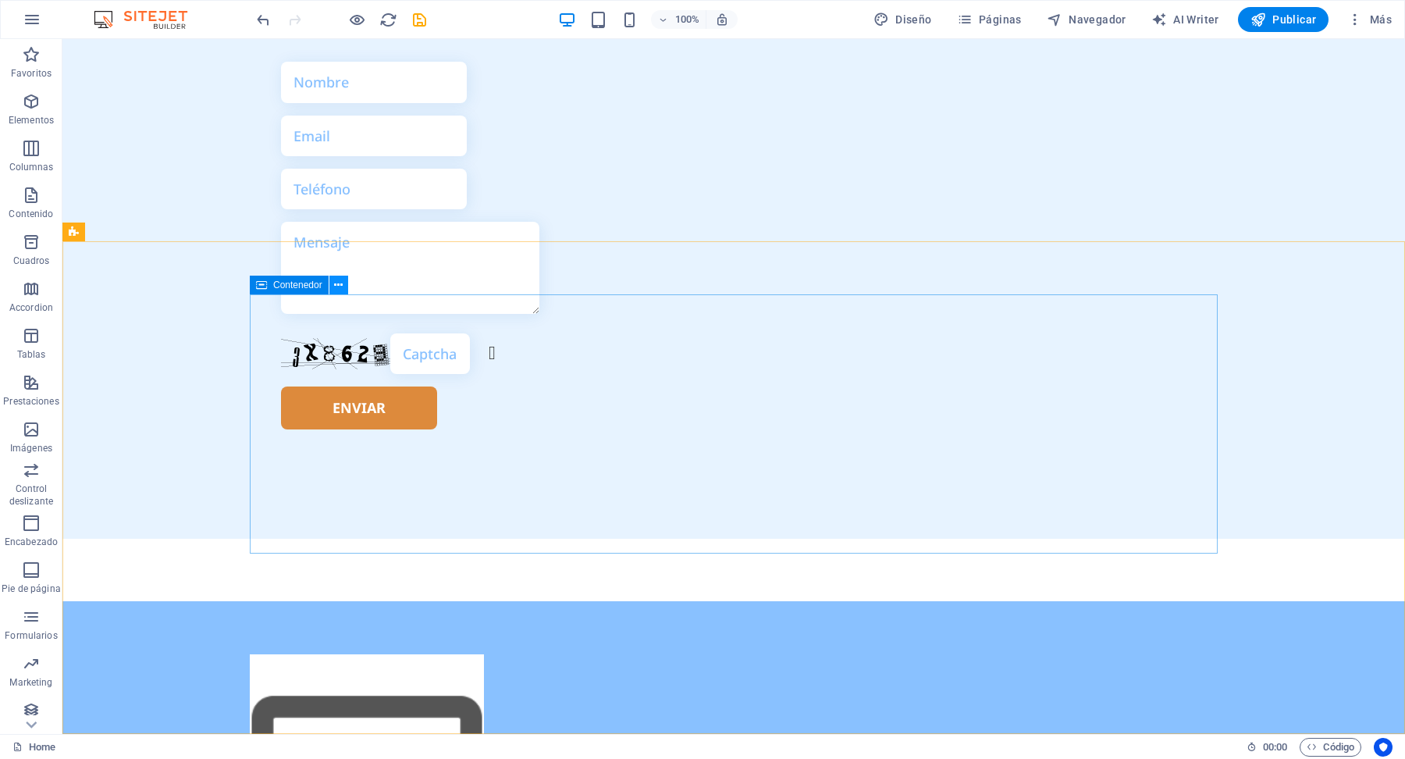
click at [339, 287] on icon at bounding box center [338, 285] width 9 height 16
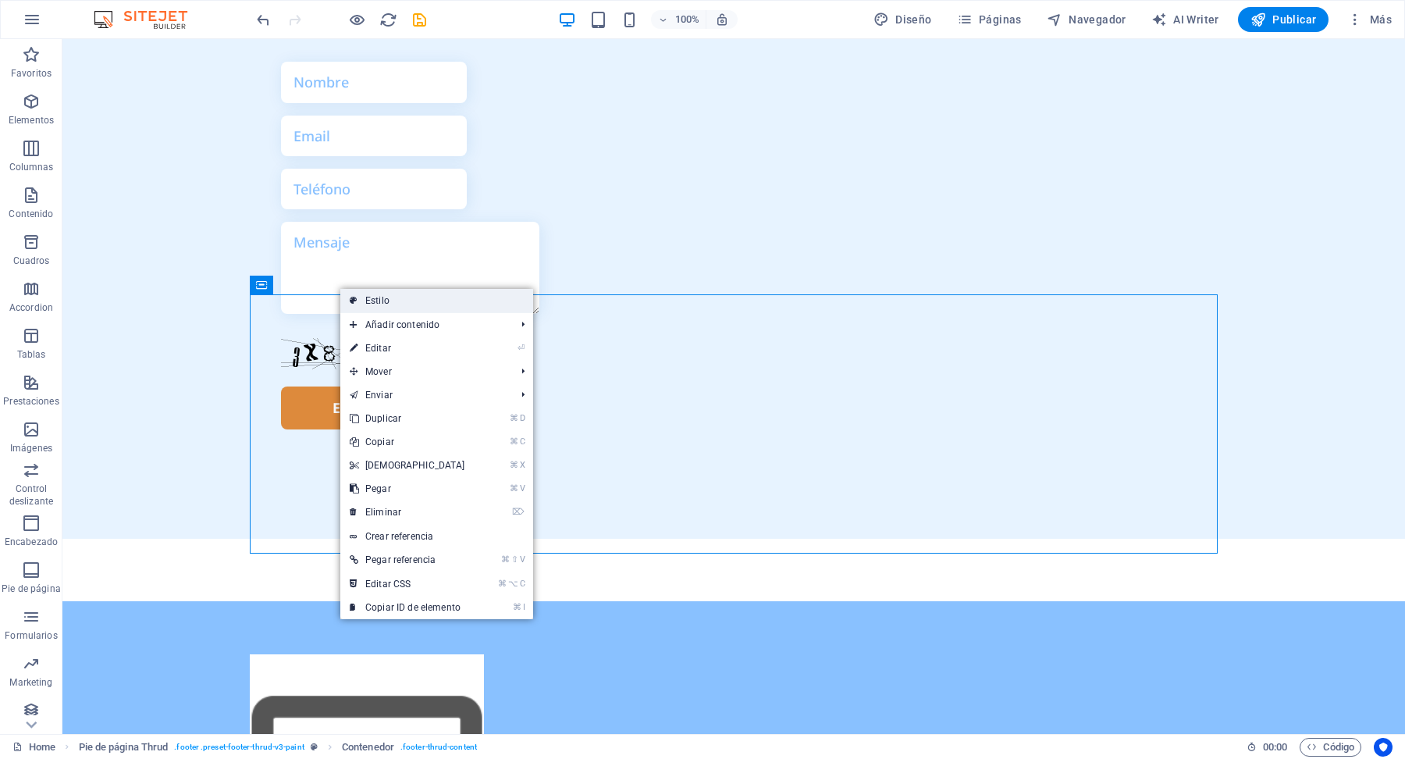
click at [414, 306] on link "Estilo" at bounding box center [436, 300] width 193 height 23
select select "rem"
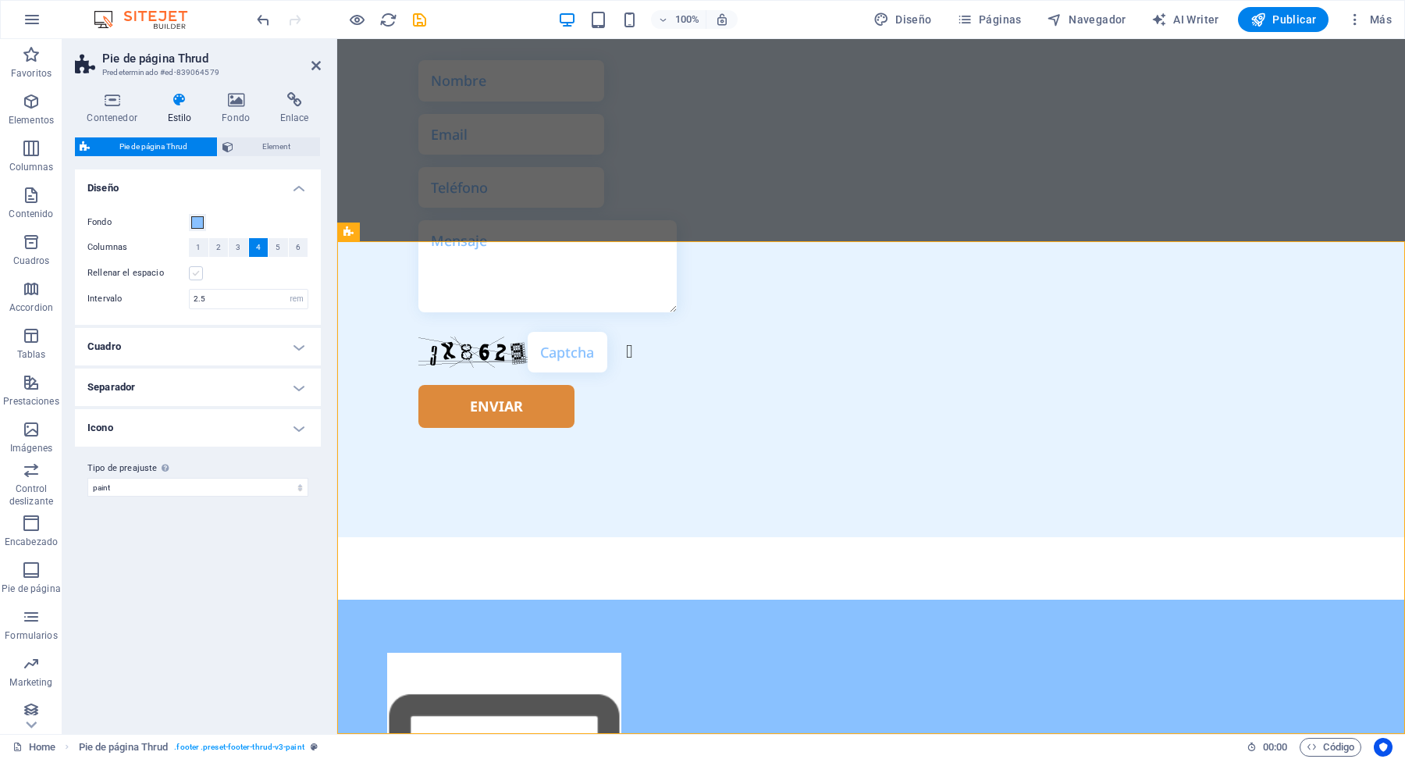
click at [197, 277] on label at bounding box center [196, 273] width 14 height 14
click at [0, 0] on input "Rellenar el espacio" at bounding box center [0, 0] width 0 height 0
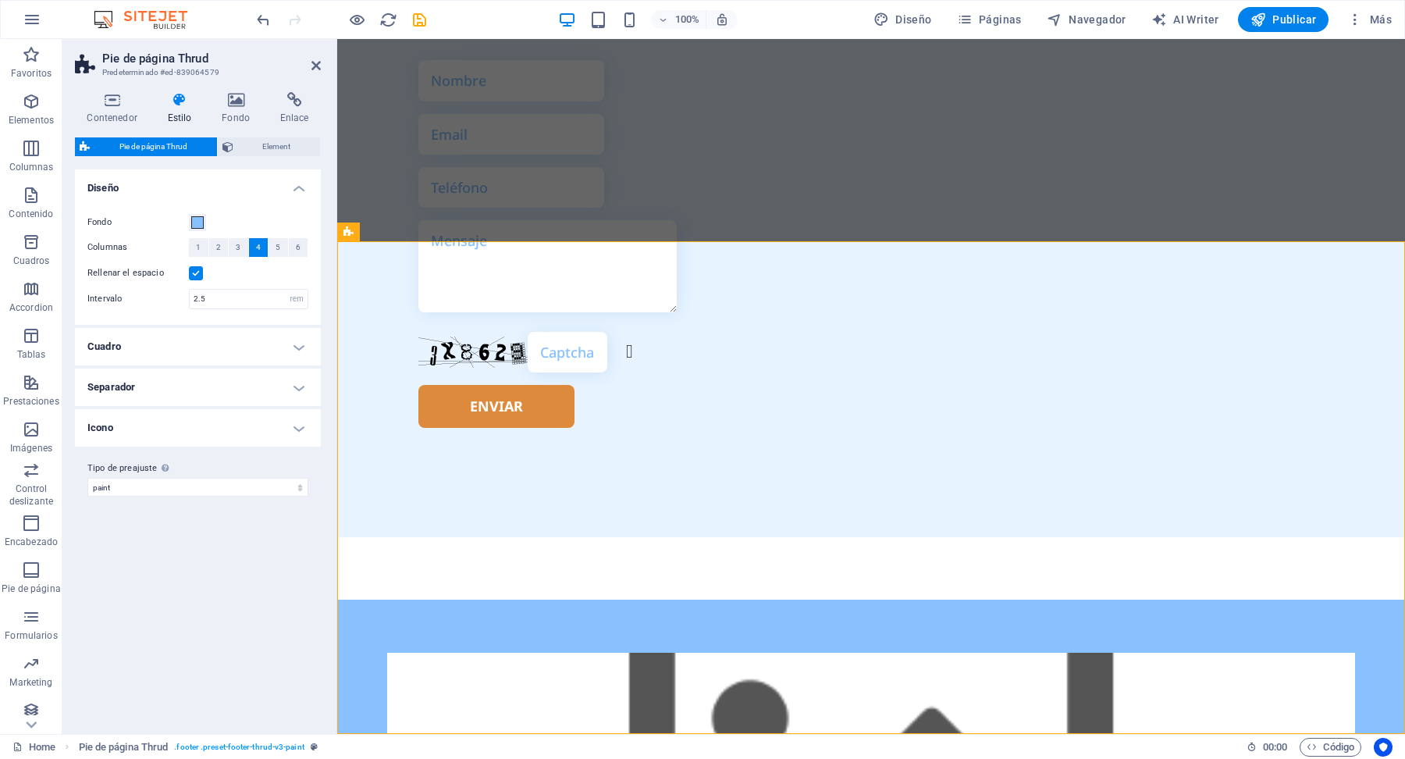
click at [199, 275] on label at bounding box center [196, 273] width 14 height 14
click at [0, 0] on input "Rellenar el espacio" at bounding box center [0, 0] width 0 height 0
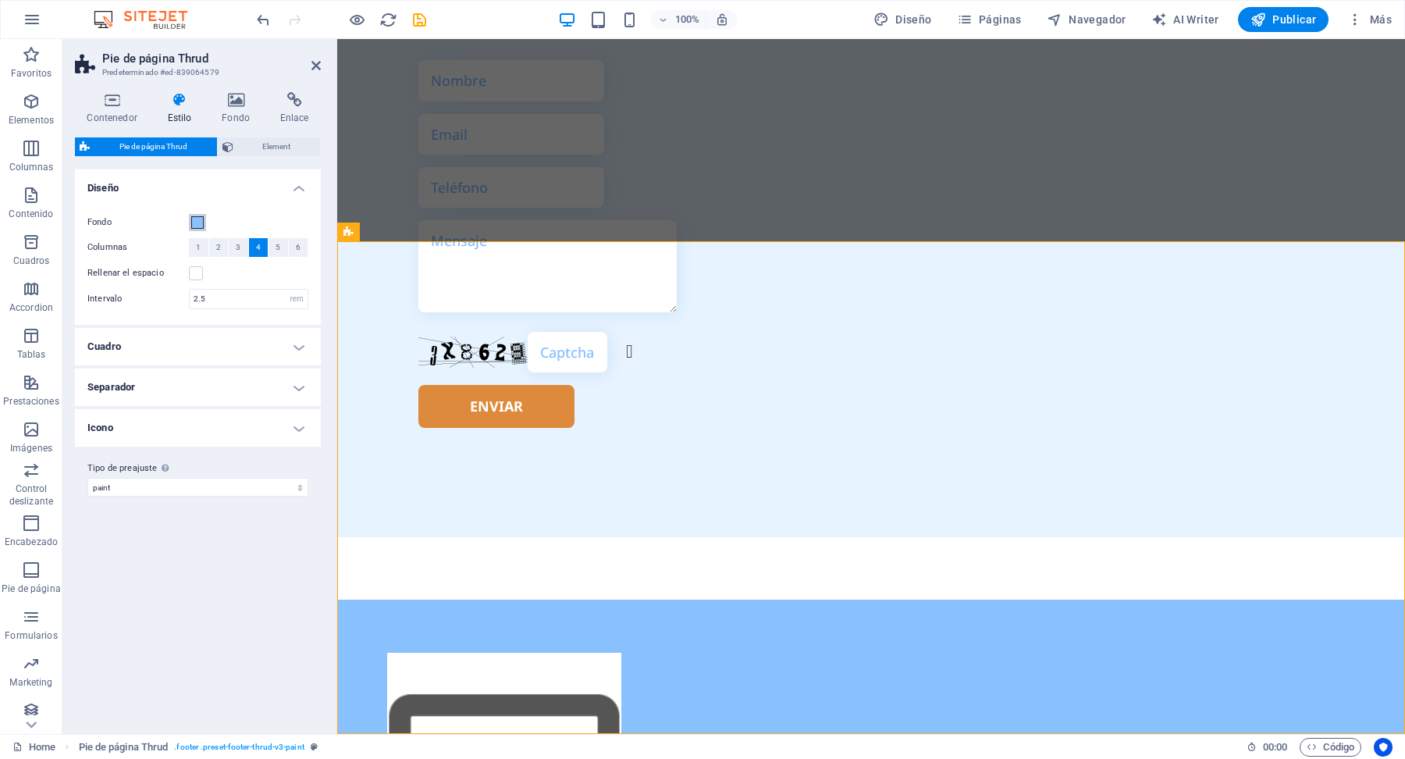
click at [196, 224] on span at bounding box center [197, 222] width 12 height 12
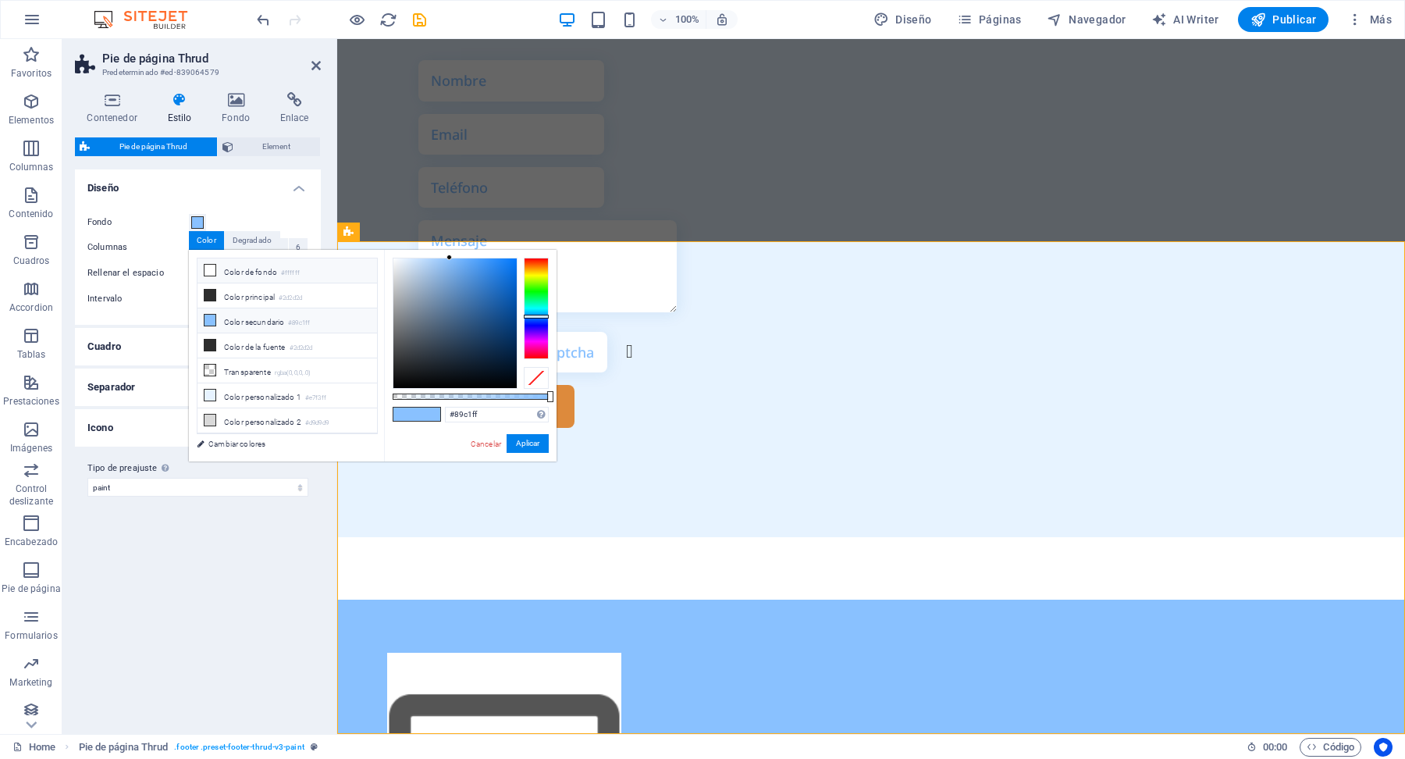
click at [226, 268] on li "Color de fondo #ffffff" at bounding box center [287, 270] width 180 height 25
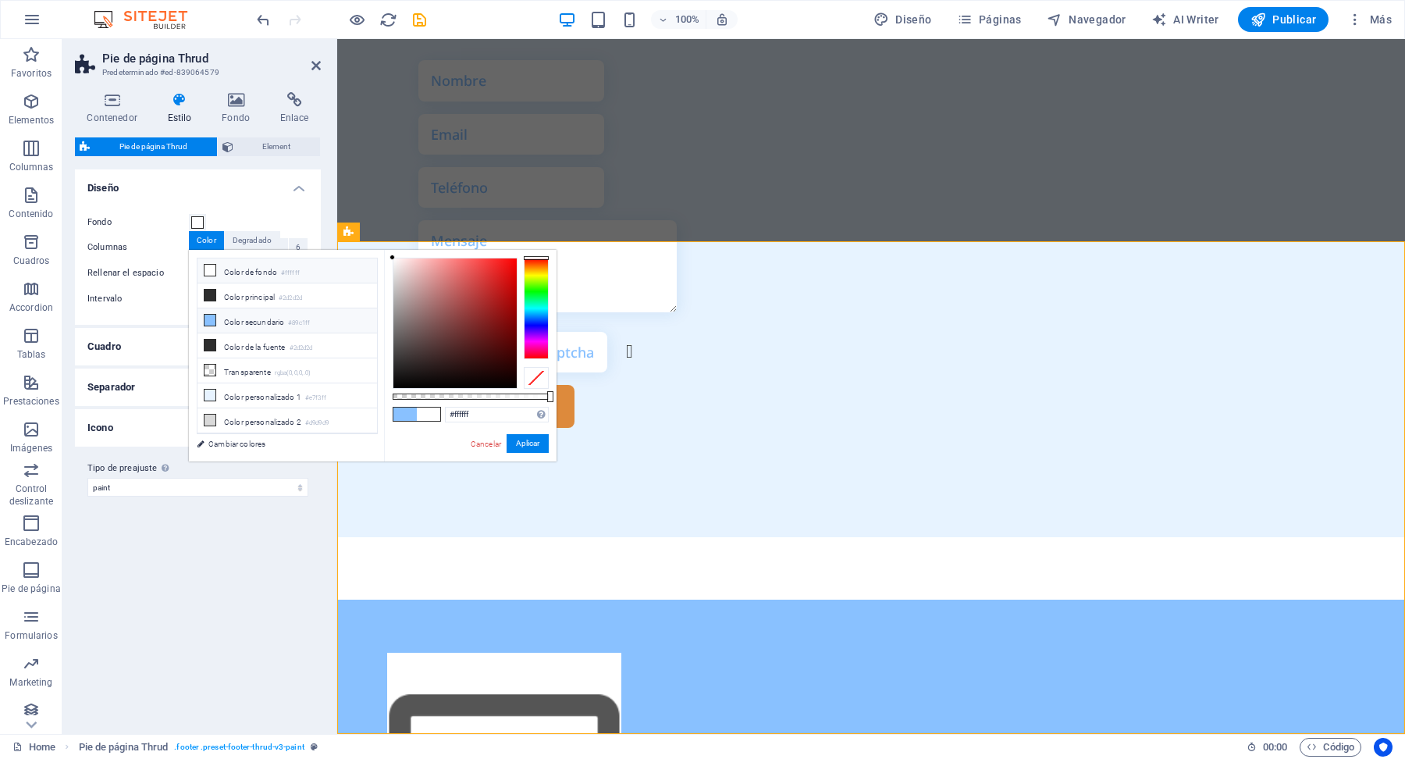
click at [266, 322] on li "Color secundario #89c1ff" at bounding box center [287, 320] width 180 height 25
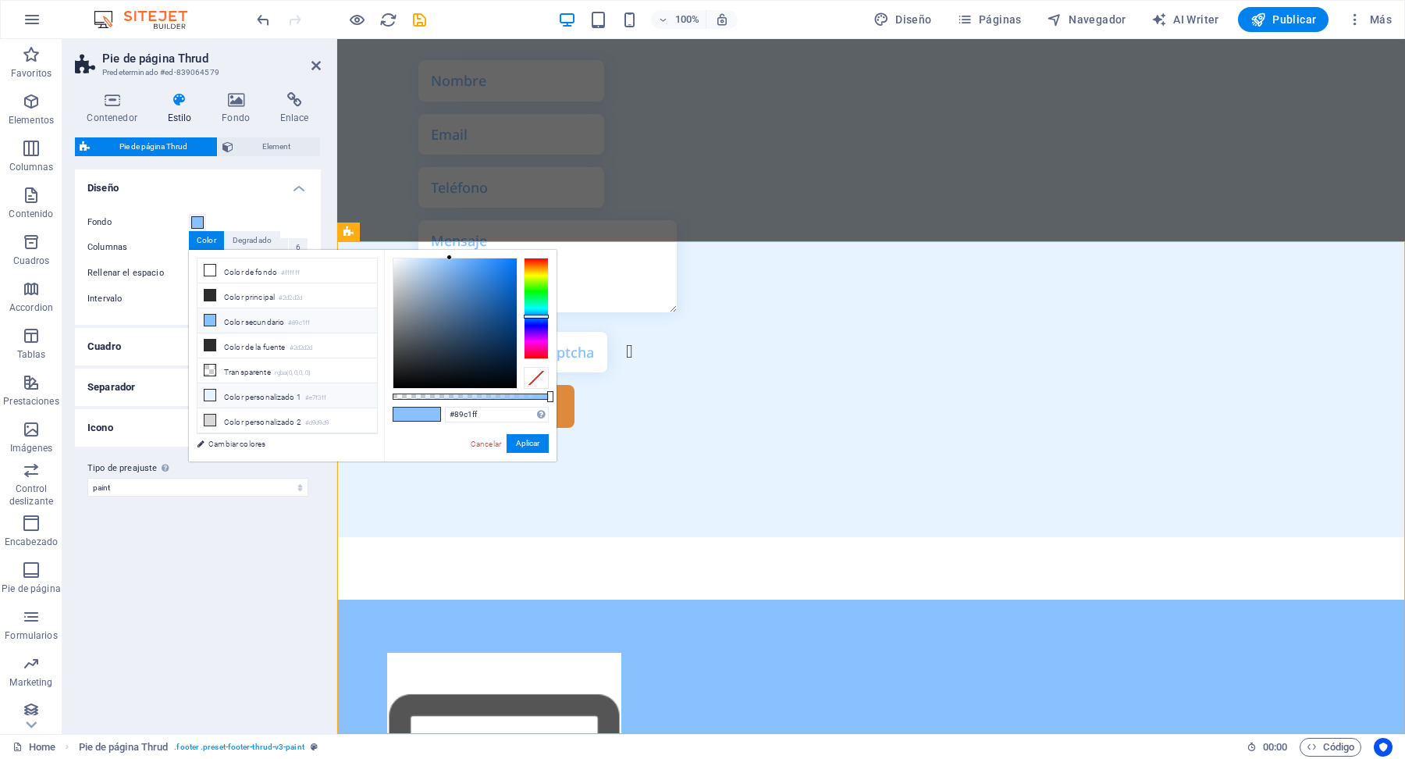
click at [272, 399] on li "Color personalizado 1 #e7f3ff" at bounding box center [287, 395] width 180 height 25
click at [535, 442] on button "Aplicar" at bounding box center [528, 443] width 42 height 19
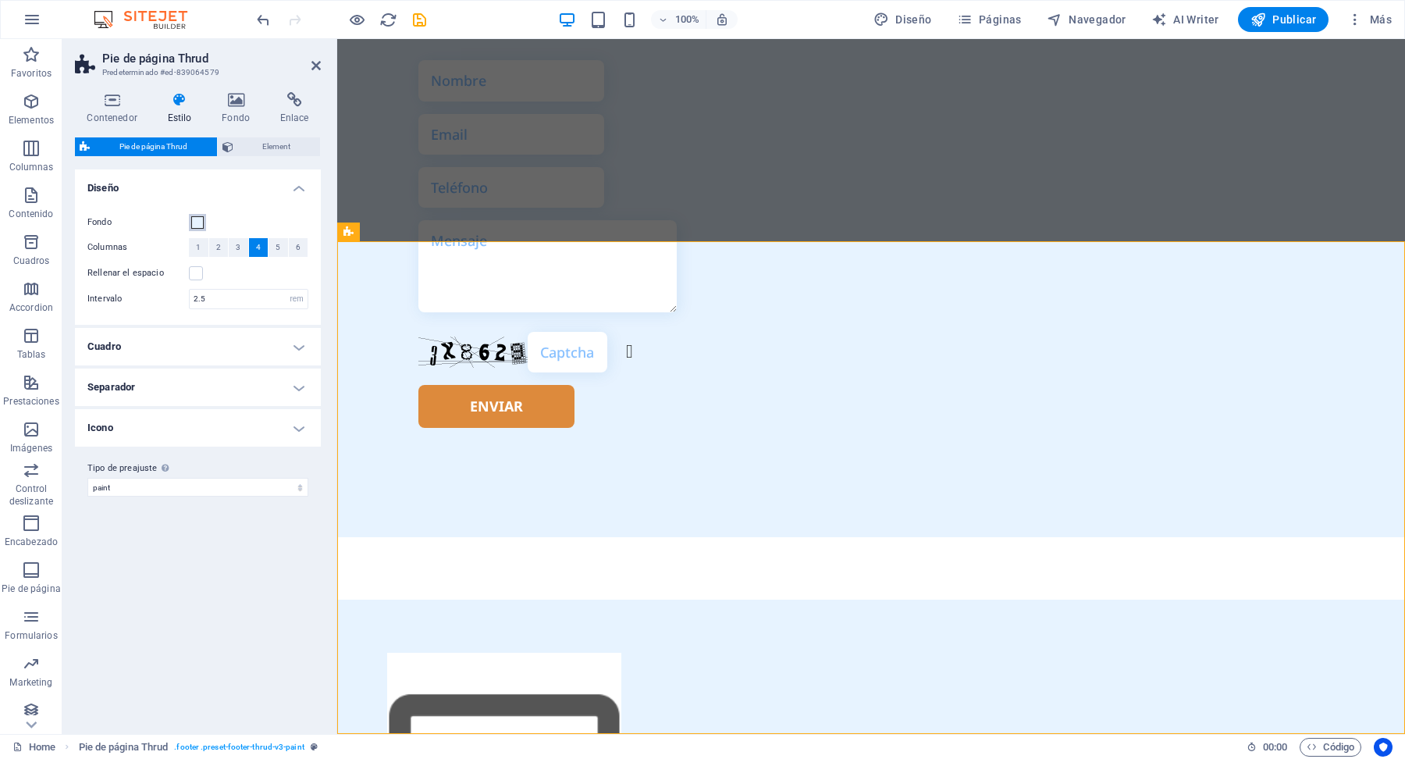
click at [201, 228] on button "Fondo" at bounding box center [197, 222] width 17 height 17
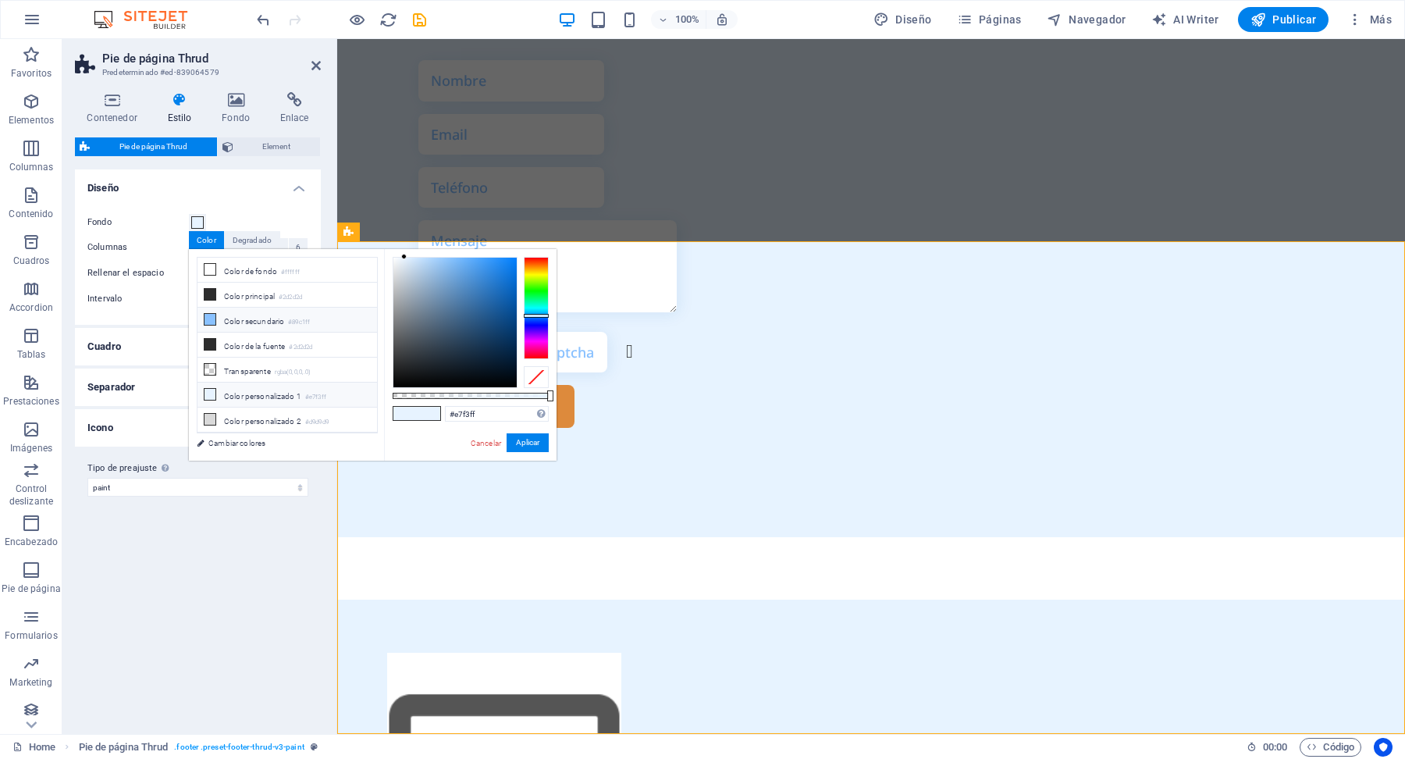
click at [243, 321] on li "Color secundario #89c1ff" at bounding box center [287, 320] width 180 height 25
type input "#89c1ff"
click at [534, 439] on button "Aplicar" at bounding box center [528, 442] width 42 height 19
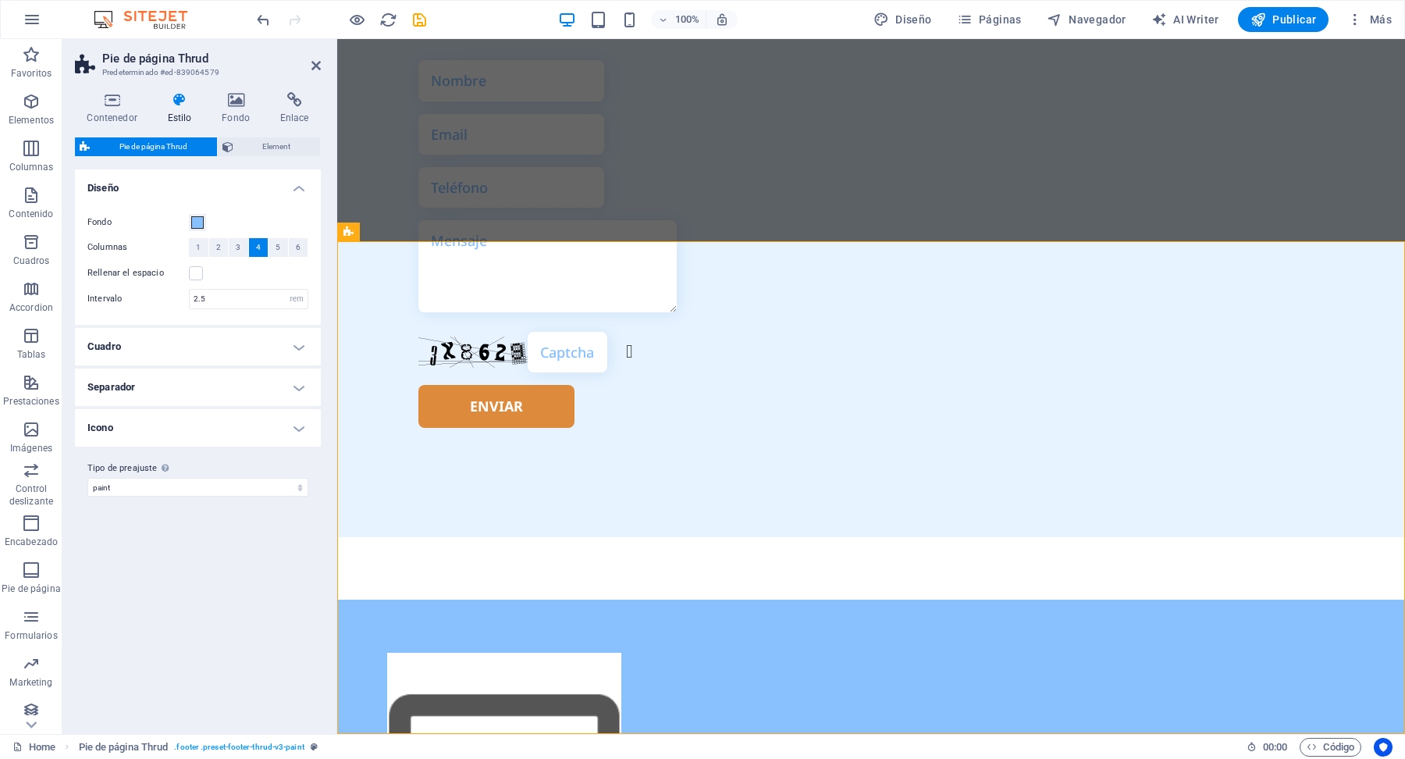
click at [304, 350] on h4 "Cuadro" at bounding box center [198, 346] width 246 height 37
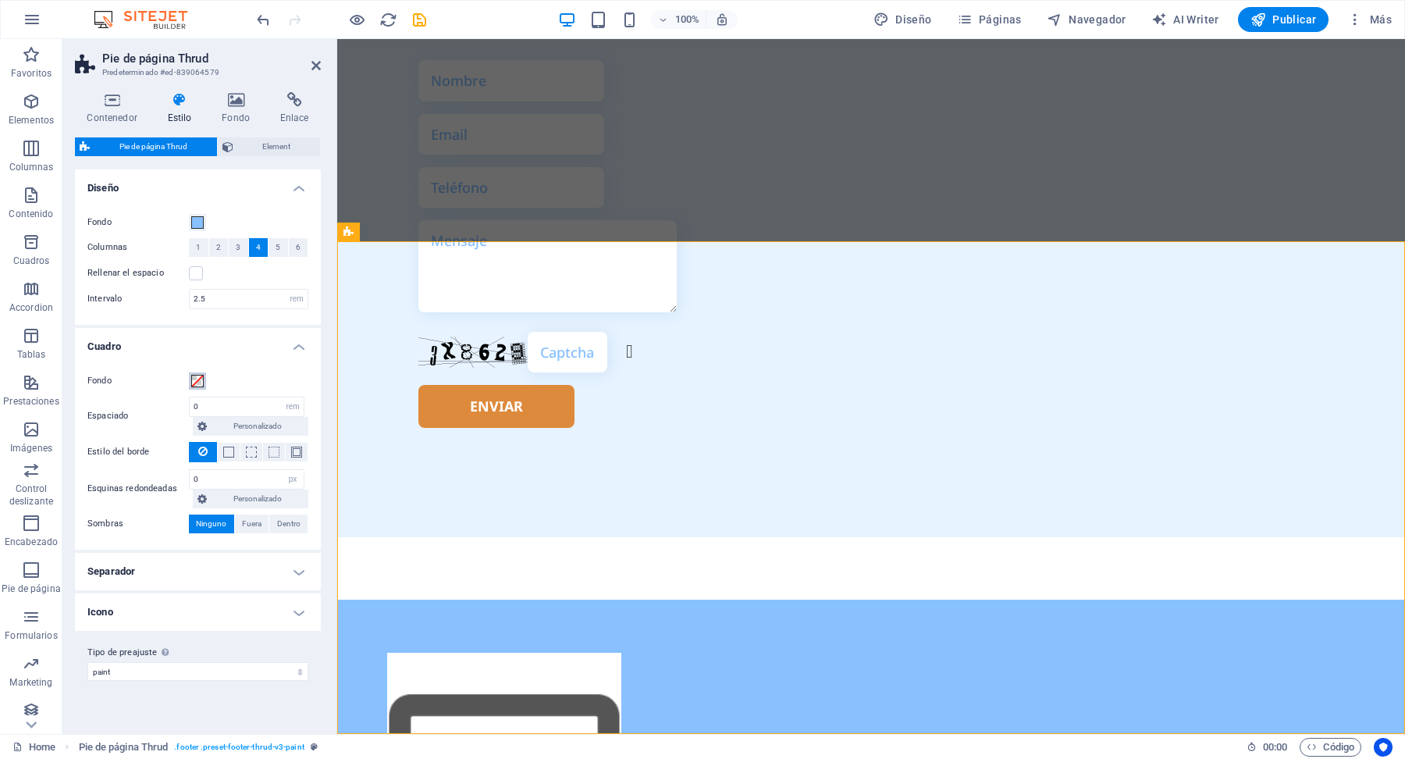
click at [195, 375] on span at bounding box center [197, 381] width 12 height 12
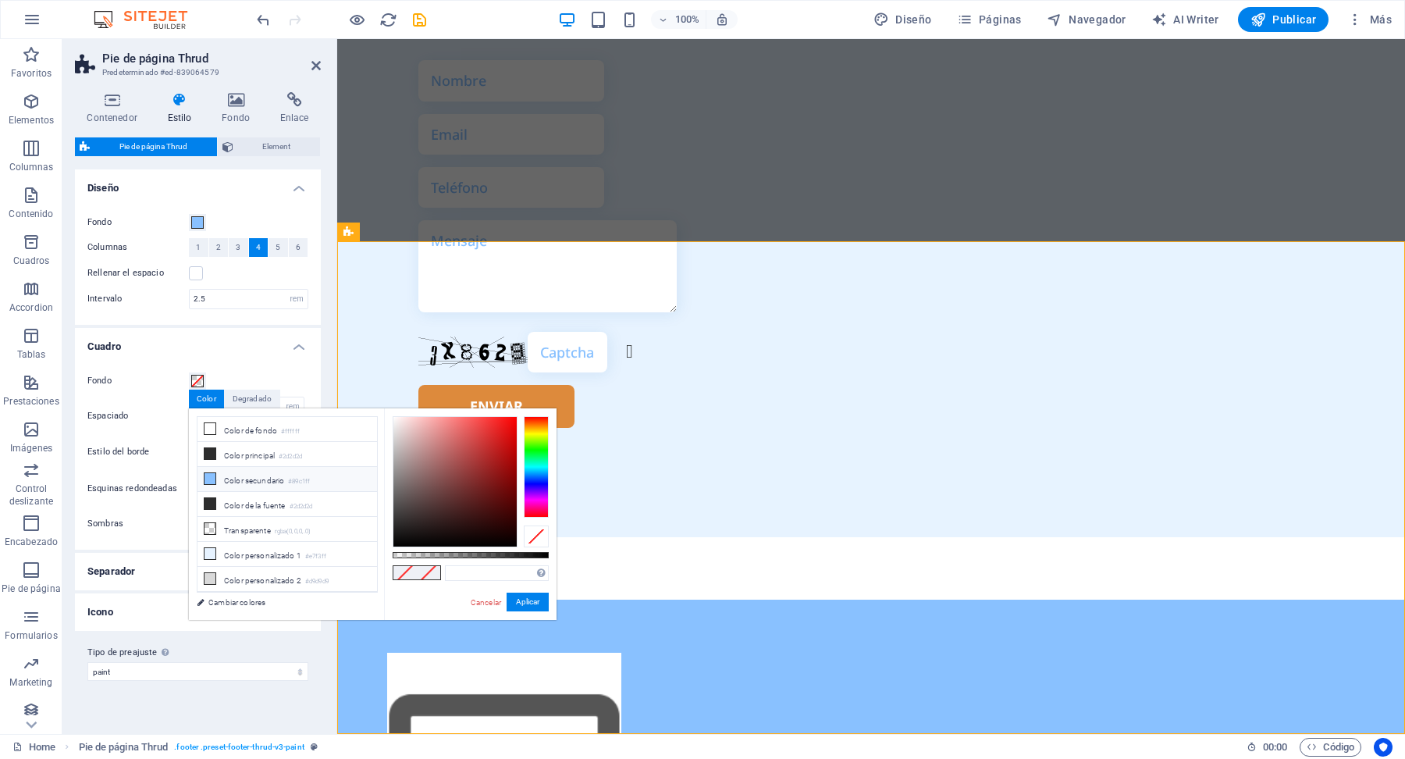
click at [270, 485] on li "Color secundario #89c1ff" at bounding box center [287, 479] width 180 height 25
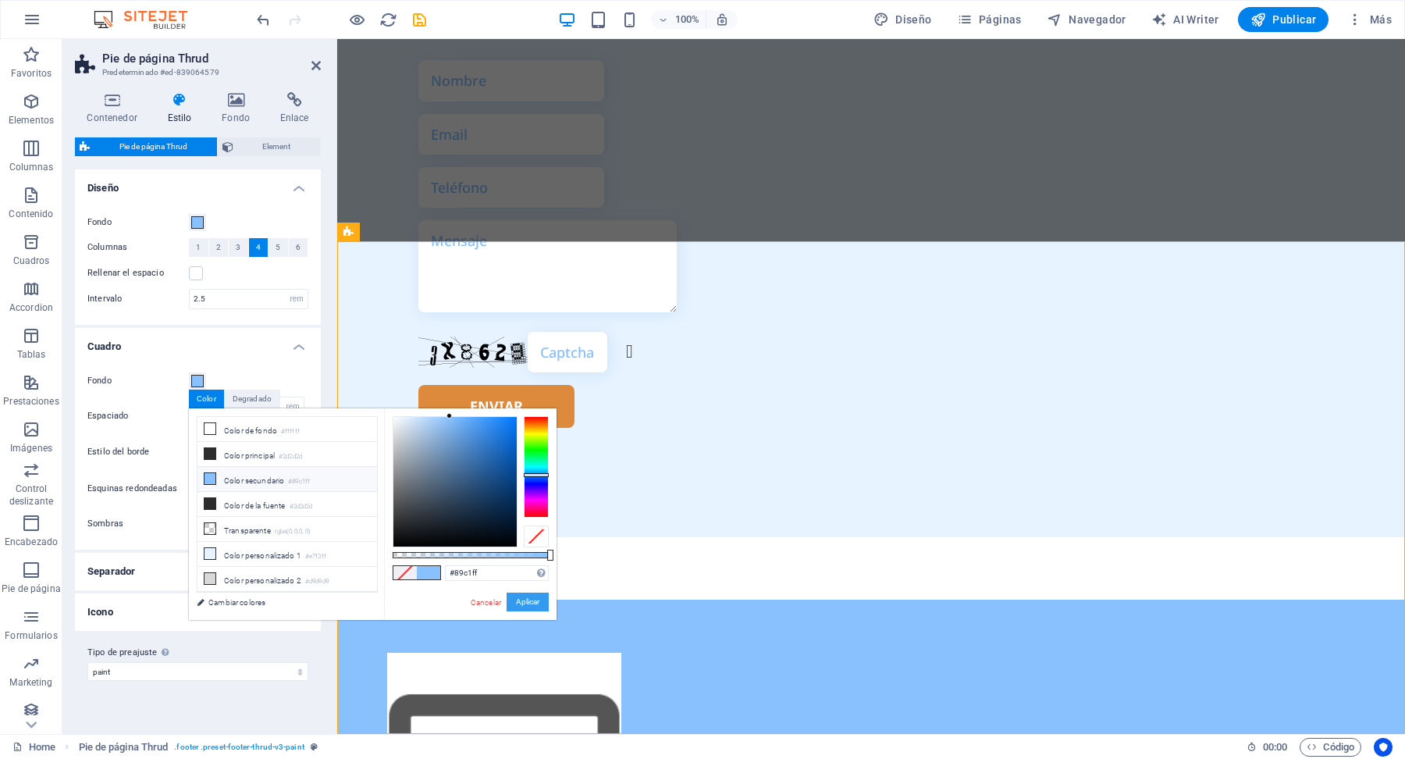
click at [524, 599] on button "Aplicar" at bounding box center [528, 601] width 42 height 19
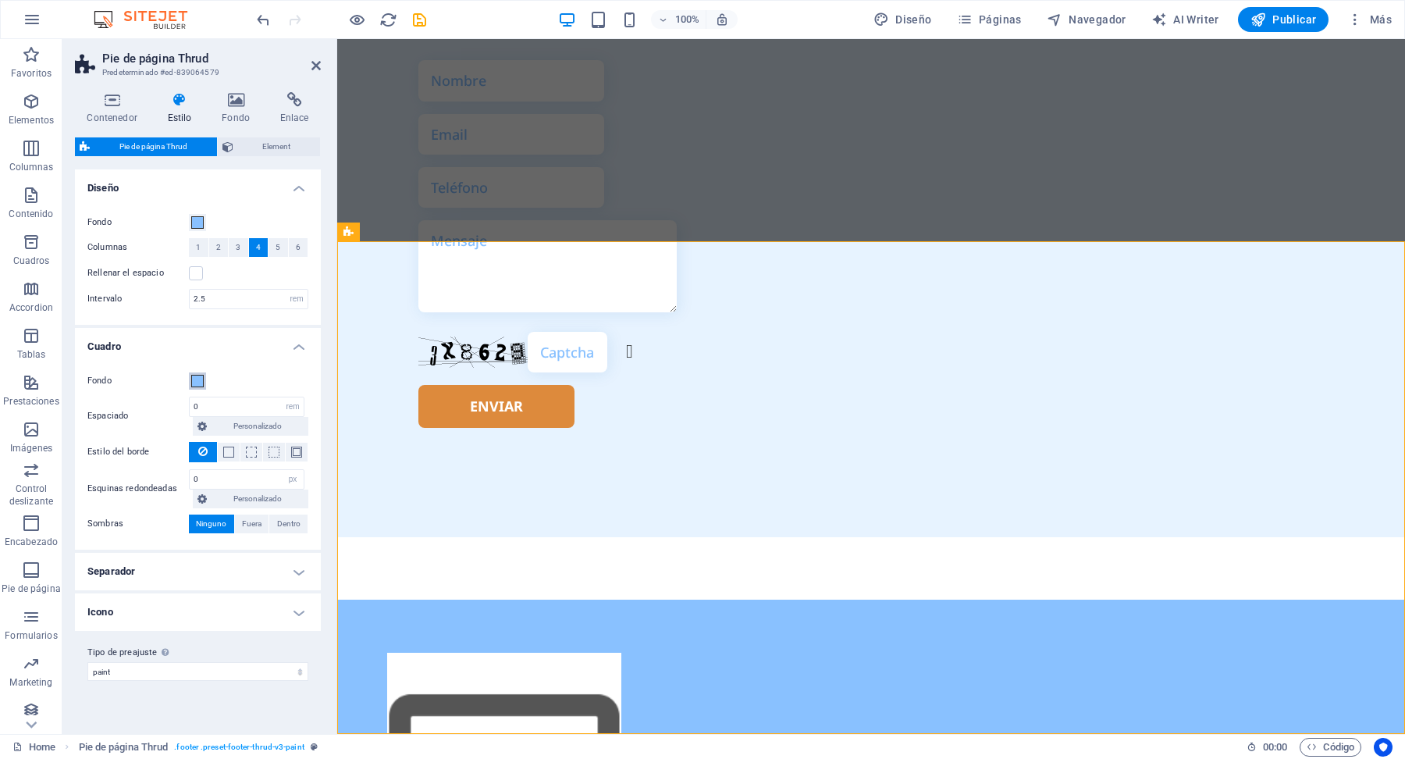
click at [194, 386] on span at bounding box center [197, 381] width 12 height 12
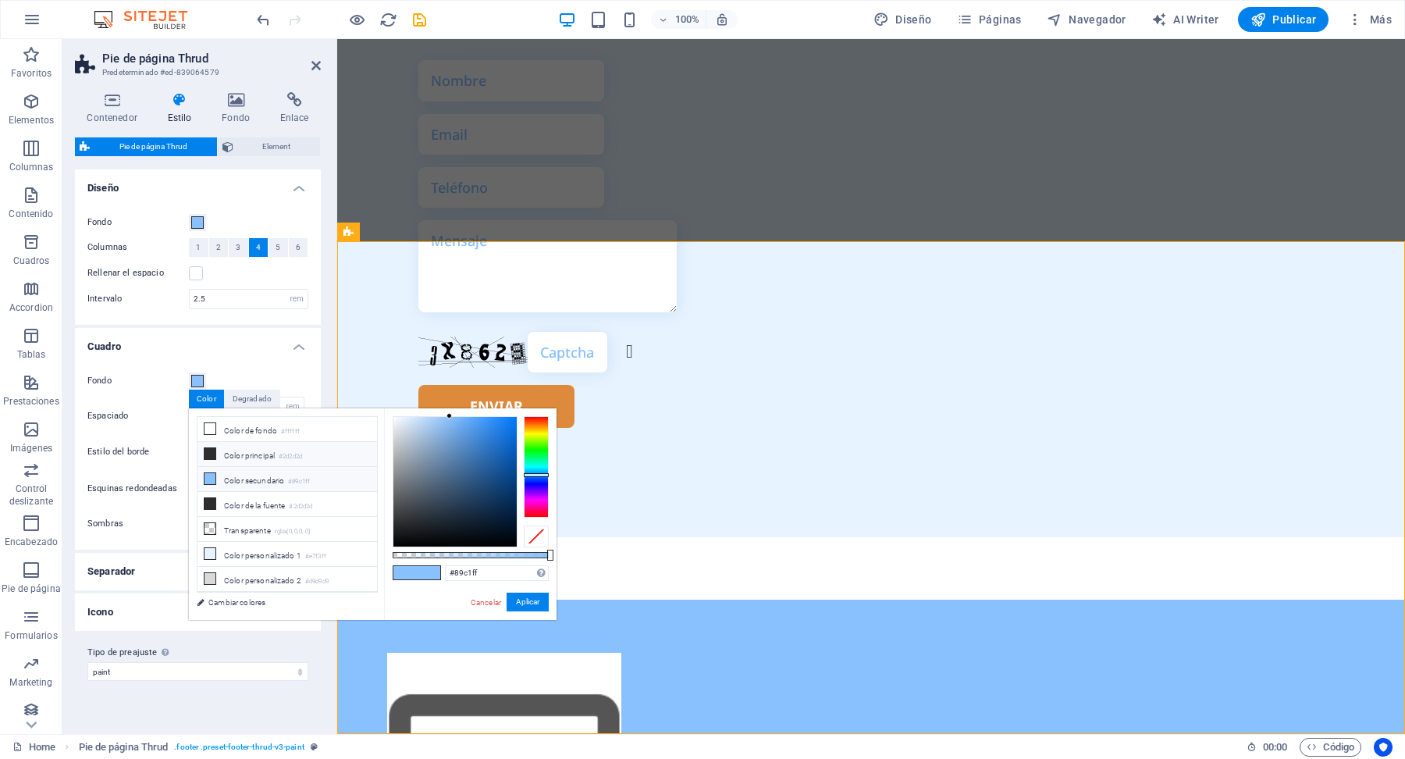
click at [268, 455] on li "Color principal #2d2d2d" at bounding box center [287, 454] width 180 height 25
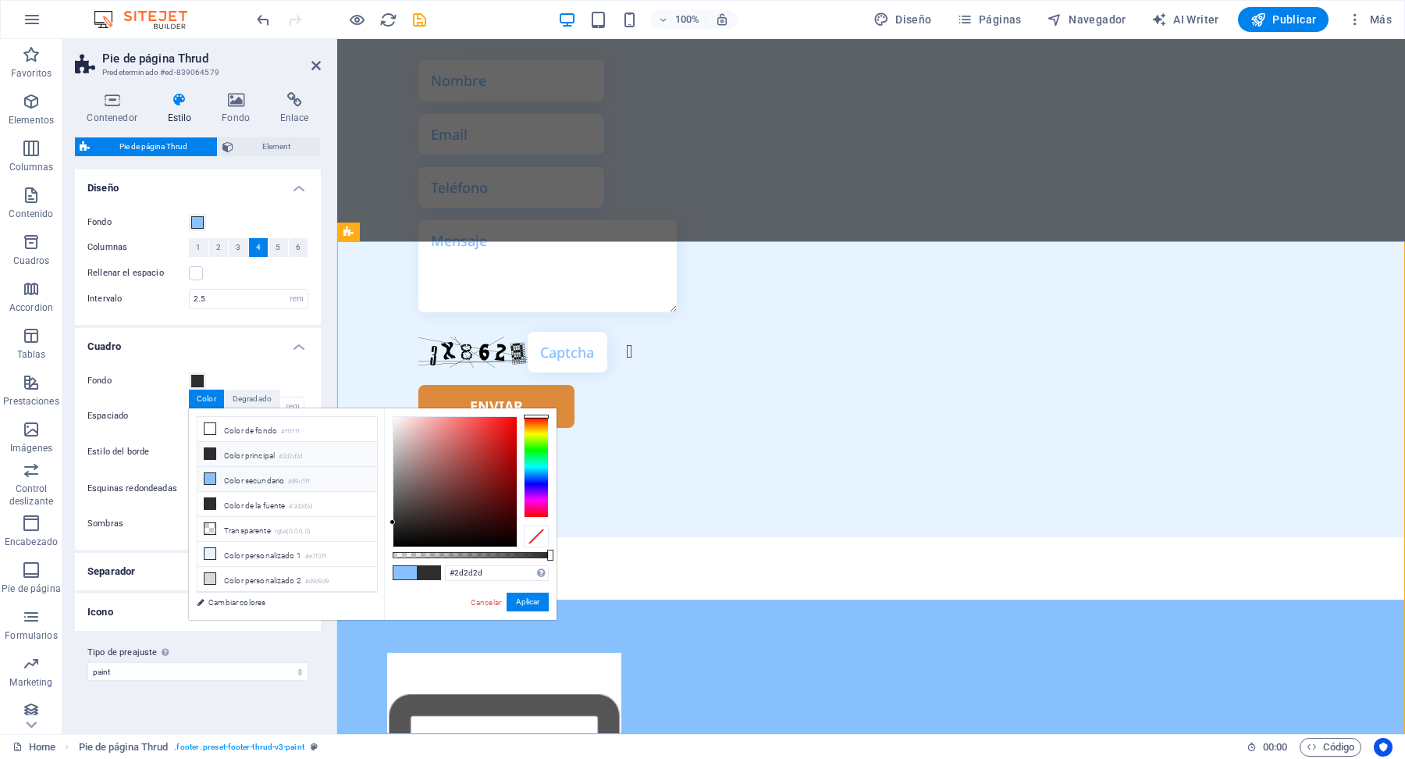
click at [268, 483] on li "Color secundario #89c1ff" at bounding box center [287, 479] width 180 height 25
type input "#89c1ff"
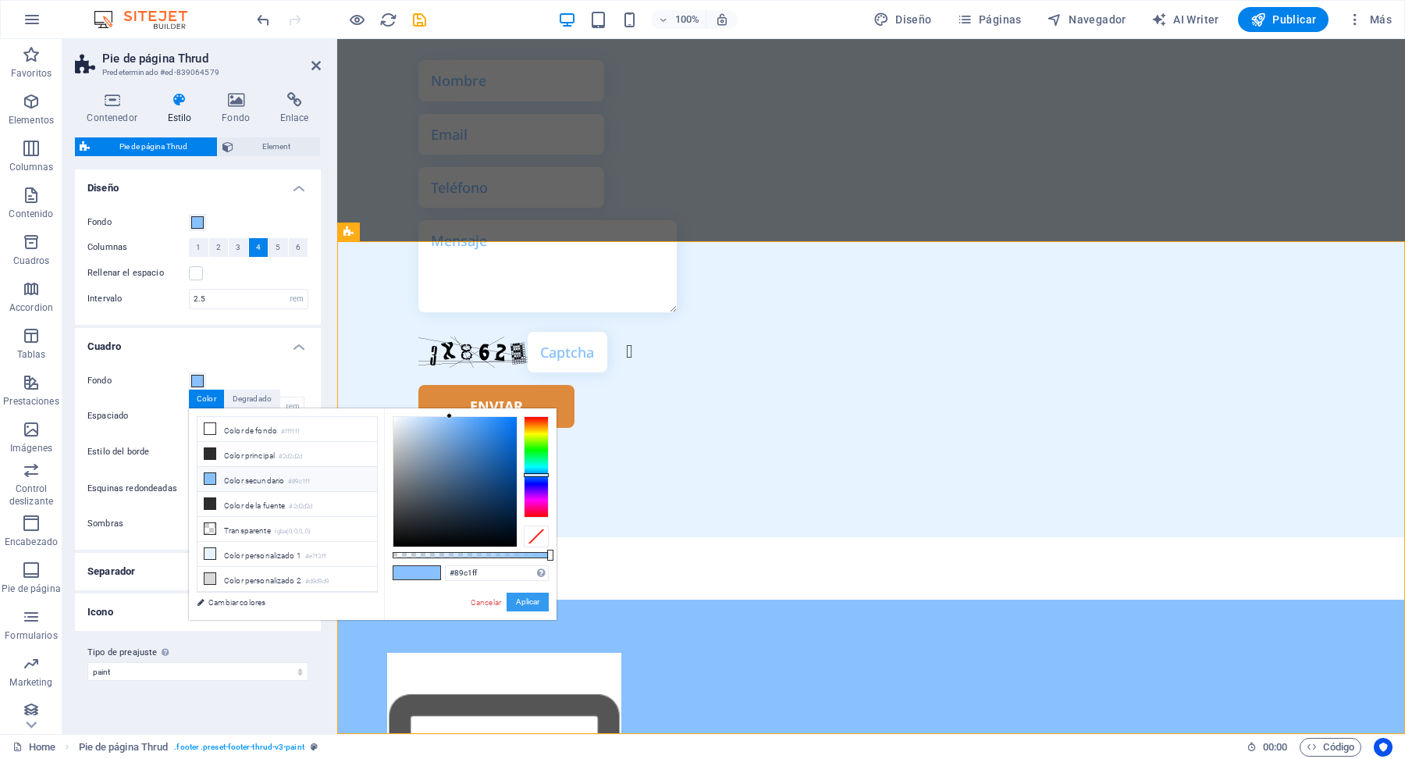
click at [534, 601] on button "Aplicar" at bounding box center [528, 601] width 42 height 19
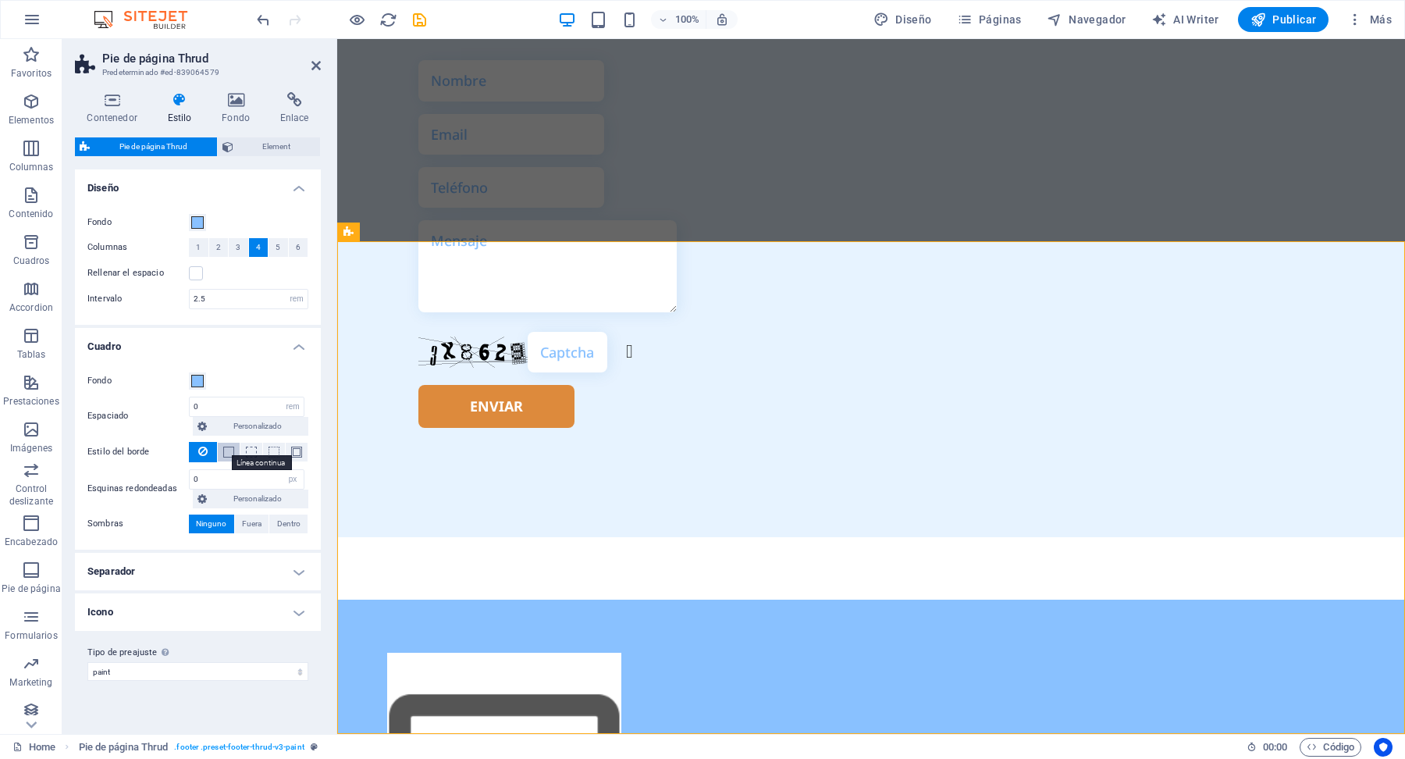
click at [226, 451] on span at bounding box center [228, 451] width 11 height 11
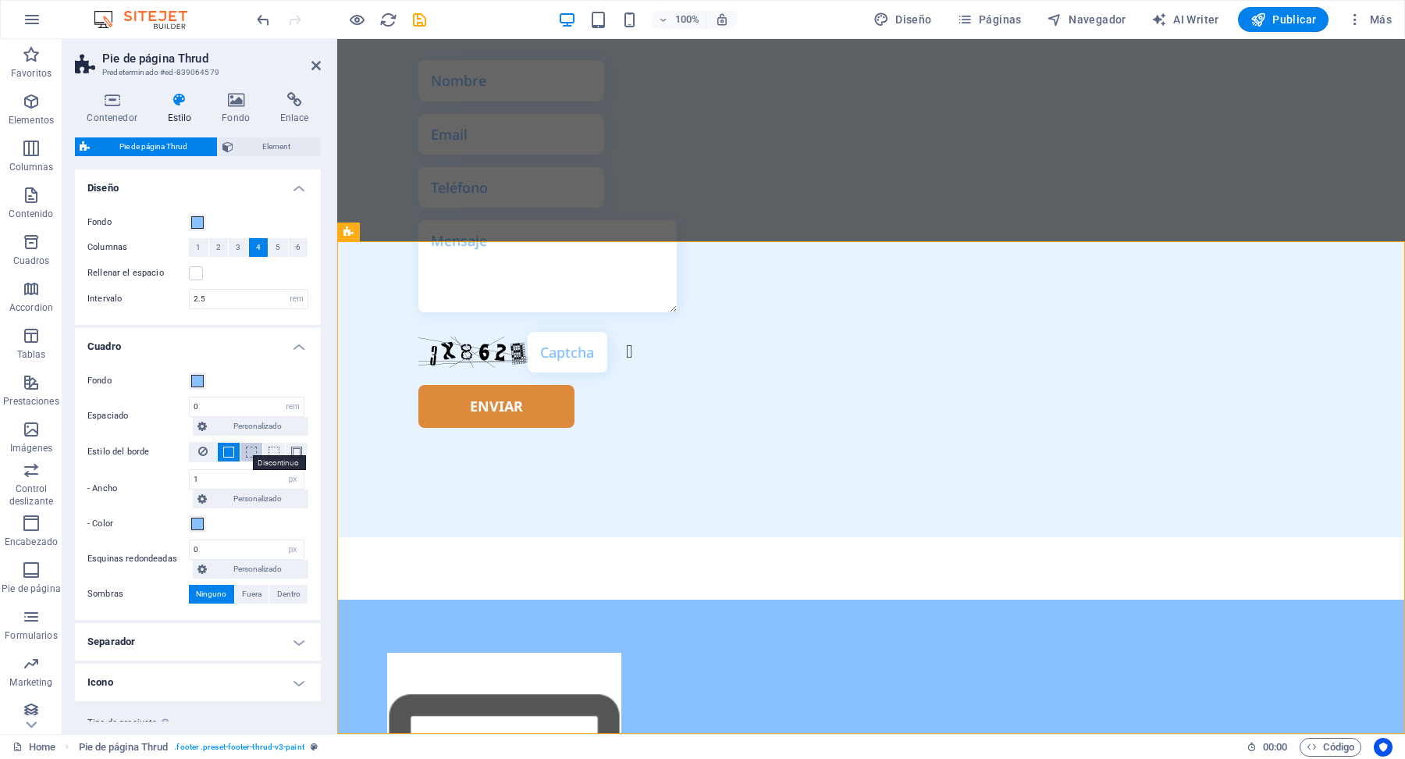
click at [249, 453] on span at bounding box center [251, 451] width 11 height 11
click at [272, 455] on span at bounding box center [273, 451] width 11 height 11
click at [200, 524] on span at bounding box center [197, 523] width 12 height 12
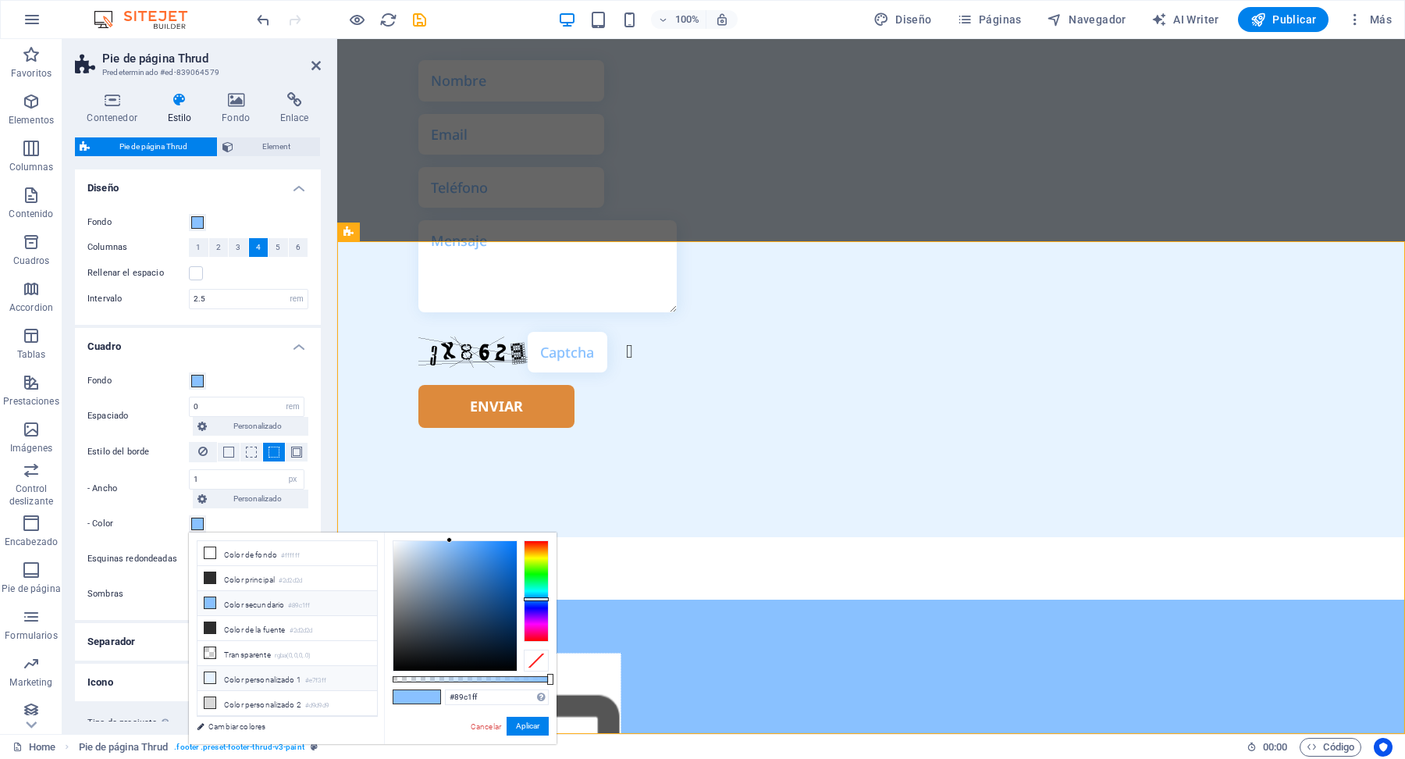
click at [289, 681] on li "Color personalizado 1 #e7f3ff" at bounding box center [287, 678] width 180 height 25
click at [289, 610] on li "Color secundario #89c1ff" at bounding box center [287, 603] width 180 height 25
type input "#89c1ff"
click at [534, 724] on button "Aplicar" at bounding box center [528, 725] width 42 height 19
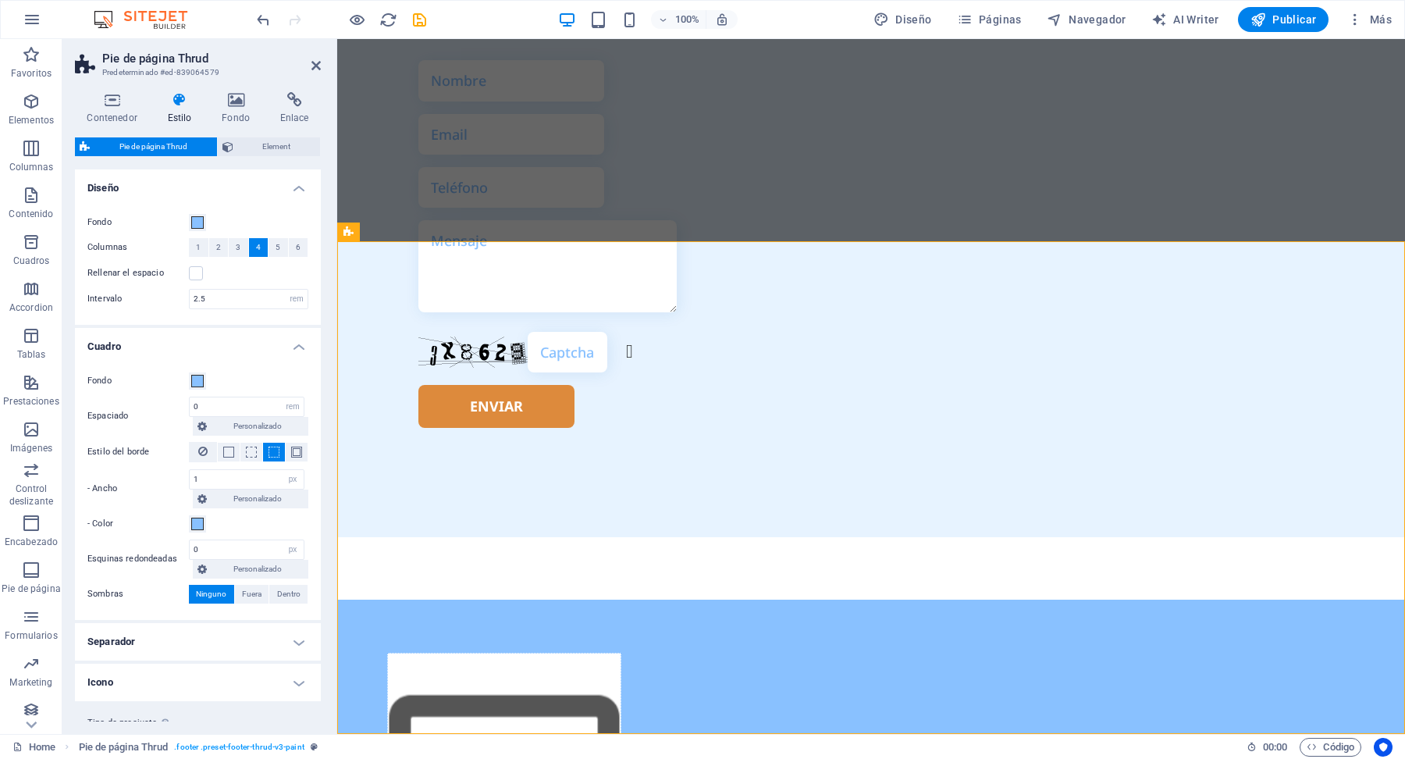
click at [300, 350] on h4 "Cuadro" at bounding box center [198, 342] width 246 height 28
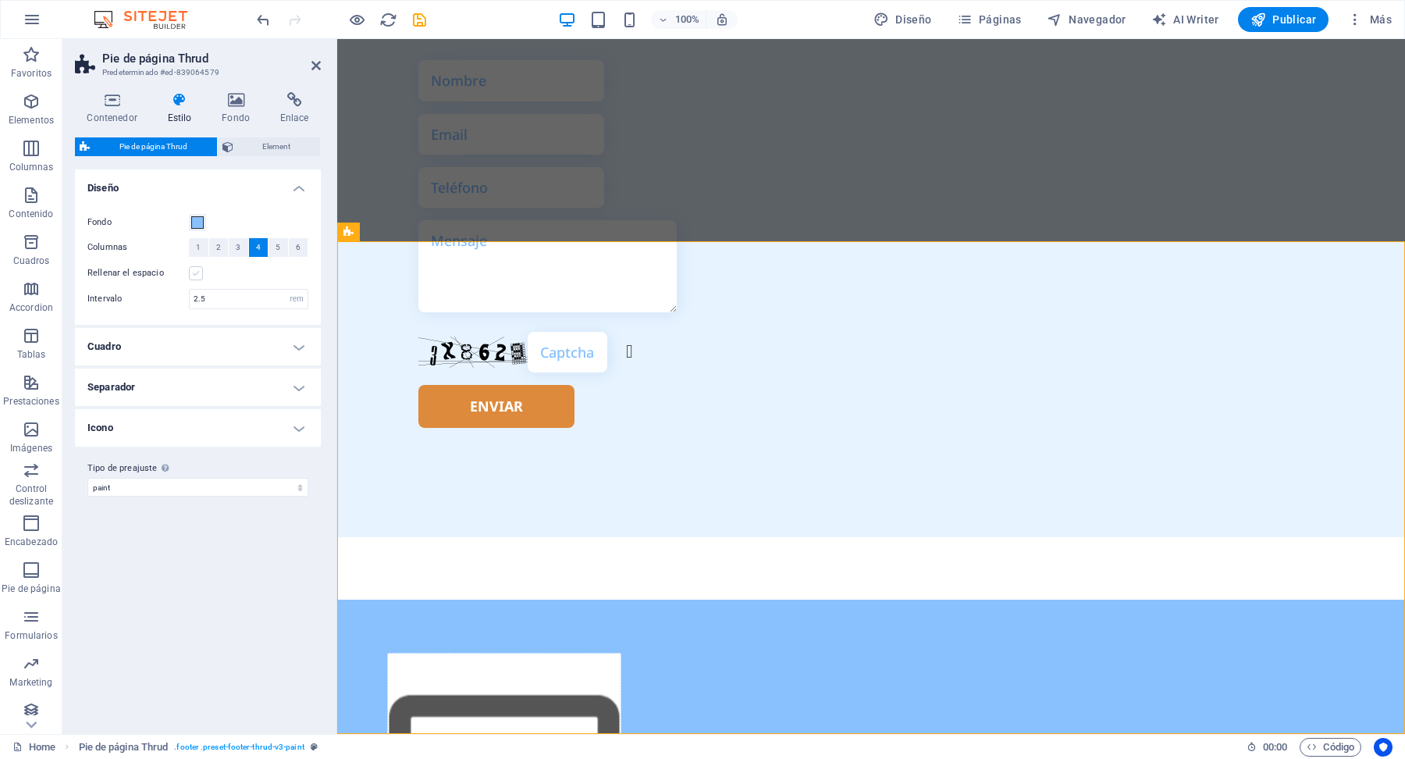
click at [197, 273] on label at bounding box center [196, 273] width 14 height 14
click at [0, 0] on input "Rellenar el espacio" at bounding box center [0, 0] width 0 height 0
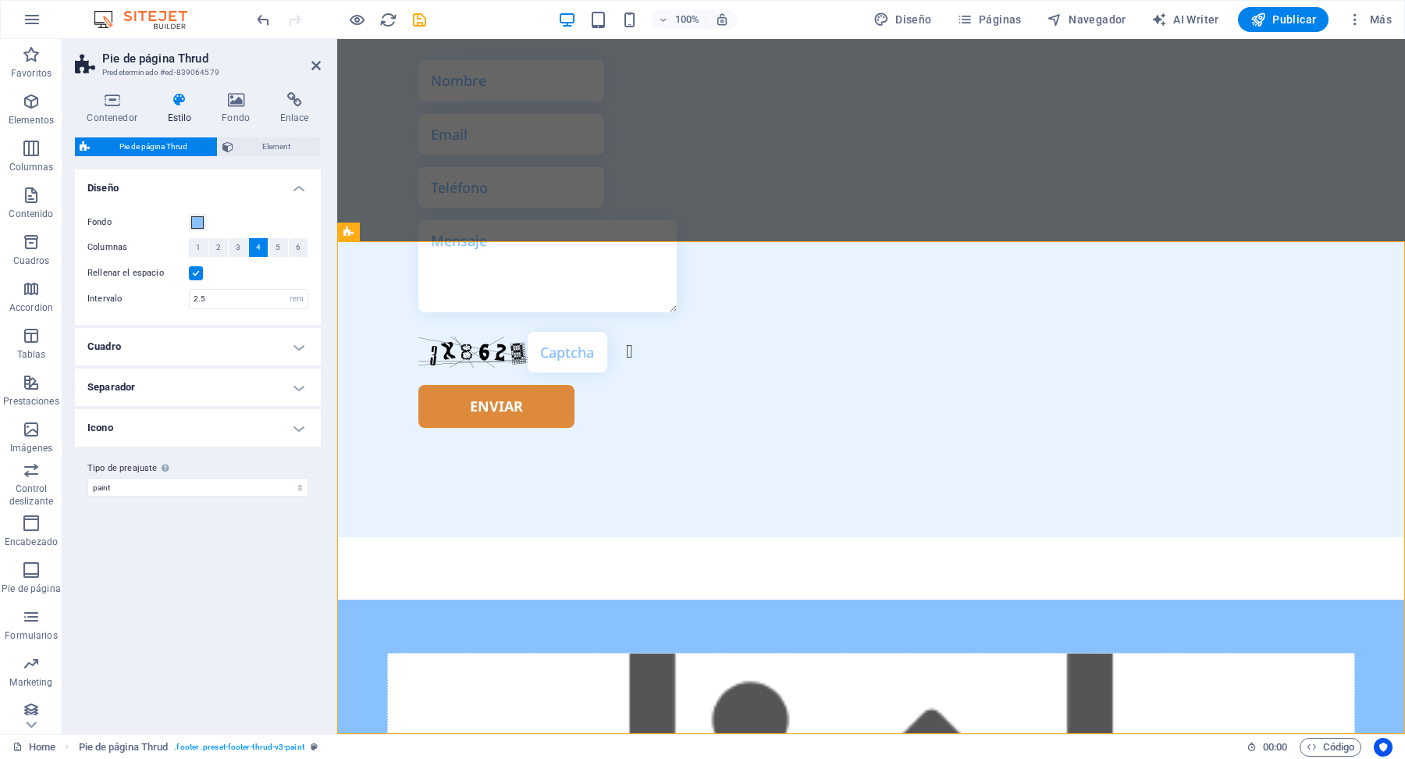
click at [197, 273] on label at bounding box center [196, 273] width 14 height 14
click at [0, 0] on input "Rellenar el espacio" at bounding box center [0, 0] width 0 height 0
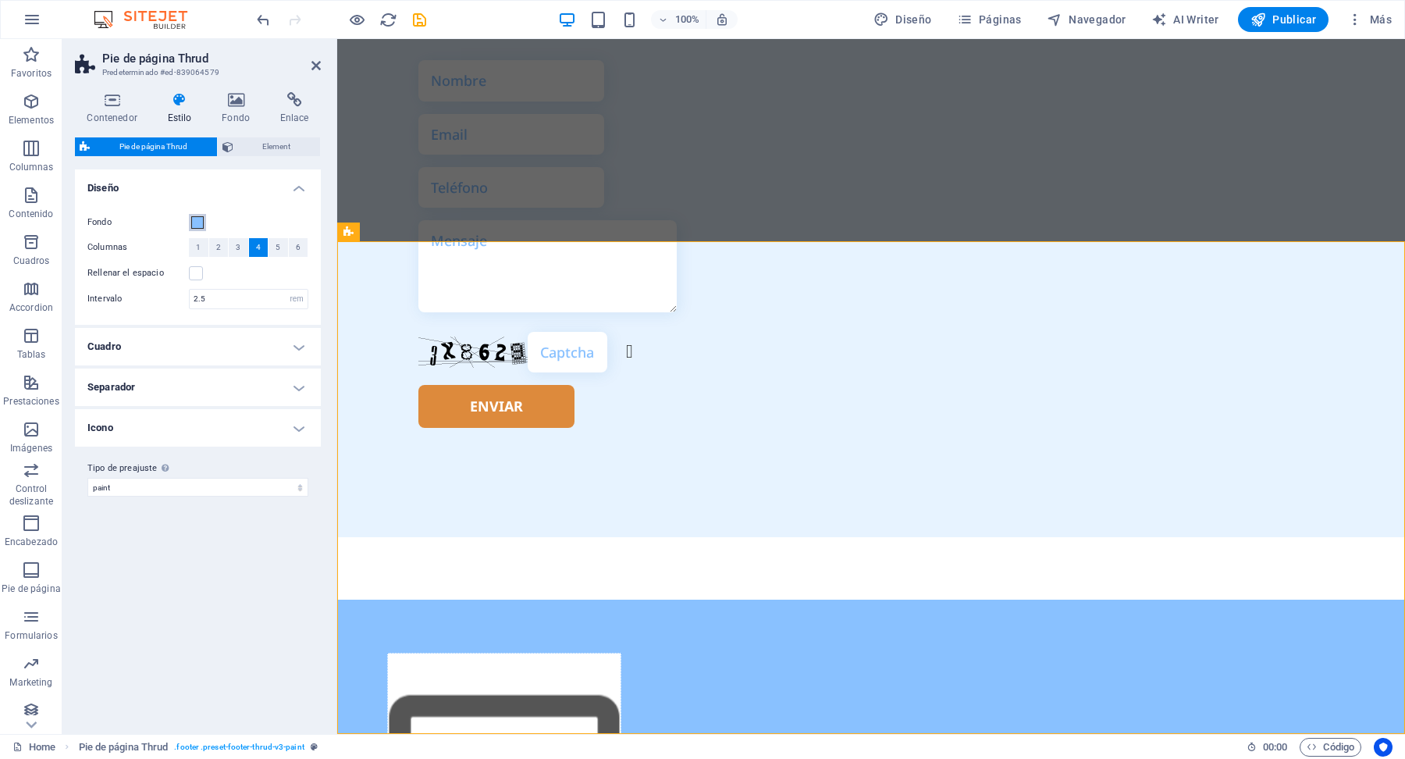
click at [197, 222] on span at bounding box center [197, 222] width 12 height 12
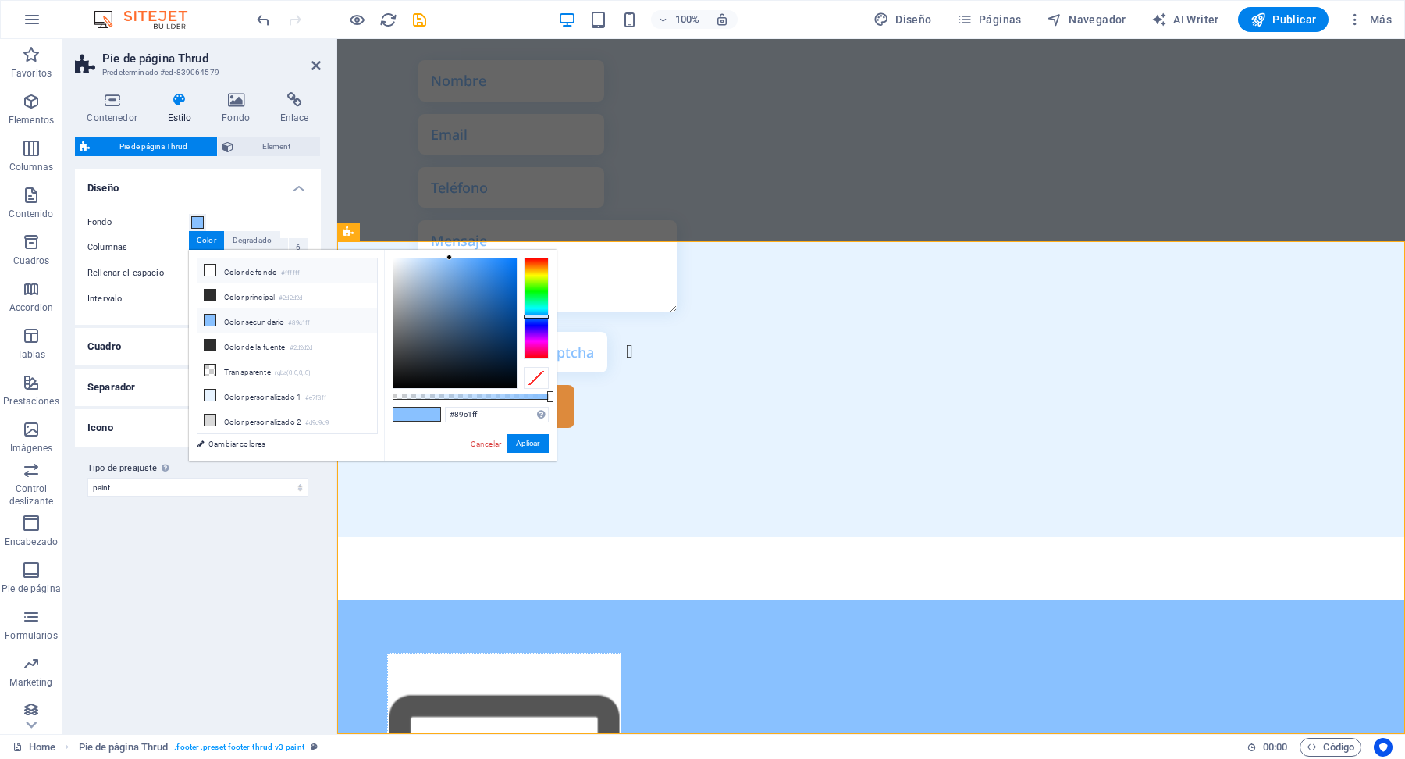
click at [244, 277] on li "Color de fondo #ffffff" at bounding box center [287, 270] width 180 height 25
type input "#ffffff"
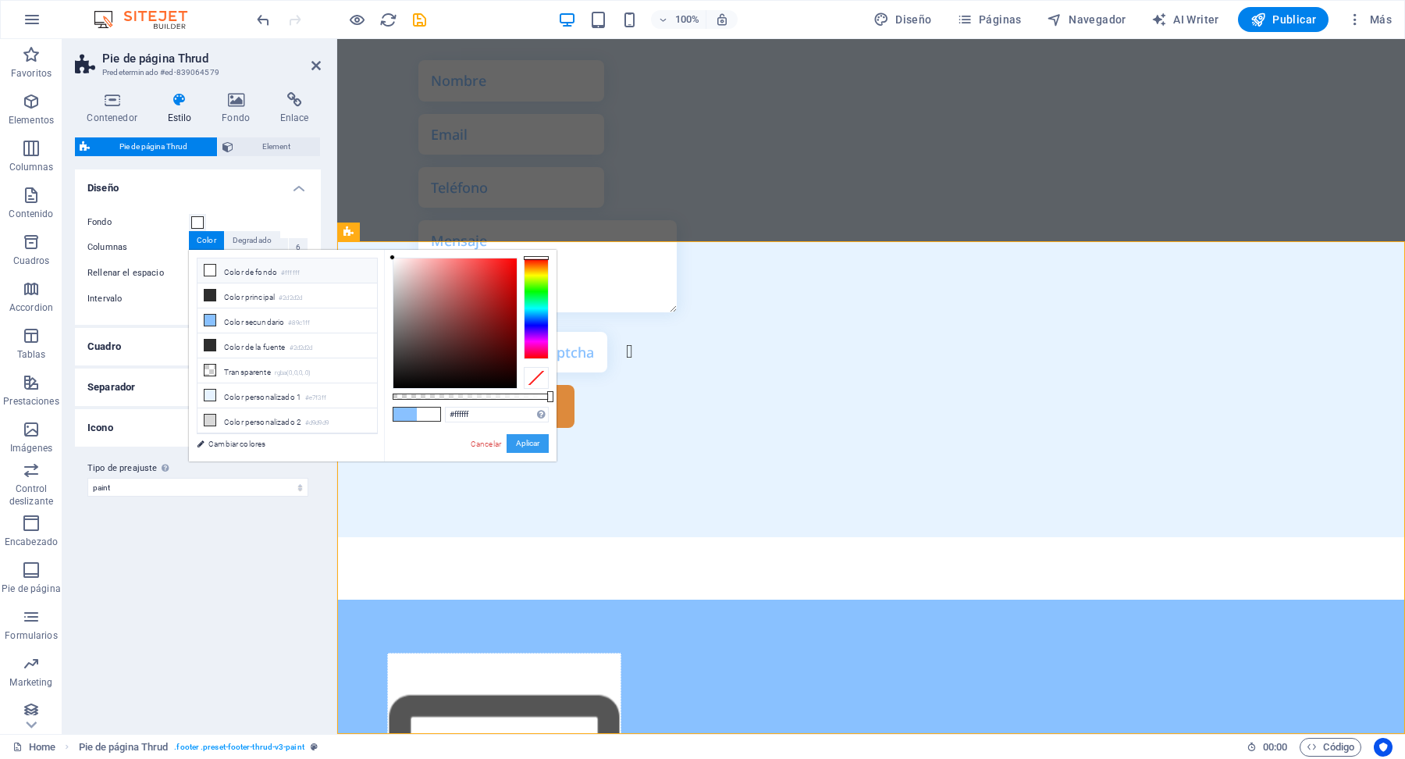
click at [529, 444] on button "Aplicar" at bounding box center [528, 443] width 42 height 19
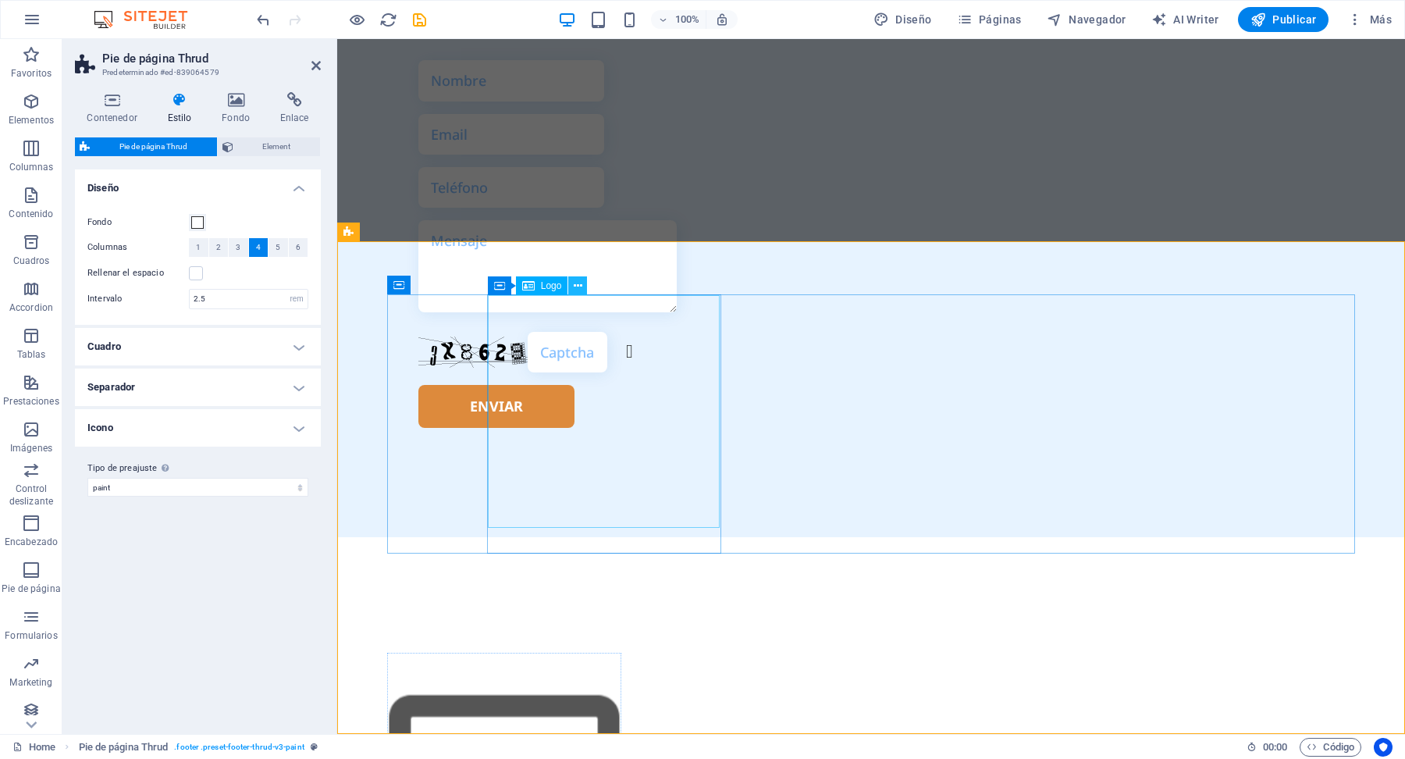
click at [581, 290] on icon at bounding box center [578, 286] width 9 height 16
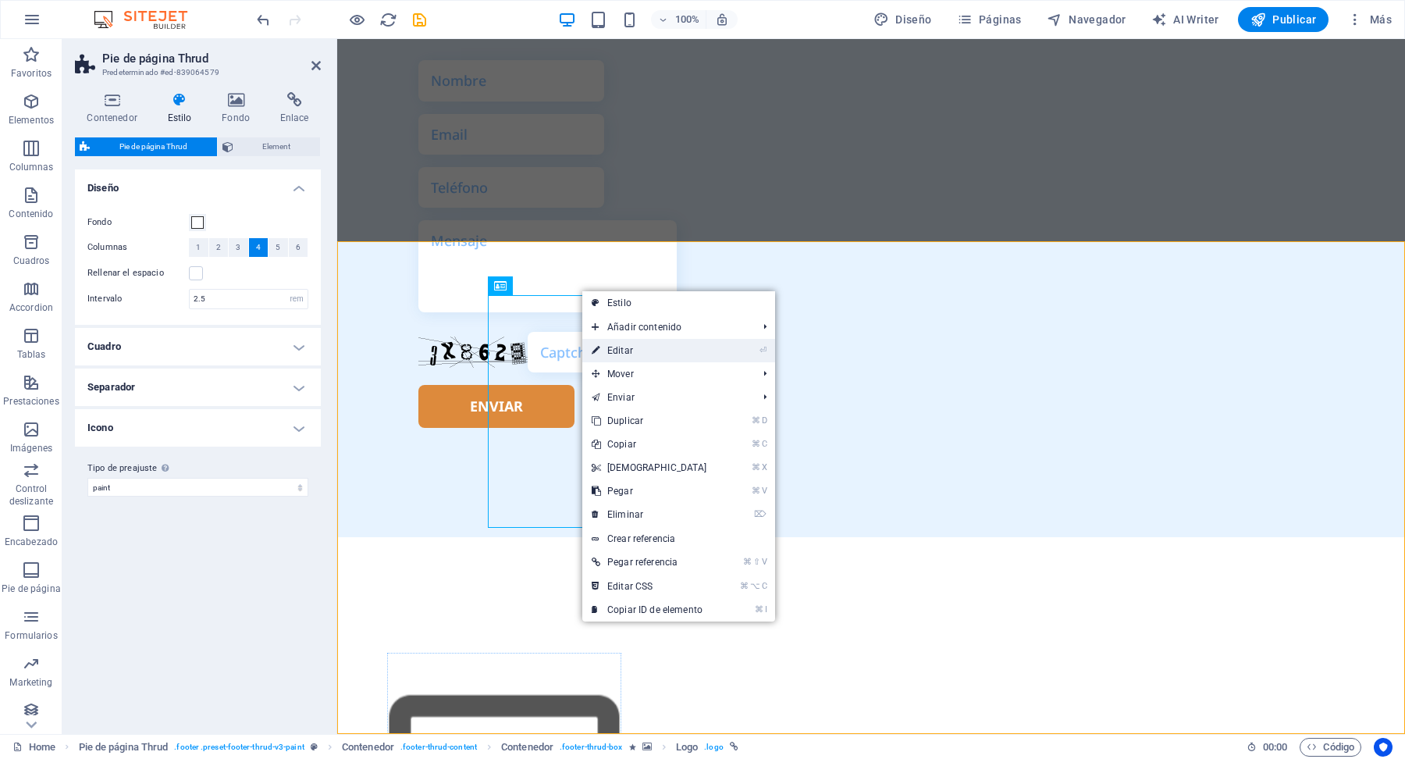
click at [631, 347] on link "⏎ Editar" at bounding box center [649, 350] width 134 height 23
select select "px"
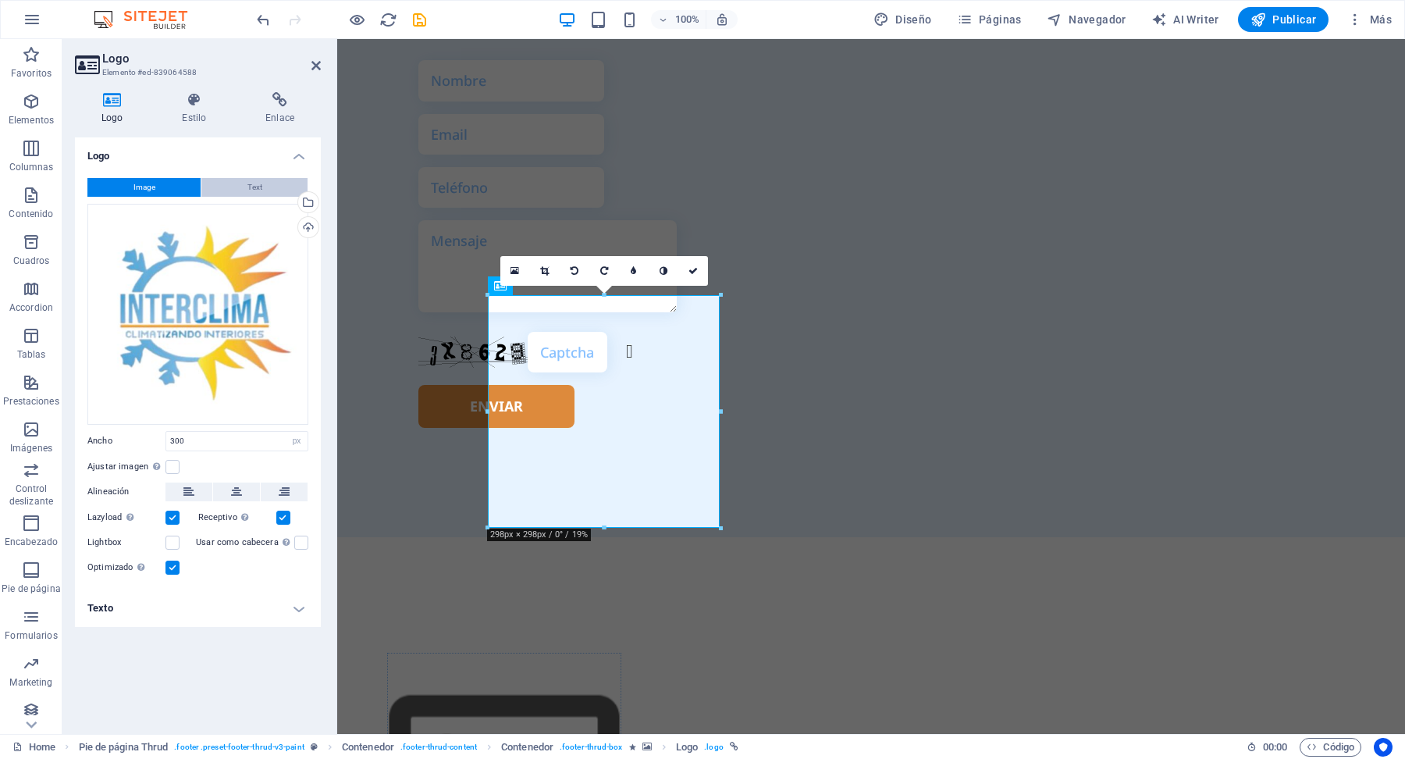
click at [256, 191] on span "Text" at bounding box center [254, 187] width 15 height 19
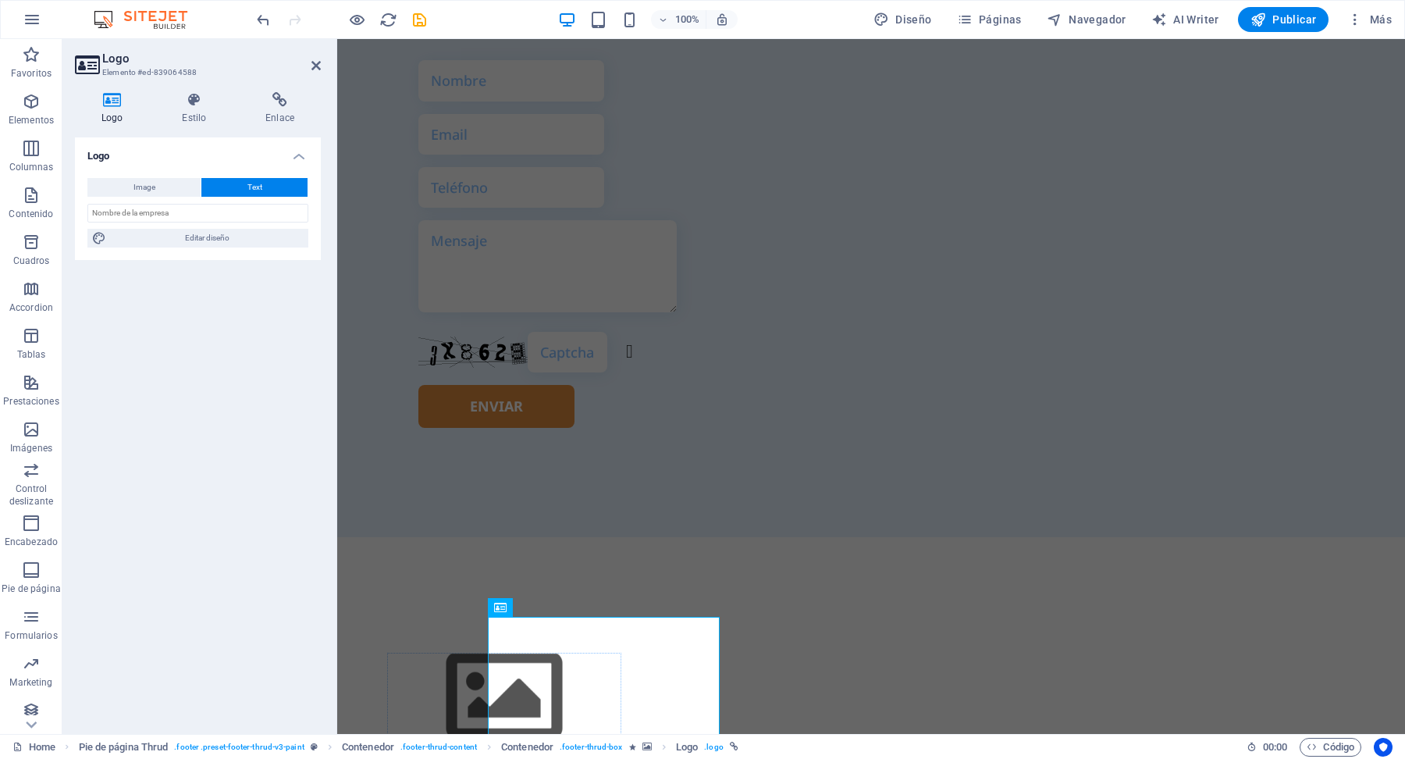
scroll to position [4727, 0]
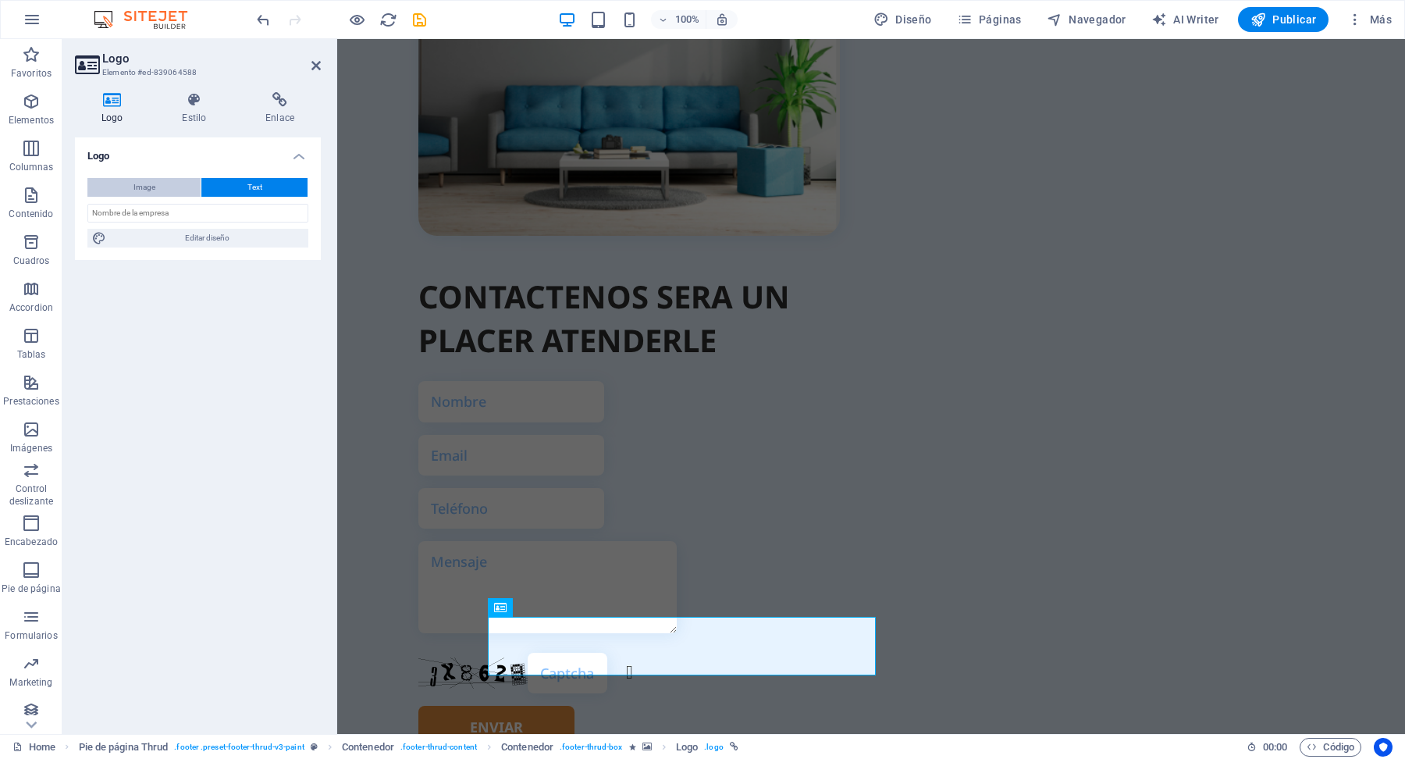
click at [158, 183] on button "Image" at bounding box center [143, 187] width 113 height 19
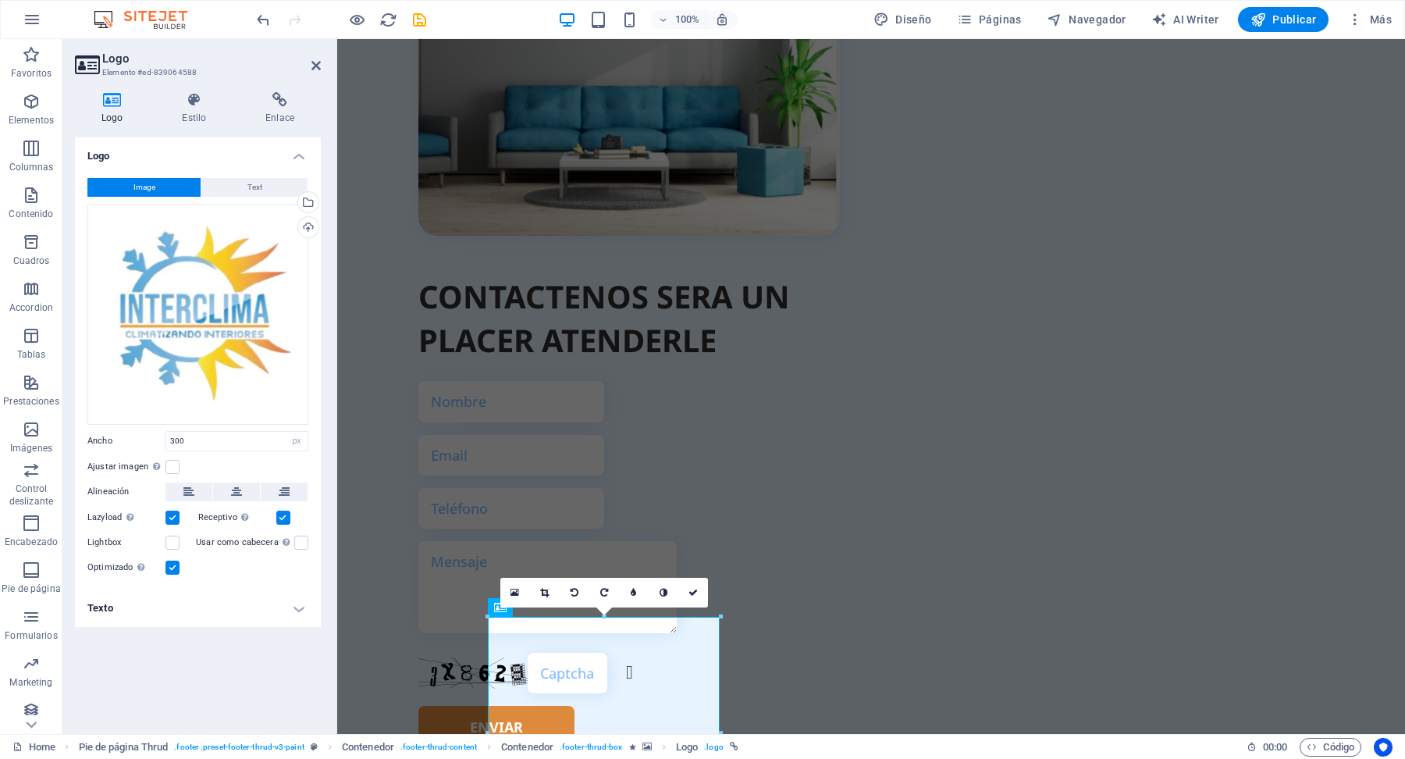
click at [299, 613] on h4 "Texto" at bounding box center [198, 607] width 246 height 37
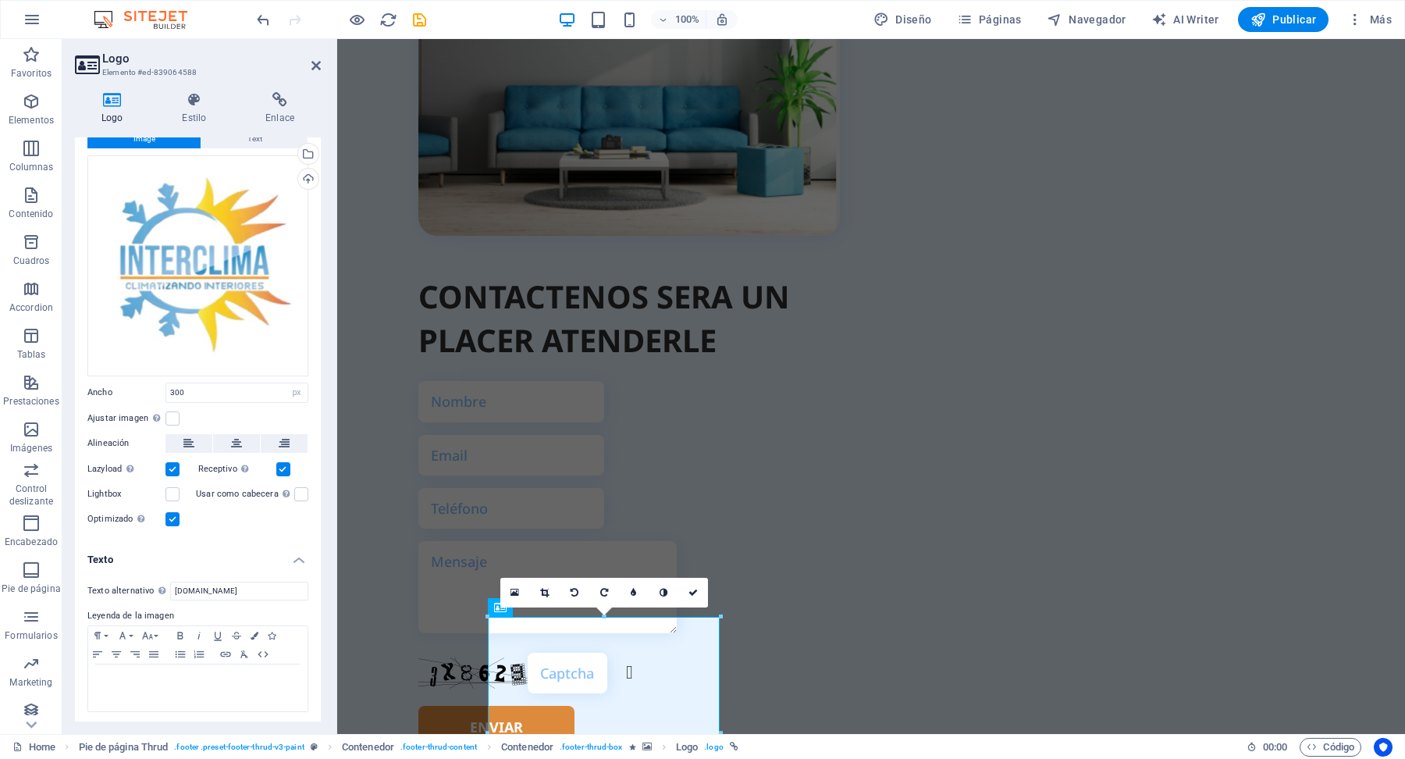
scroll to position [0, 0]
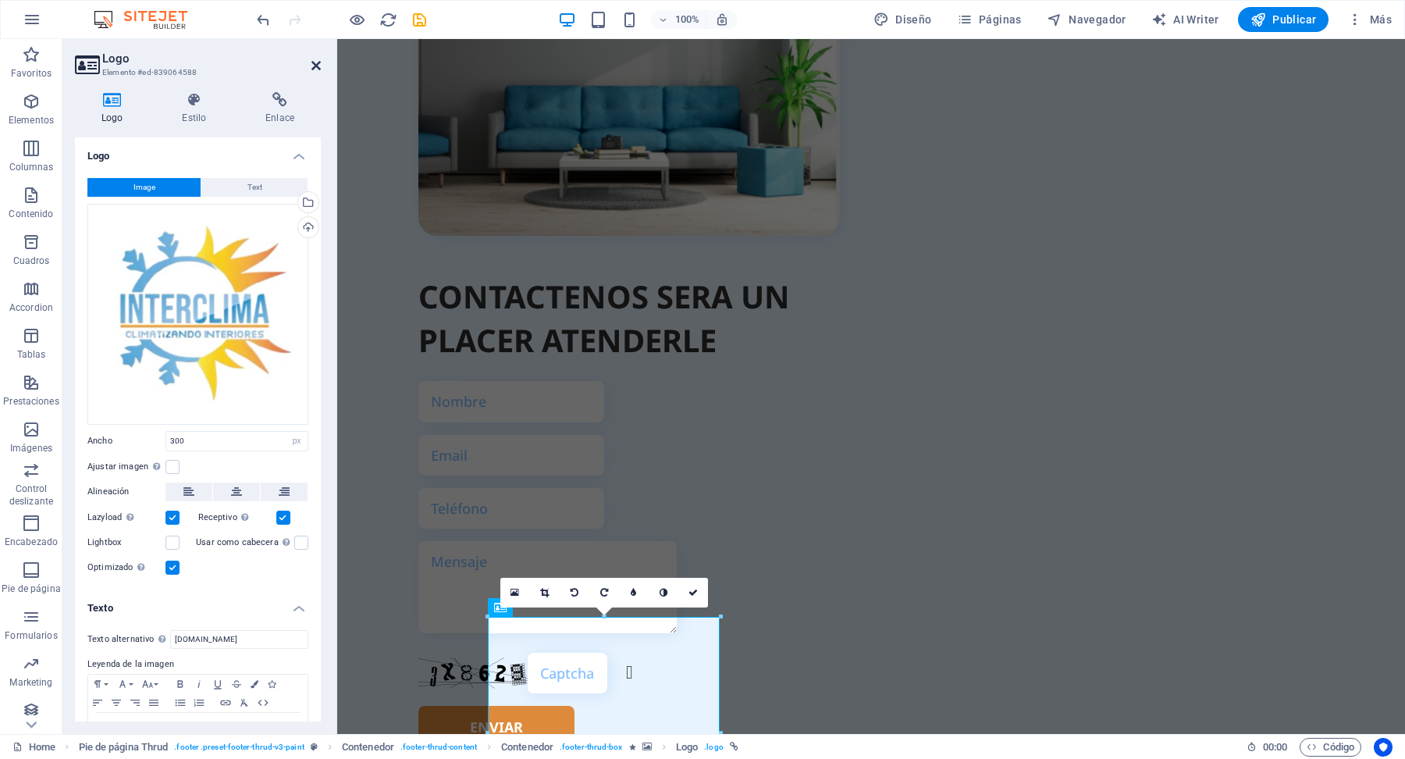
click at [314, 65] on icon at bounding box center [315, 65] width 9 height 12
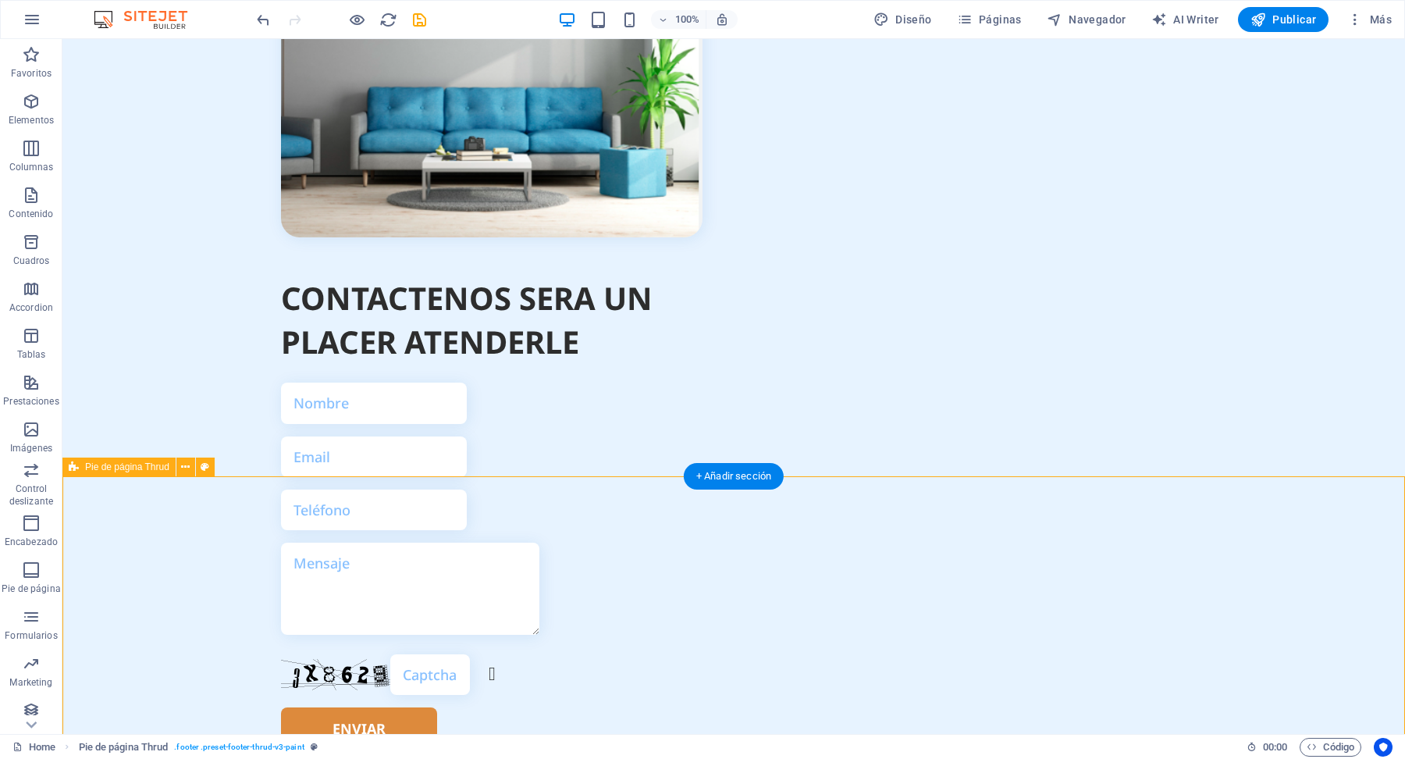
scroll to position [5047, 0]
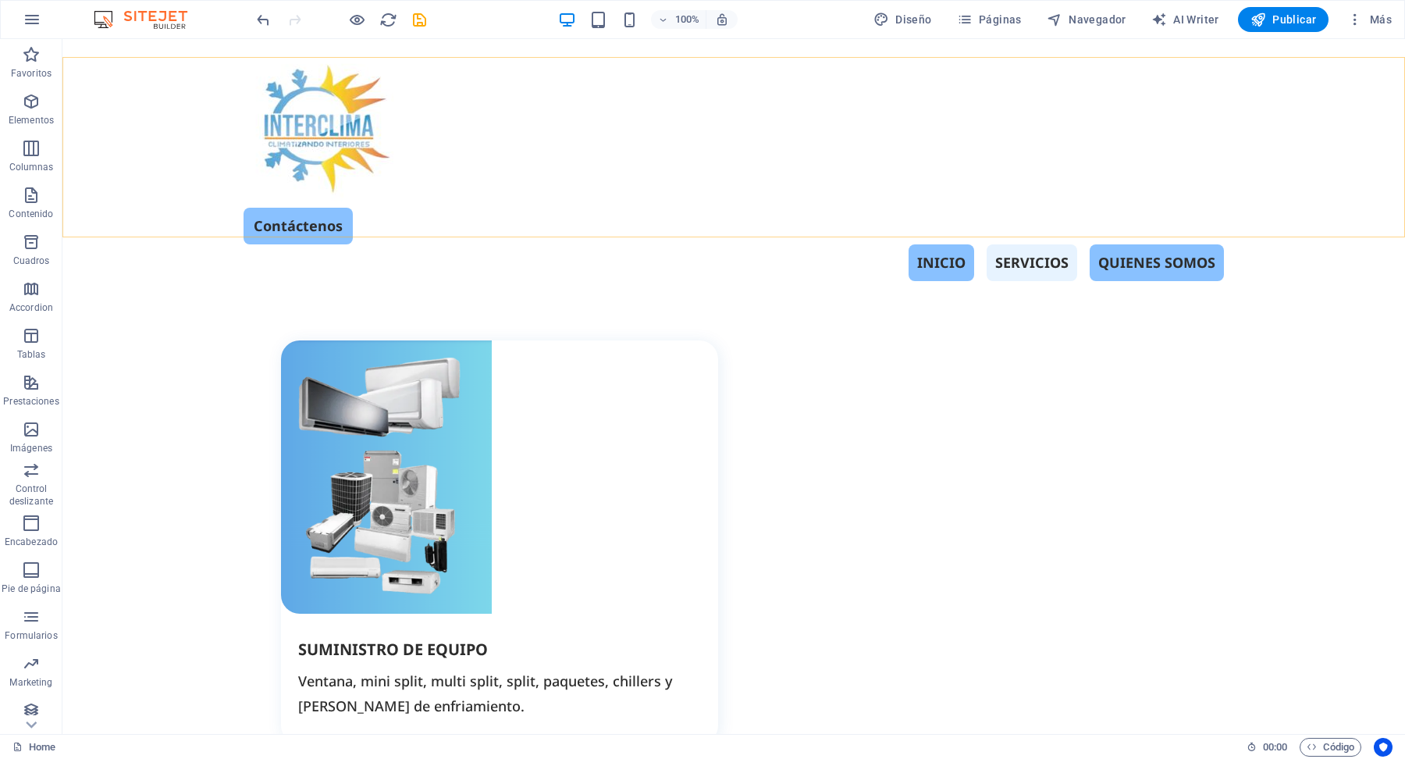
scroll to position [1602, 0]
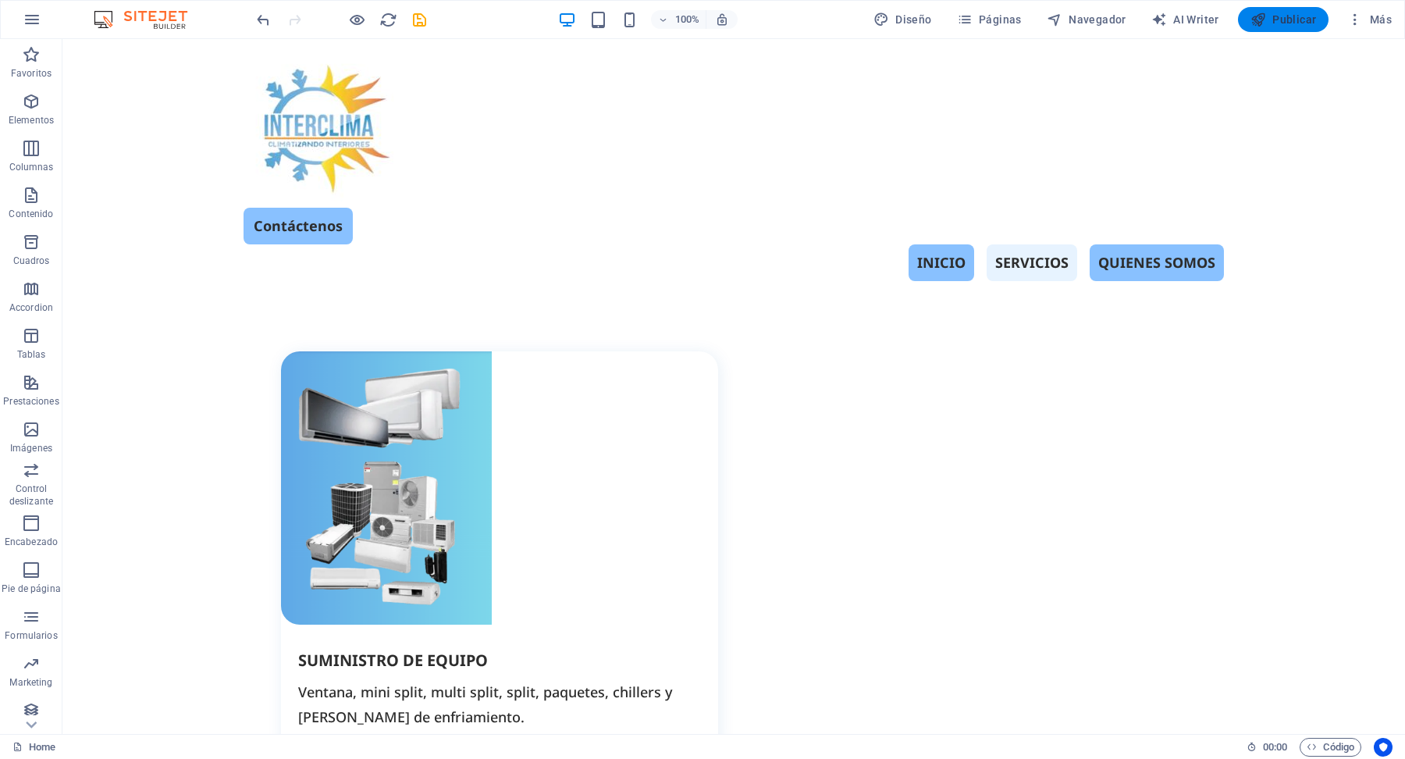
click at [1301, 23] on span "Publicar" at bounding box center [1283, 20] width 66 height 16
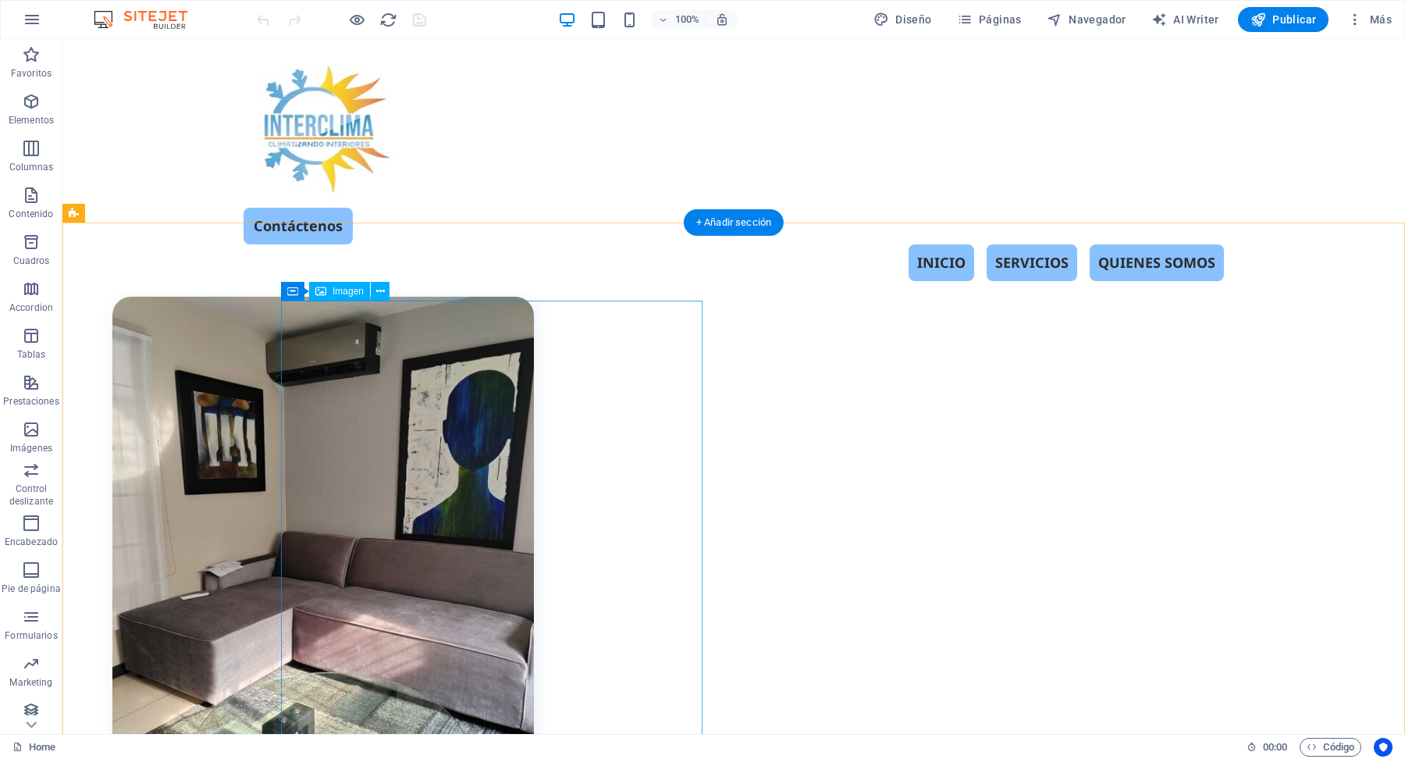
scroll to position [454, 0]
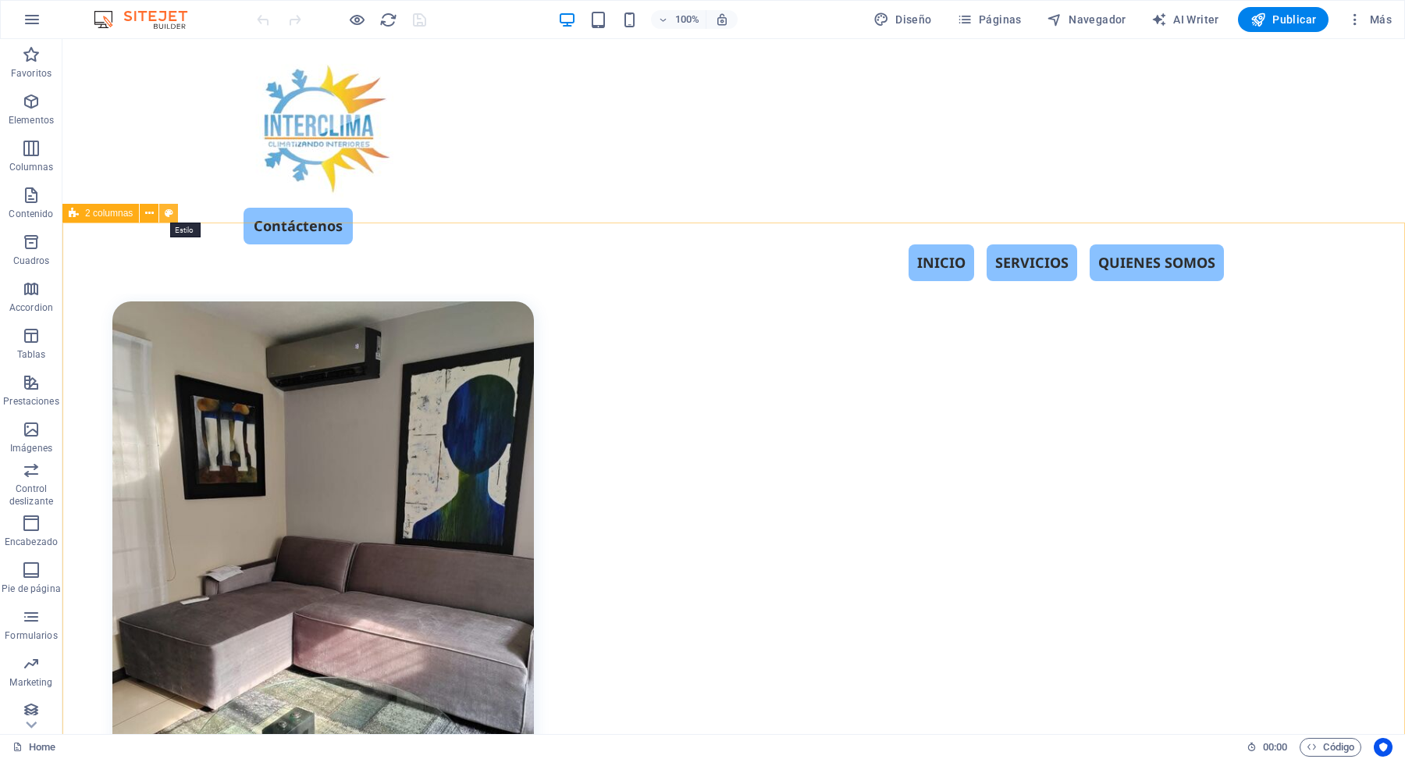
click at [169, 219] on icon at bounding box center [169, 213] width 9 height 16
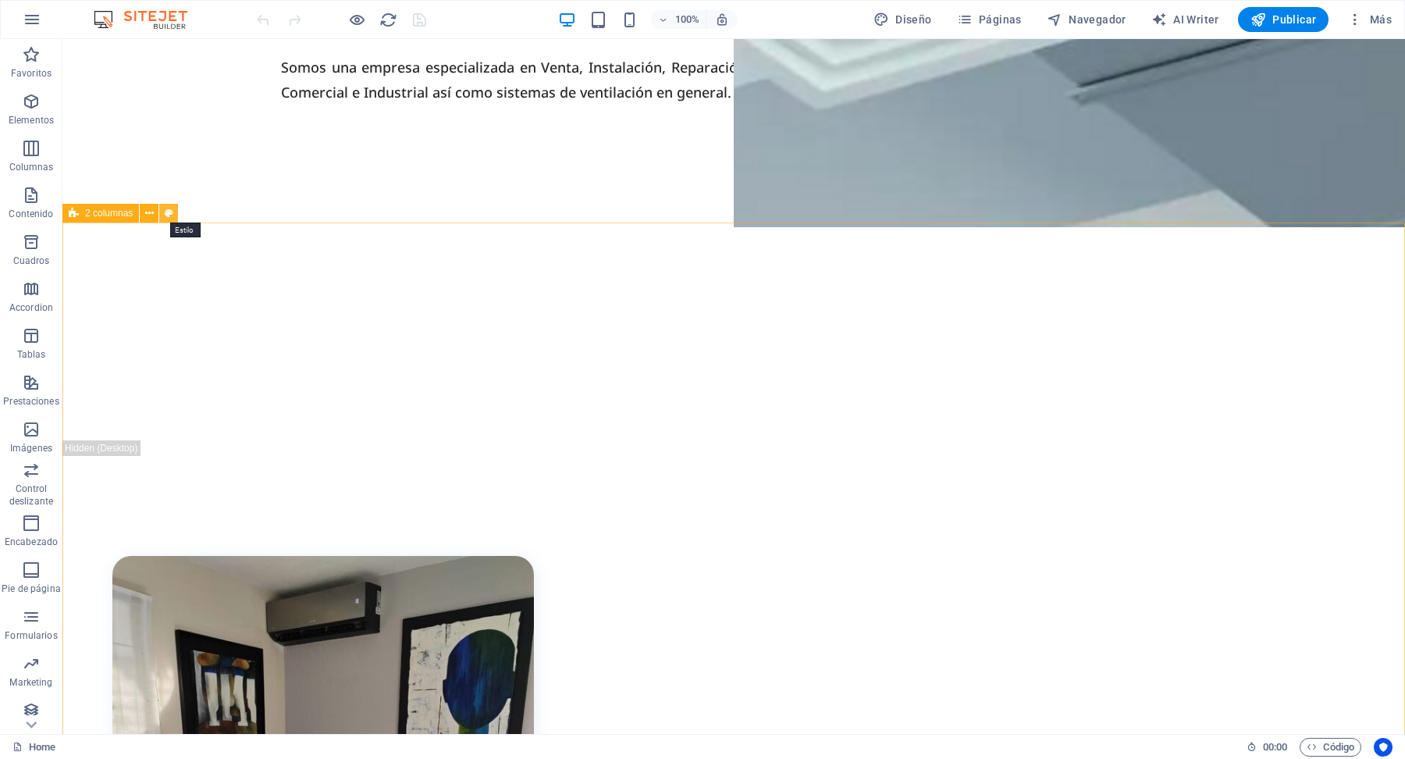
select select "rem"
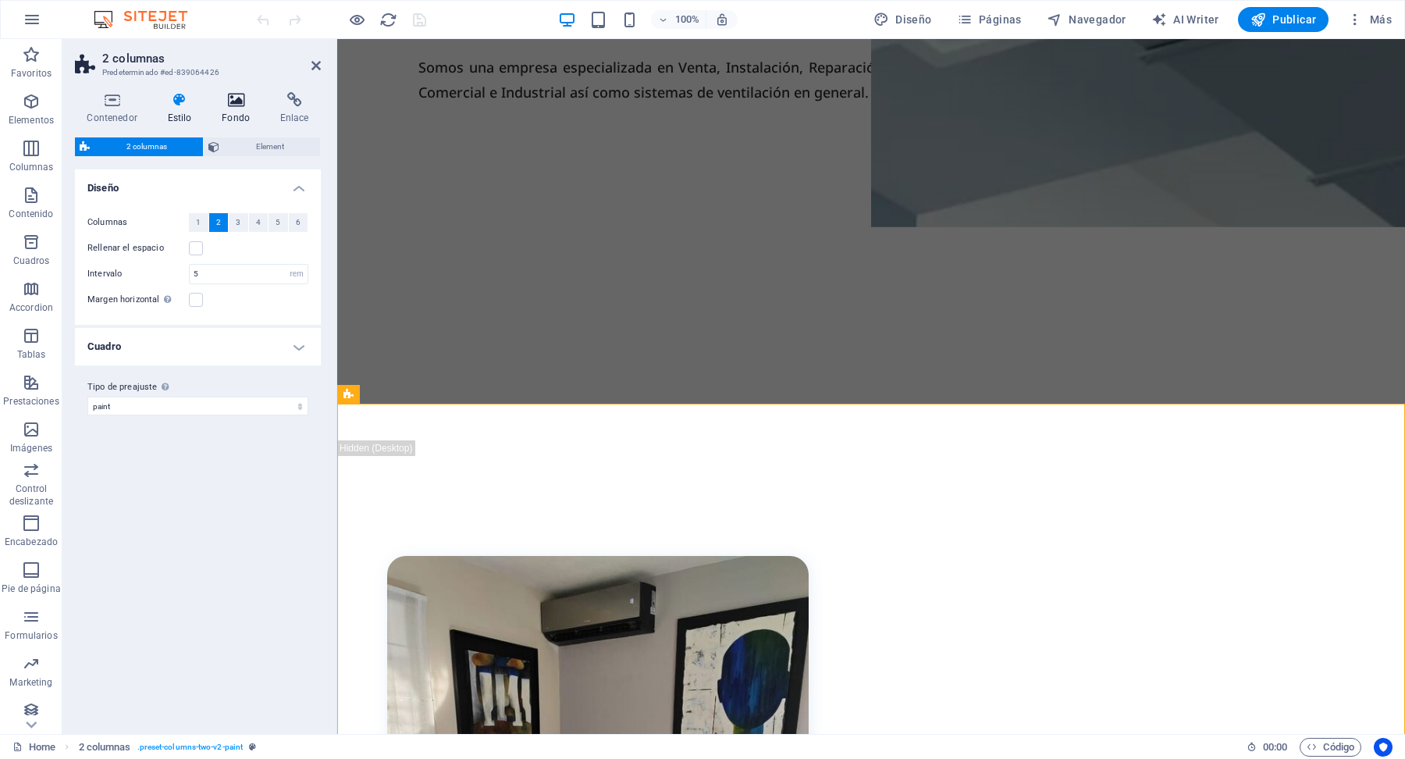
click at [236, 110] on h4 "Fondo" at bounding box center [239, 108] width 59 height 33
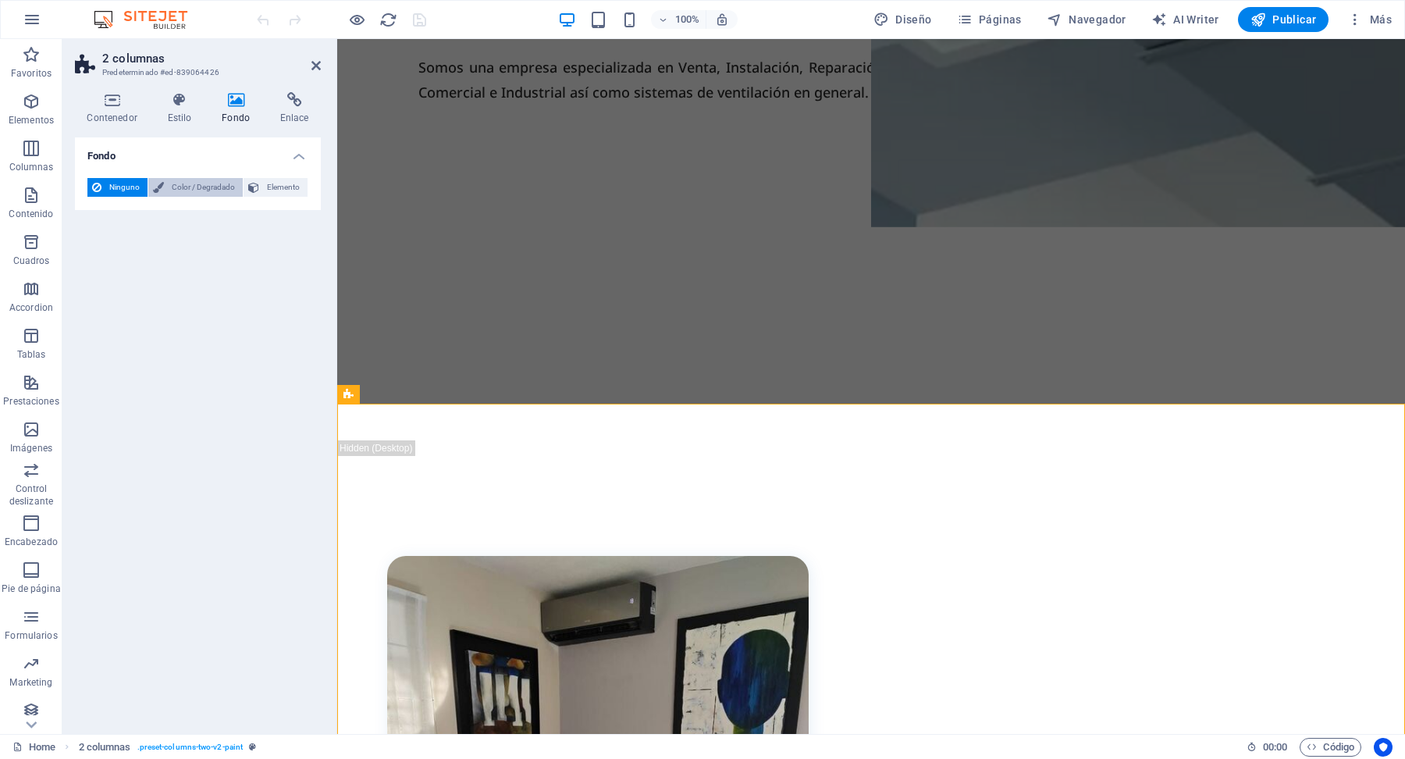
click at [195, 187] on span "Color / Degradado" at bounding box center [203, 187] width 69 height 19
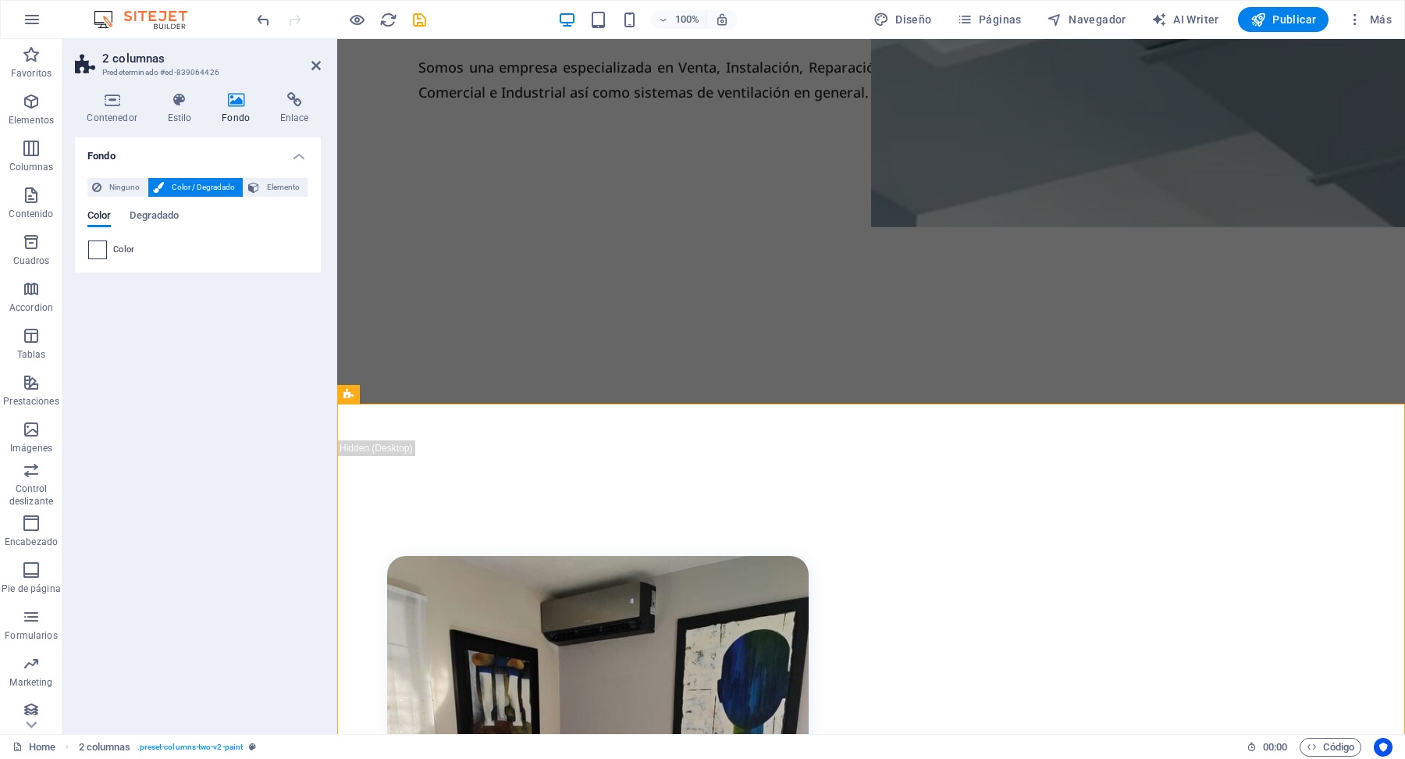
click at [101, 254] on span at bounding box center [97, 249] width 17 height 17
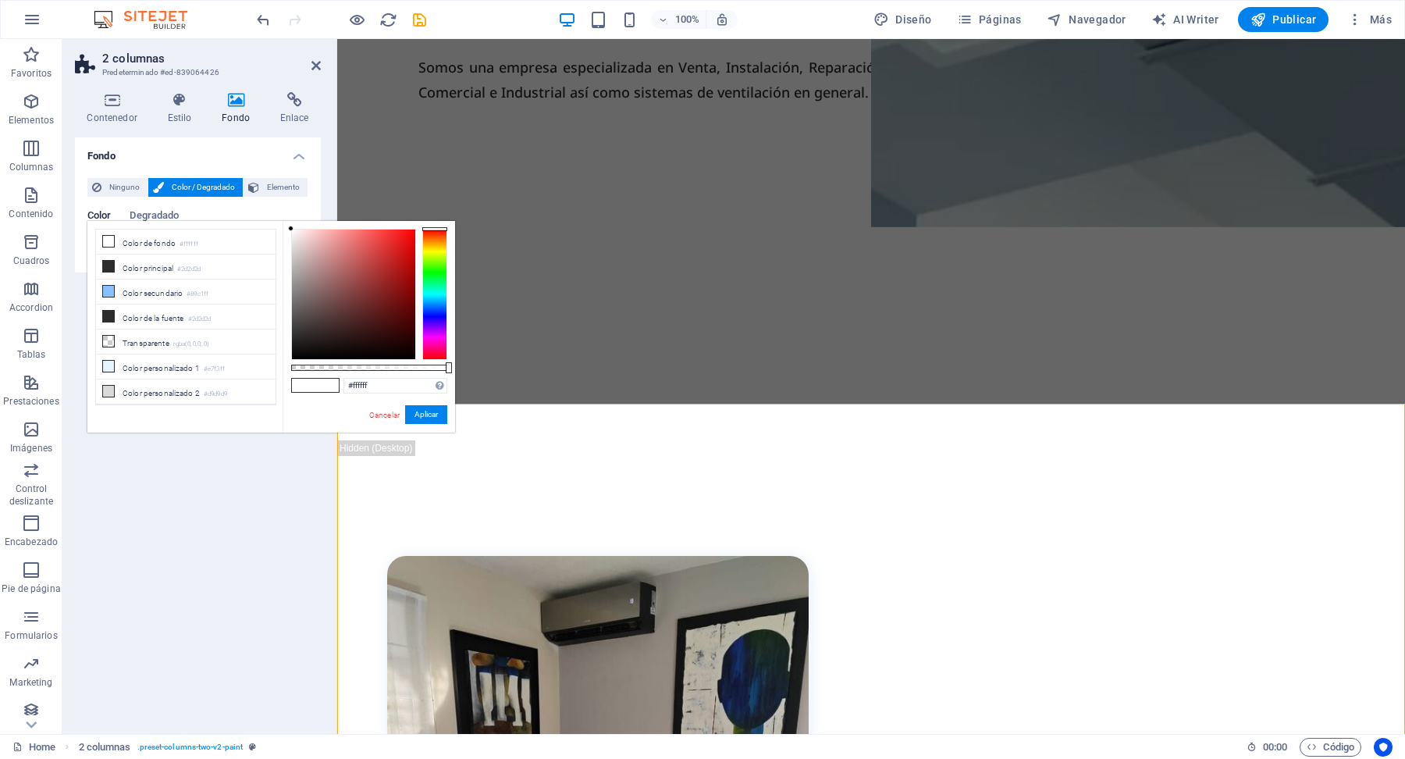
click at [437, 243] on div at bounding box center [434, 294] width 25 height 131
click at [434, 241] on div at bounding box center [434, 243] width 25 height 4
click at [380, 249] on div at bounding box center [353, 294] width 123 height 130
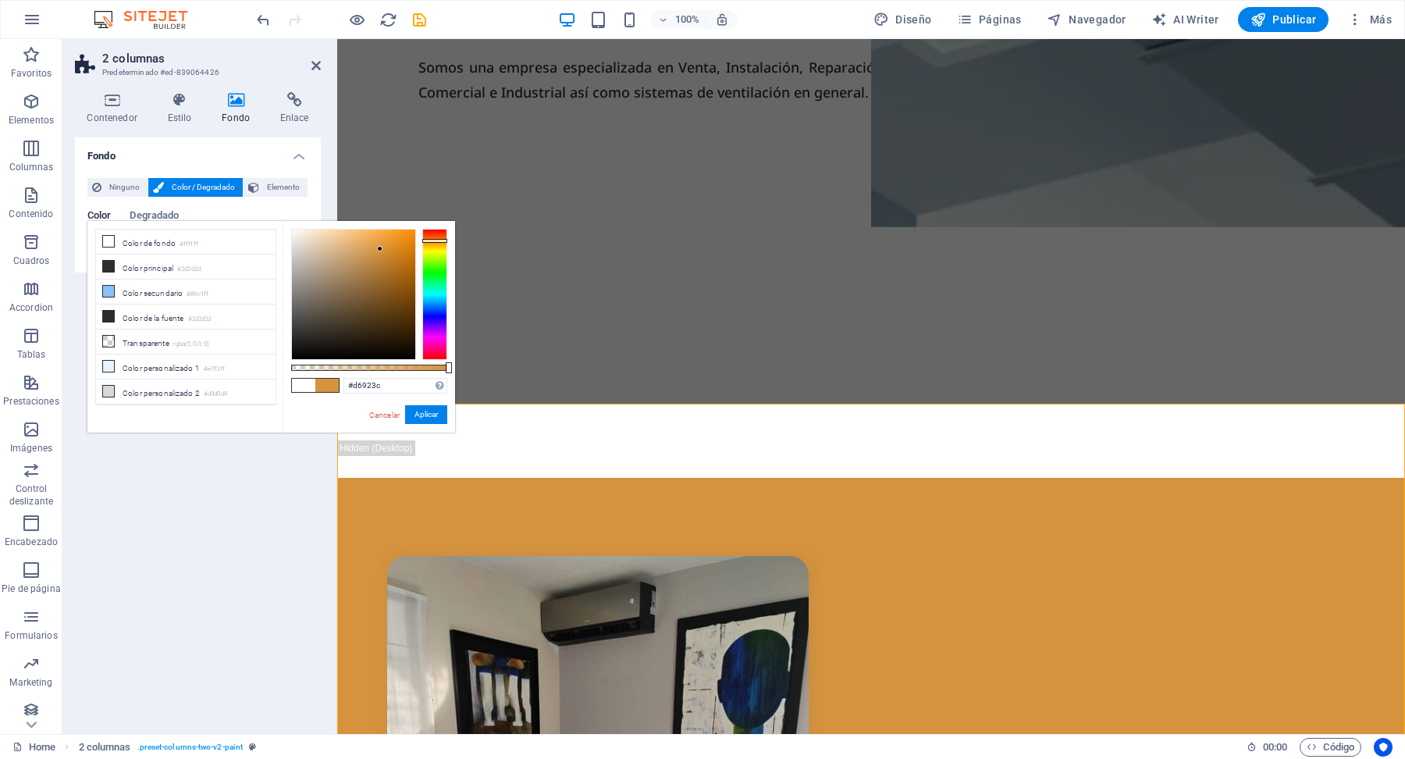
click at [439, 244] on div at bounding box center [434, 294] width 25 height 131
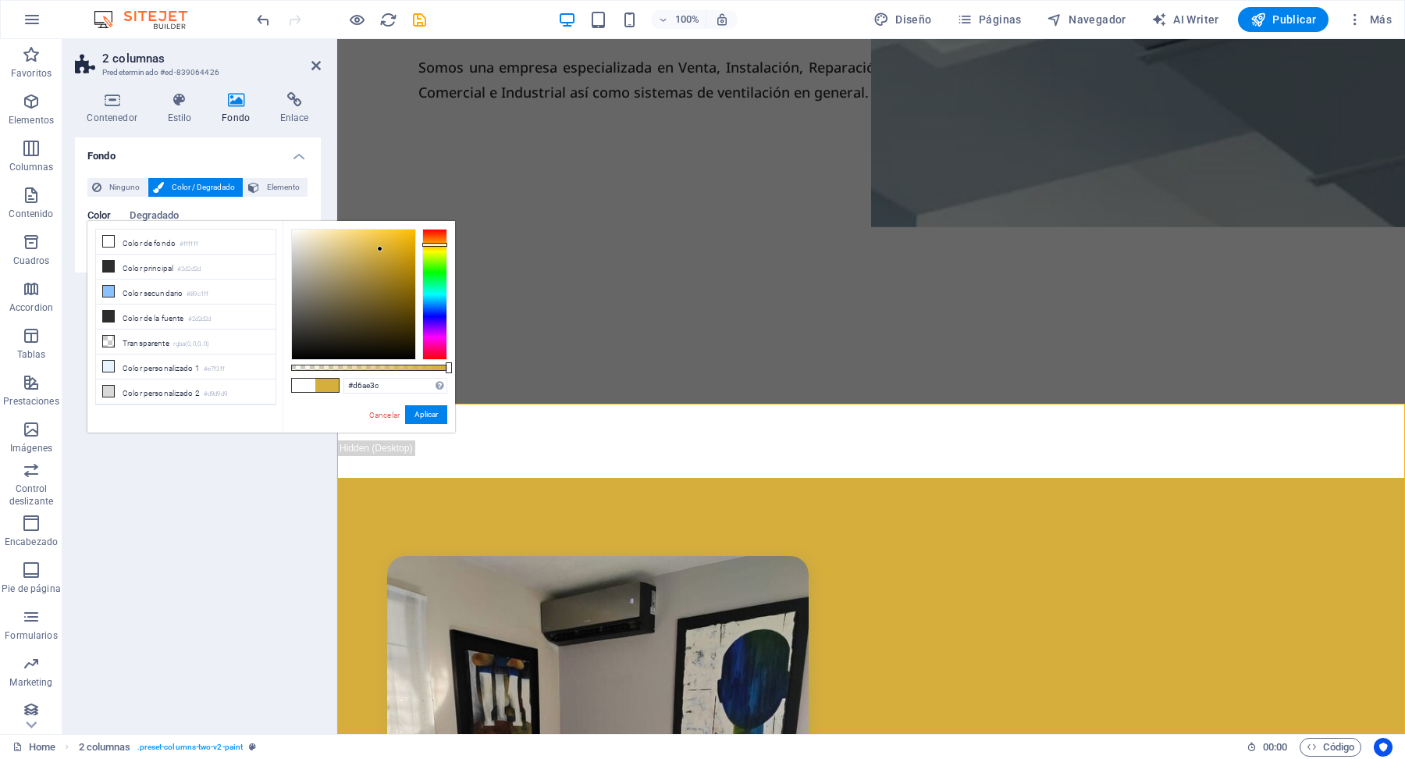
click at [437, 241] on div at bounding box center [434, 294] width 25 height 131
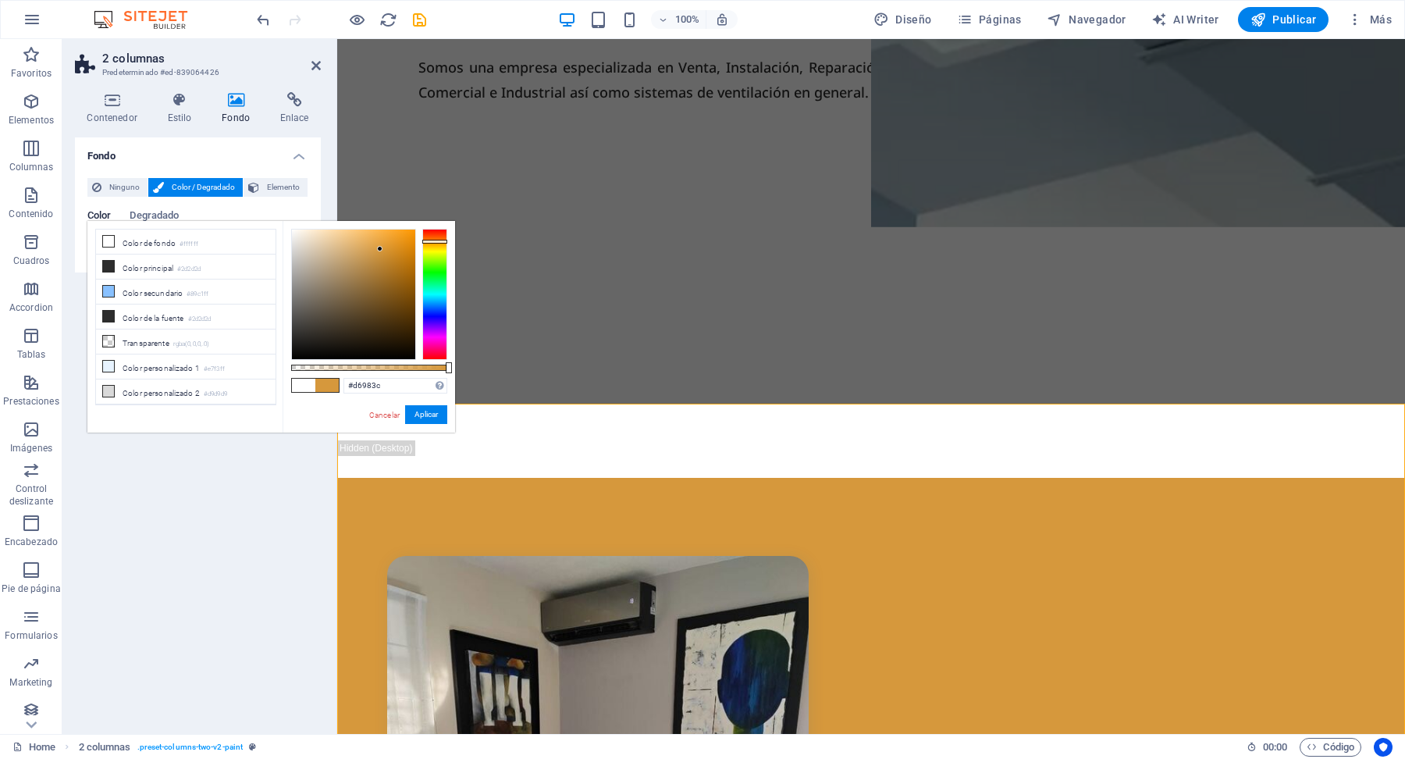
click at [393, 245] on div at bounding box center [353, 294] width 123 height 130
type input "#de9426"
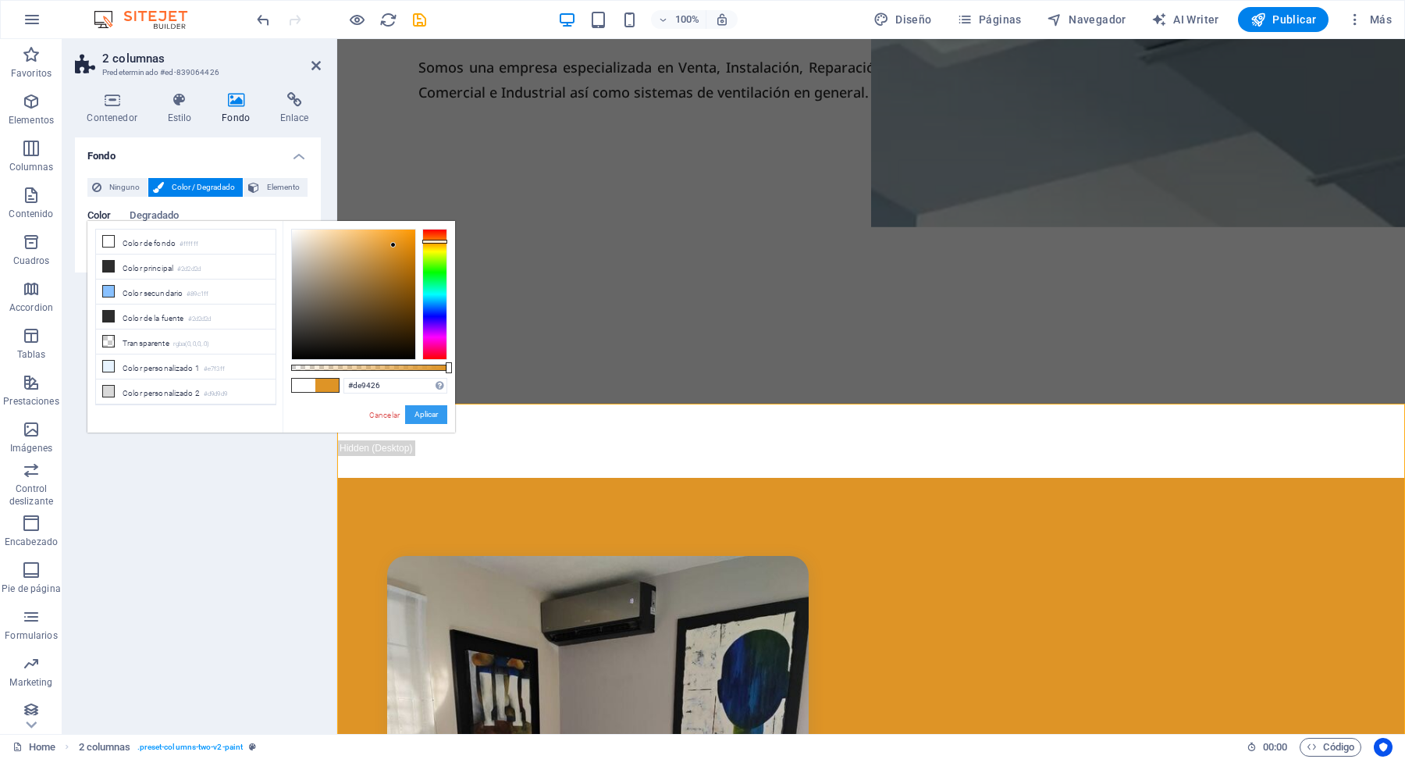
click at [432, 417] on button "Aplicar" at bounding box center [426, 414] width 42 height 19
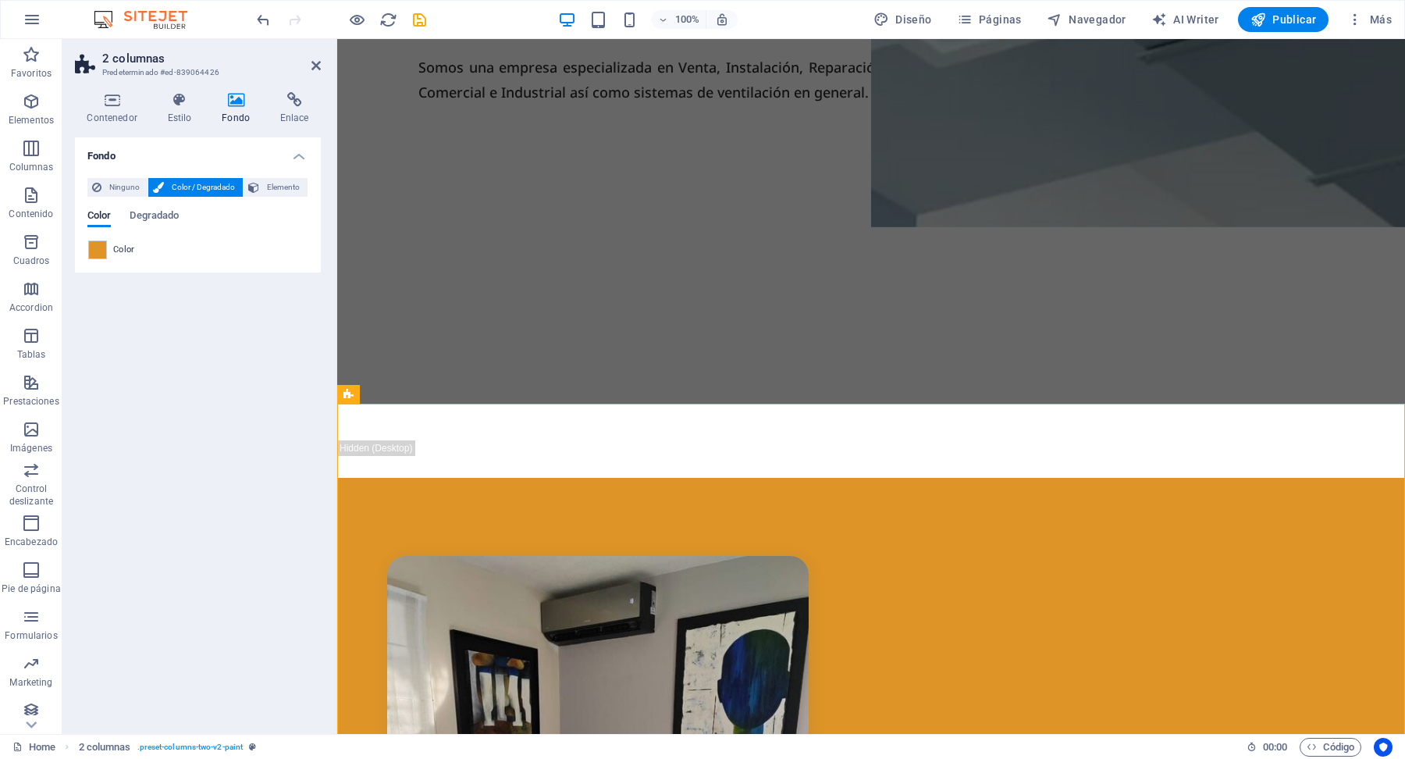
click at [312, 73] on header "2 columnas Predeterminado #ed-839064426" at bounding box center [198, 59] width 246 height 41
click at [320, 67] on icon at bounding box center [315, 65] width 9 height 12
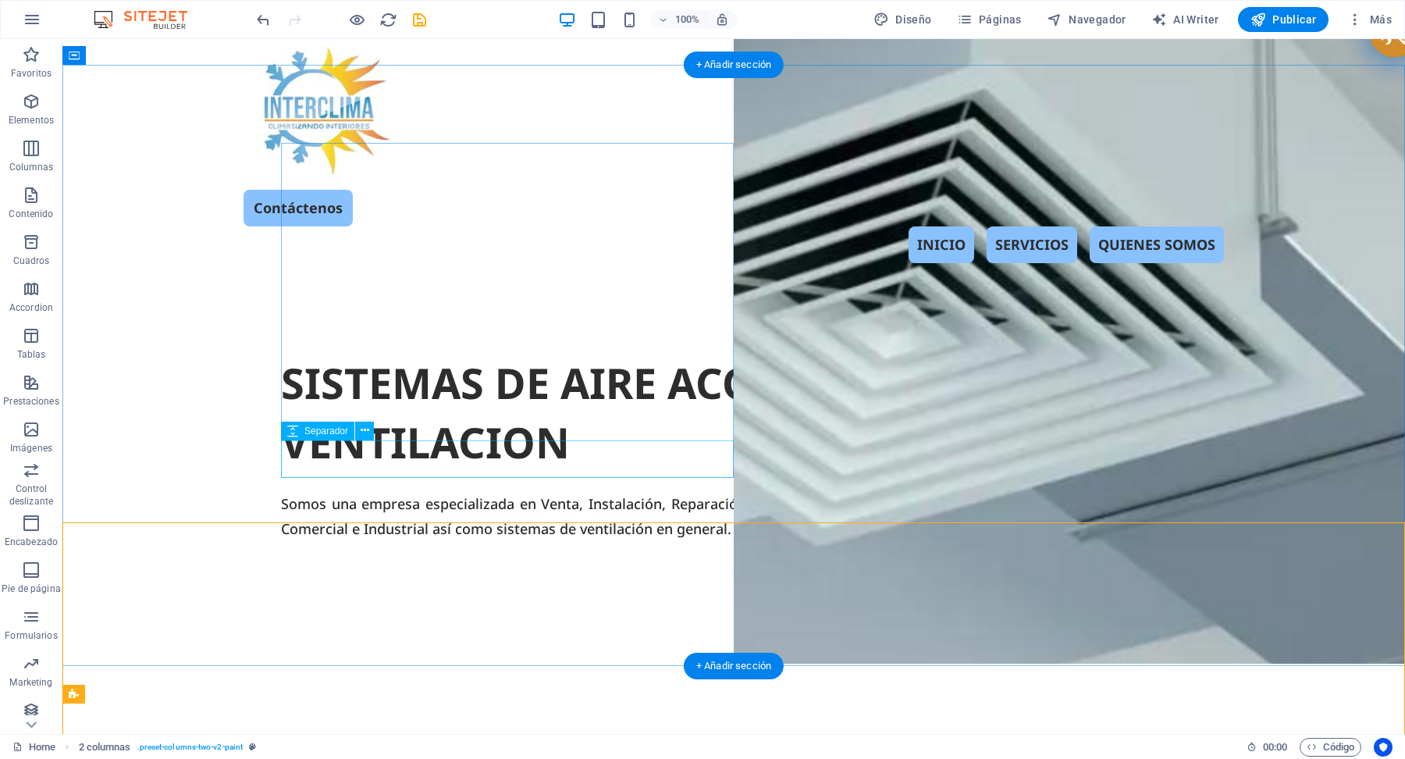
scroll to position [0, 0]
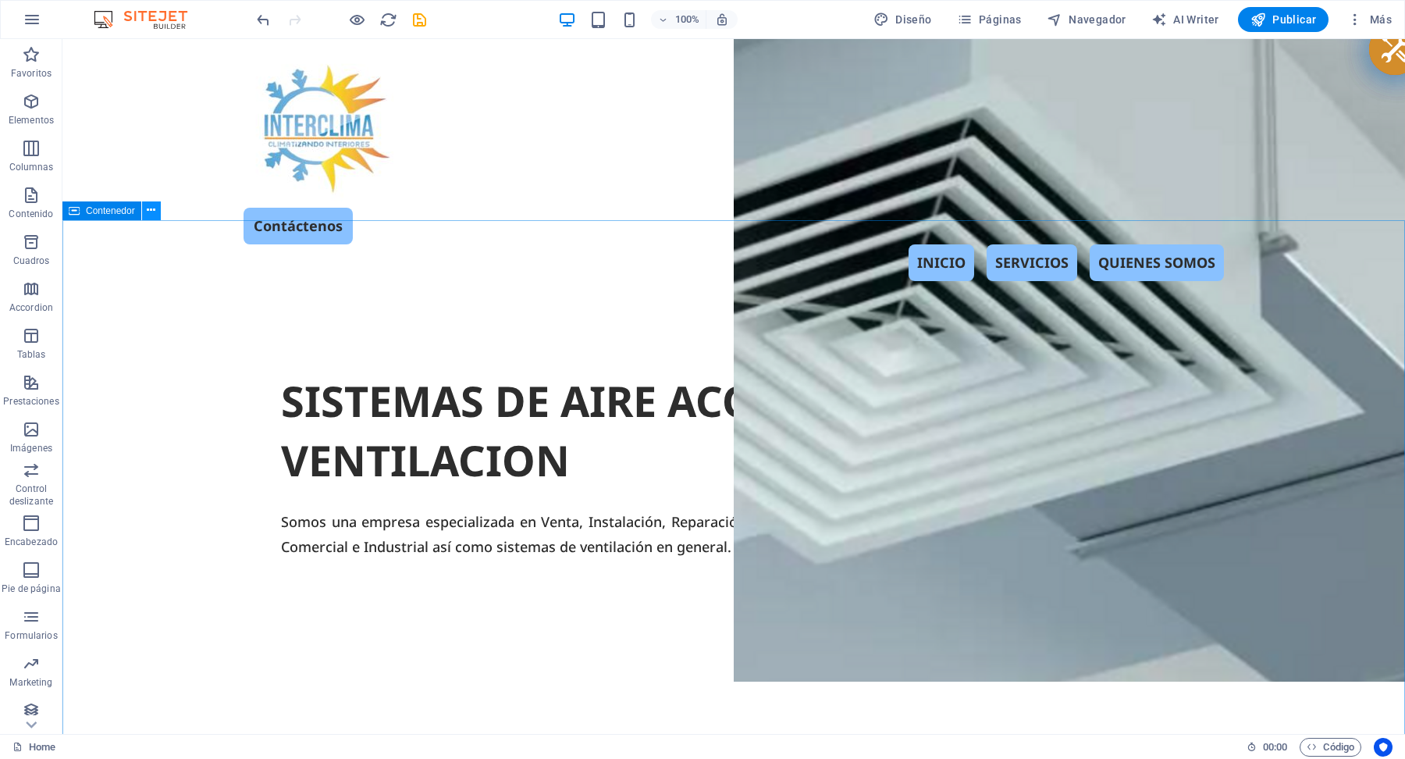
click at [154, 218] on icon at bounding box center [151, 210] width 9 height 16
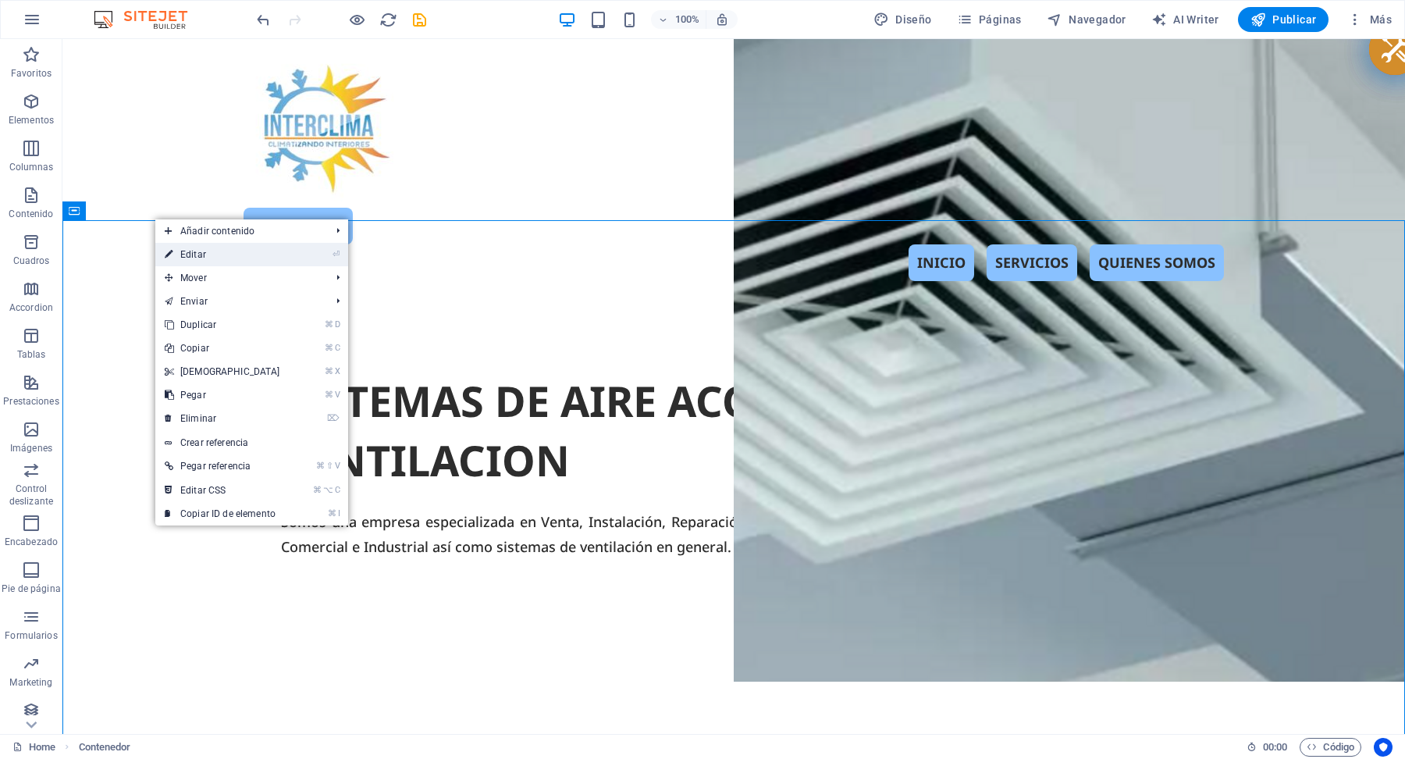
click at [199, 252] on link "⏎ Editar" at bounding box center [222, 254] width 134 height 23
select select "px"
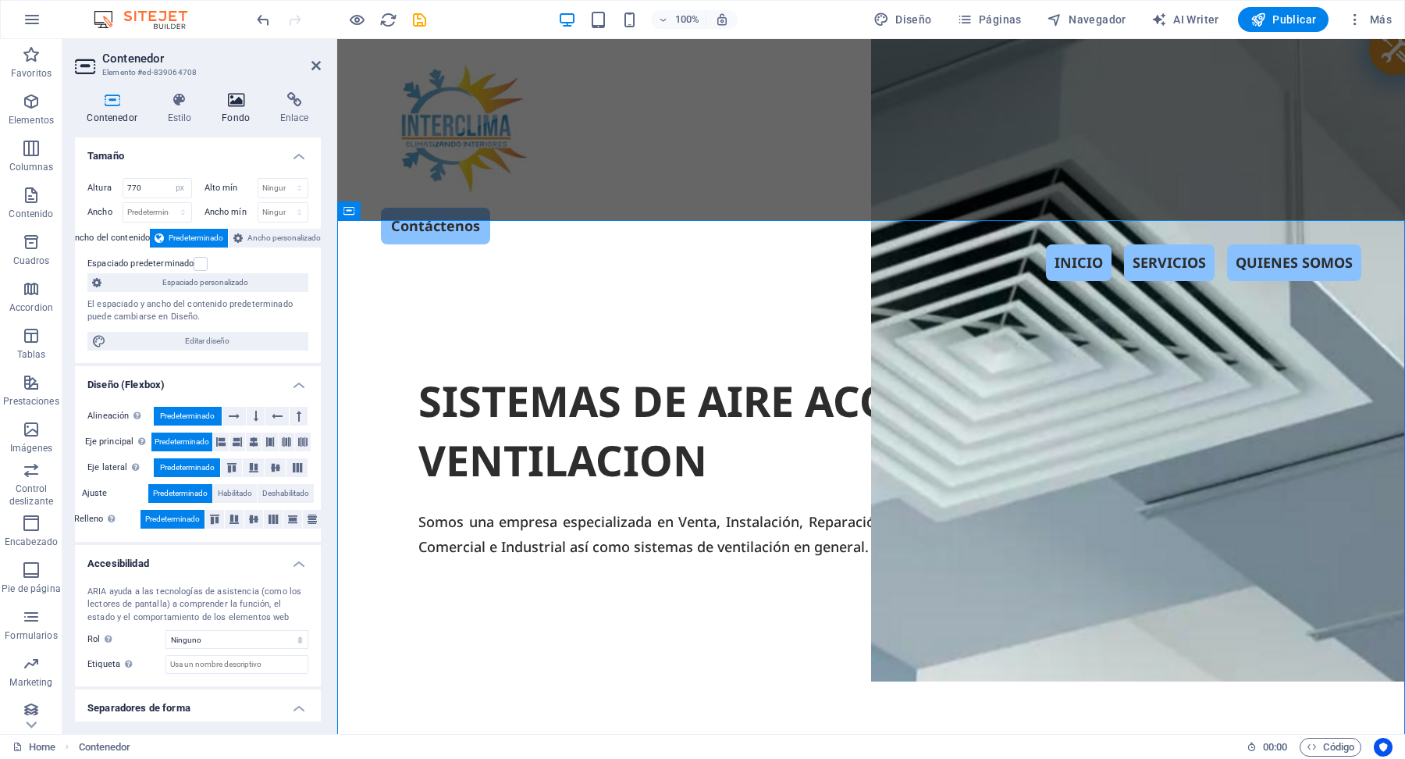
click at [241, 102] on icon at bounding box center [236, 100] width 52 height 16
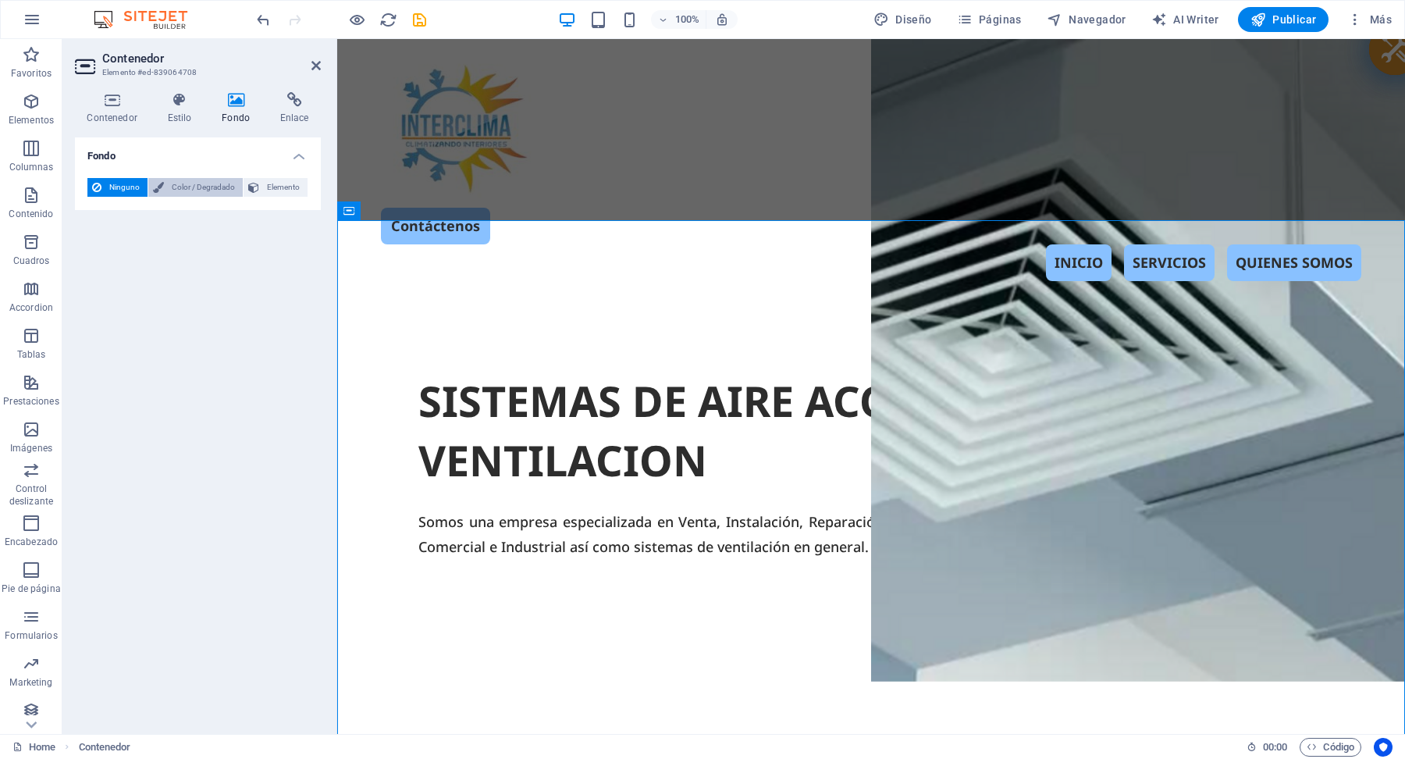
click at [180, 186] on span "Color / Degradado" at bounding box center [203, 187] width 69 height 19
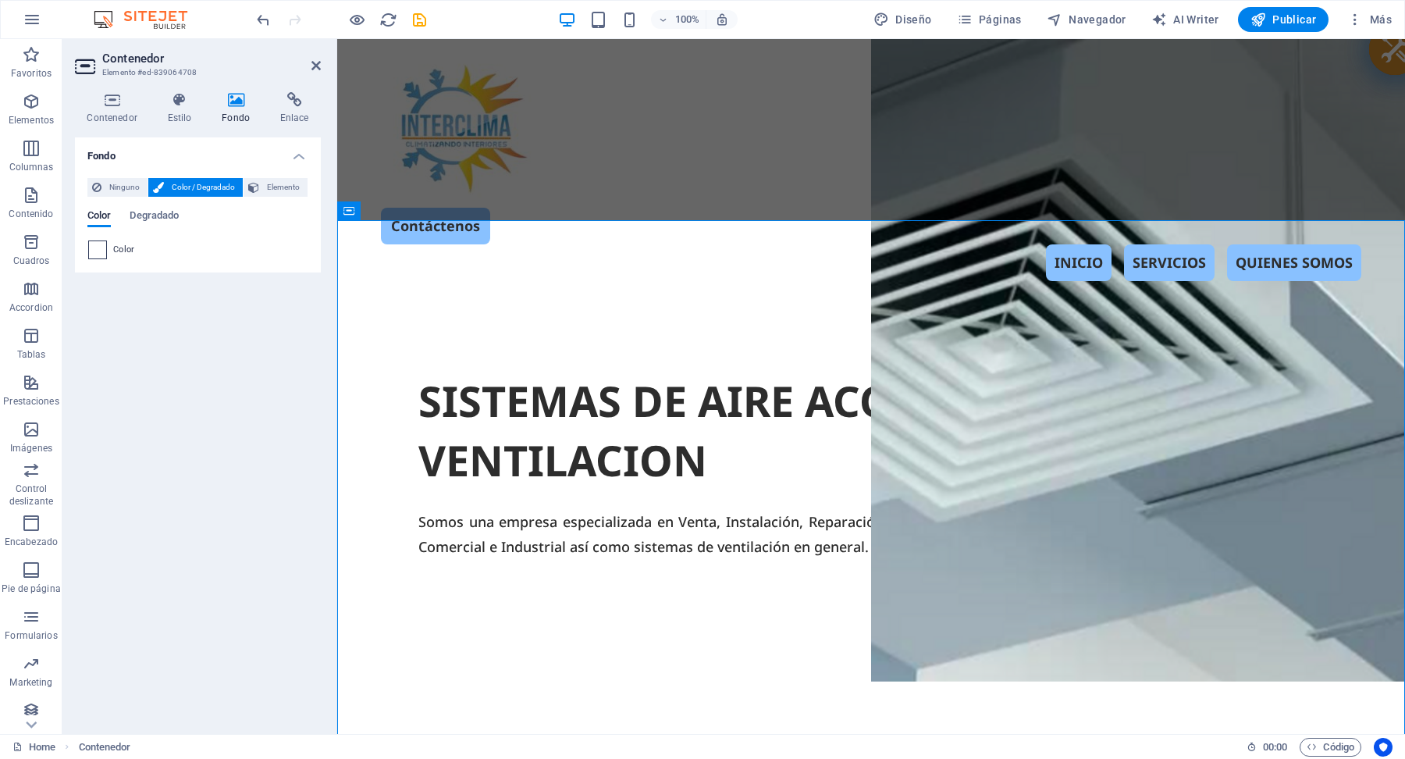
click at [98, 249] on span at bounding box center [97, 249] width 17 height 17
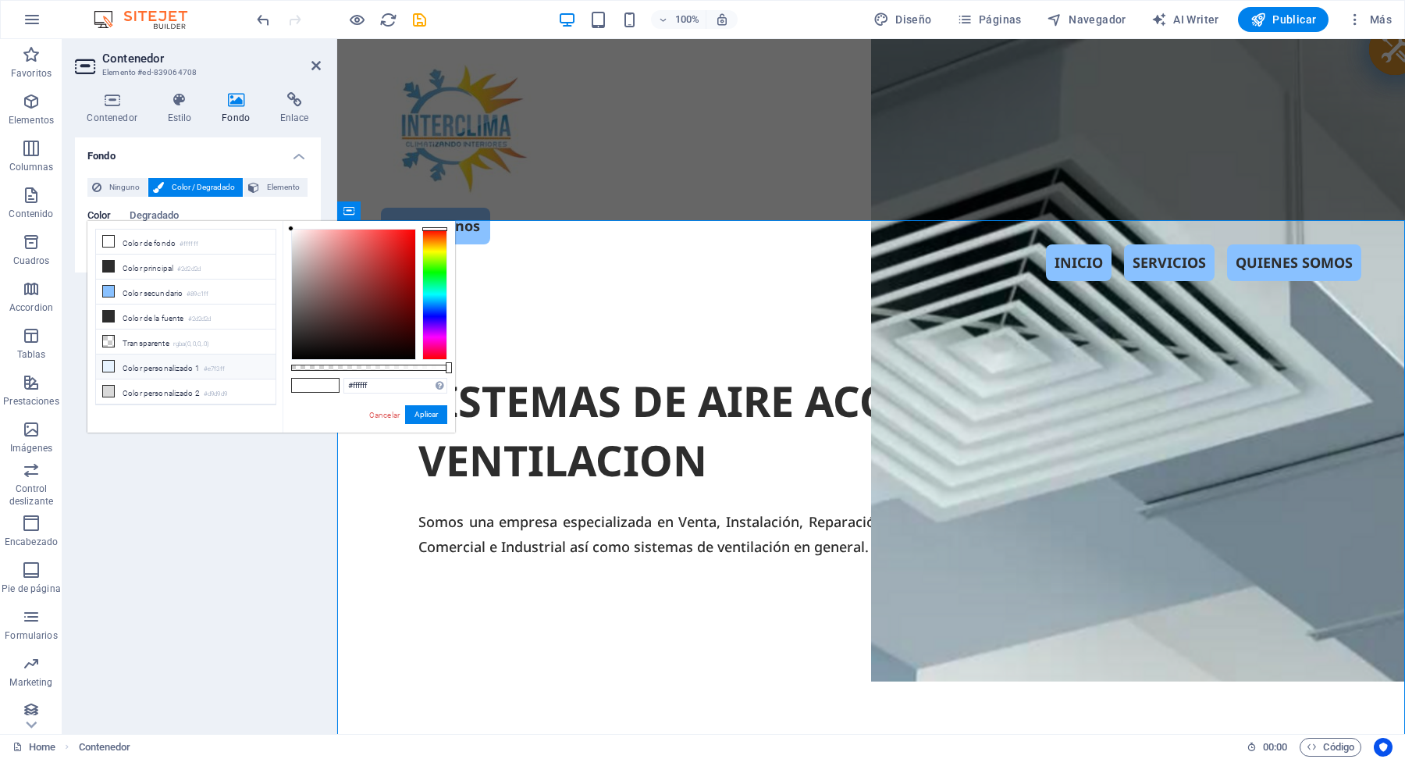
scroll to position [57, 0]
click at [439, 246] on div at bounding box center [434, 294] width 25 height 131
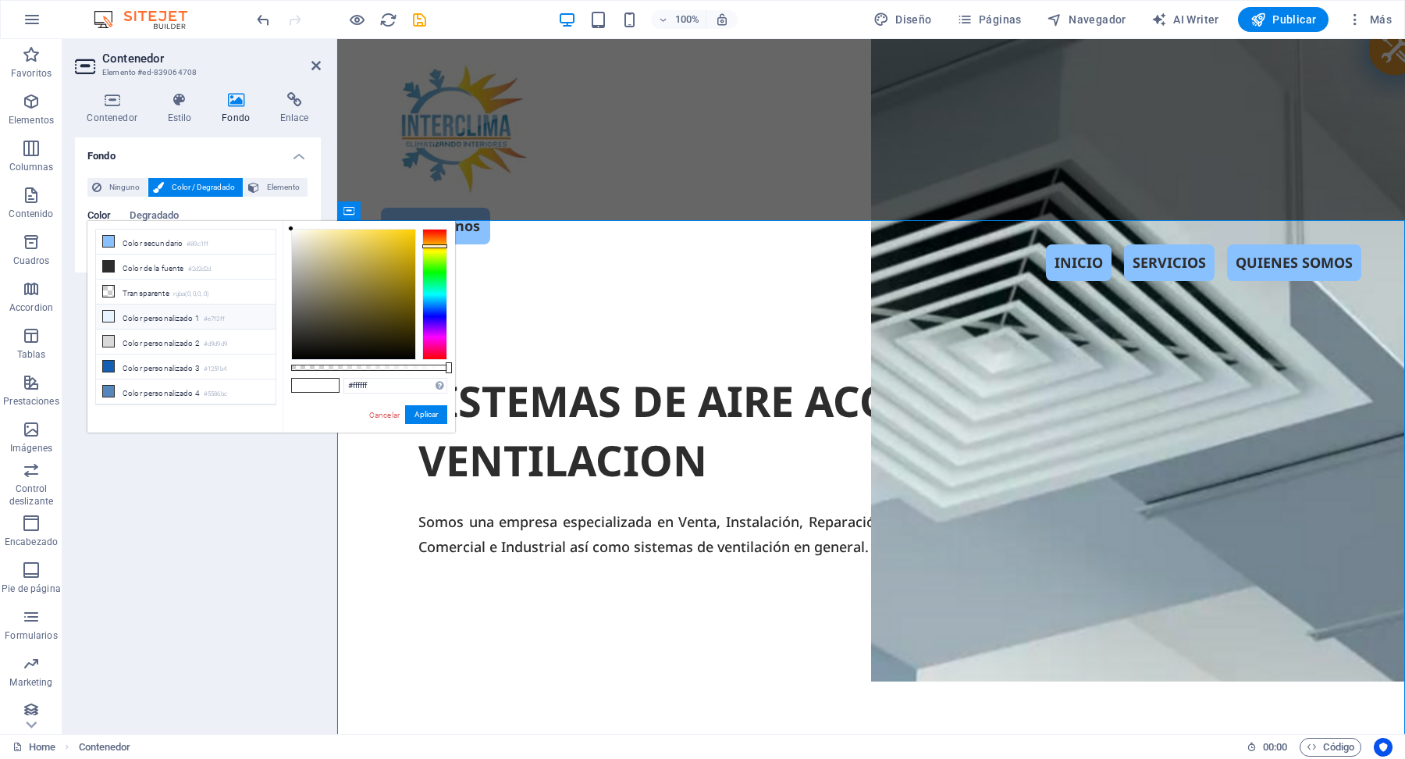
click at [151, 317] on li "Color personalizado 1 #e7f3ff" at bounding box center [186, 316] width 180 height 25
type input "#e7f3ff"
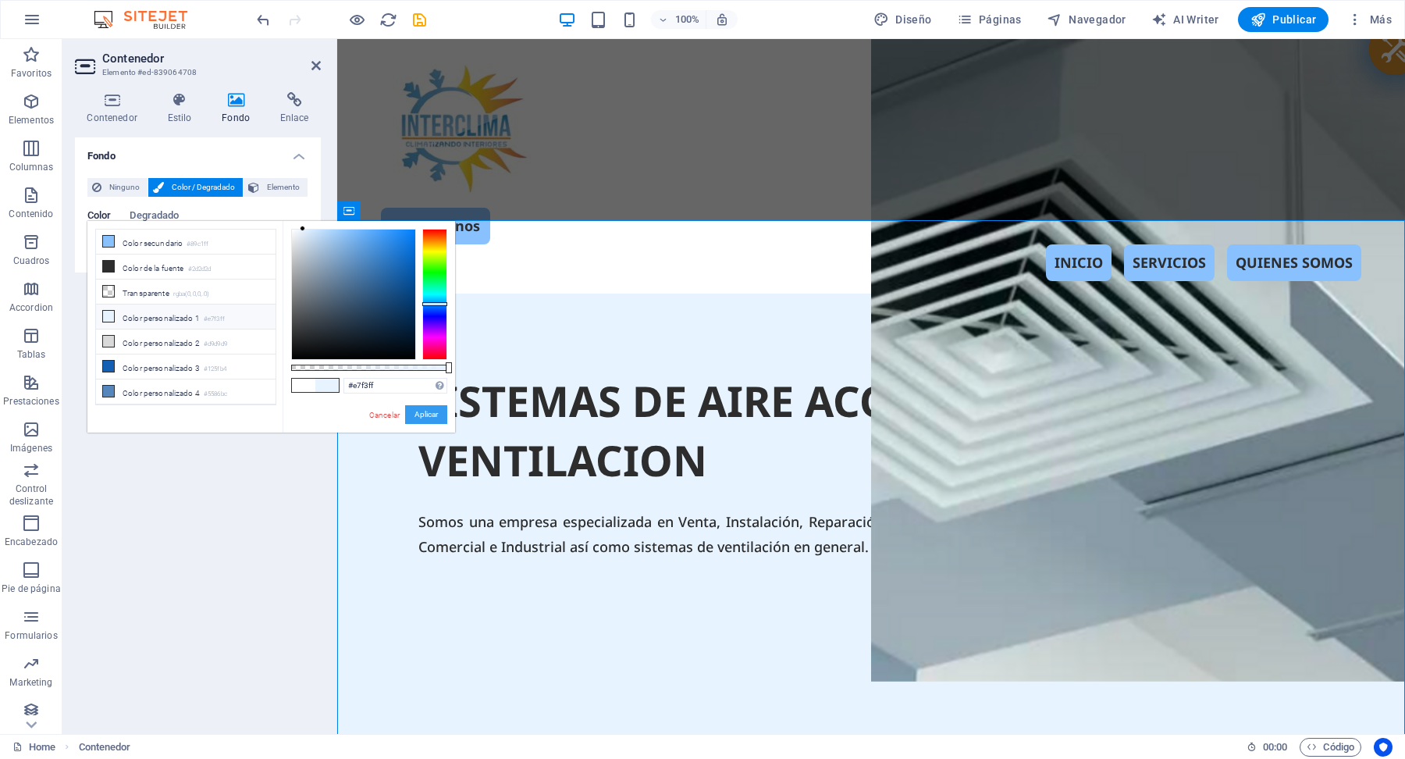
click at [437, 414] on button "Aplicar" at bounding box center [426, 414] width 42 height 19
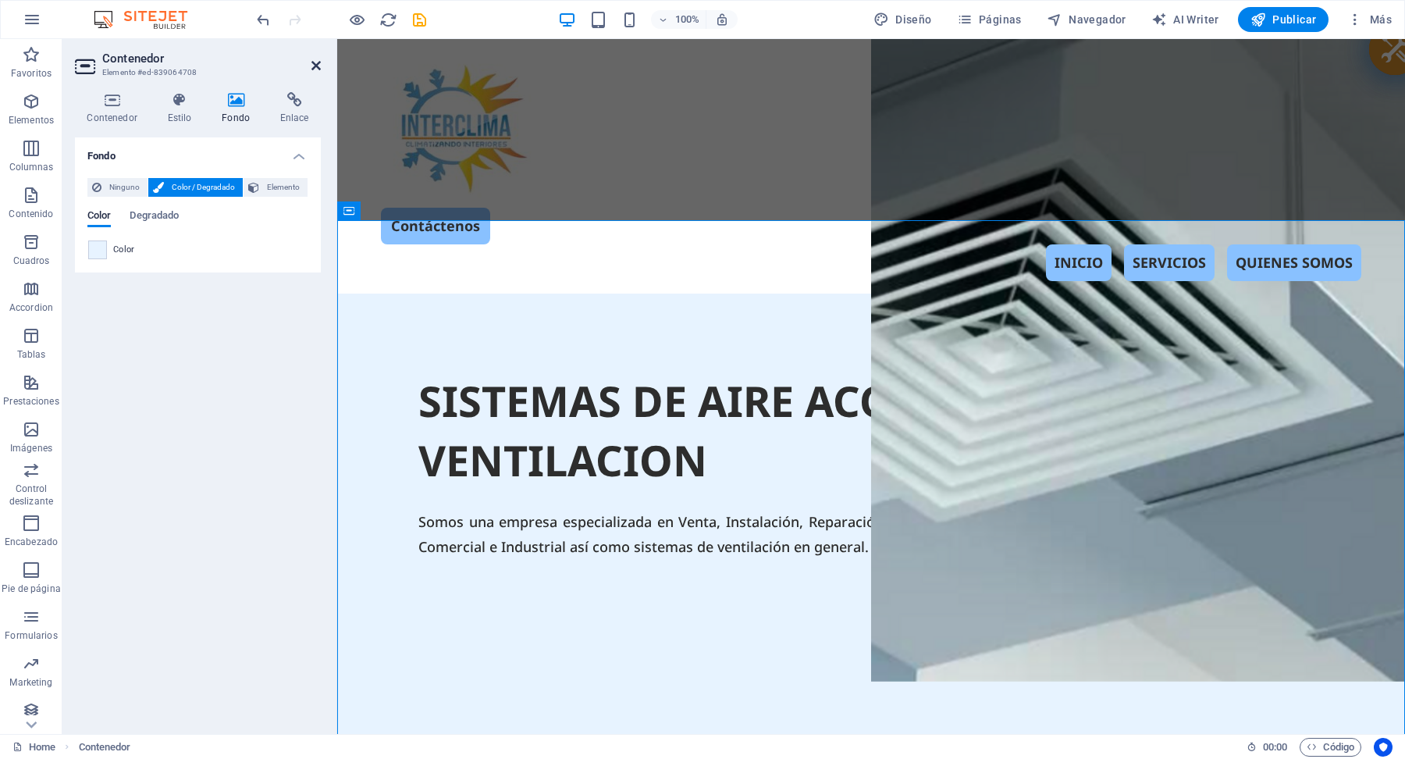
click at [317, 65] on icon at bounding box center [315, 65] width 9 height 12
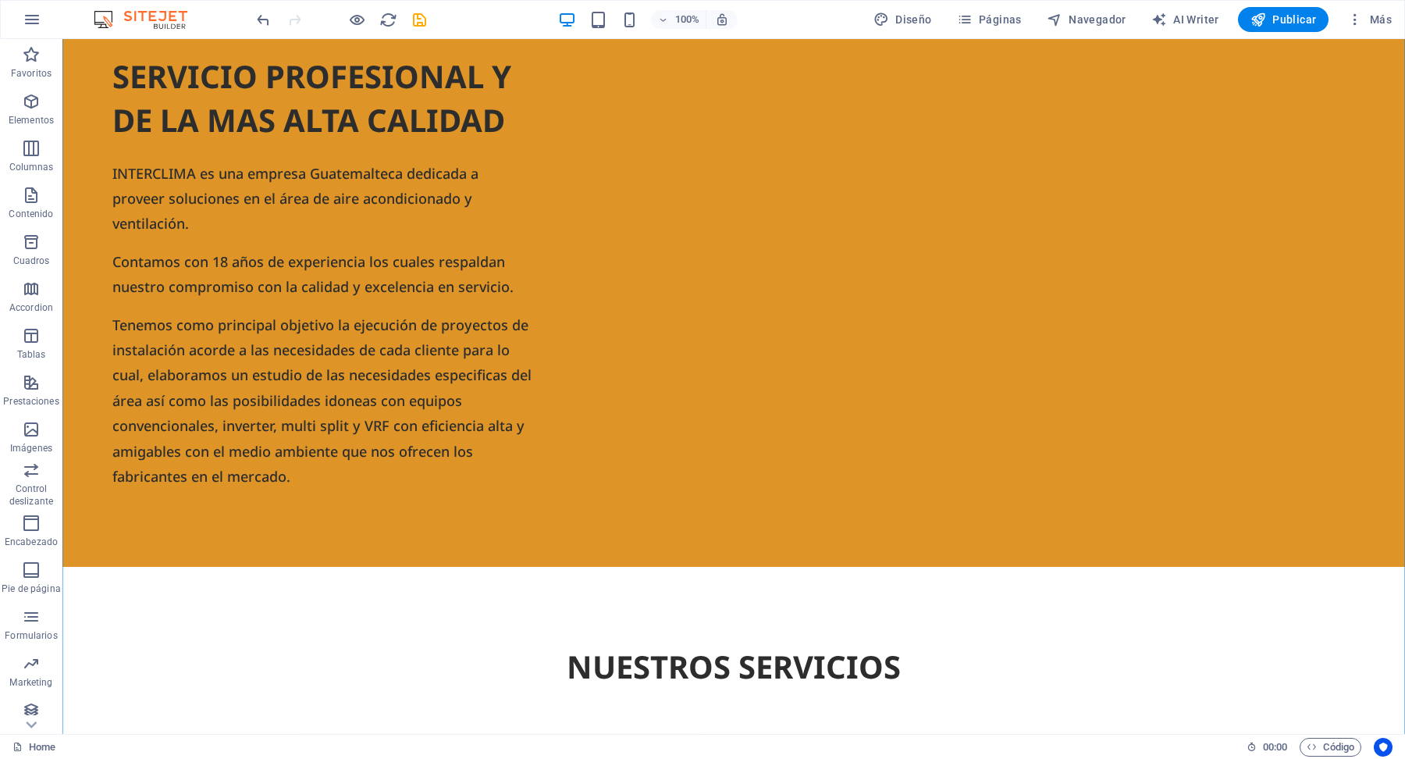
scroll to position [1473, 0]
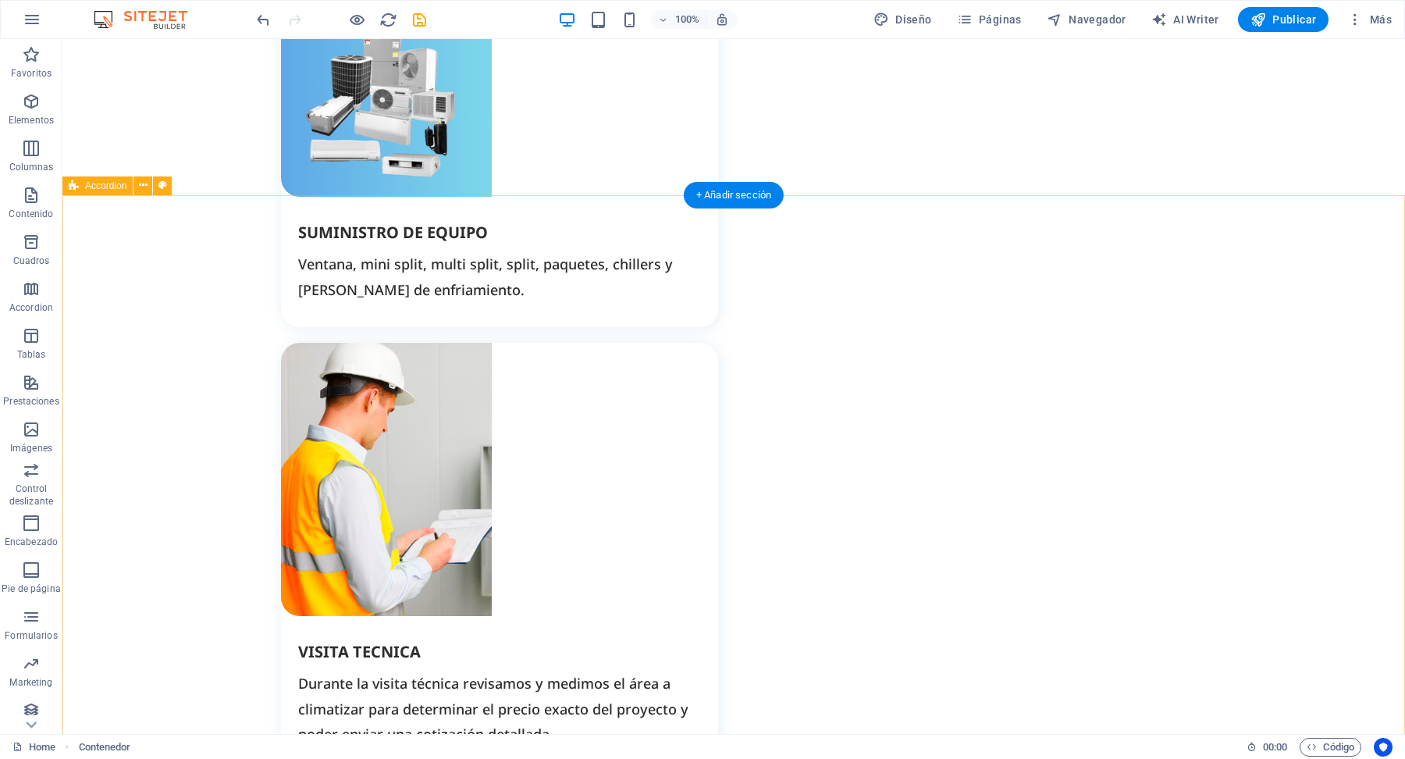
scroll to position [2295, 0]
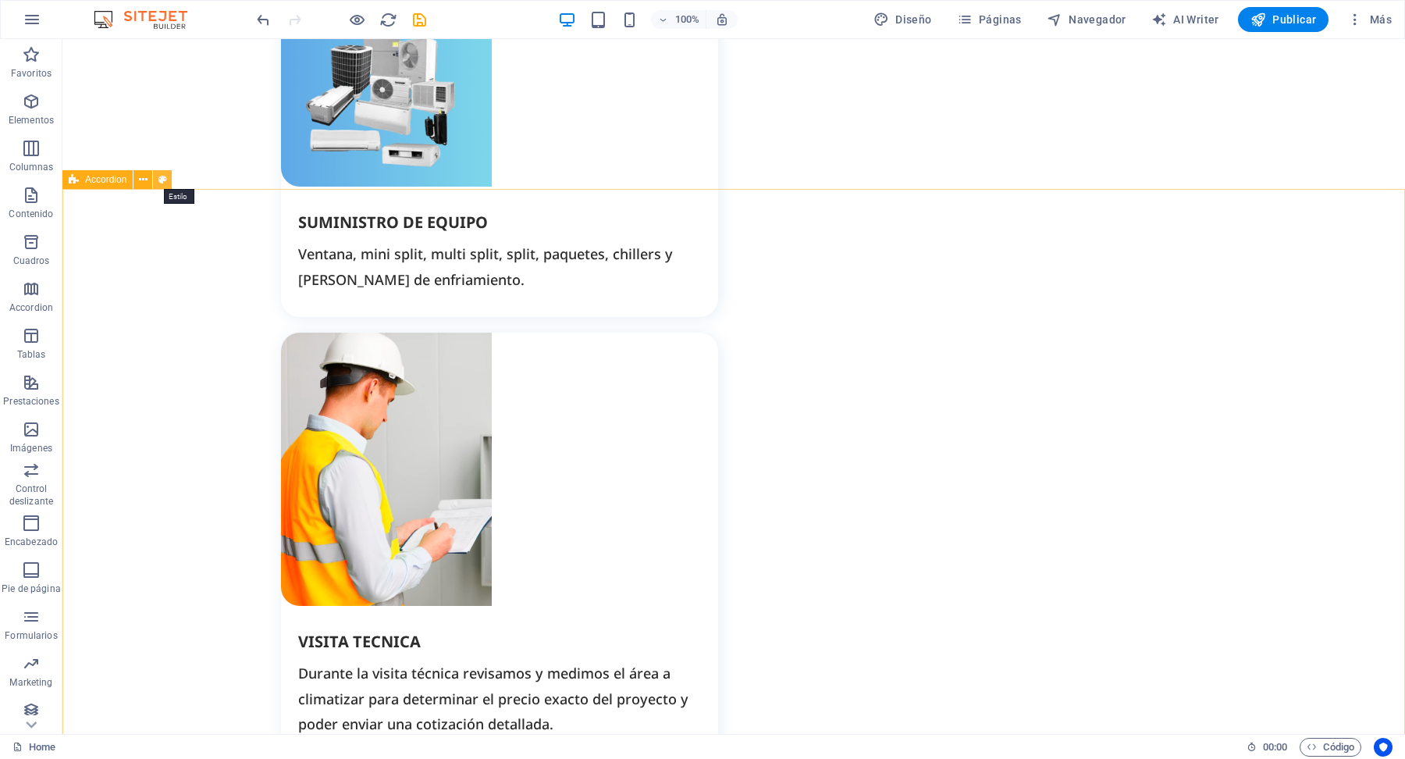
click at [164, 181] on icon at bounding box center [162, 180] width 9 height 16
select select "rem"
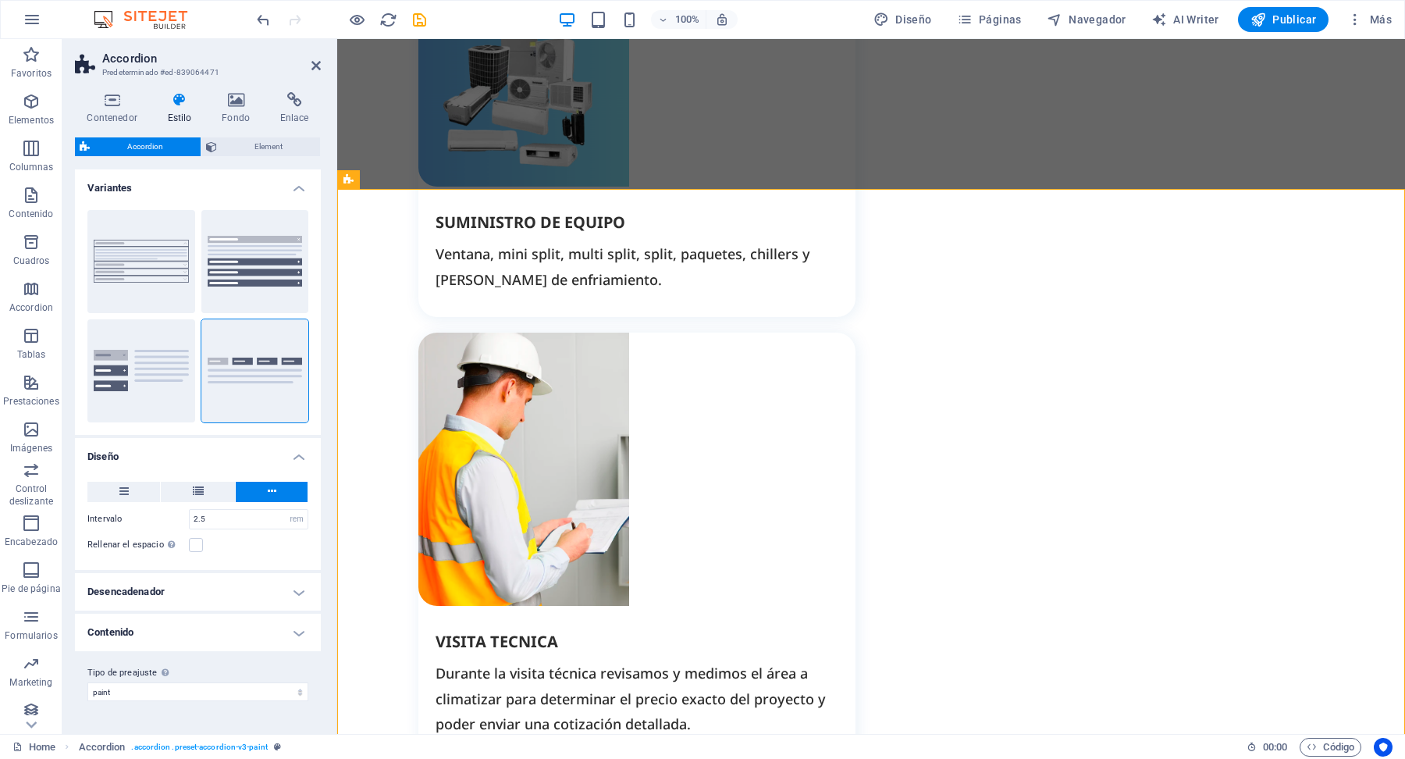
click at [181, 106] on icon at bounding box center [179, 100] width 48 height 16
click at [246, 105] on icon at bounding box center [236, 100] width 52 height 16
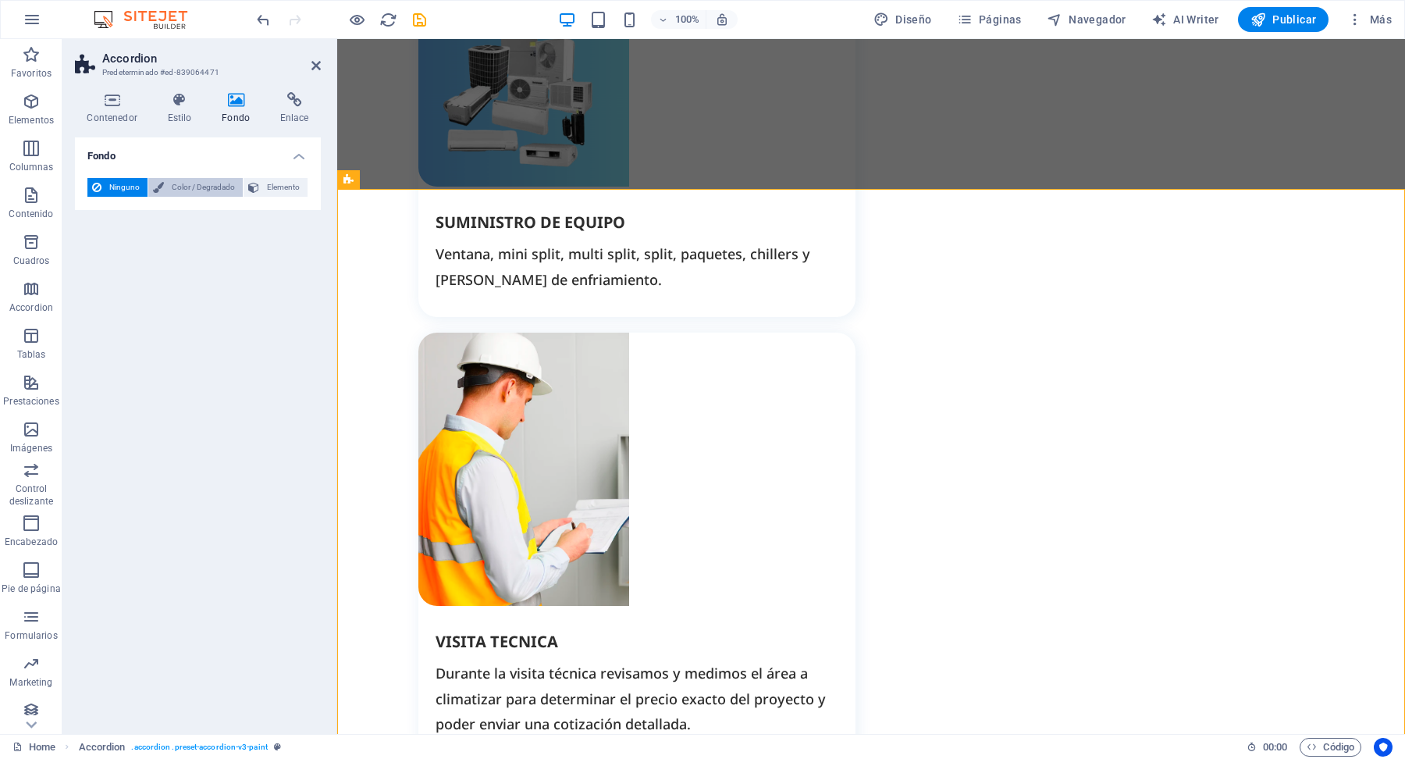
click at [191, 185] on span "Color / Degradado" at bounding box center [203, 187] width 69 height 19
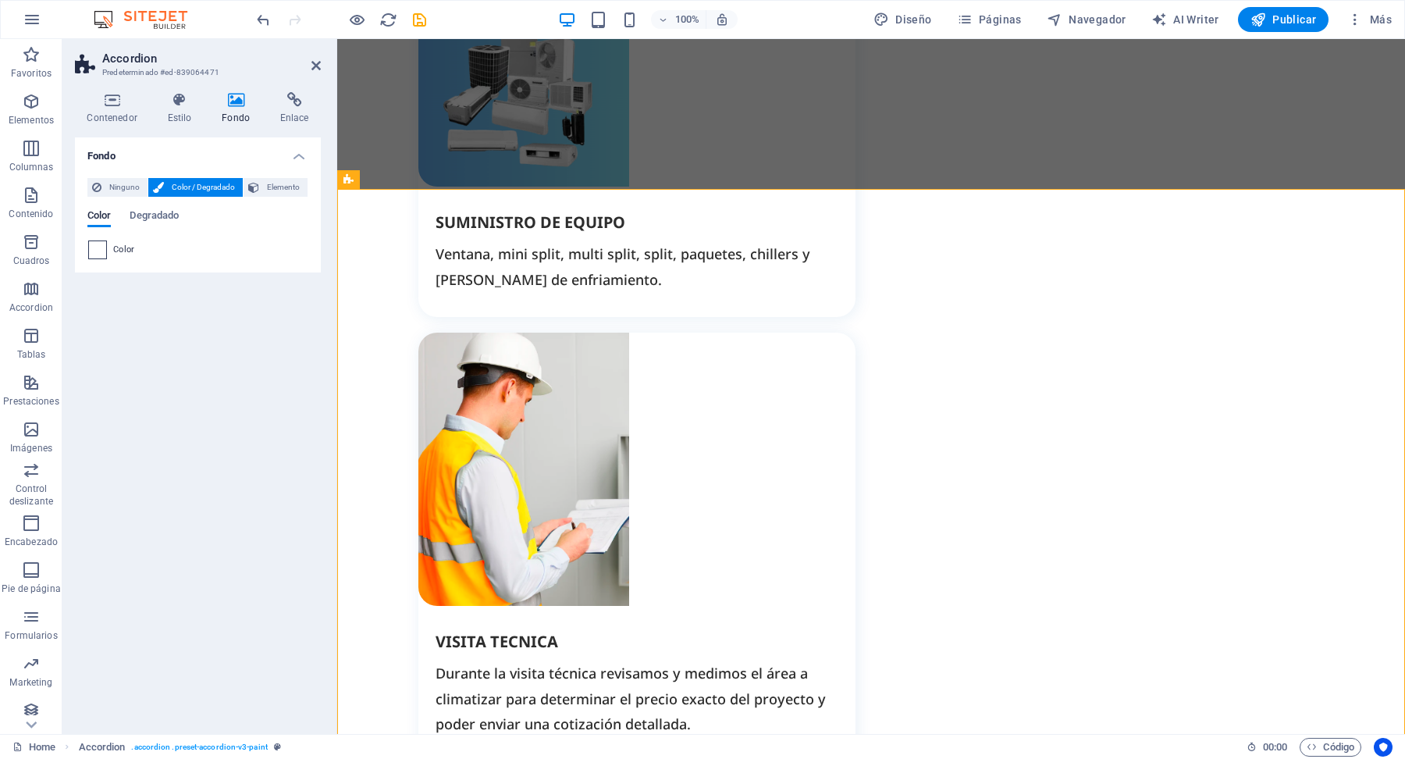
click at [99, 250] on span at bounding box center [97, 249] width 17 height 17
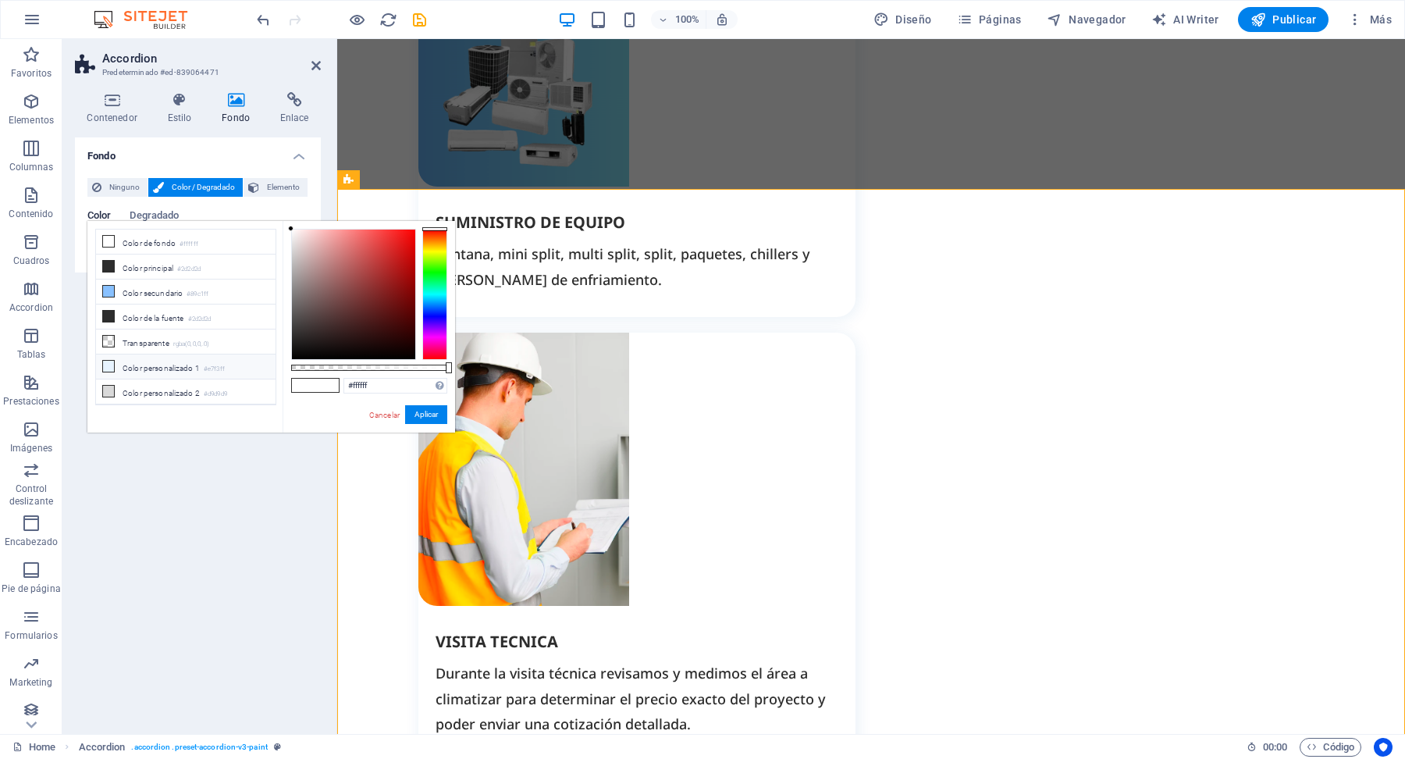
click at [183, 368] on li "Color personalizado 1 #e7f3ff" at bounding box center [186, 366] width 180 height 25
type input "#e7f3ff"
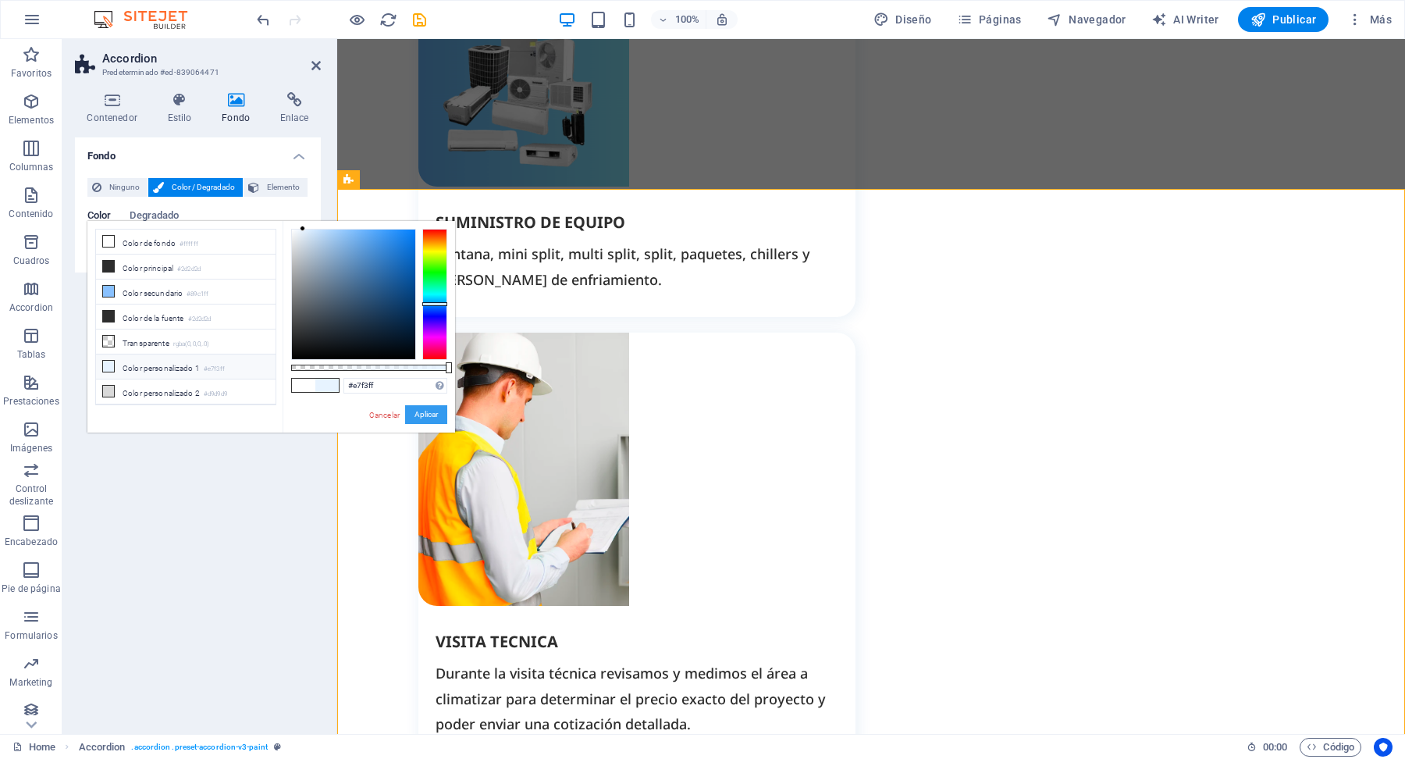
click at [425, 412] on button "Aplicar" at bounding box center [426, 414] width 42 height 19
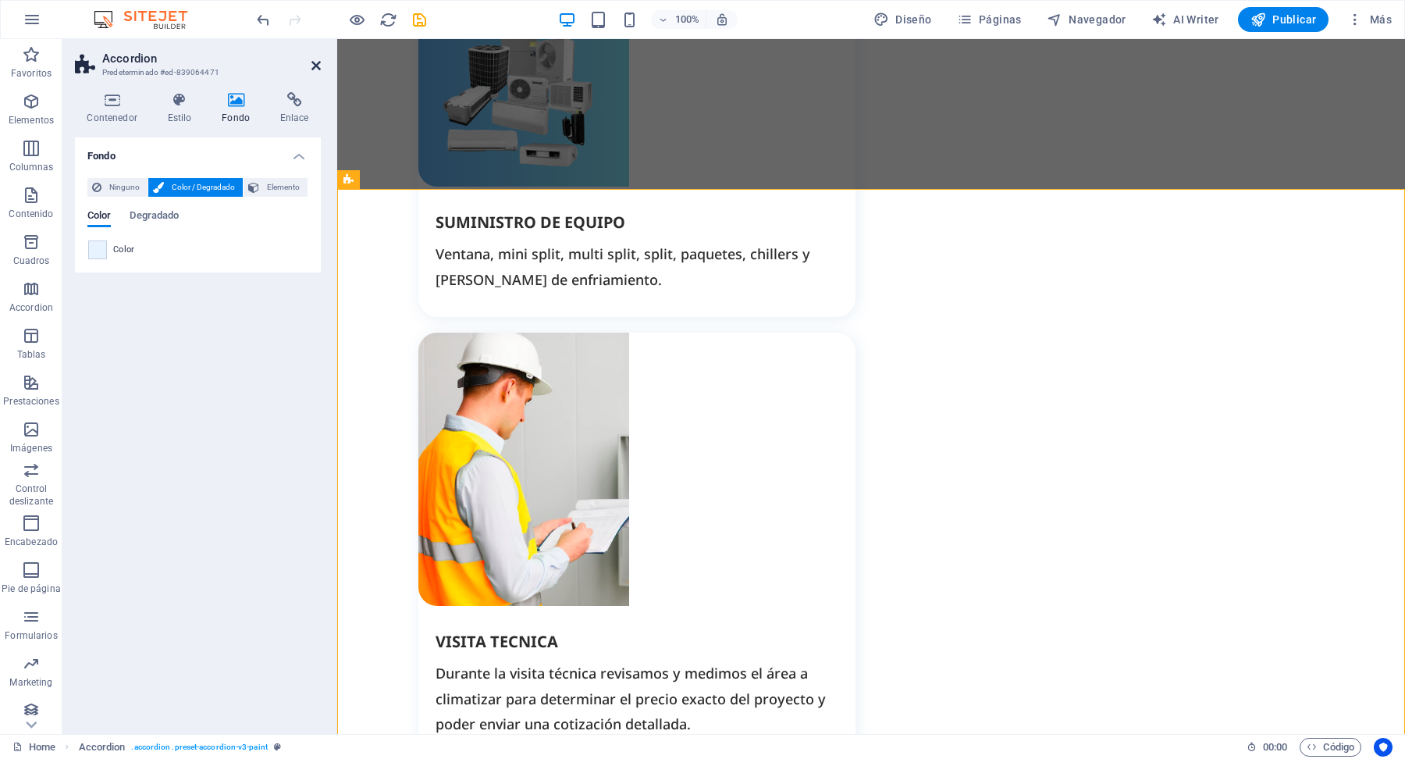
click at [316, 64] on icon at bounding box center [315, 65] width 9 height 12
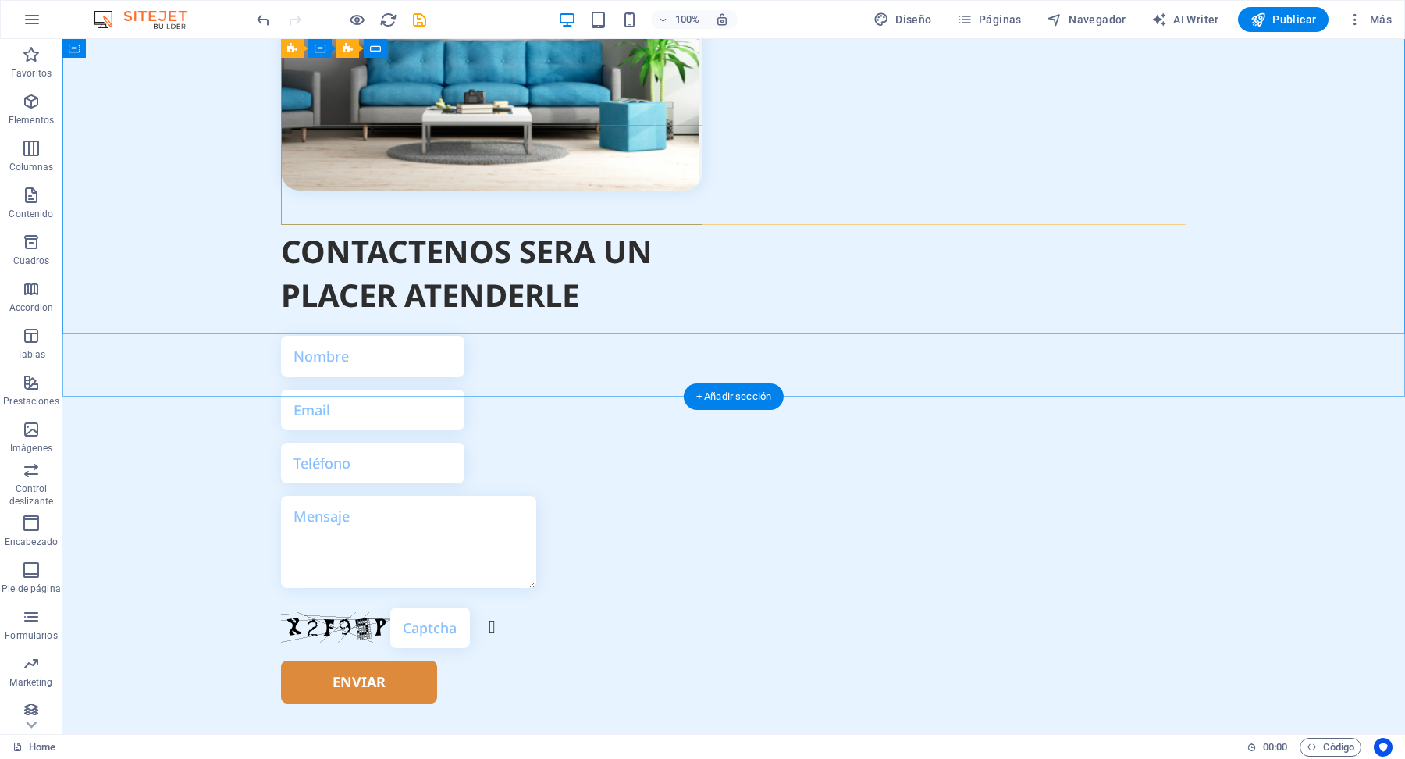
scroll to position [5047, 0]
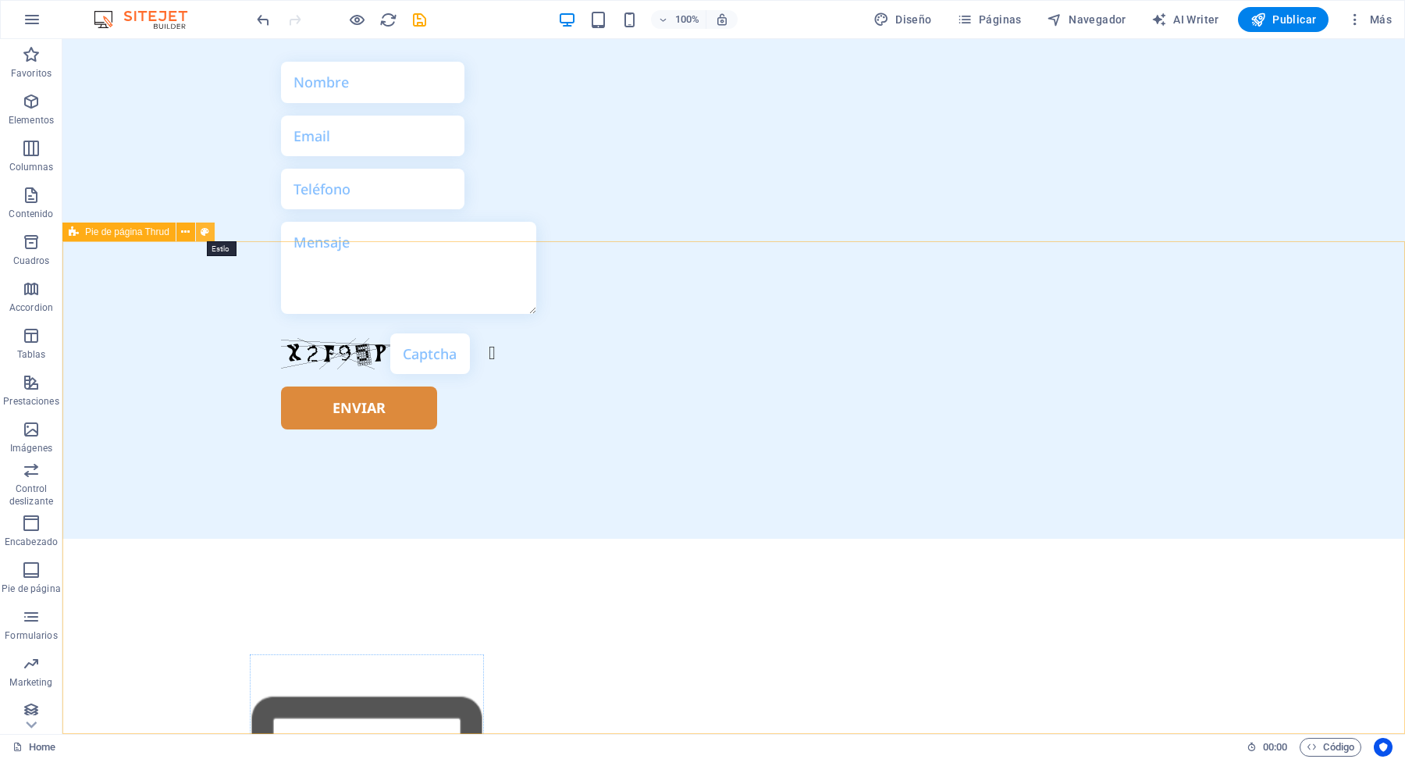
click at [209, 235] on icon at bounding box center [205, 232] width 9 height 16
select select "rem"
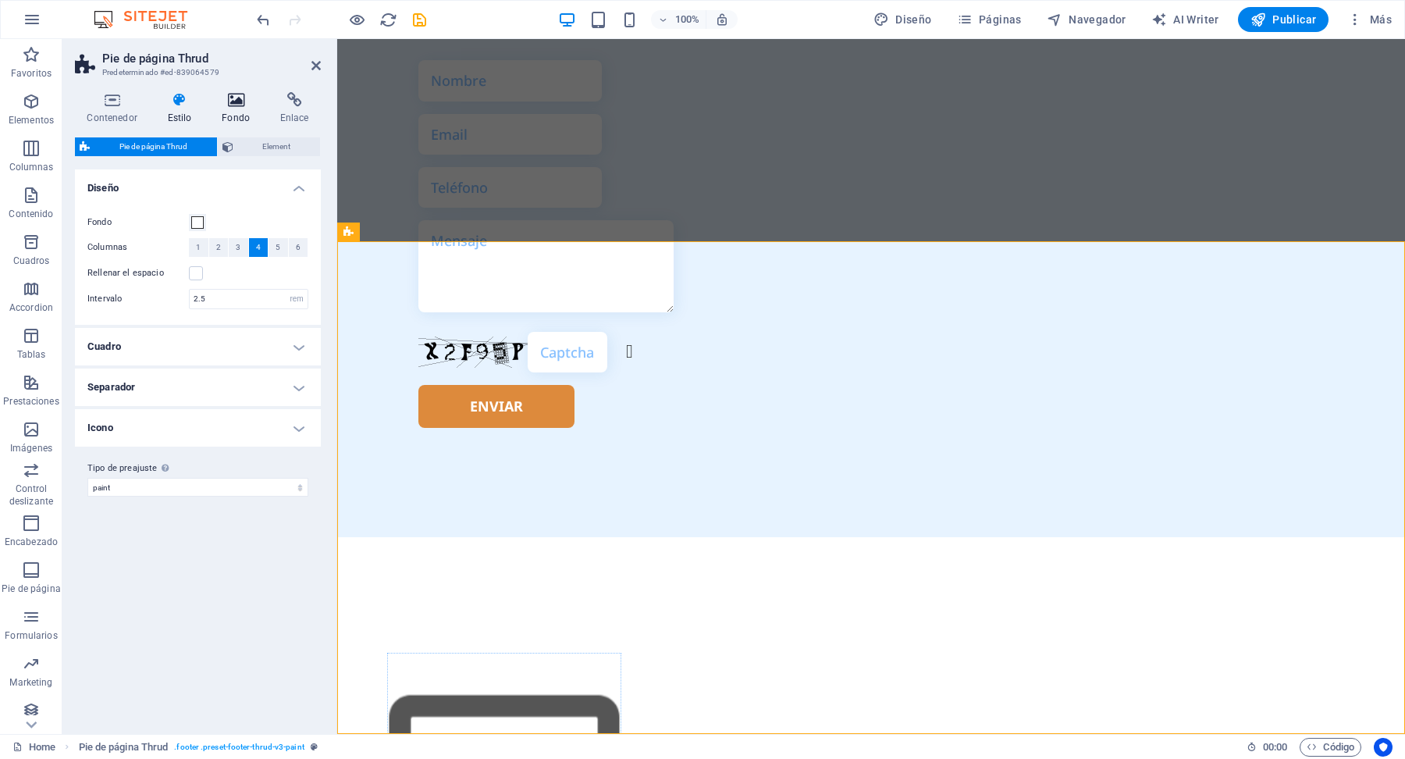
click at [236, 108] on h4 "Fondo" at bounding box center [239, 108] width 59 height 33
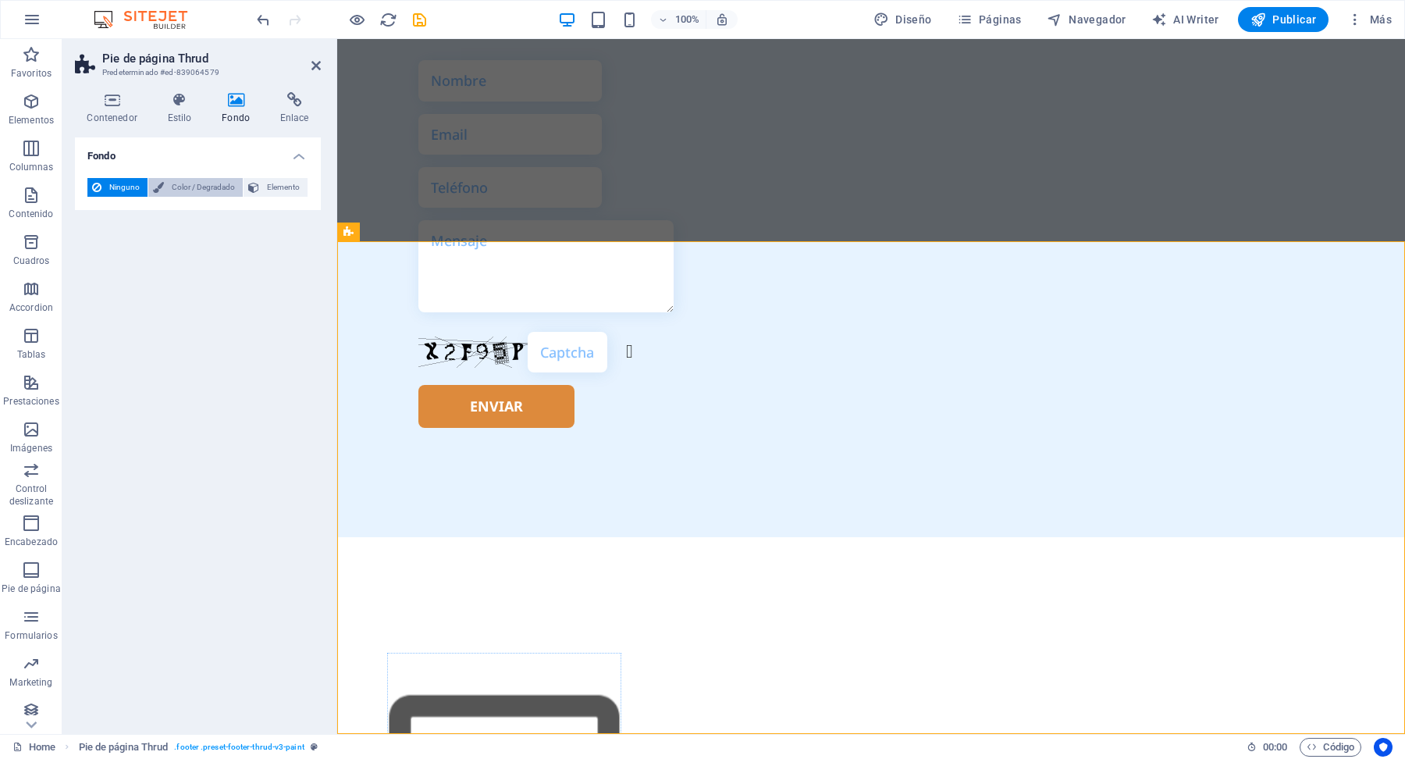
click at [194, 184] on span "Color / Degradado" at bounding box center [203, 187] width 69 height 19
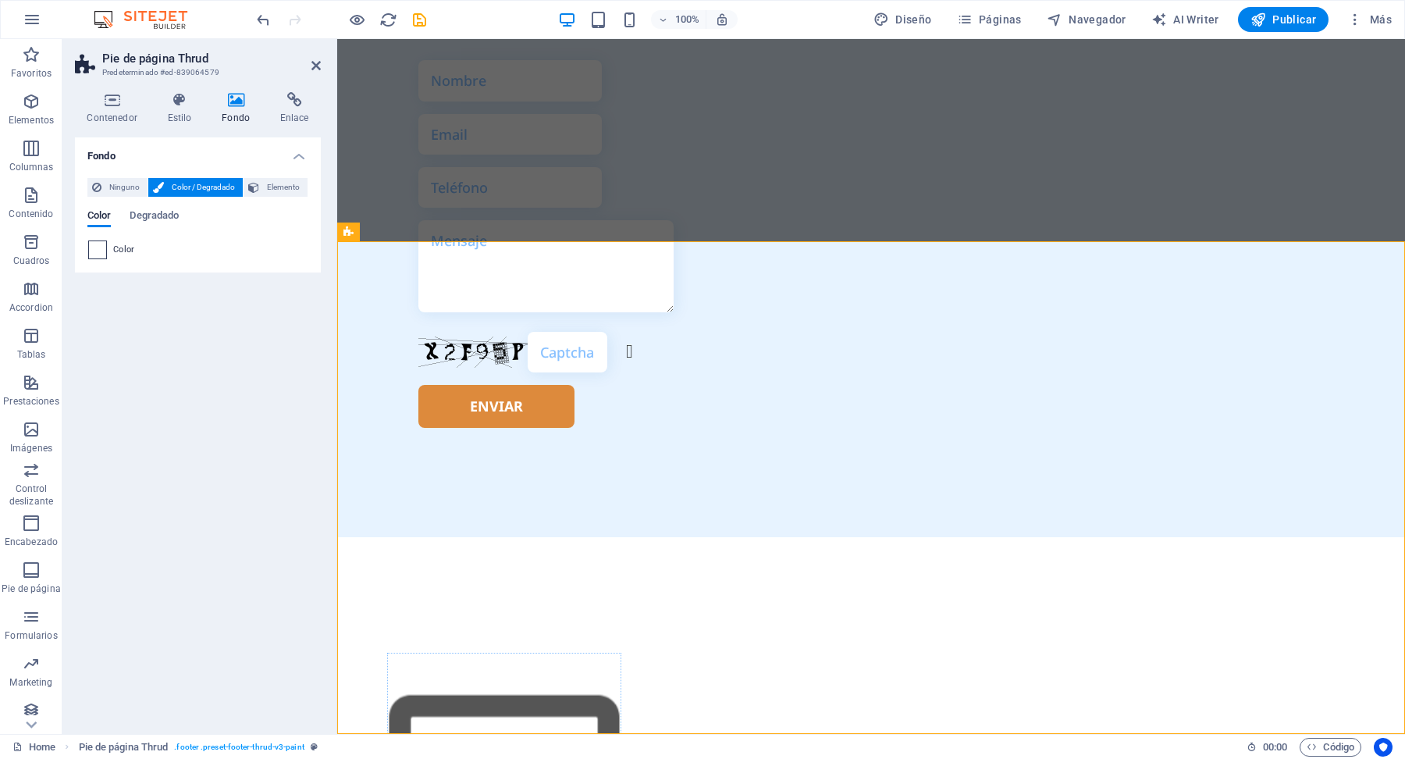
click at [101, 250] on span at bounding box center [97, 249] width 17 height 17
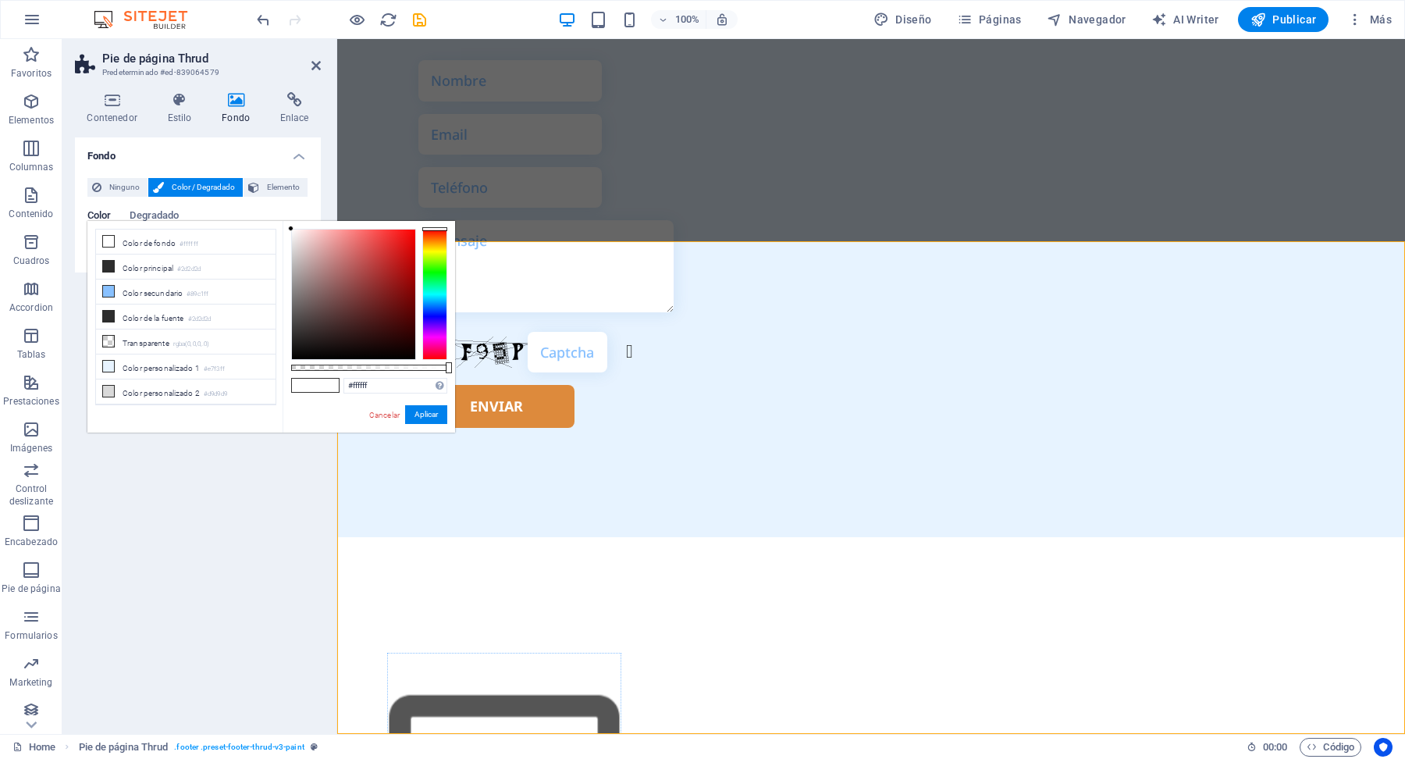
click at [435, 241] on div at bounding box center [434, 294] width 25 height 131
click at [389, 246] on div at bounding box center [353, 294] width 123 height 130
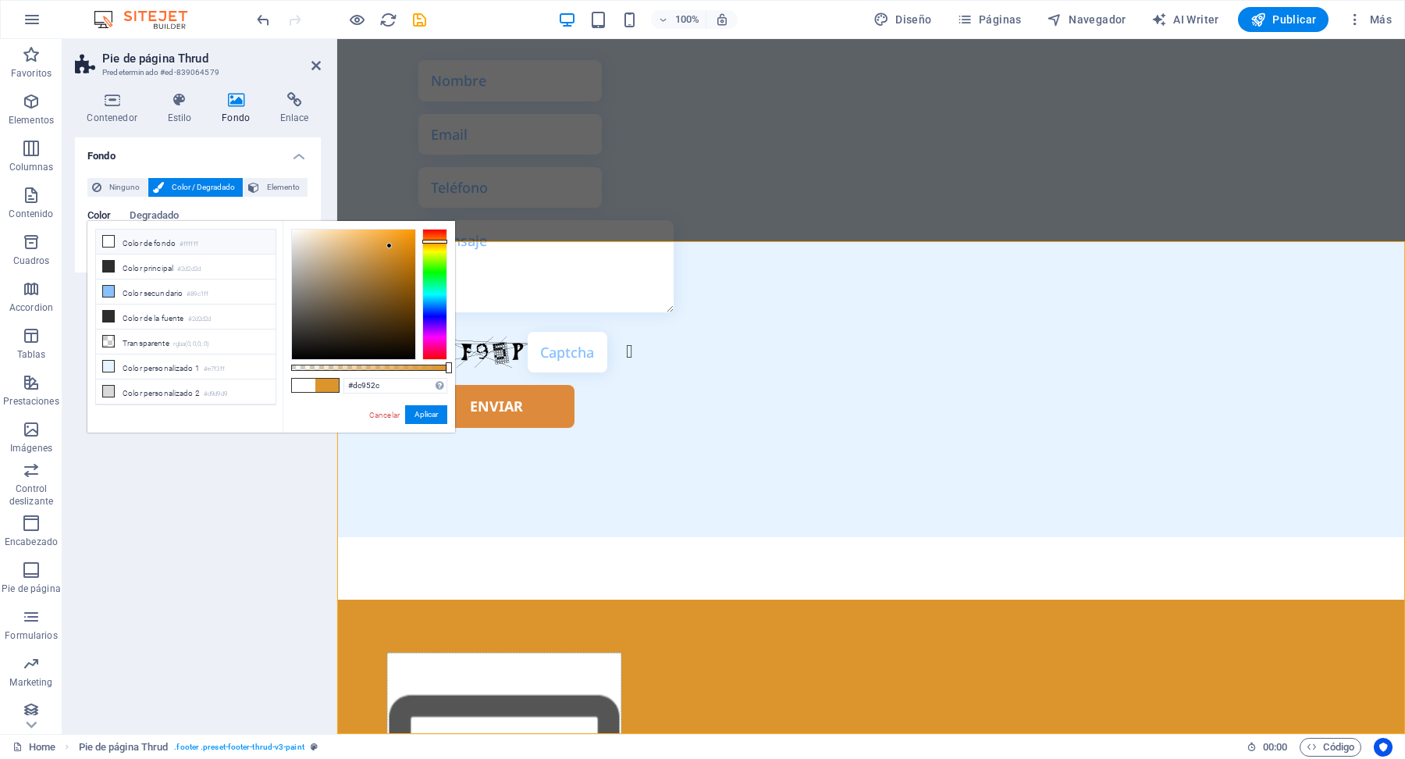
click at [204, 240] on li "Color de fondo #ffffff" at bounding box center [186, 241] width 180 height 25
type input "#ffffff"
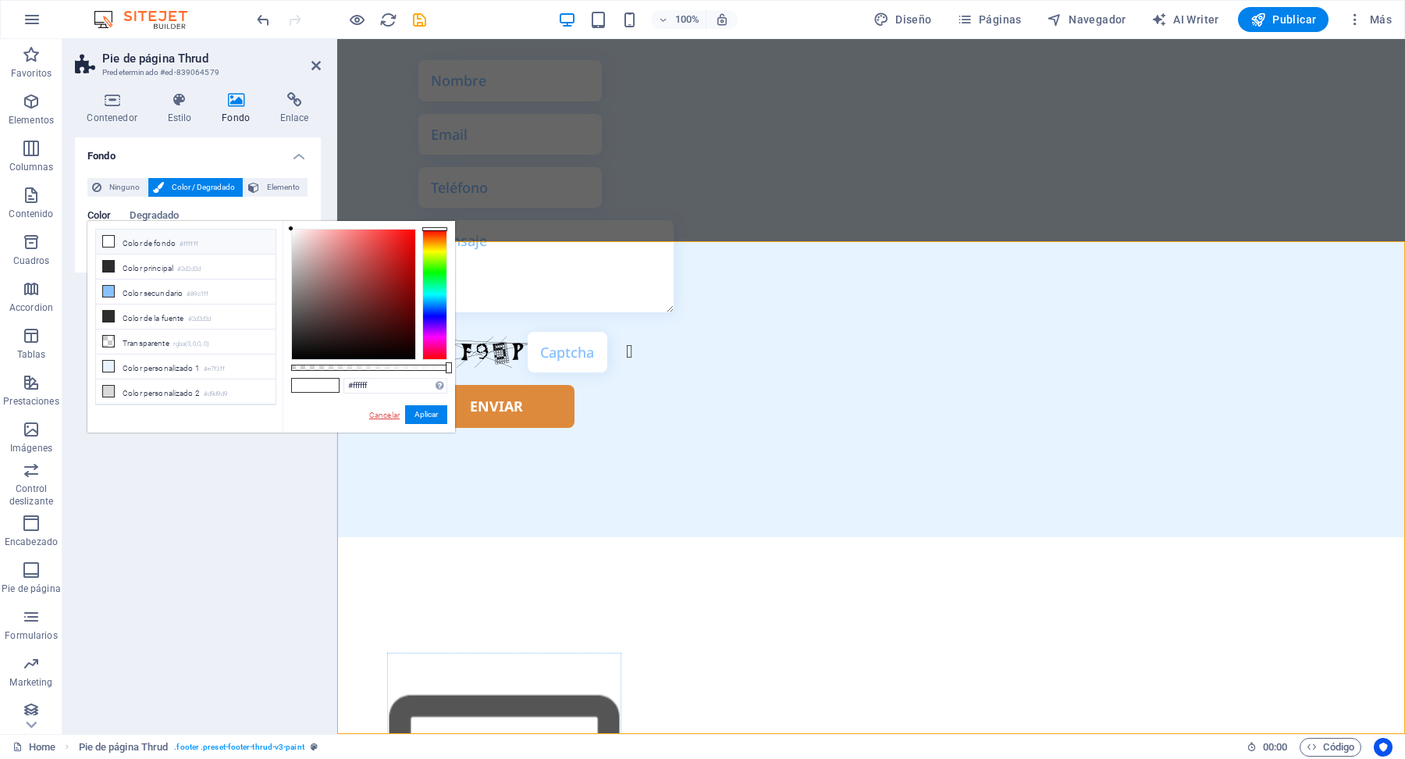
click at [385, 415] on link "Cancelar" at bounding box center [385, 415] width 34 height 12
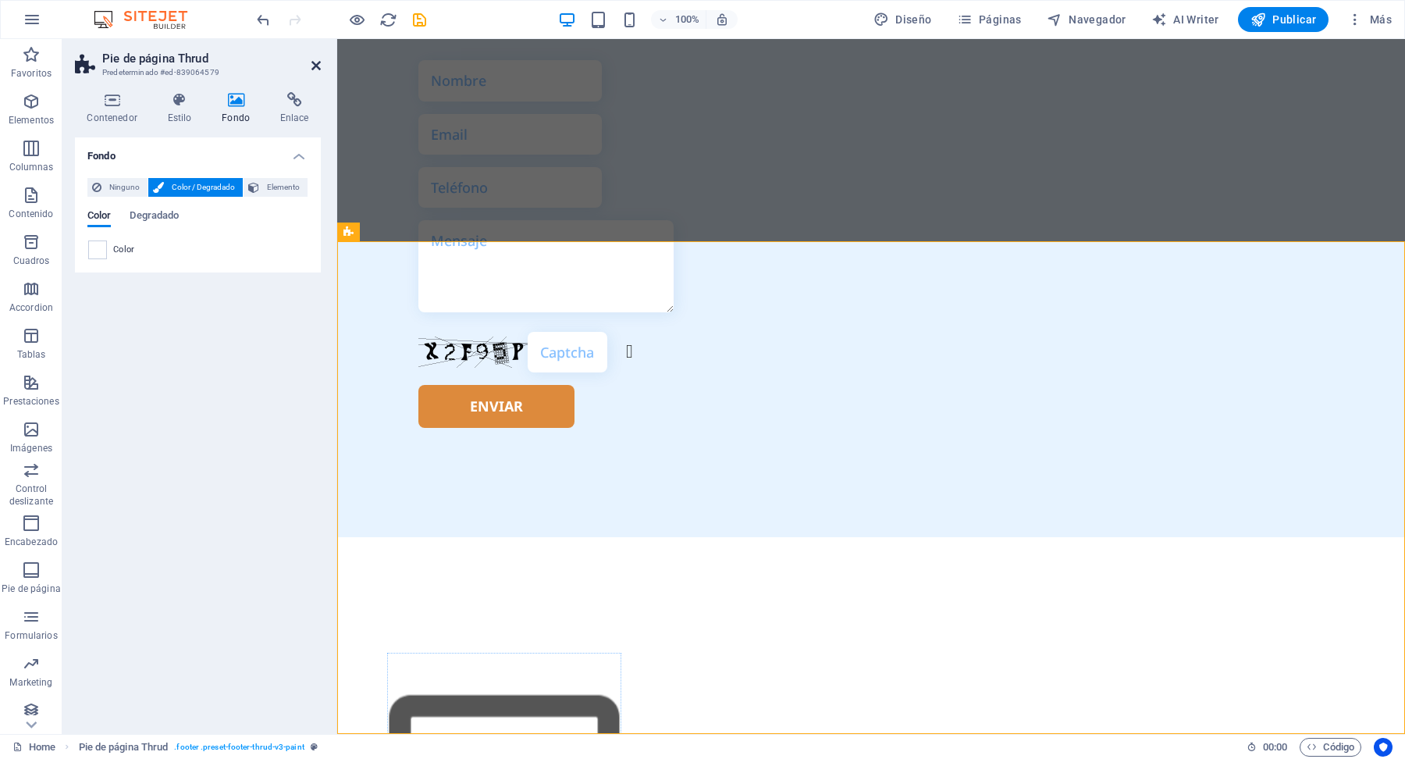
click at [318, 65] on icon at bounding box center [315, 65] width 9 height 12
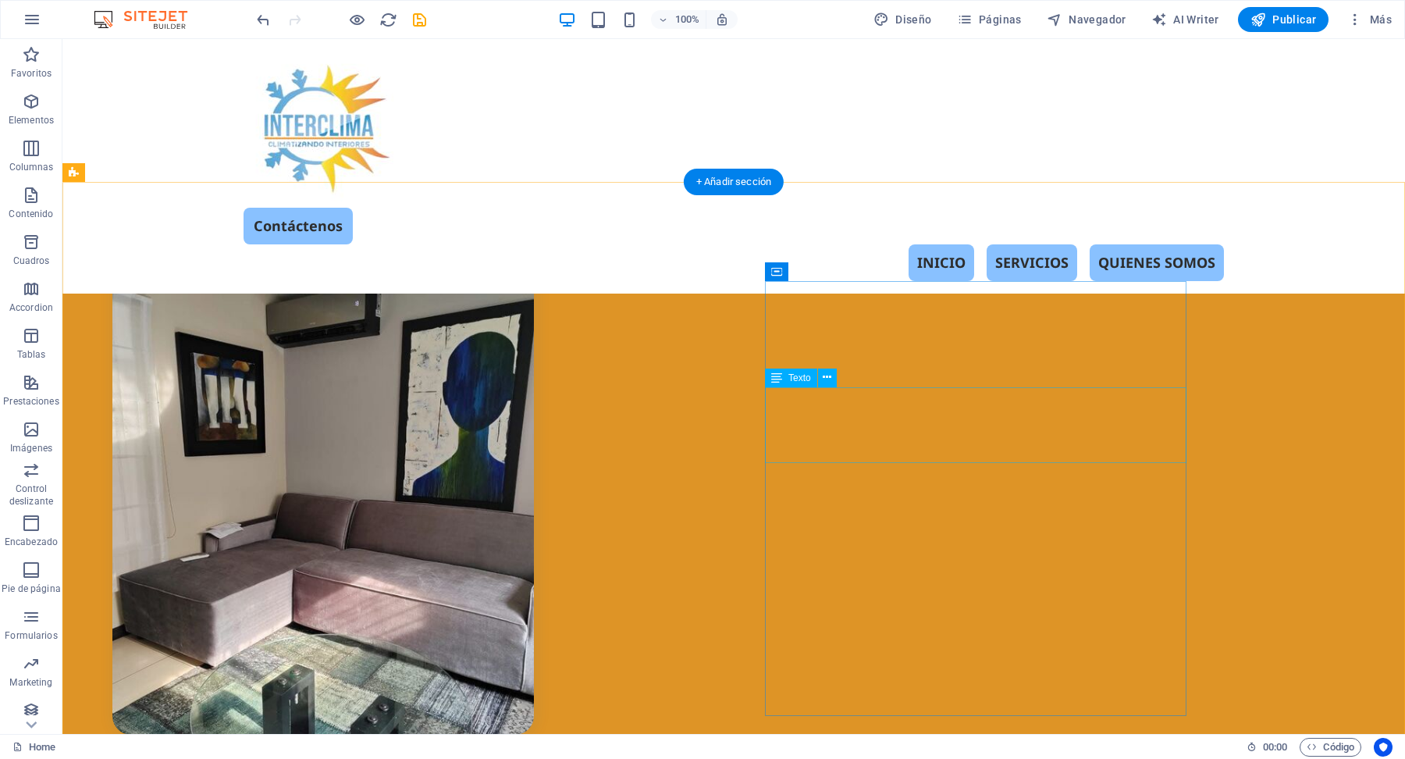
scroll to position [496, 0]
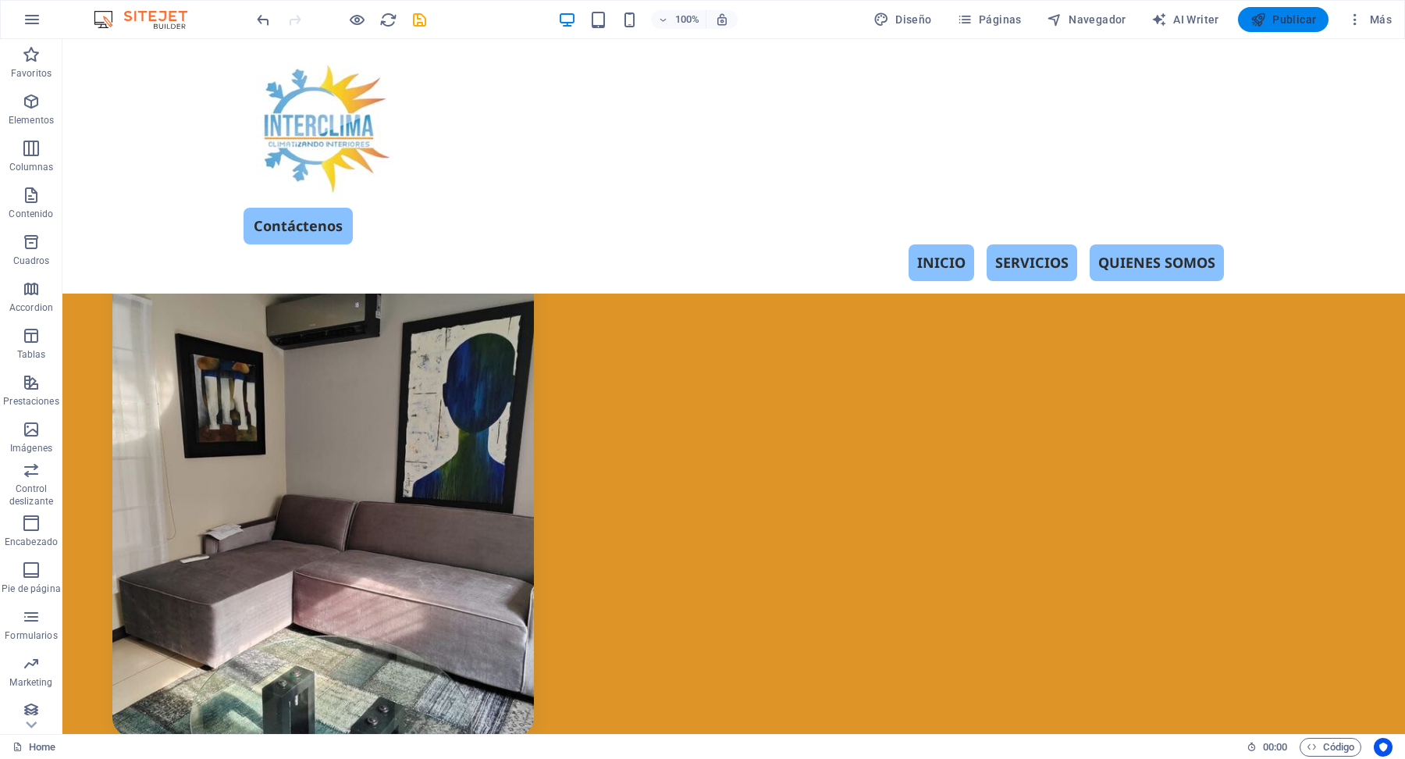
click at [1275, 16] on span "Publicar" at bounding box center [1283, 20] width 66 height 16
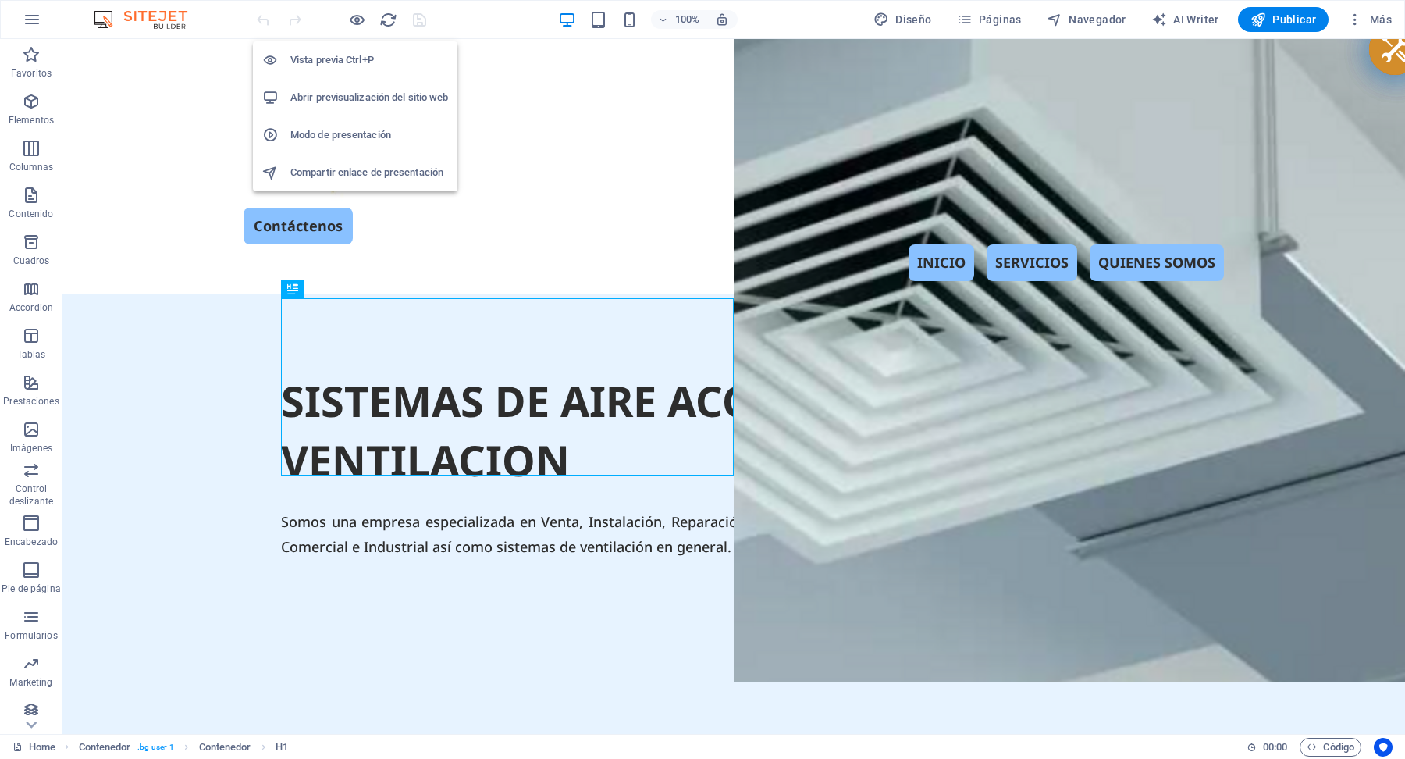
click at [353, 97] on h6 "Abrir previsualización del sitio web" at bounding box center [369, 97] width 158 height 19
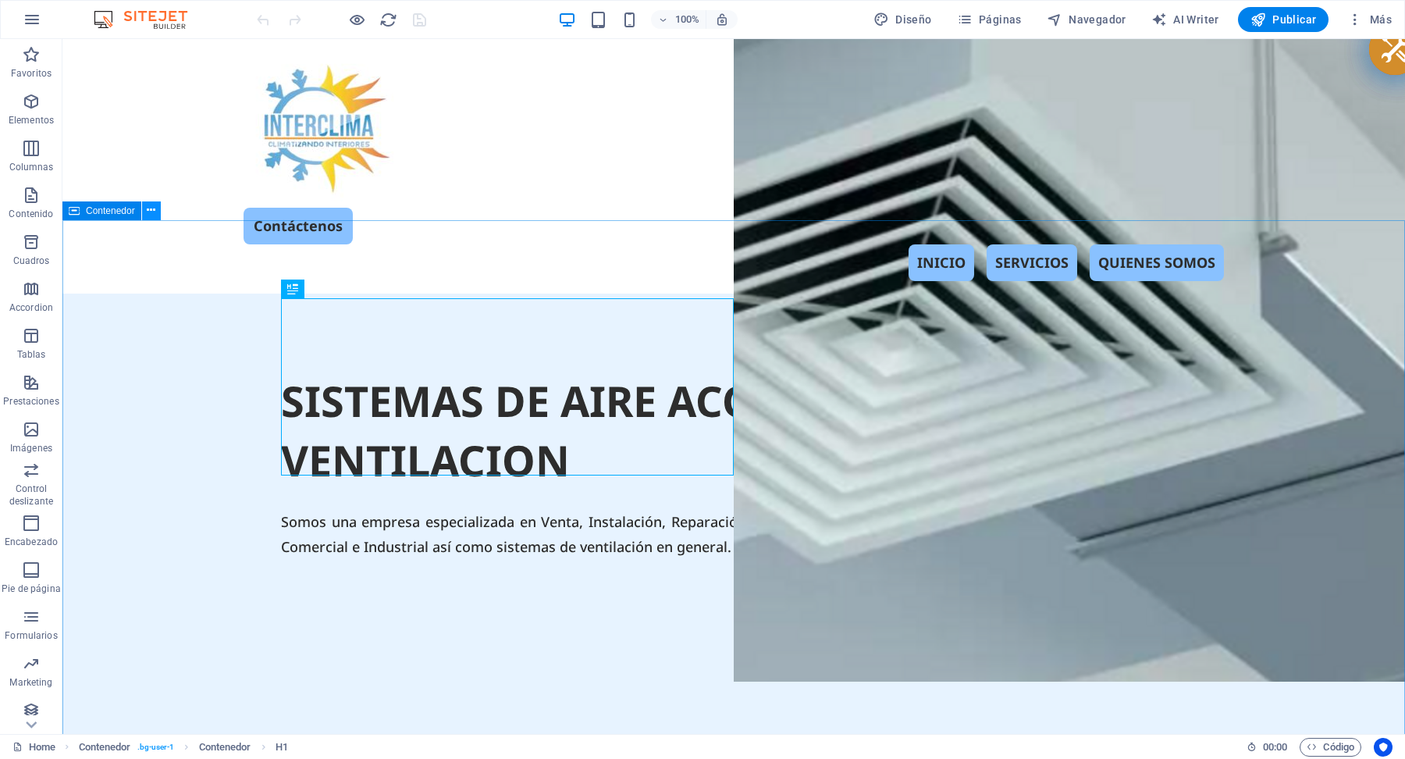
click at [151, 215] on icon at bounding box center [151, 210] width 9 height 16
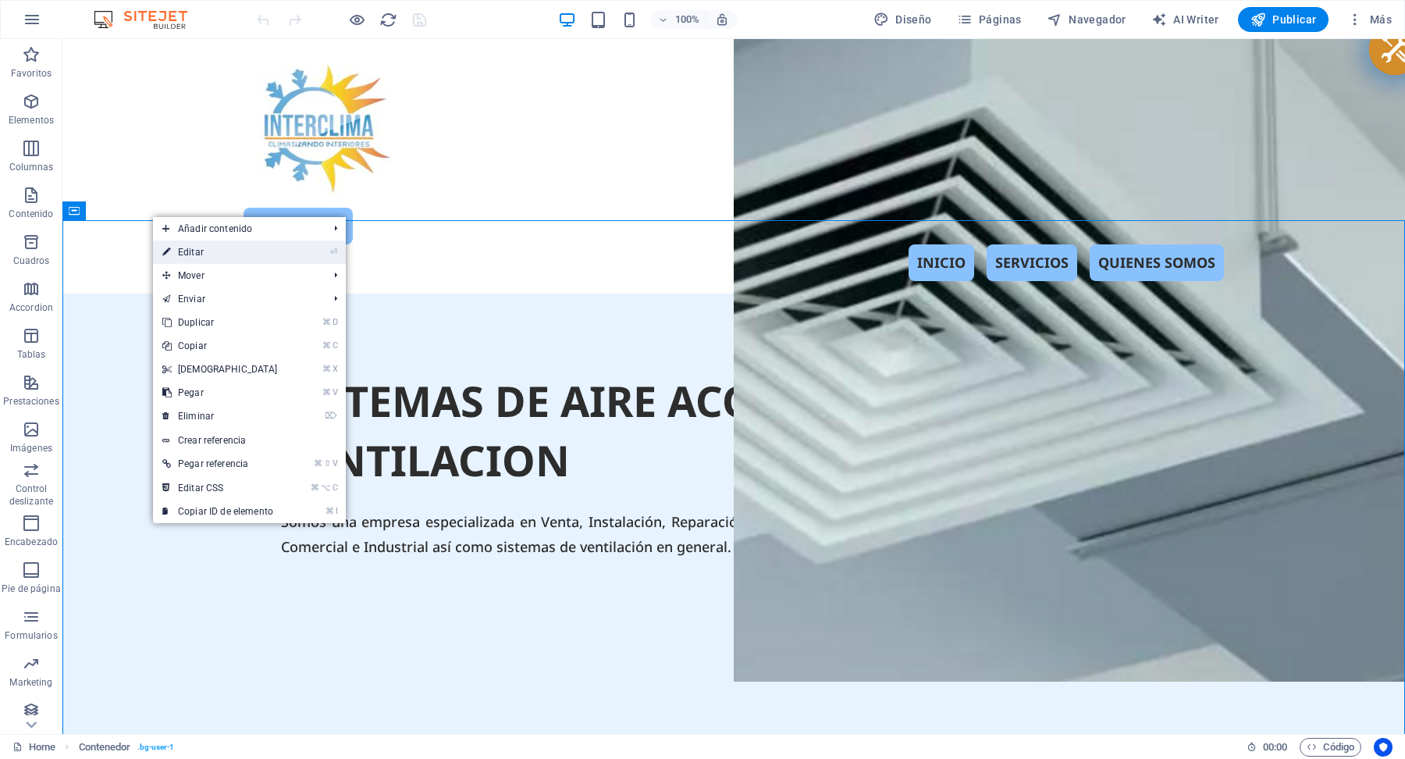
click at [204, 250] on link "⏎ Editar" at bounding box center [220, 251] width 134 height 23
select select "px"
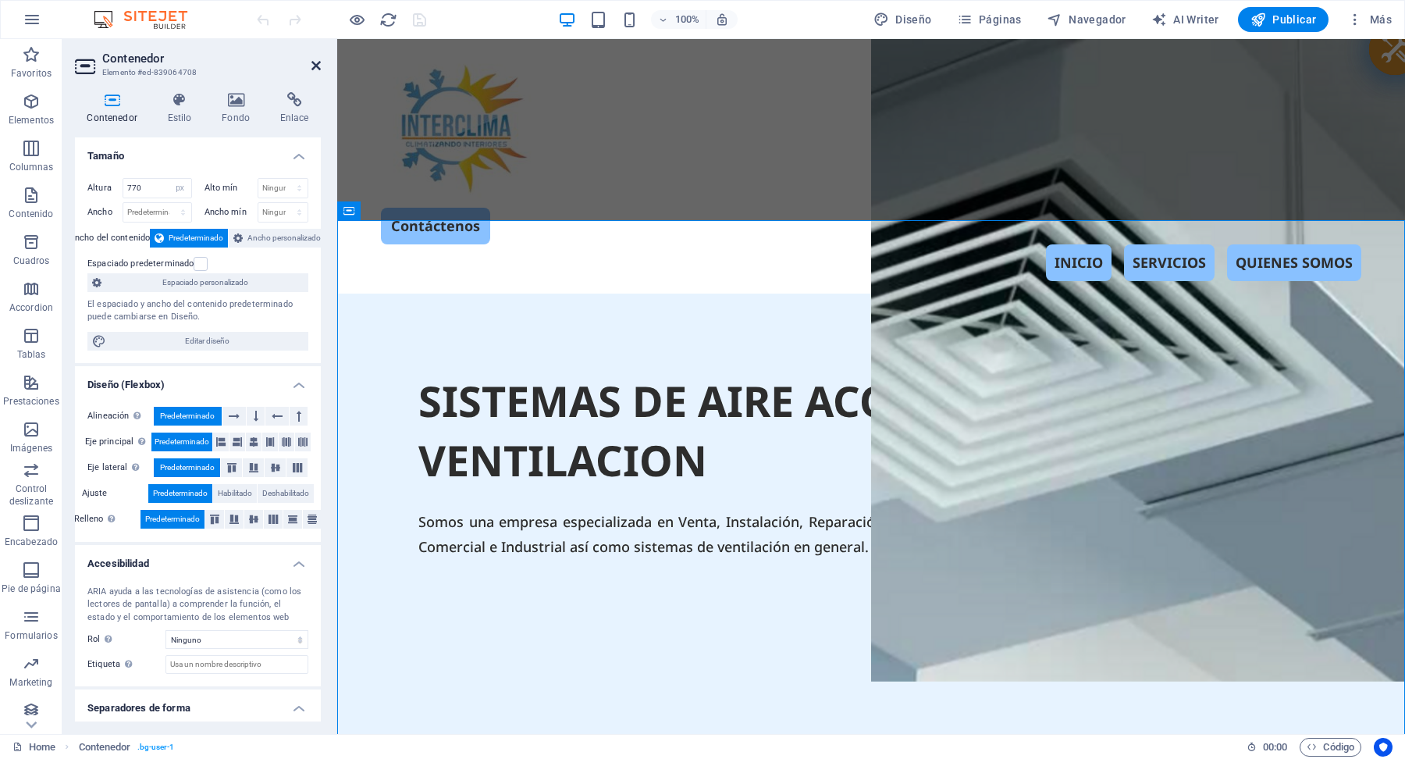
click at [317, 66] on icon at bounding box center [315, 65] width 9 height 12
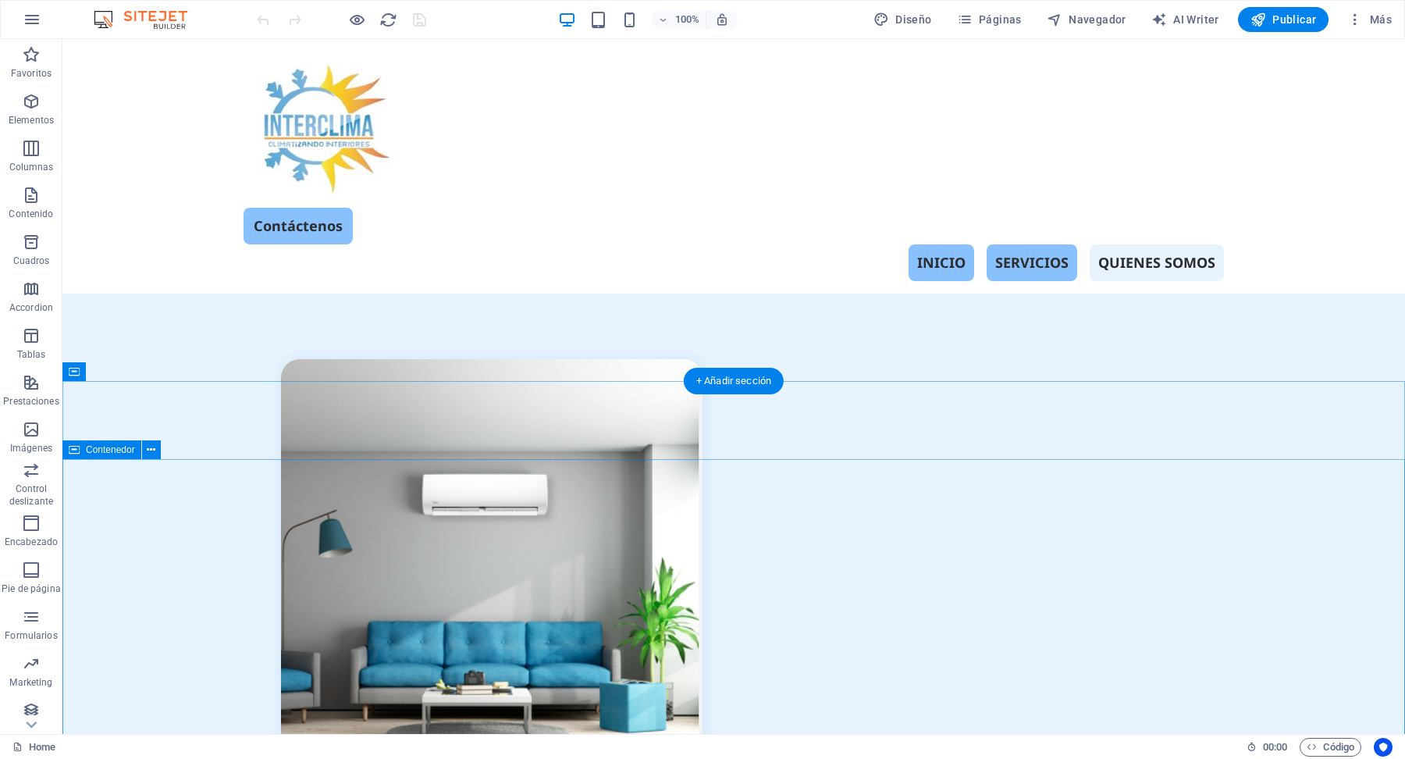
scroll to position [3927, 0]
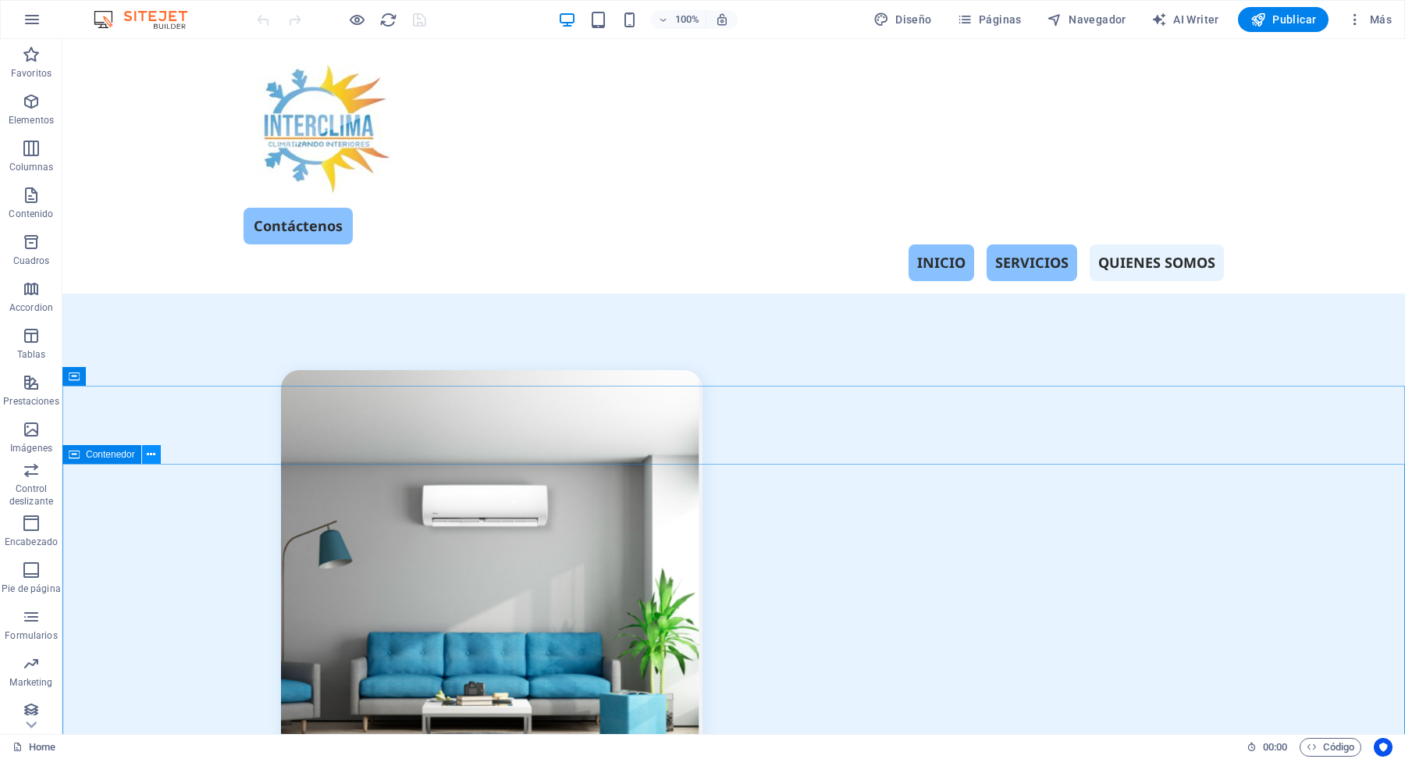
click at [153, 457] on icon at bounding box center [151, 454] width 9 height 16
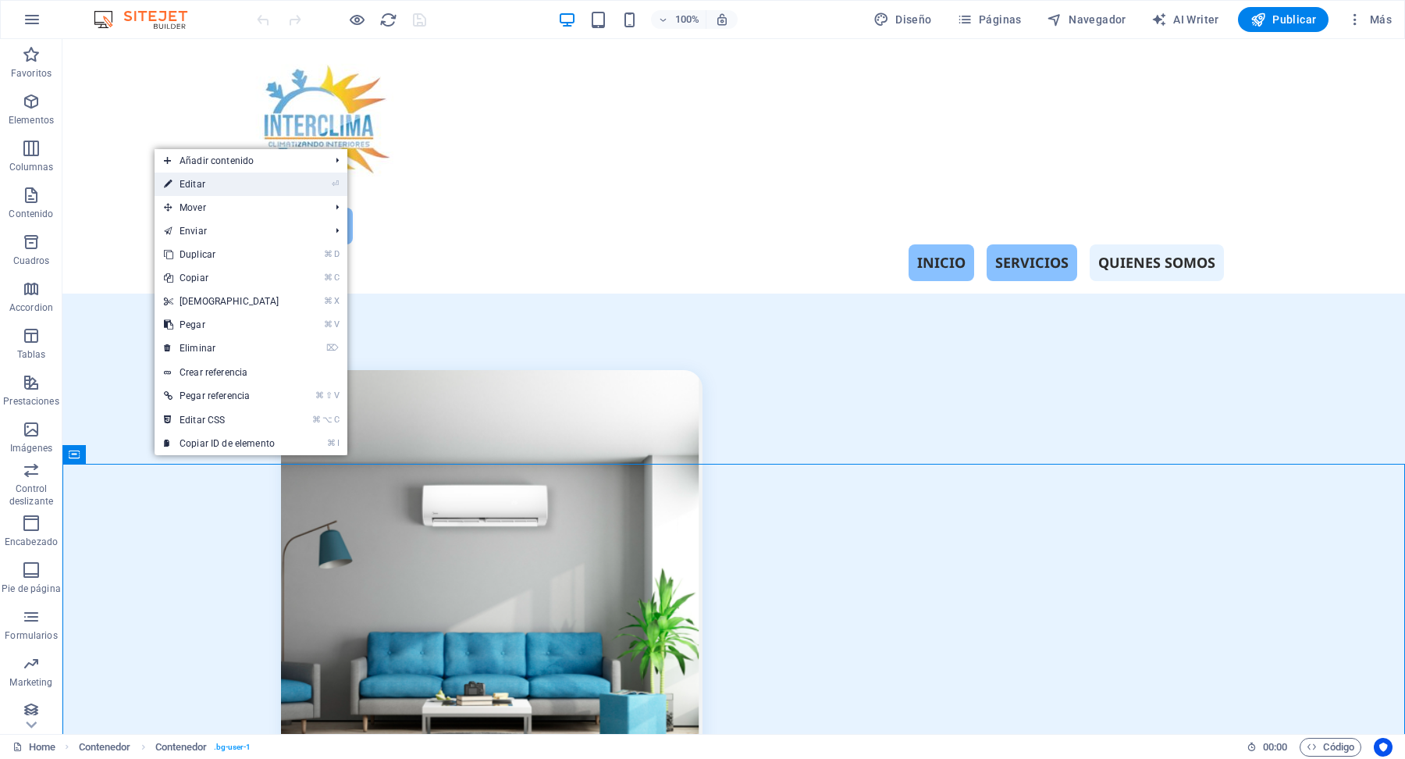
click at [217, 187] on link "⏎ Editar" at bounding box center [222, 183] width 134 height 23
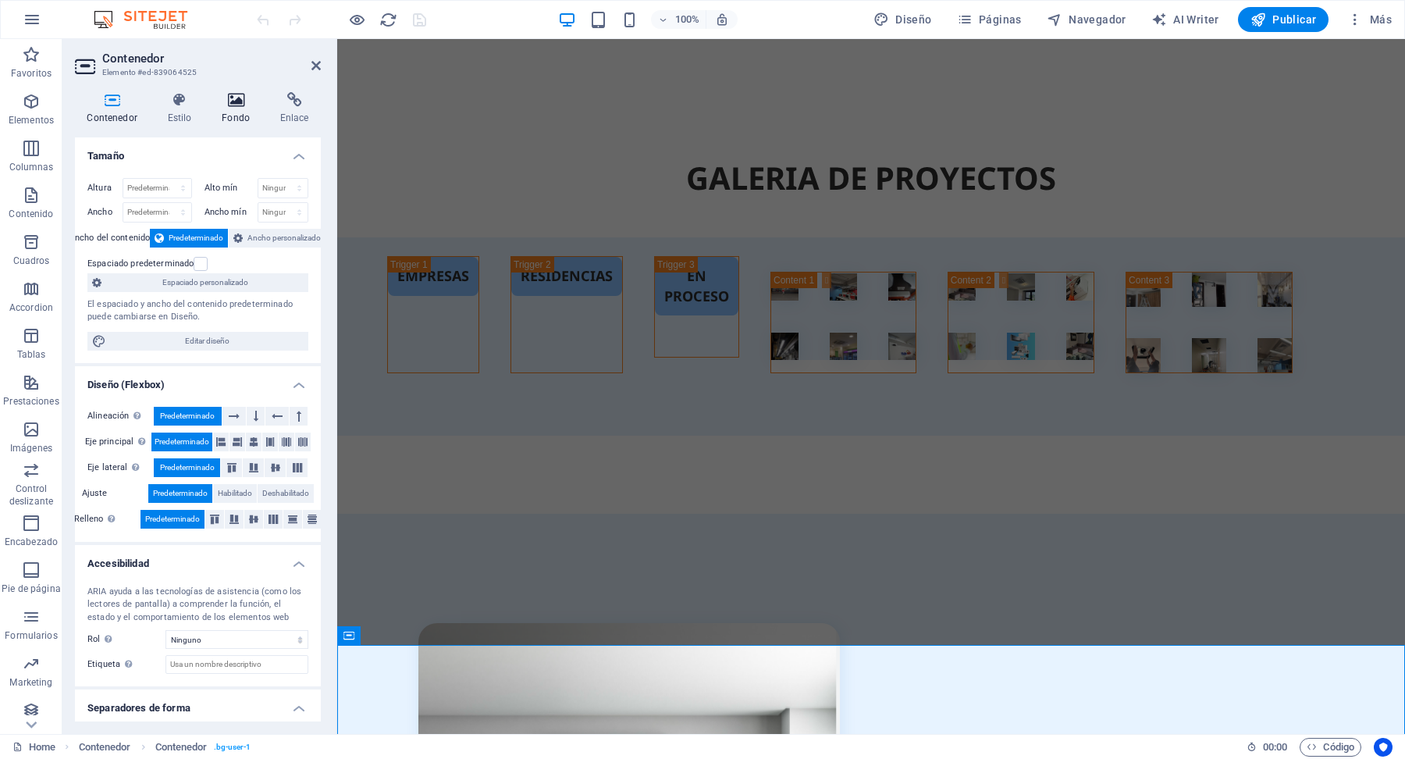
click at [240, 103] on icon at bounding box center [236, 100] width 52 height 16
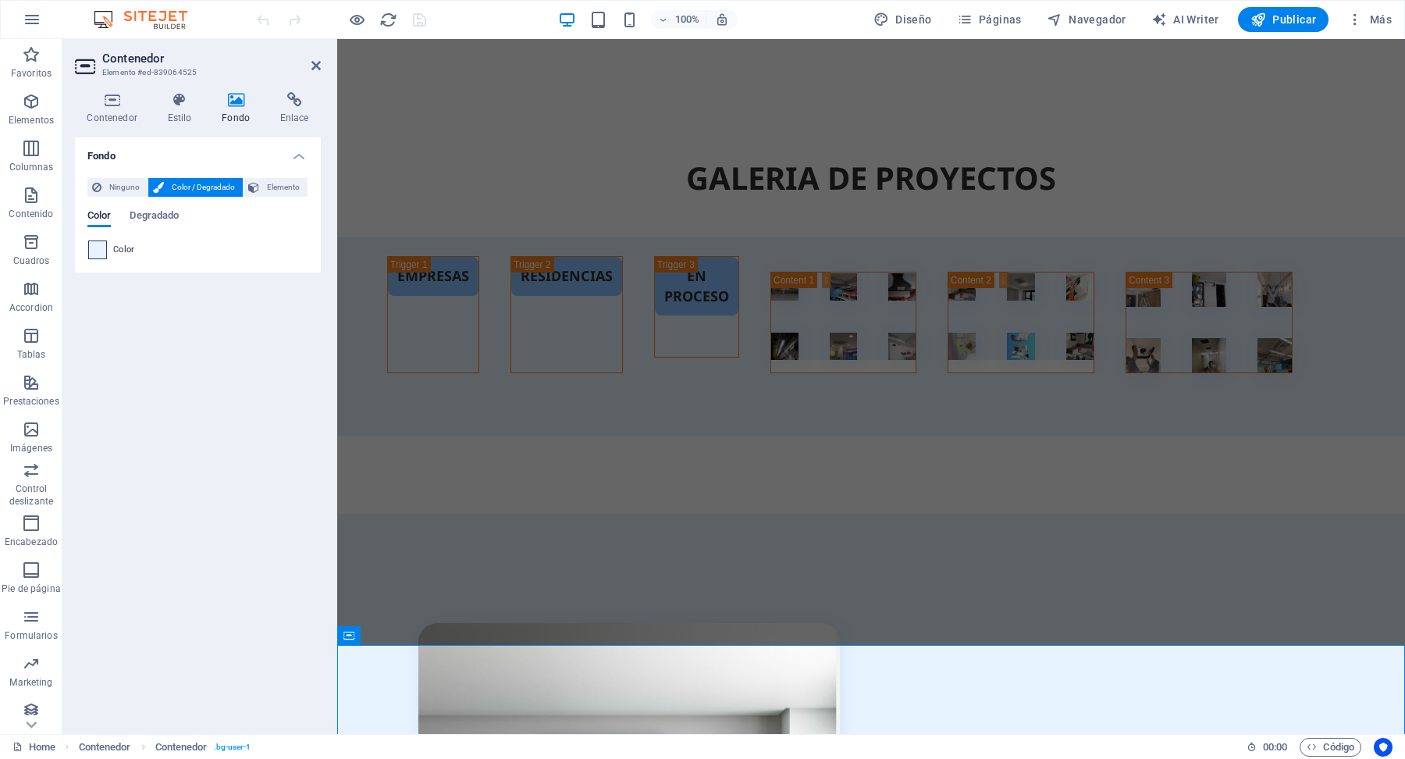
click at [103, 247] on span at bounding box center [97, 249] width 17 height 17
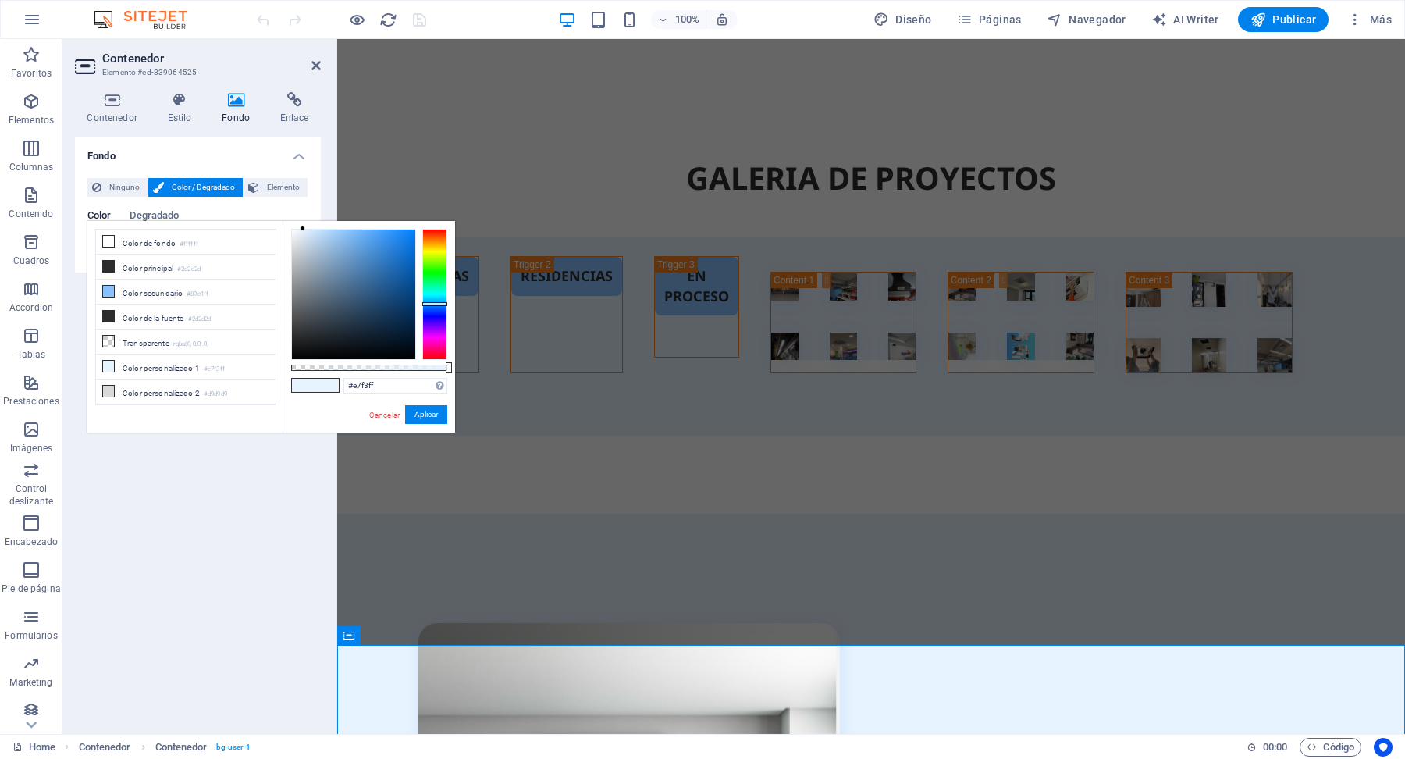
click at [441, 240] on div at bounding box center [434, 294] width 25 height 131
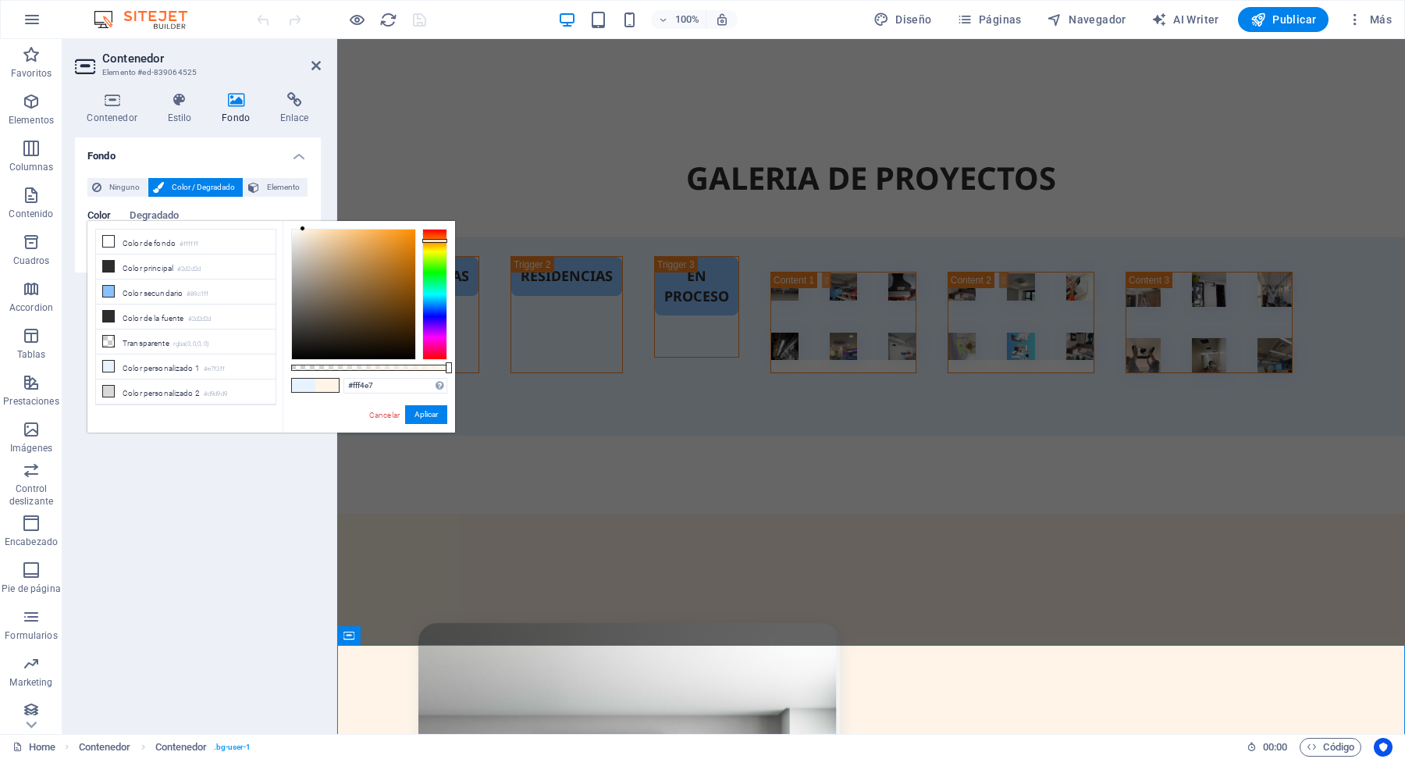
click at [395, 241] on div at bounding box center [353, 294] width 123 height 130
type input "#e69124"
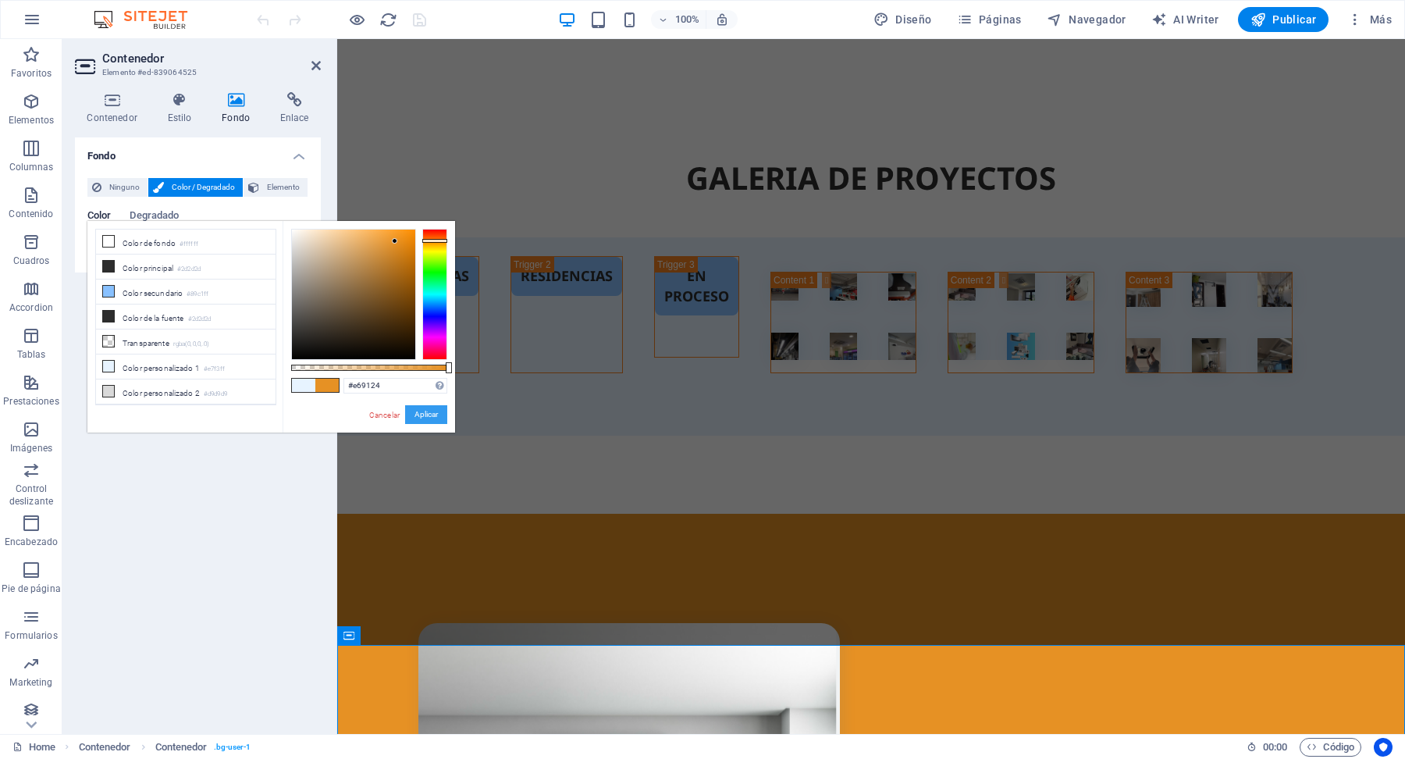
click at [428, 412] on button "Aplicar" at bounding box center [426, 414] width 42 height 19
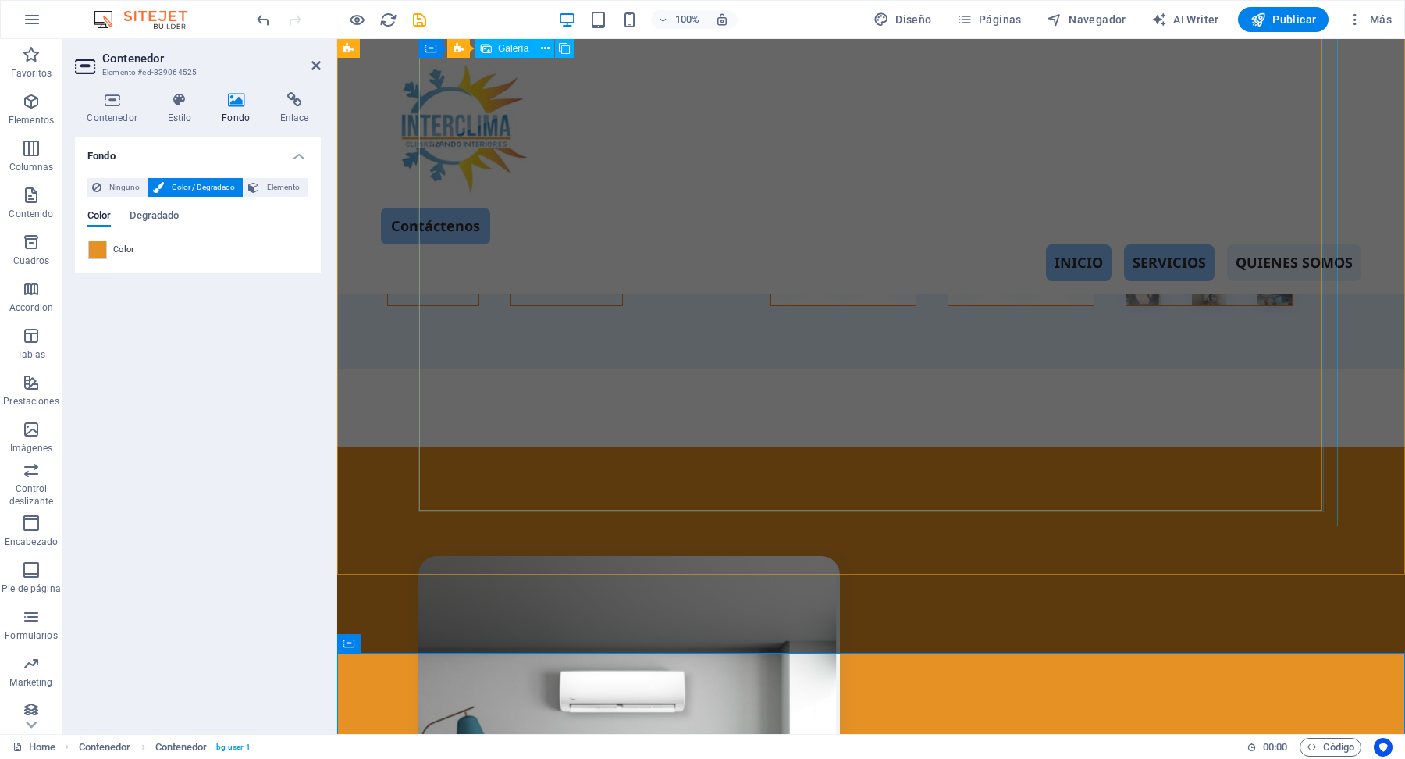
scroll to position [3739, 0]
click at [318, 66] on icon at bounding box center [315, 65] width 9 height 12
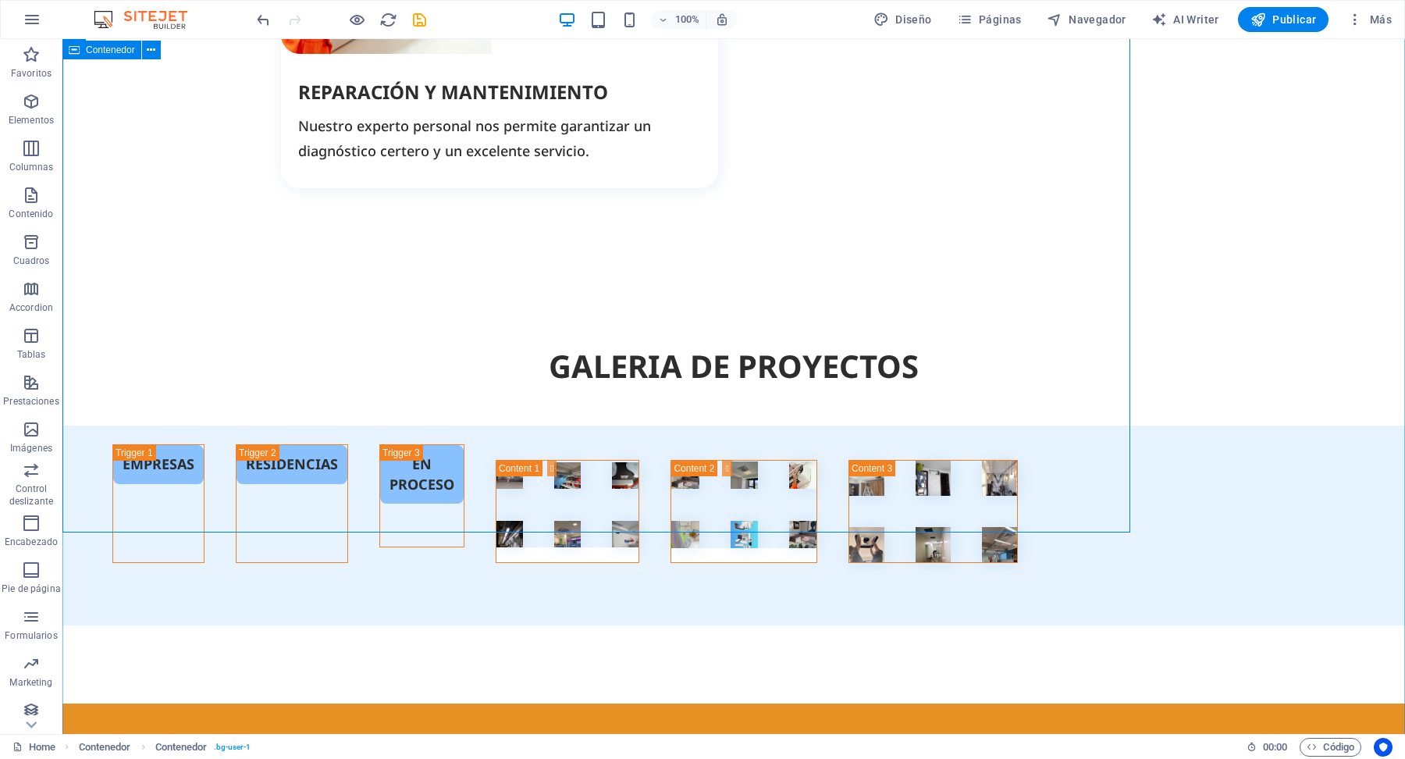
scroll to position [4513, 0]
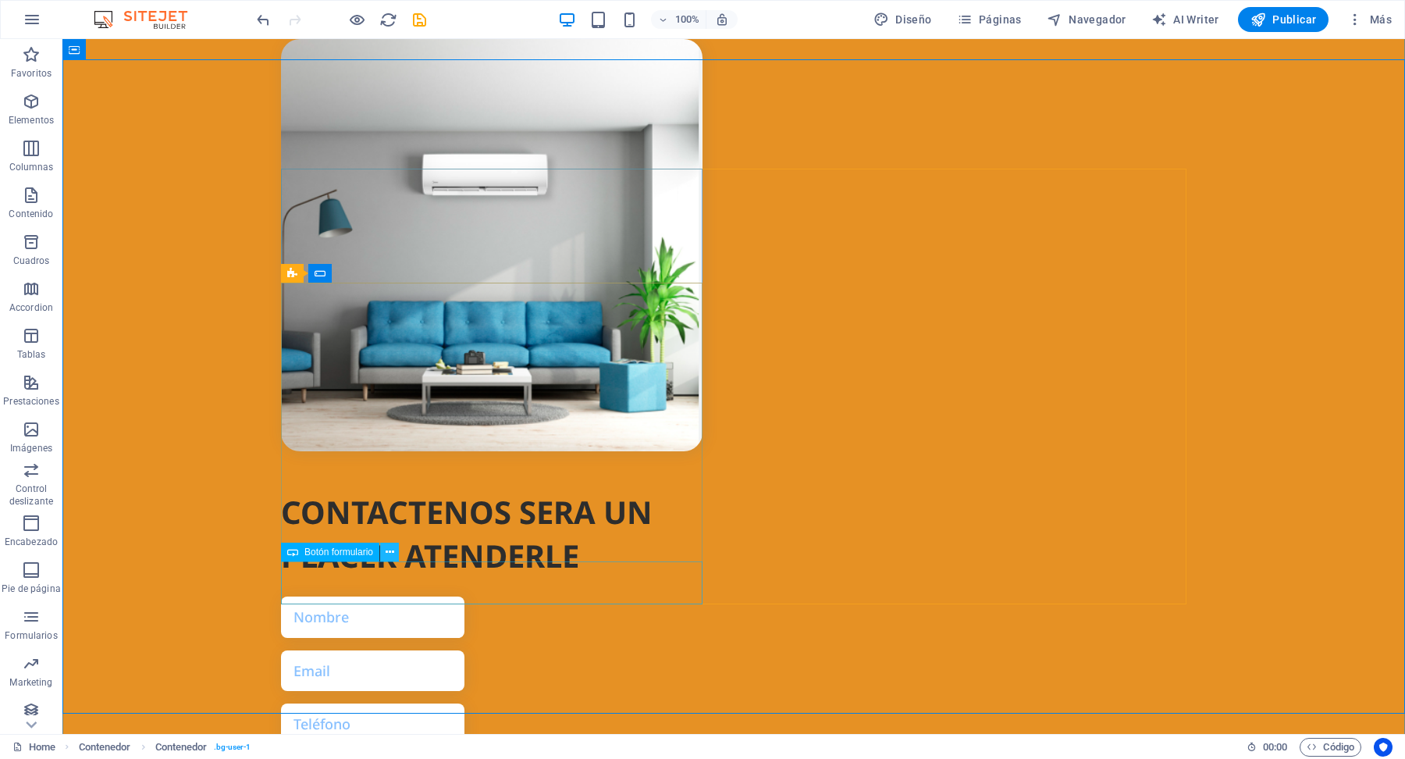
click at [388, 556] on icon at bounding box center [390, 552] width 9 height 16
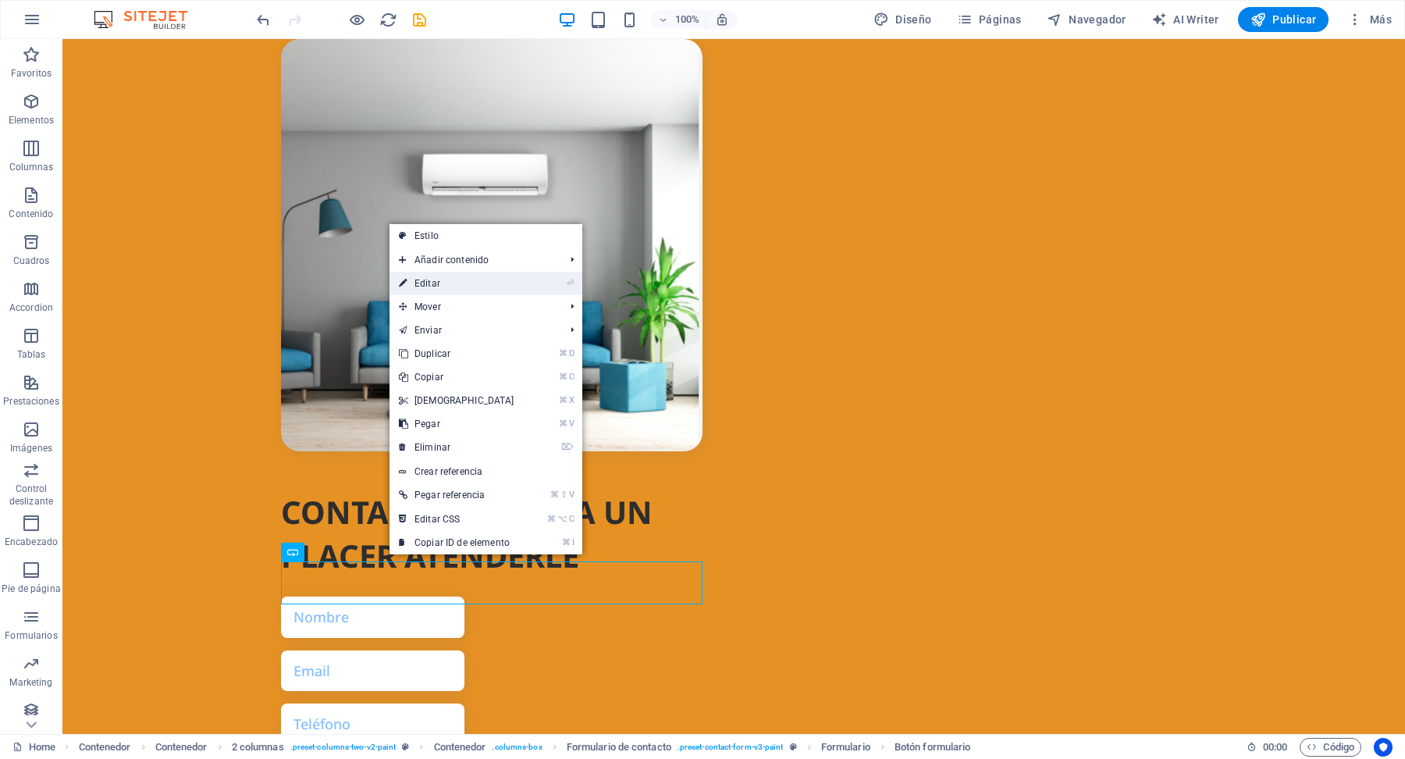
click at [444, 279] on link "⏎ Editar" at bounding box center [456, 283] width 134 height 23
select select "px"
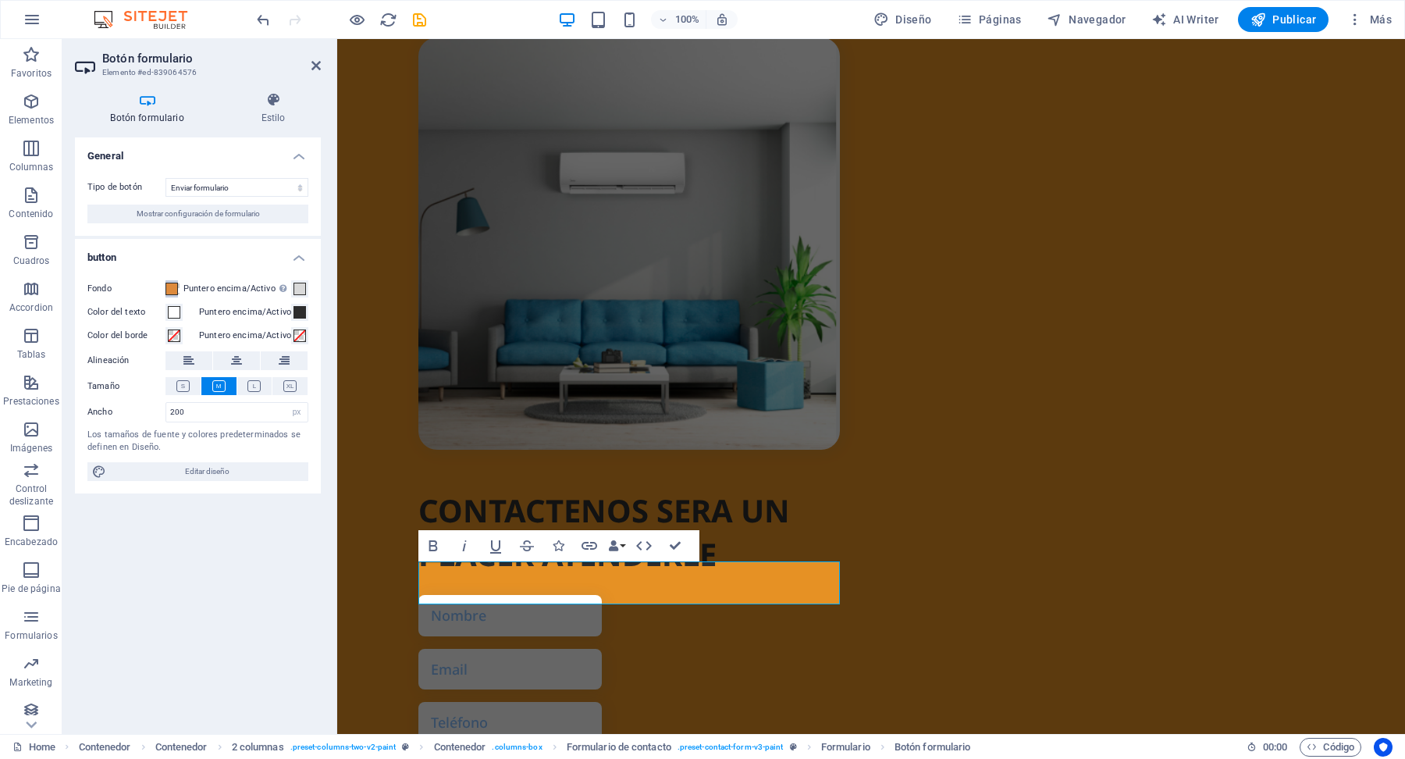
click at [176, 293] on span at bounding box center [171, 289] width 12 height 12
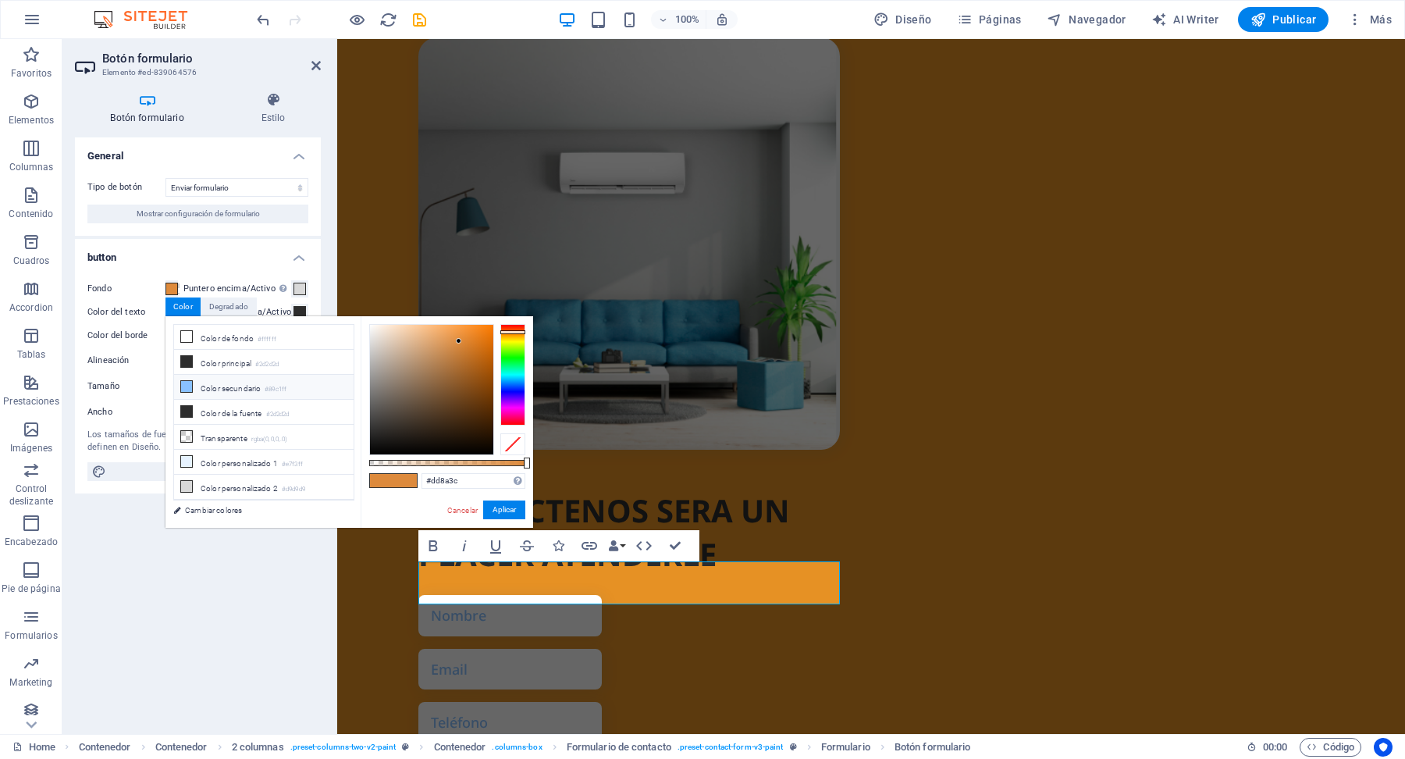
click at [191, 386] on icon at bounding box center [186, 386] width 11 height 11
type input "#89c1ff"
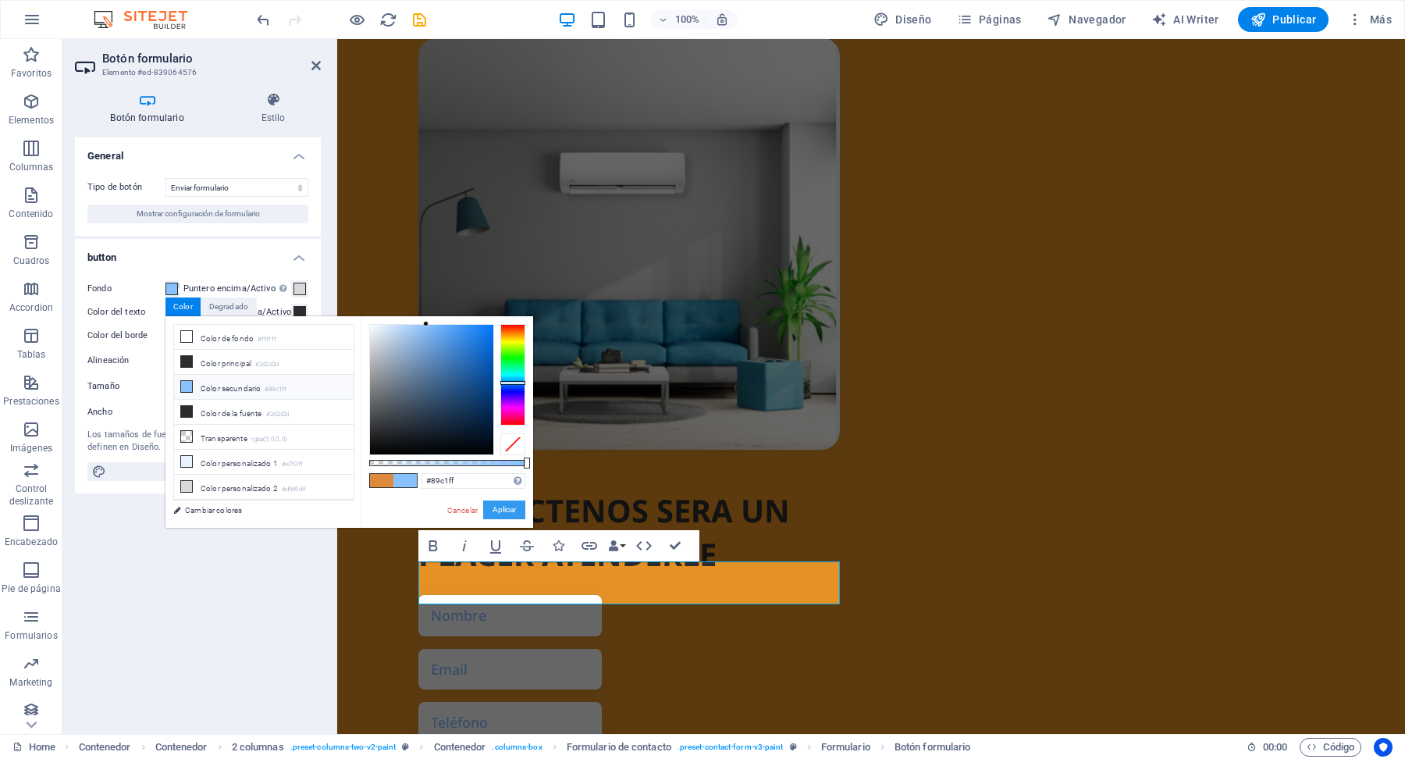
click at [507, 514] on button "Aplicar" at bounding box center [504, 509] width 42 height 19
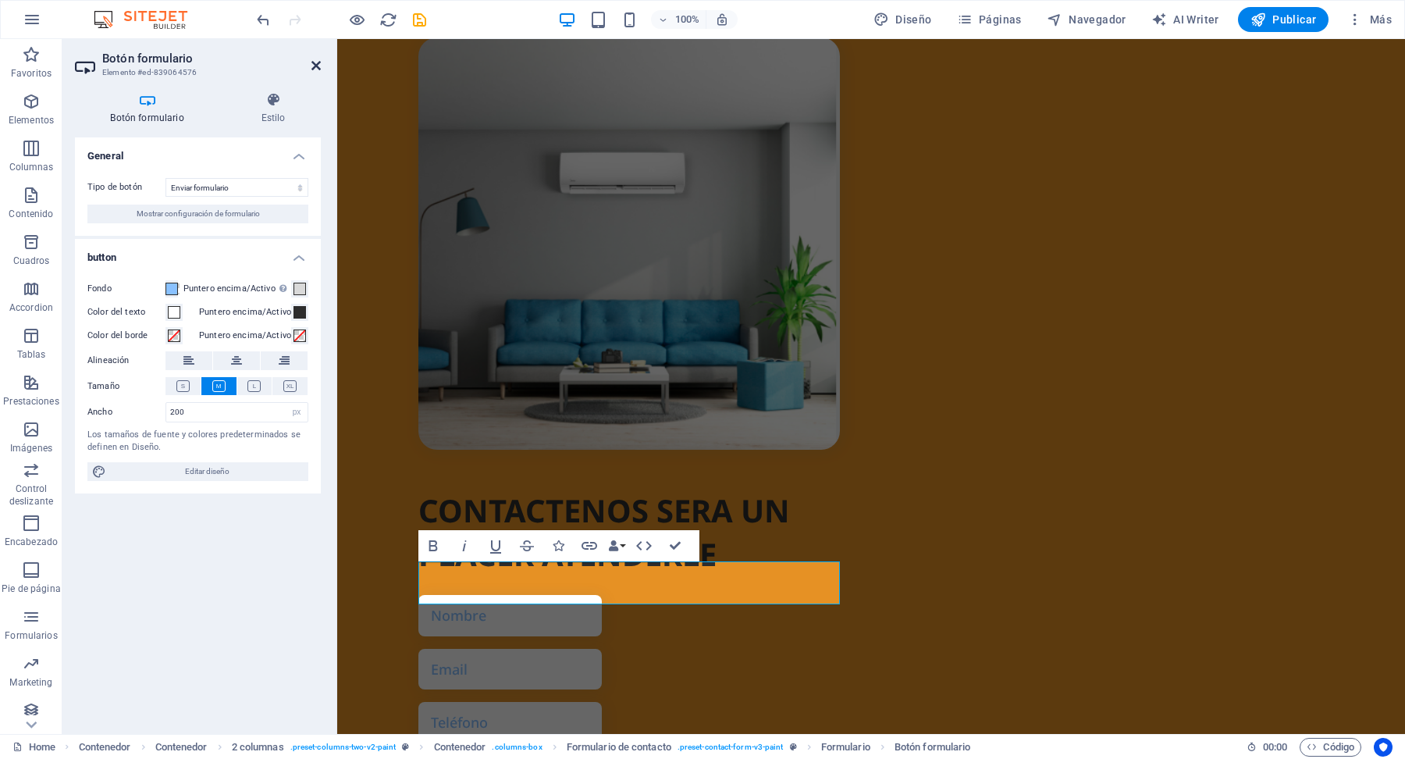
click at [316, 66] on icon at bounding box center [315, 65] width 9 height 12
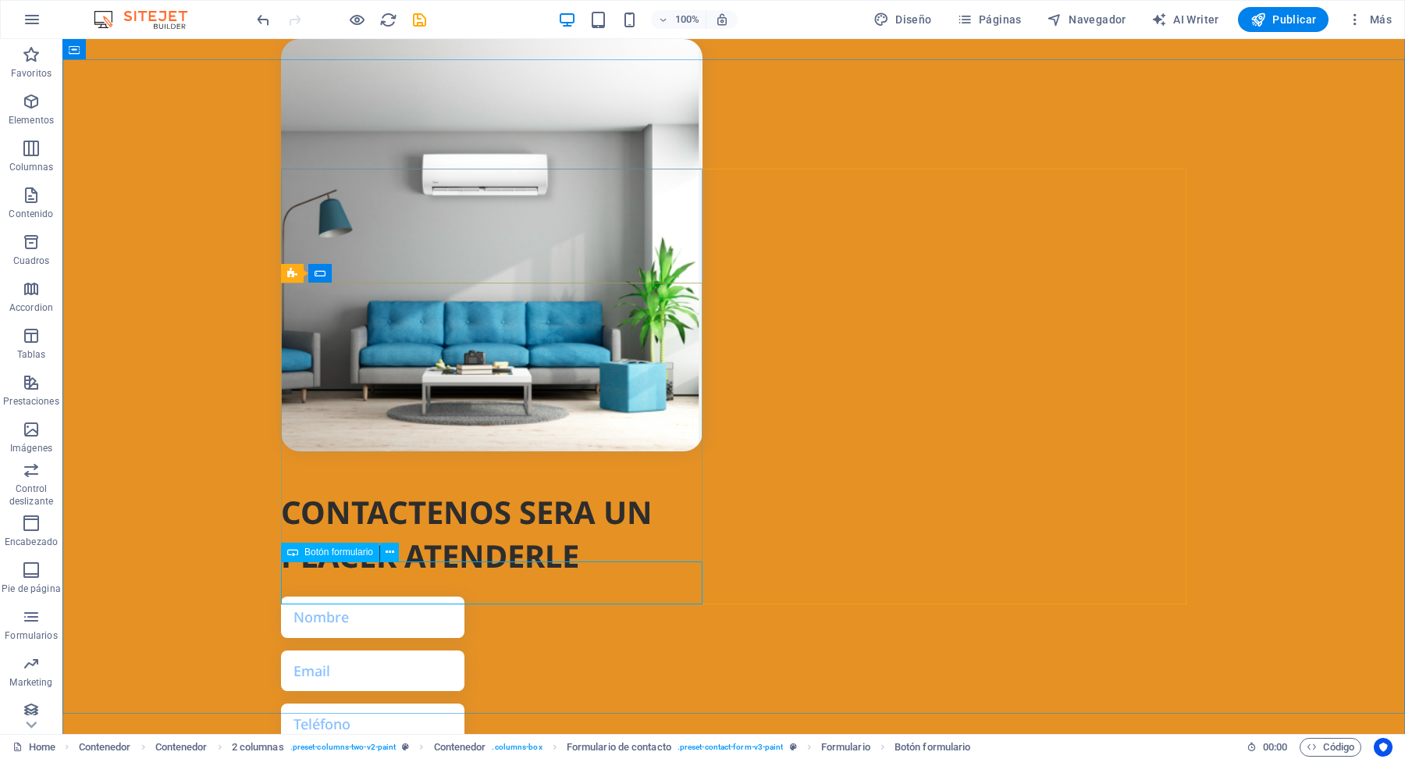
click at [393, 552] on button at bounding box center [389, 551] width 19 height 19
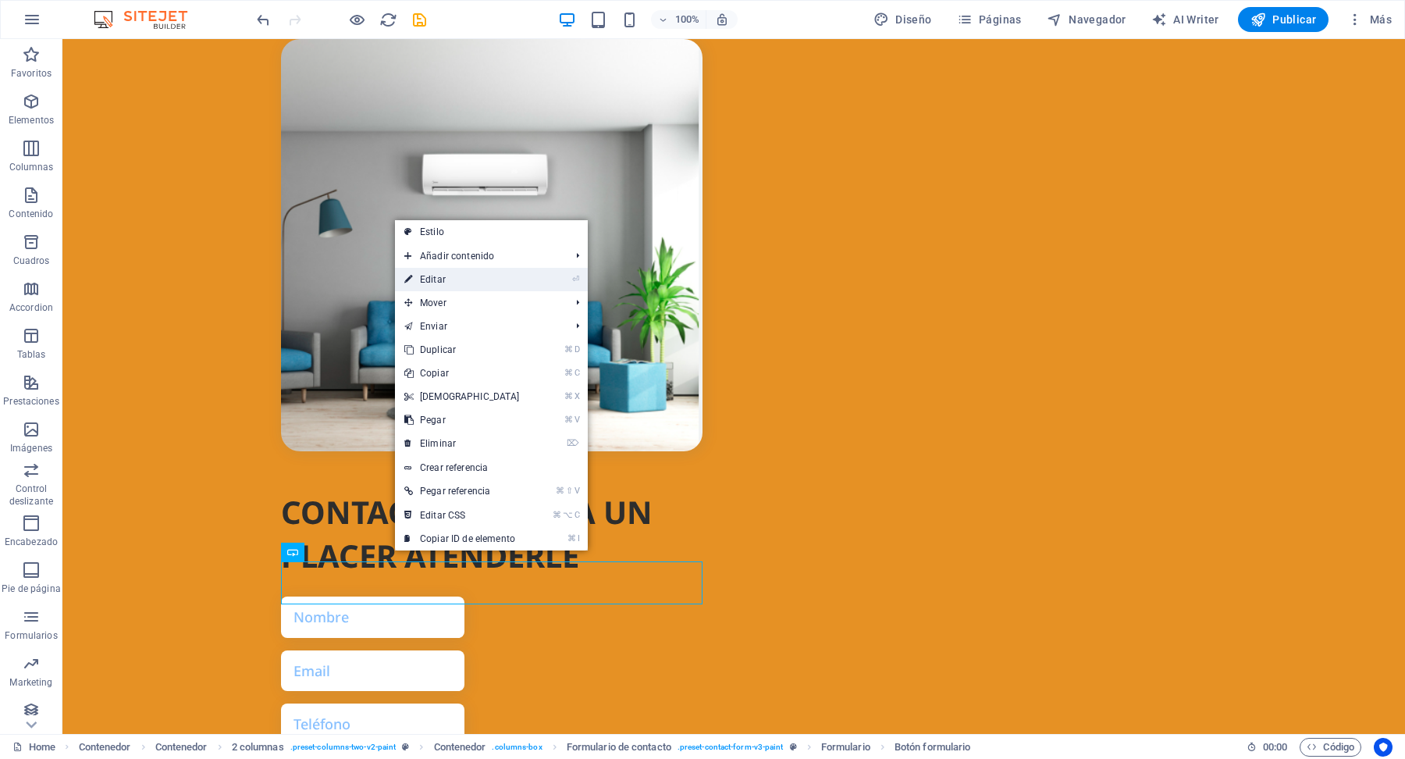
click at [446, 278] on link "⏎ Editar" at bounding box center [462, 279] width 134 height 23
select select "px"
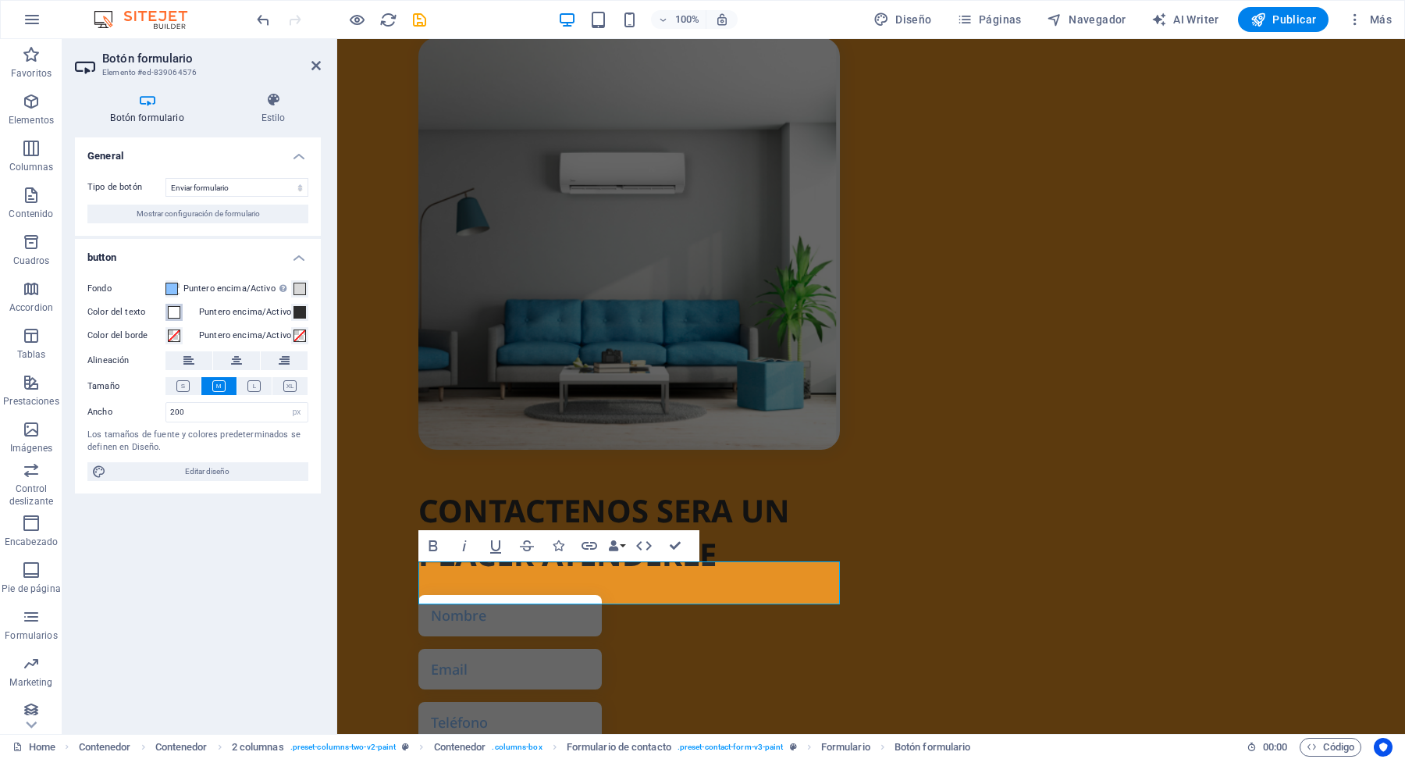
click at [176, 315] on span at bounding box center [174, 312] width 12 height 12
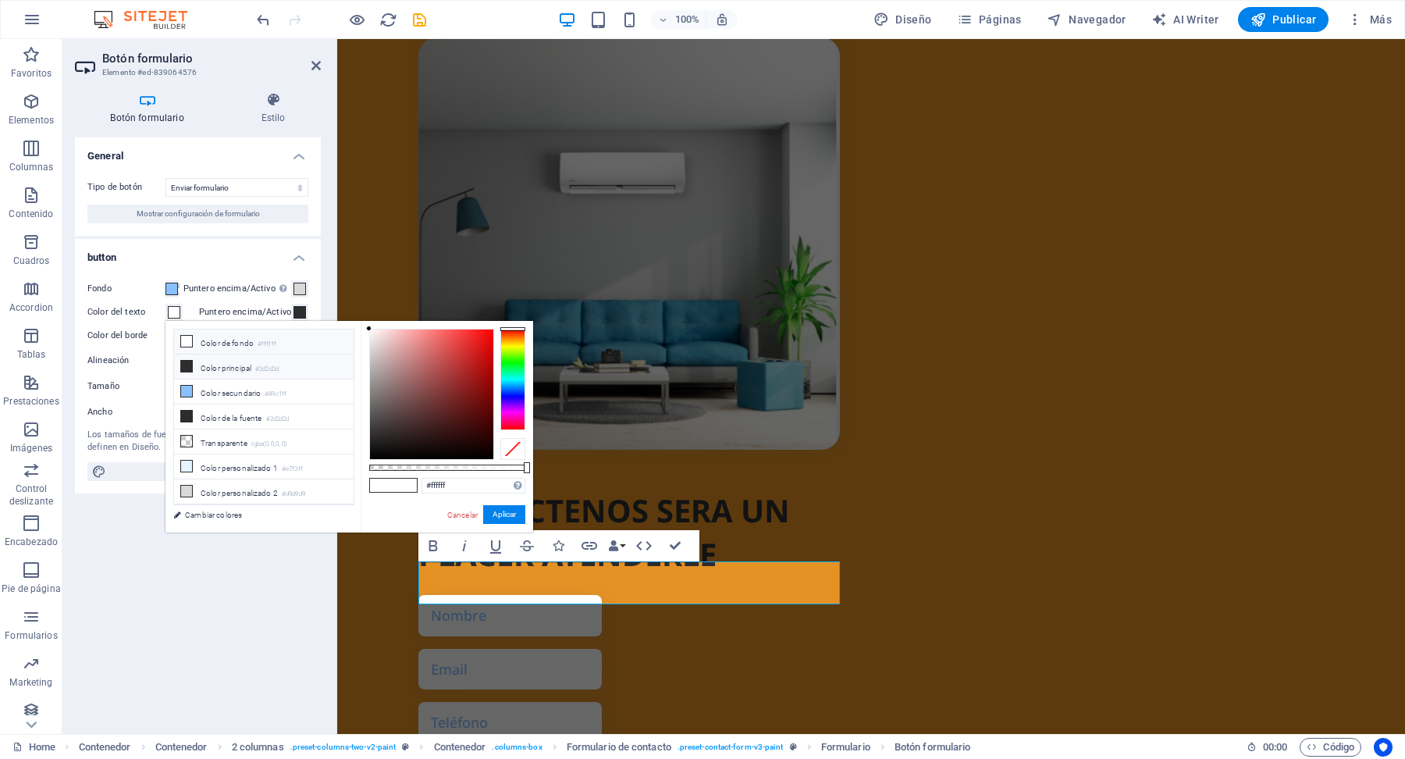
click at [220, 375] on li "Color principal #2d2d2d" at bounding box center [264, 366] width 180 height 25
type input "#2d2d2d"
click at [506, 517] on button "Aplicar" at bounding box center [504, 514] width 42 height 19
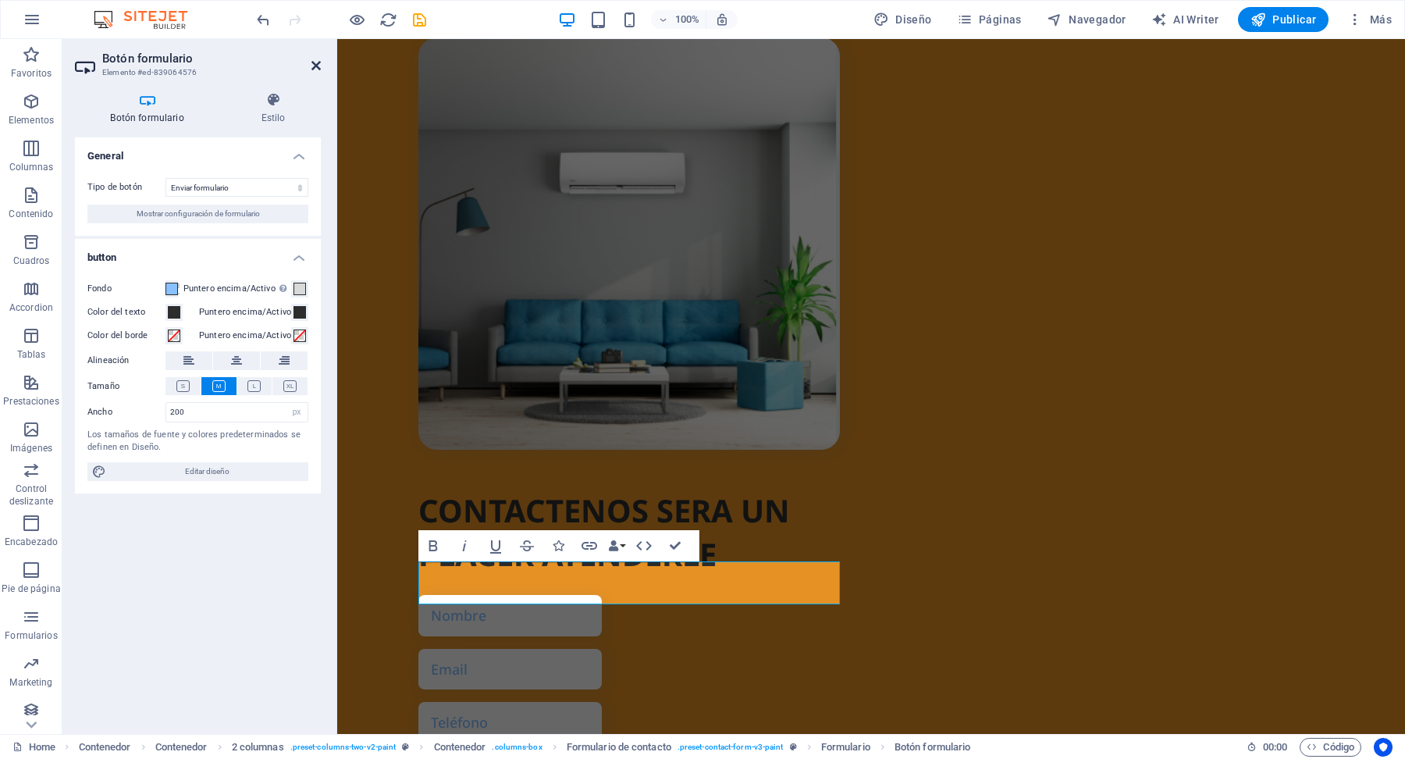
click at [314, 63] on icon at bounding box center [315, 65] width 9 height 12
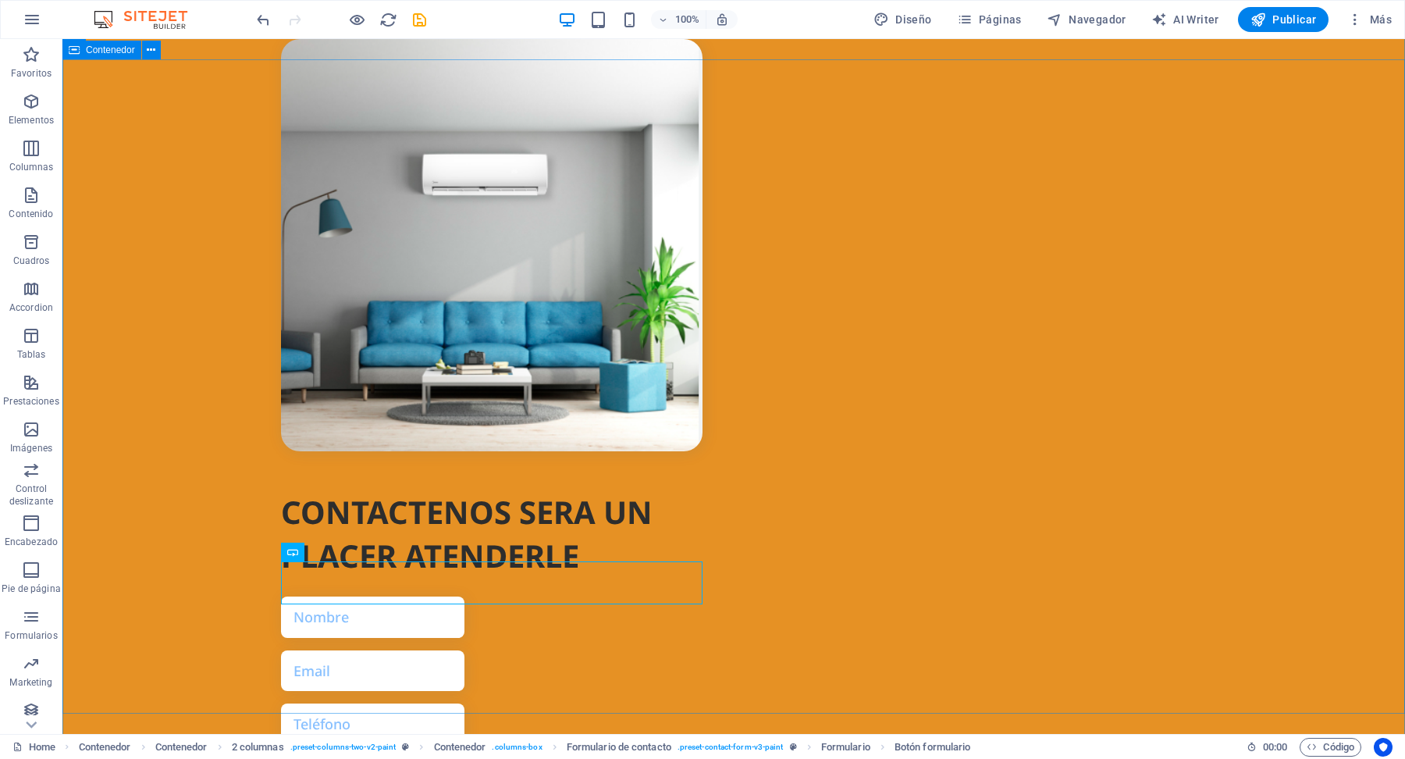
click at [227, 421] on div "CONTACTENOS SERA UN PLACER ATENDERLE ¿Ilegible? Cargar nuevo ENVIAR" at bounding box center [733, 501] width 1342 height 1143
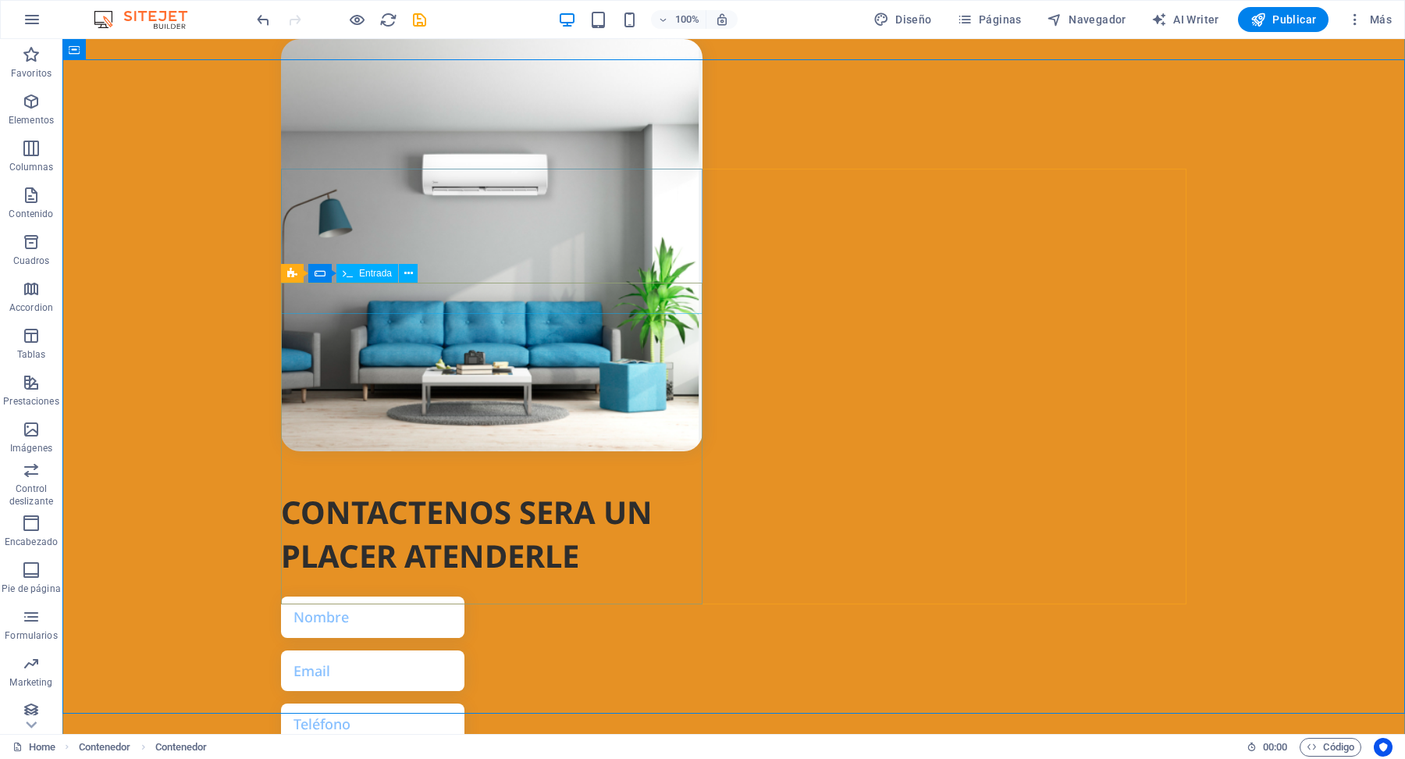
click at [404, 596] on div at bounding box center [491, 616] width 421 height 41
click at [408, 275] on icon at bounding box center [408, 273] width 9 height 16
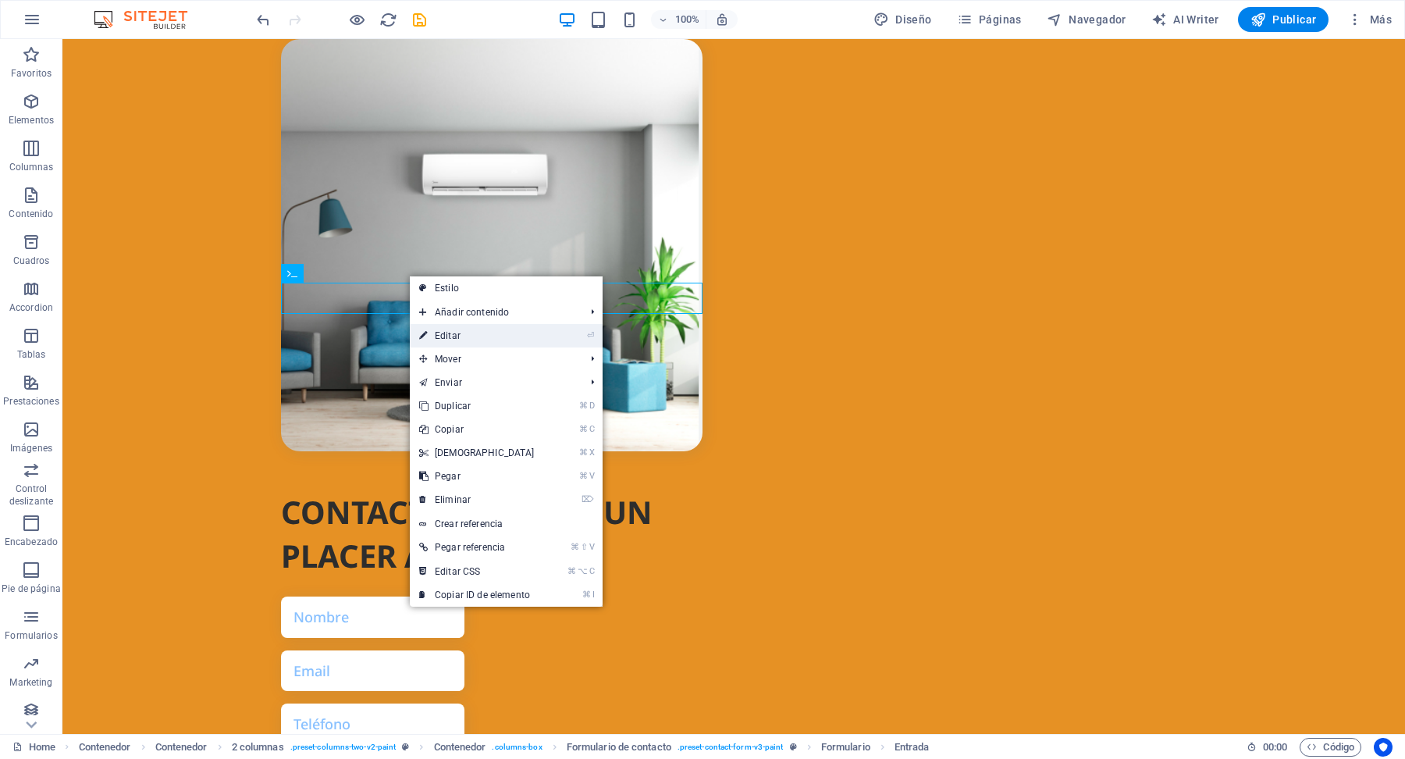
click at [465, 332] on link "⏎ Editar" at bounding box center [477, 335] width 134 height 23
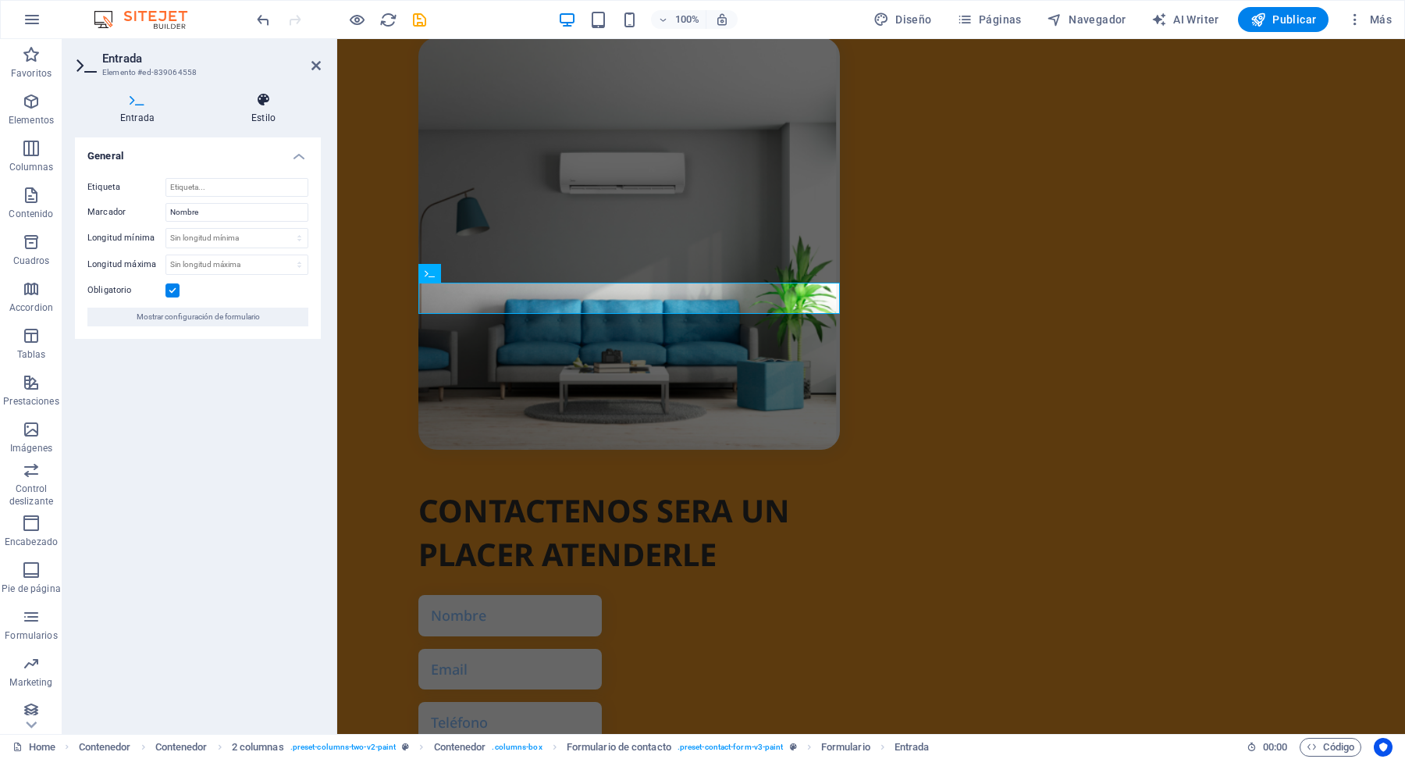
click at [265, 107] on icon at bounding box center [263, 100] width 115 height 16
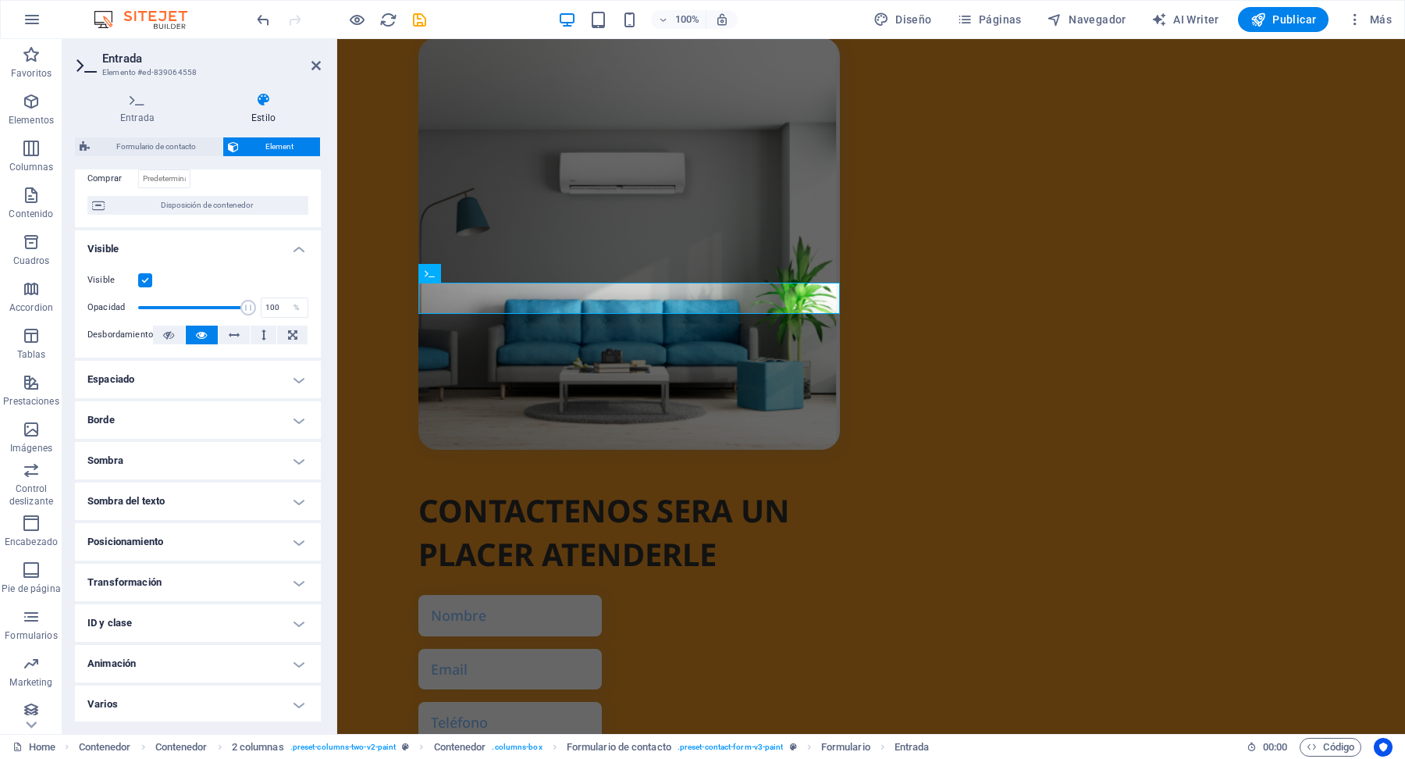
scroll to position [0, 0]
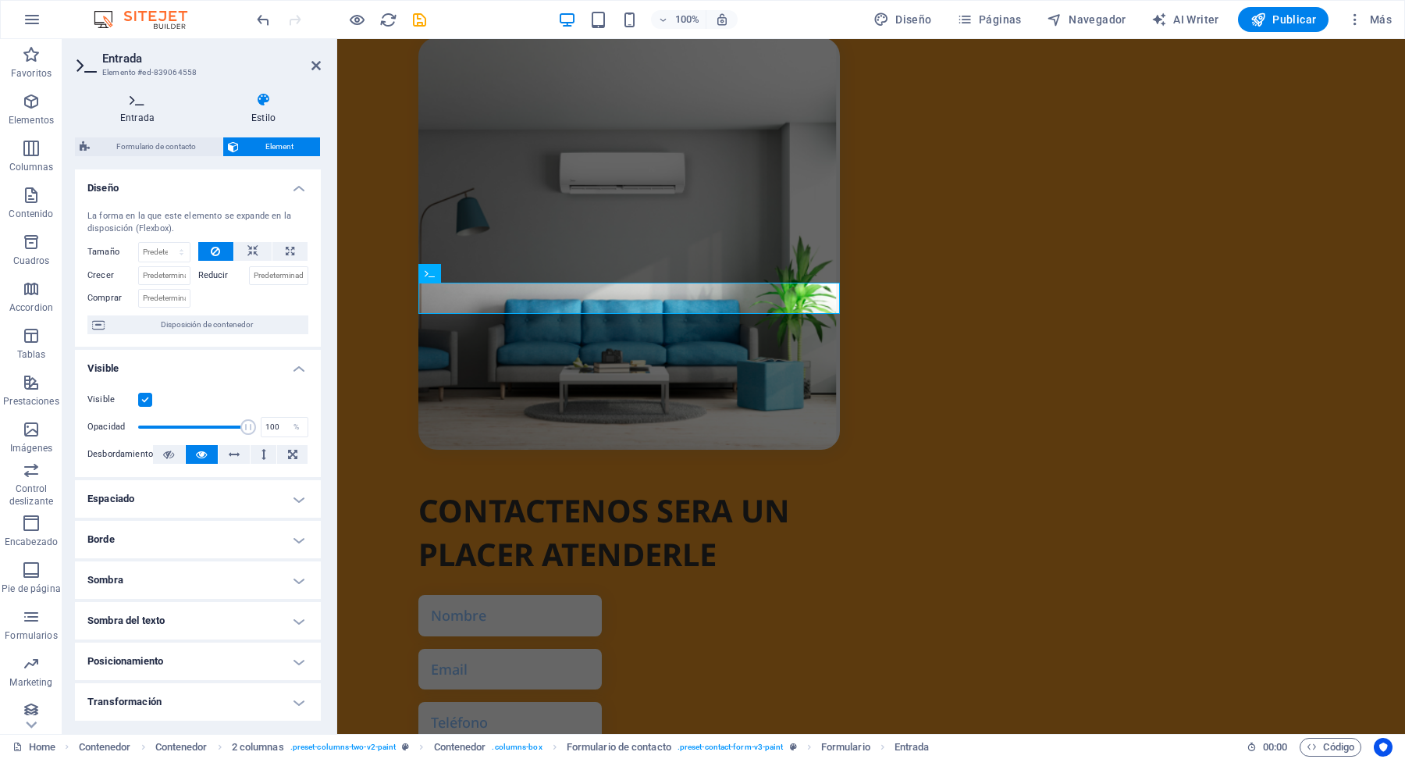
click at [149, 115] on h4 "Entrada" at bounding box center [140, 108] width 131 height 33
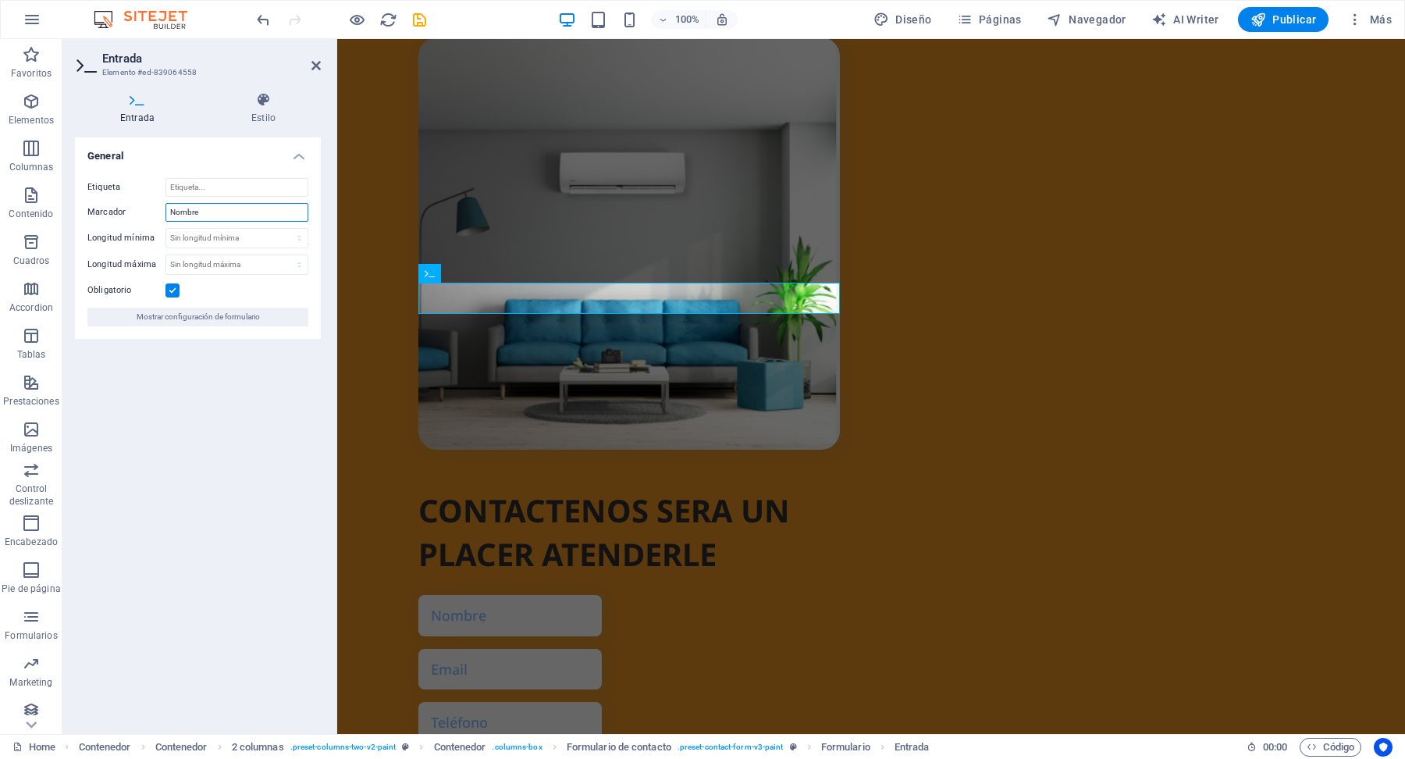
click at [227, 216] on input "Nombre" at bounding box center [236, 212] width 143 height 19
click at [531, 279] on icon at bounding box center [530, 273] width 9 height 16
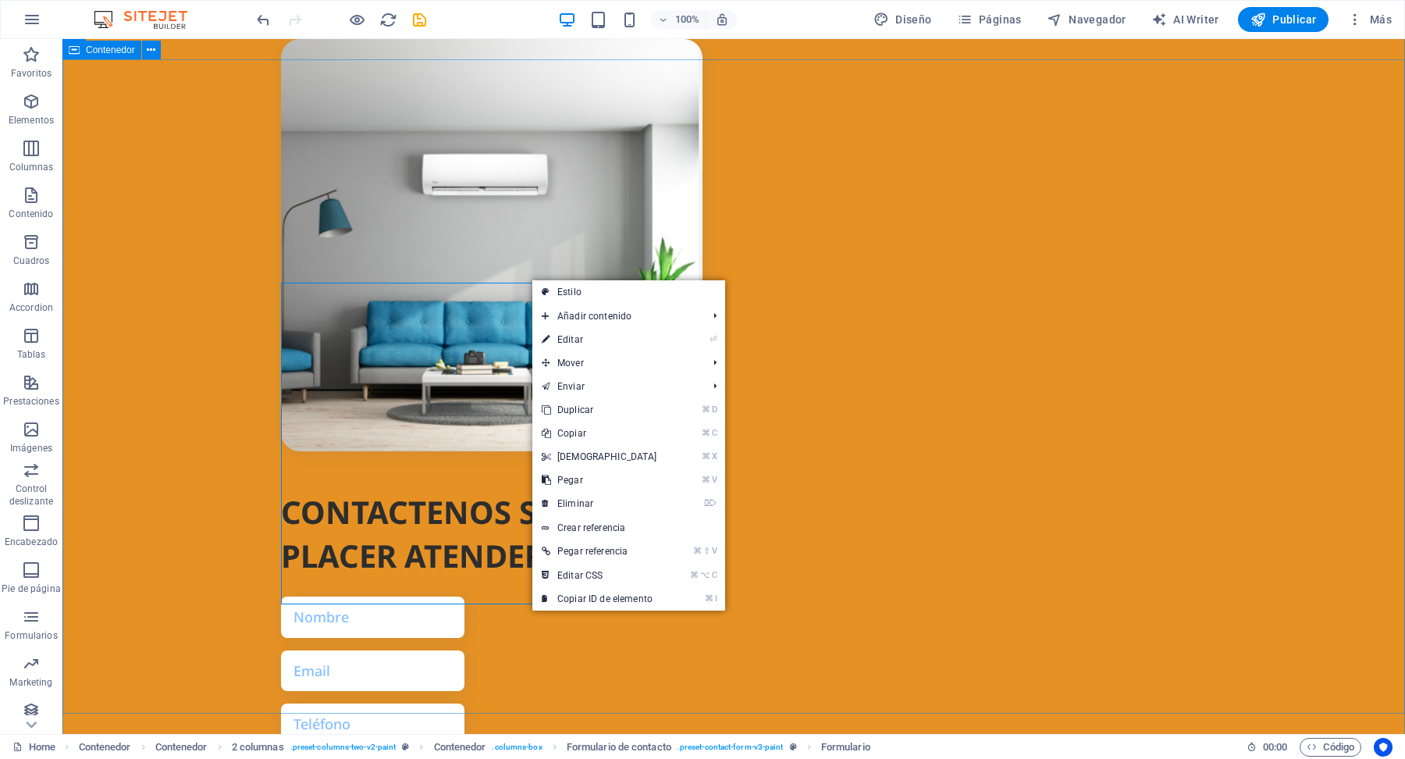
click at [163, 295] on div "CONTACTENOS SERA UN PLACER ATENDERLE ¿Ilegible? Cargar nuevo ENVIAR" at bounding box center [733, 501] width 1342 height 1143
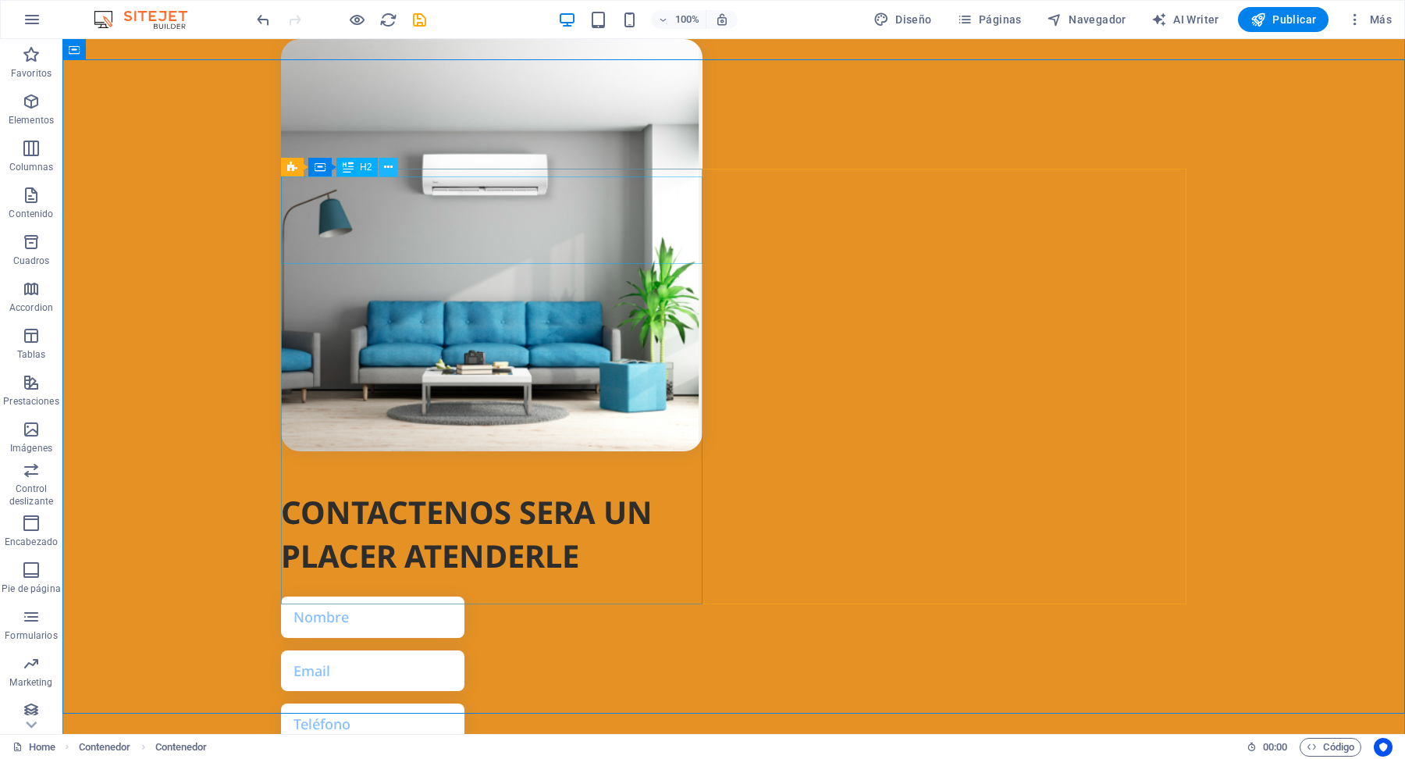
click at [389, 173] on icon at bounding box center [388, 167] width 9 height 16
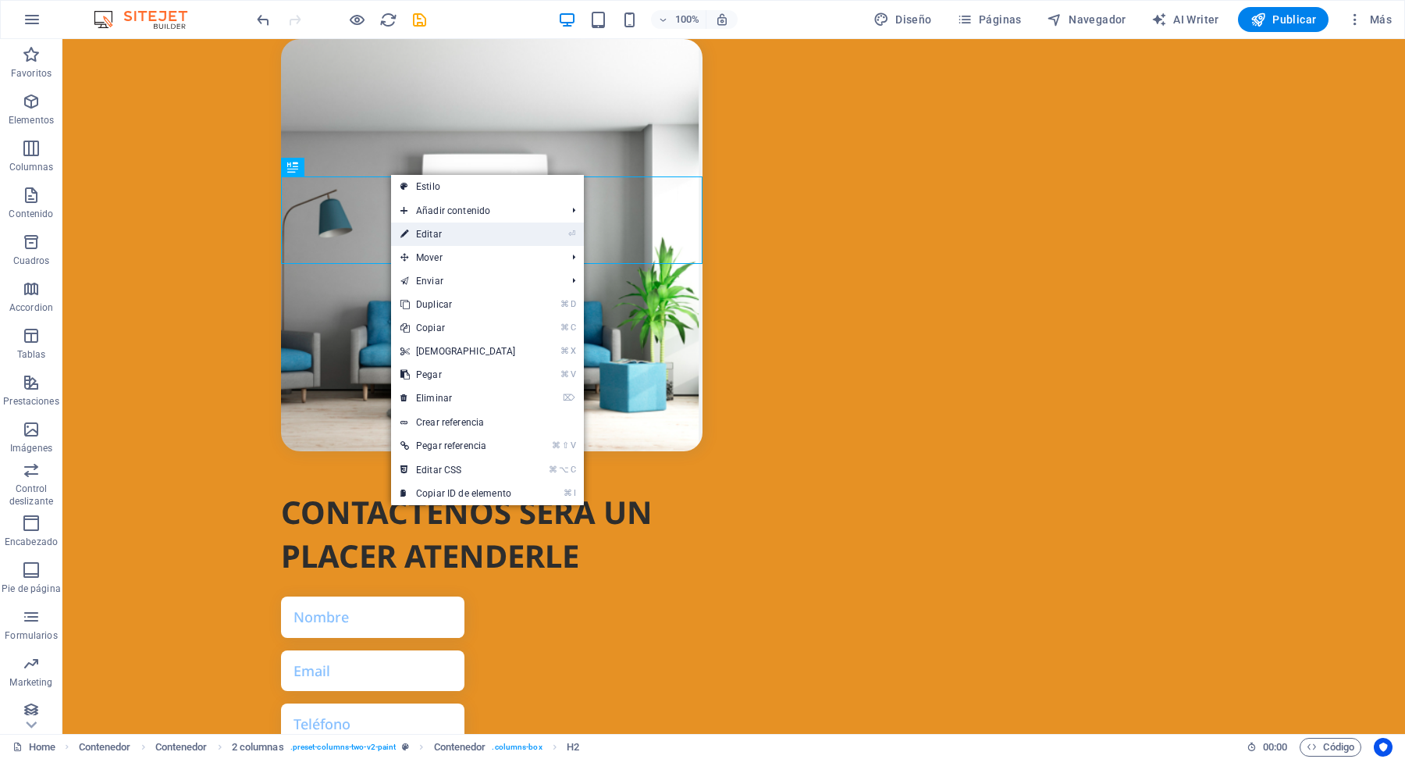
click at [450, 230] on link "⏎ Editar" at bounding box center [458, 233] width 134 height 23
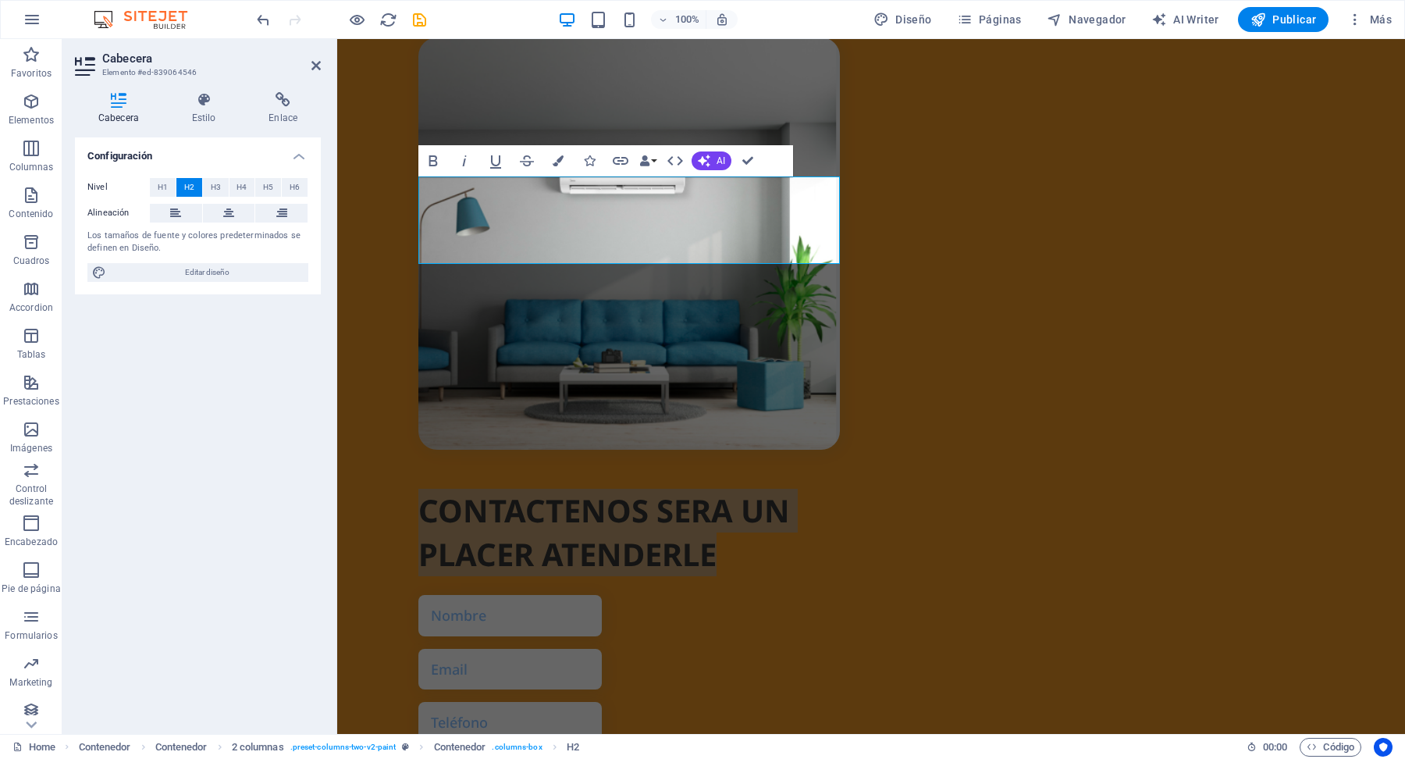
click at [207, 125] on div "Cabecera Estilo Enlace Configuración Nivel H1 H2 H3 H4 H5 H6 Alineación Los tam…" at bounding box center [198, 406] width 246 height 629
click at [204, 105] on icon at bounding box center [204, 100] width 71 height 16
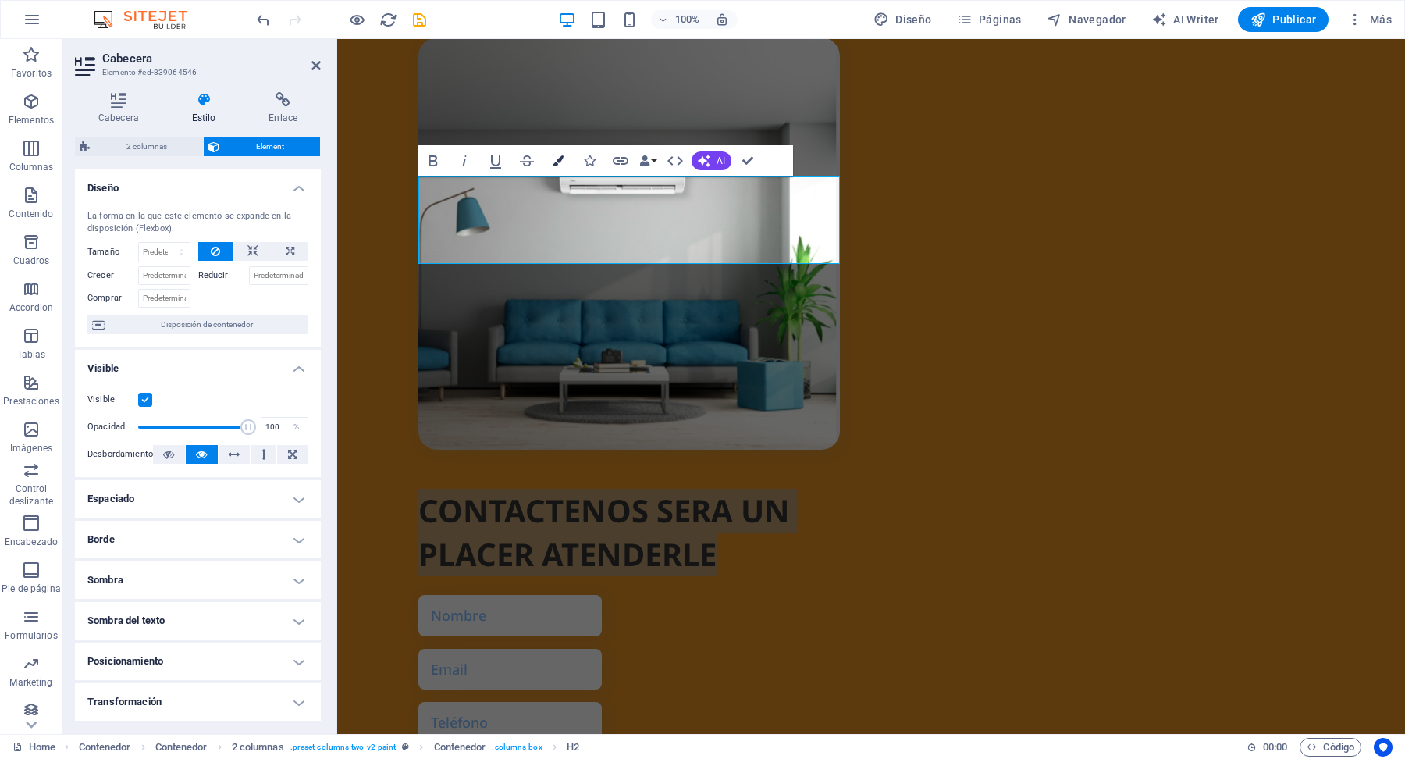
click at [562, 165] on icon "button" at bounding box center [558, 160] width 11 height 11
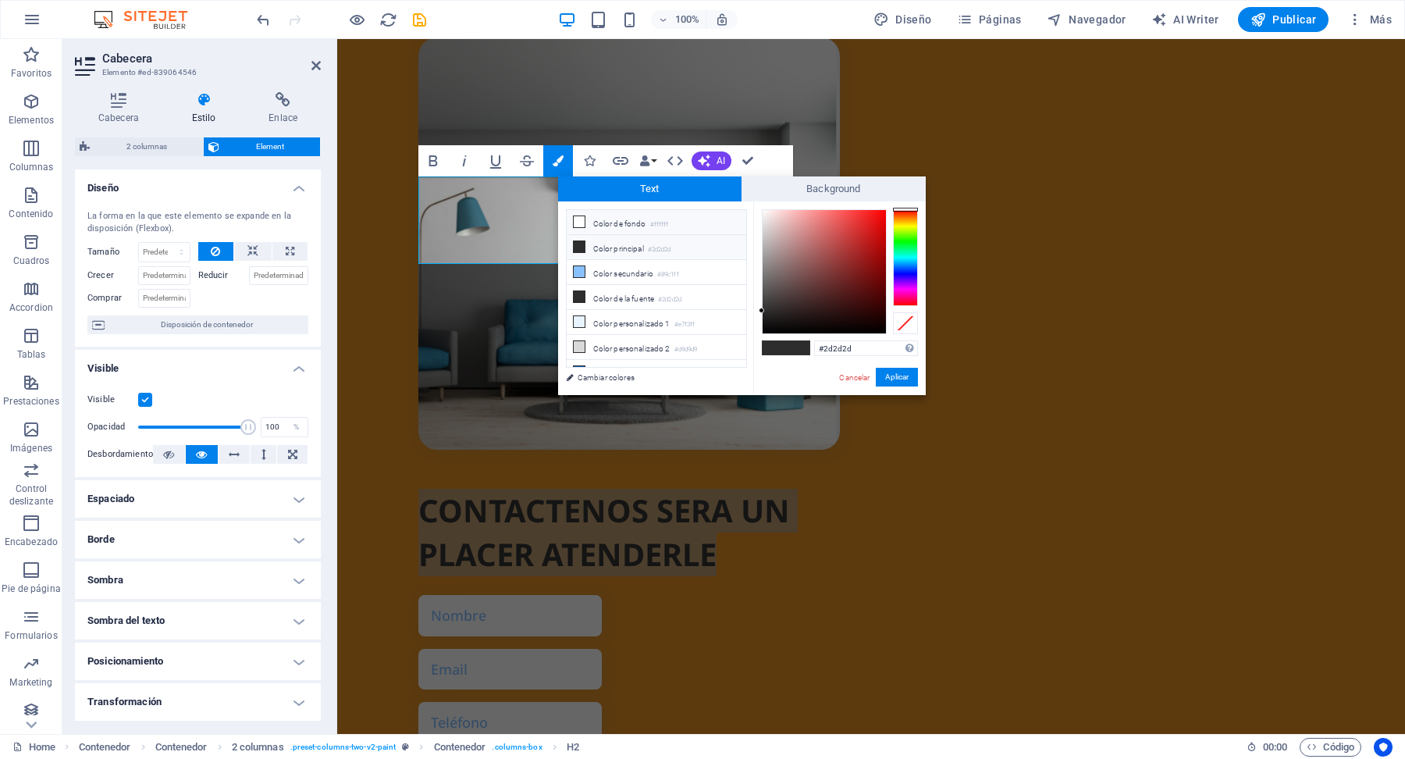
click at [599, 225] on li "Color de fondo #ffffff" at bounding box center [657, 222] width 180 height 25
type input "#ffffff"
click at [898, 379] on button "Aplicar" at bounding box center [897, 377] width 42 height 19
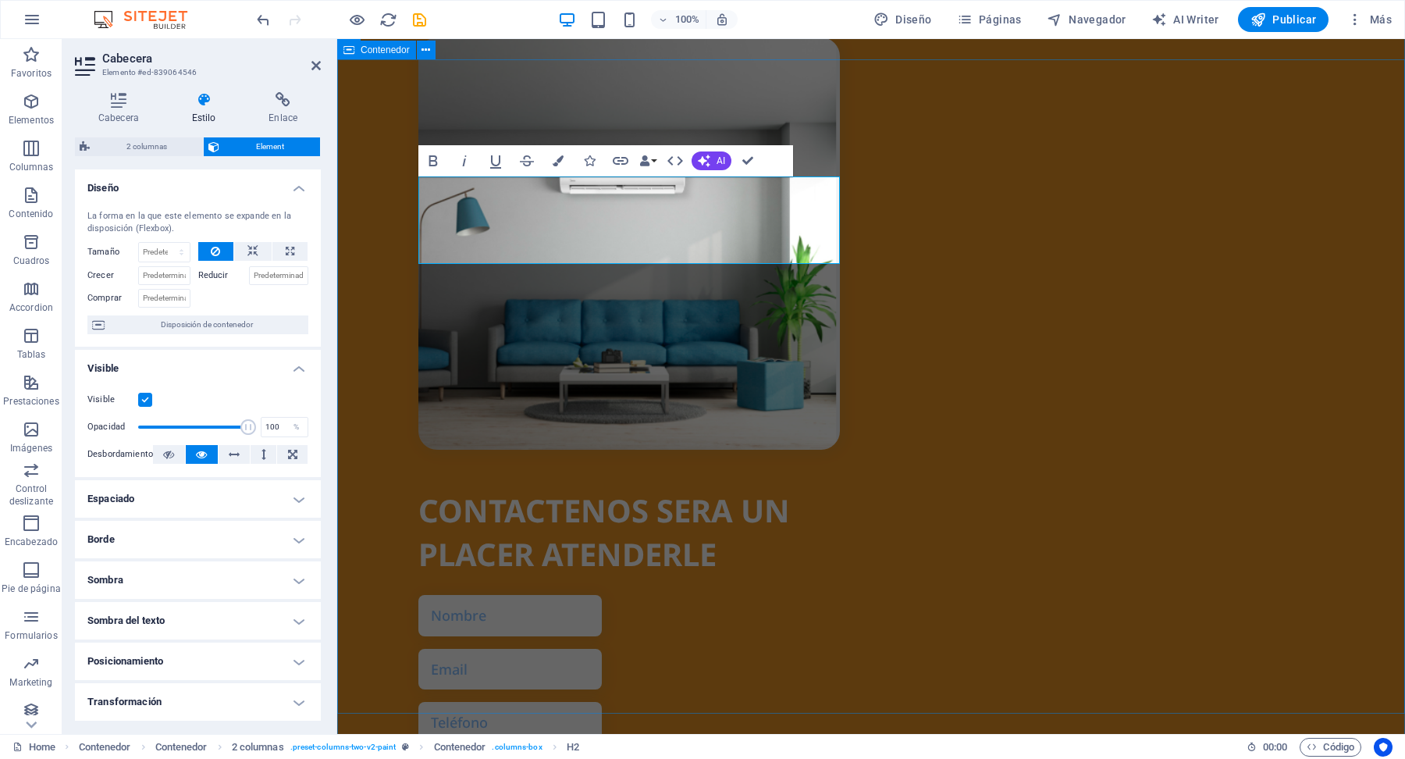
click at [397, 123] on div "CONTACTENOS SERA UN PLACER ATENDERLE ¿Ilegible? Cargar nuevo ENVIAR" at bounding box center [871, 499] width 1068 height 1143
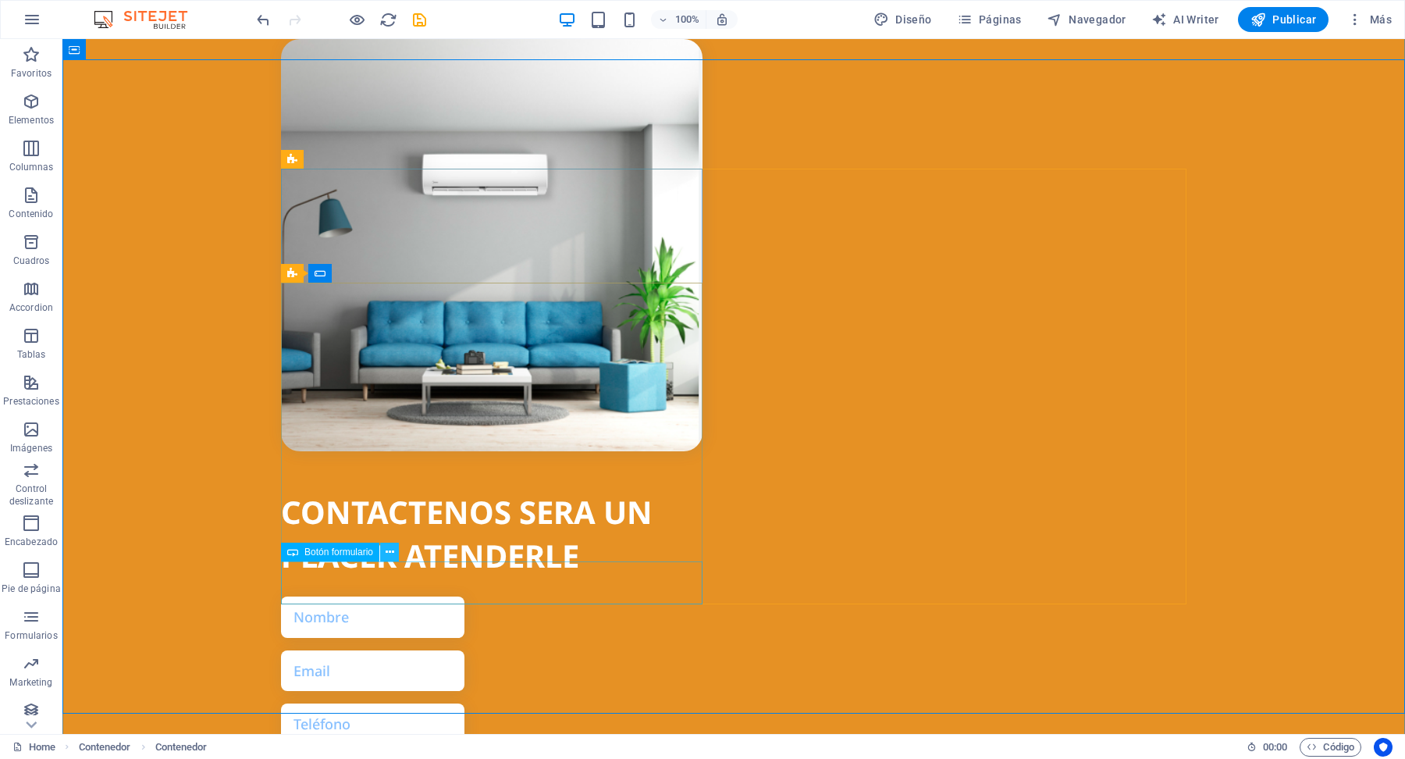
click at [386, 556] on icon at bounding box center [390, 552] width 9 height 16
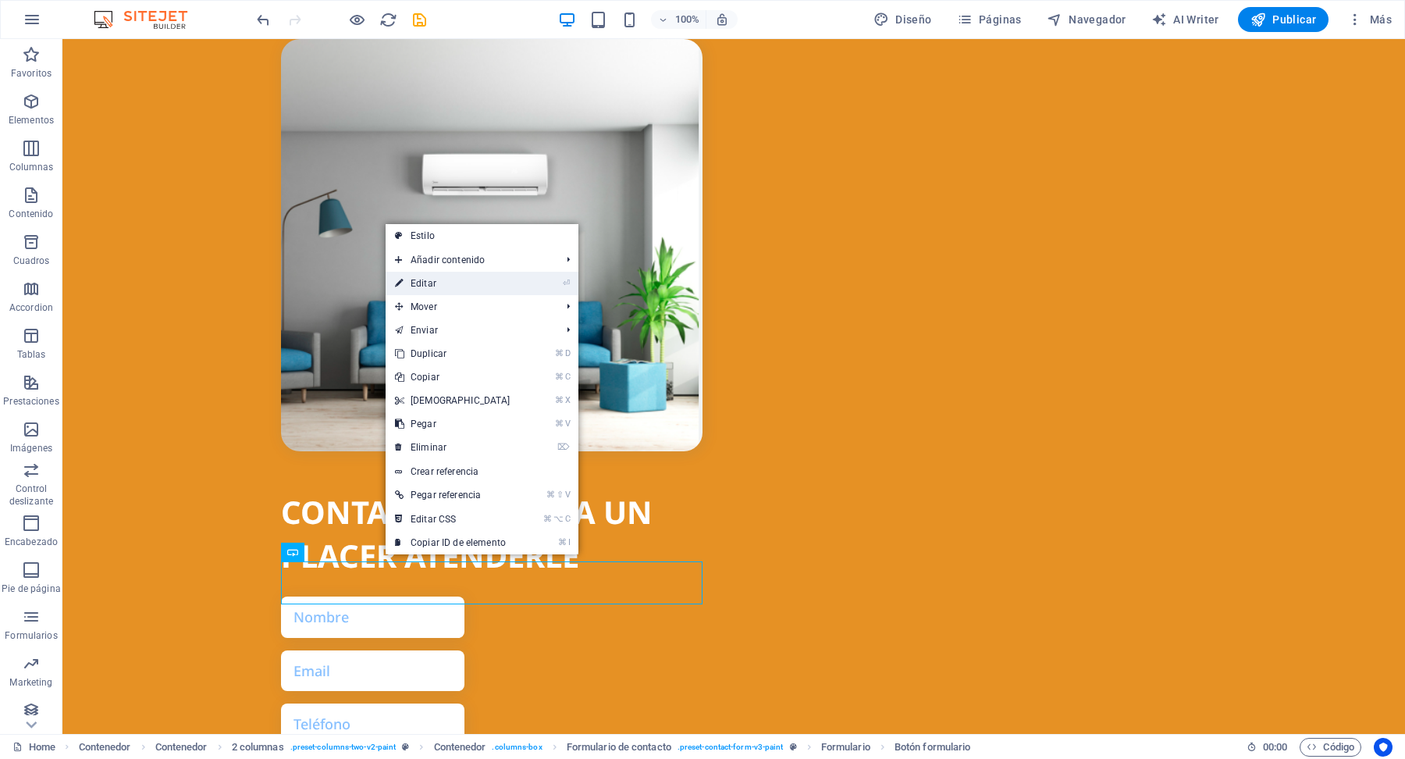
click at [432, 289] on link "⏎ Editar" at bounding box center [453, 283] width 134 height 23
select select "px"
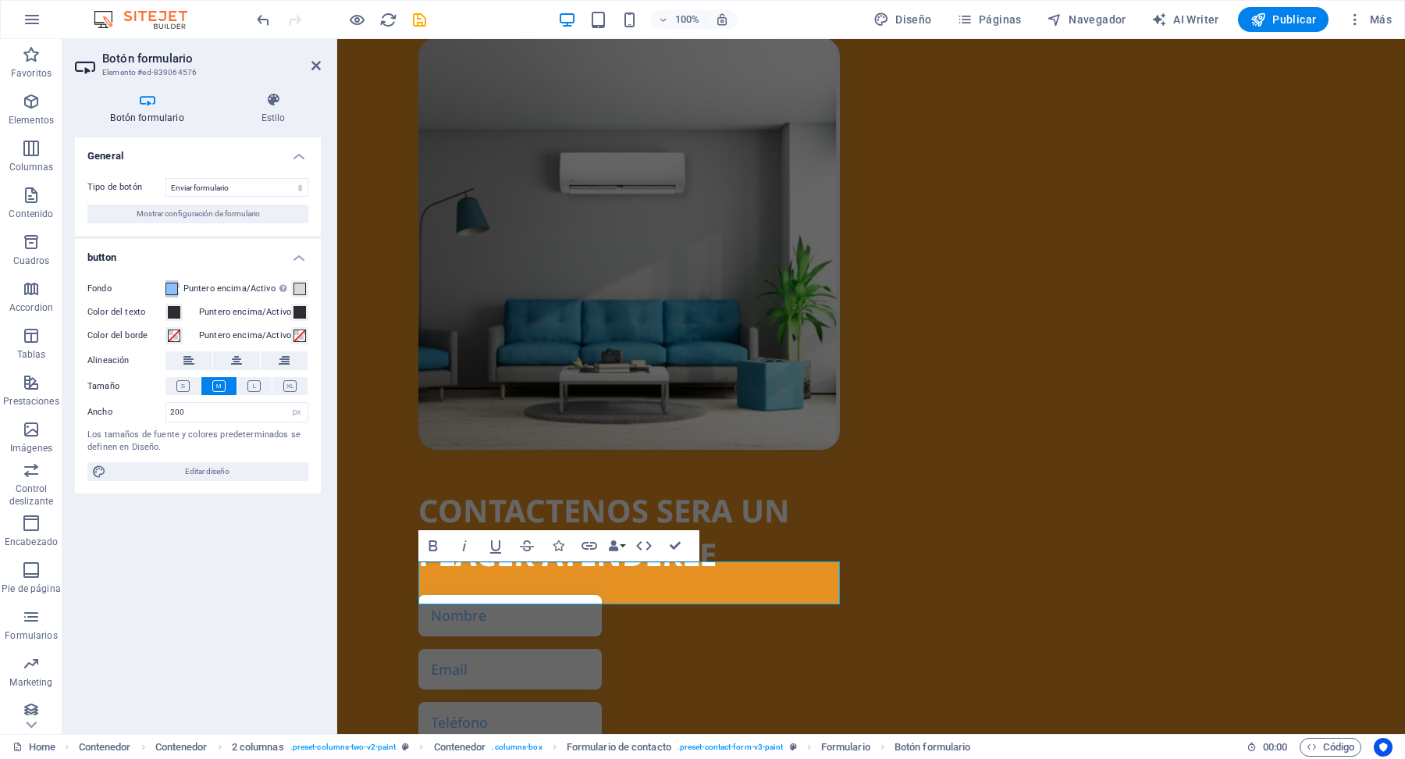
click at [174, 291] on span at bounding box center [171, 289] width 12 height 12
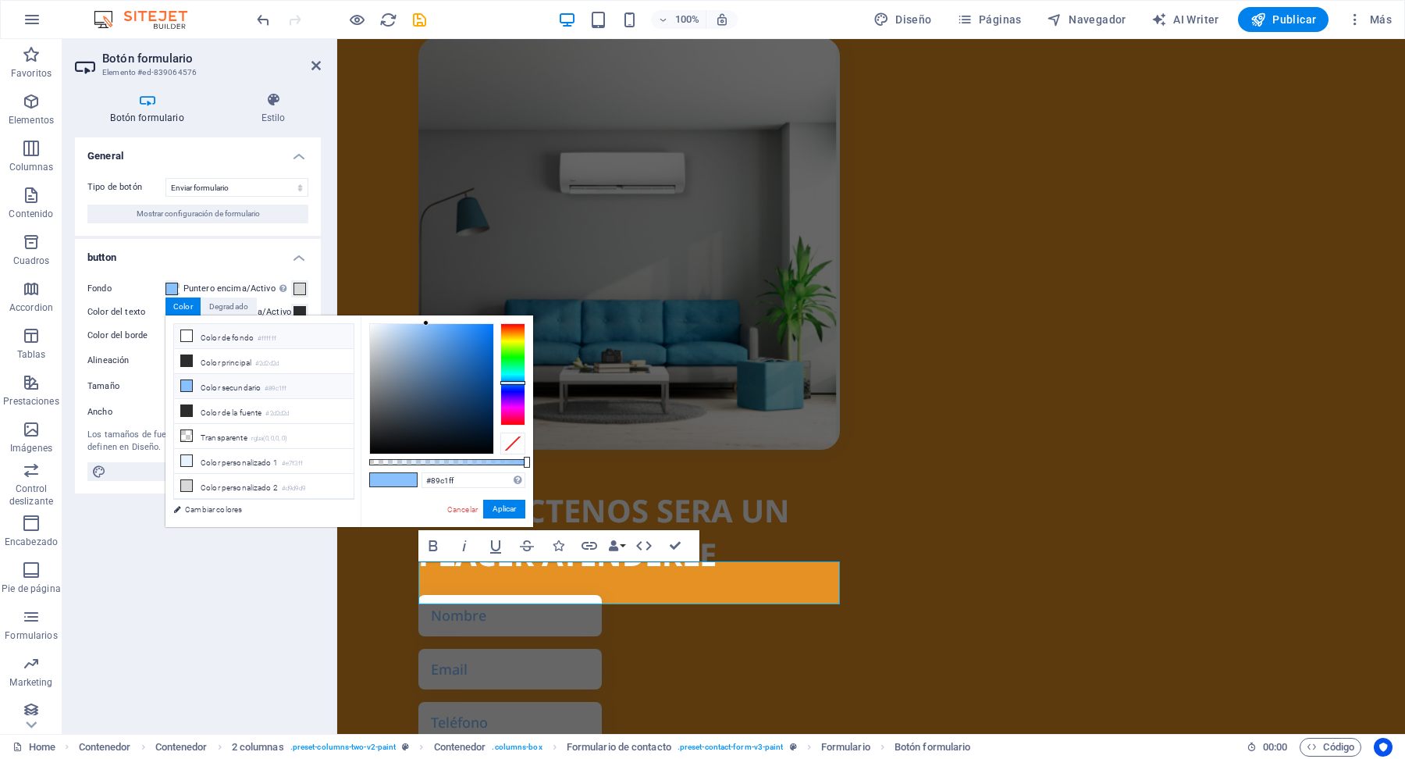
click at [197, 336] on li "Color de fondo #ffffff" at bounding box center [264, 336] width 180 height 25
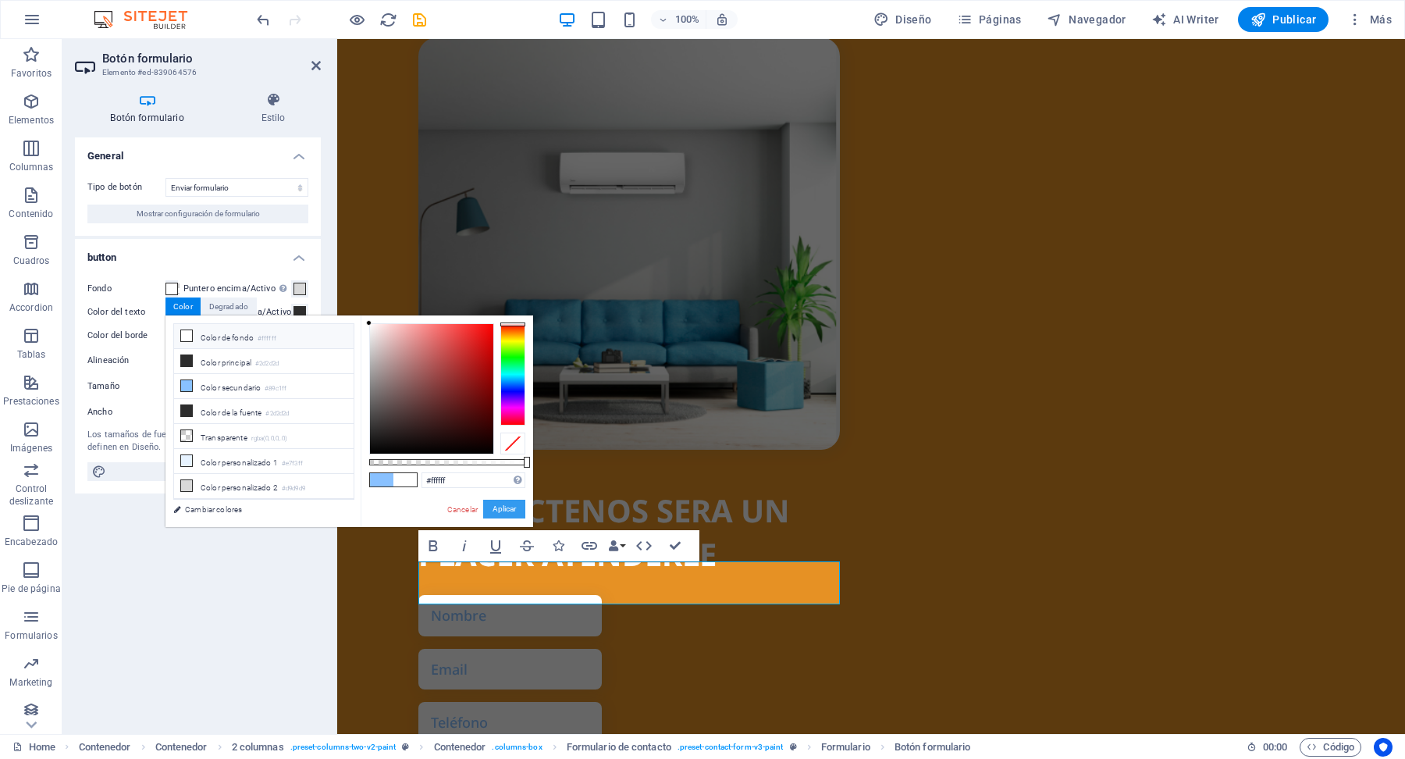
click at [515, 510] on button "Aplicar" at bounding box center [504, 509] width 42 height 19
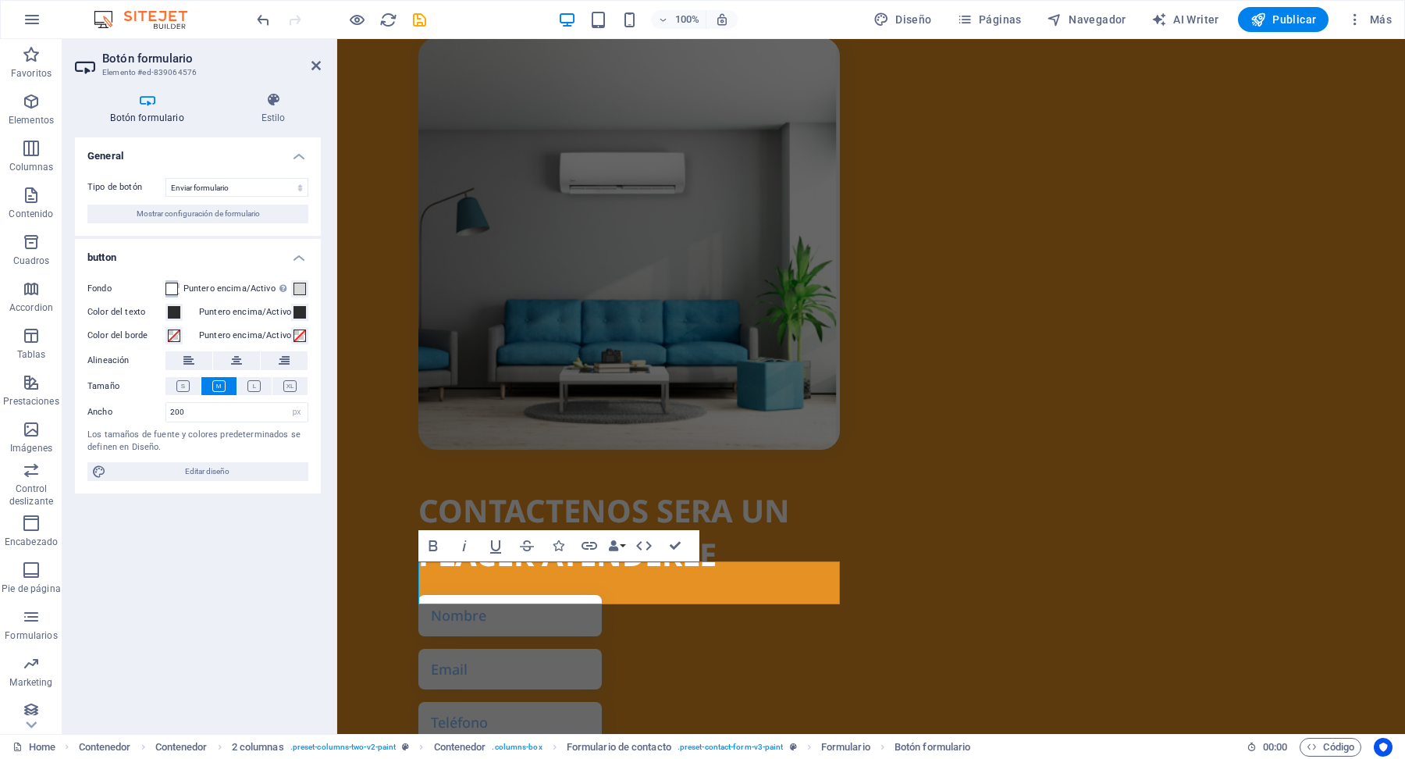
click at [176, 287] on span at bounding box center [171, 289] width 12 height 12
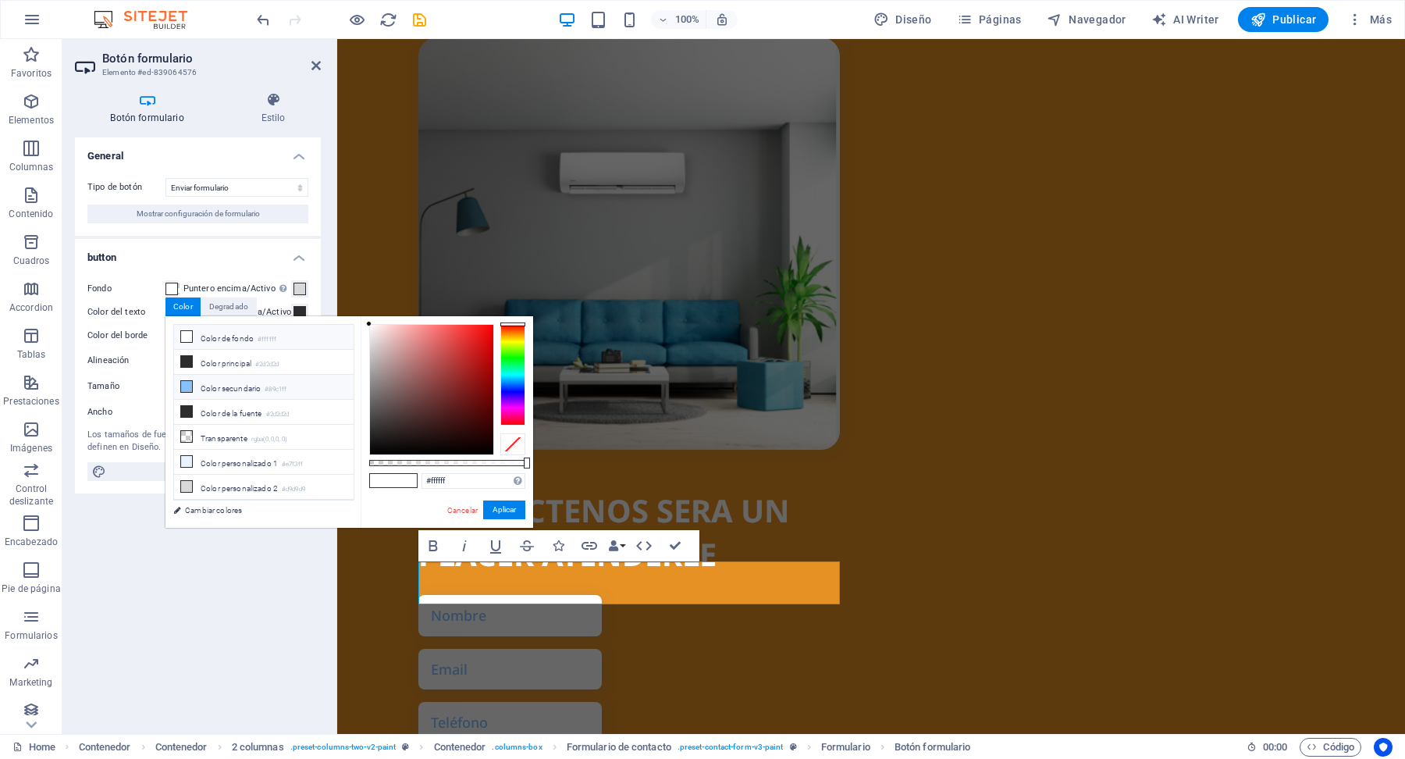
click at [207, 396] on li "Color secundario #89c1ff" at bounding box center [264, 387] width 180 height 25
type input "#89c1ff"
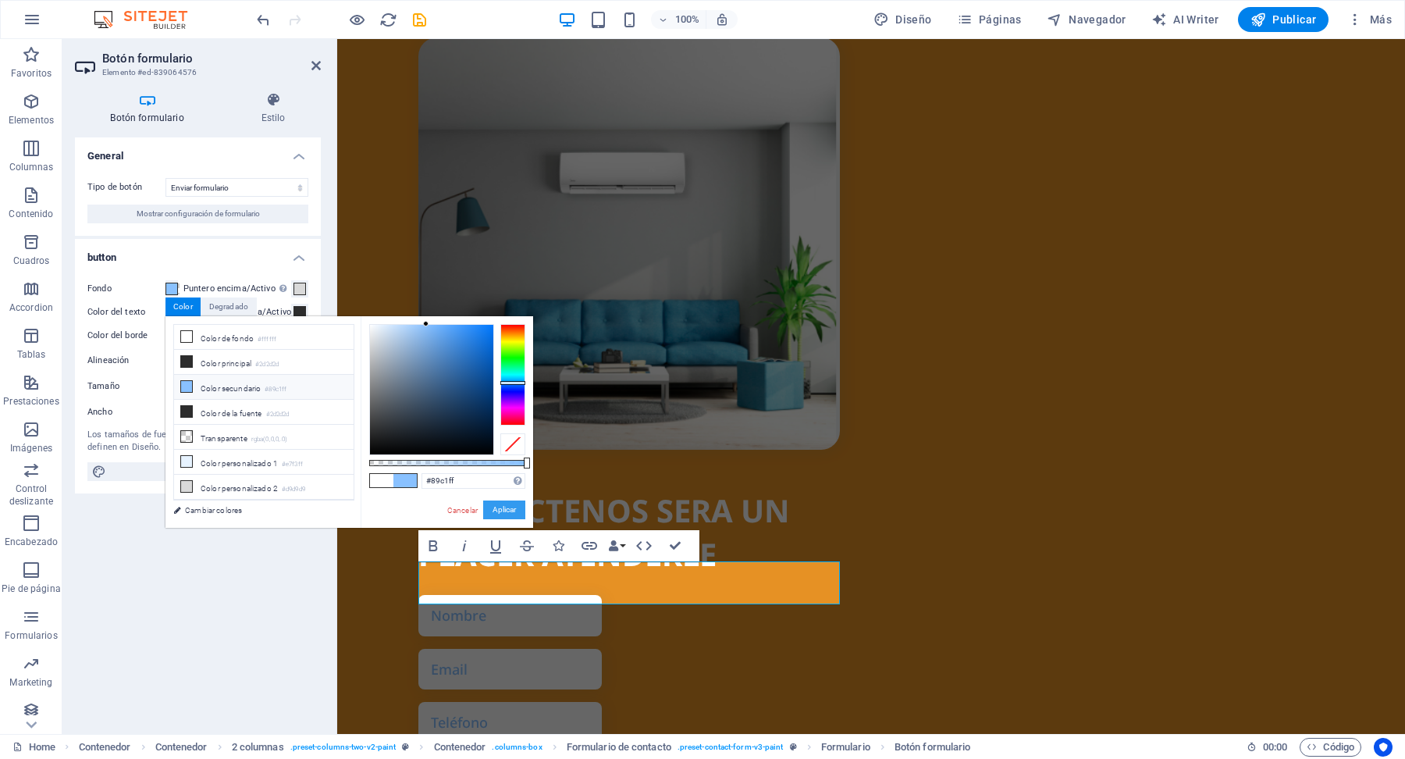
click at [512, 514] on button "Aplicar" at bounding box center [504, 509] width 42 height 19
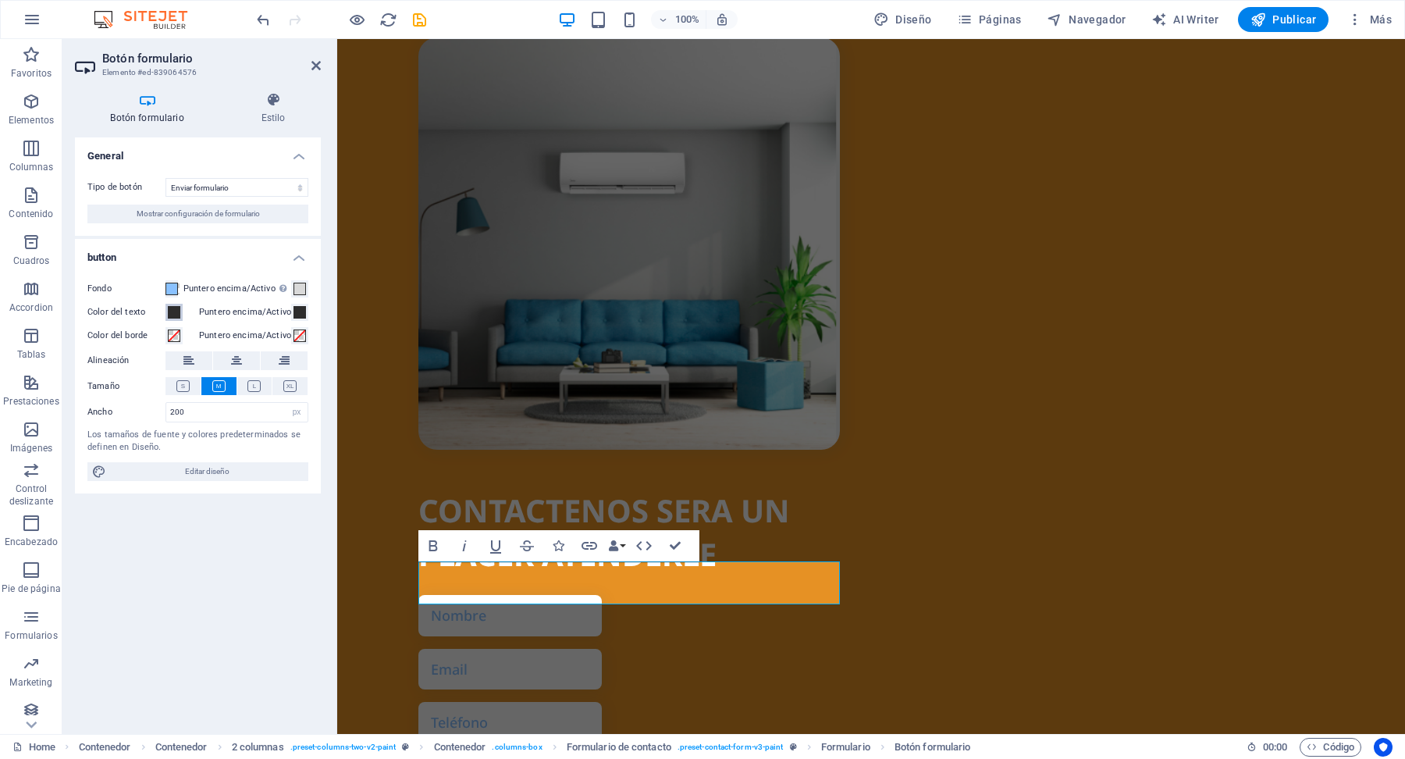
click at [172, 314] on span at bounding box center [174, 312] width 12 height 12
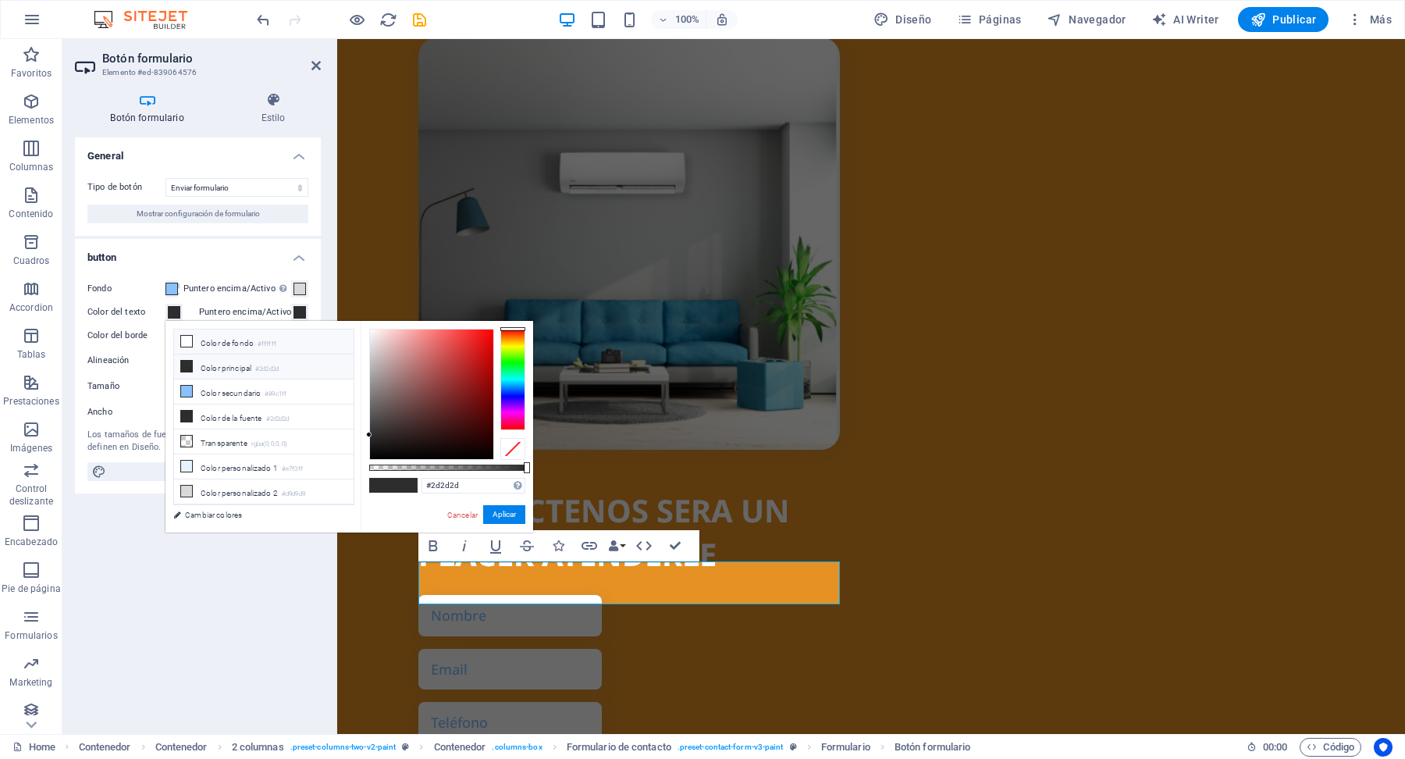
click at [196, 349] on li "Color de fondo #ffffff" at bounding box center [264, 341] width 180 height 25
type input "#ffffff"
click at [510, 516] on button "Aplicar" at bounding box center [504, 514] width 42 height 19
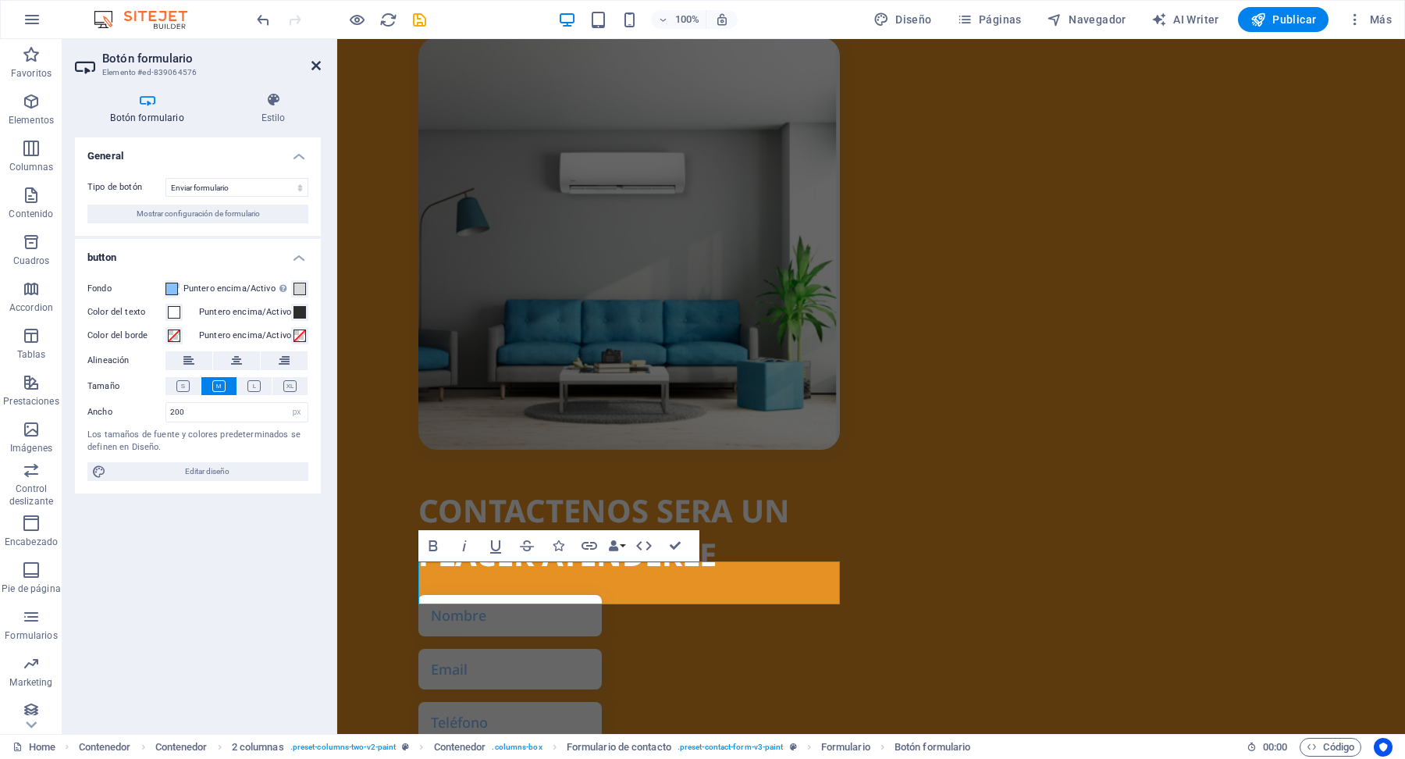
click at [315, 61] on icon at bounding box center [315, 65] width 9 height 12
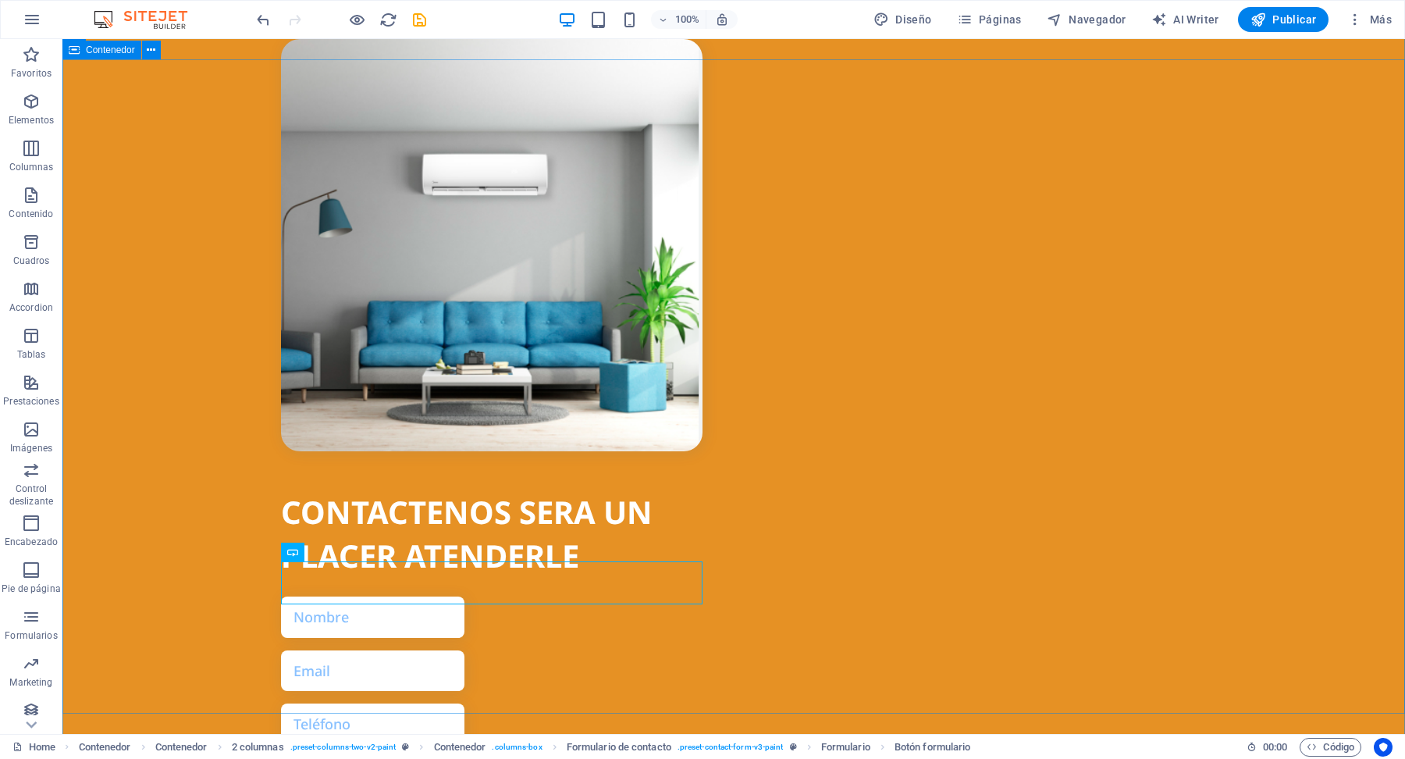
click at [1304, 266] on div "CONTACTENOS SERA UN PLACER ATENDERLE ¿Ilegible? Cargar nuevo ENVIAR" at bounding box center [733, 501] width 1342 height 1143
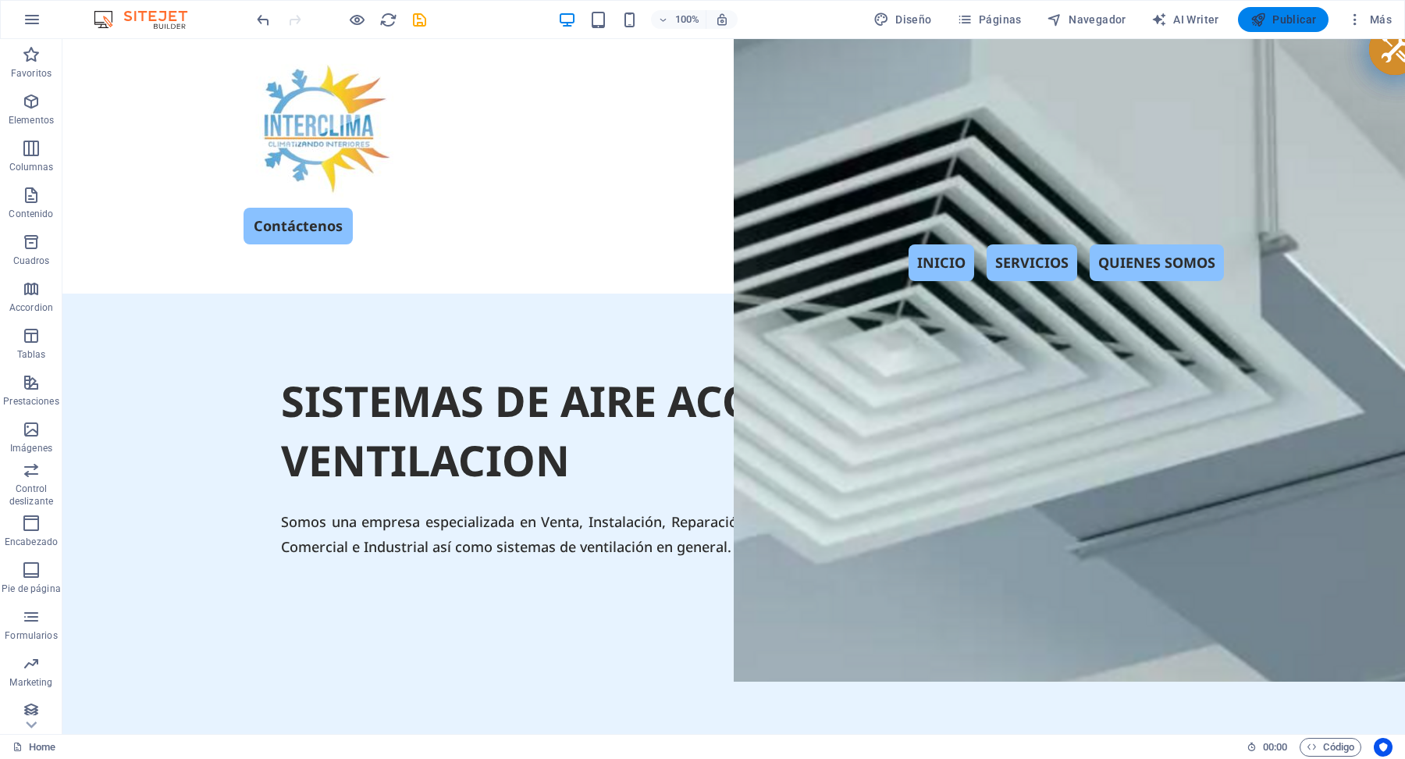
click at [1291, 26] on span "Publicar" at bounding box center [1283, 20] width 66 height 16
